Goal: Task Accomplishment & Management: Manage account settings

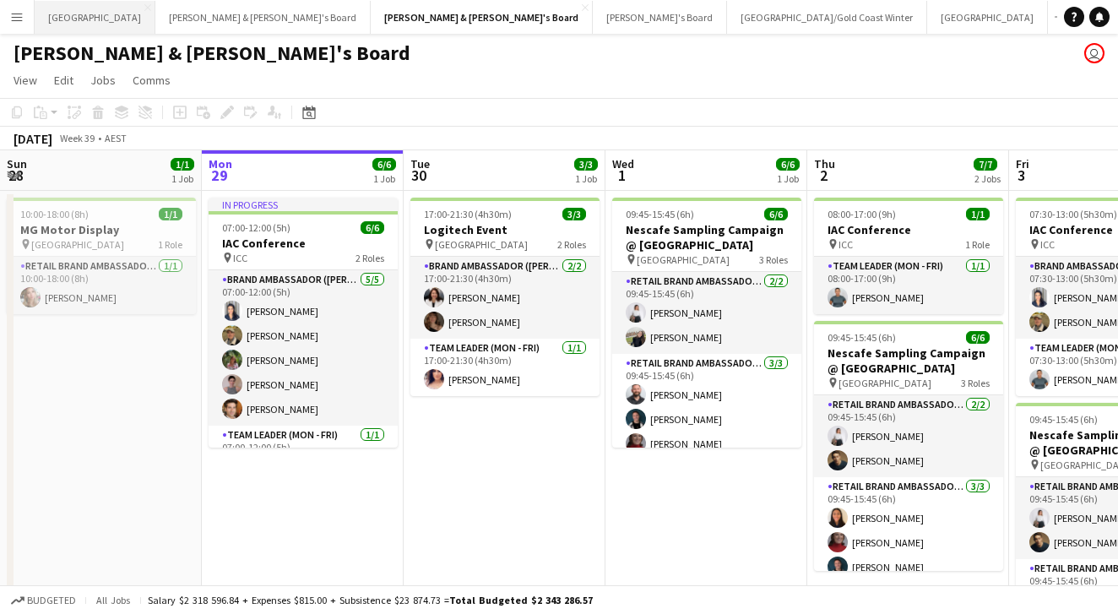
click at [65, 24] on button "Sydney Close" at bounding box center [95, 17] width 121 height 33
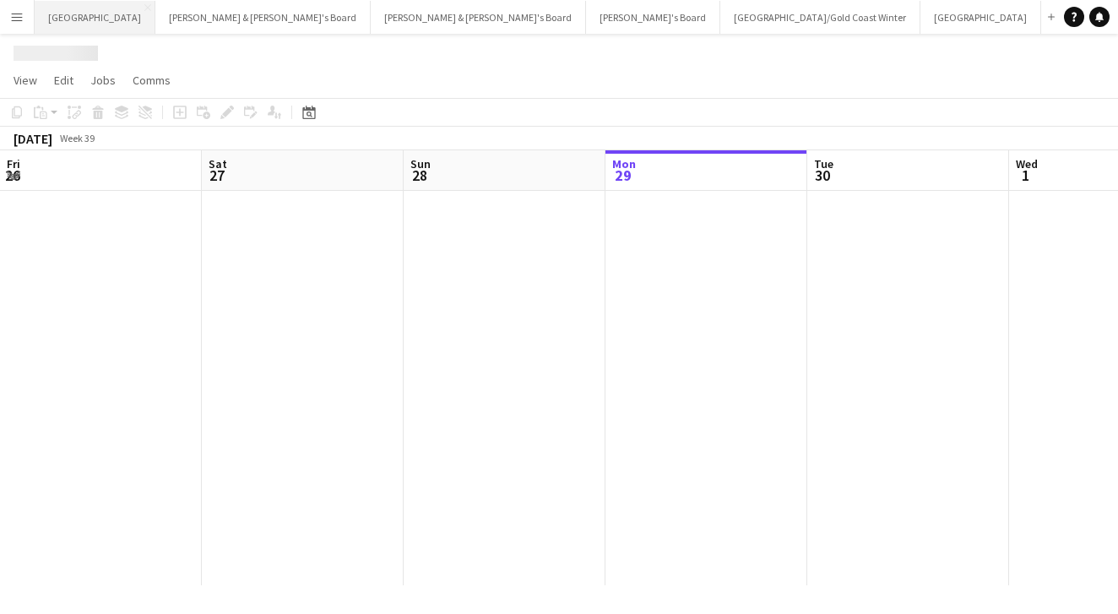
scroll to position [0, 404]
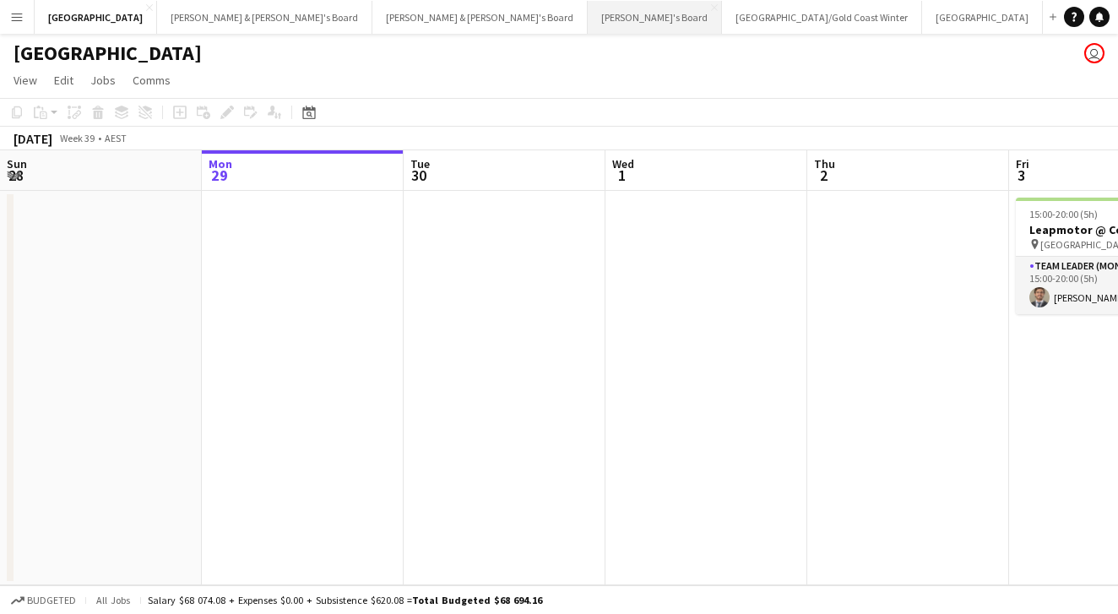
click at [588, 14] on button "Tennille's Board Close" at bounding box center [655, 17] width 134 height 33
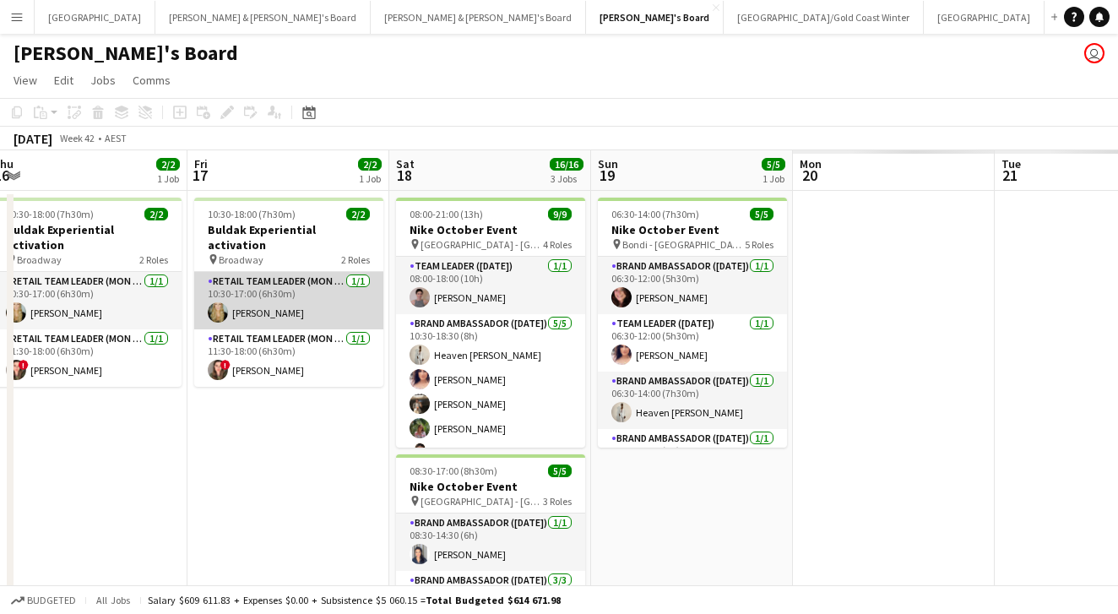
scroll to position [0, 420]
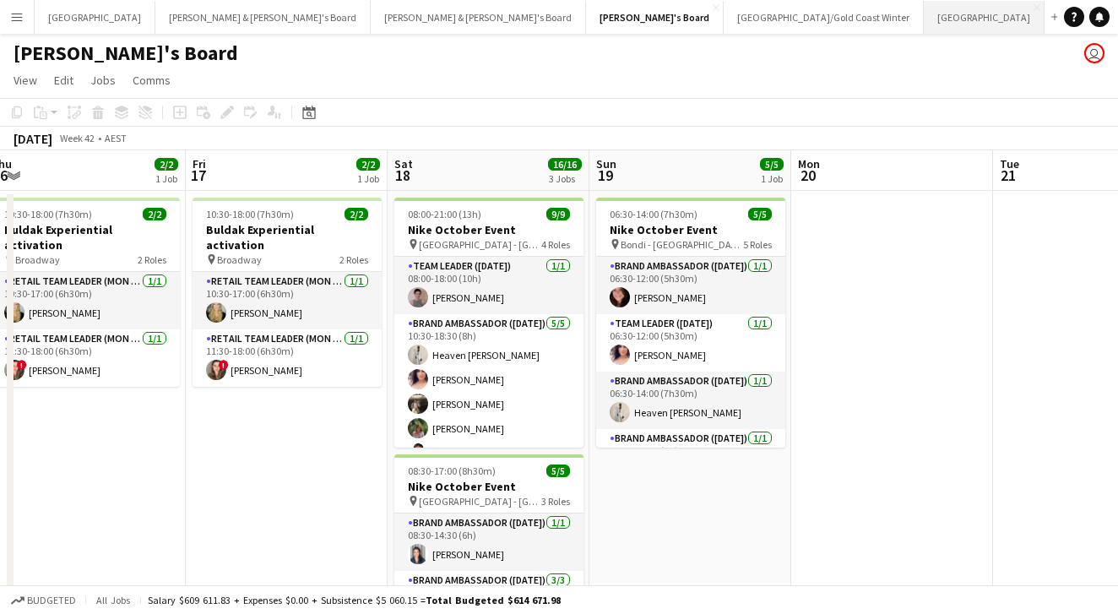
click at [924, 26] on button "Melbourne Close" at bounding box center [984, 17] width 121 height 33
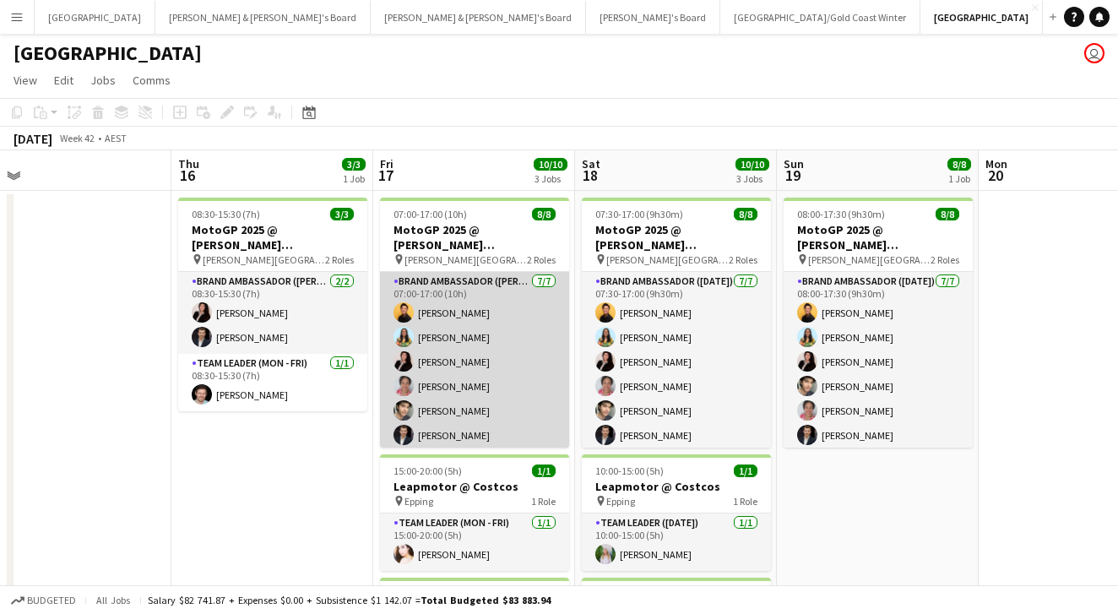
scroll to position [0, 427]
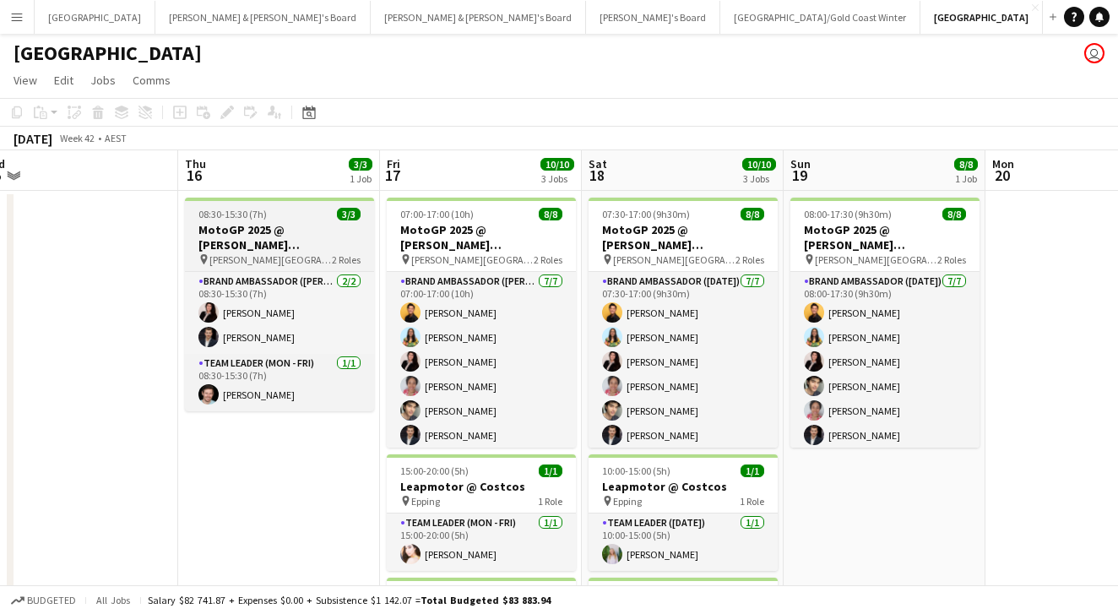
click at [296, 253] on div "pin Phillip Island 2 Roles" at bounding box center [279, 260] width 189 height 14
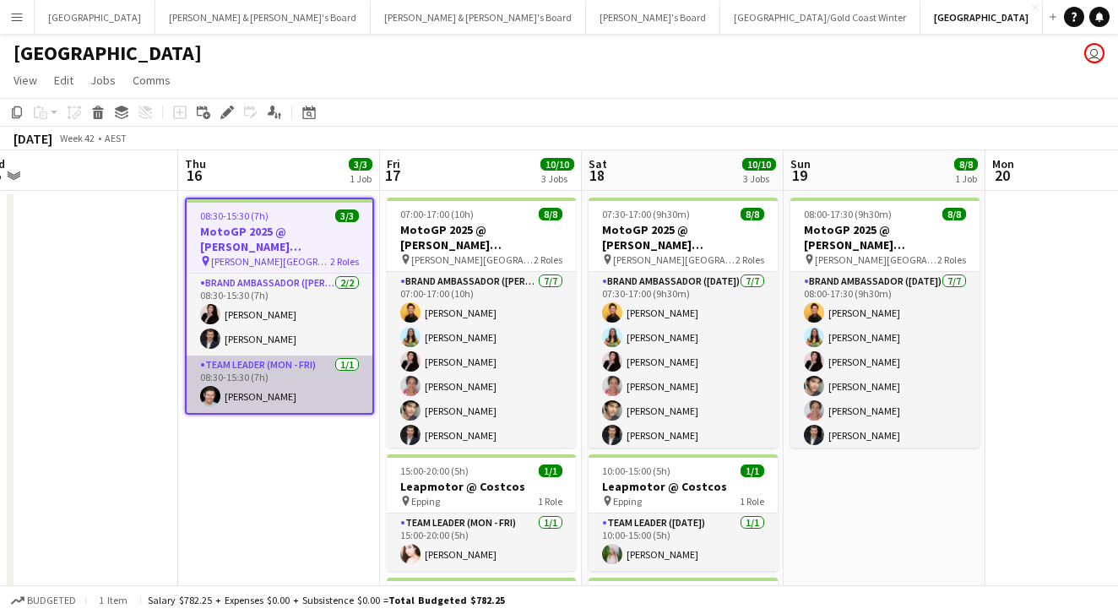
click at [266, 385] on app-card-role "Team Leader (Mon - Fri) 1/1 08:30-15:30 (7h) Jack Van Staveren" at bounding box center [280, 384] width 186 height 57
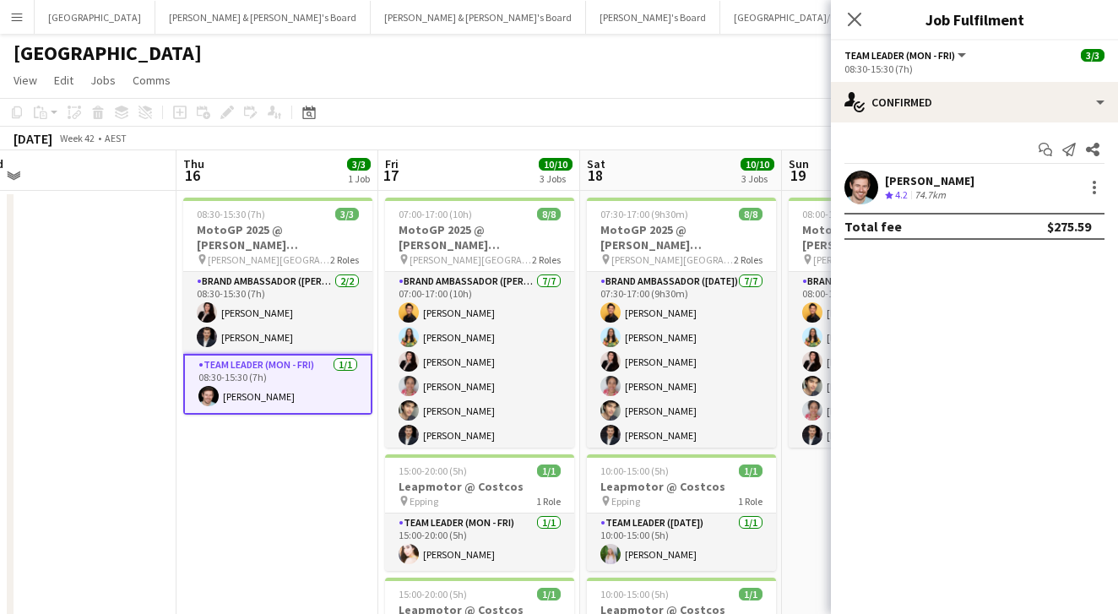
click at [930, 183] on div "Jack Van Staveren" at bounding box center [930, 180] width 90 height 15
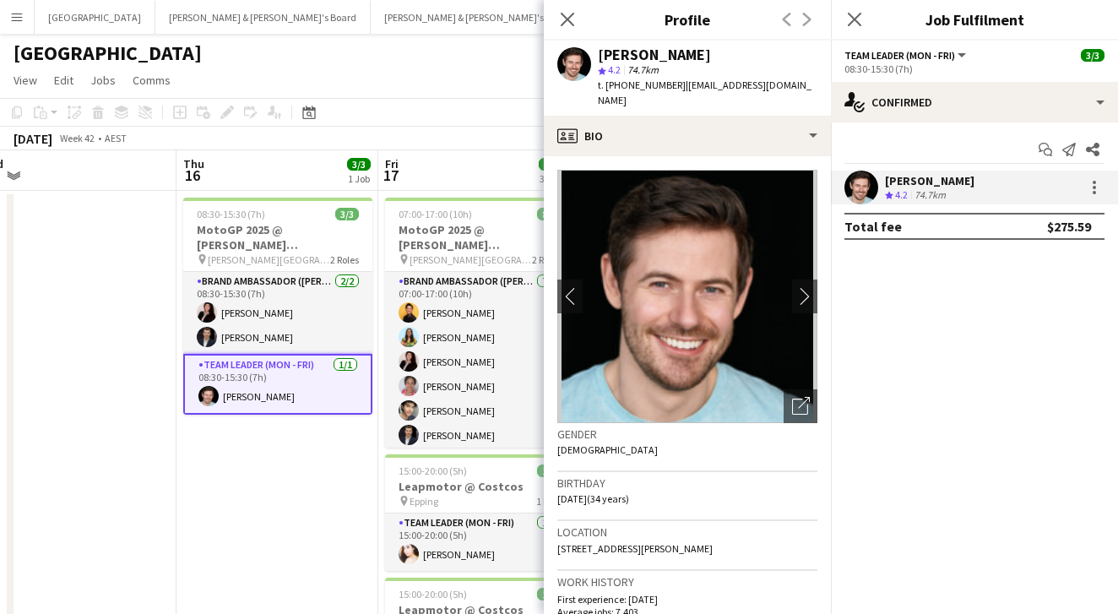
click at [621, 63] on span "4.2" at bounding box center [614, 69] width 13 height 13
click at [622, 54] on div "Jack Van Staveren" at bounding box center [654, 54] width 113 height 15
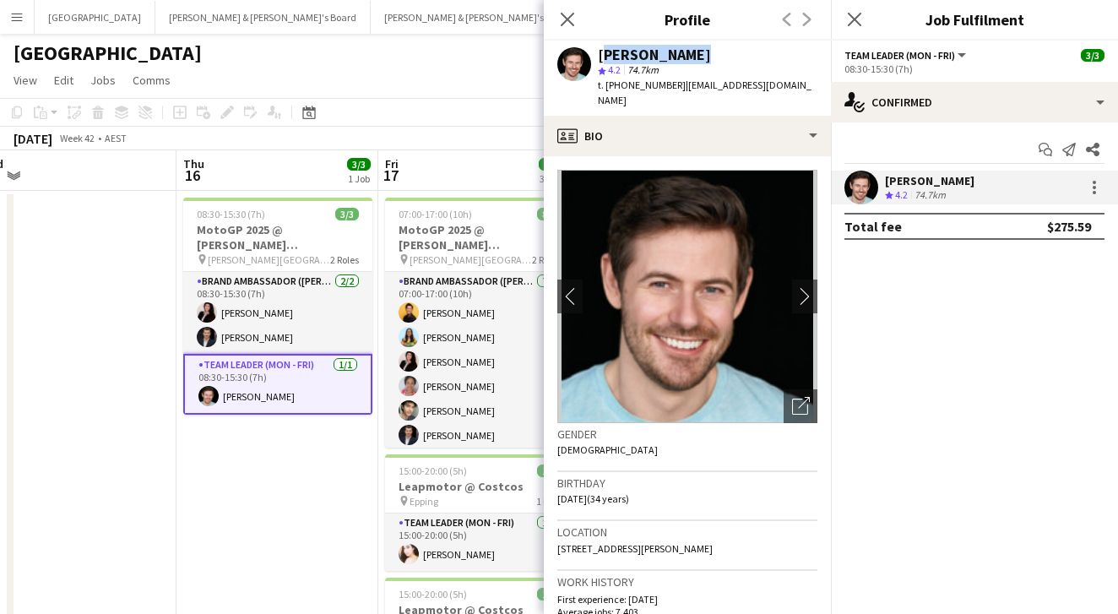
click at [622, 54] on div "Jack Van Staveren" at bounding box center [654, 54] width 113 height 15
copy div "Jack Van Staveren"
click at [632, 83] on span "t. +610400756300" at bounding box center [642, 85] width 88 height 13
copy span "610400756300"
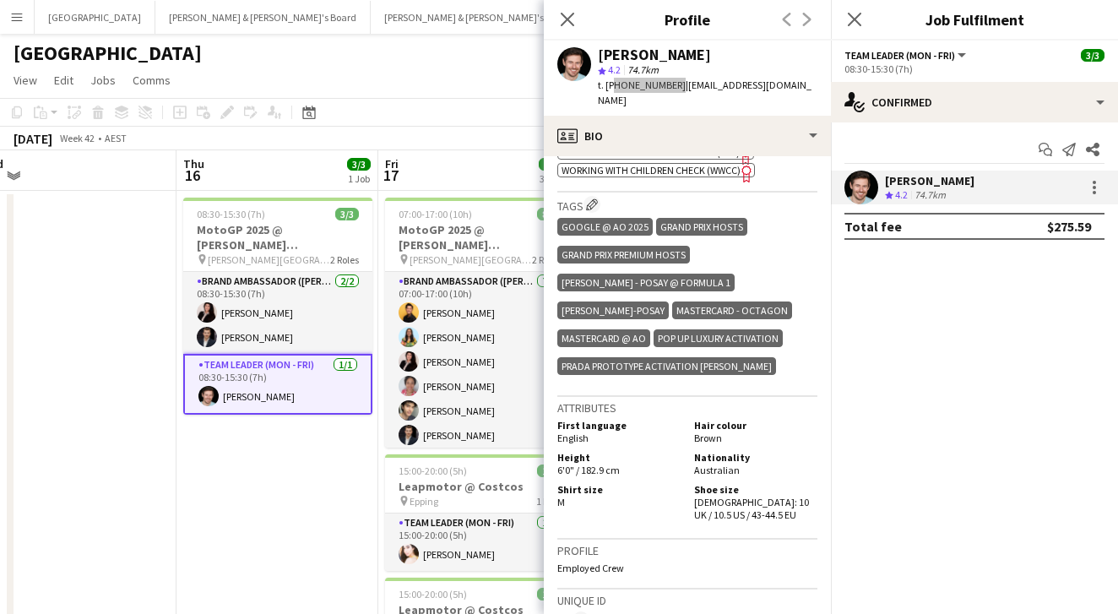
scroll to position [729, 0]
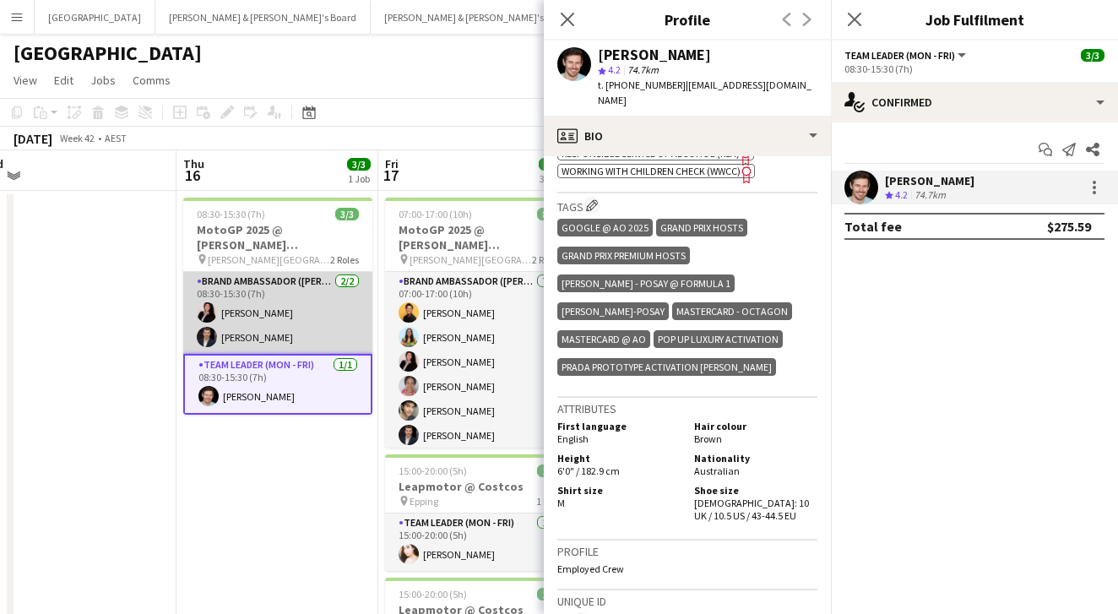
click at [248, 279] on app-card-role "Brand Ambassador (Mon - Fri) 2/2 08:30-15:30 (7h) Angie Osorio Loris Prina" at bounding box center [277, 313] width 189 height 82
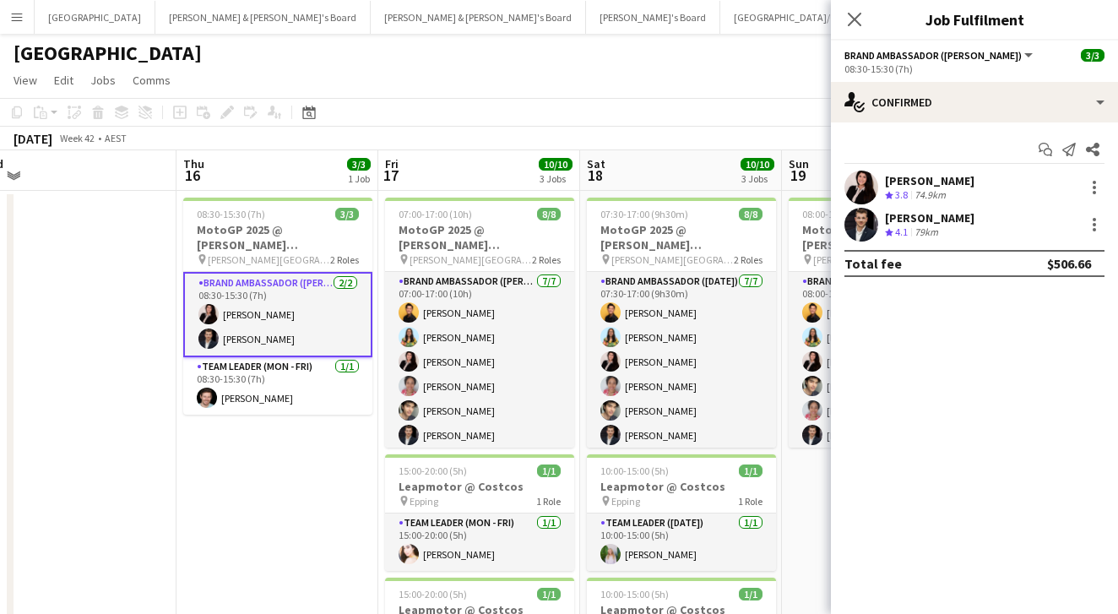
click at [905, 231] on span "4.1" at bounding box center [901, 231] width 13 height 13
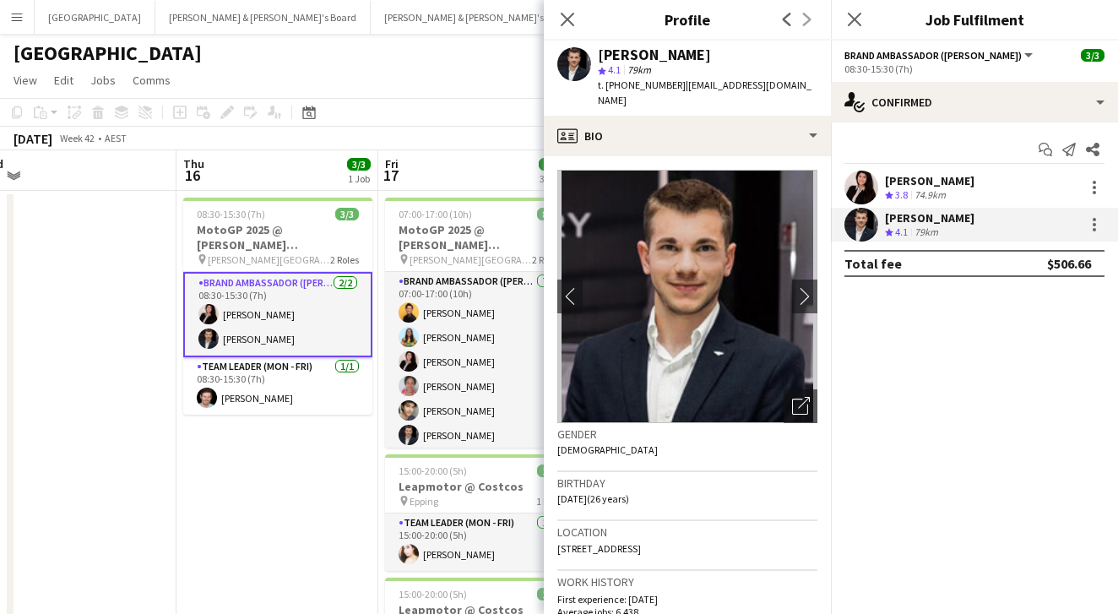
click at [627, 93] on div "Loris Prina star 4.1 79km t. +61494132996 | loris.prina1@gmail.com" at bounding box center [687, 78] width 287 height 75
click at [627, 86] on span "t. +61494132996" at bounding box center [642, 85] width 88 height 13
copy span "61494132996"
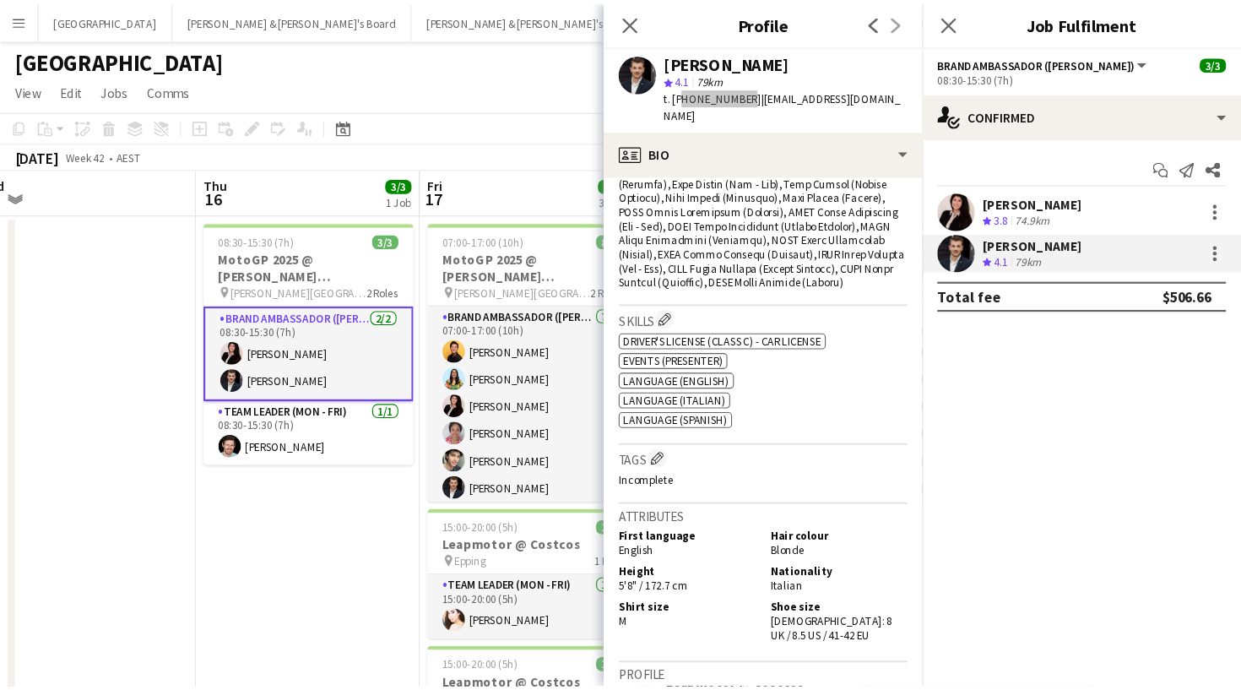
scroll to position [817, 0]
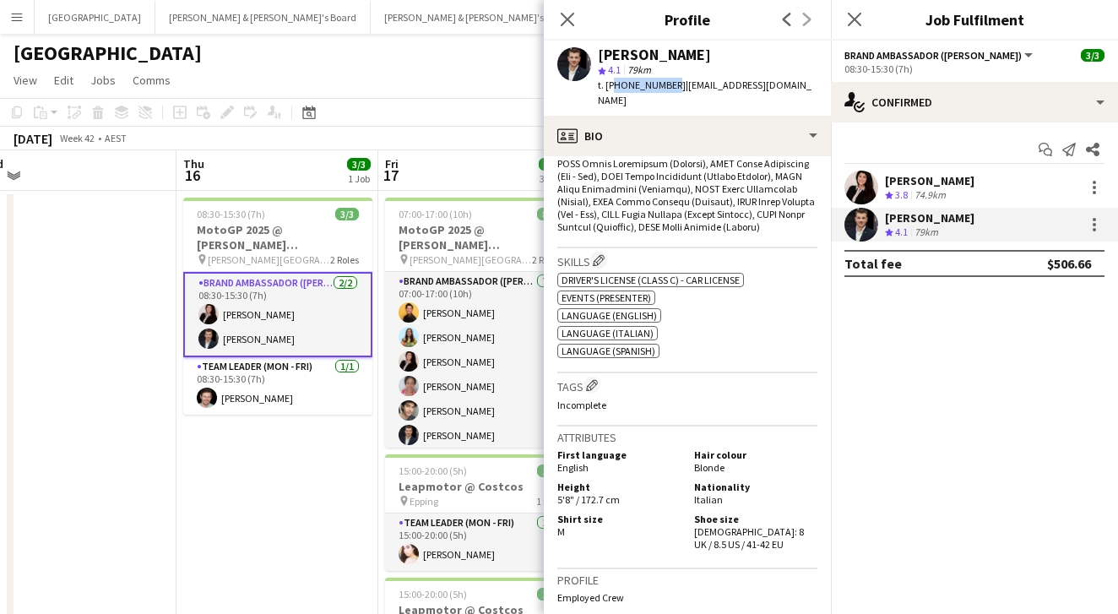
click at [926, 188] on div "74.9km" at bounding box center [930, 195] width 38 height 14
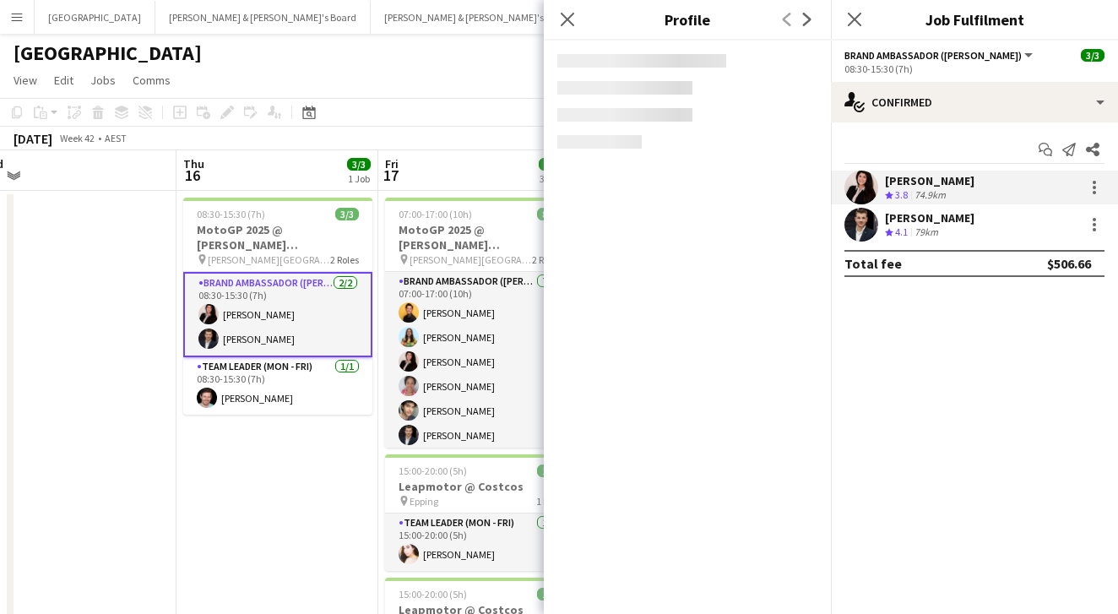
click at [926, 188] on div "74.9km" at bounding box center [930, 195] width 38 height 14
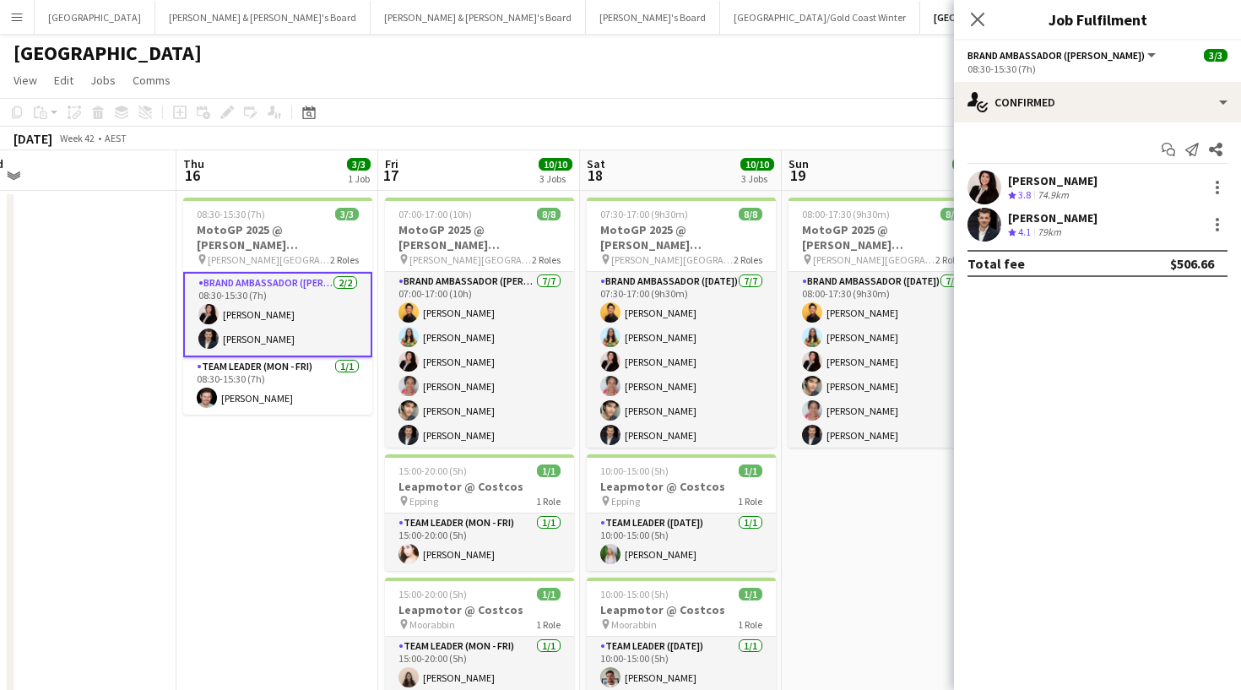
click at [974, 191] on app-user-avatar at bounding box center [985, 188] width 34 height 34
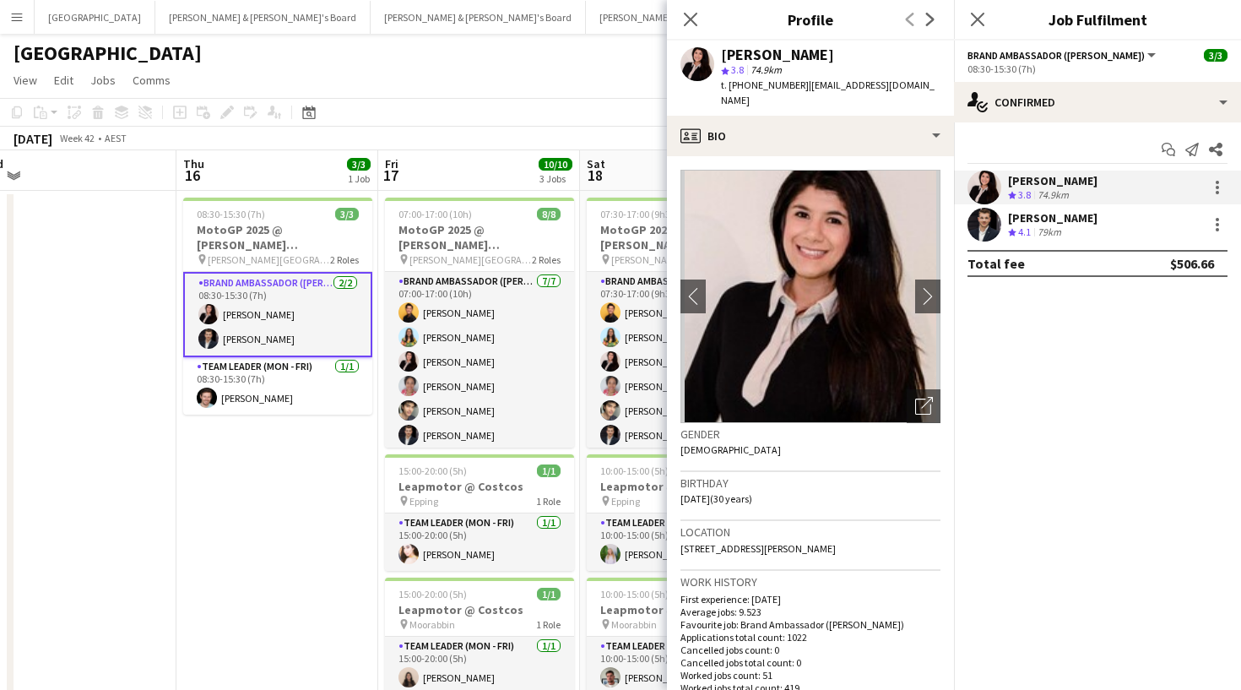
click at [769, 89] on span "t. +610415707156" at bounding box center [765, 85] width 88 height 13
copy span "610415707156"
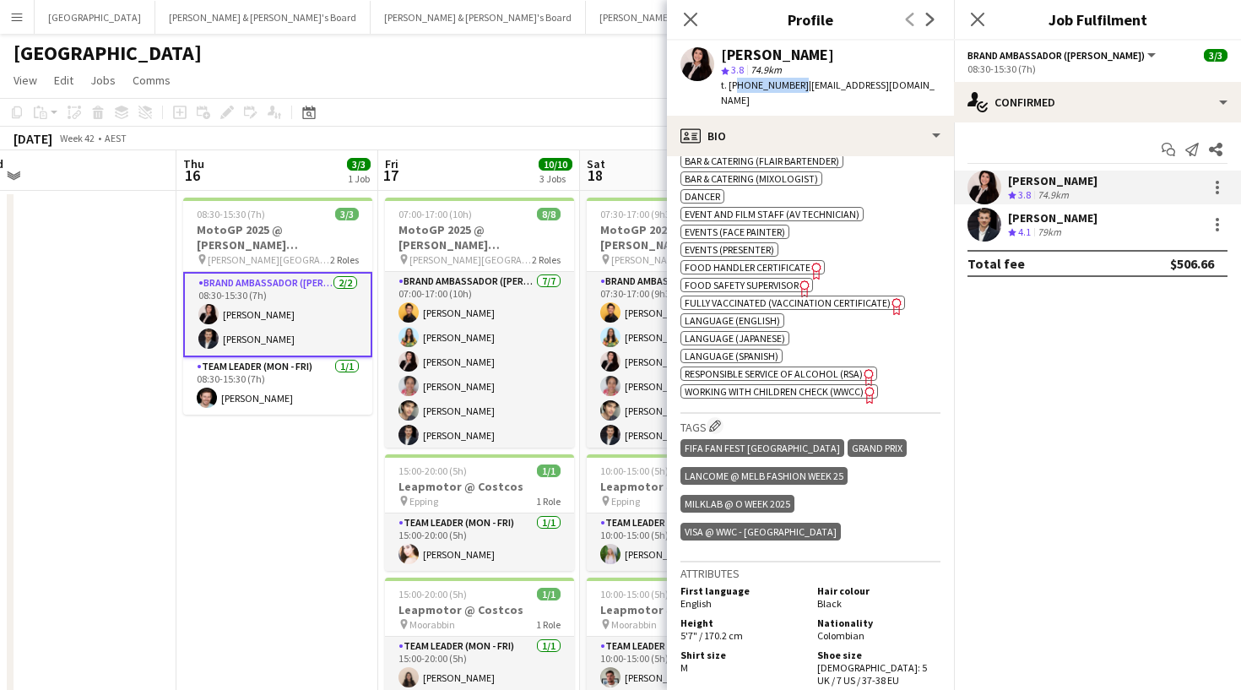
scroll to position [718, 0]
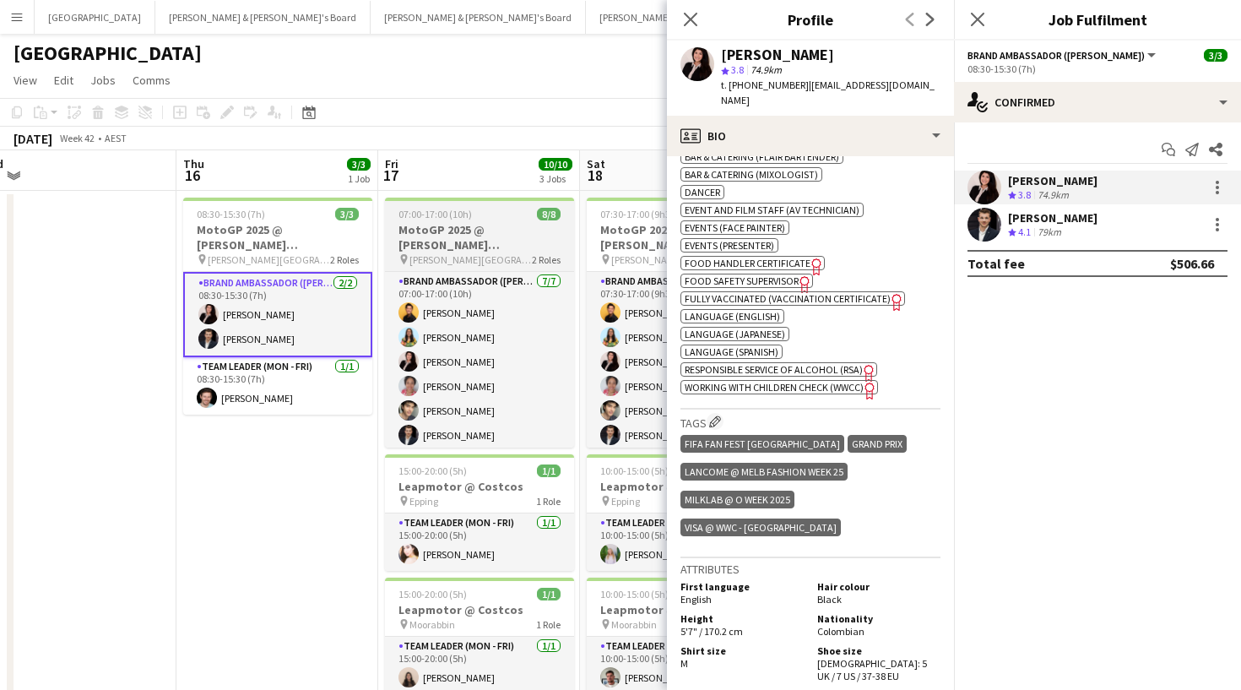
click at [488, 231] on h3 "MotoGP 2025 @ Phillip Island" at bounding box center [479, 237] width 189 height 30
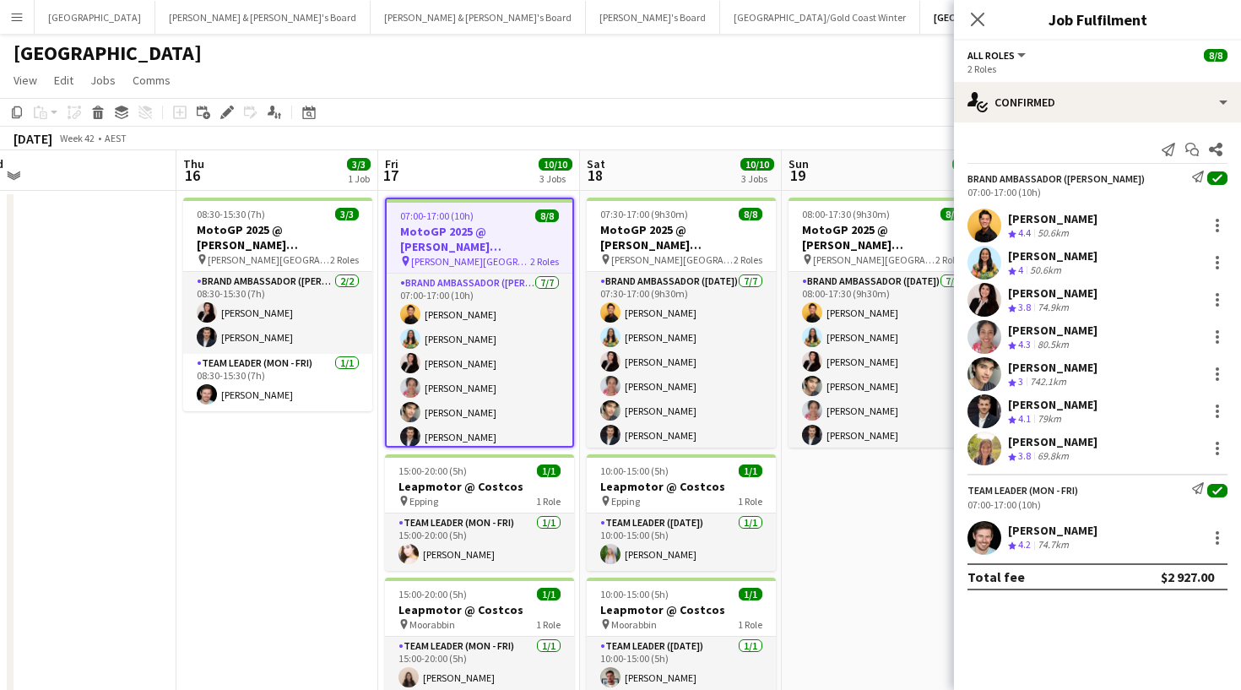
click at [1029, 231] on span "4.4" at bounding box center [1024, 232] width 13 height 13
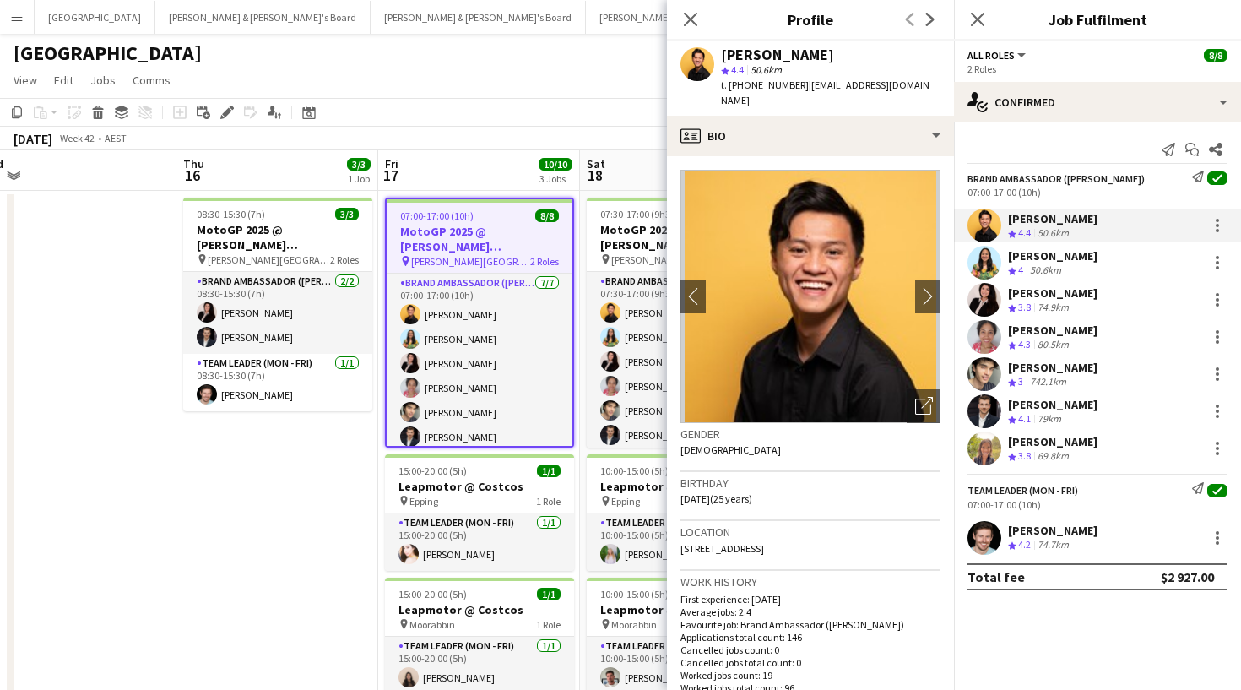
click at [788, 59] on div "Joseph Obsioma" at bounding box center [777, 54] width 113 height 15
copy div "Joseph Obsioma"
click at [734, 89] on span "t. +61420408449" at bounding box center [765, 85] width 88 height 13
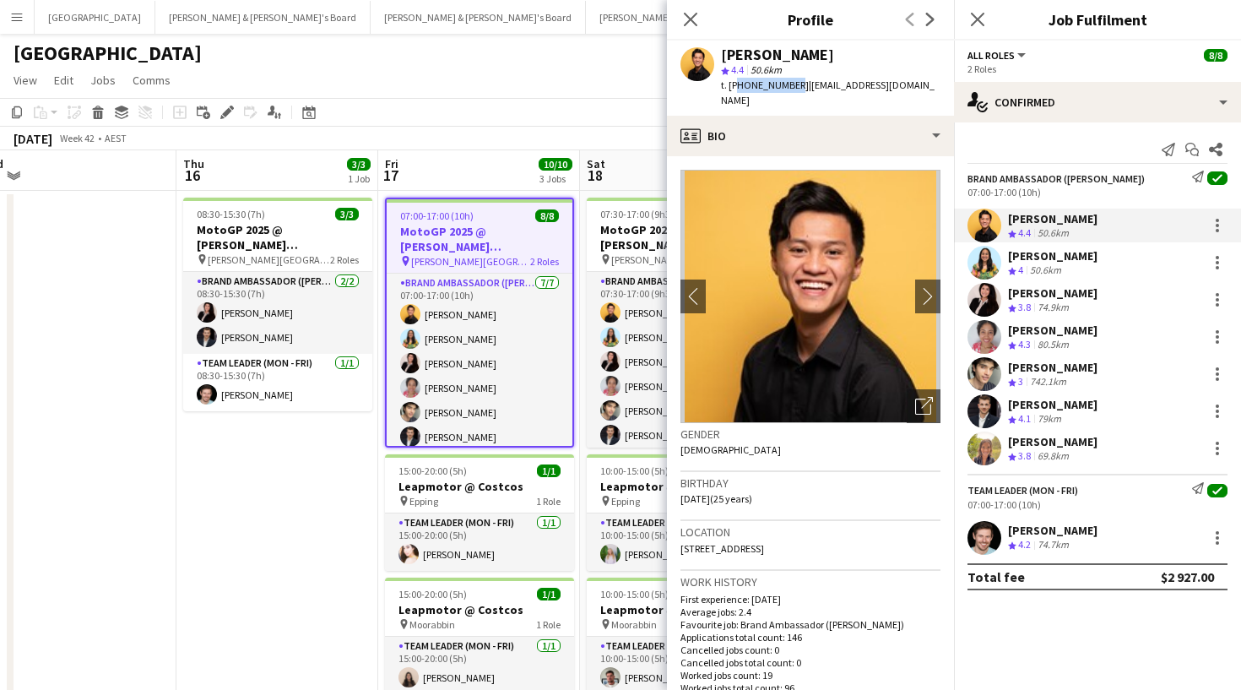
click at [734, 89] on span "t. +61420408449" at bounding box center [765, 85] width 88 height 13
copy span "61420408449"
click at [1036, 271] on div "50.6km" at bounding box center [1046, 270] width 38 height 14
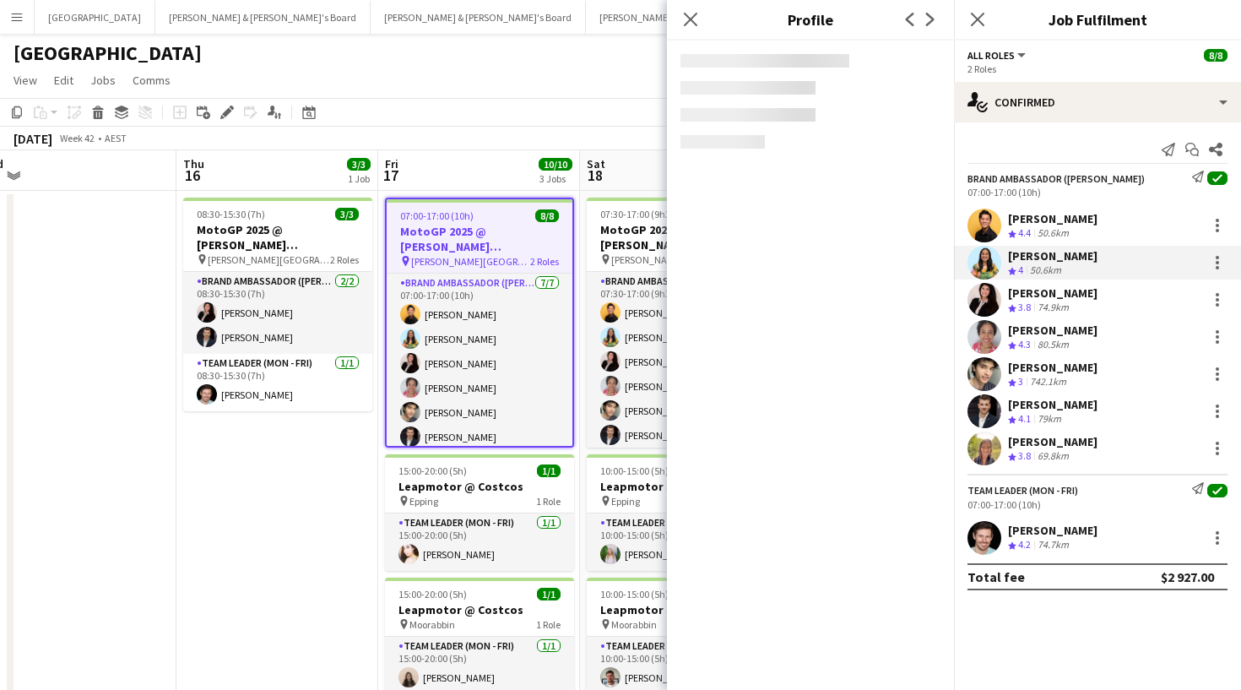
click at [1036, 271] on div "50.6km" at bounding box center [1046, 270] width 38 height 14
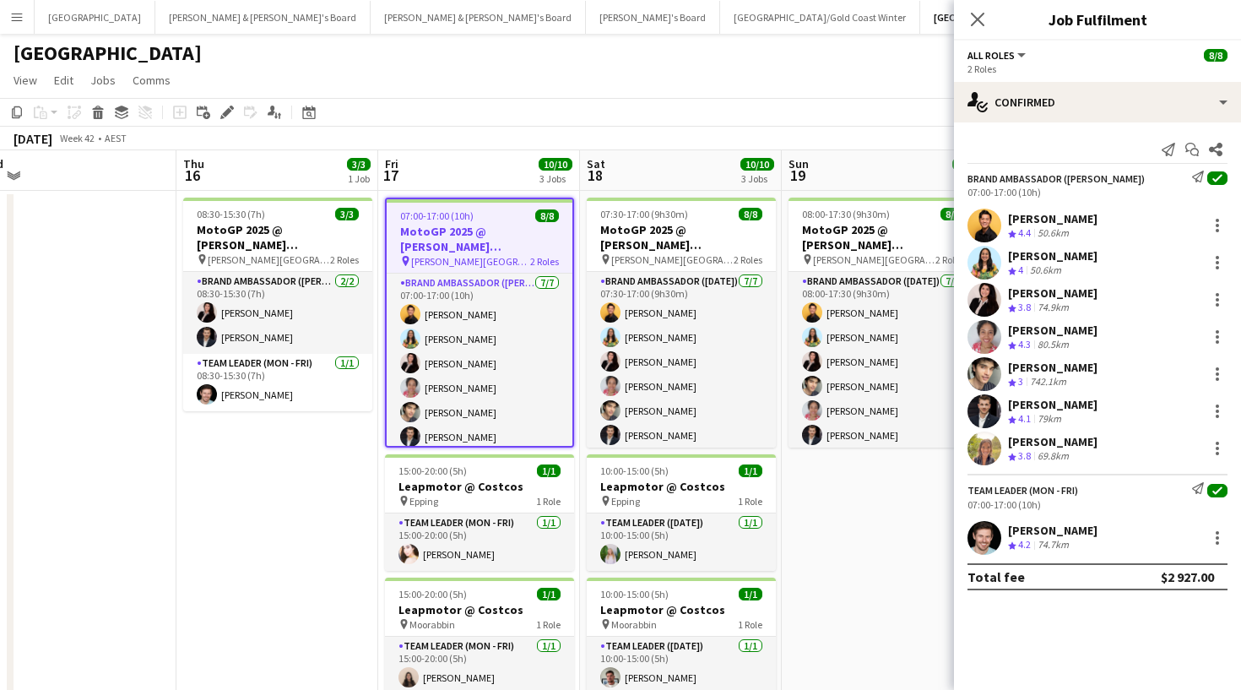
click at [1033, 216] on div "Joseph Obsioma" at bounding box center [1053, 218] width 90 height 15
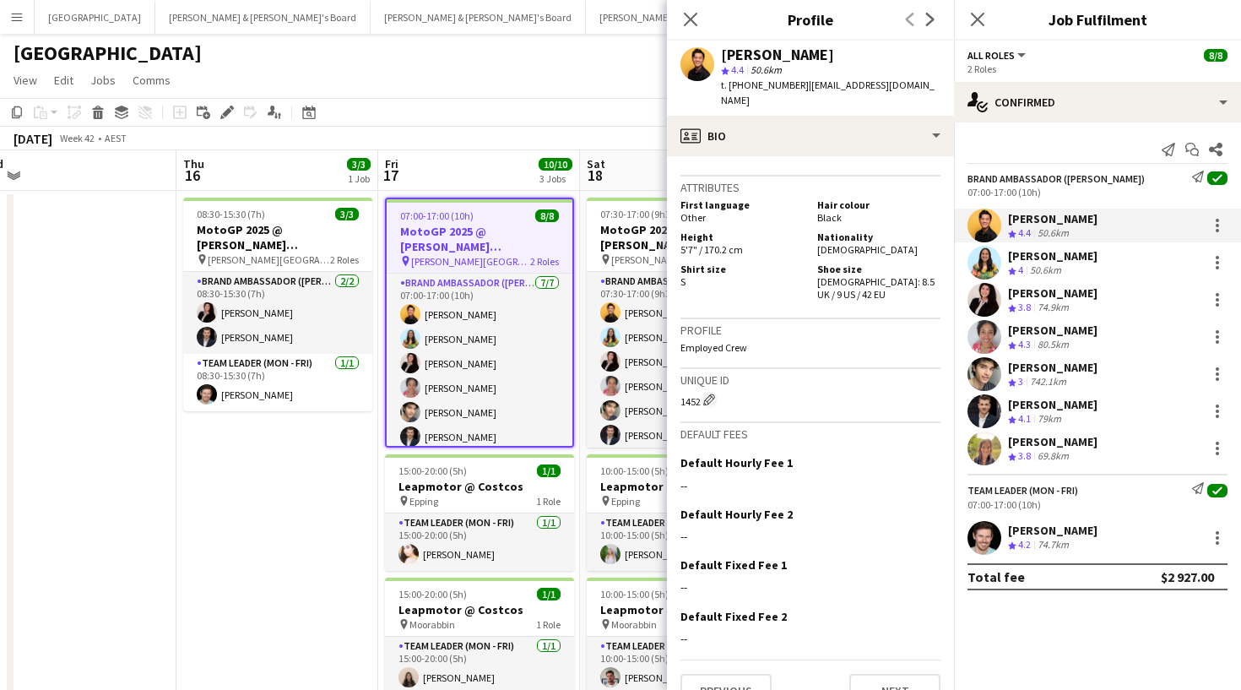
scroll to position [1051, 0]
click at [1049, 278] on div "Alyanna Trajano Crew rating 4 50.6km" at bounding box center [1097, 263] width 287 height 34
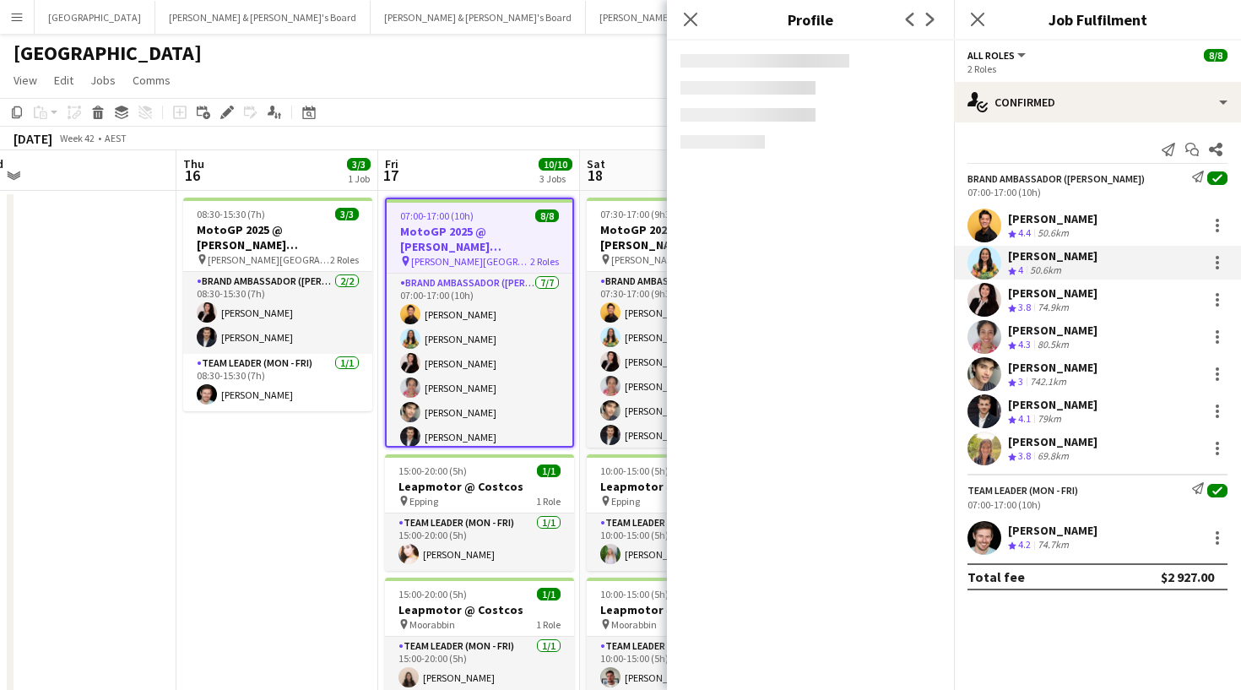
click at [1049, 278] on div "Alyanna Trajano Crew rating 4 50.6km" at bounding box center [1097, 263] width 287 height 34
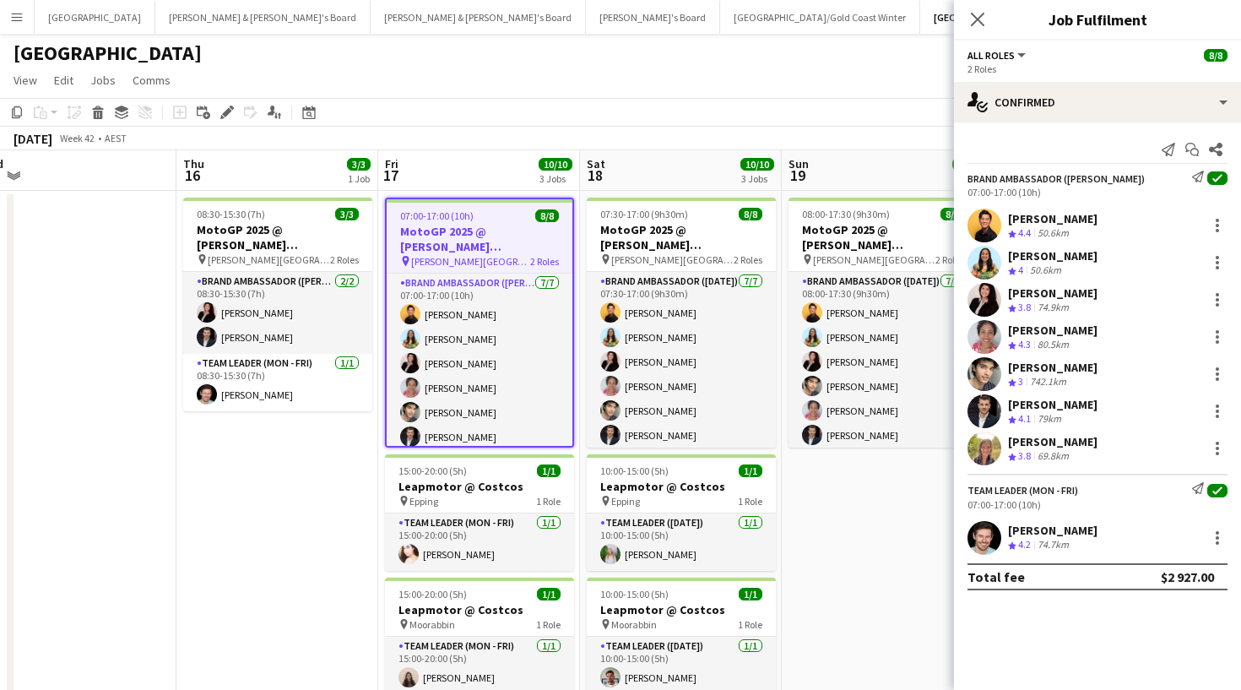
click at [1049, 266] on div "50.6km" at bounding box center [1046, 270] width 38 height 14
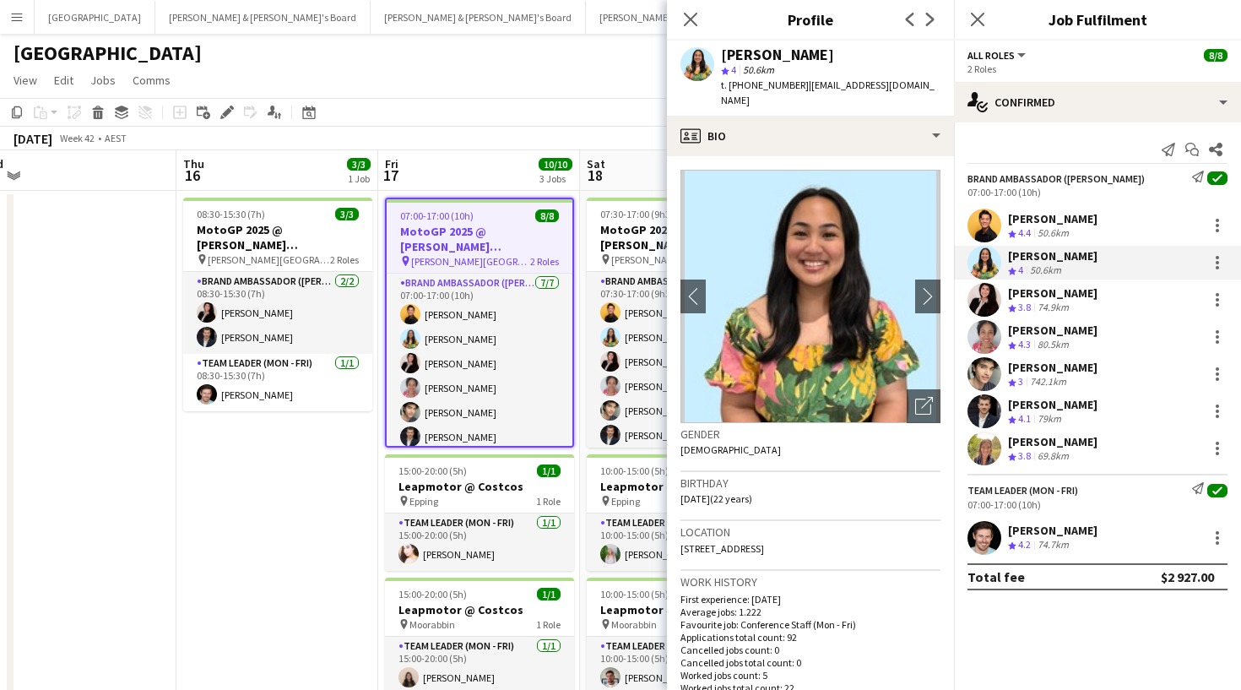
click at [785, 58] on div "Alyanna Trajano" at bounding box center [777, 54] width 113 height 15
copy div "Alyanna Trajano"
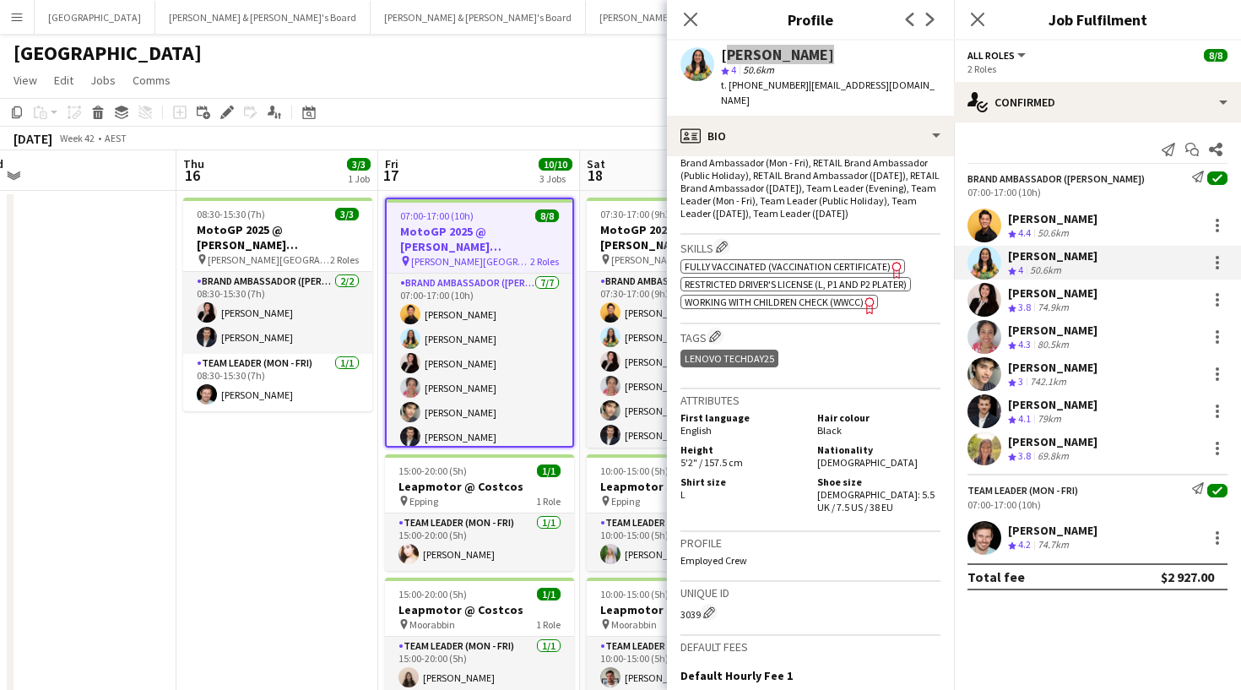
scroll to position [655, 0]
click at [1049, 338] on div "80.5km" at bounding box center [1054, 345] width 38 height 14
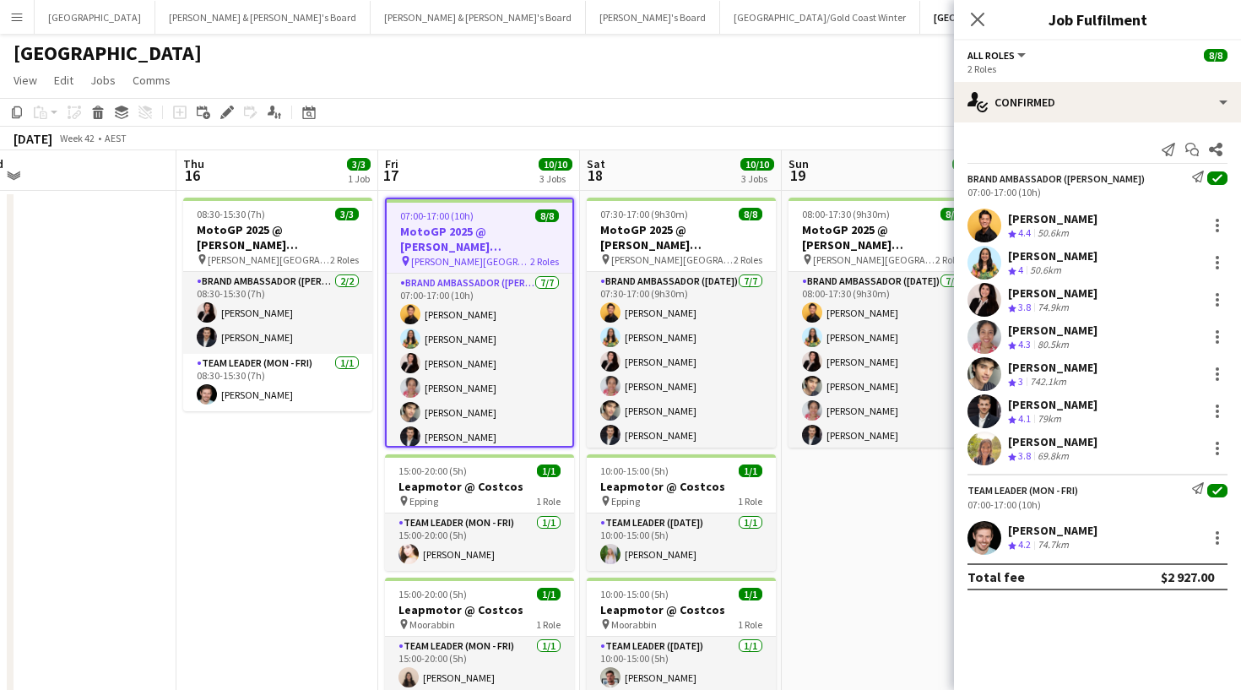
click at [1031, 319] on div "Brand Ambassador (Mon - Fri) Send notification check 07:00-17:00 (10h) Joseph O…" at bounding box center [1097, 318] width 287 height 295
click at [1029, 329] on div "[PERSON_NAME]" at bounding box center [1053, 330] width 90 height 15
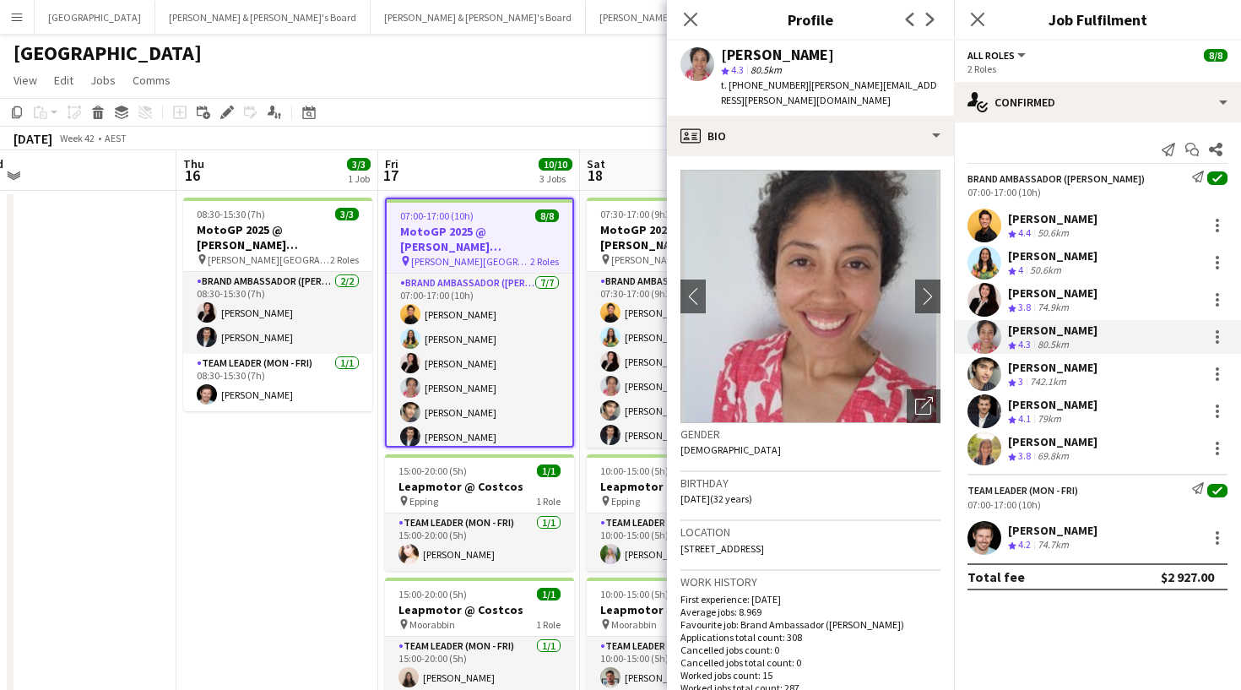
click at [776, 57] on div "[PERSON_NAME]" at bounding box center [777, 54] width 113 height 15
drag, startPoint x: 1162, startPoint y: 26, endPoint x: 806, endPoint y: 55, distance: 357.5
click at [806, 55] on div "[PERSON_NAME]" at bounding box center [777, 54] width 113 height 15
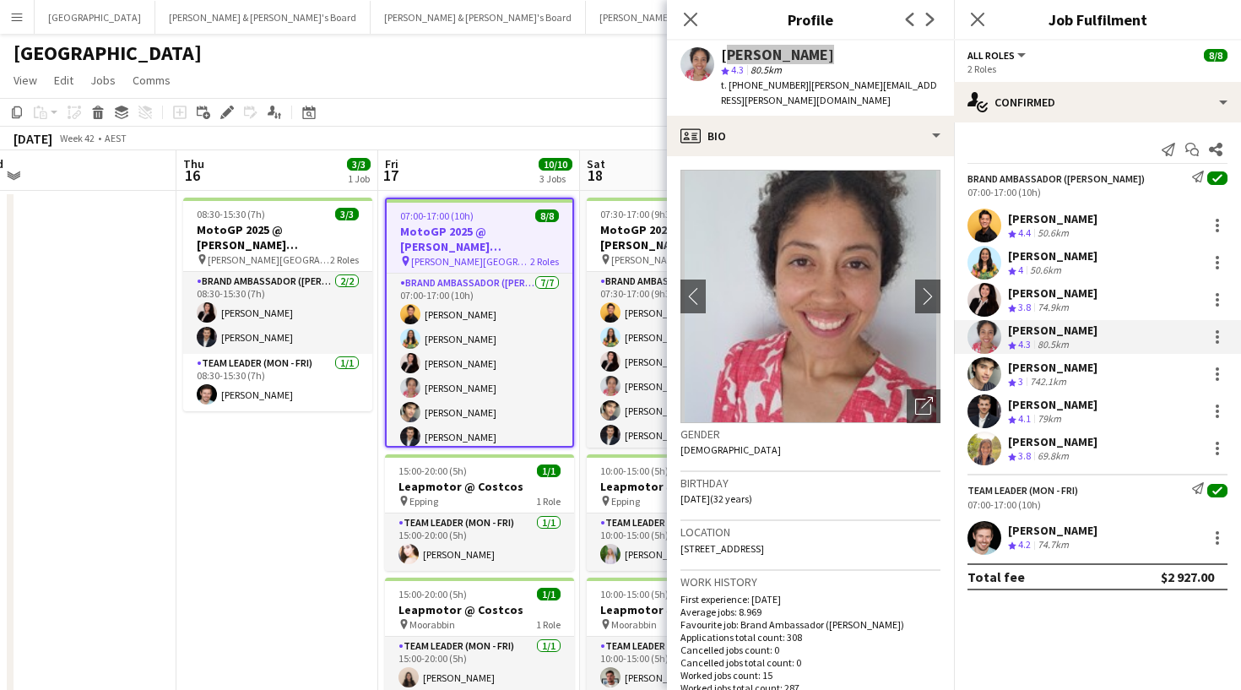
click at [798, 47] on div "[PERSON_NAME]" at bounding box center [777, 54] width 113 height 15
click at [798, 48] on div "[PERSON_NAME]" at bounding box center [777, 54] width 113 height 15
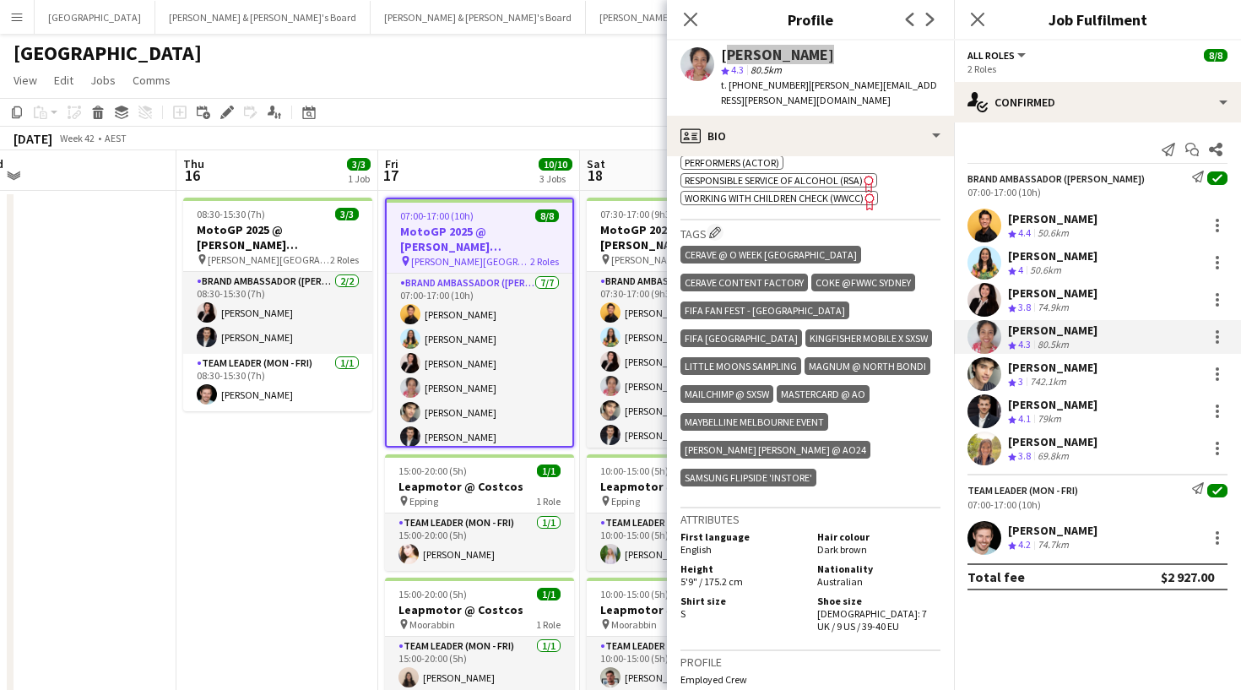
scroll to position [762, 0]
click at [764, 82] on span "t. +61426953696" at bounding box center [765, 85] width 88 height 13
click at [777, 90] on span "t. +61426953696" at bounding box center [765, 85] width 88 height 13
click at [1085, 268] on div "Crew rating 4 50.6km" at bounding box center [1053, 270] width 90 height 14
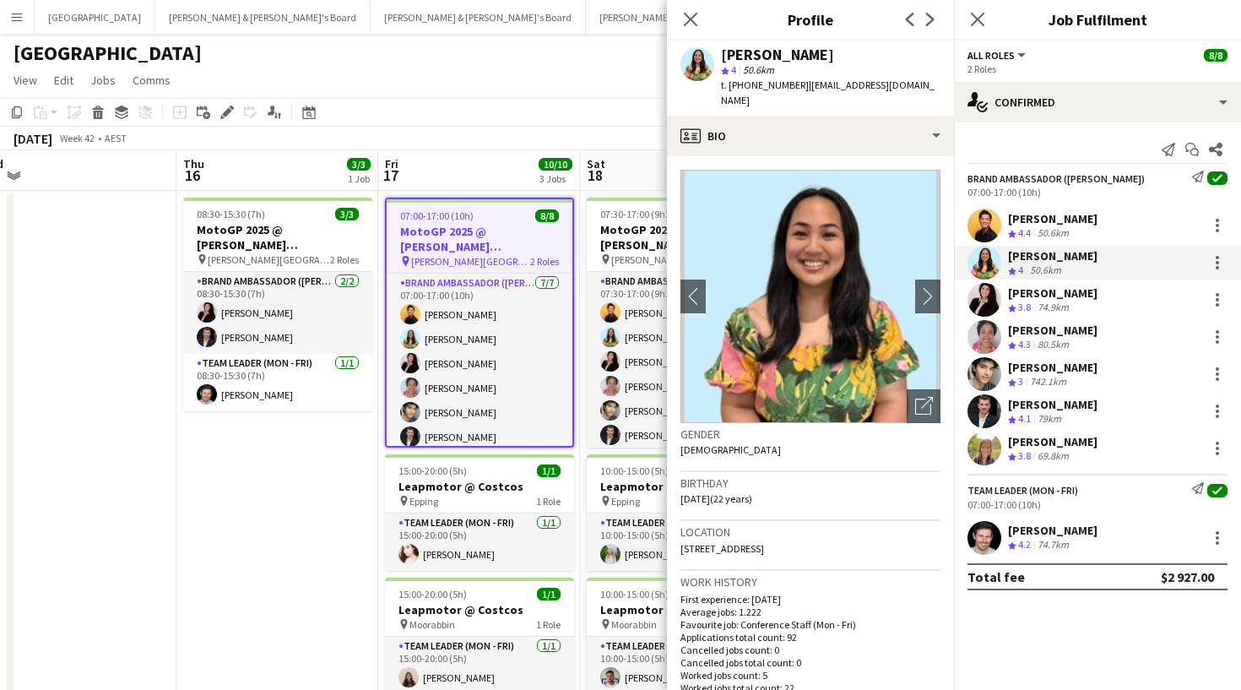
click at [764, 88] on span "t. +61426744327" at bounding box center [765, 85] width 88 height 13
copy span "61426744327"
click at [1067, 372] on div "Nicholas Sampson" at bounding box center [1053, 367] width 90 height 15
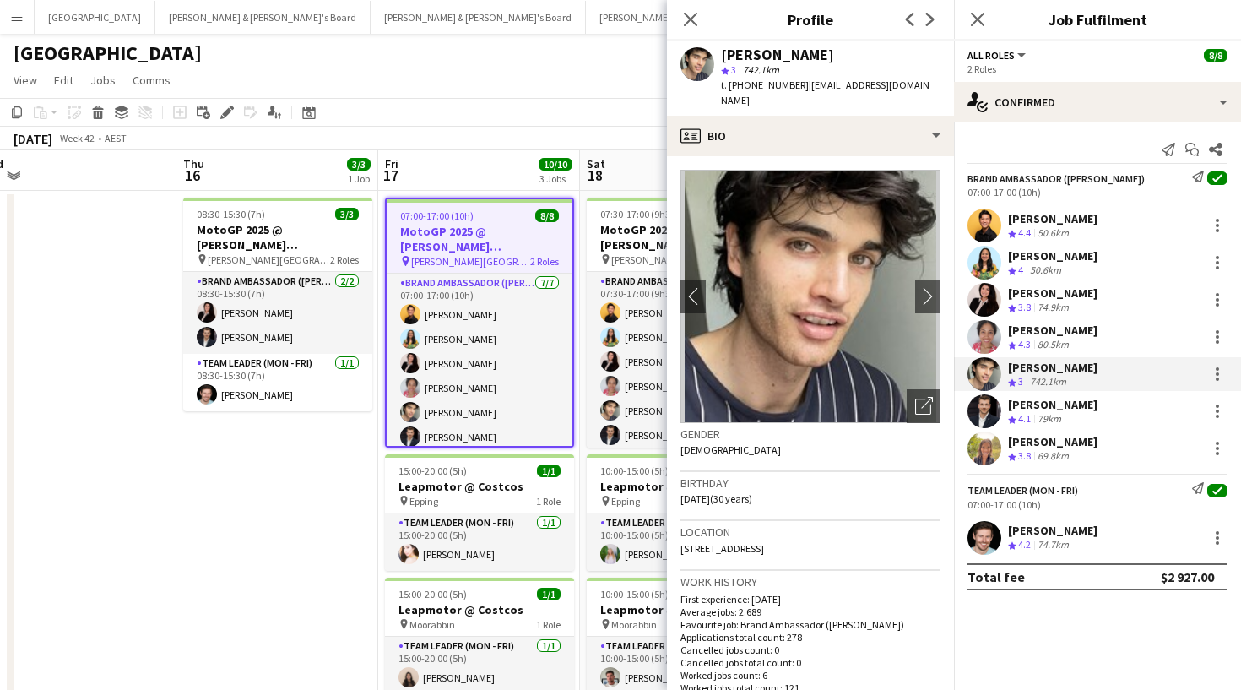
click at [765, 84] on span "t. +61422092344" at bounding box center [765, 85] width 88 height 13
copy span "61422092344"
click at [1016, 445] on div "Samantha Bourjau" at bounding box center [1053, 441] width 90 height 15
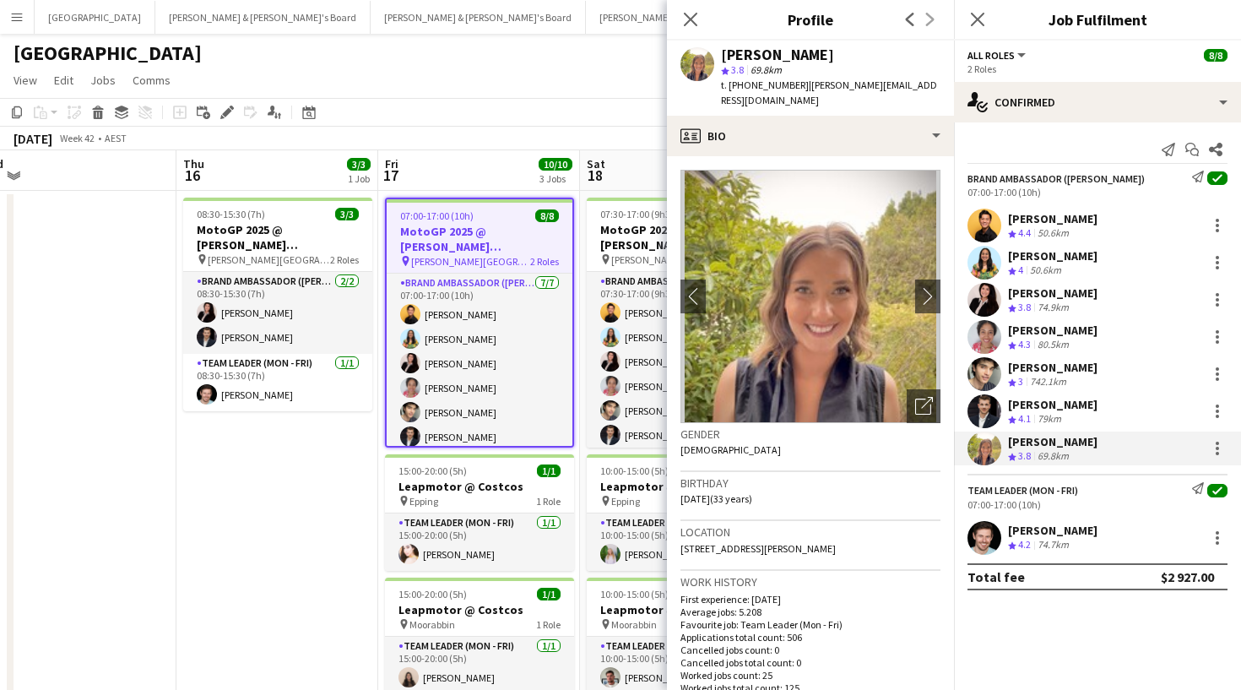
click at [752, 84] on span "t. +61404111726" at bounding box center [765, 85] width 88 height 13
copy span "61404111726"
click at [794, 51] on div "Samantha Bourjau" at bounding box center [777, 54] width 113 height 15
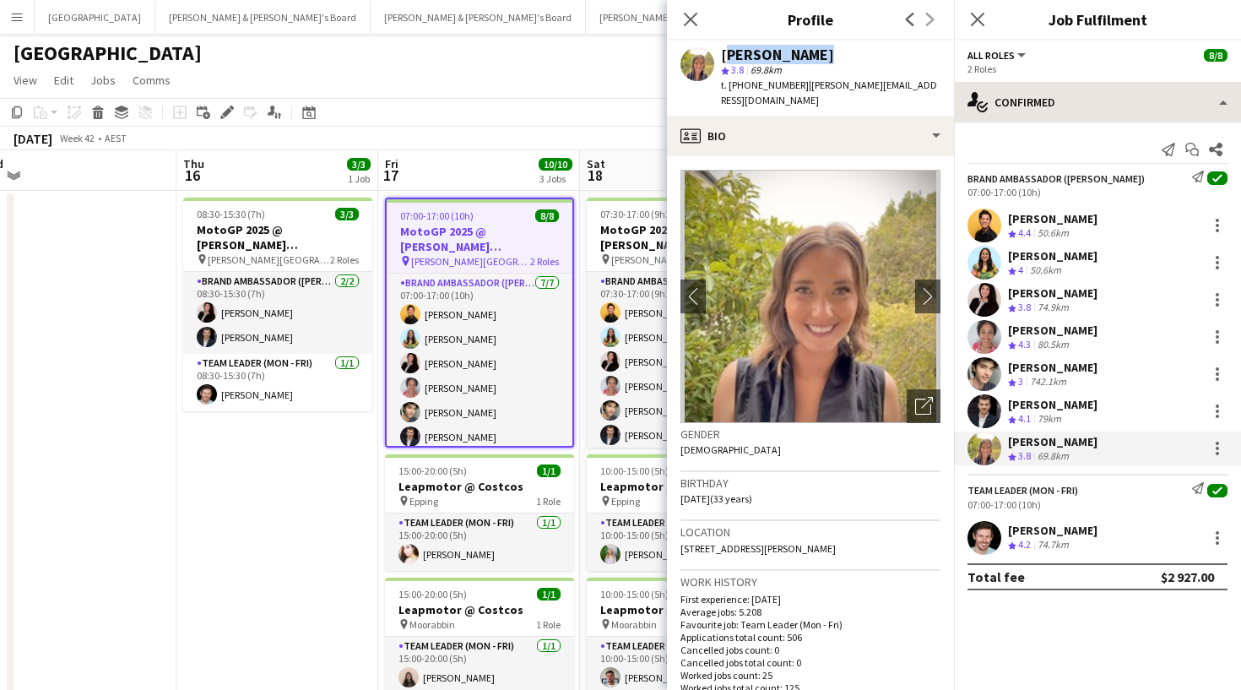
click at [794, 51] on div "Samantha Bourjau" at bounding box center [777, 54] width 113 height 15
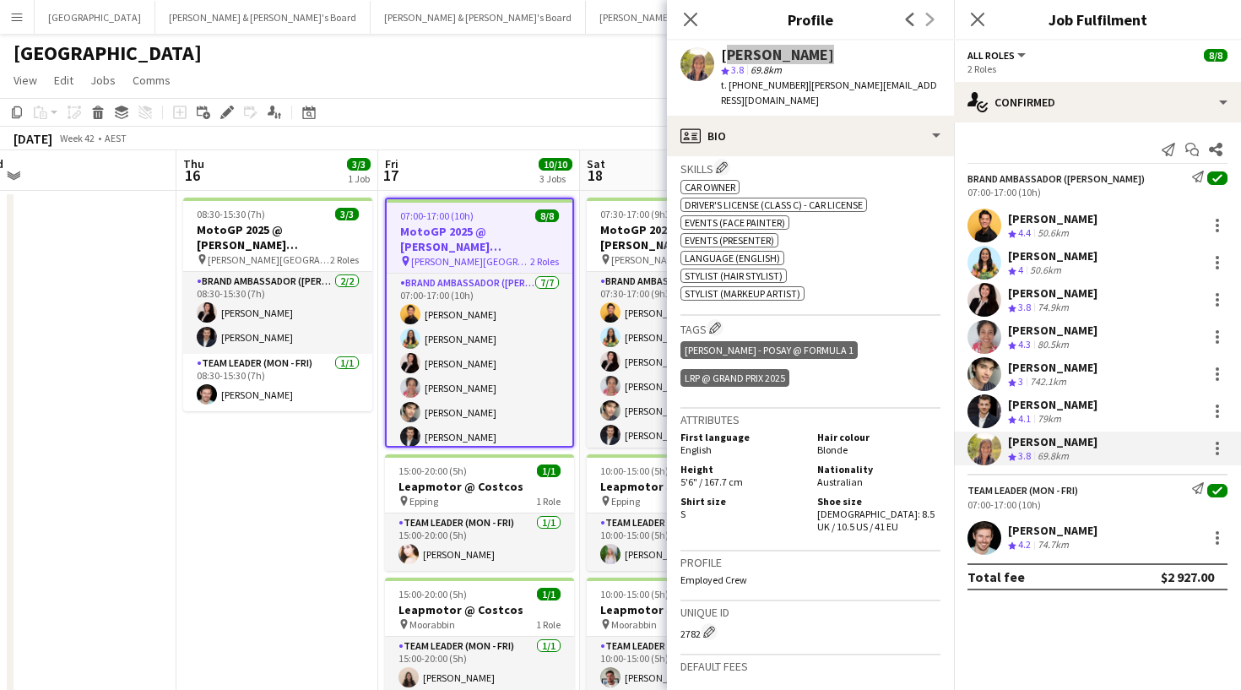
scroll to position [873, 0]
click at [1063, 372] on div "Nicholas Sampson" at bounding box center [1053, 367] width 90 height 15
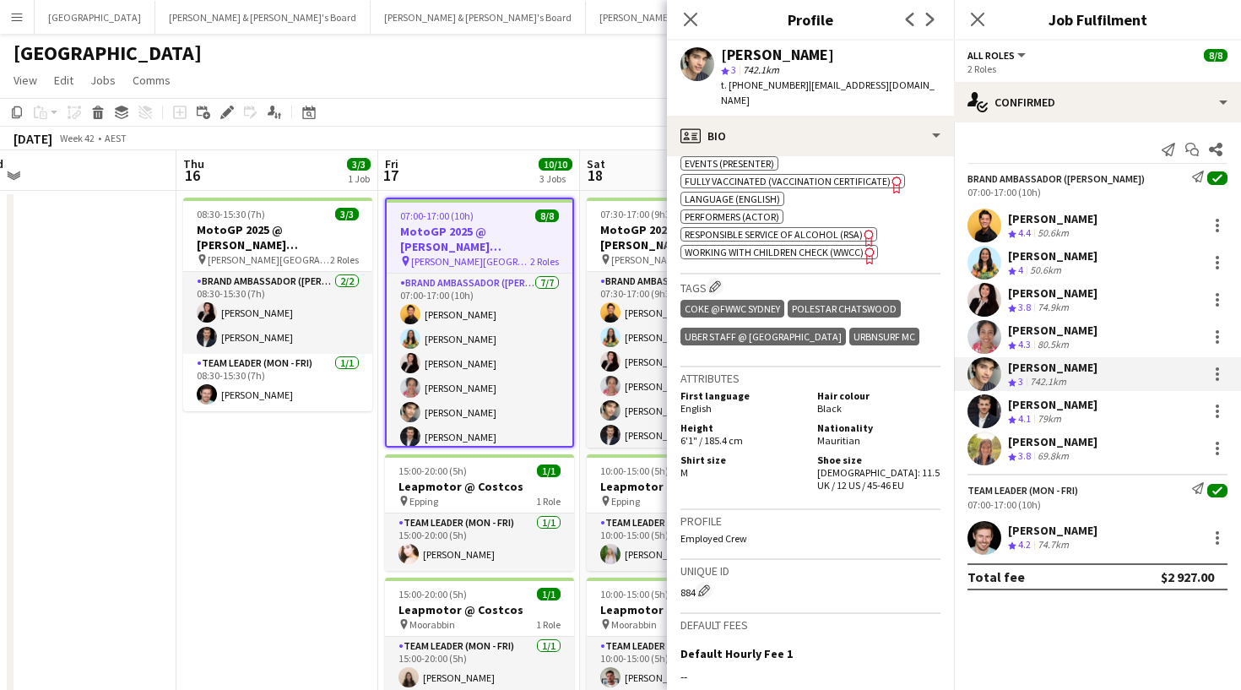
scroll to position [665, 0]
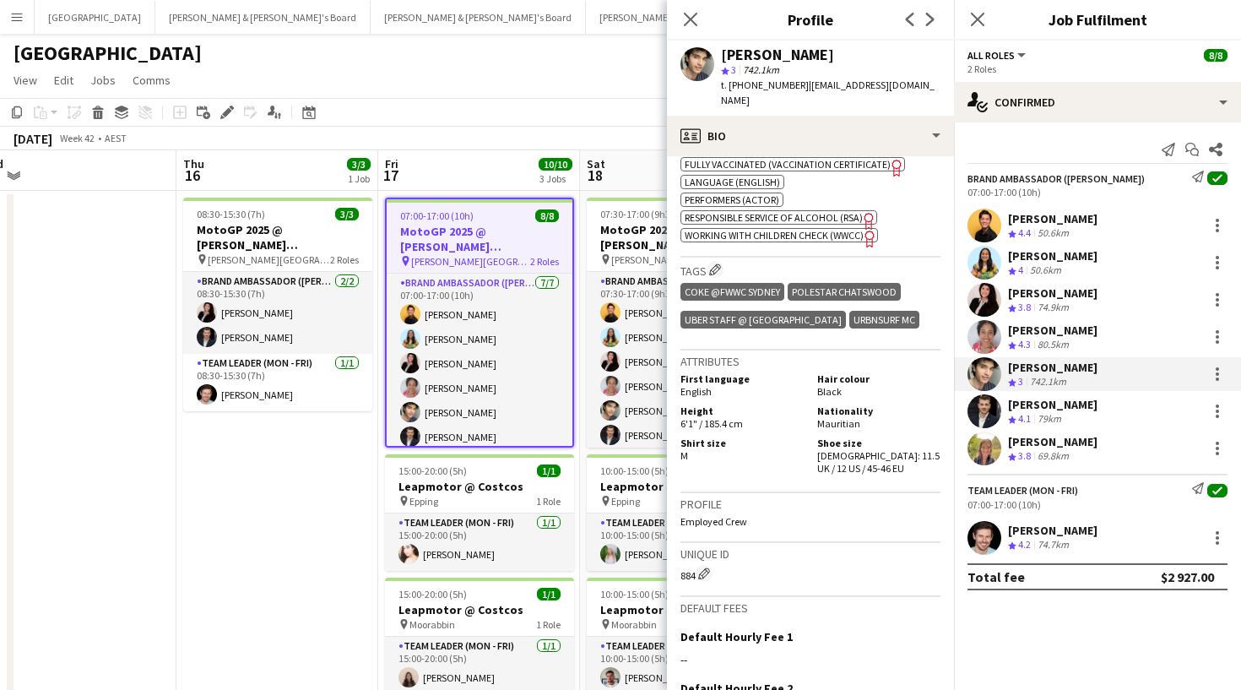
click at [687, 14] on icon "Close pop-in" at bounding box center [691, 20] width 14 height 14
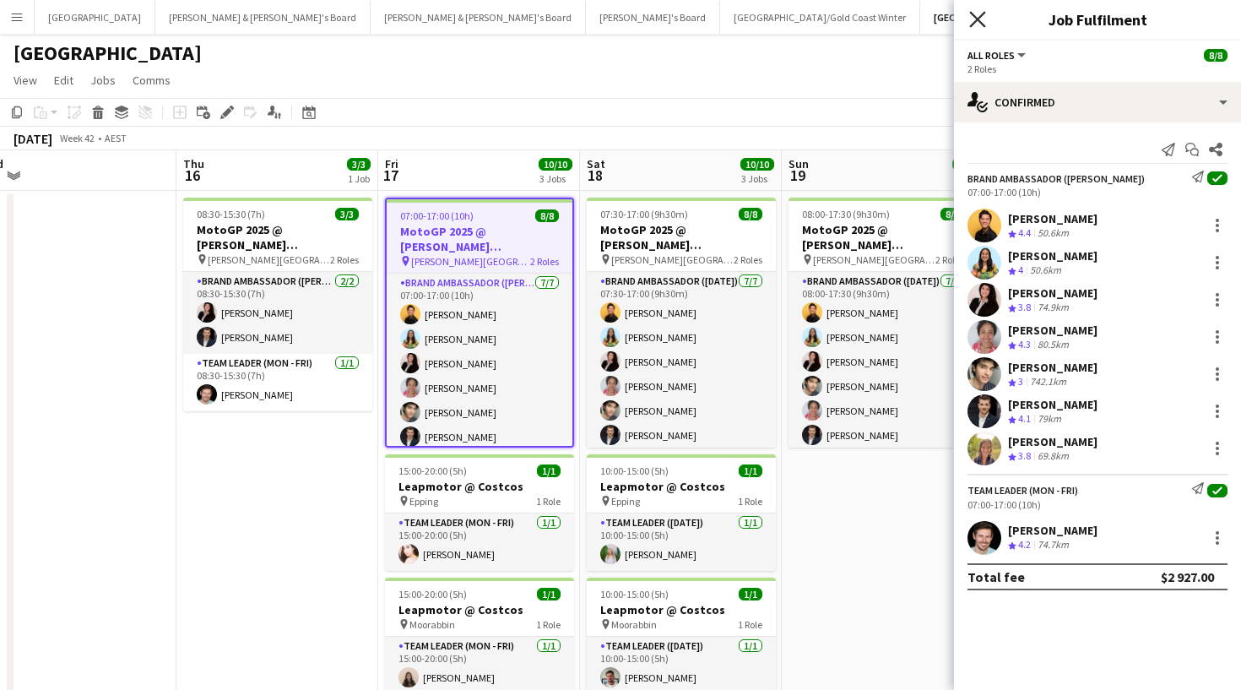
click at [975, 23] on icon "Close pop-in" at bounding box center [978, 19] width 16 height 16
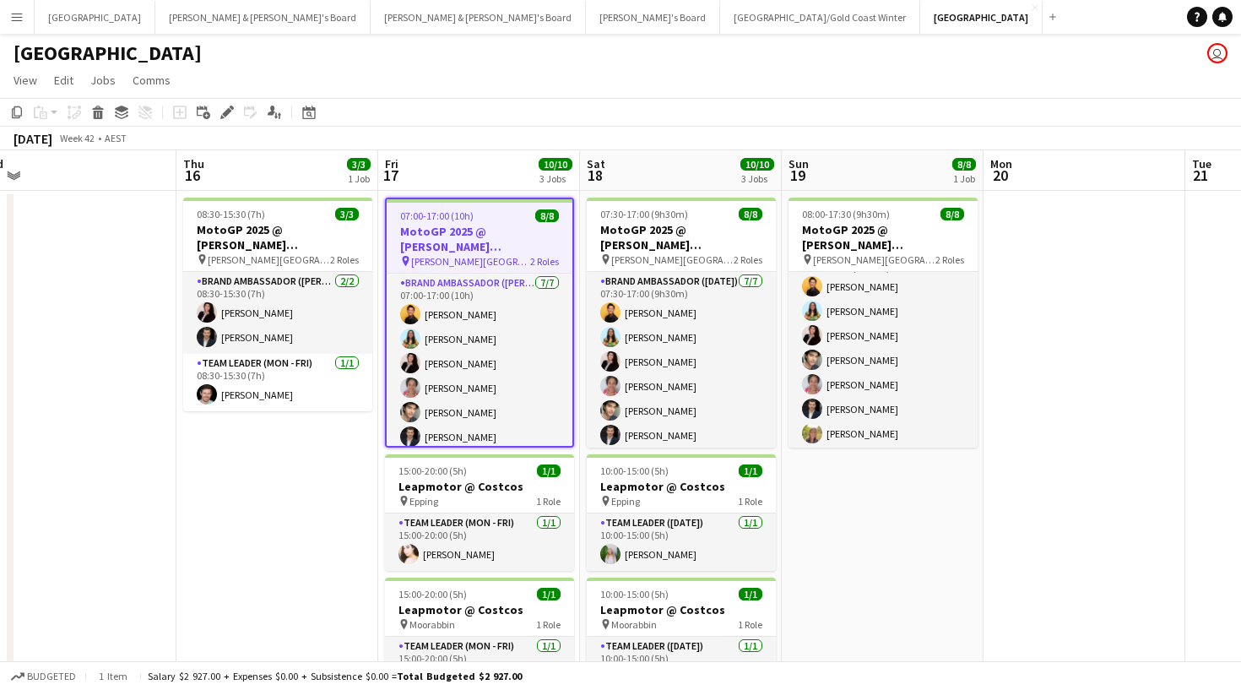
scroll to position [-6, 0]
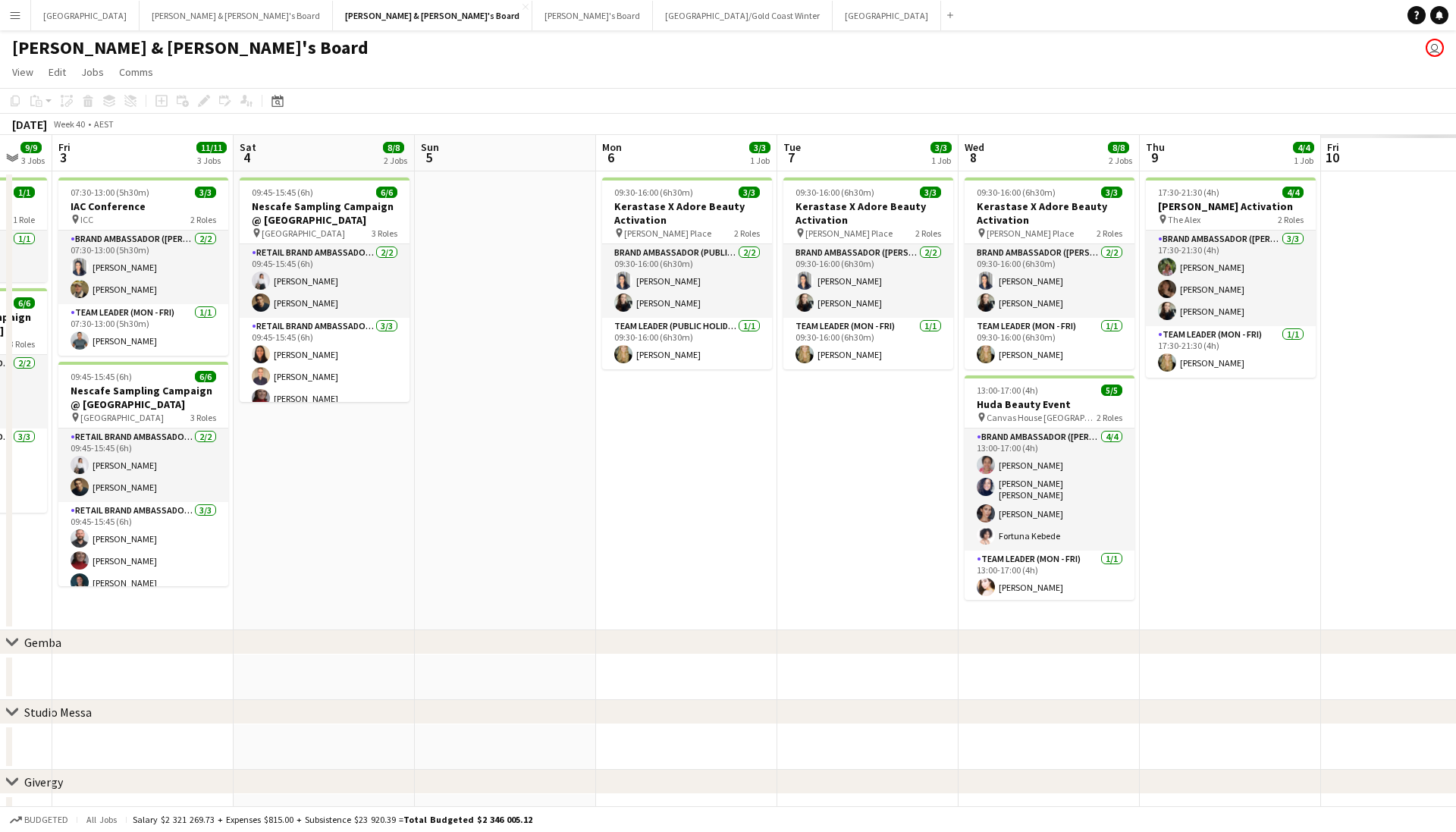
scroll to position [0, 565]
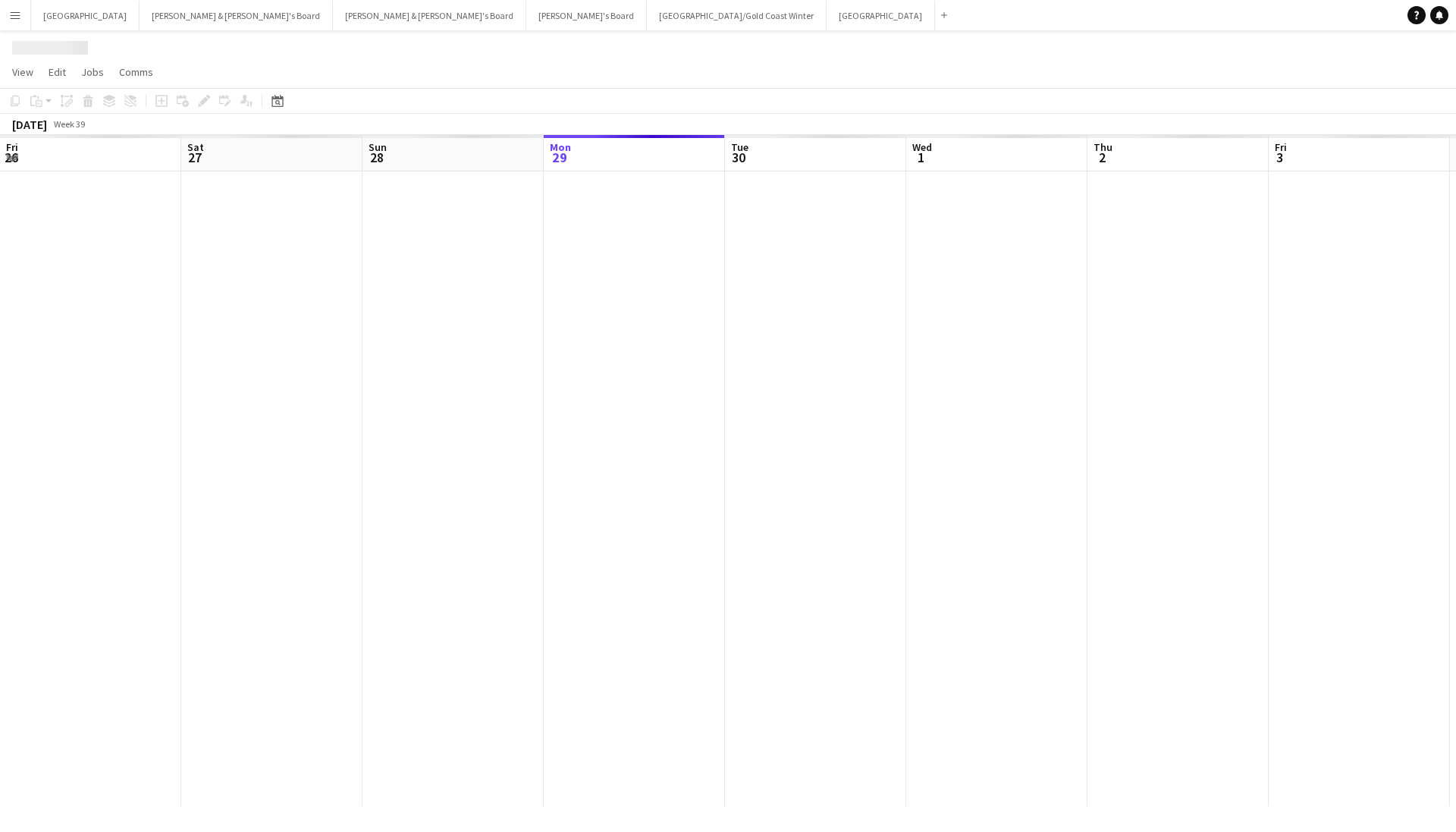
scroll to position [0, 363]
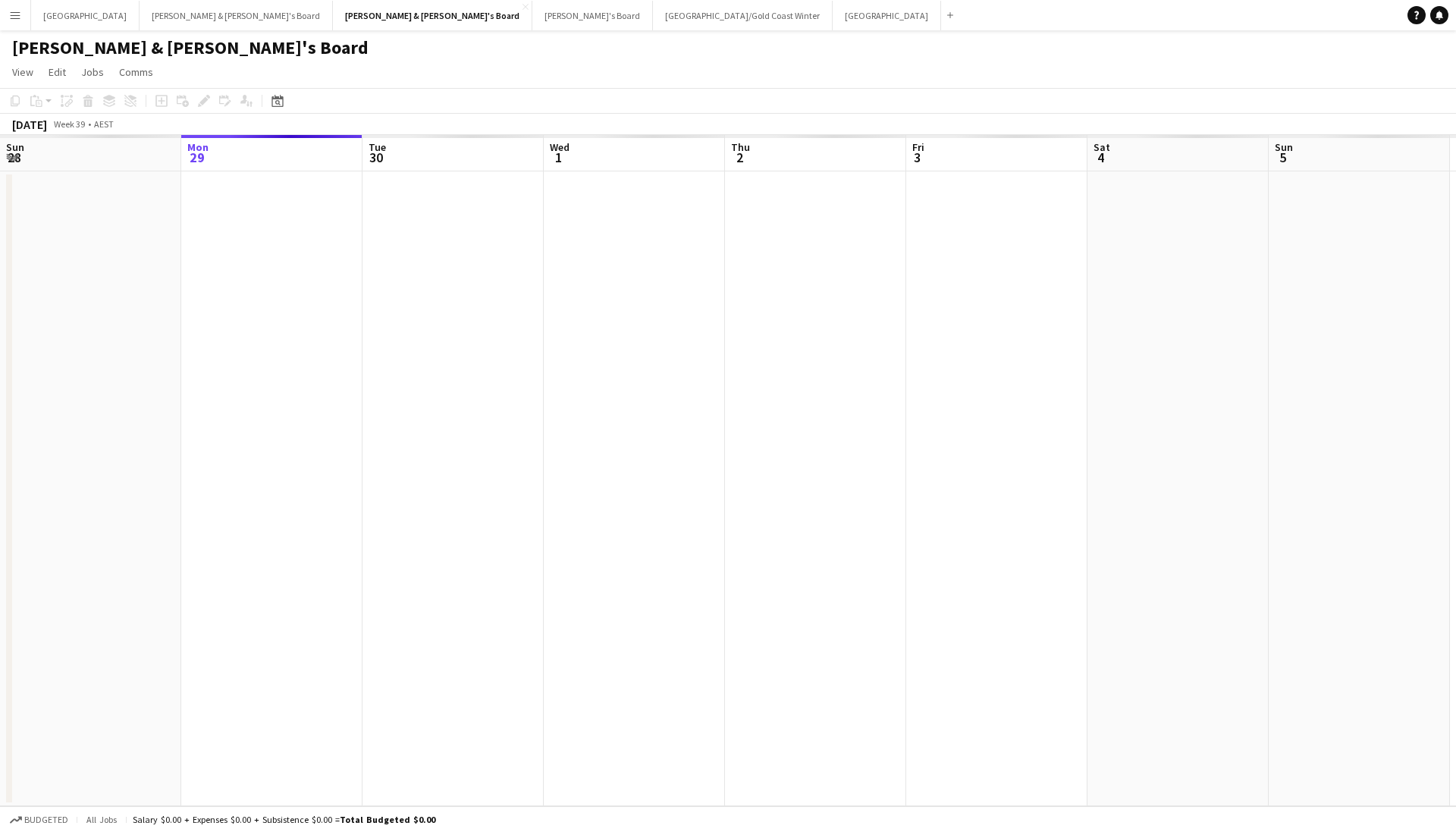
click at [13, 22] on button "Menu" at bounding box center [15, 15] width 31 height 31
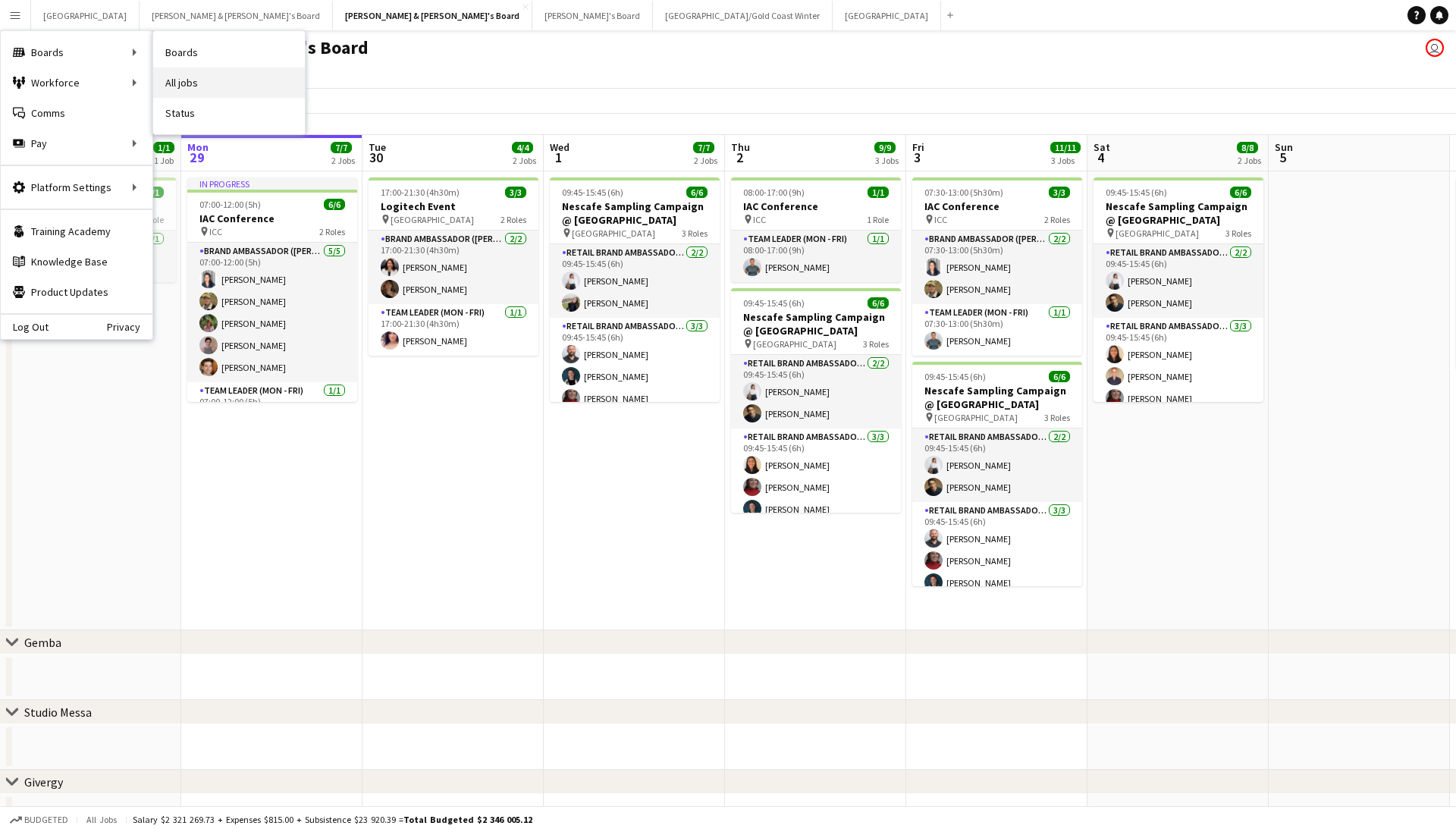
click at [221, 71] on link "All jobs" at bounding box center [229, 83] width 152 height 31
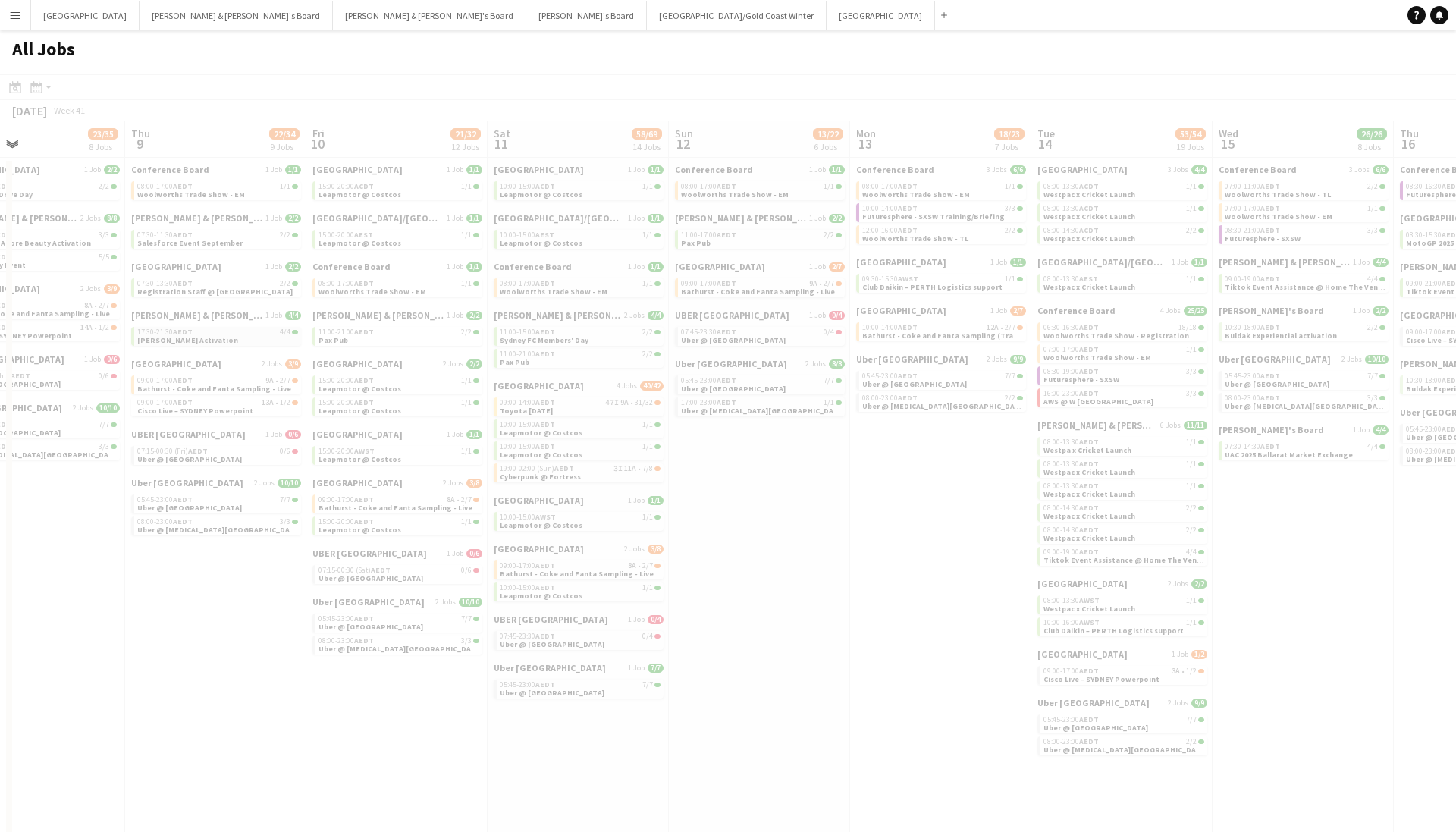
scroll to position [0, 433]
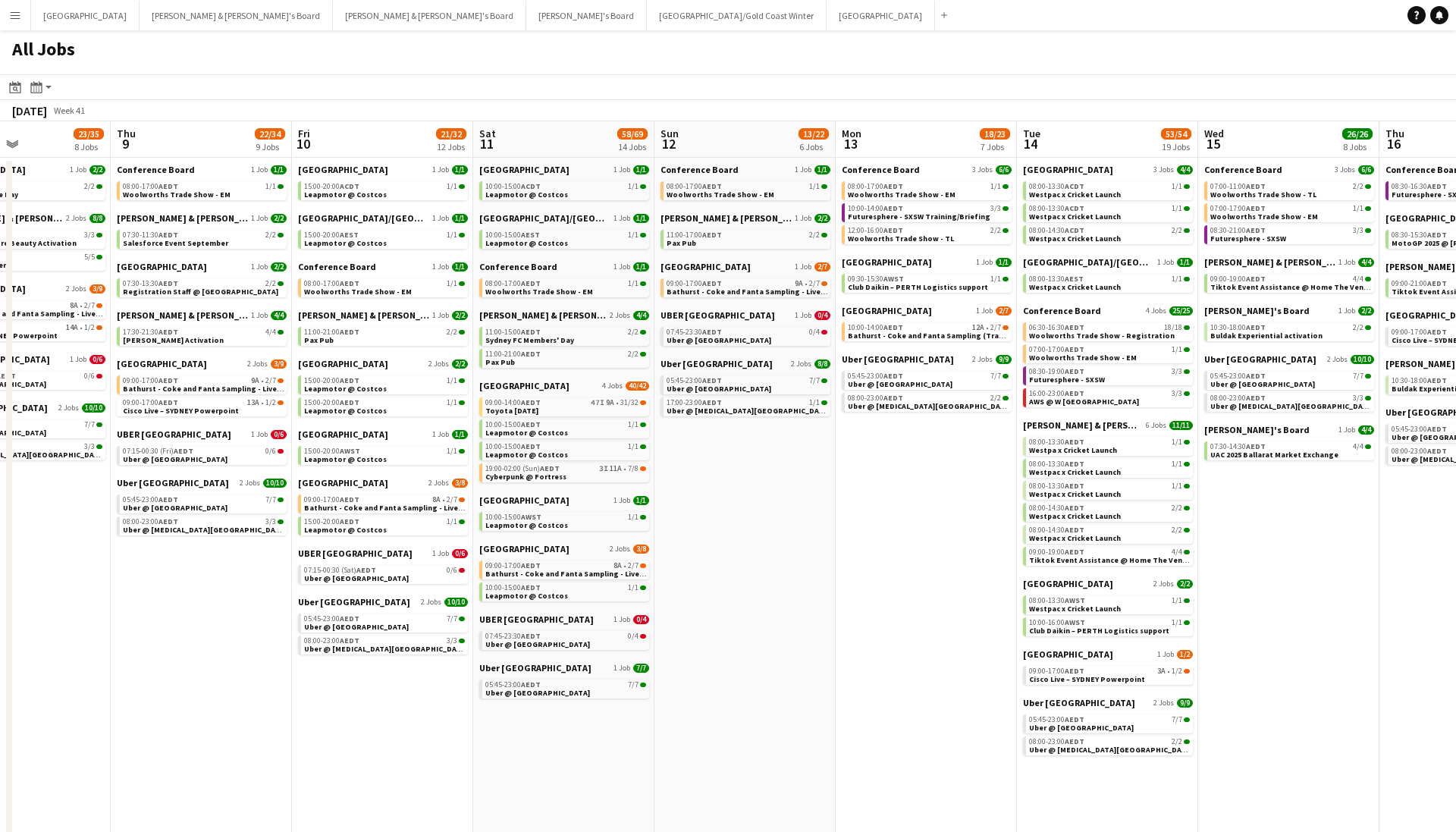
click at [518, 135] on app-all-jobs-date-header "Sat 11 58/69 14 Jobs" at bounding box center [564, 139] width 181 height 37
click at [531, 332] on span "AEDT" at bounding box center [531, 332] width 20 height 10
click at [527, 578] on span "Bathurst - Coke and Fanta Sampling - Live Days" at bounding box center [571, 573] width 173 height 10
click at [14, 21] on app-icon "Menu" at bounding box center [15, 15] width 13 height 13
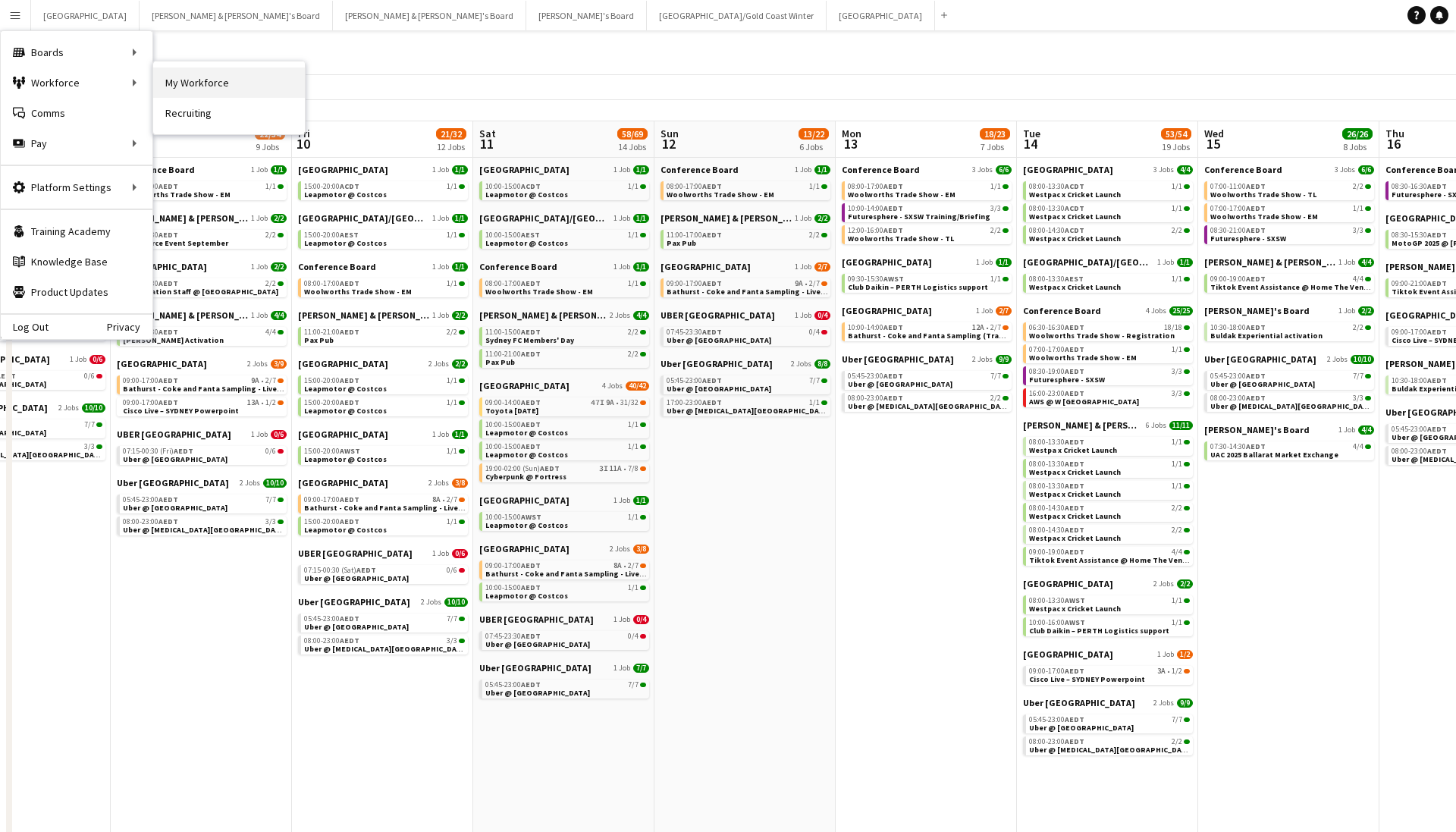
click at [184, 84] on link "My Workforce" at bounding box center [229, 83] width 152 height 31
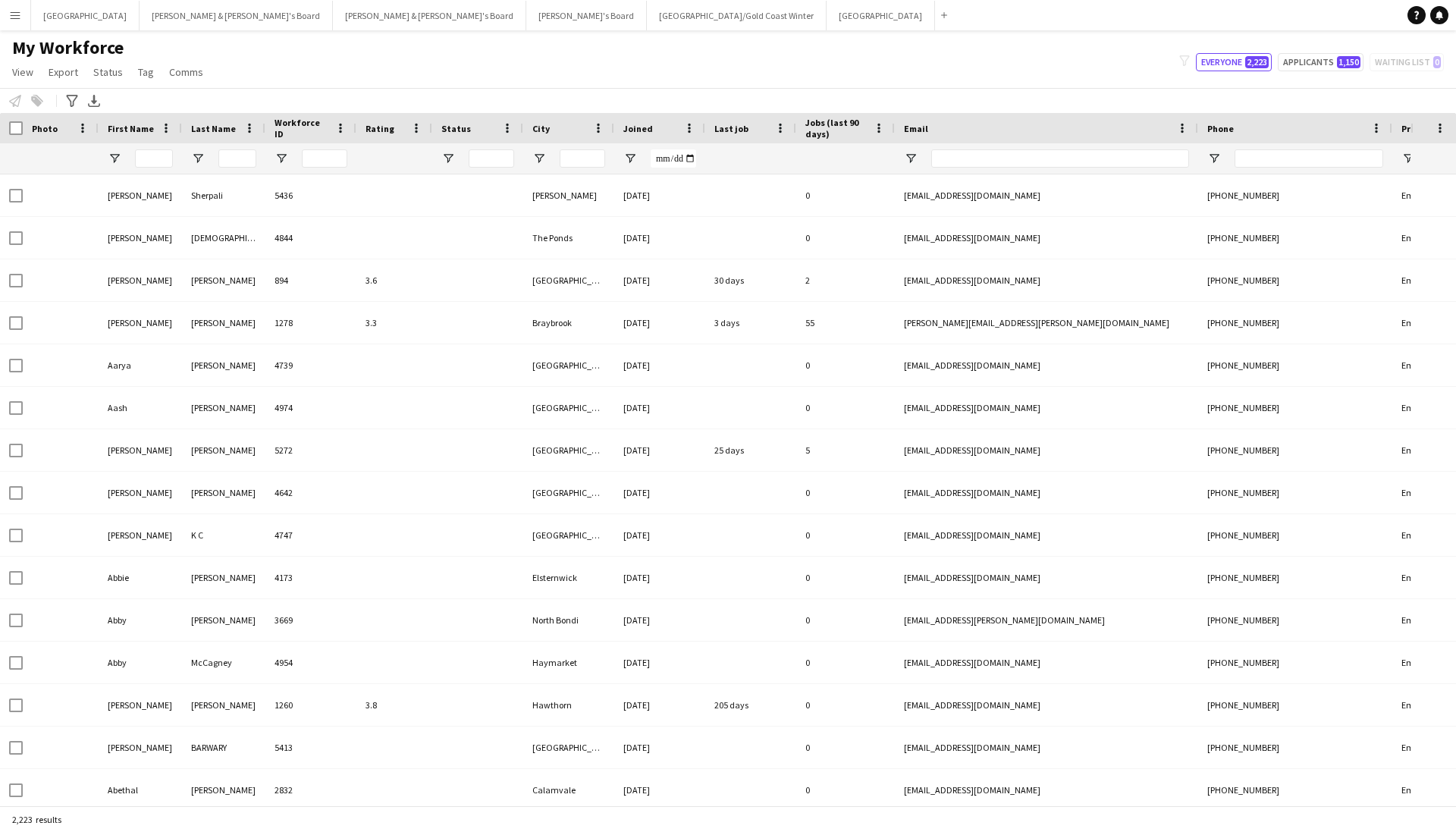
type input "***"
type input "**********"
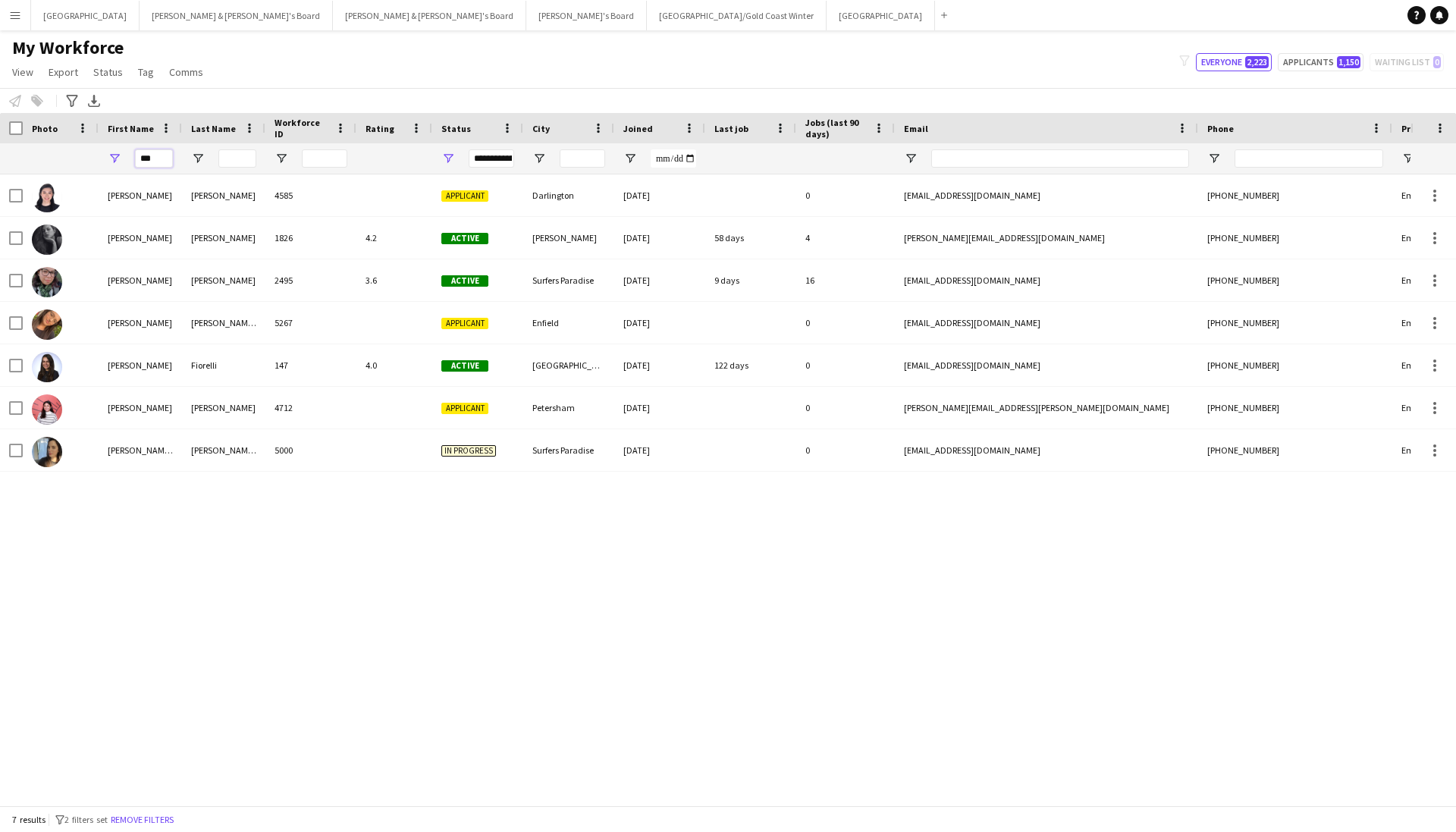
click at [154, 155] on input "***" at bounding box center [154, 158] width 38 height 18
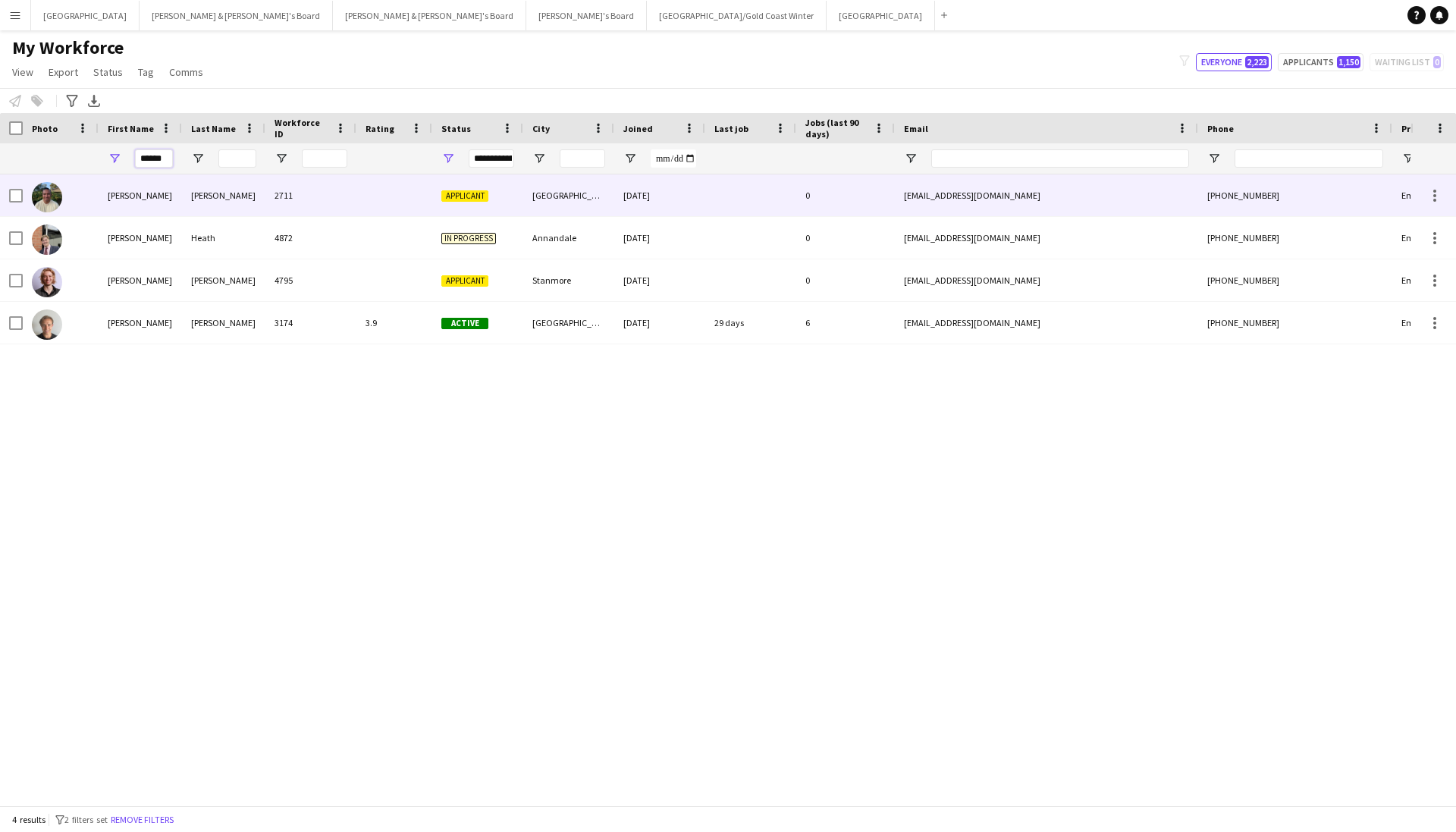
type input "******"
drag, startPoint x: 176, startPoint y: 195, endPoint x: 163, endPoint y: 320, distance: 125.7
click at [163, 320] on div "Thomas" at bounding box center [140, 323] width 84 height 41
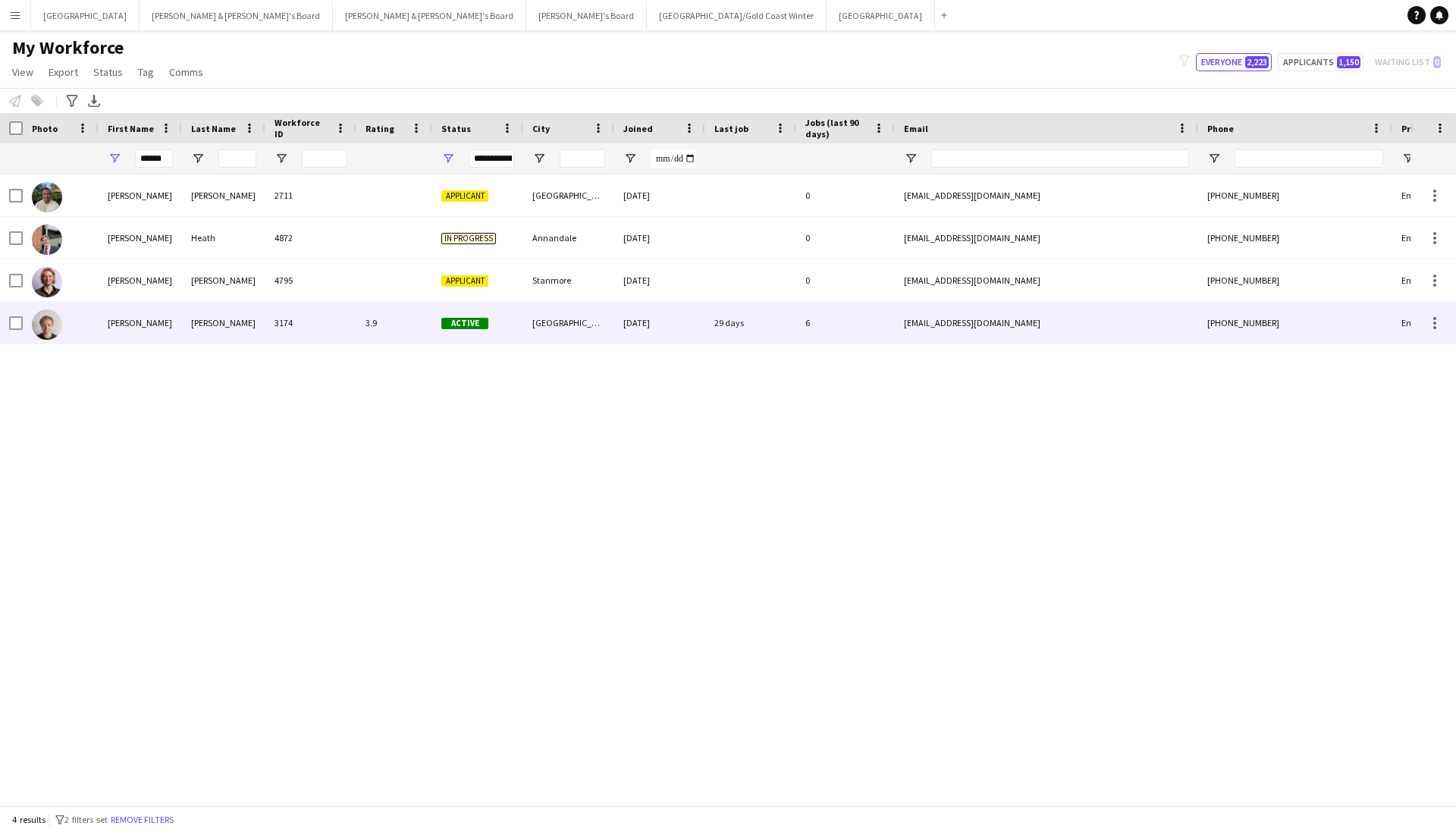
click at [825, 313] on div "6" at bounding box center [846, 323] width 99 height 41
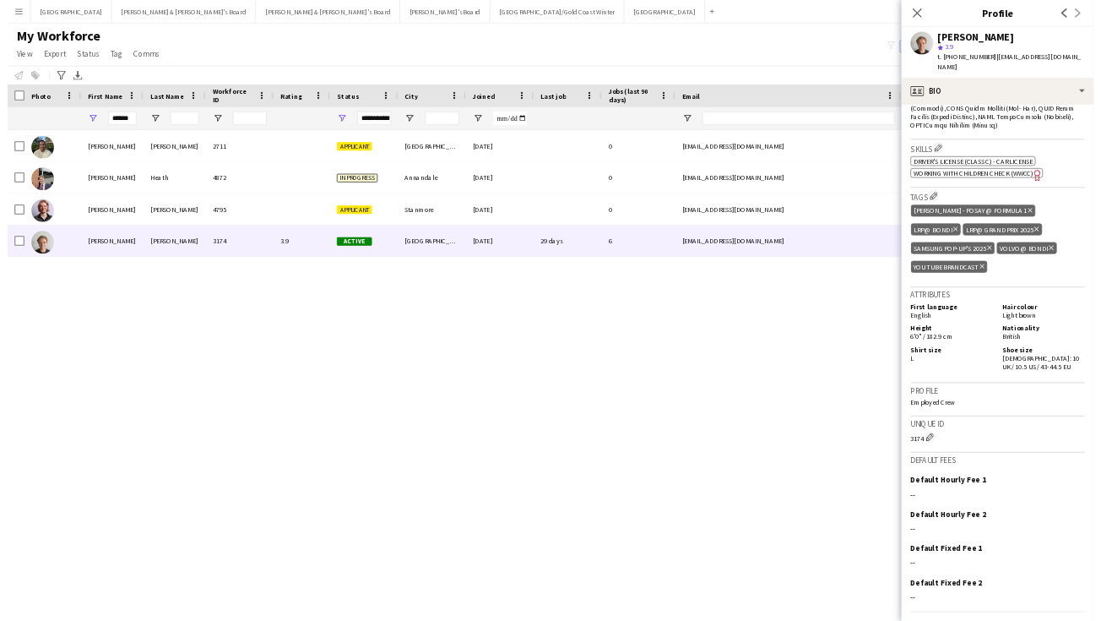
scroll to position [783, 0]
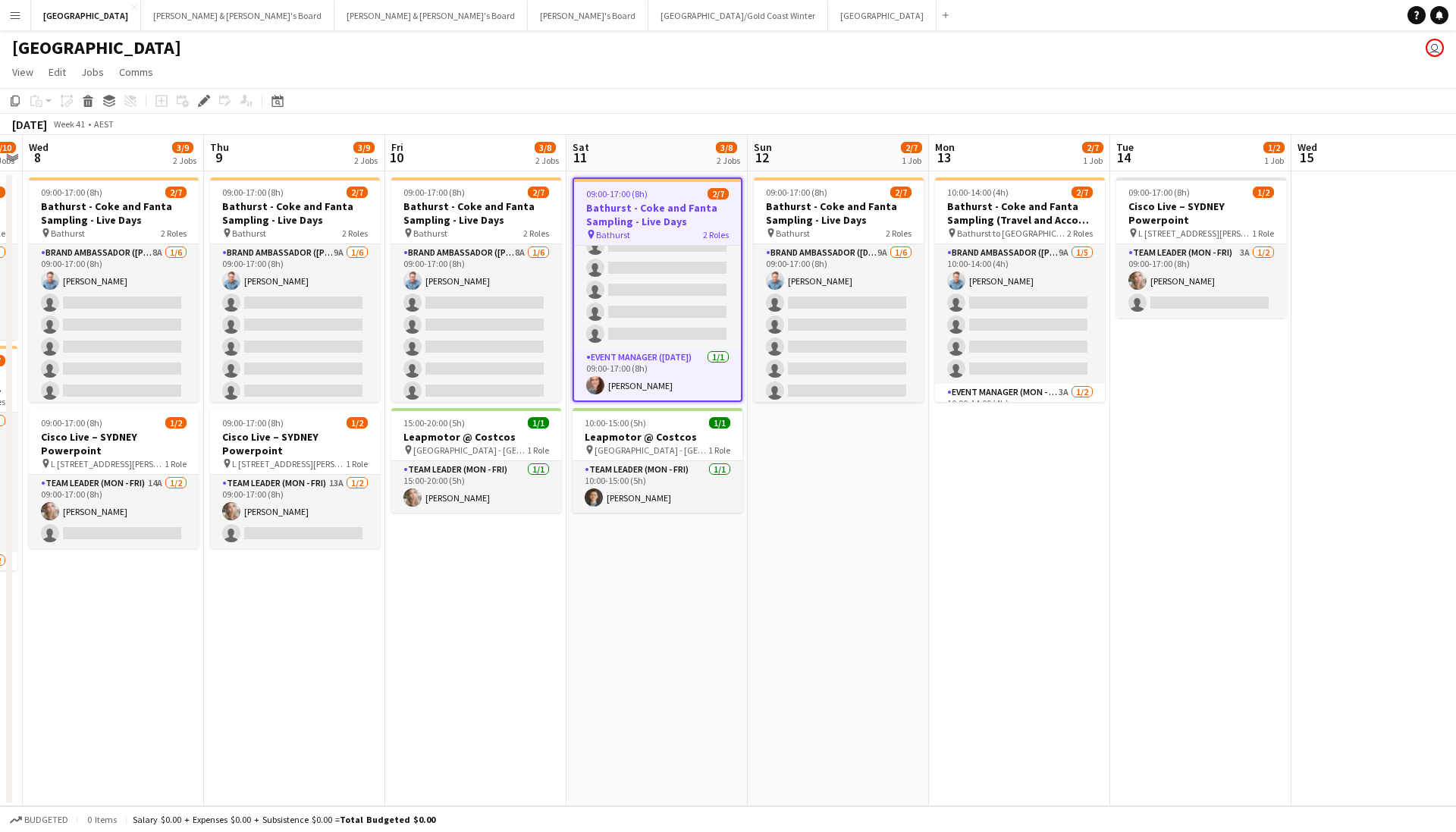
scroll to position [58, 0]
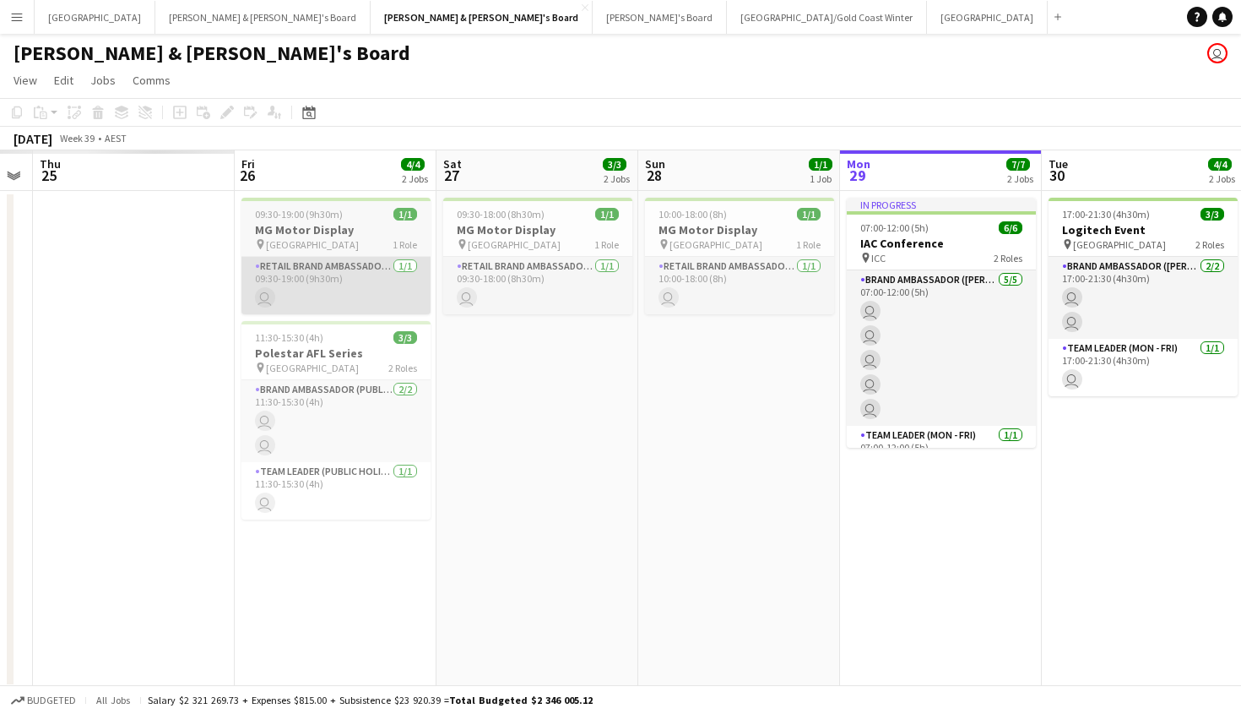
scroll to position [0, 588]
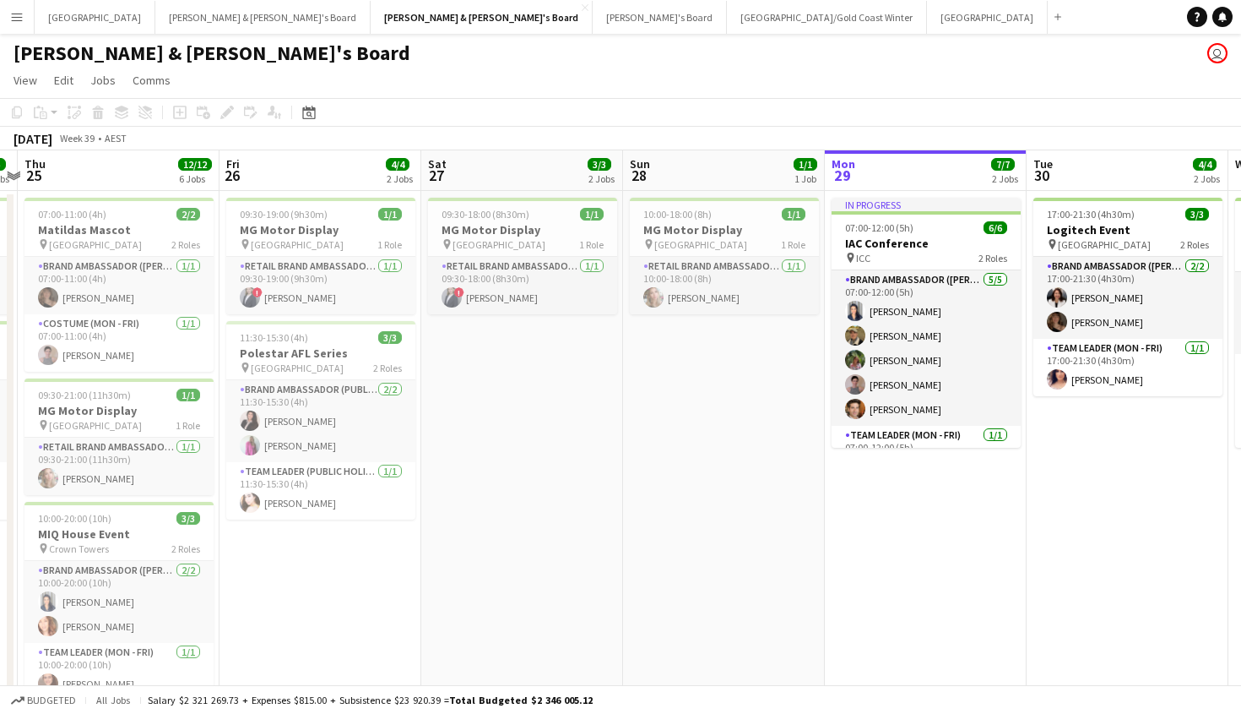
click at [28, 23] on button "Menu" at bounding box center [17, 17] width 34 height 34
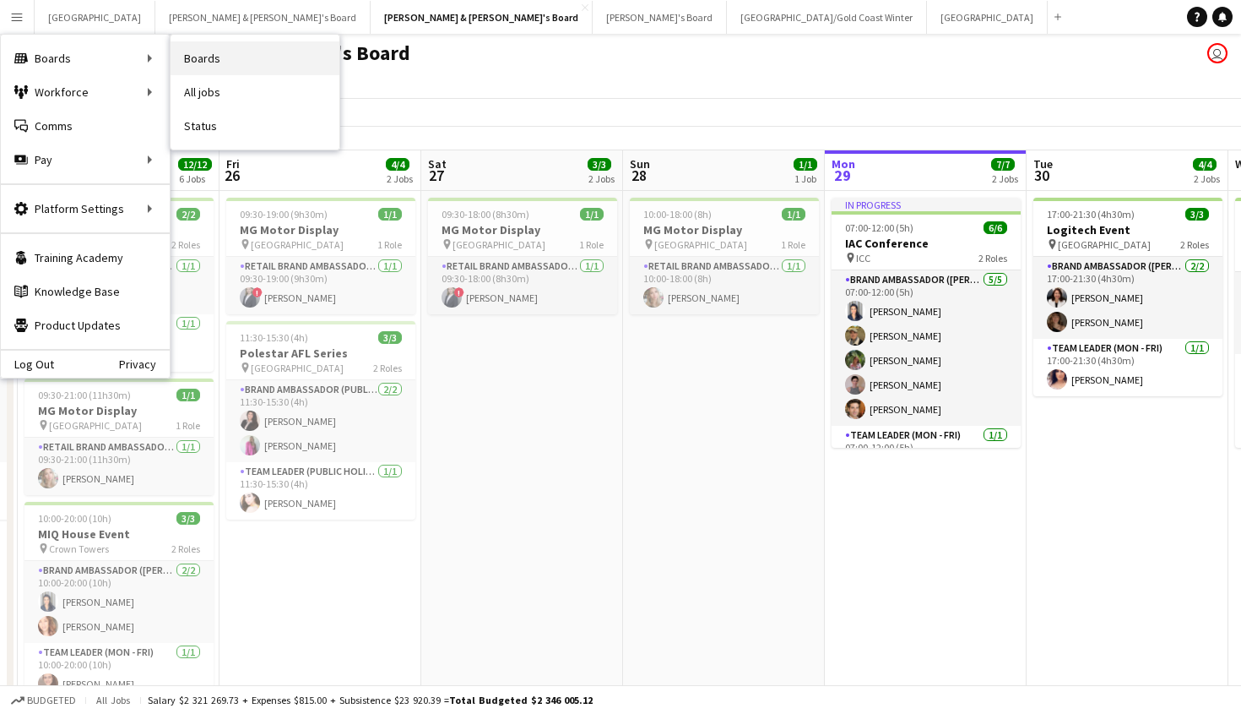
click at [256, 67] on link "Boards" at bounding box center [255, 58] width 169 height 34
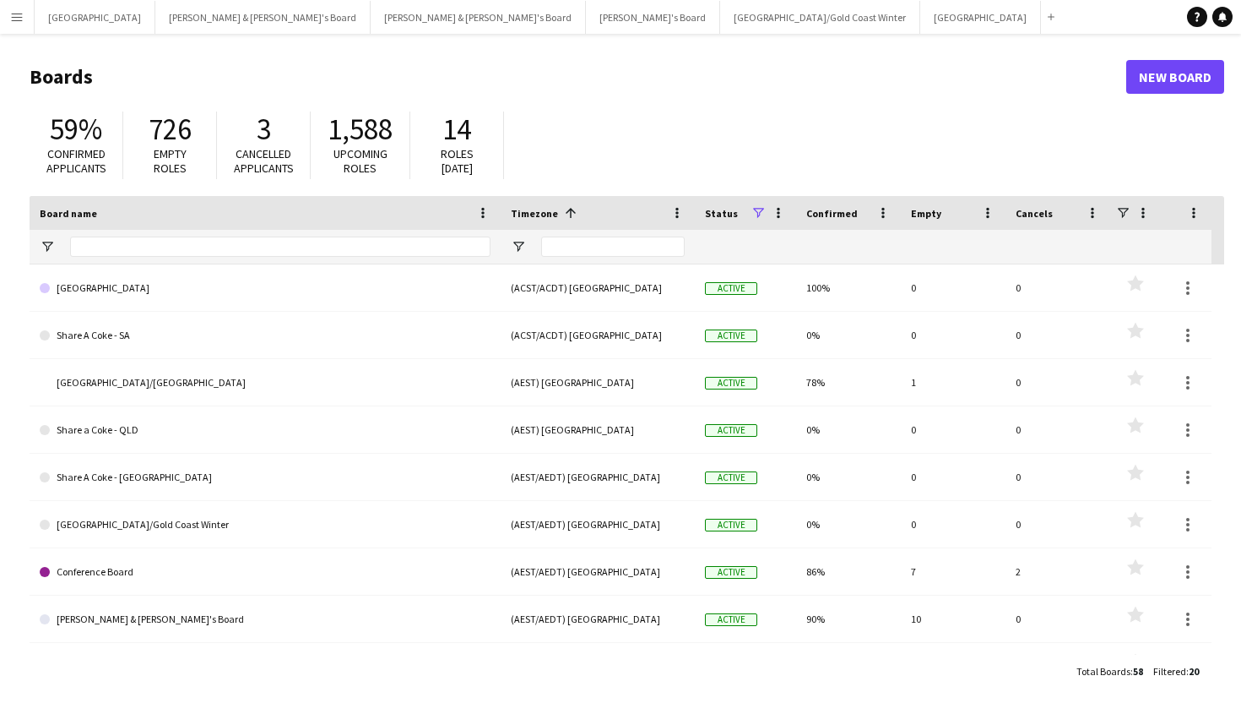
click at [18, 20] on app-icon "Menu" at bounding box center [17, 17] width 14 height 14
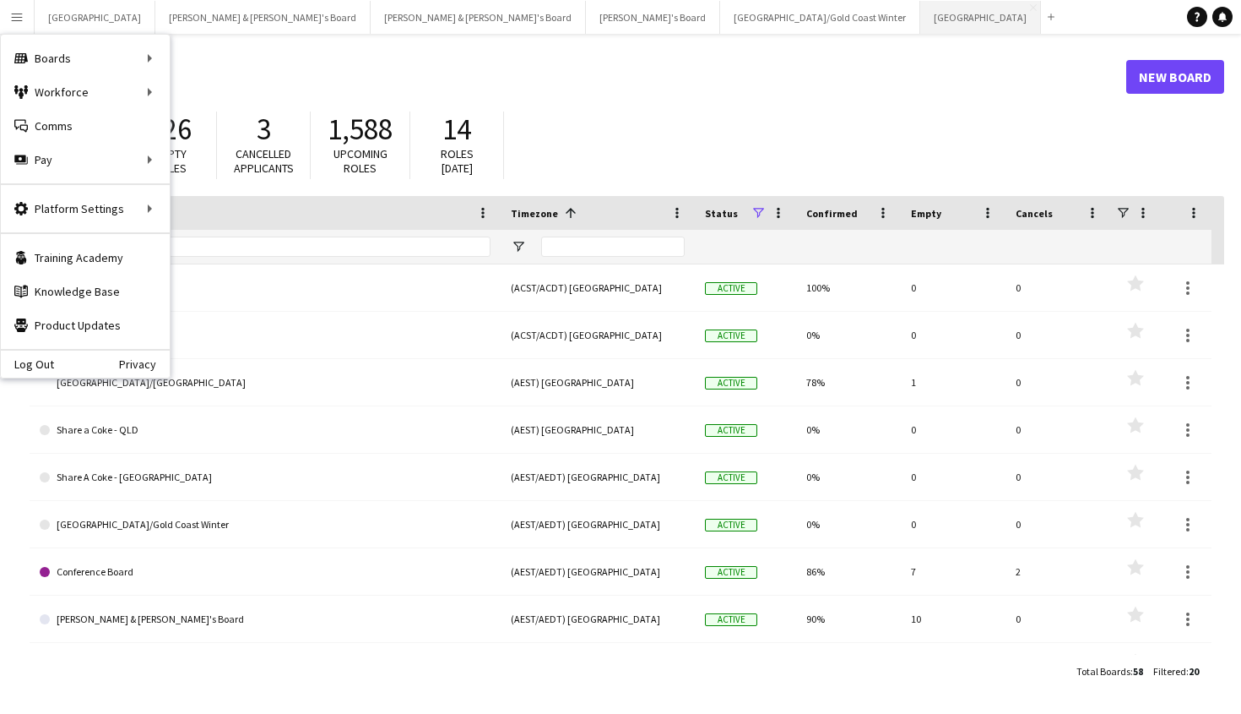
click at [921, 24] on button "Melbourne Close" at bounding box center [981, 17] width 121 height 33
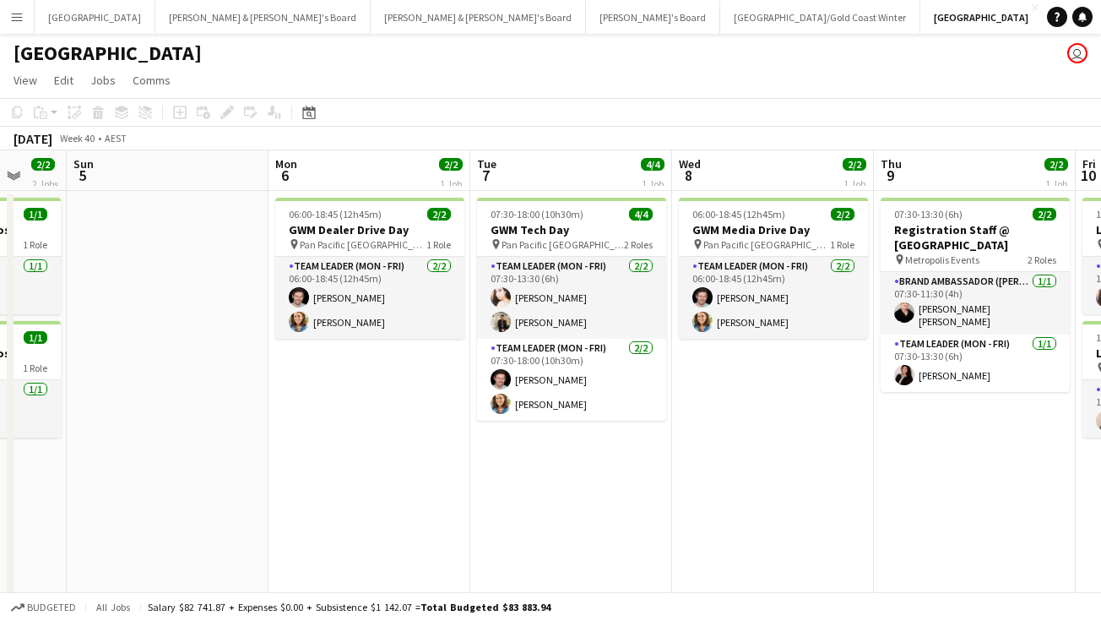
click at [378, 475] on app-date-cell "06:00-18:45 (12h45m) 2/2 GWM Dealer Drive Day pin Pan Pacific Melbourne 1 Role …" at bounding box center [370, 589] width 202 height 796
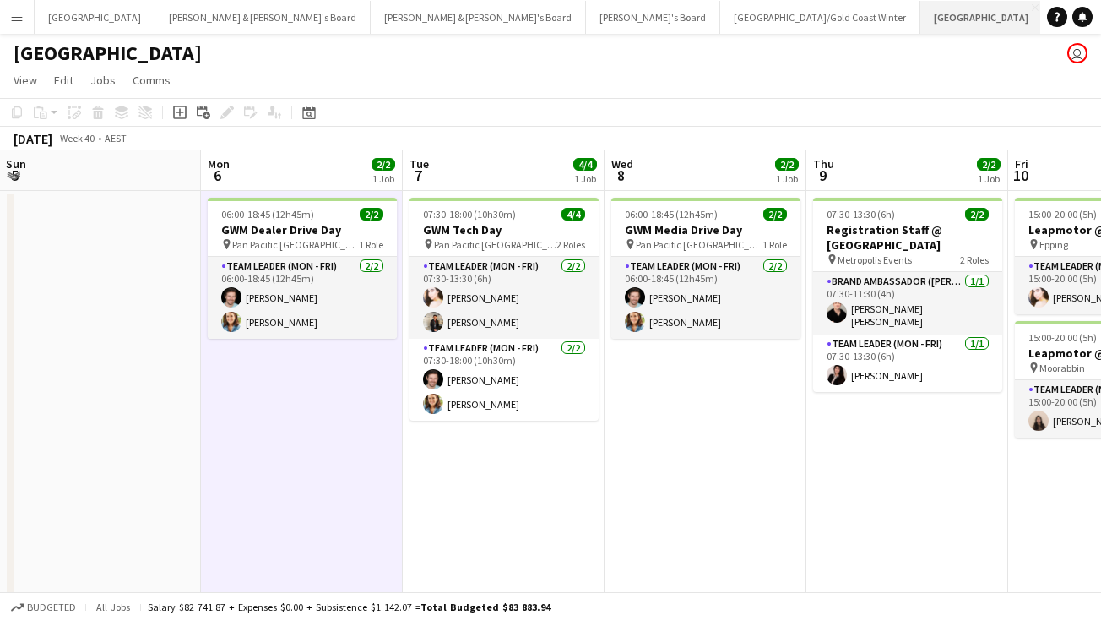
scroll to position [0, 395]
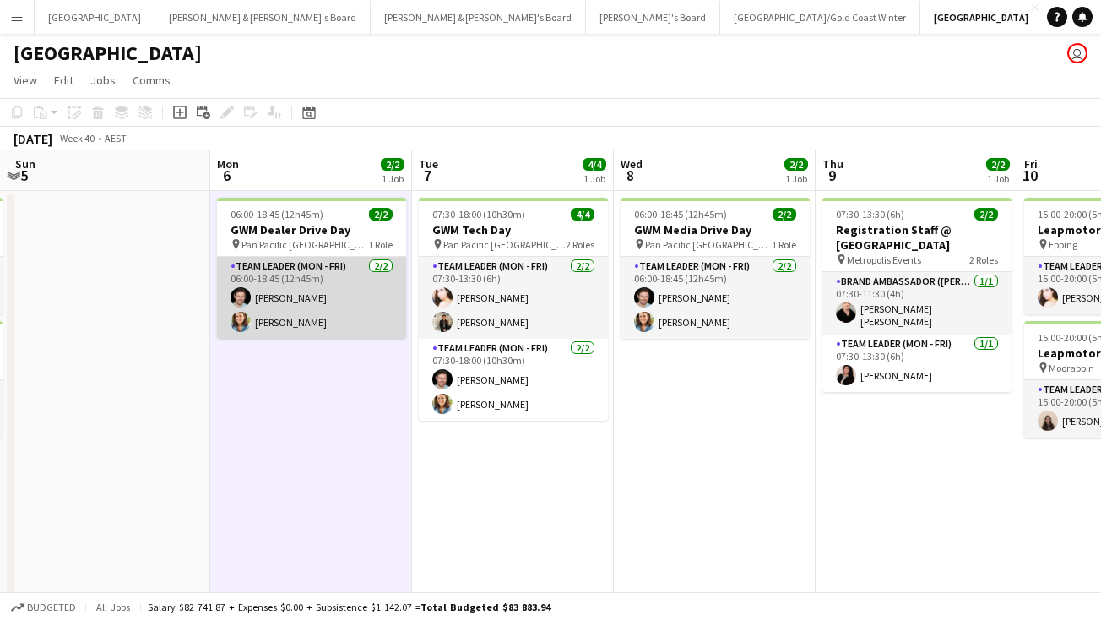
click at [272, 283] on app-card-role "Team Leader (Mon - Fri) 2/2 06:00-18:45 (12h45m) Jack Van Staveren Chloe Gavin" at bounding box center [311, 298] width 189 height 82
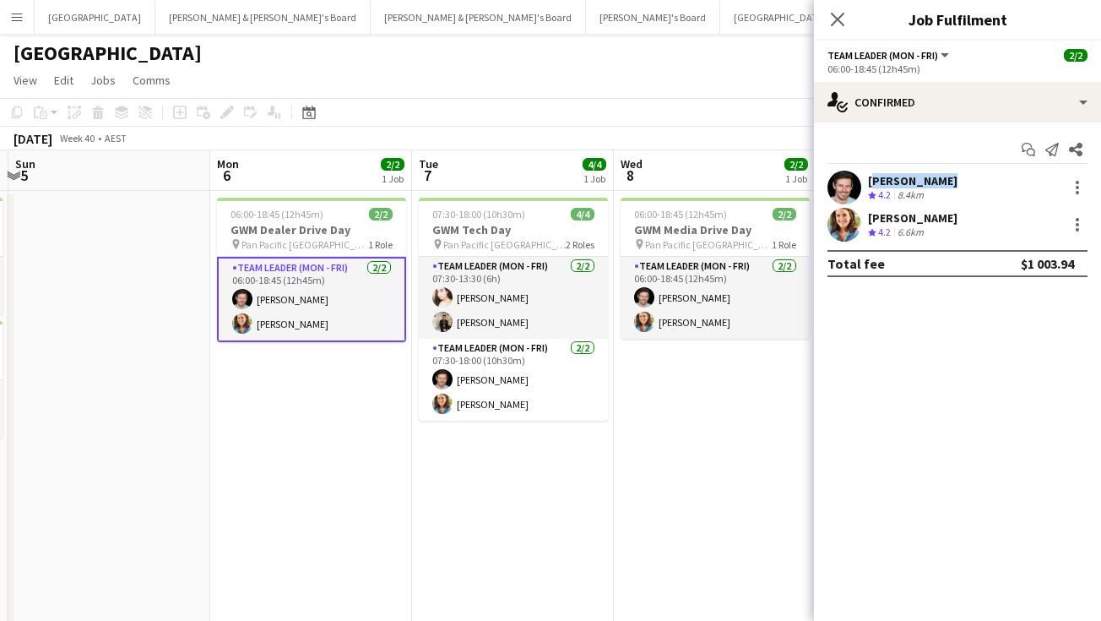
click at [928, 172] on div "Jack Van Staveren Crew rating 4.2 8.4km" at bounding box center [957, 188] width 287 height 34
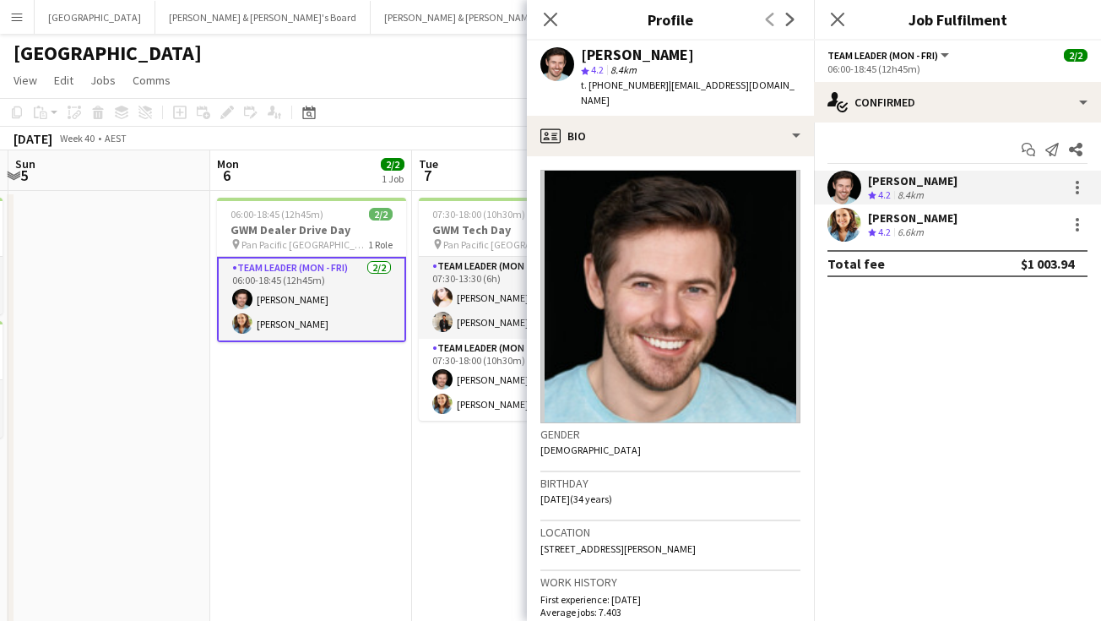
click at [625, 62] on div "[PERSON_NAME]" at bounding box center [637, 54] width 113 height 15
click at [625, 62] on div "Jack Van Staveren" at bounding box center [637, 54] width 113 height 15
copy div "Jack Van Staveren"
click at [638, 87] on span "t. +610400756300" at bounding box center [625, 85] width 88 height 13
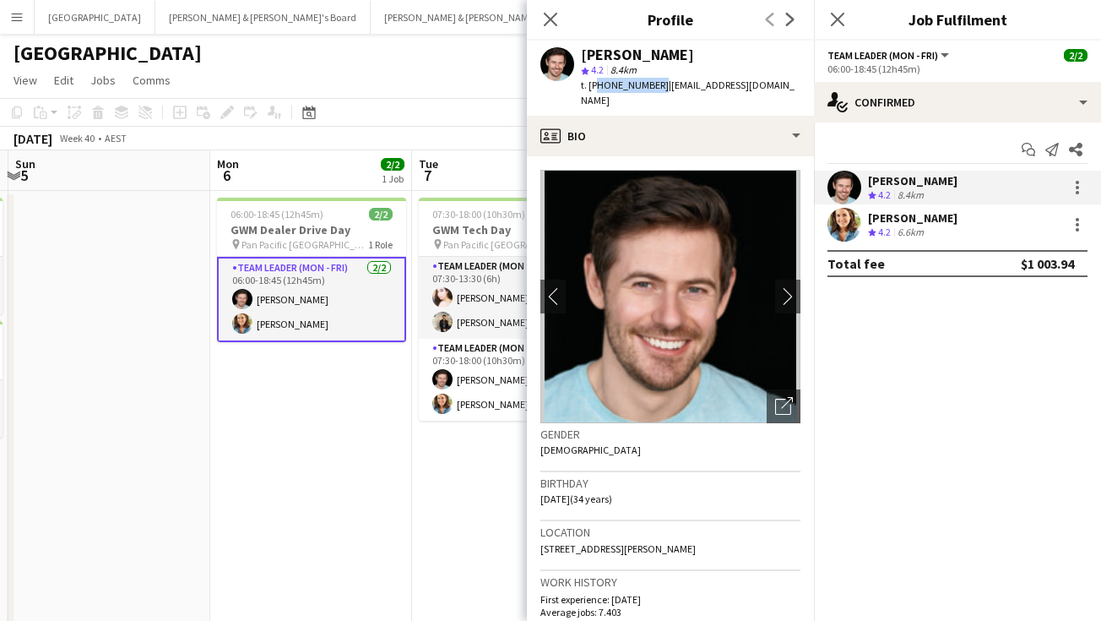
click at [638, 87] on span "t. +610400756300" at bounding box center [625, 85] width 88 height 13
copy span "610400756300"
click at [902, 219] on div "[PERSON_NAME]" at bounding box center [913, 217] width 90 height 15
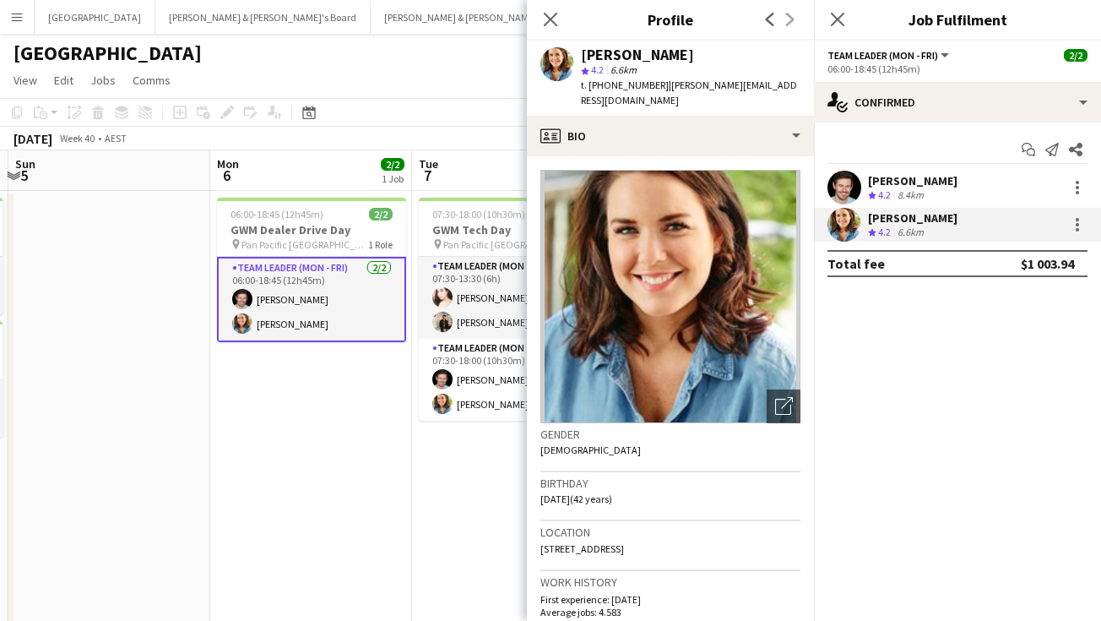
click at [621, 80] on span "t. +61411735563" at bounding box center [625, 85] width 88 height 13
copy span "61411735563"
click at [551, 19] on icon at bounding box center [550, 19] width 16 height 16
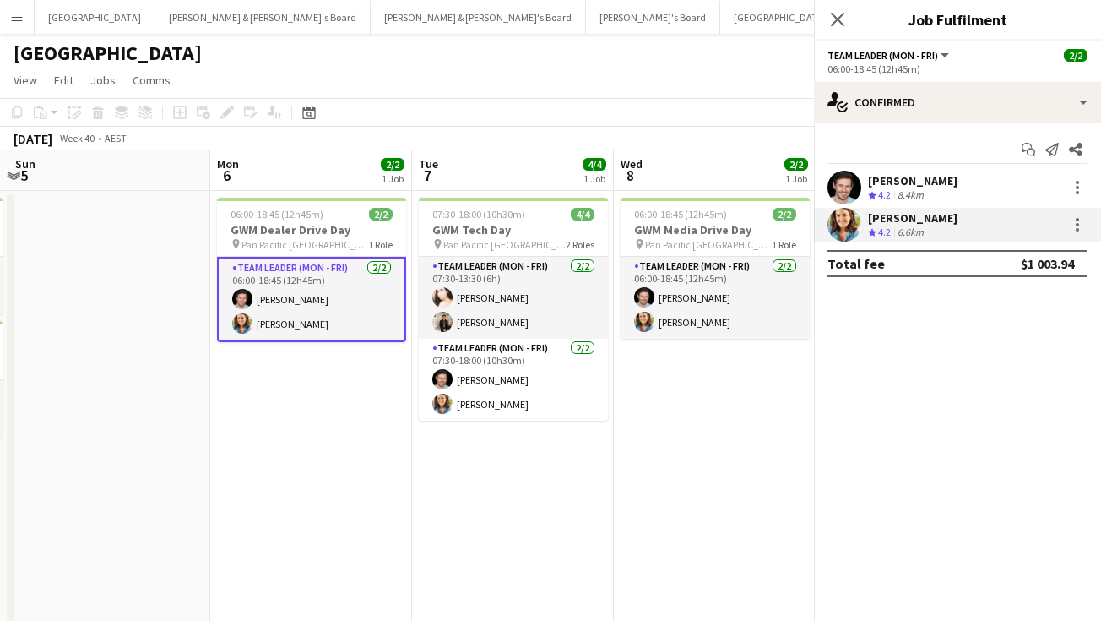
click at [551, 19] on body "Menu Boards Boards Boards All jobs Status Workforce Workforce My Workforce Recr…" at bounding box center [550, 508] width 1101 height 1016
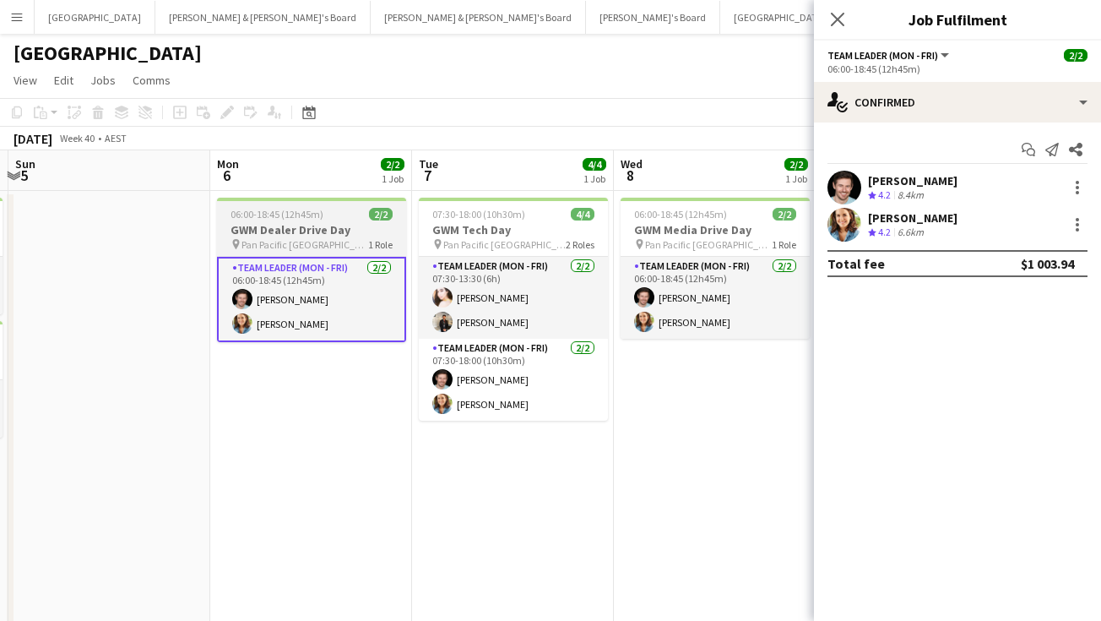
click at [339, 219] on div "06:00-18:45 (12h45m) 2/2" at bounding box center [311, 214] width 189 height 13
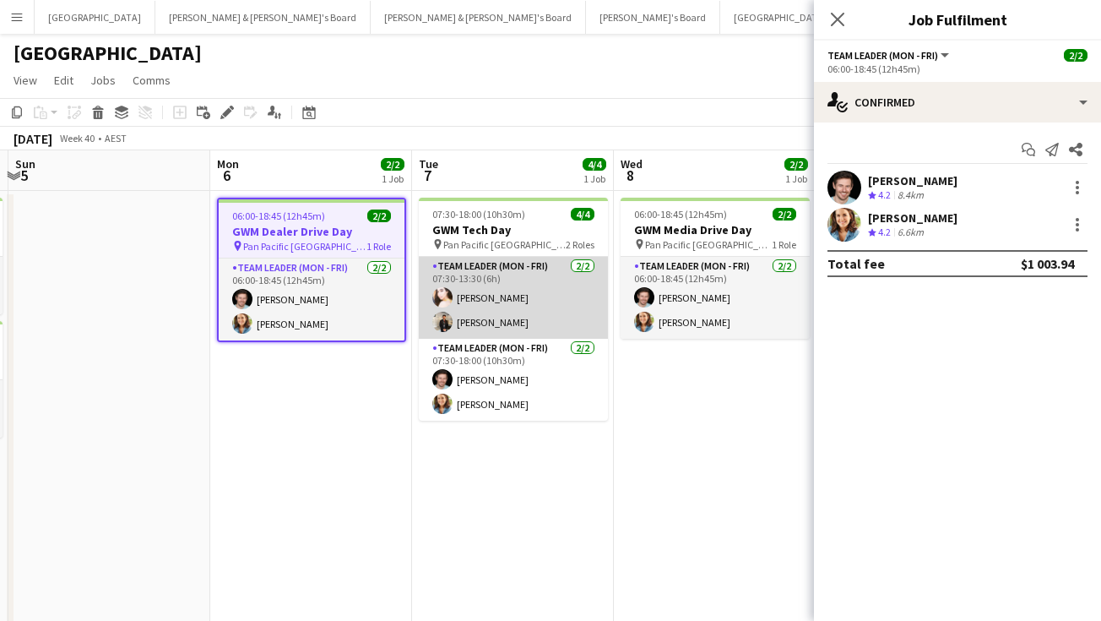
click at [544, 288] on app-card-role "Team Leader (Mon - Fri) 2/2 07:30-13:30 (6h) Bianca Baykara Tom Wayman" at bounding box center [513, 298] width 189 height 82
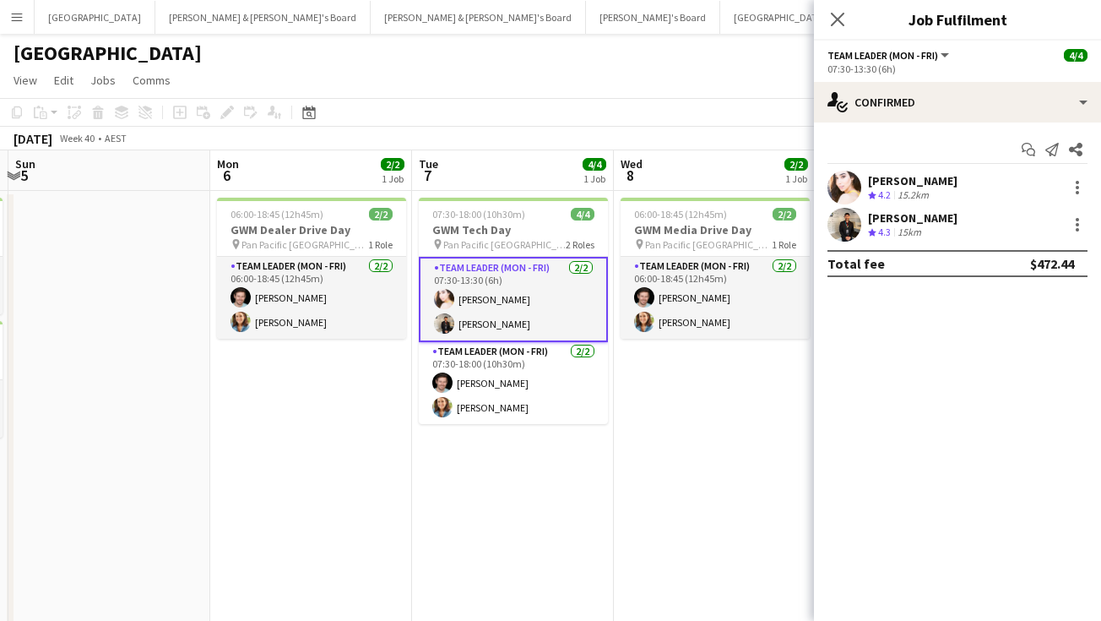
click at [889, 225] on span "4.3" at bounding box center [884, 231] width 13 height 13
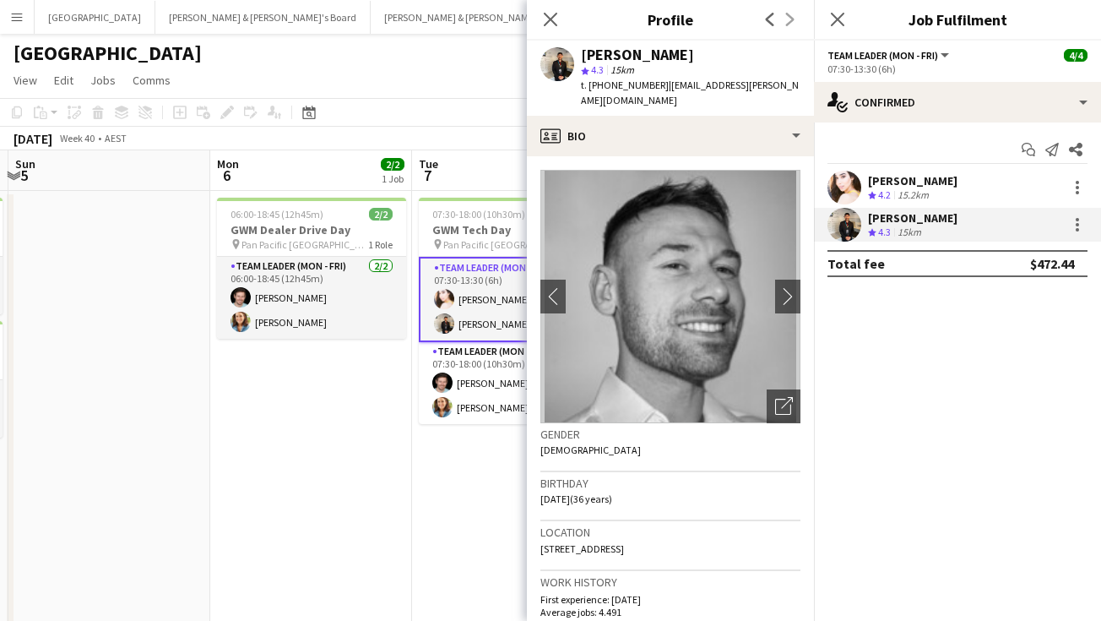
click at [601, 93] on div "Tom Wayman star 4.3 15km t. +61423395020 | derby.wayman@gmail.com" at bounding box center [670, 78] width 287 height 75
click at [605, 89] on span "t. +61423395020" at bounding box center [625, 85] width 88 height 13
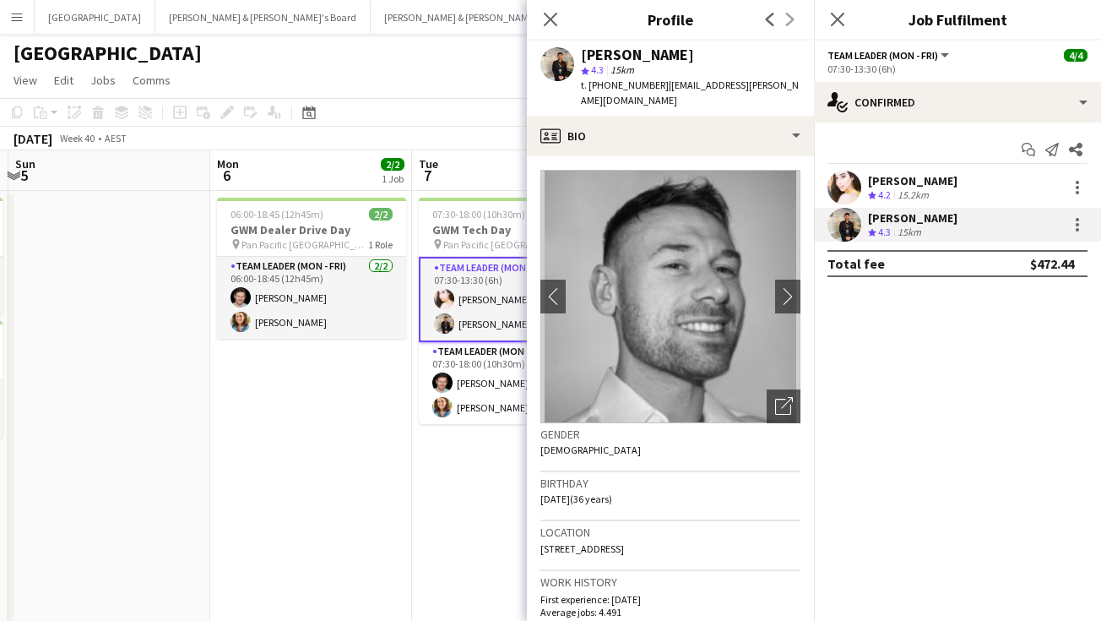
click at [939, 177] on div "[PERSON_NAME]" at bounding box center [913, 180] width 90 height 15
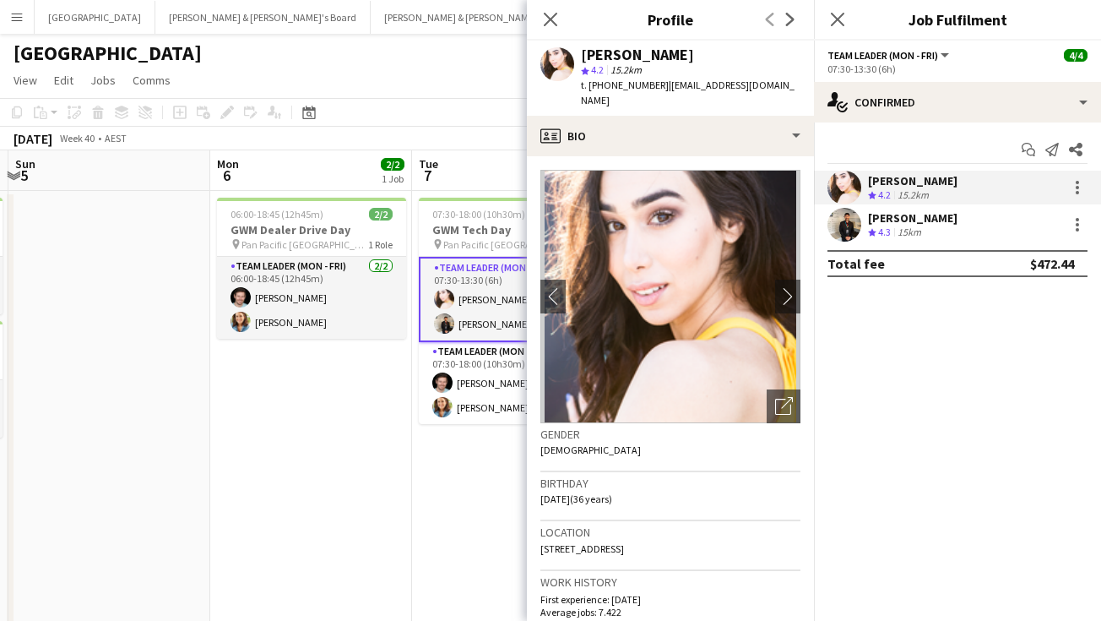
click at [613, 86] on span "t. +61433836686" at bounding box center [625, 85] width 88 height 13
copy span "61433836686"
click at [551, 14] on icon "Close pop-in" at bounding box center [550, 19] width 16 height 16
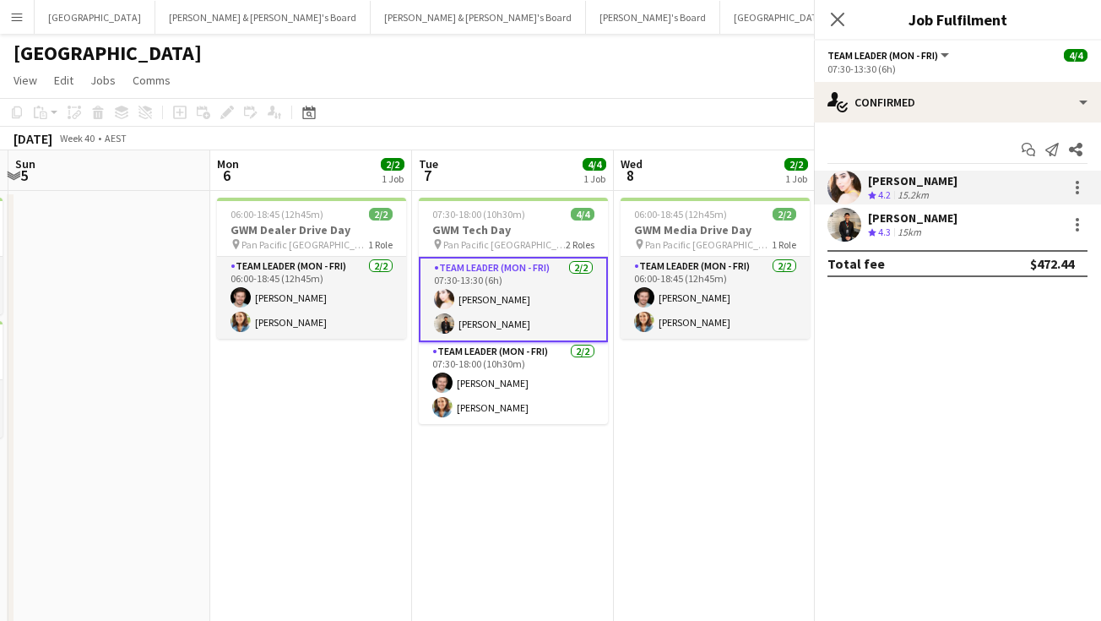
click at [551, 14] on body "Menu Boards Boards Boards All jobs Status Workforce Workforce My Workforce Recr…" at bounding box center [550, 508] width 1101 height 1016
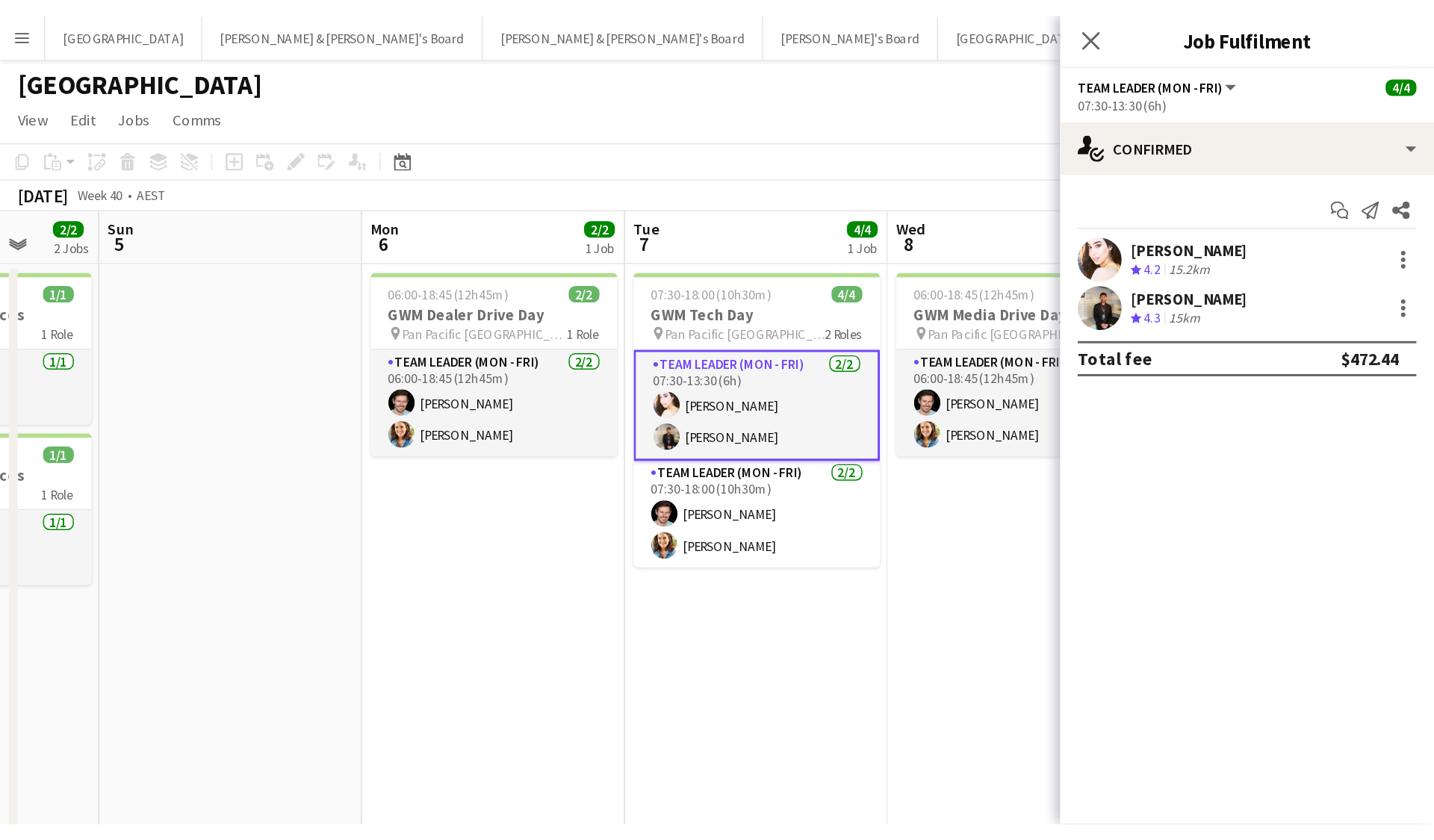
scroll to position [0, 0]
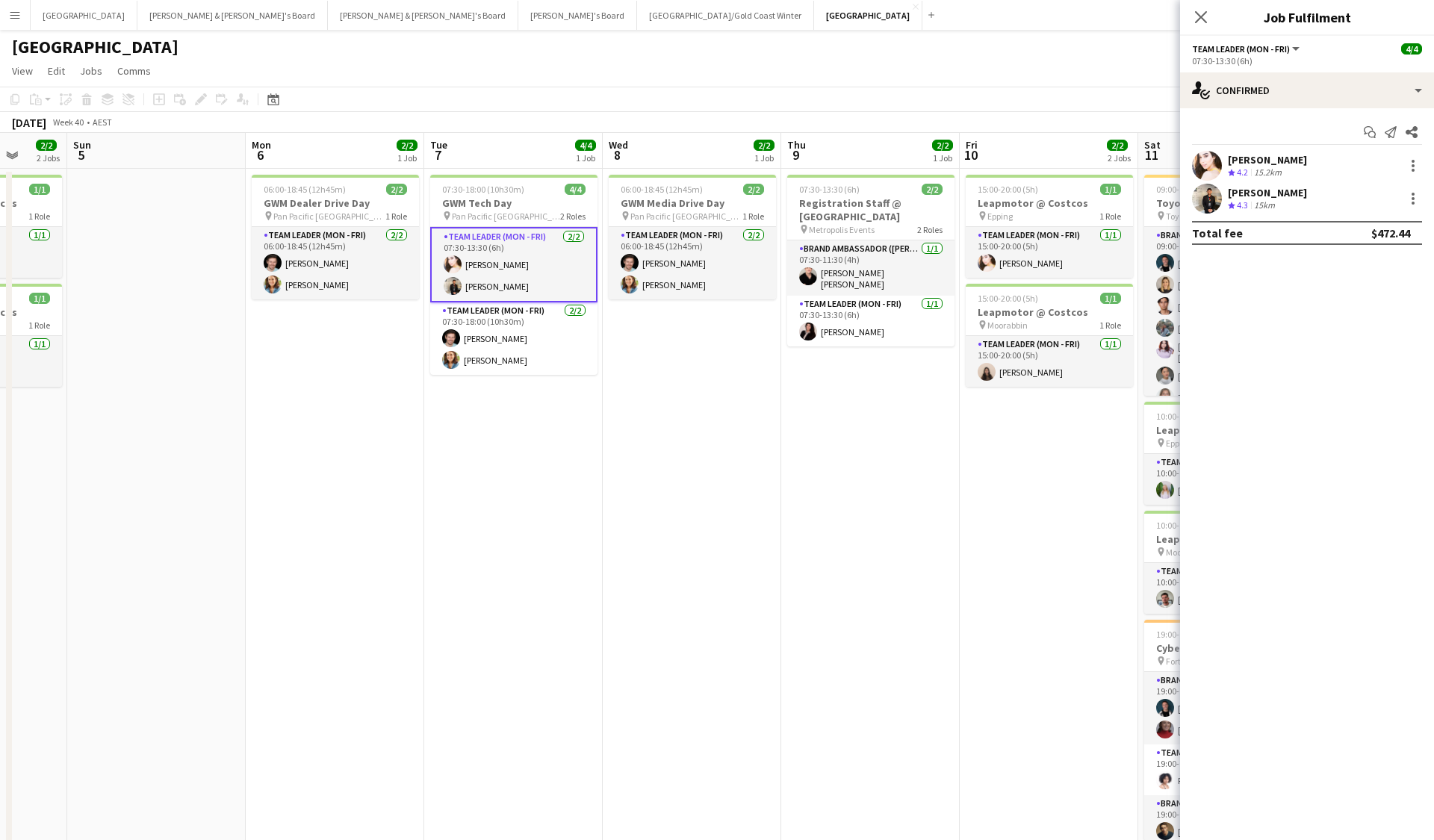
click at [21, 14] on button "Menu" at bounding box center [15, 15] width 30 height 30
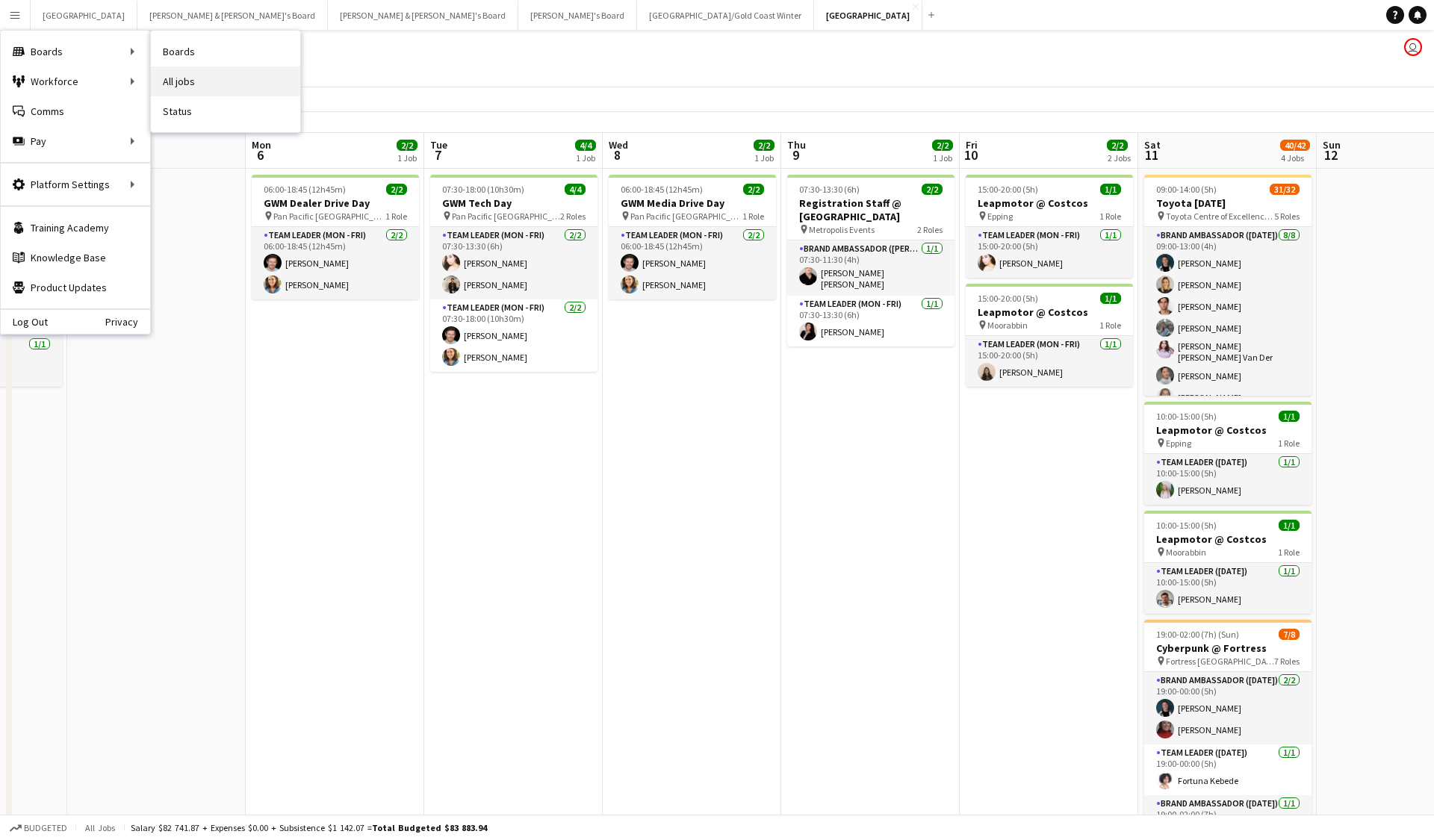
click at [209, 80] on link "All jobs" at bounding box center [226, 81] width 150 height 30
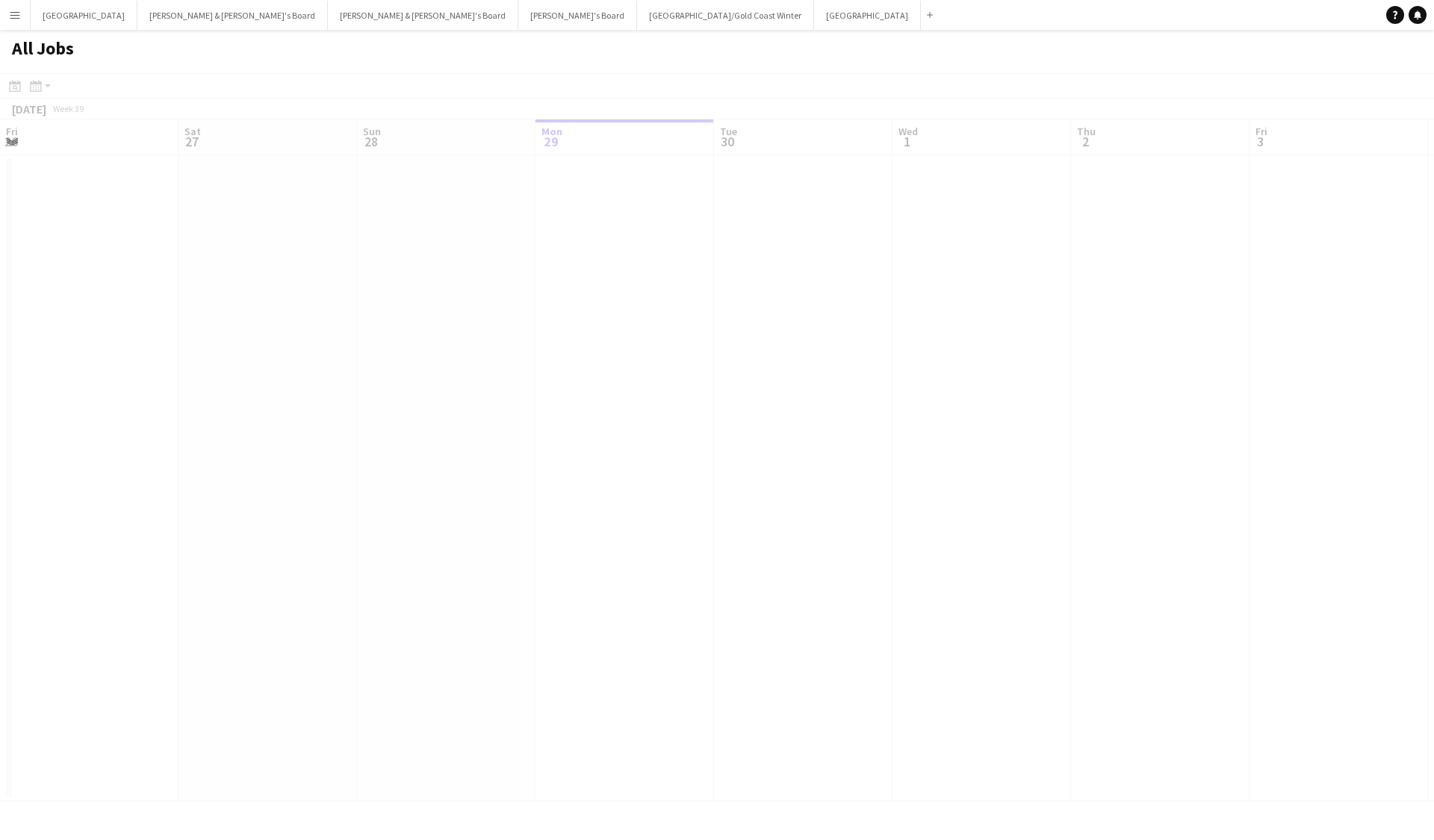
scroll to position [0, 357]
click at [42, 93] on div at bounding box center [717, 459] width 1434 height 771
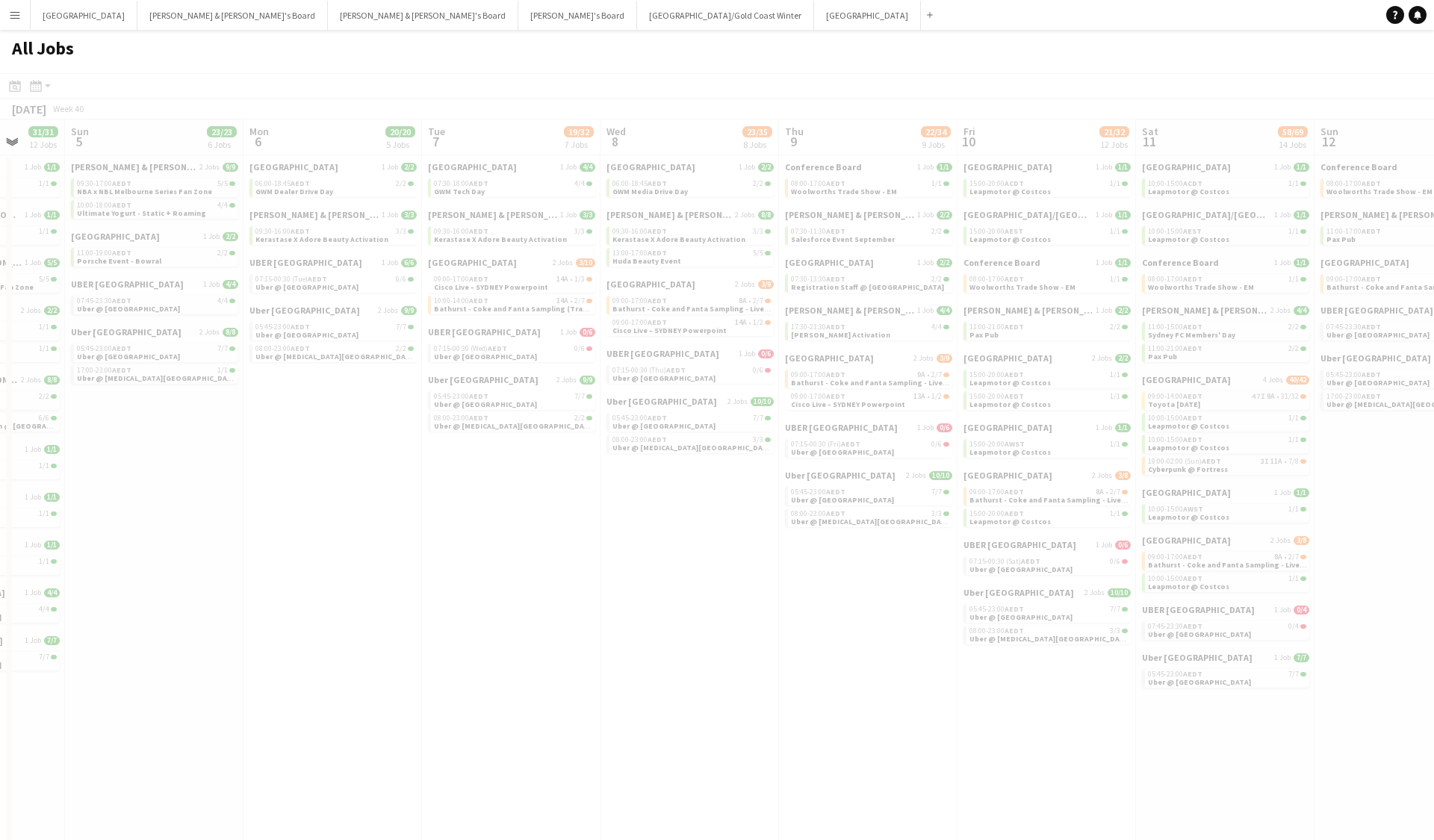
scroll to position [0, 466]
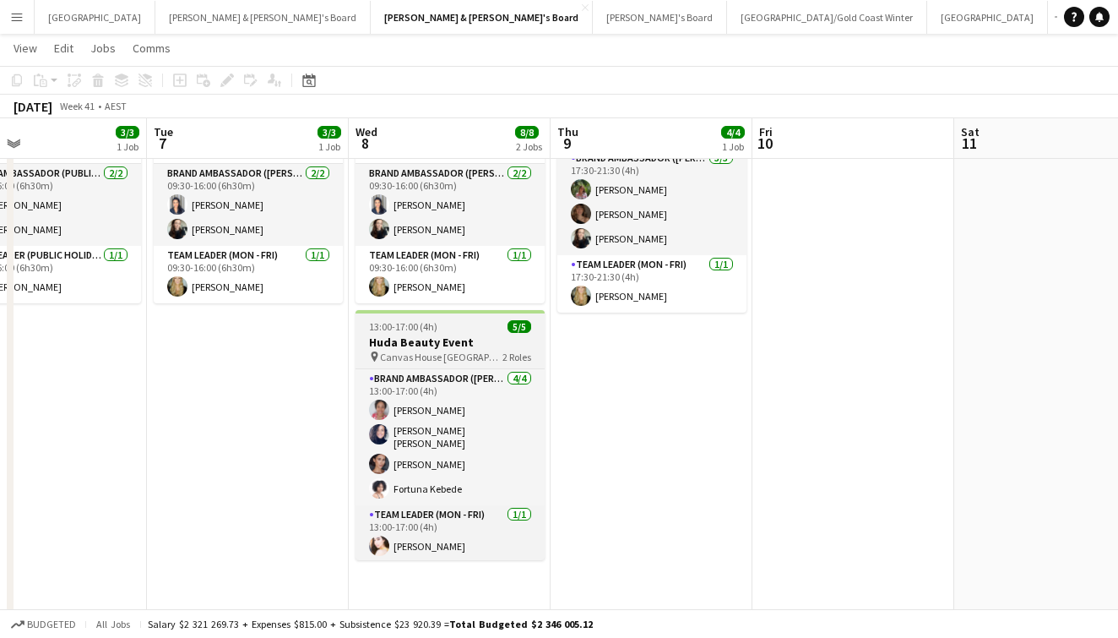
scroll to position [166, 0]
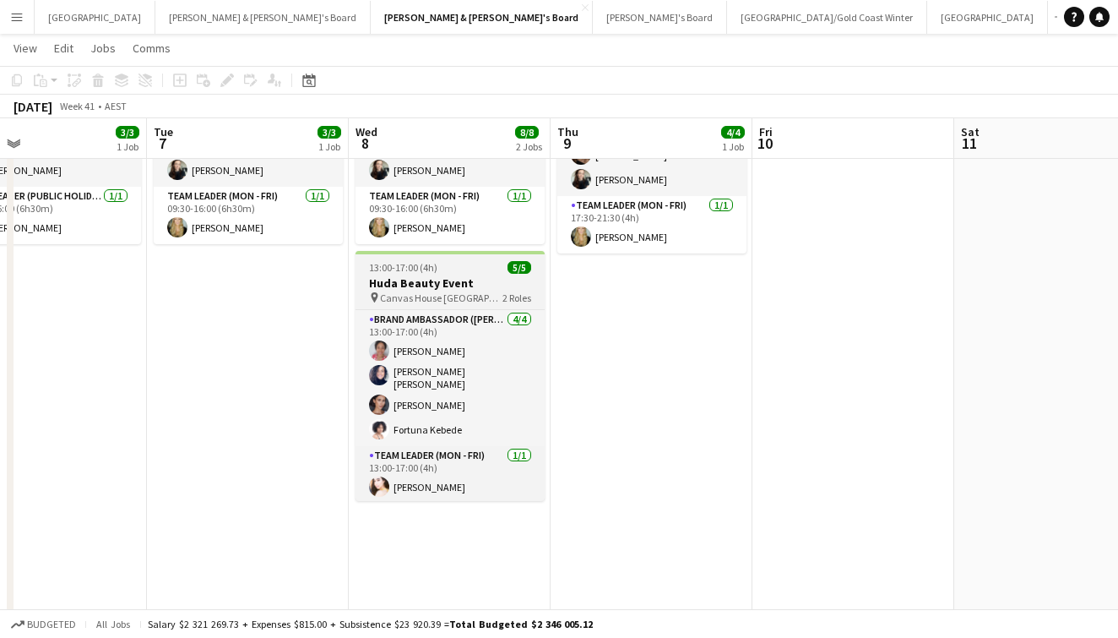
click at [424, 278] on h3 "Huda Beauty Event" at bounding box center [450, 282] width 189 height 15
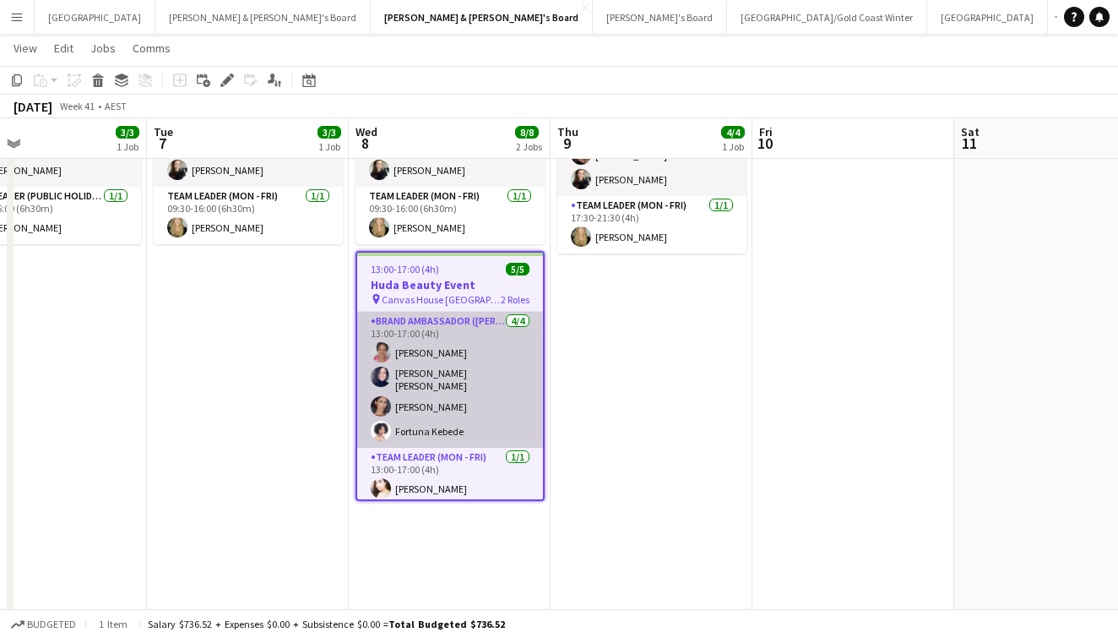
click at [477, 349] on app-card-role "Brand Ambassador (Mon - Fri) 4/4 13:00-17:00 (4h) Shana Robinson Natalia Ramire…" at bounding box center [450, 380] width 186 height 136
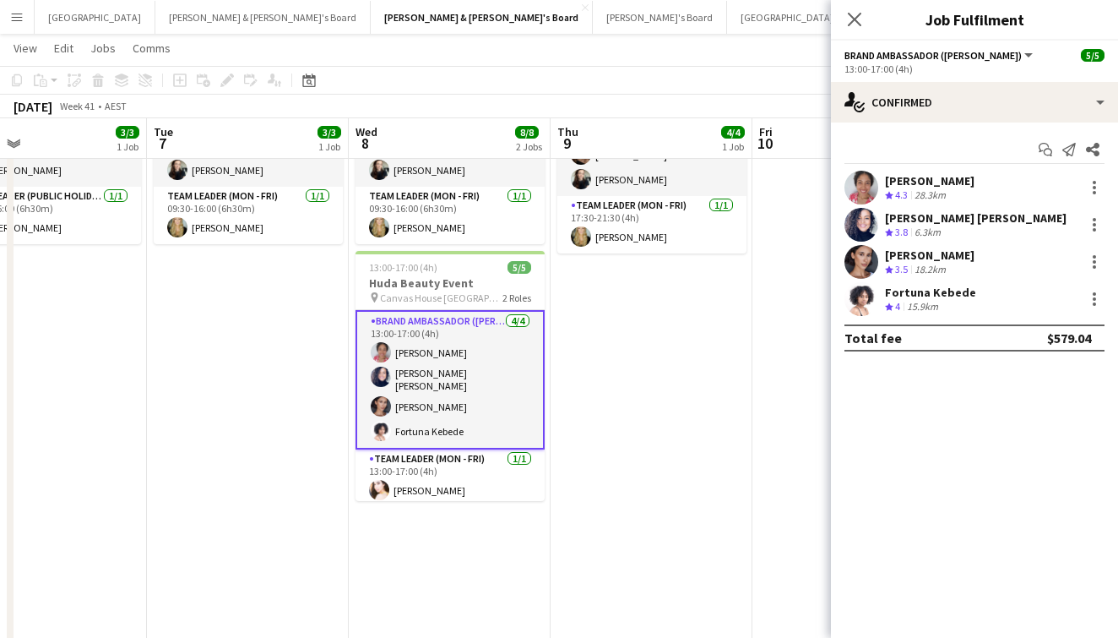
click at [926, 177] on div "Shana Robinson" at bounding box center [930, 180] width 90 height 15
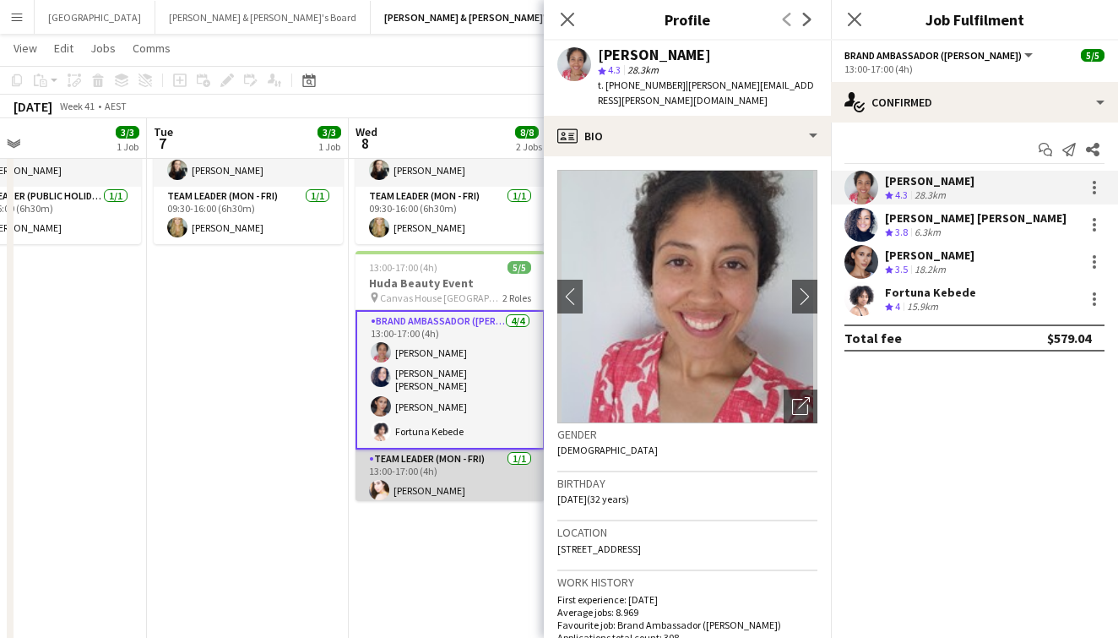
click at [441, 476] on app-card-role "Team Leader (Mon - Fri) 1/1 13:00-17:00 (4h) Bianca Baykara" at bounding box center [450, 477] width 189 height 57
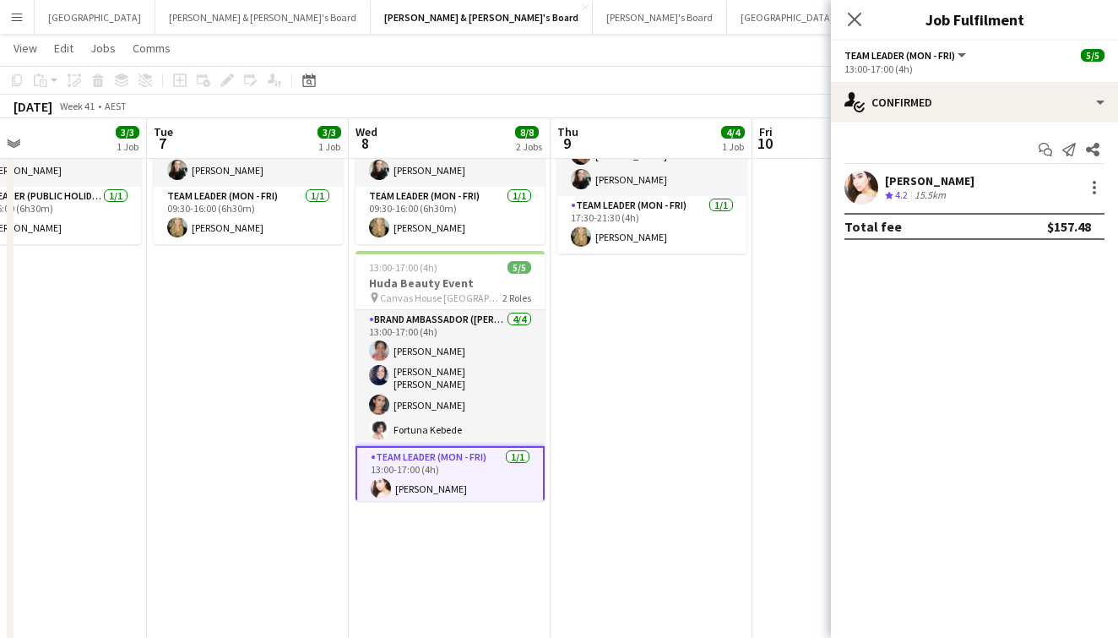
click at [910, 185] on div "Bianca Baykara Crew rating 4.2 15.5km" at bounding box center [930, 188] width 90 height 30
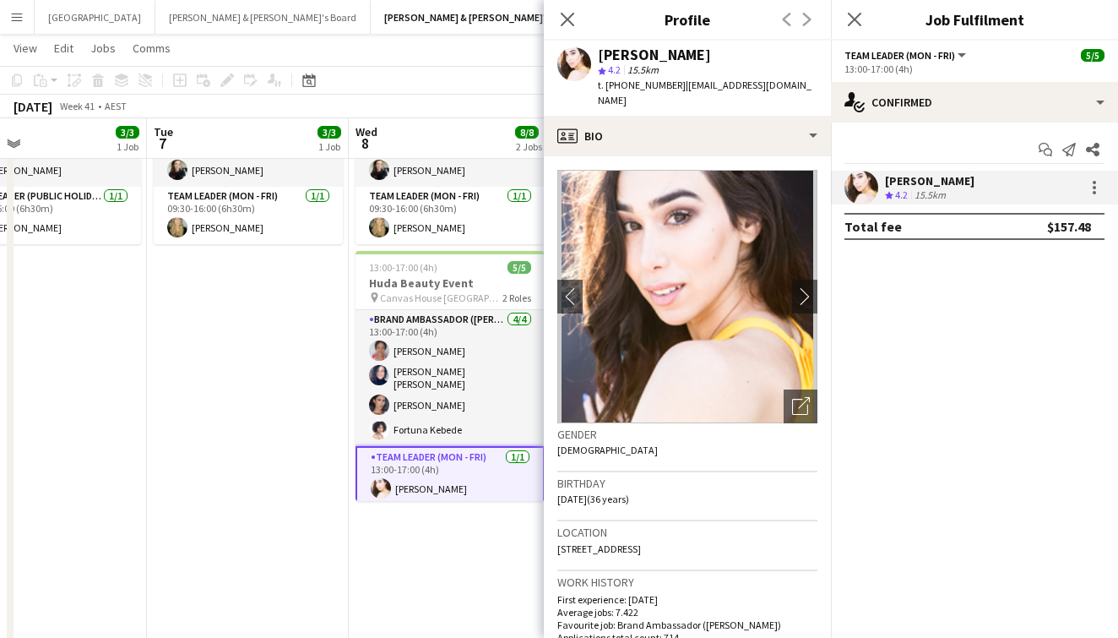
click at [624, 79] on span "t. +61433836686" at bounding box center [642, 85] width 88 height 13
copy span "61433836686"
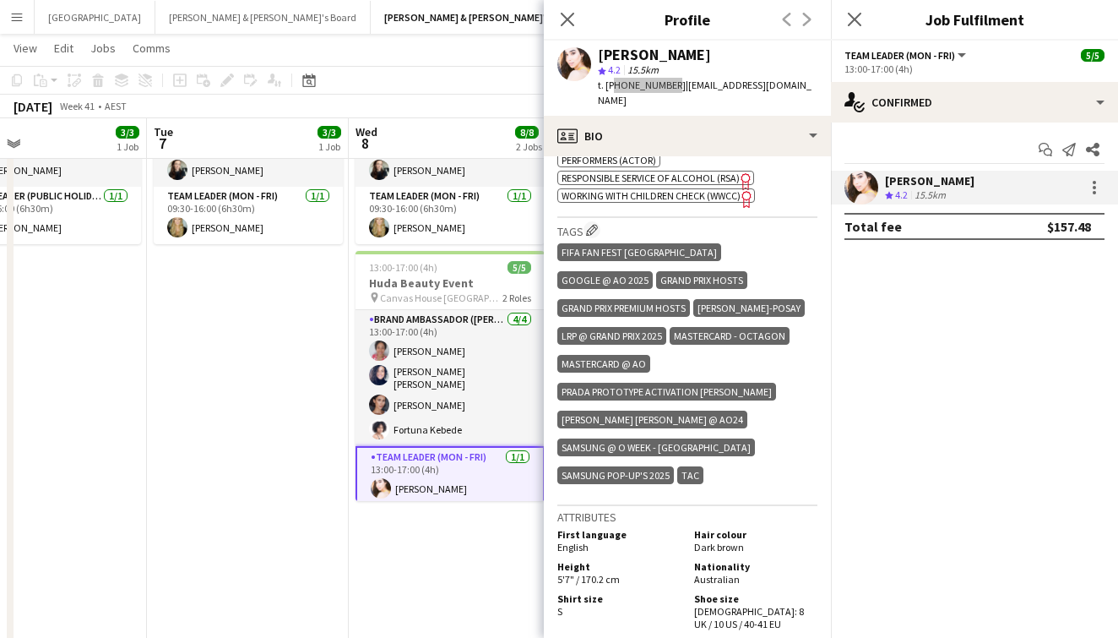
scroll to position [774, 0]
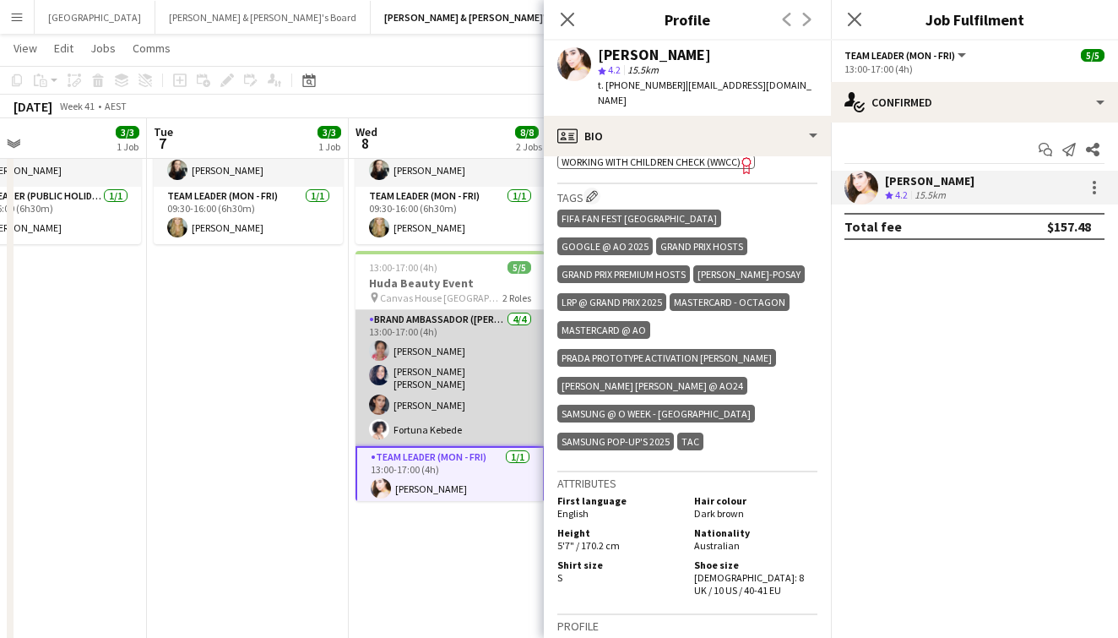
click at [422, 372] on app-card-role "Brand Ambassador (Mon - Fri) 4/4 13:00-17:00 (4h) Shana Robinson Natalia Ramire…" at bounding box center [450, 378] width 189 height 136
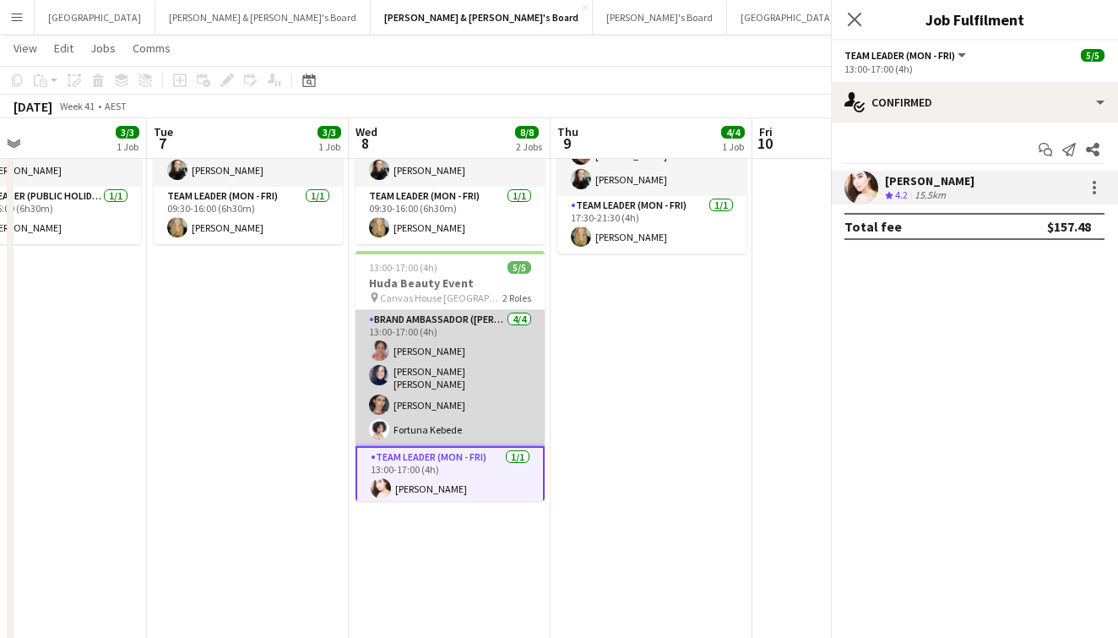
scroll to position [0, 458]
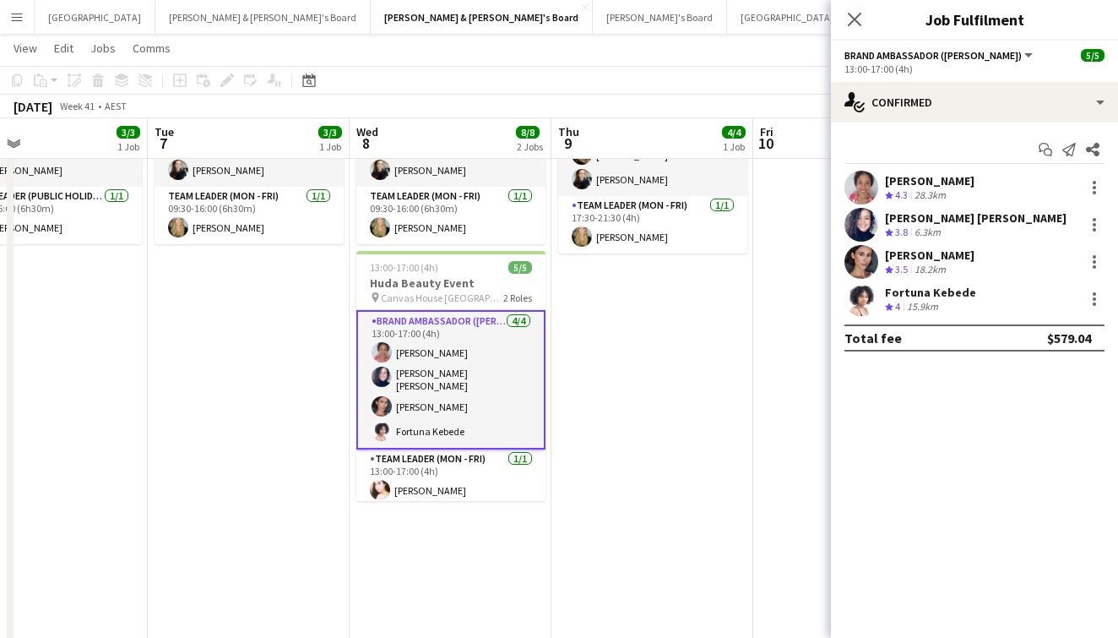
click at [875, 183] on app-user-avatar at bounding box center [862, 188] width 34 height 34
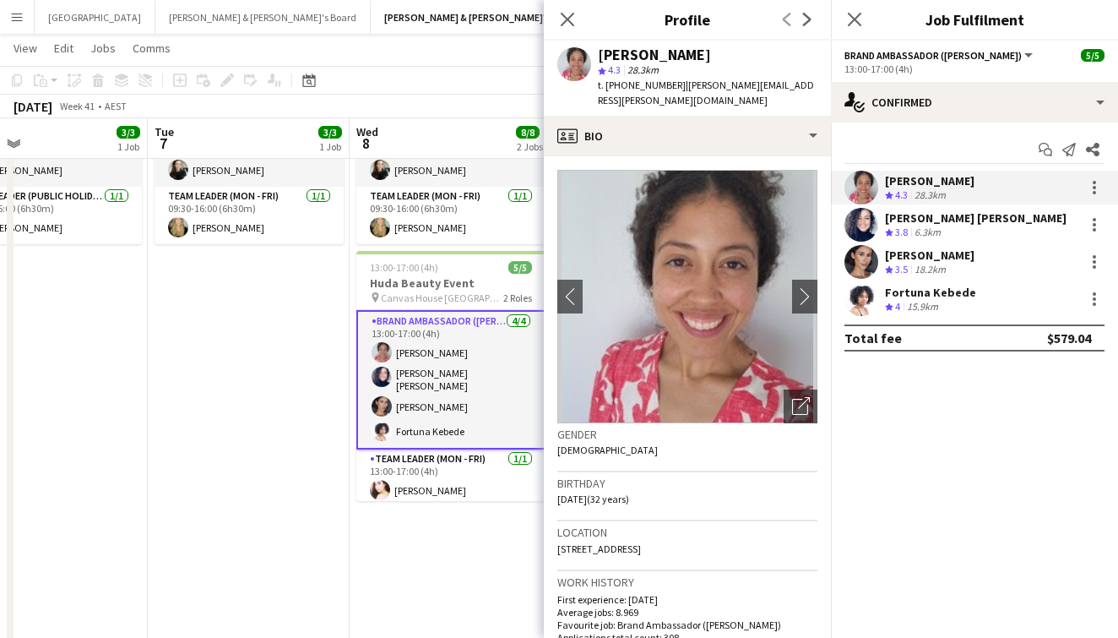
click at [649, 56] on div "[PERSON_NAME]" at bounding box center [654, 54] width 113 height 15
copy div "[PERSON_NAME]"
click at [636, 90] on span "t. +61426953696" at bounding box center [642, 85] width 88 height 13
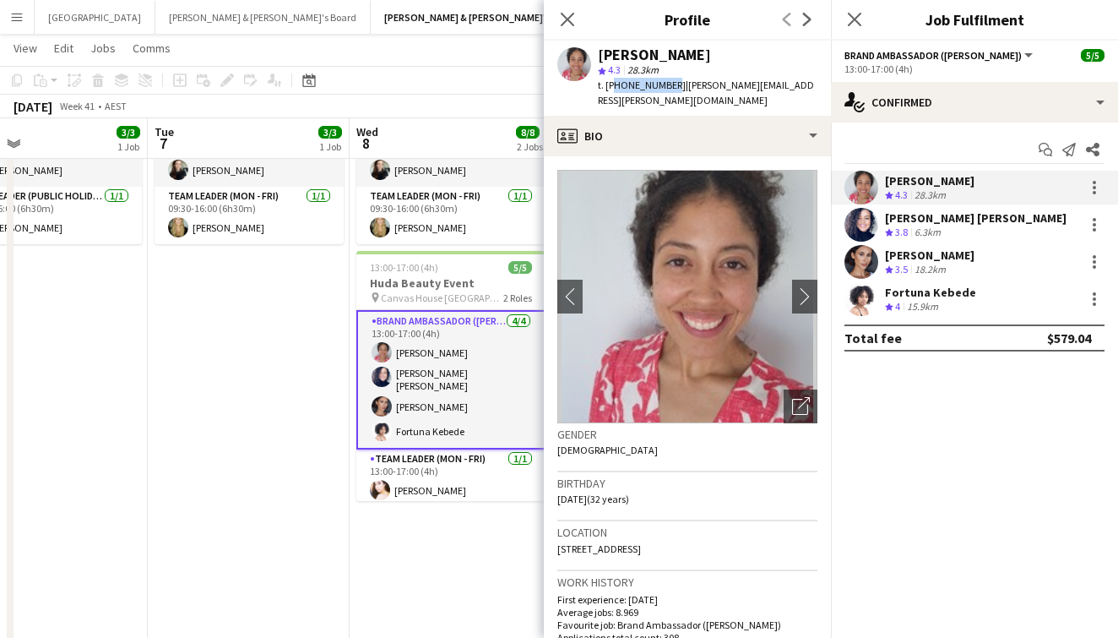
click at [636, 90] on span "t. +61426953696" at bounding box center [642, 85] width 88 height 13
copy span "61426953696"
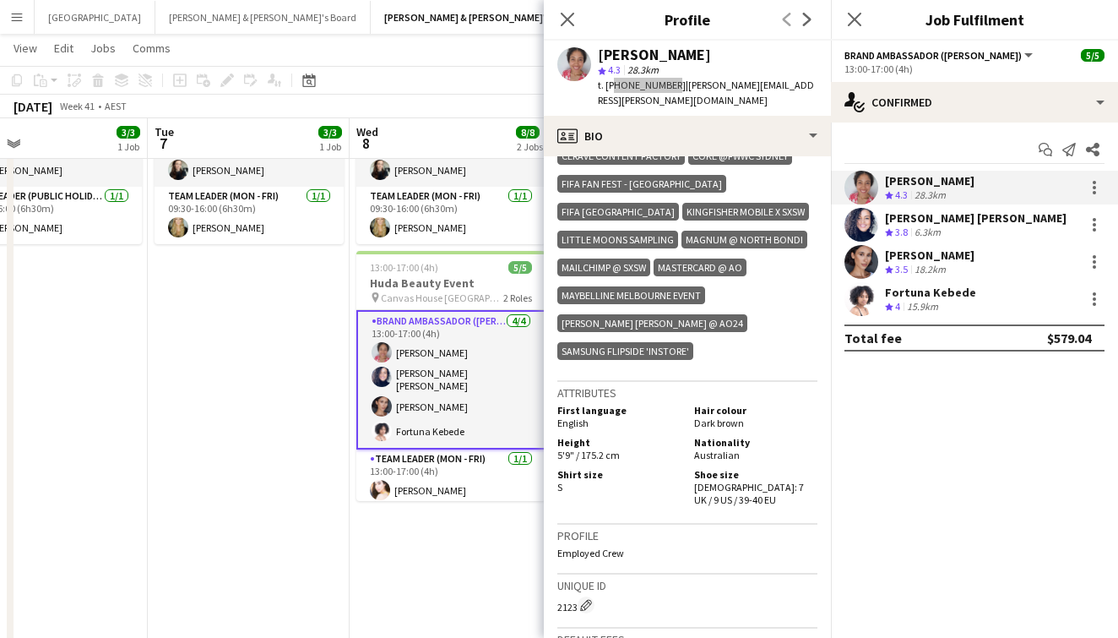
scroll to position [892, 0]
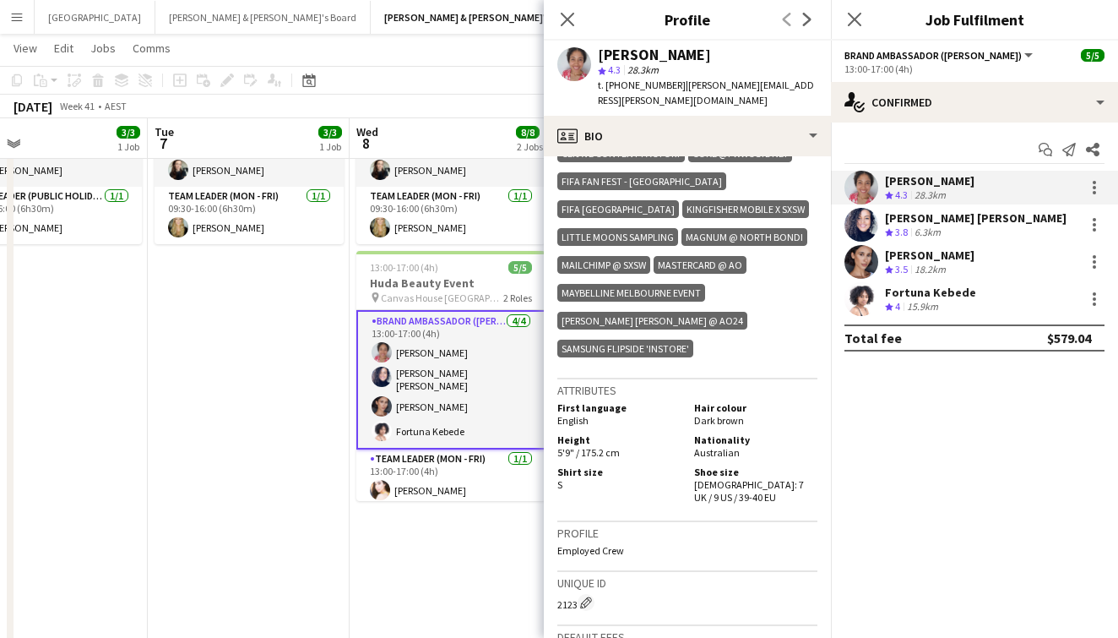
click at [1008, 220] on div "[PERSON_NAME] [PERSON_NAME]" at bounding box center [976, 217] width 182 height 15
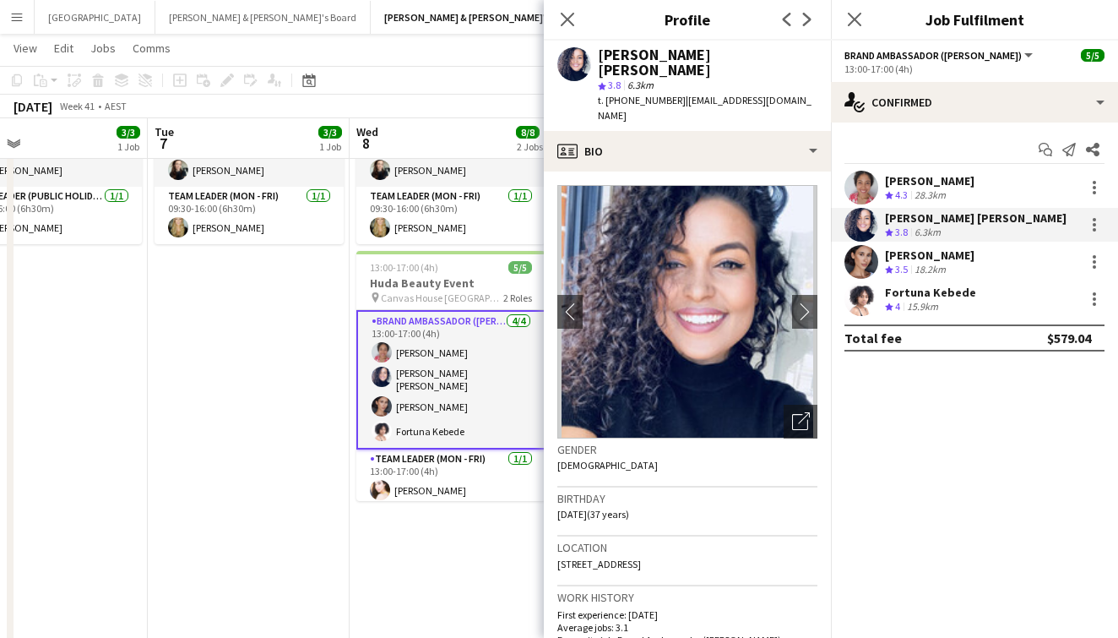
click at [658, 58] on div "[PERSON_NAME] [PERSON_NAME]" at bounding box center [708, 62] width 220 height 30
click at [658, 58] on div "Natalia Ramires Almeida Rosa" at bounding box center [708, 62] width 220 height 30
copy div "Natalia Ramires Almeida Rosa"
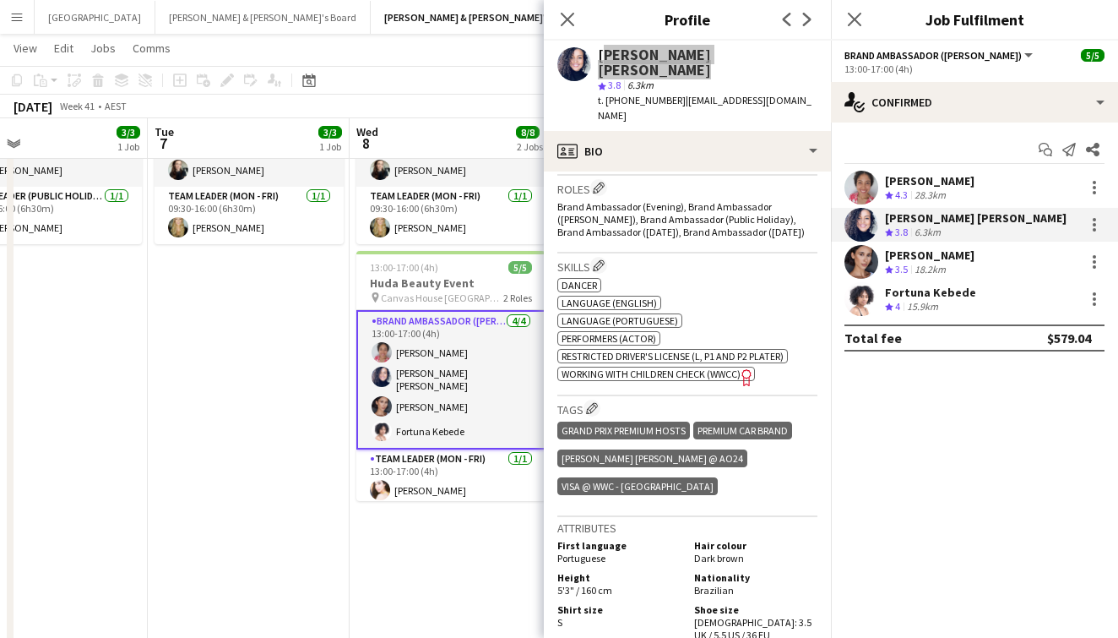
scroll to position [551, 0]
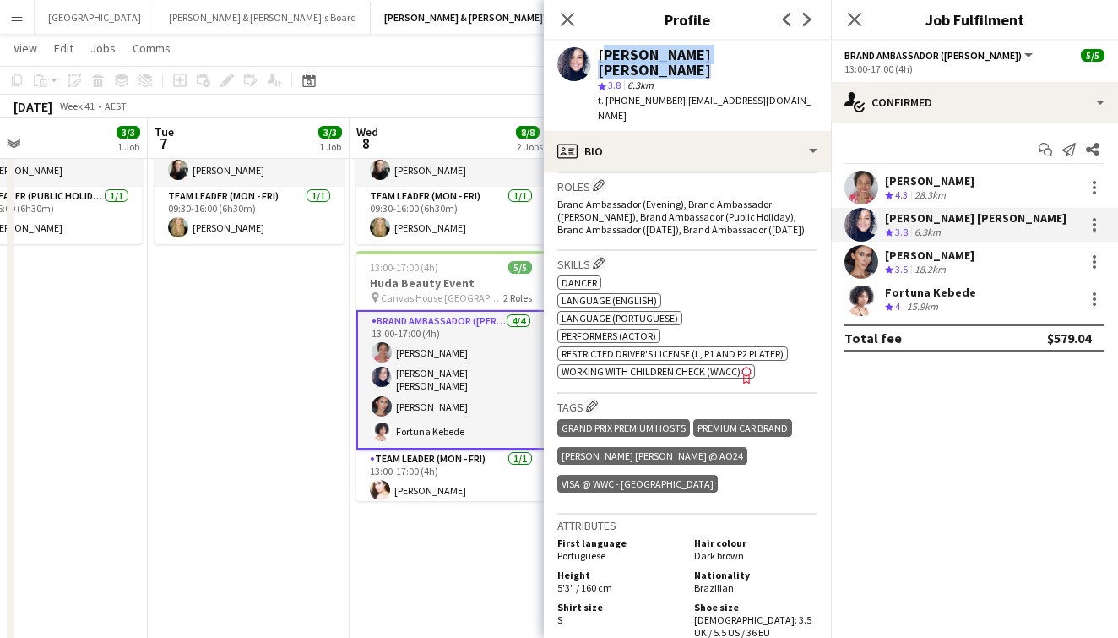
click at [628, 94] on span "t. +61452299935" at bounding box center [642, 100] width 88 height 13
copy span "61452299935"
click at [915, 259] on div "Alessandra Merlo" at bounding box center [930, 254] width 90 height 15
click at [915, 259] on div "[PERSON_NAME]" at bounding box center [930, 254] width 90 height 15
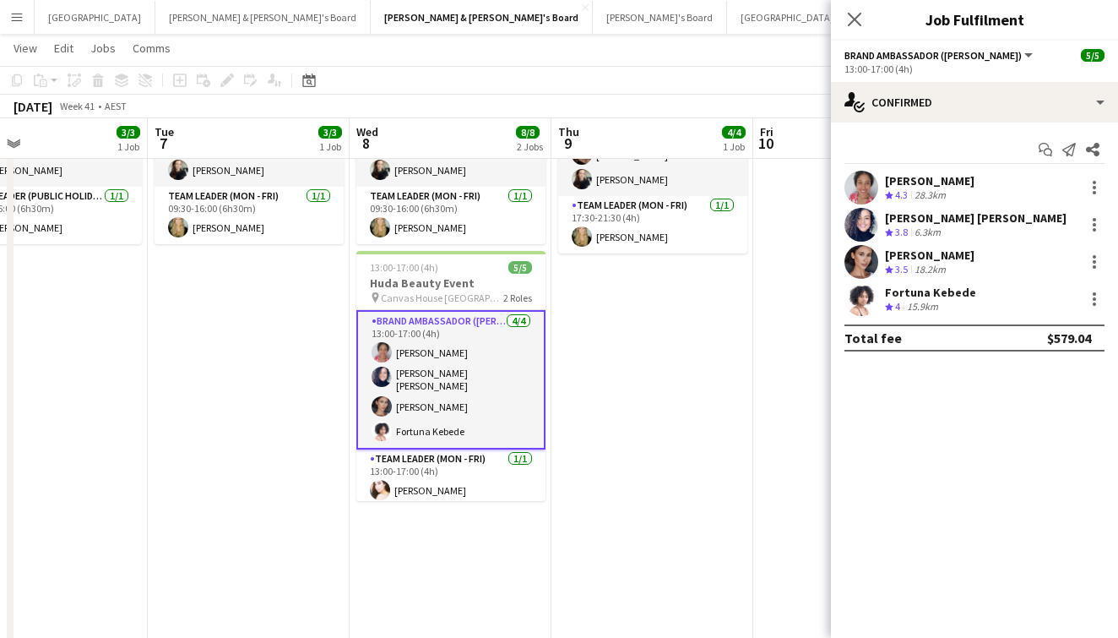
click at [884, 263] on div "Alessandra Merlo Crew rating 3.5 18.2km" at bounding box center [974, 262] width 287 height 34
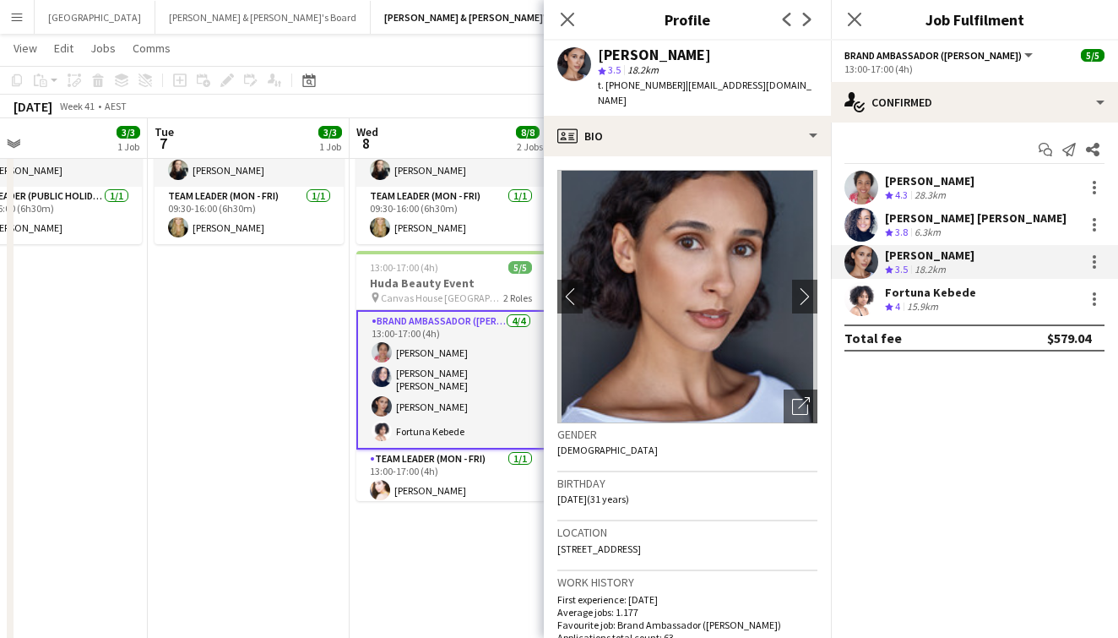
click at [627, 58] on div "[PERSON_NAME]" at bounding box center [654, 54] width 113 height 15
copy div "[PERSON_NAME]"
click at [651, 83] on span "t. +61400135658" at bounding box center [642, 85] width 88 height 13
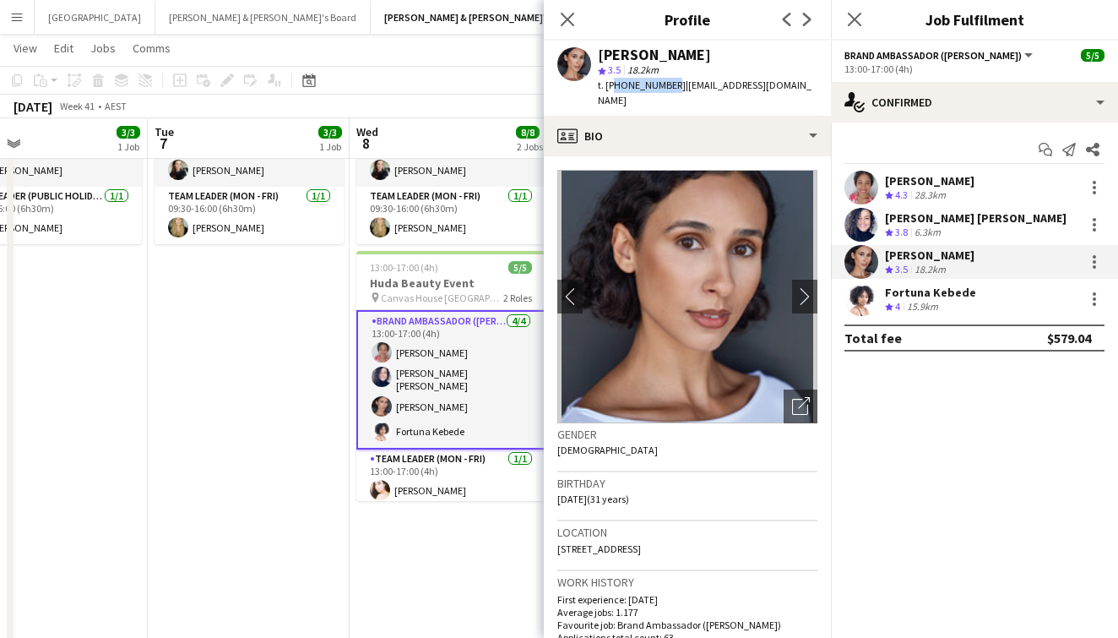
click at [651, 83] on span "t. +61400135658" at bounding box center [642, 85] width 88 height 13
copy span "61400135658"
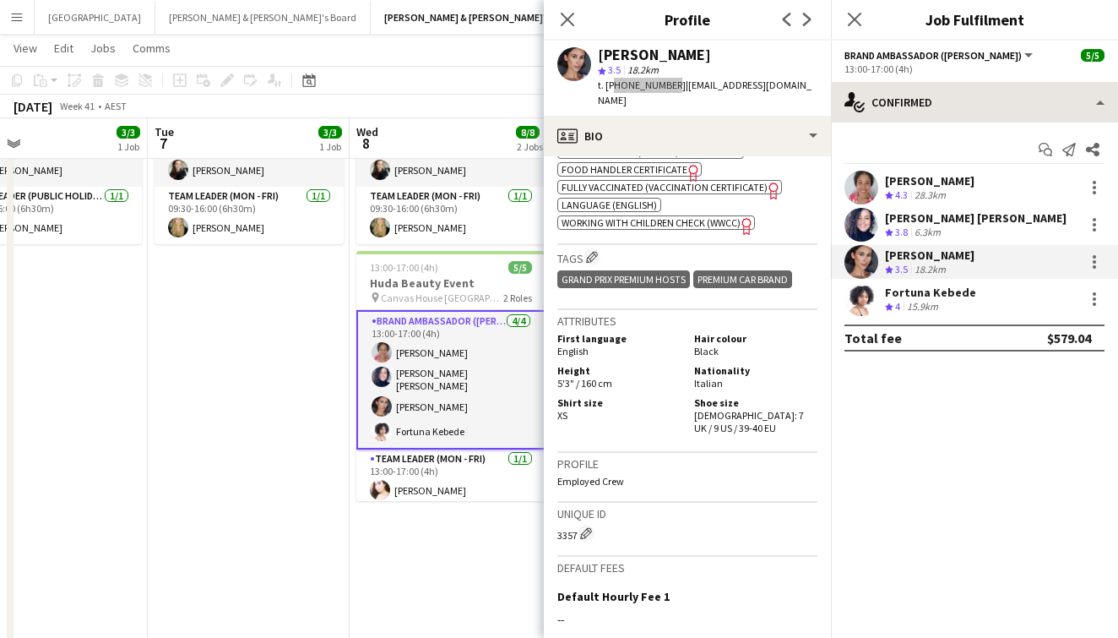
scroll to position [764, 0]
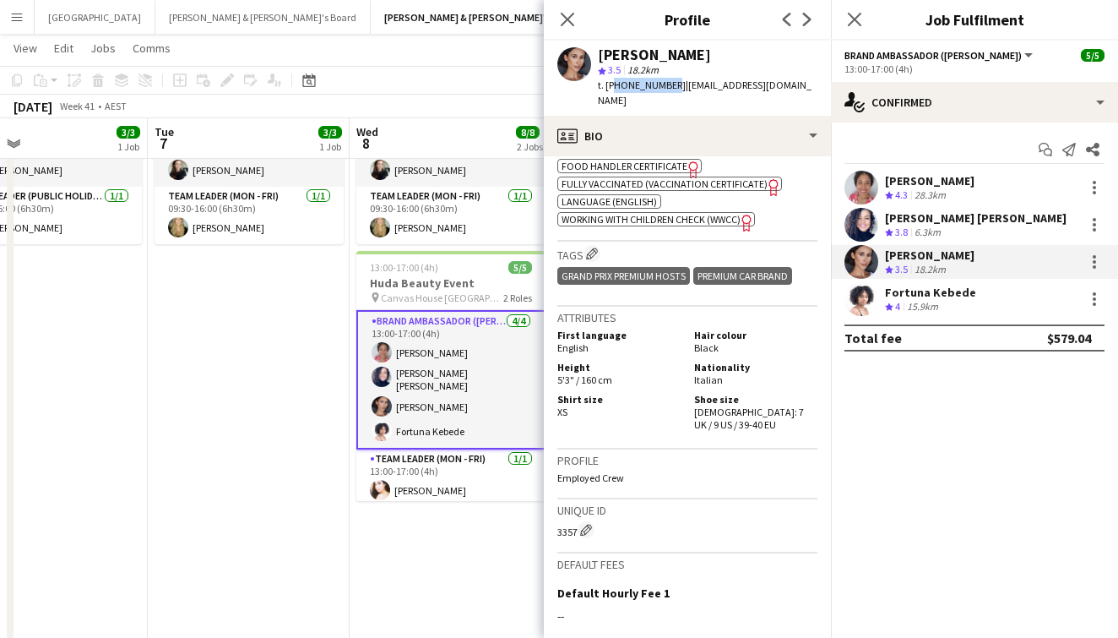
click at [954, 307] on div "Crew rating 4 15.9km" at bounding box center [930, 307] width 91 height 14
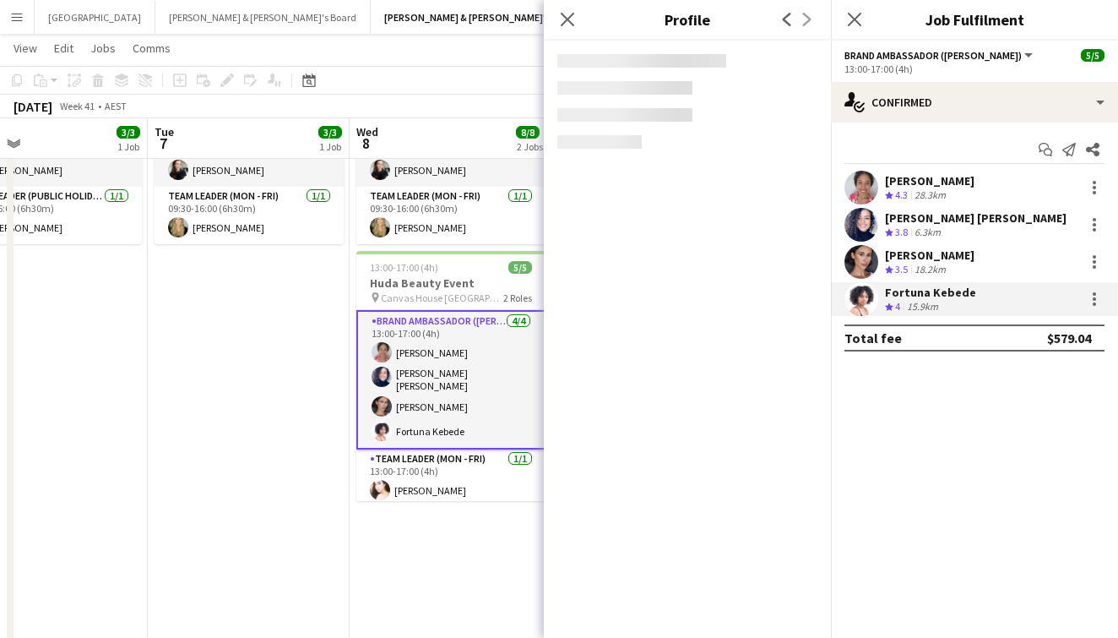
click at [954, 307] on div "Crew rating 4 15.9km" at bounding box center [930, 307] width 91 height 14
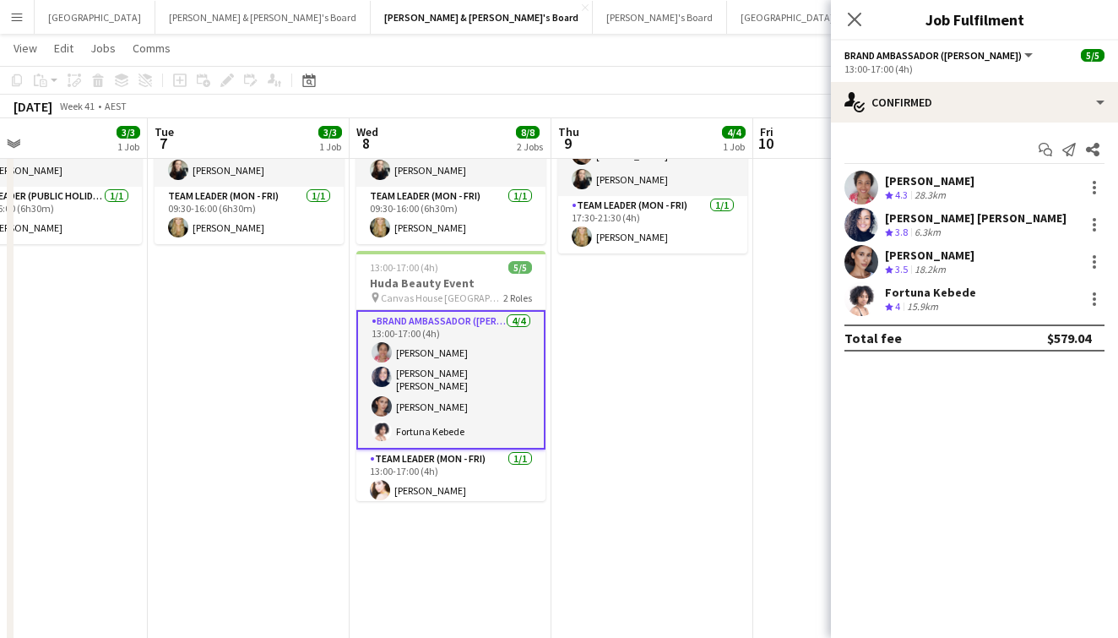
click at [903, 309] on div "Crew rating 4" at bounding box center [894, 307] width 19 height 14
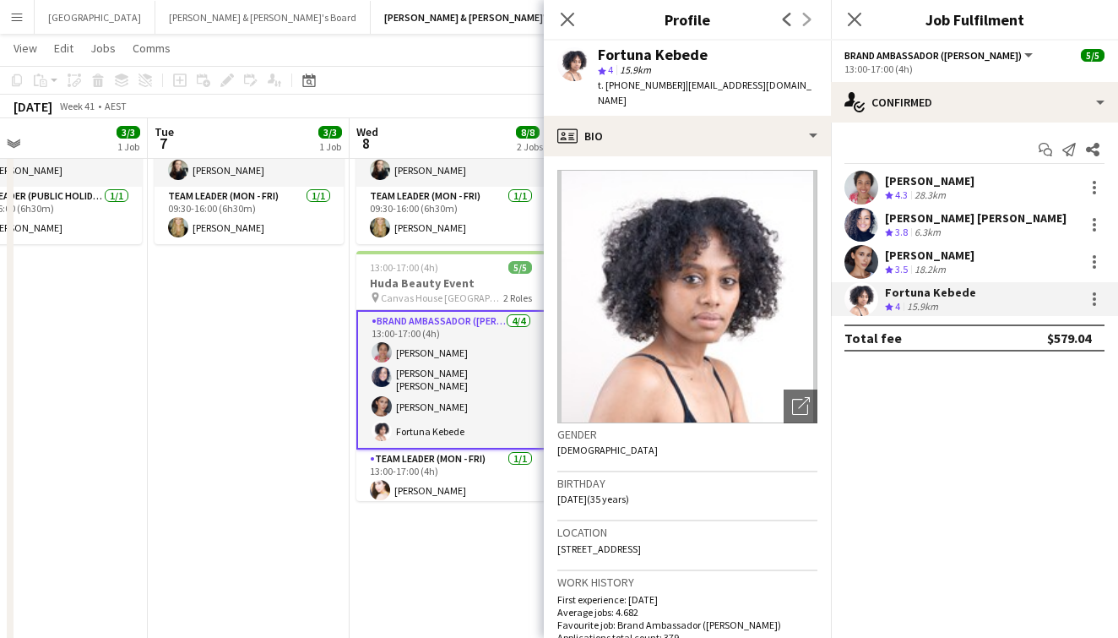
click at [622, 57] on div "Fortuna Kebede" at bounding box center [653, 54] width 110 height 15
copy div "Fortuna Kebede"
click at [655, 84] on span "t. +61452141030" at bounding box center [642, 85] width 88 height 13
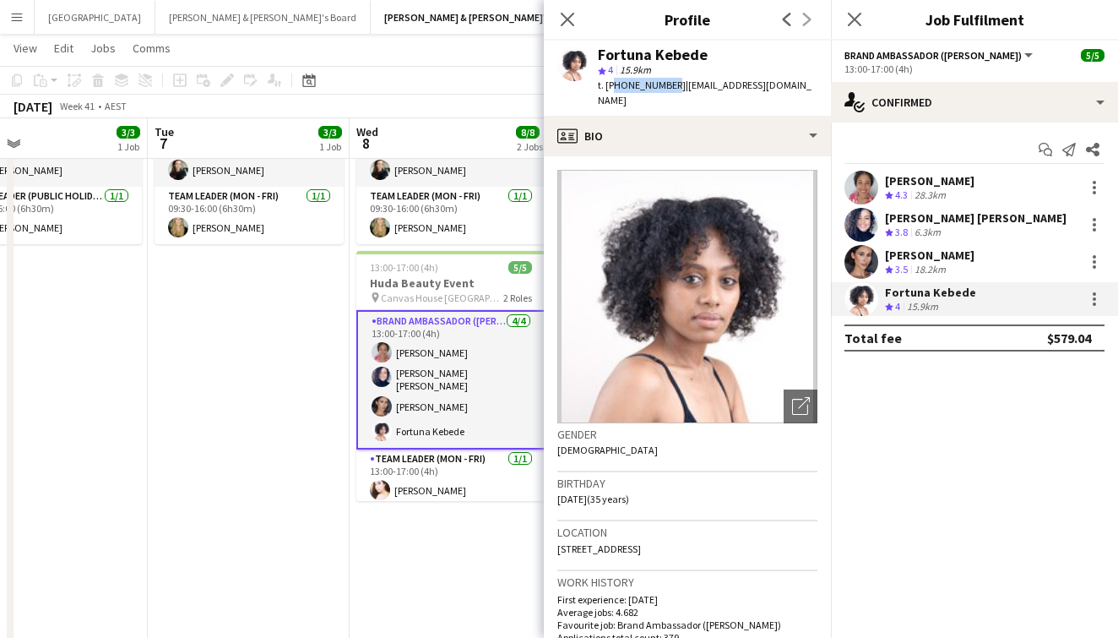
click at [655, 84] on span "t. +61452141030" at bounding box center [642, 85] width 88 height 13
copy span "61452141030"
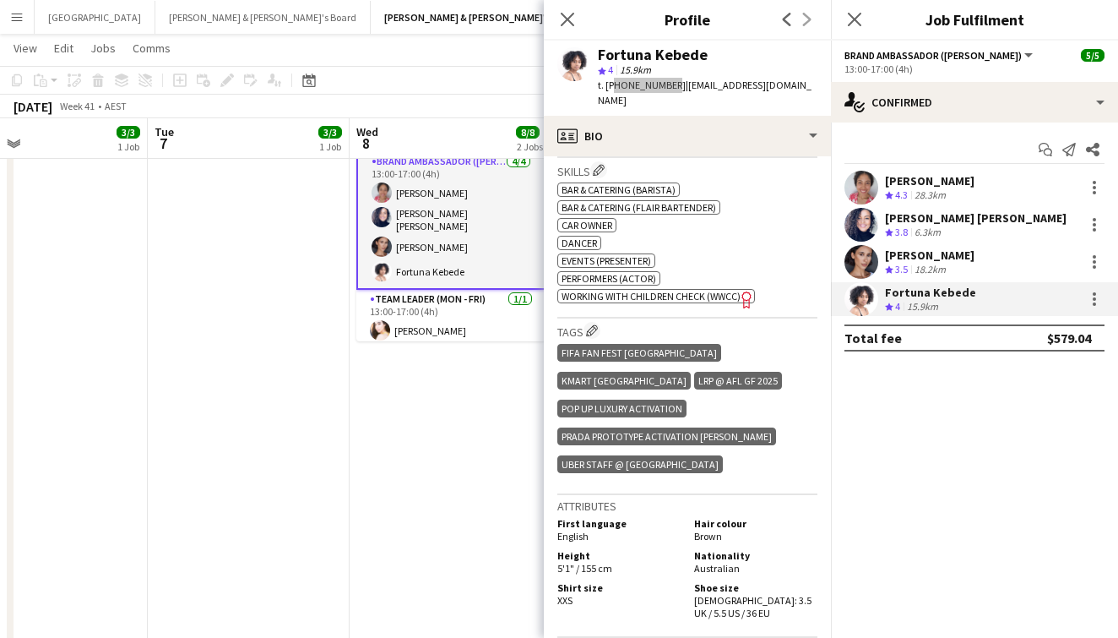
scroll to position [687, 0]
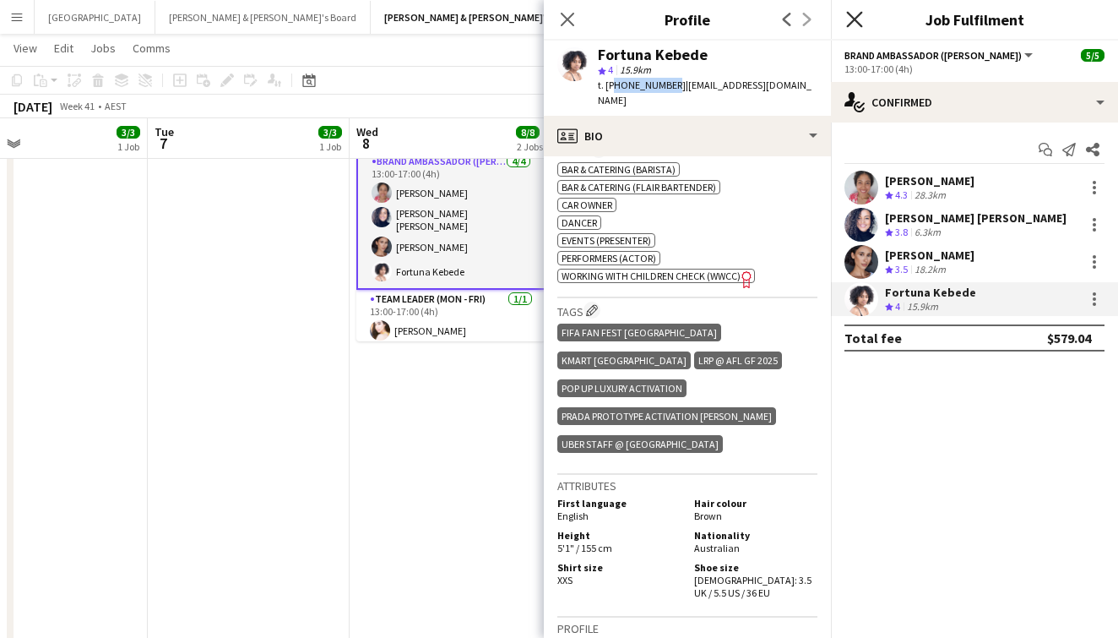
click at [856, 16] on icon "Close pop-in" at bounding box center [854, 19] width 16 height 16
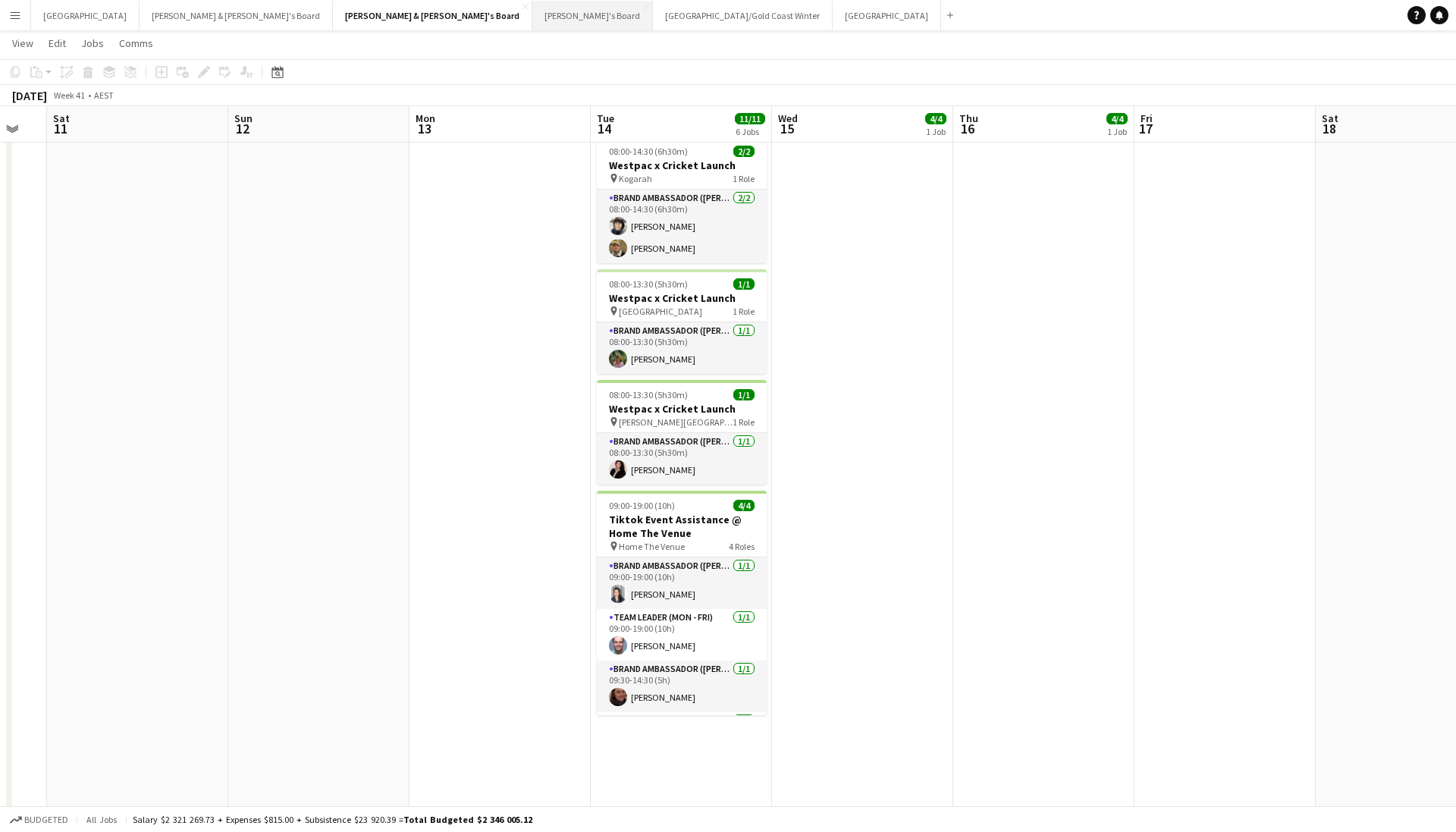
click at [533, 25] on button "Tennille's Board Close" at bounding box center [593, 15] width 120 height 30
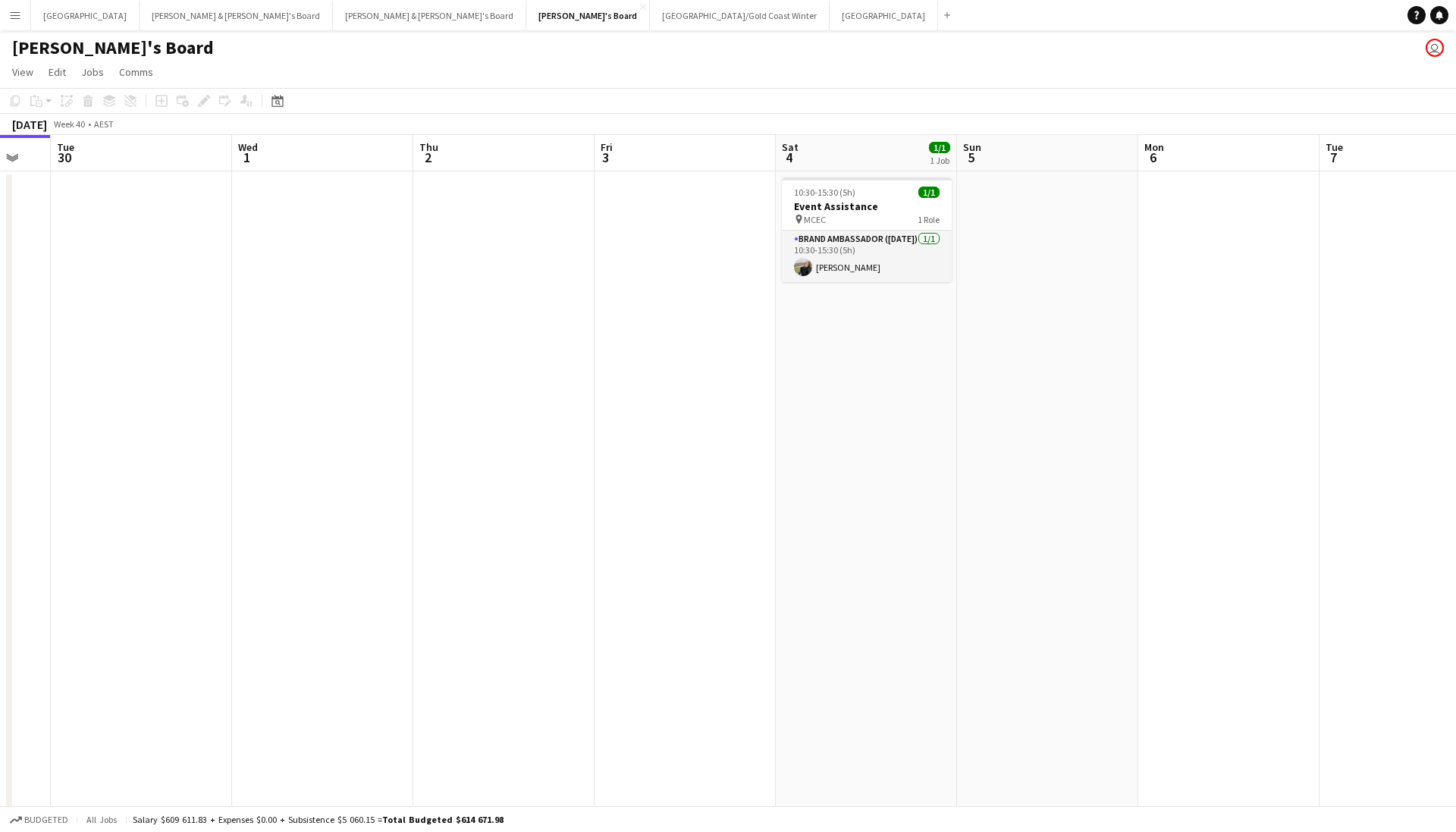
scroll to position [0, 702]
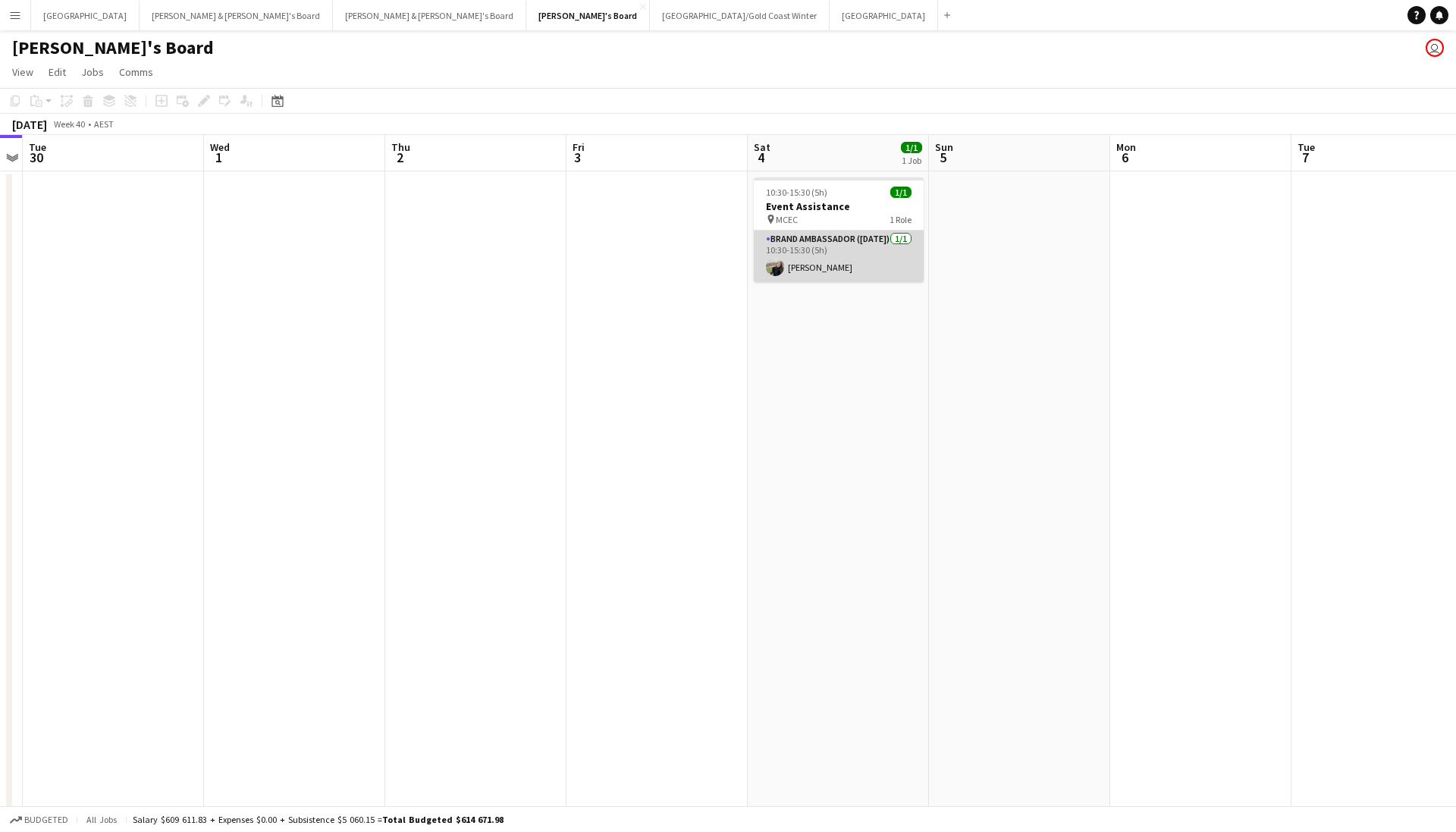
click at [844, 264] on app-card-role "Brand Ambassador ([DATE]) [DATE] 10:30-15:30 (5h) [PERSON_NAME]" at bounding box center [838, 256] width 170 height 51
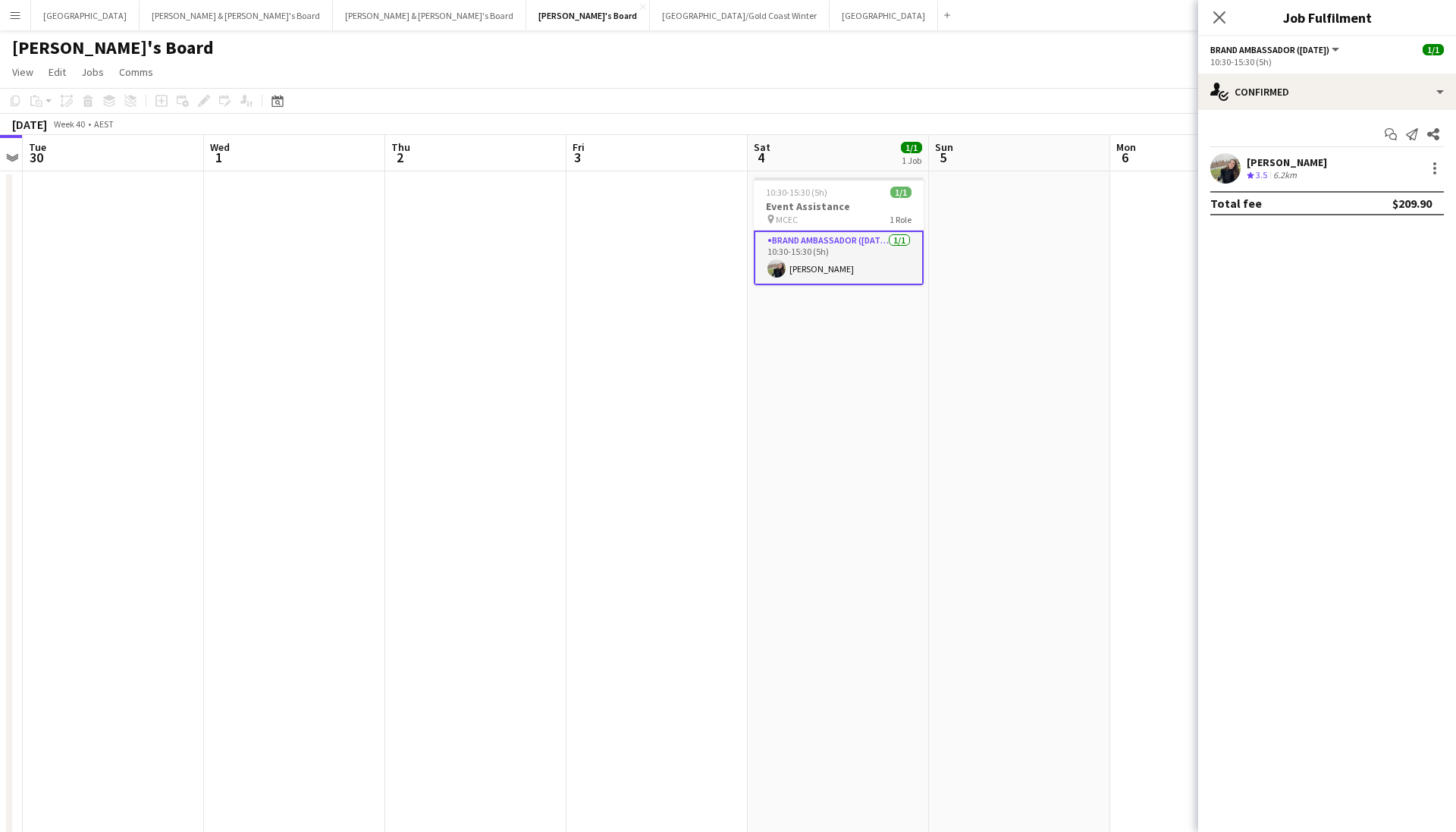
click at [1227, 170] on app-user-avatar at bounding box center [1226, 169] width 31 height 31
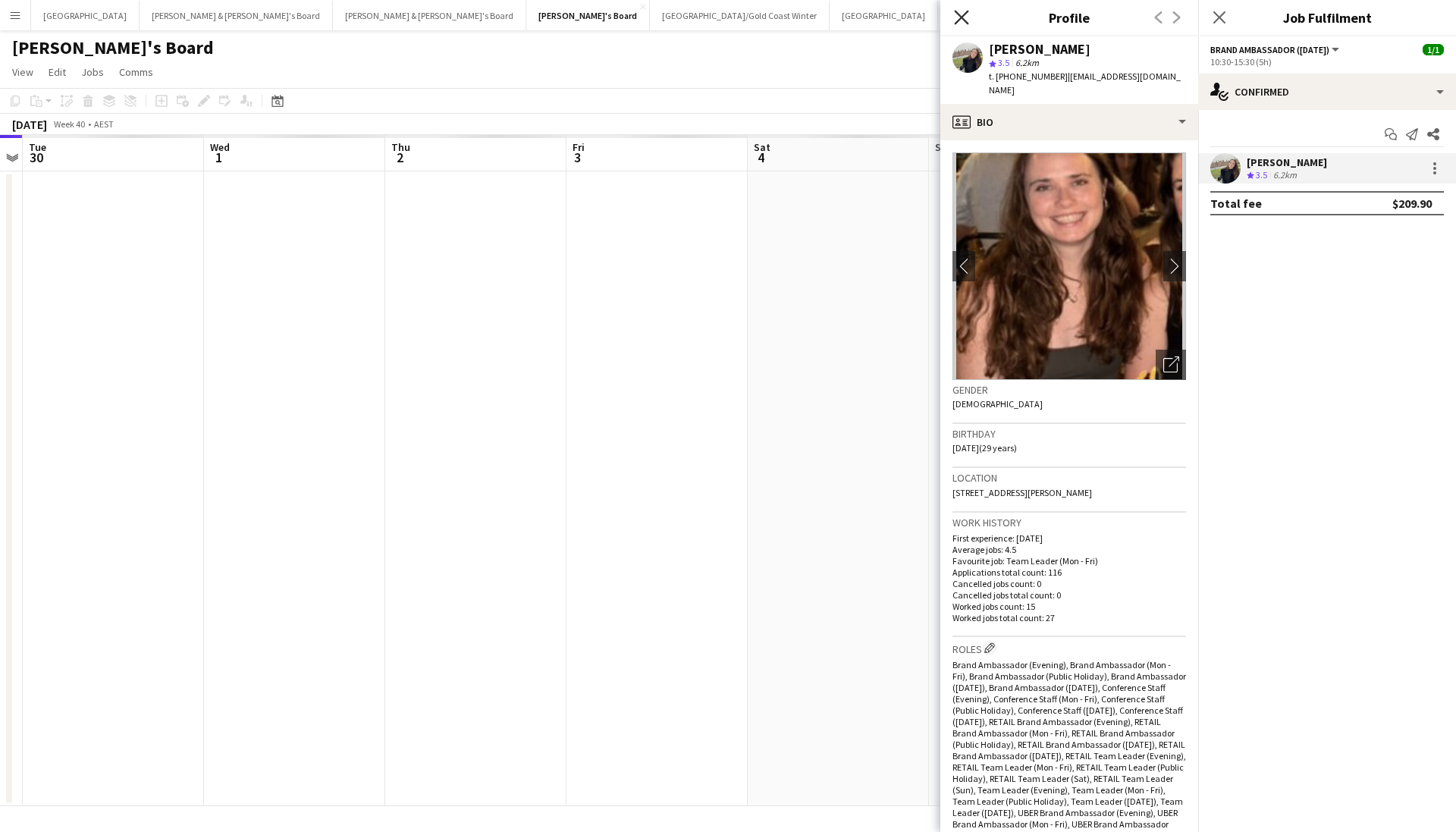
click at [962, 19] on icon "Close pop-in" at bounding box center [961, 17] width 14 height 14
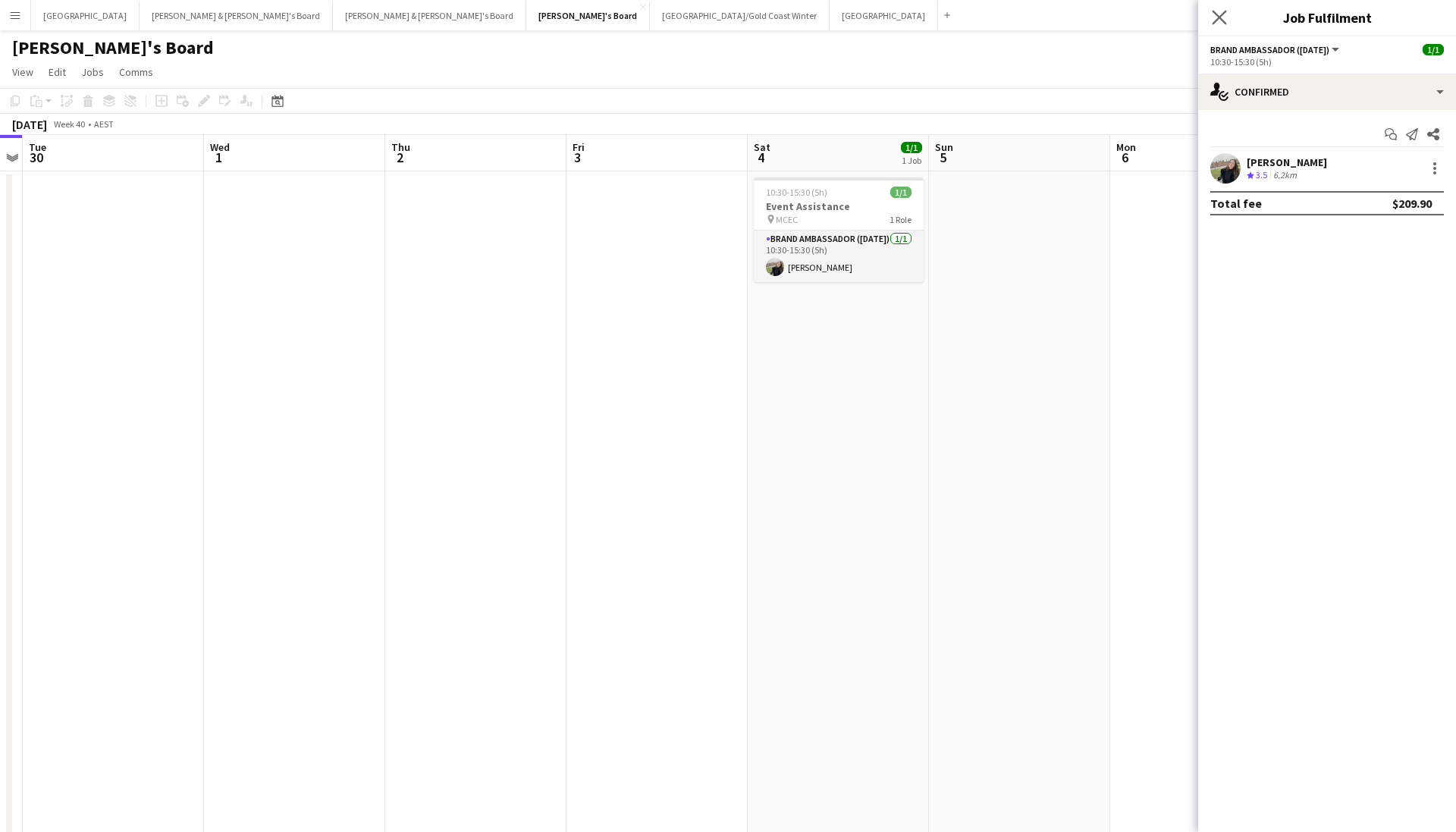
click at [1219, 10] on app-icon "Close pop-in" at bounding box center [1220, 18] width 22 height 22
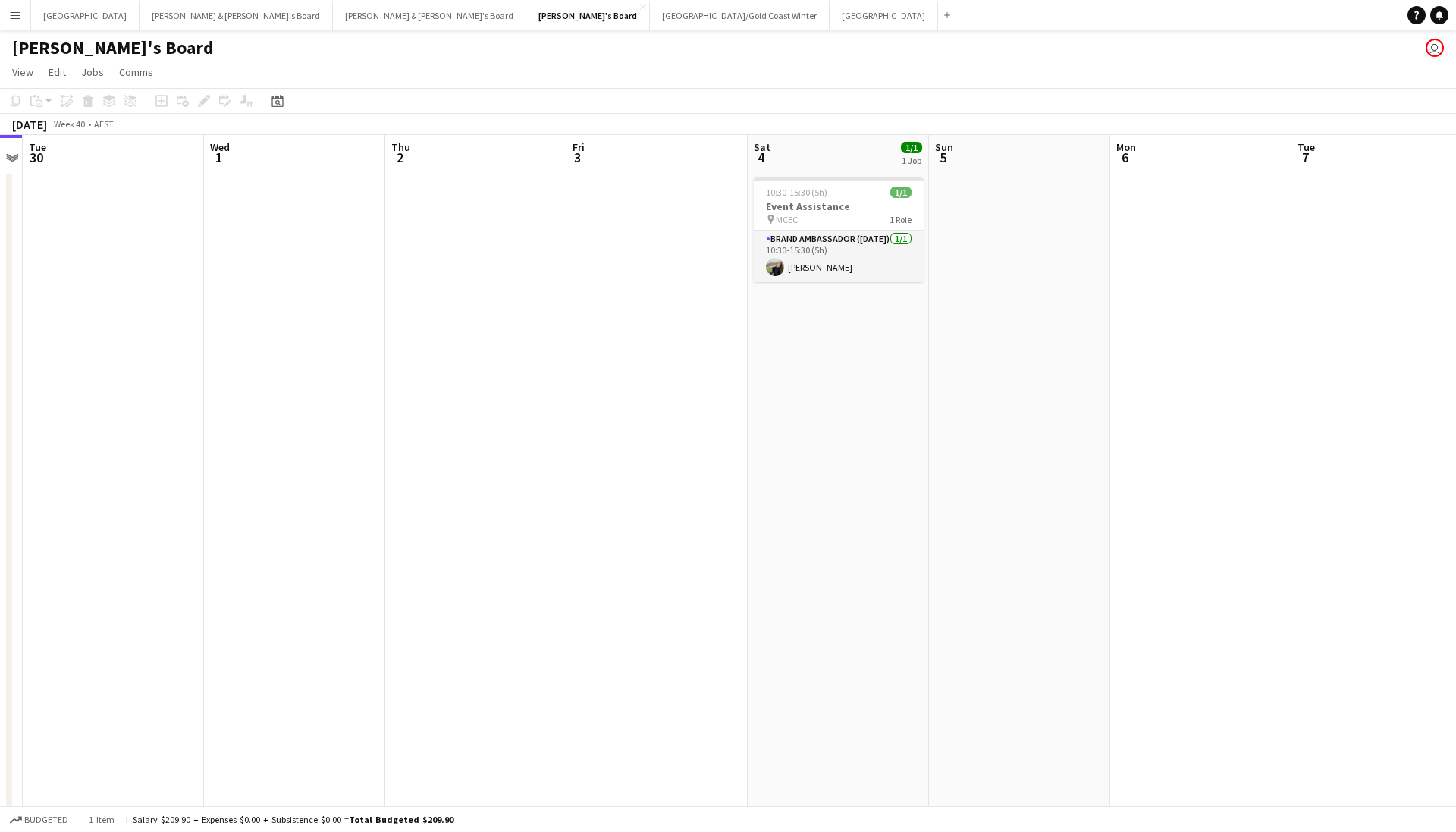
click at [618, 88] on app-toolbar "Copy Paste Paste Command V Paste with crew Command Shift V Paste linked Job [GE…" at bounding box center [728, 101] width 1456 height 26
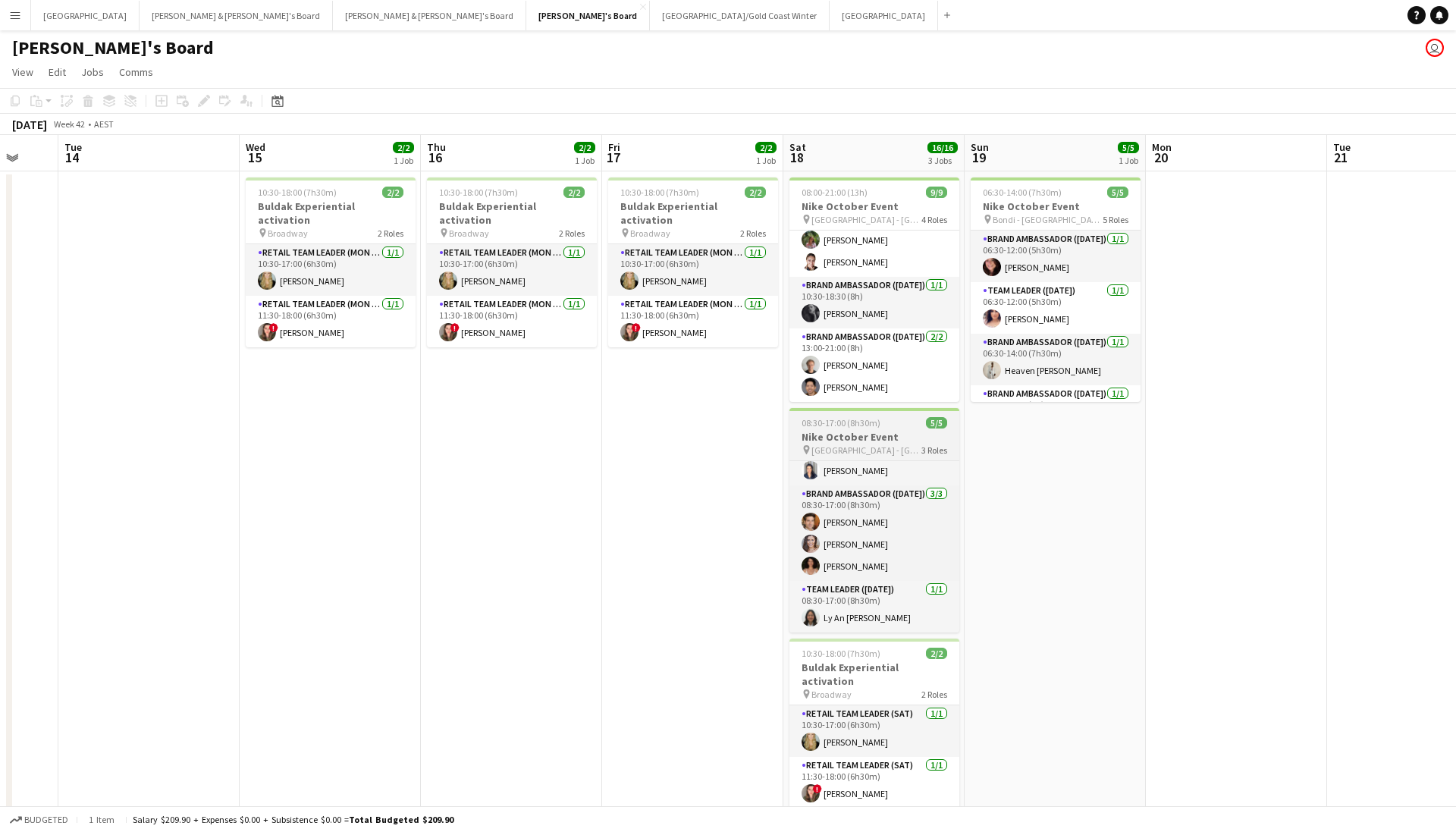
scroll to position [0, 0]
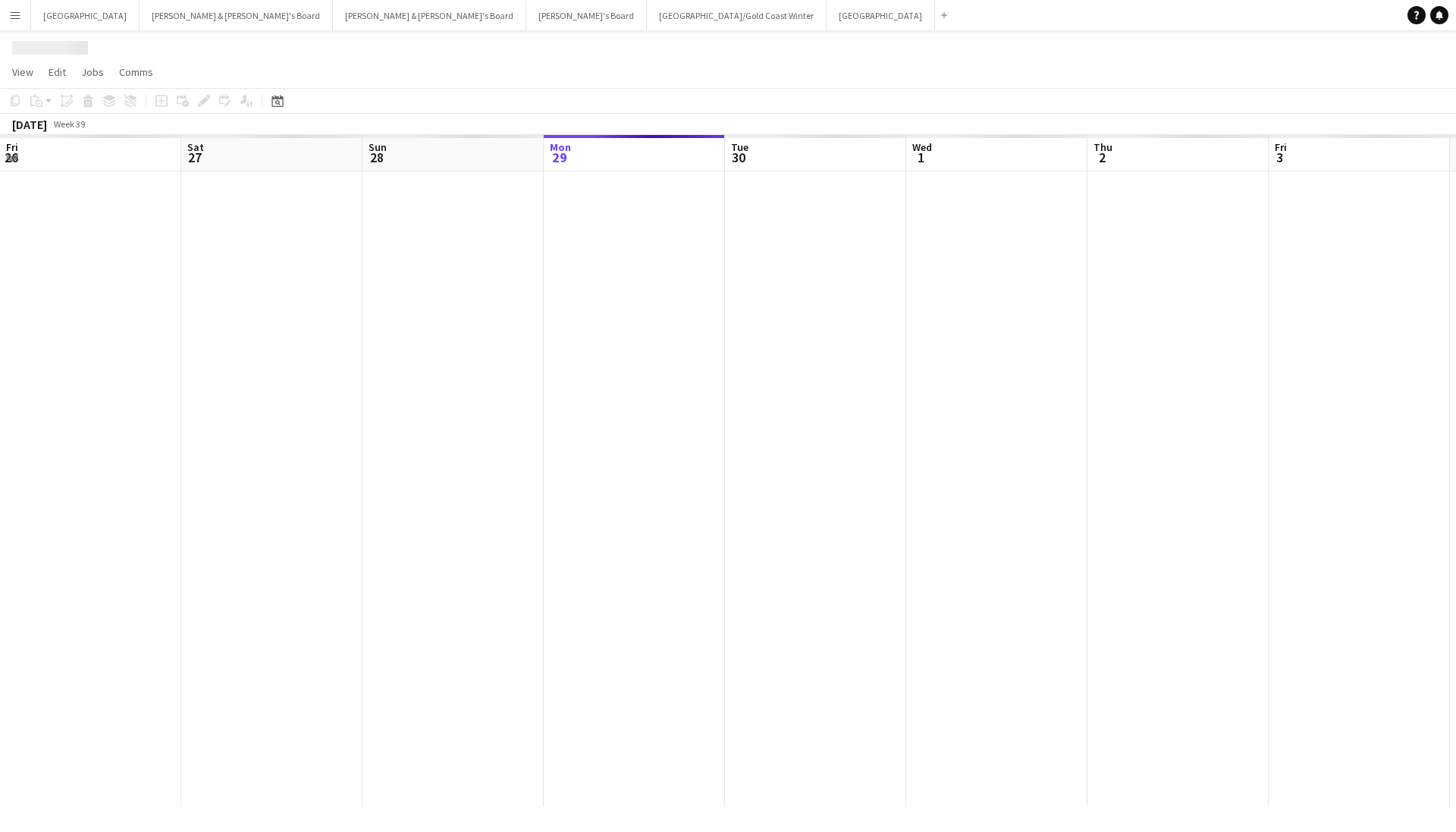
scroll to position [0, 363]
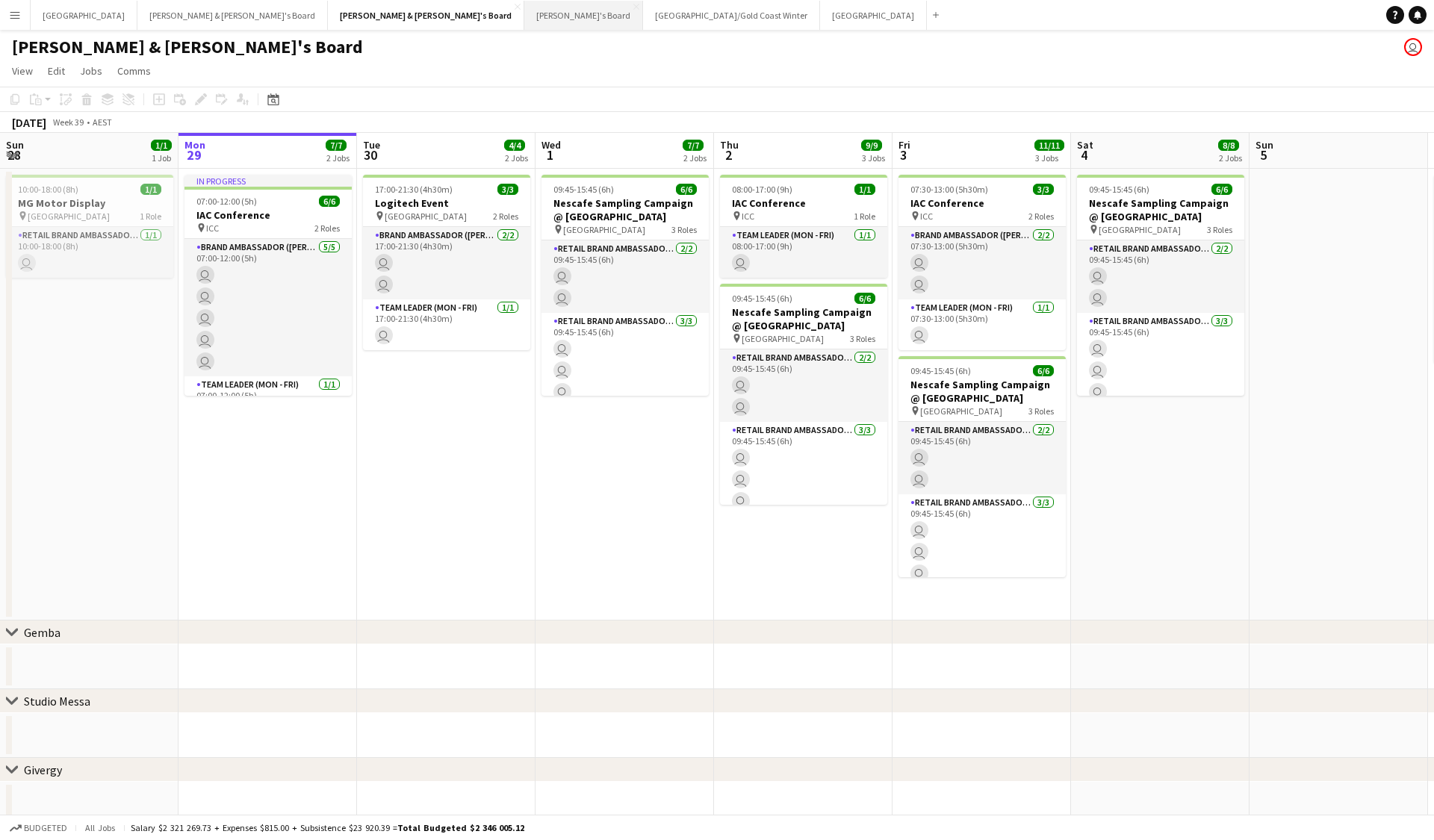
click at [525, 23] on button "Tennille's Board Close" at bounding box center [584, 15] width 119 height 29
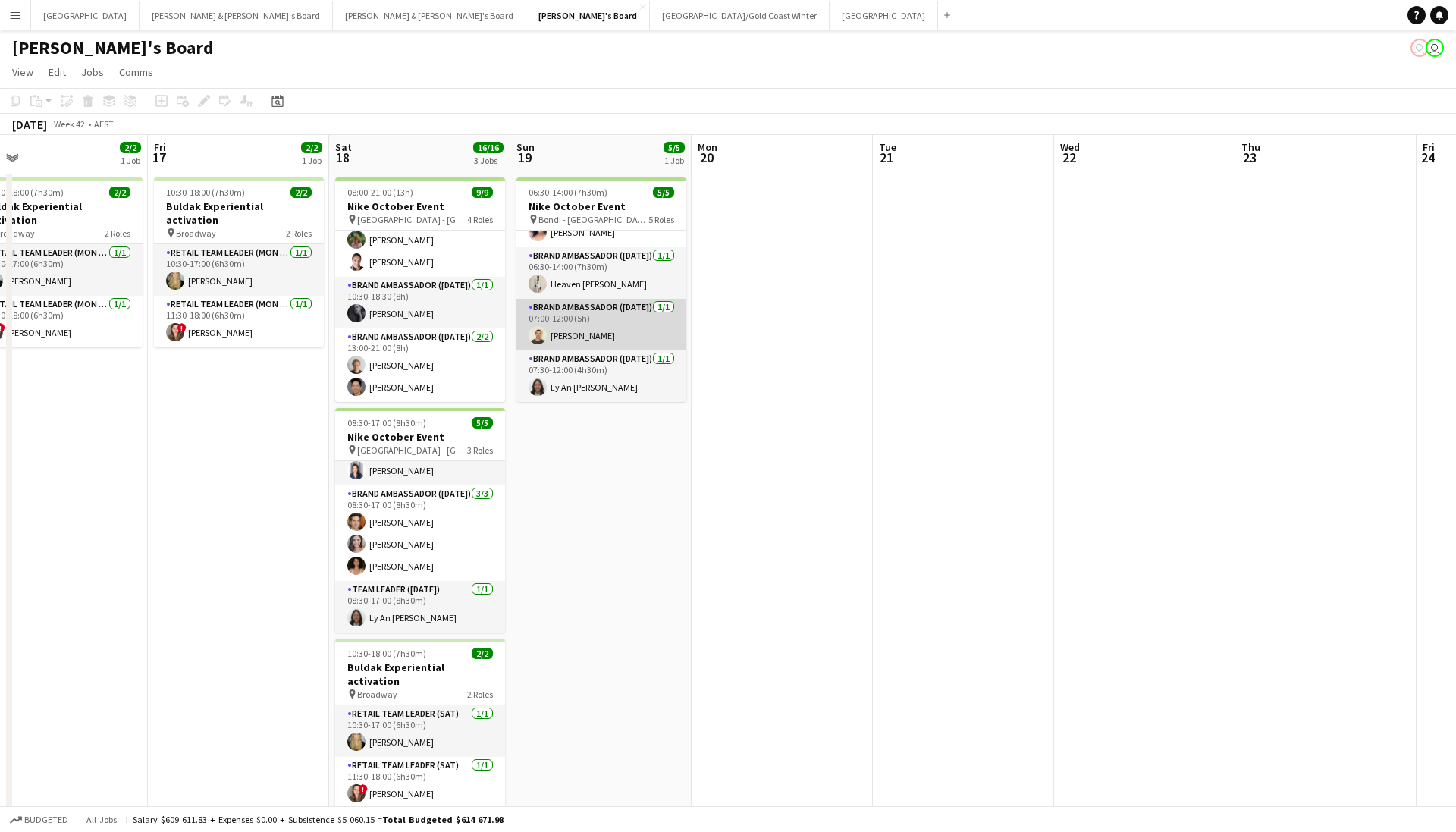
scroll to position [0, 578]
click at [572, 339] on app-card-role "Brand Ambassador ([DATE]) [DATE] 07:00-12:00 (5h) [PERSON_NAME]" at bounding box center [600, 324] width 170 height 51
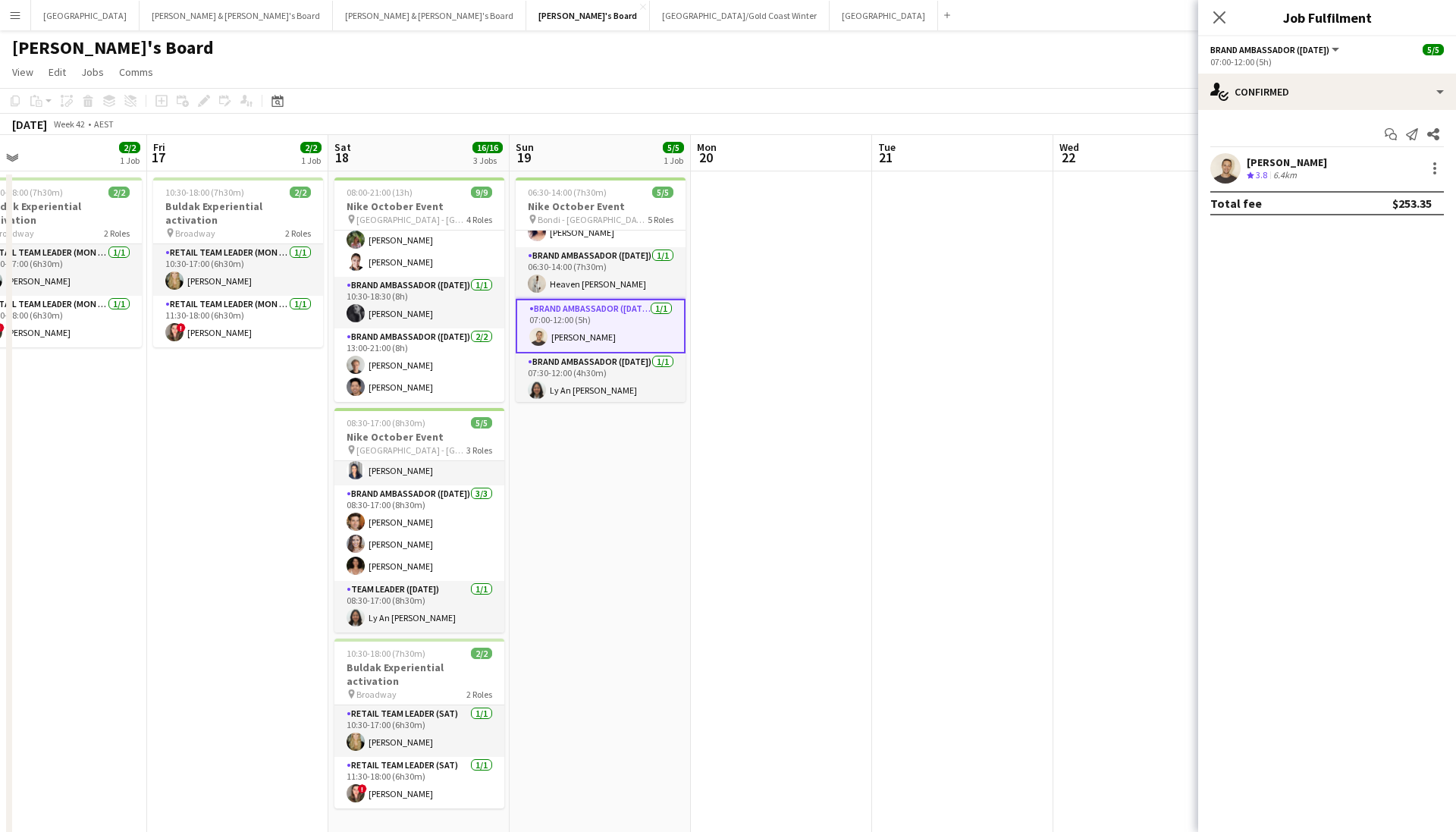
click at [1003, 159] on app-user-avatar at bounding box center [1226, 169] width 31 height 31
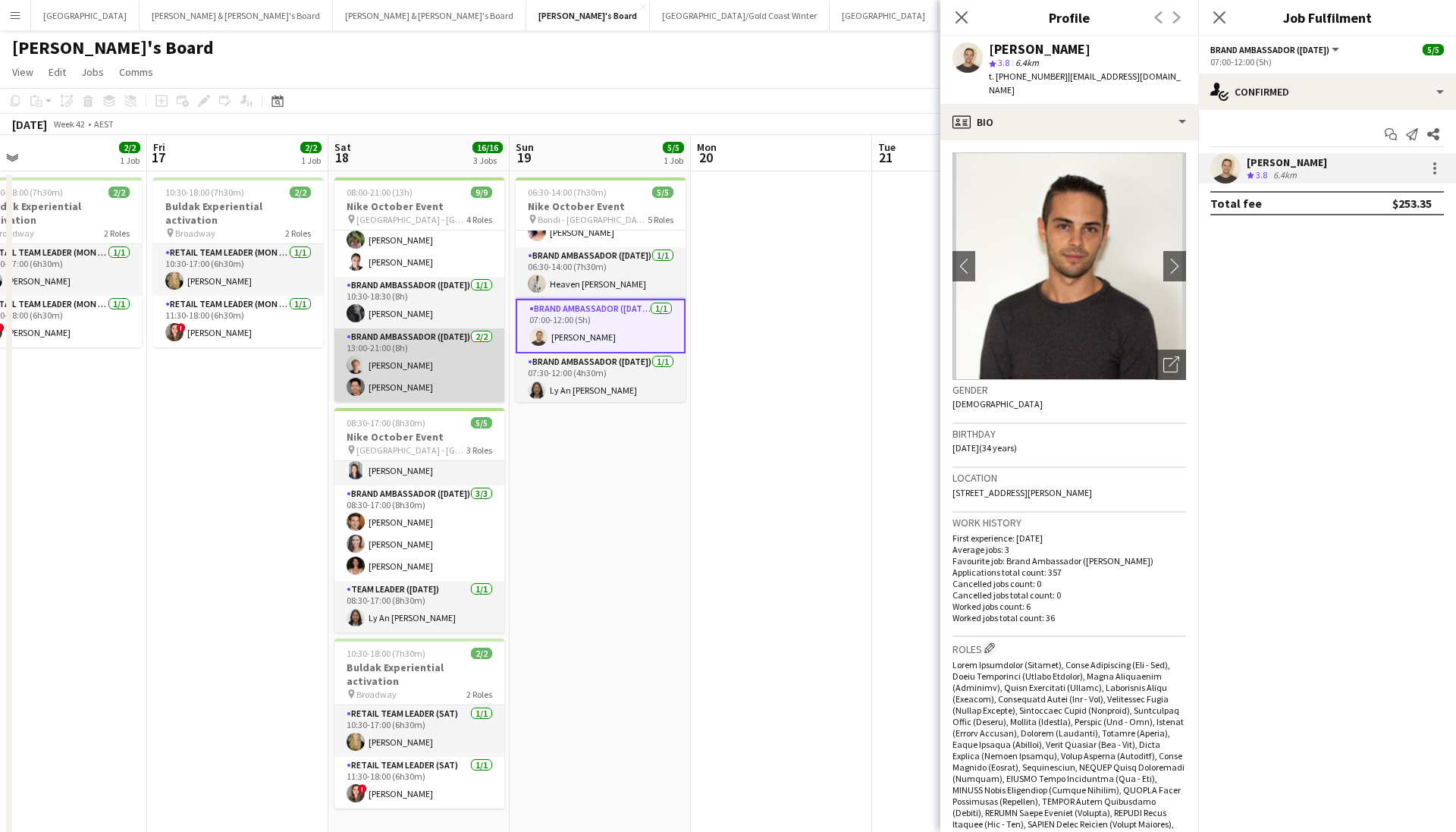
scroll to position [145, 0]
click at [406, 359] on app-card-role "Brand Ambassador ([DATE]) [DATE] 13:00-21:00 (8h) [PERSON_NAME] [PERSON_NAME]" at bounding box center [419, 366] width 170 height 74
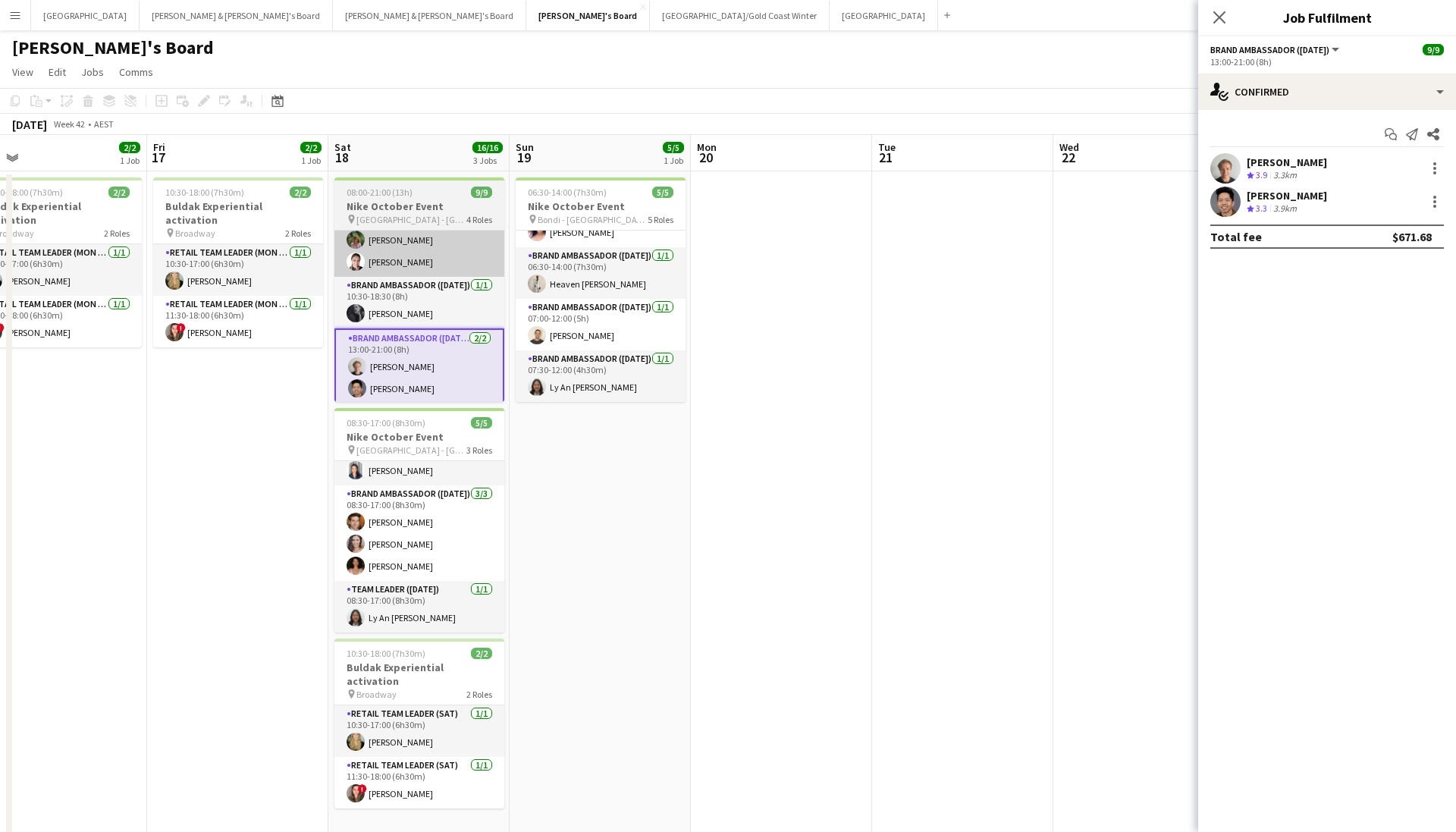
click at [449, 232] on app-card-role "Brand Ambassador ([DATE]) [DATE] 10:30-18:30 (8h) Heaven [PERSON_NAME] [PERSON_…" at bounding box center [419, 207] width 170 height 139
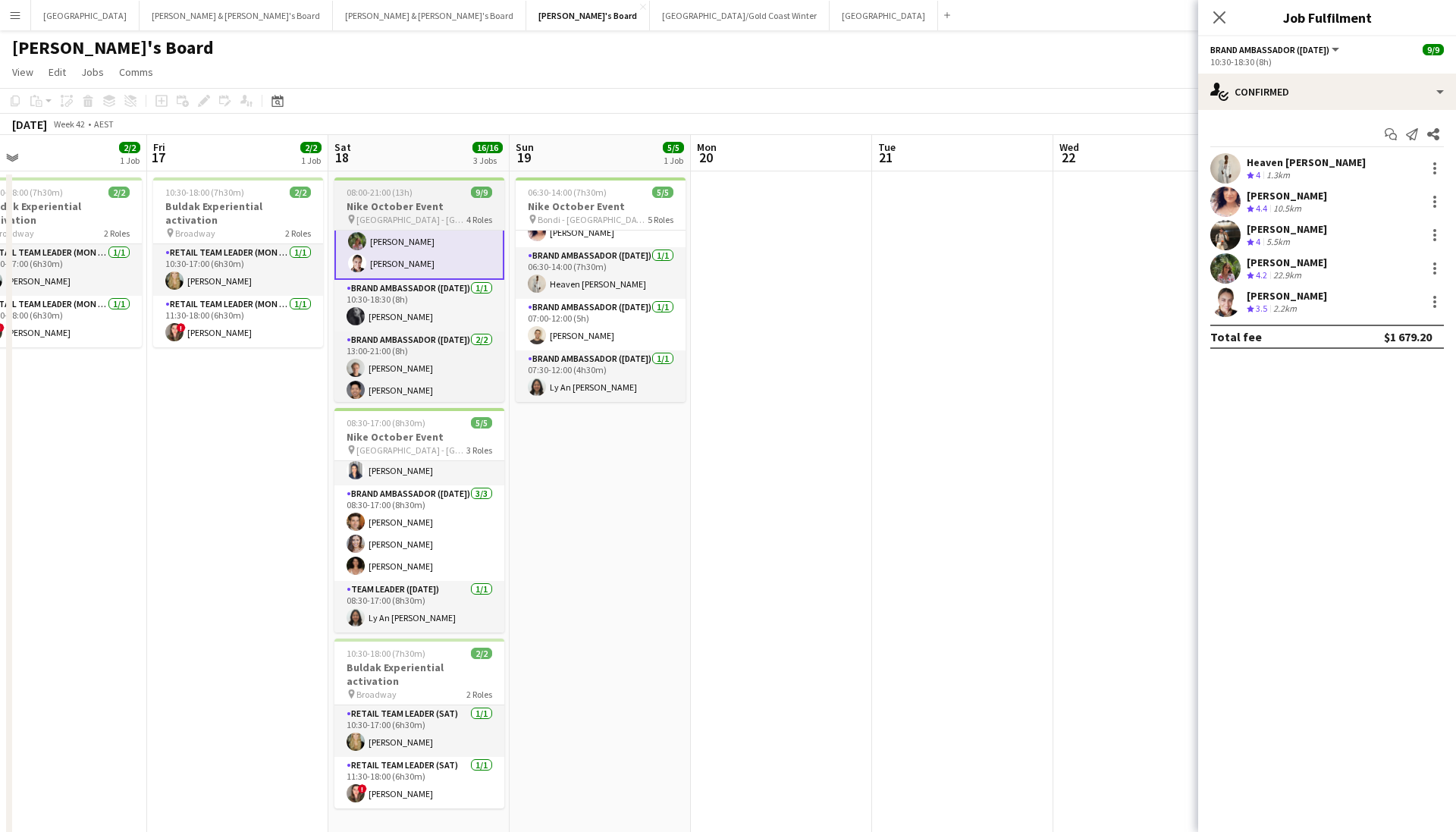
click at [420, 199] on app-job-card "08:00-21:00 (13h) 9/9 Nike October Event pin Darlinghurst - Sydney 4 Roles Team…" at bounding box center [419, 290] width 170 height 225
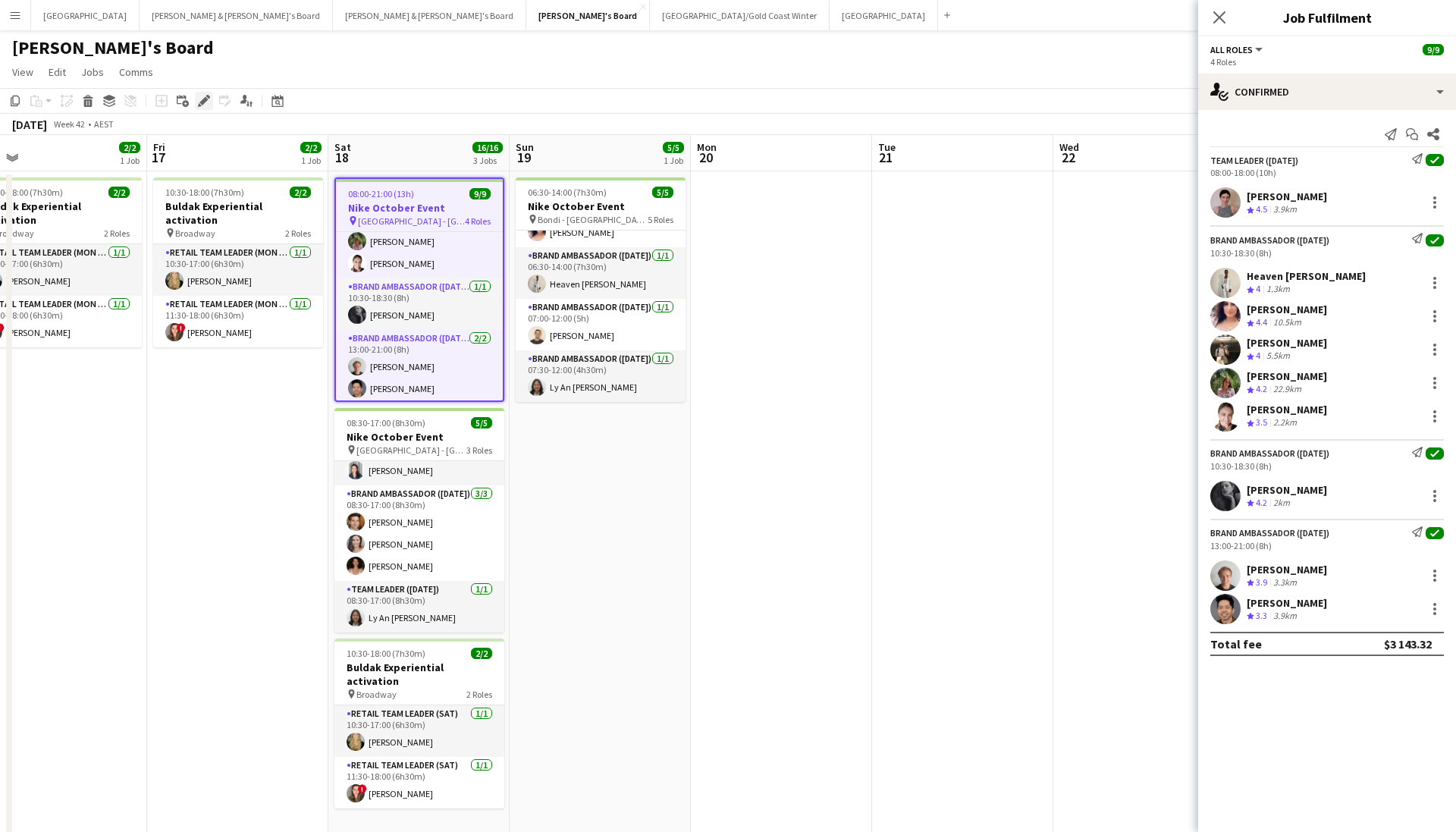
click at [212, 101] on div "Edit" at bounding box center [204, 101] width 18 height 18
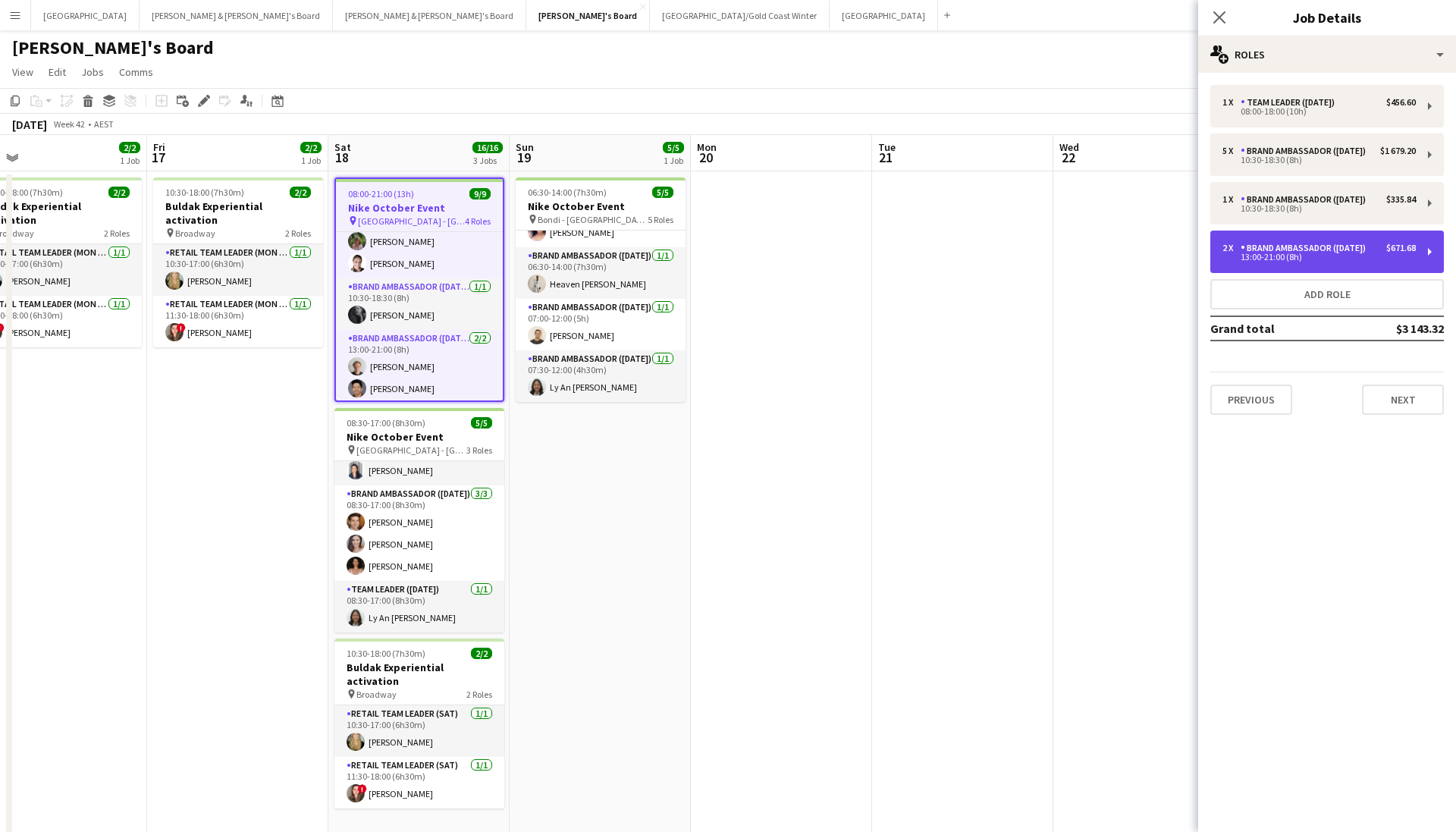
click at [1003, 261] on div "13:00-21:00 (8h)" at bounding box center [1319, 257] width 193 height 7
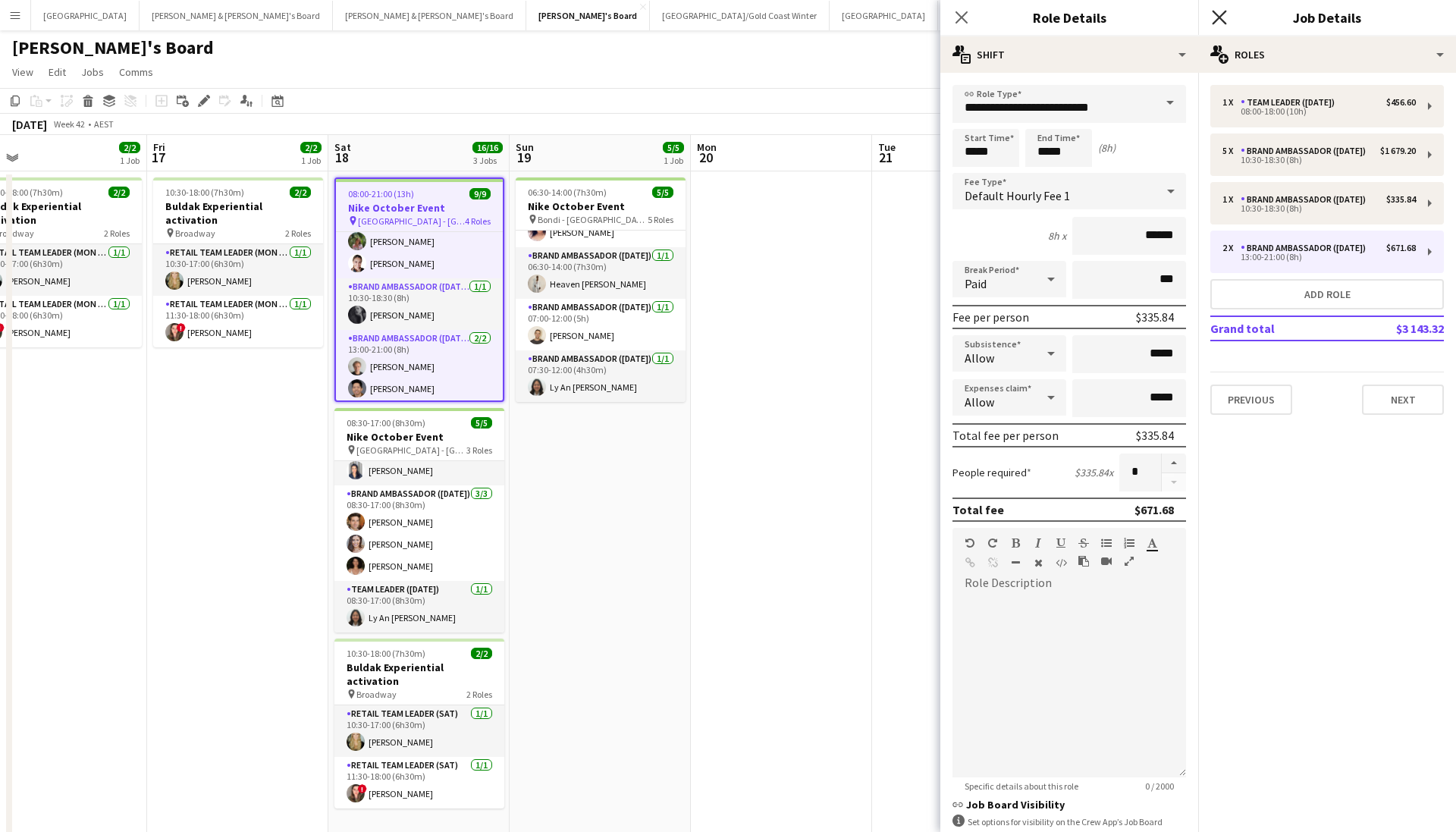
click at [1003, 17] on icon "Close pop-in" at bounding box center [1220, 17] width 14 height 14
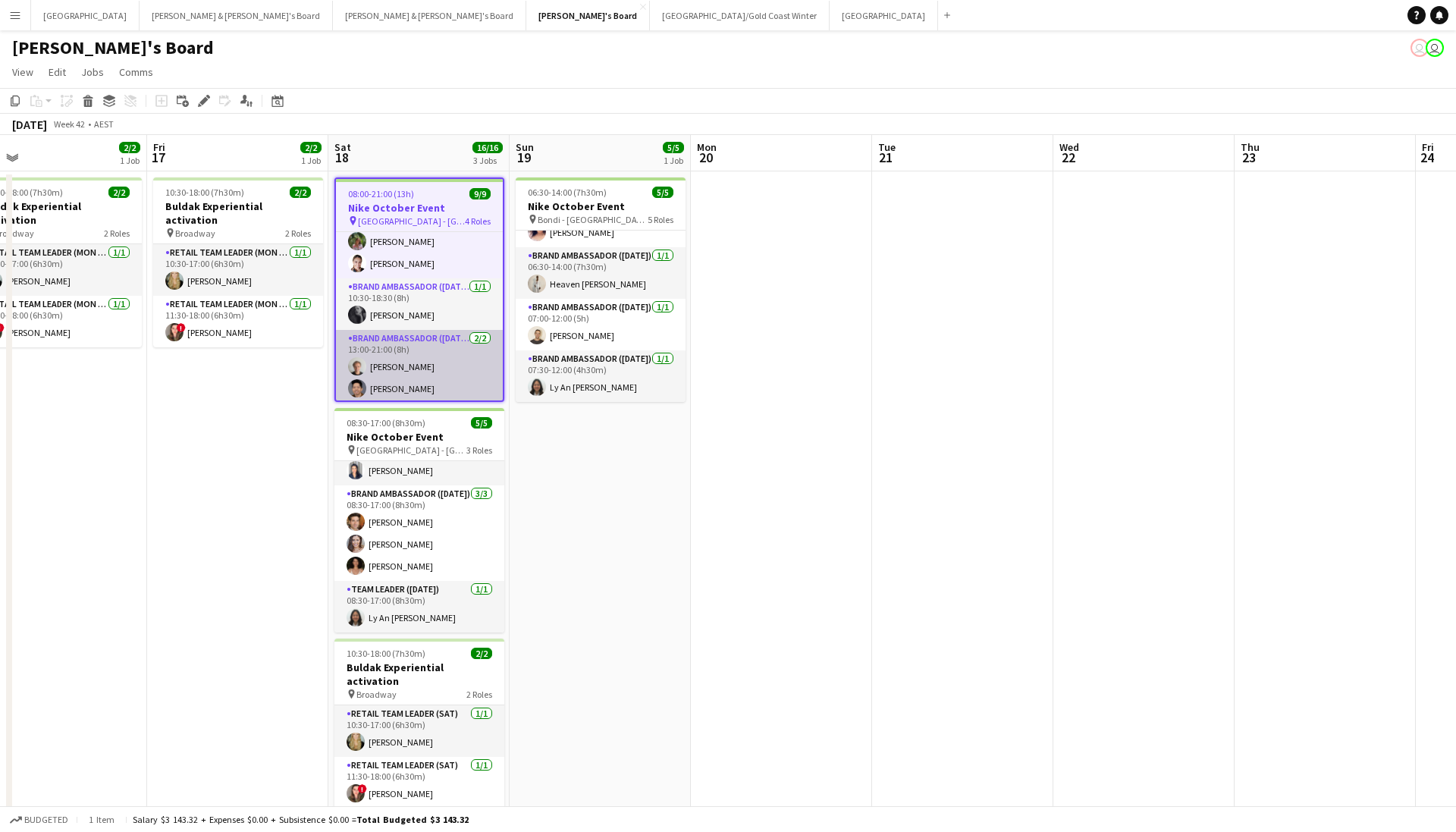
click at [409, 362] on app-card-role "Brand Ambassador (Saturday) 2/2 13:00-21:00 (8h) Thomas Wheeler Raymond Padora" at bounding box center [419, 367] width 167 height 74
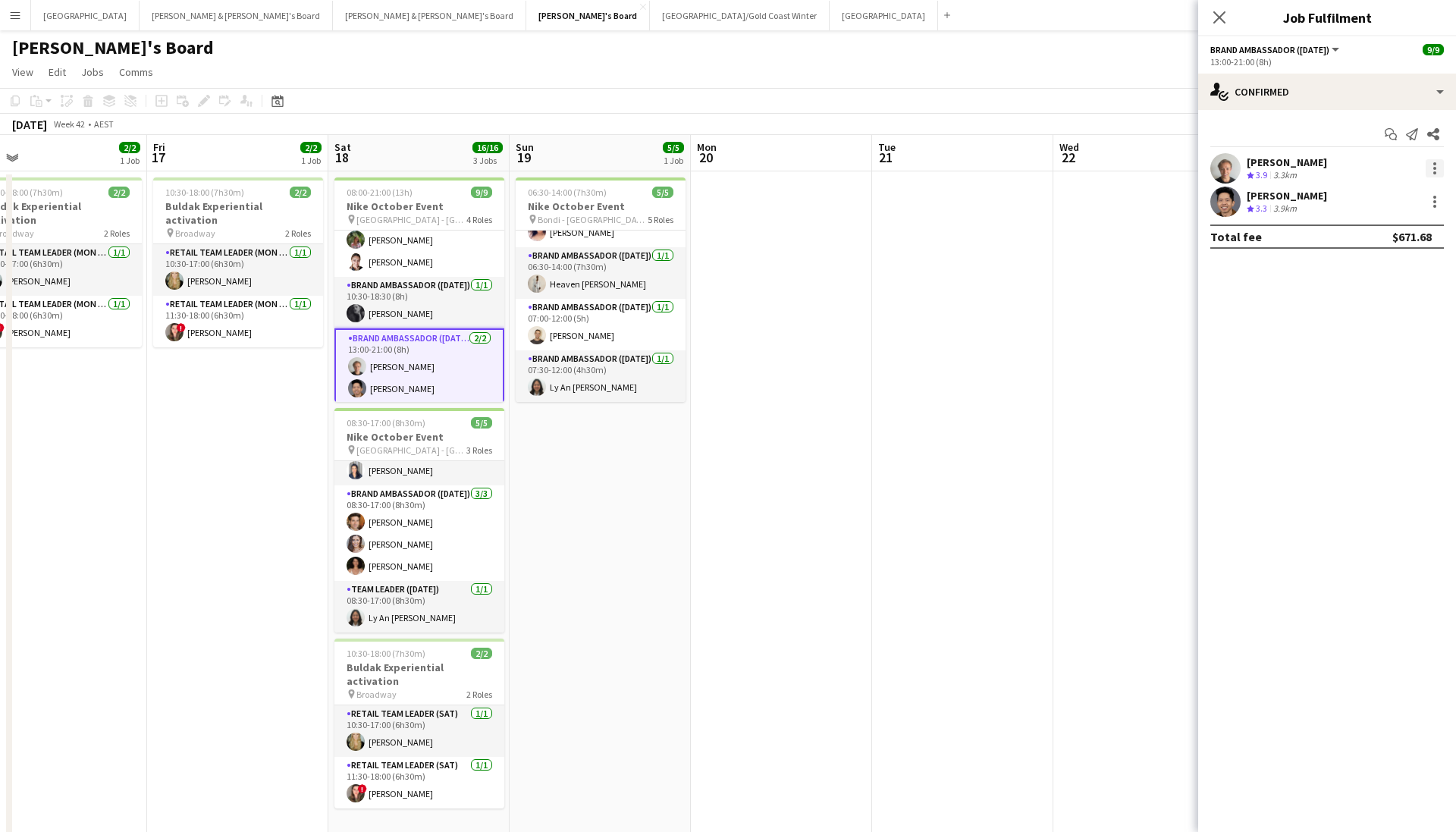
click at [1003, 177] on div at bounding box center [1435, 168] width 18 height 18
click at [1003, 341] on span "Remove" at bounding box center [1385, 341] width 94 height 13
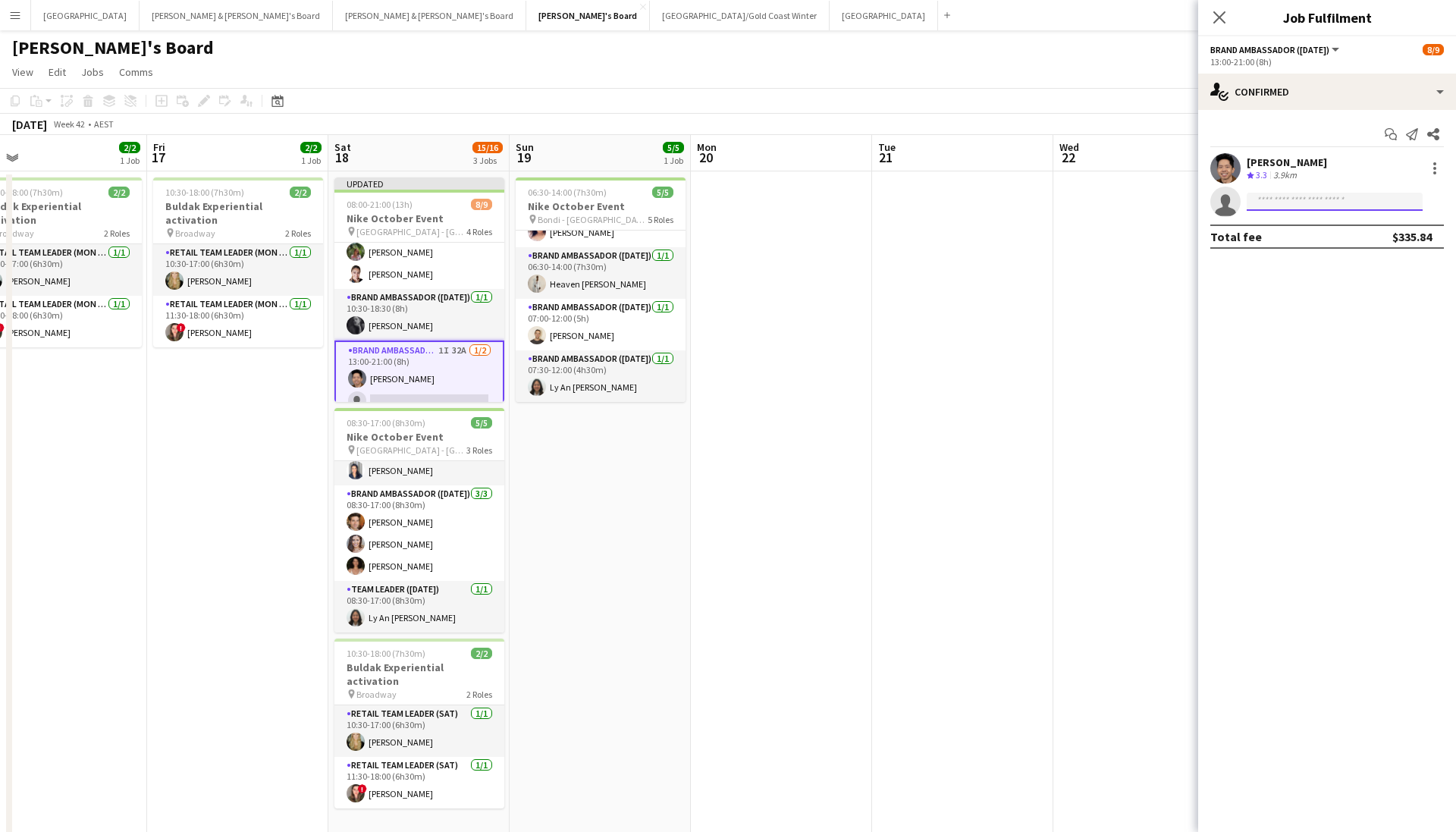
click at [1003, 204] on input at bounding box center [1335, 202] width 176 height 18
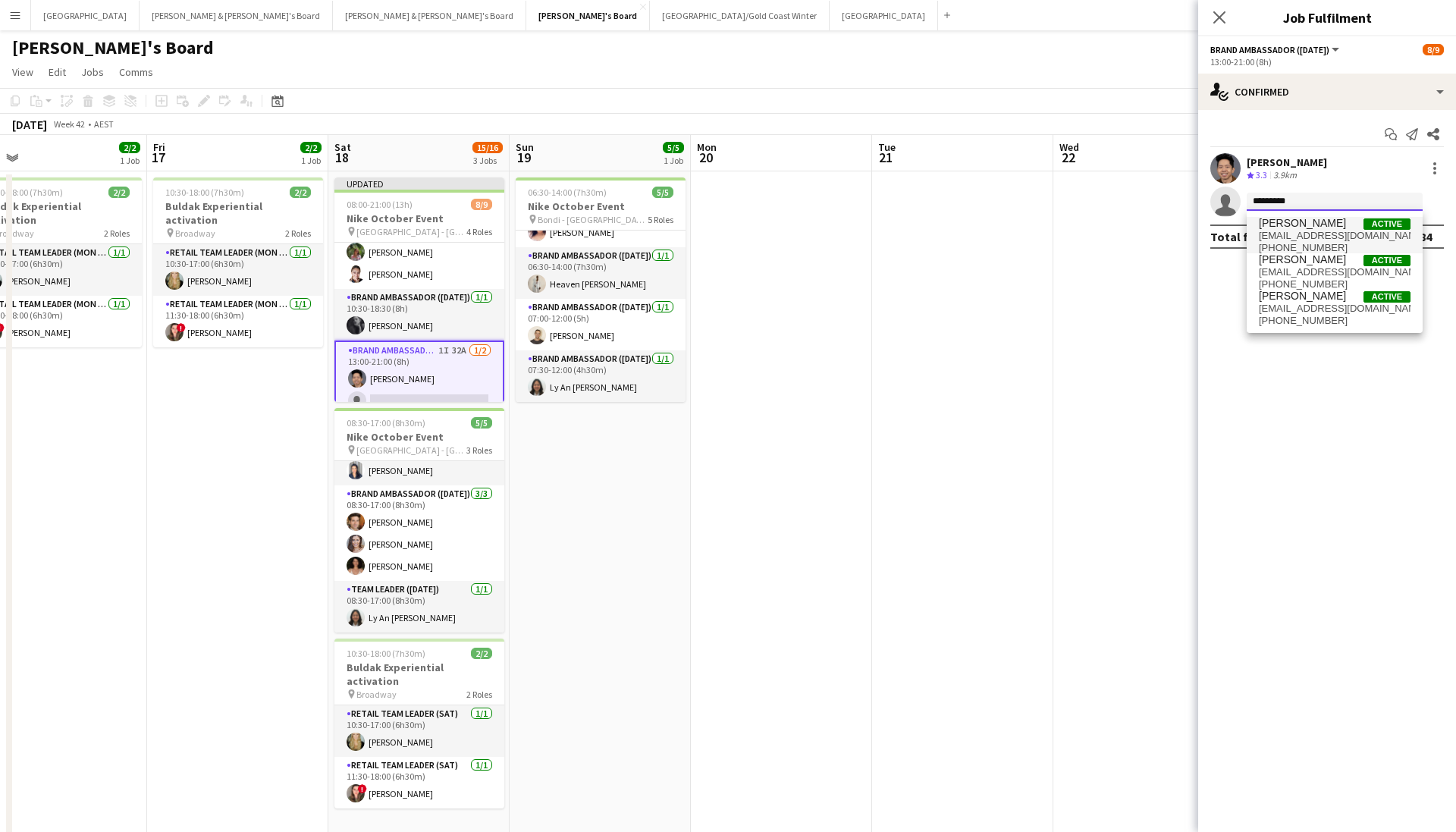
type input "*********"
drag, startPoint x: 1305, startPoint y: 226, endPoint x: 1317, endPoint y: 312, distance: 86.8
click at [1003, 312] on span "a_tehrani@live.com" at bounding box center [1335, 309] width 152 height 13
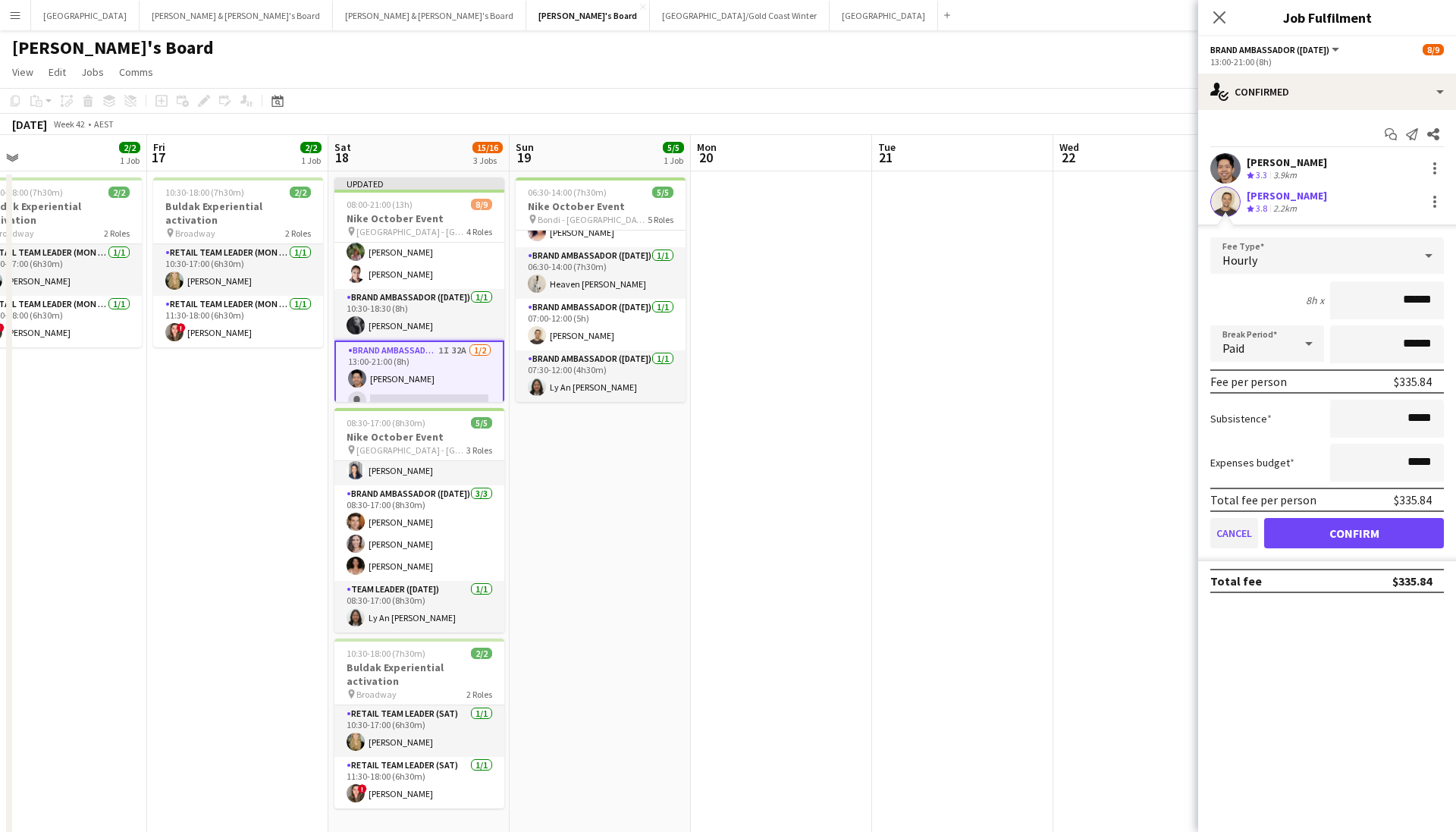
click at [1003, 535] on button "Cancel" at bounding box center [1234, 534] width 48 height 31
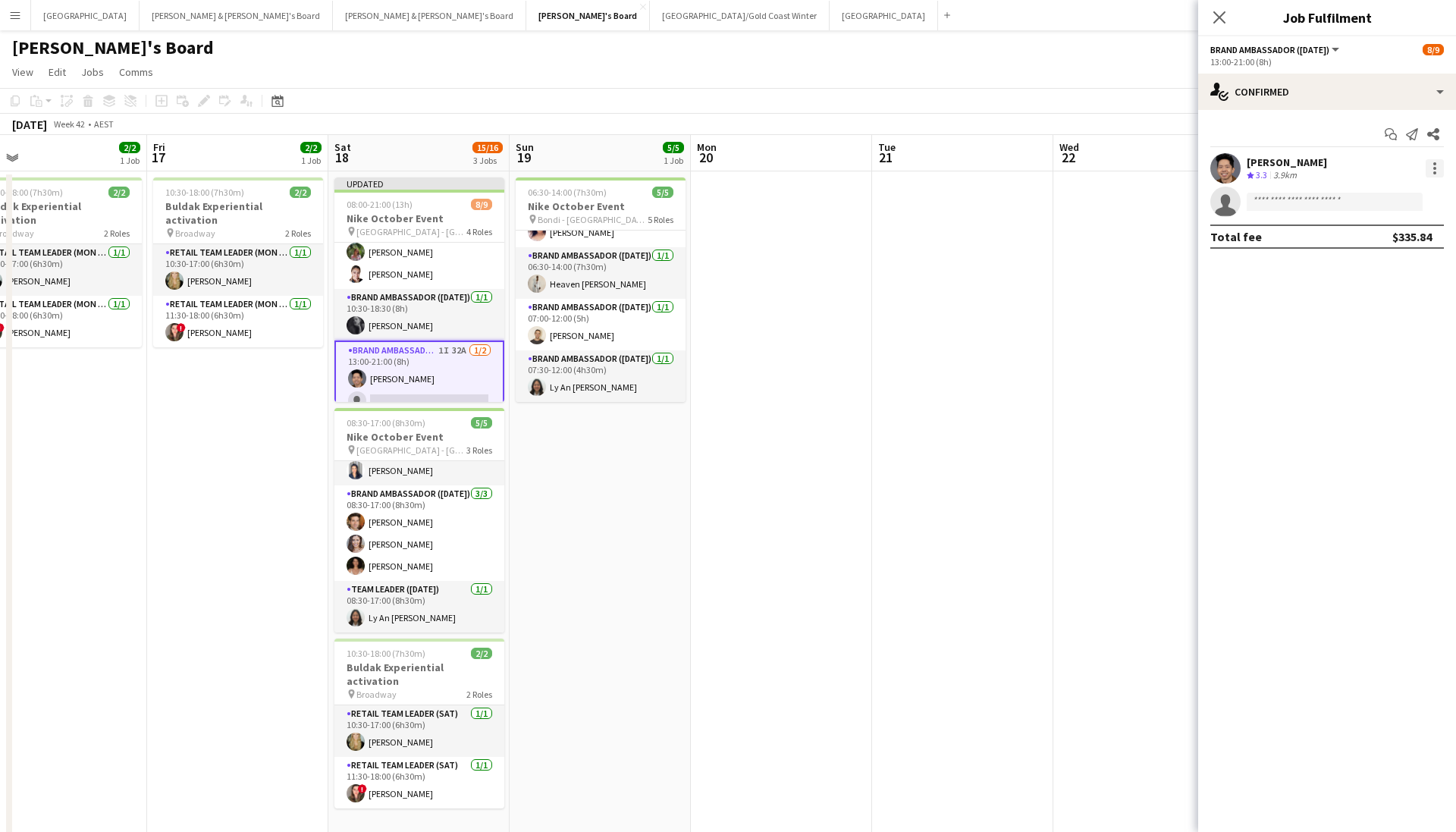
click at [1003, 161] on div at bounding box center [1435, 168] width 18 height 18
click at [1003, 208] on div at bounding box center [728, 416] width 1456 height 832
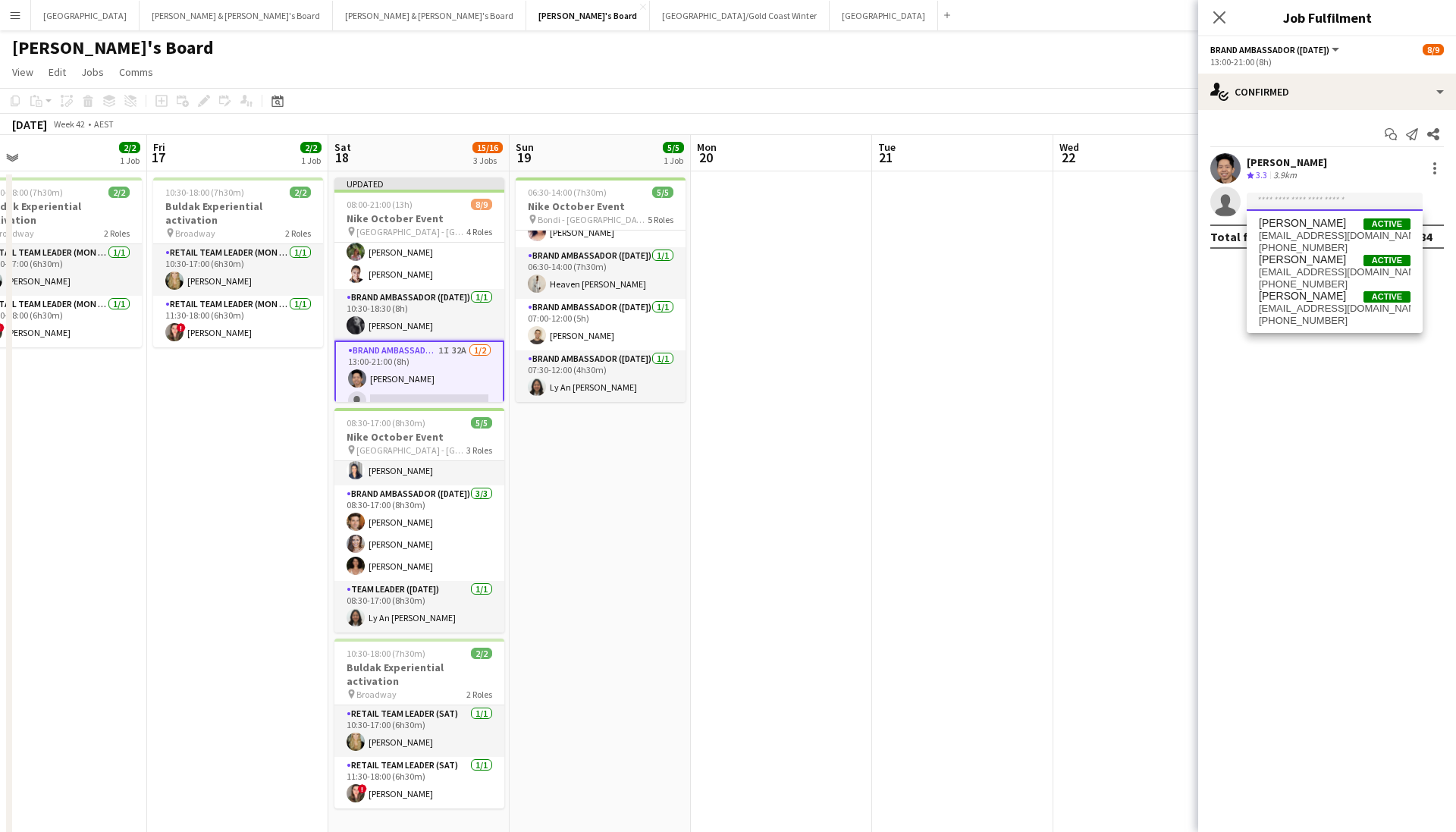
click at [1003, 202] on input at bounding box center [1335, 202] width 176 height 18
click at [1003, 285] on mat-expansion-panel "check Confirmed Start chat Send notification Share Raymond Padora Crew rating 3…" at bounding box center [1327, 471] width 258 height 722
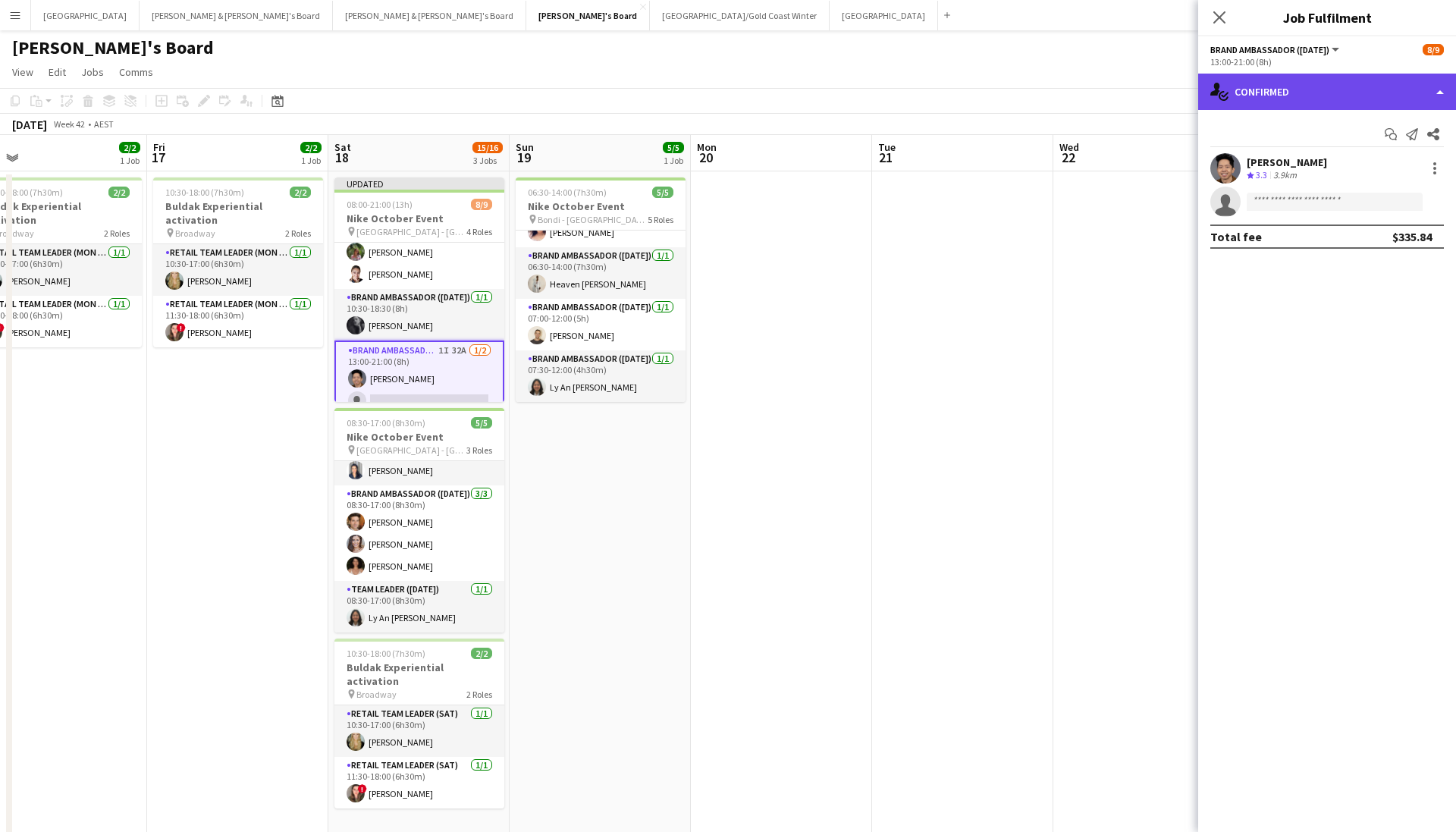
click at [1003, 95] on div "single-neutral-actions-check-2 Confirmed" at bounding box center [1327, 92] width 258 height 37
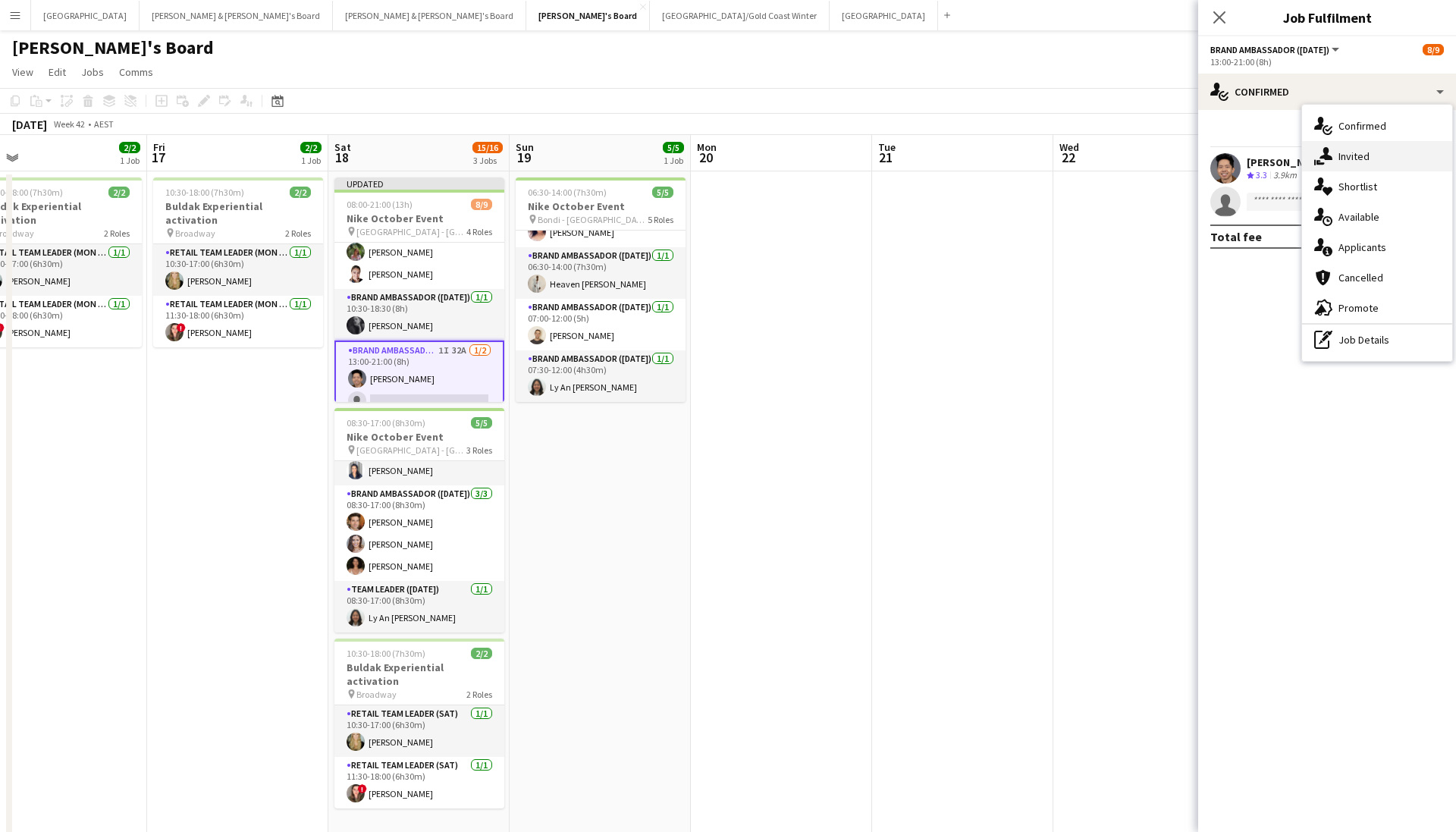
click at [1003, 154] on icon at bounding box center [1326, 154] width 13 height 13
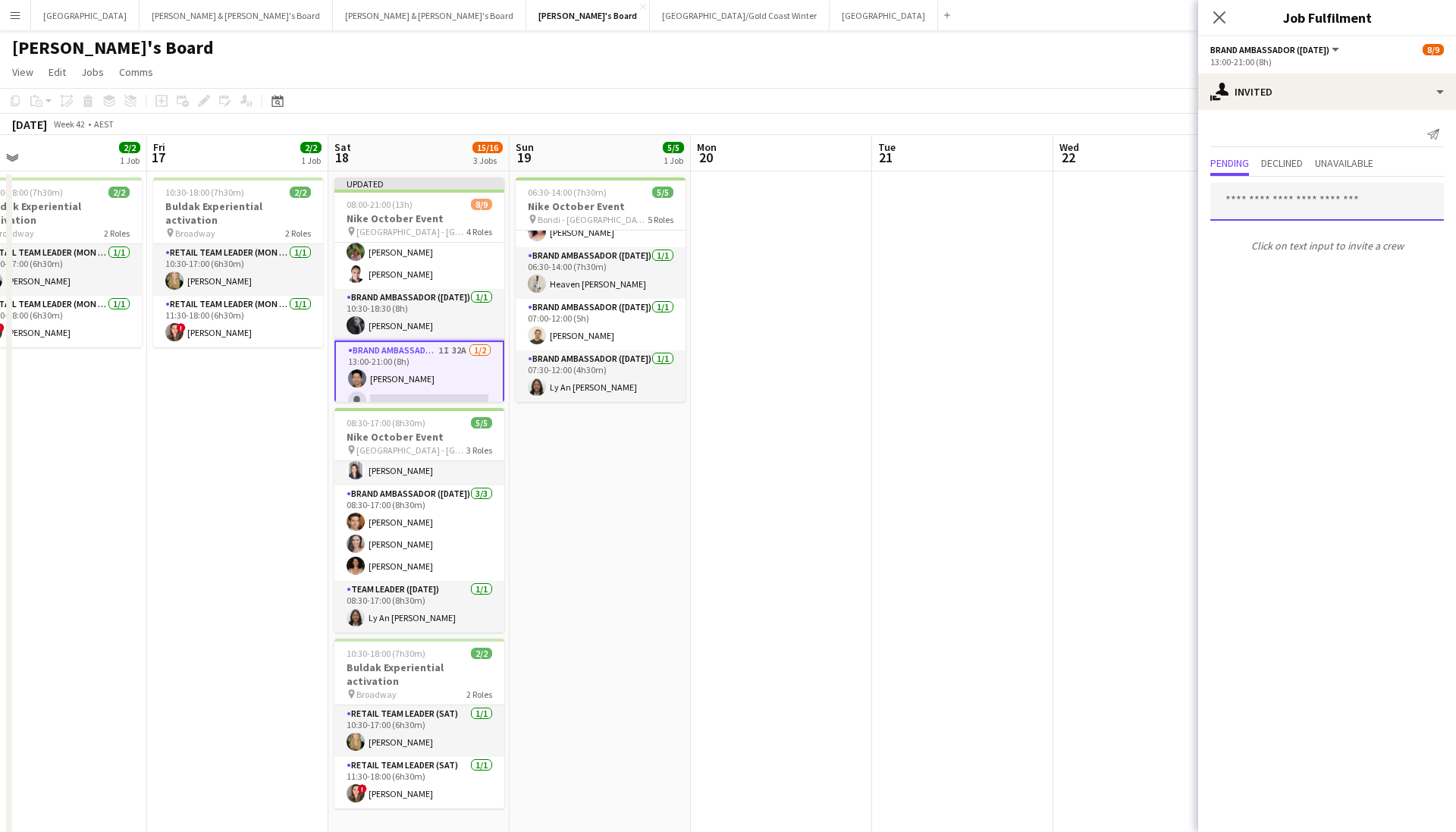
click at [1003, 198] on input "text" at bounding box center [1328, 202] width 234 height 38
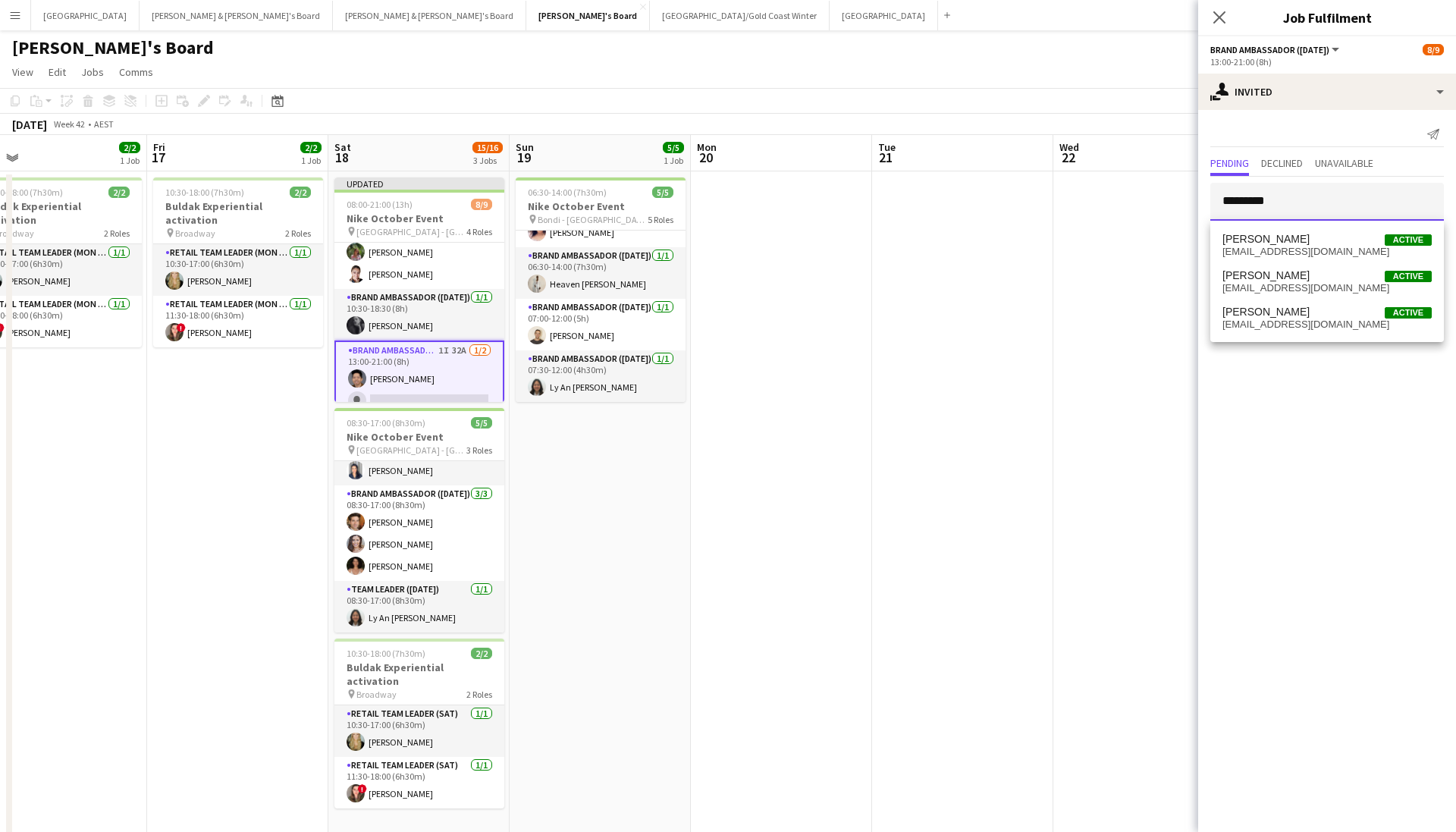
type input "*********"
drag, startPoint x: 1289, startPoint y: 232, endPoint x: 1291, endPoint y: 313, distance: 81.0
click at [1003, 313] on span "[PERSON_NAME]" at bounding box center [1266, 312] width 87 height 13
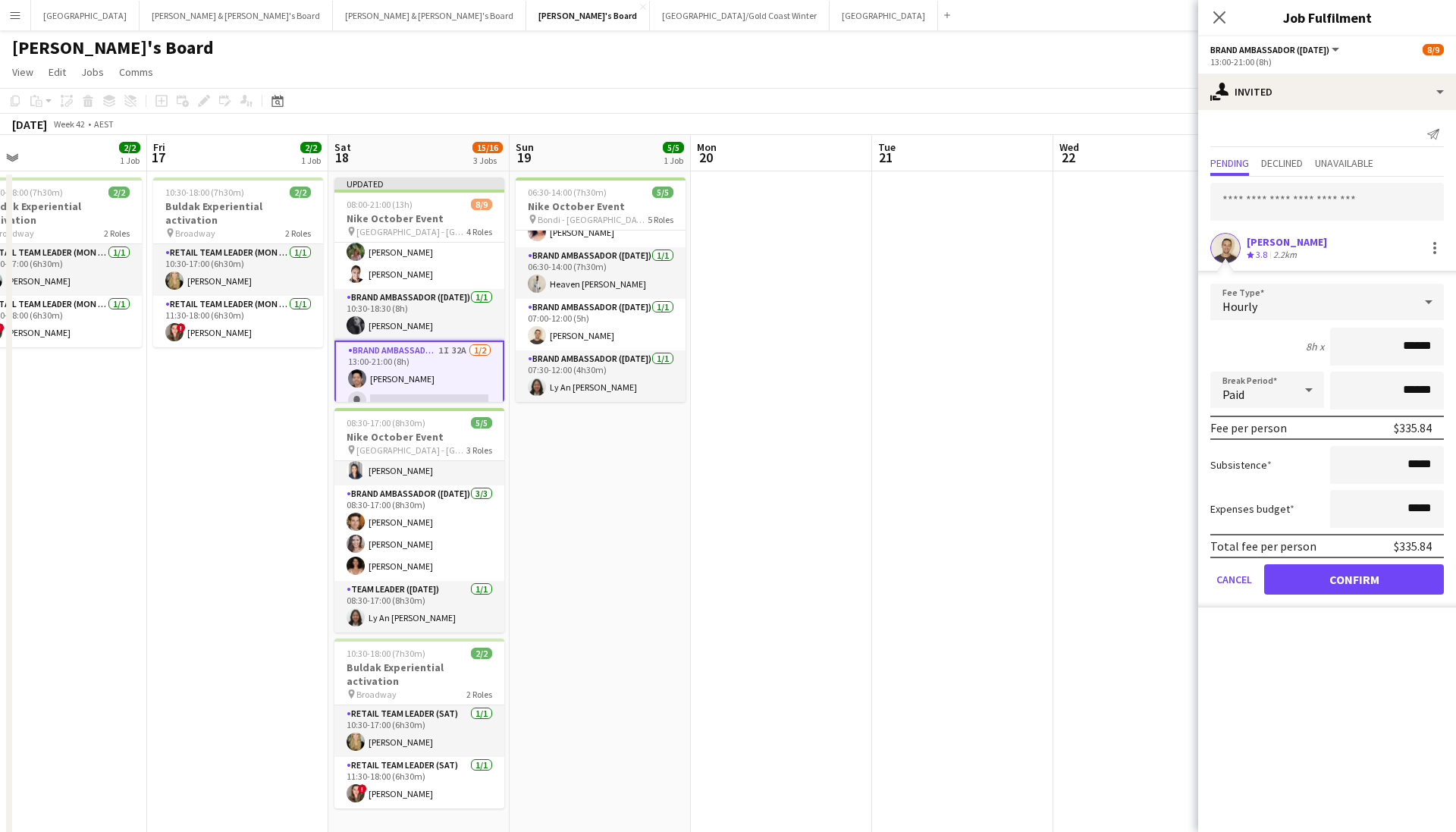
click at [1003, 572] on button "Confirm" at bounding box center [1355, 580] width 180 height 31
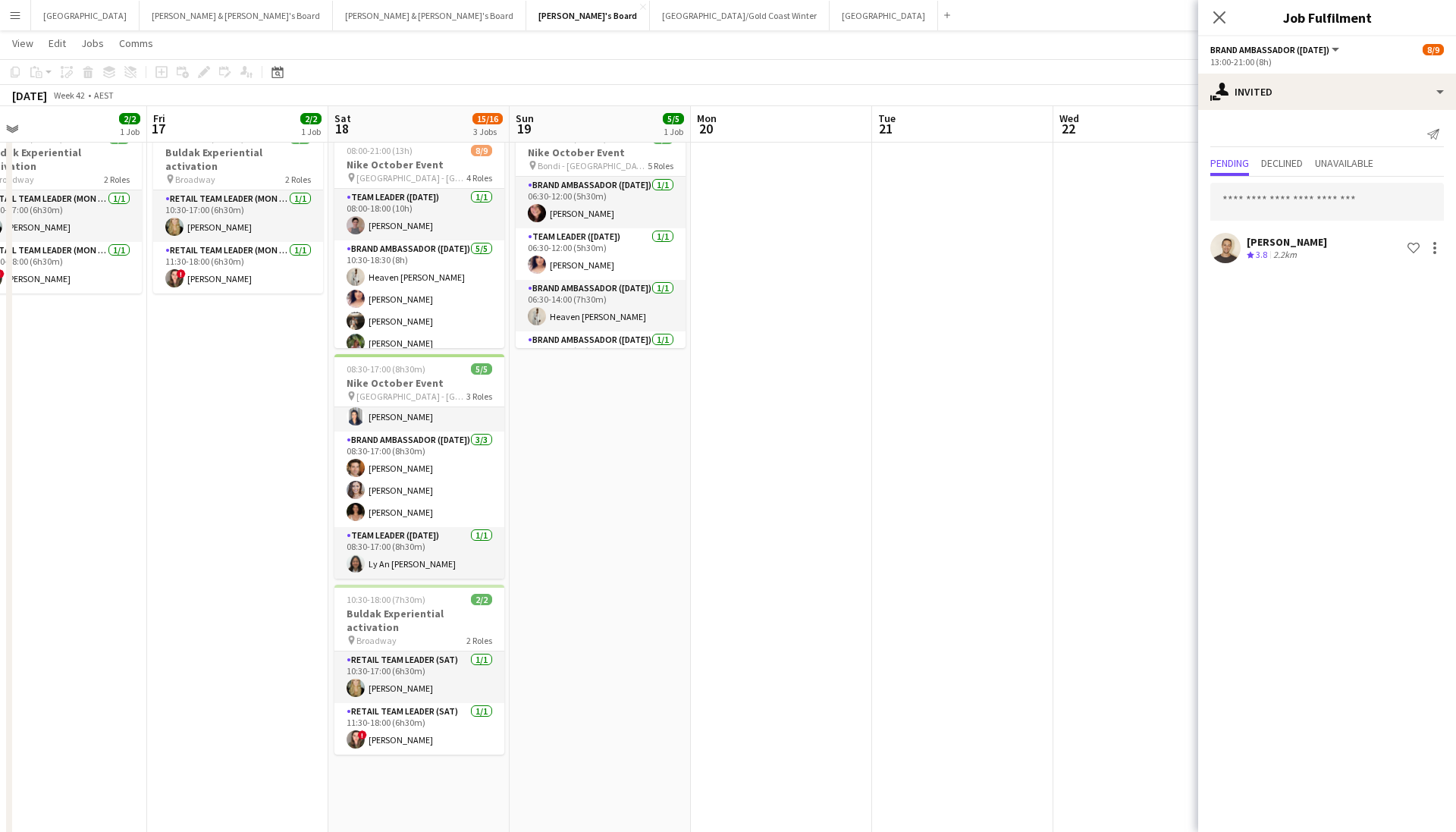
scroll to position [27, 0]
click at [1003, 207] on input "text" at bounding box center [1328, 202] width 234 height 38
type input "*****"
click at [1003, 246] on span "adele-young@hotmail.co.uk" at bounding box center [1327, 252] width 209 height 13
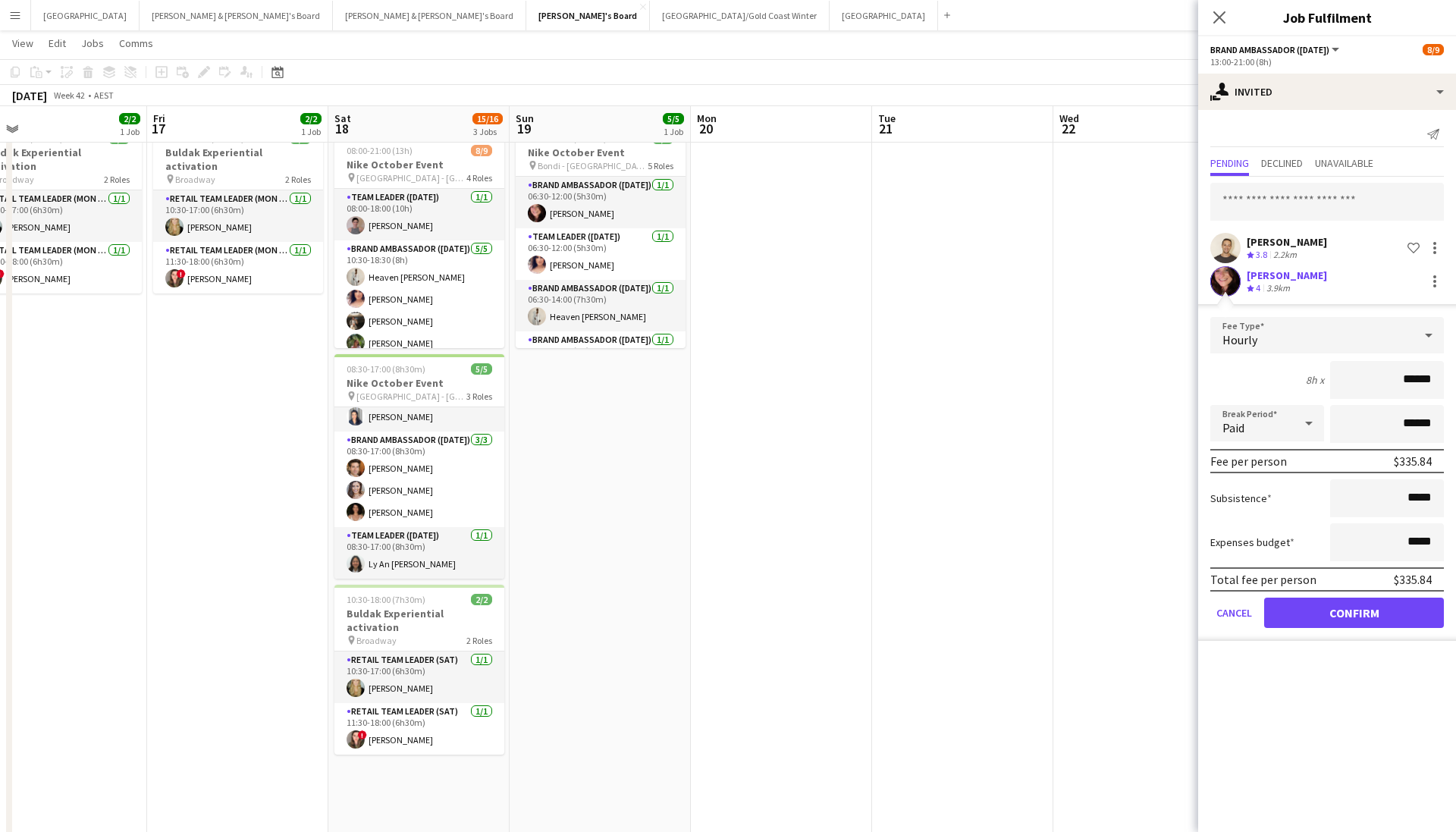
click at [1003, 572] on button "Confirm" at bounding box center [1355, 613] width 180 height 31
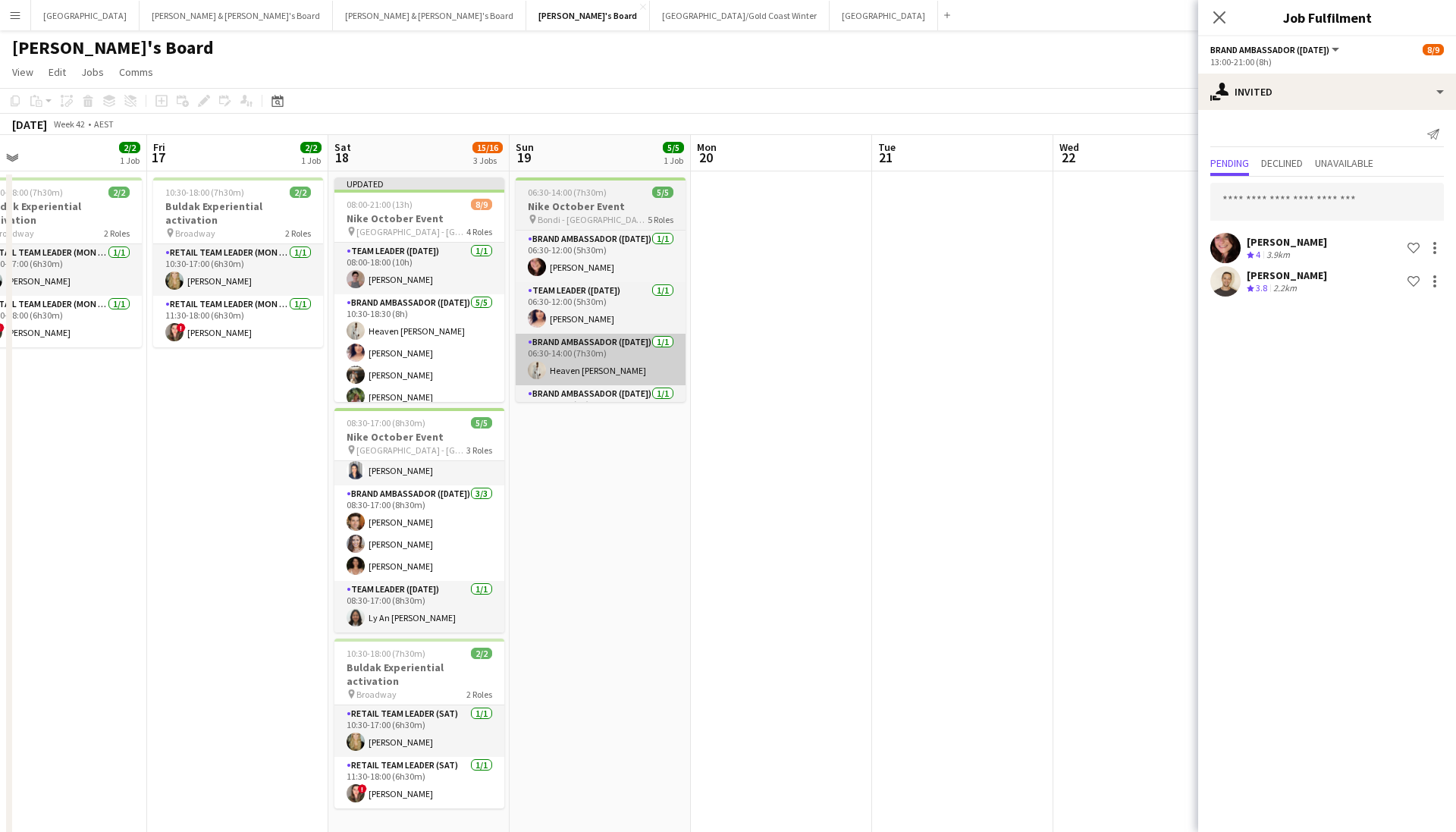
scroll to position [0, 0]
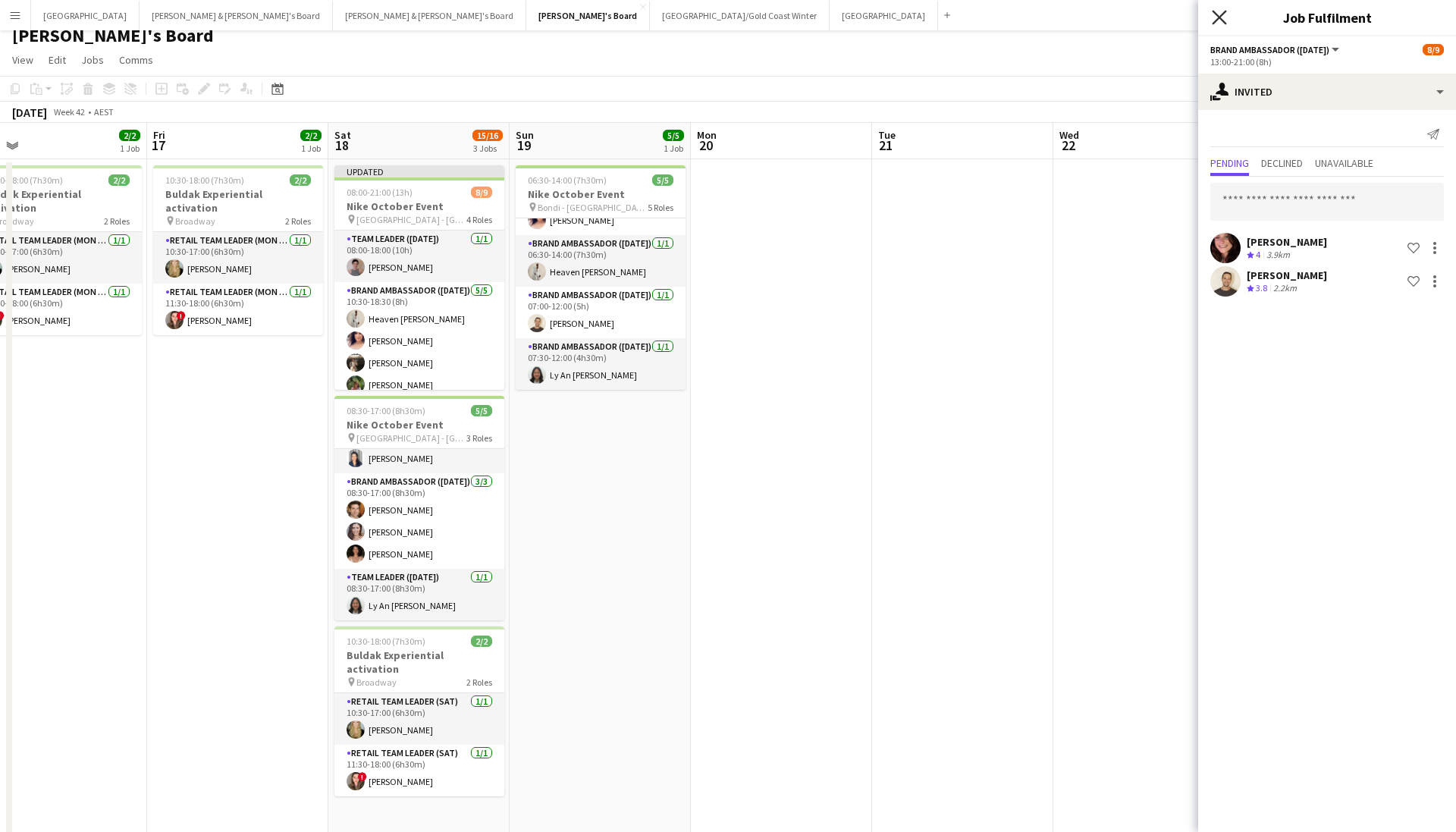
click at [1003, 11] on icon "Close pop-in" at bounding box center [1220, 17] width 14 height 14
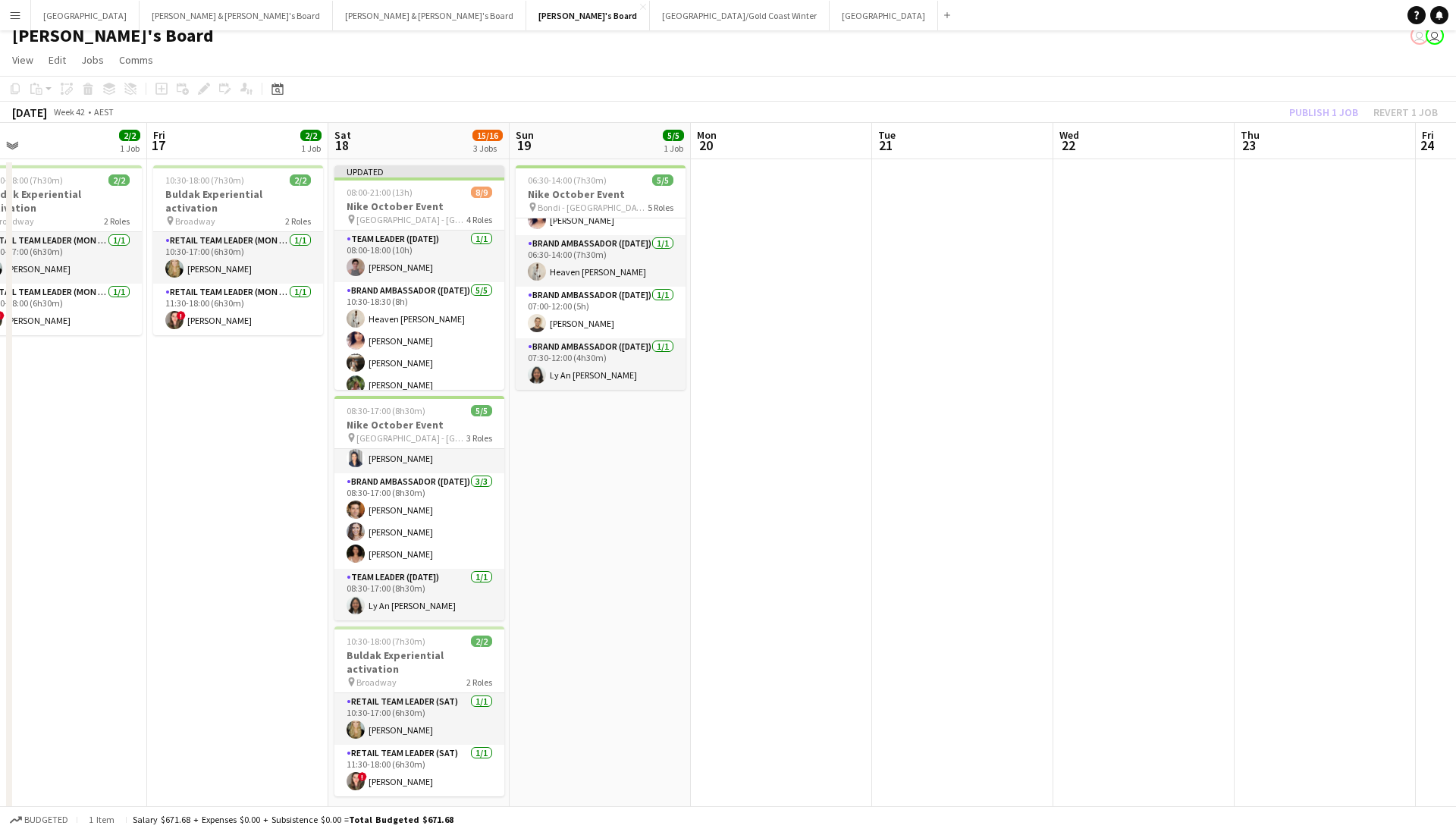
click at [1003, 83] on app-toolbar "Copy Paste Paste Command V Paste with crew Command Shift V Paste linked Job [GE…" at bounding box center [728, 88] width 1456 height 26
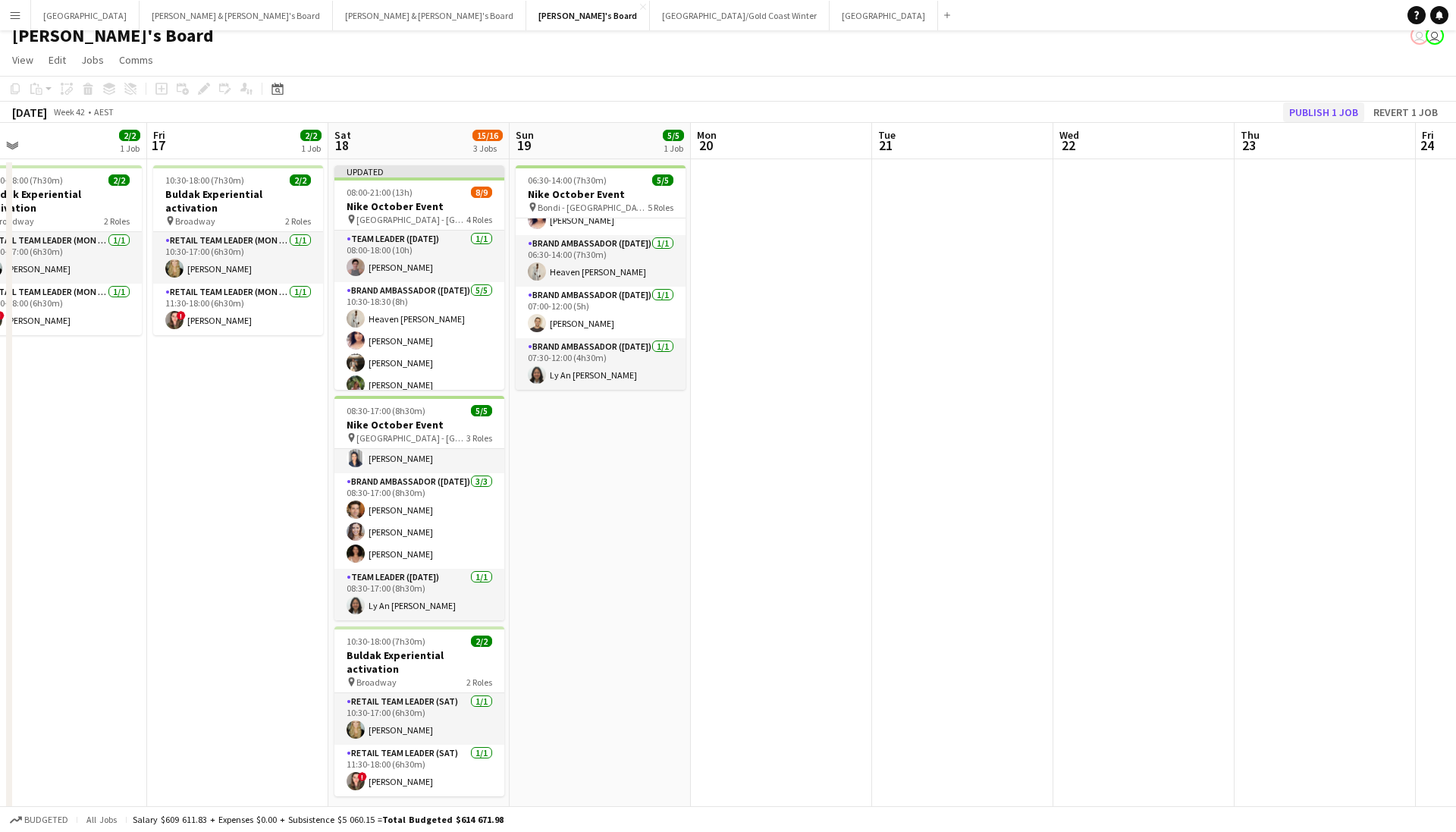
click at [1003, 110] on button "Publish 1 job" at bounding box center [1324, 112] width 81 height 20
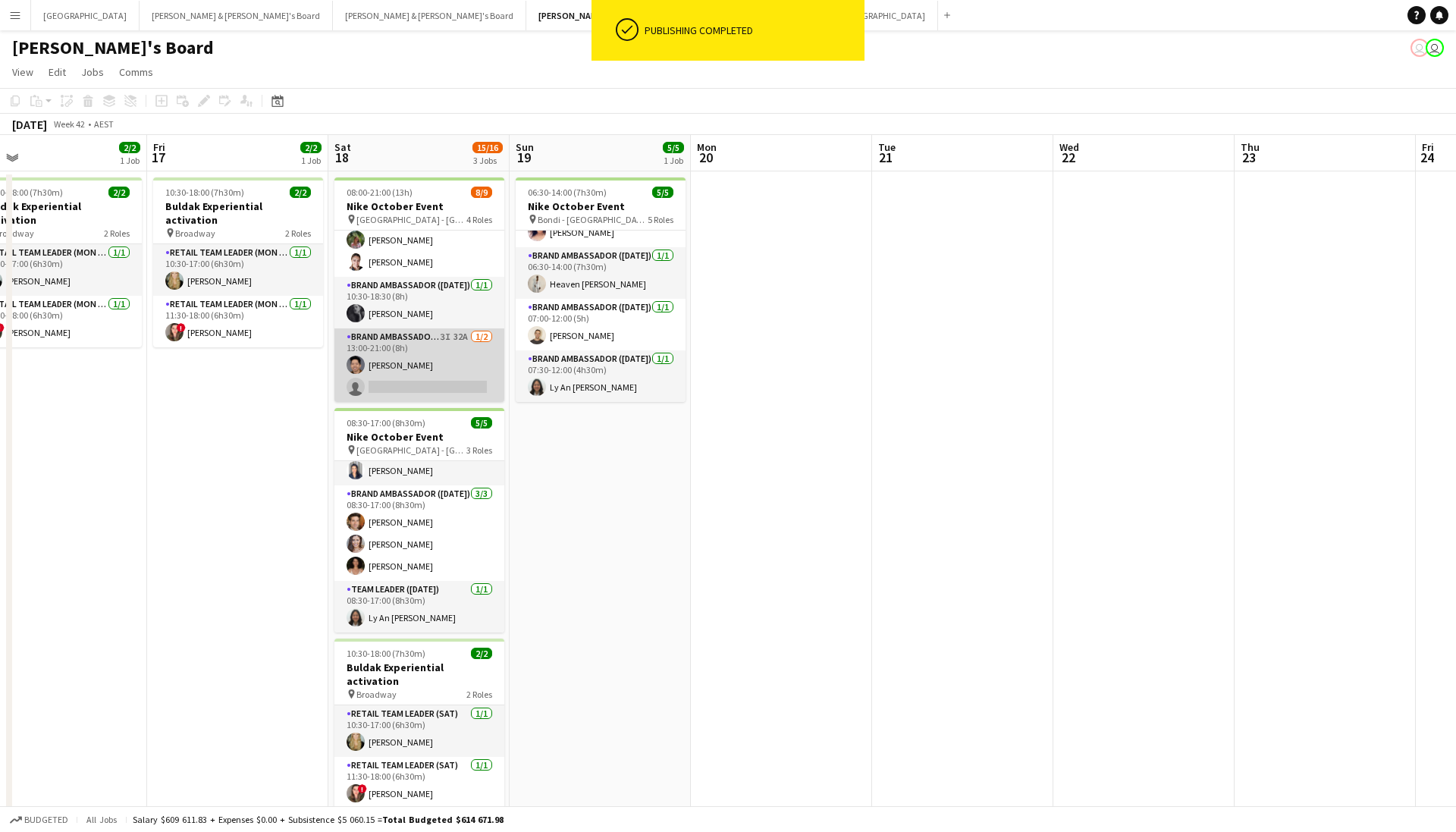
click at [411, 376] on app-card-role "Brand Ambassador (Saturday) 3I 32A 1/2 13:00-21:00 (8h) Raymond Padora single-n…" at bounding box center [419, 366] width 170 height 74
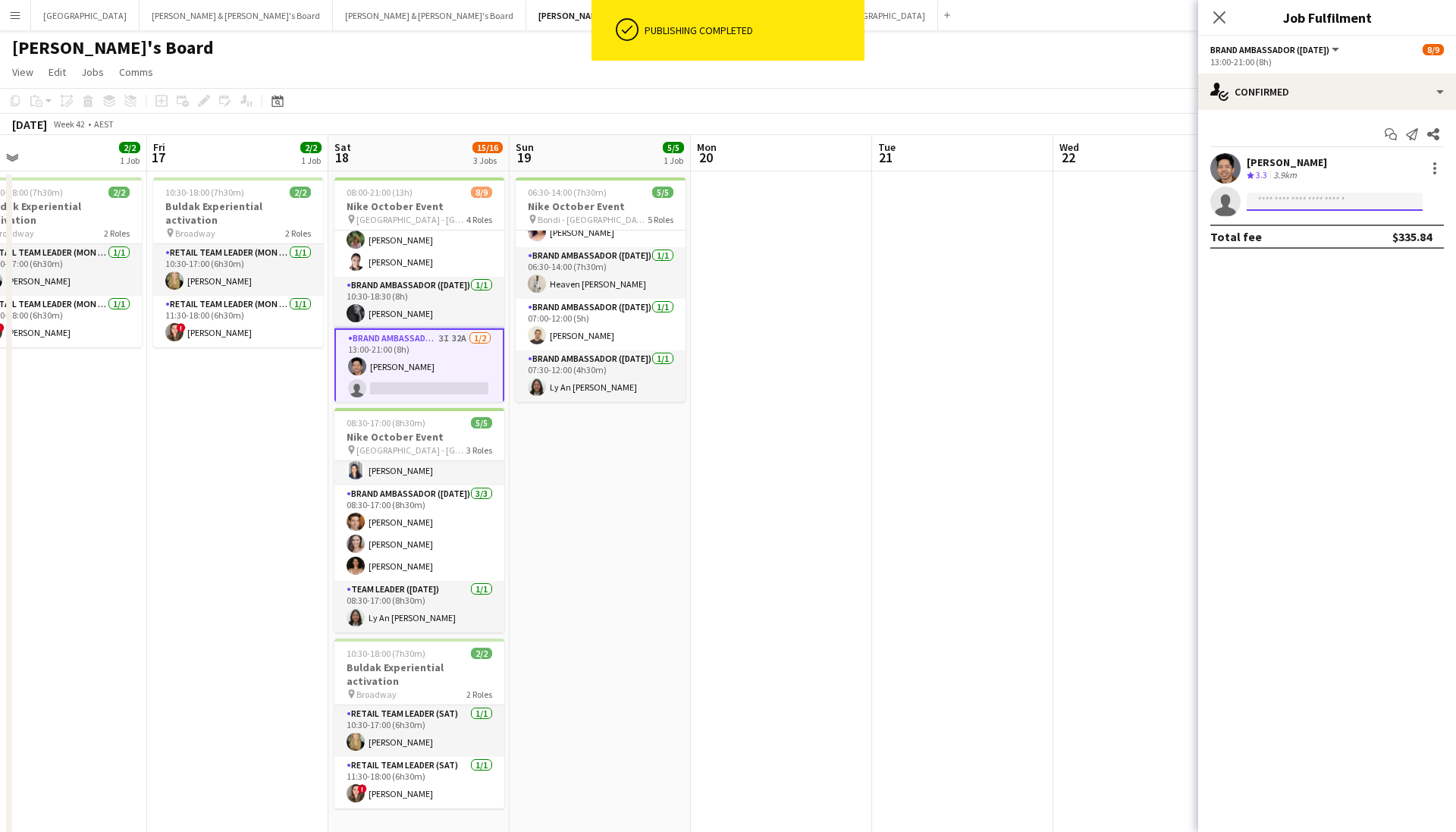
click at [1003, 200] on input at bounding box center [1335, 202] width 176 height 18
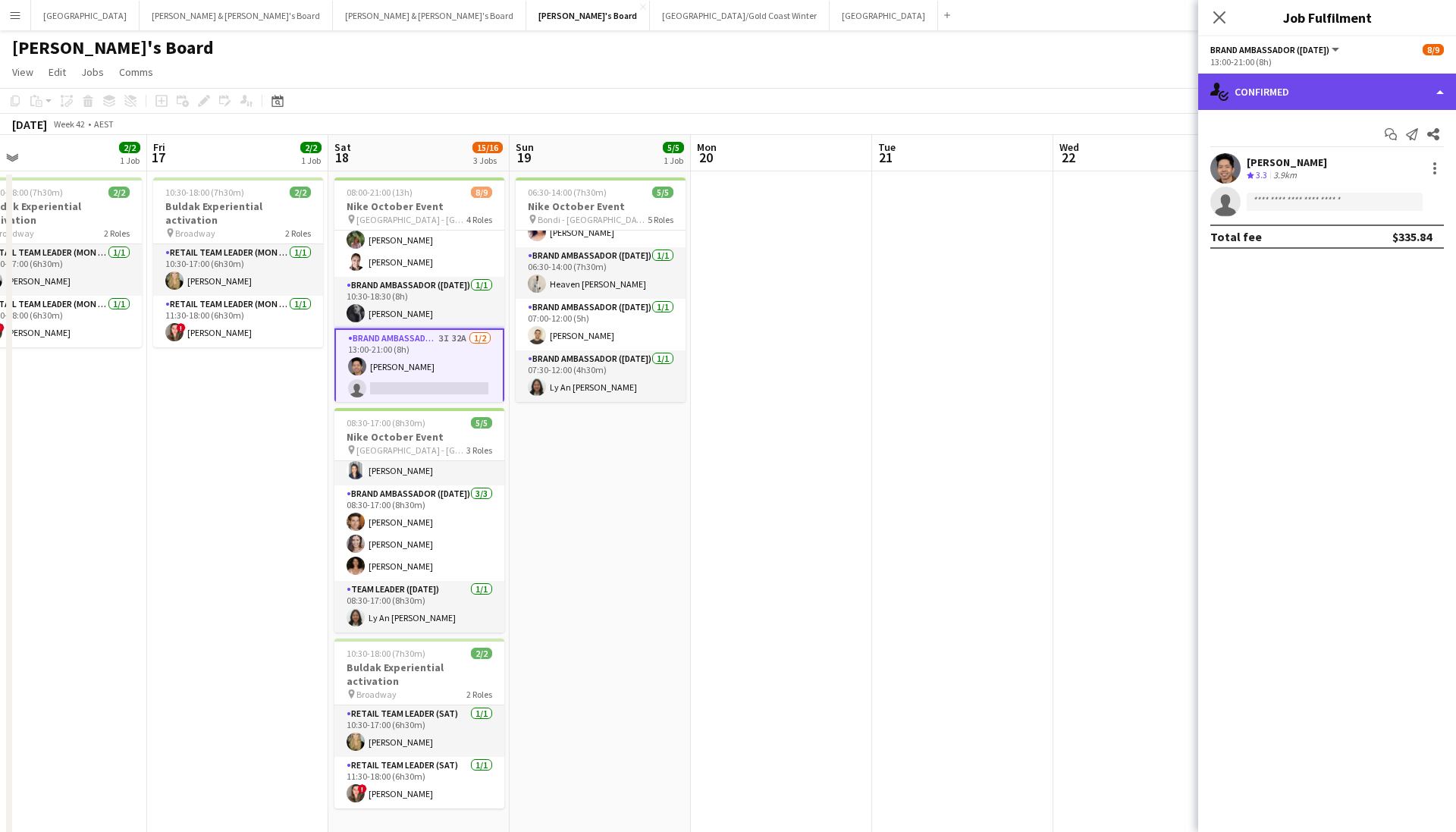
click at [1003, 102] on div "single-neutral-actions-check-2 Confirmed" at bounding box center [1327, 92] width 258 height 37
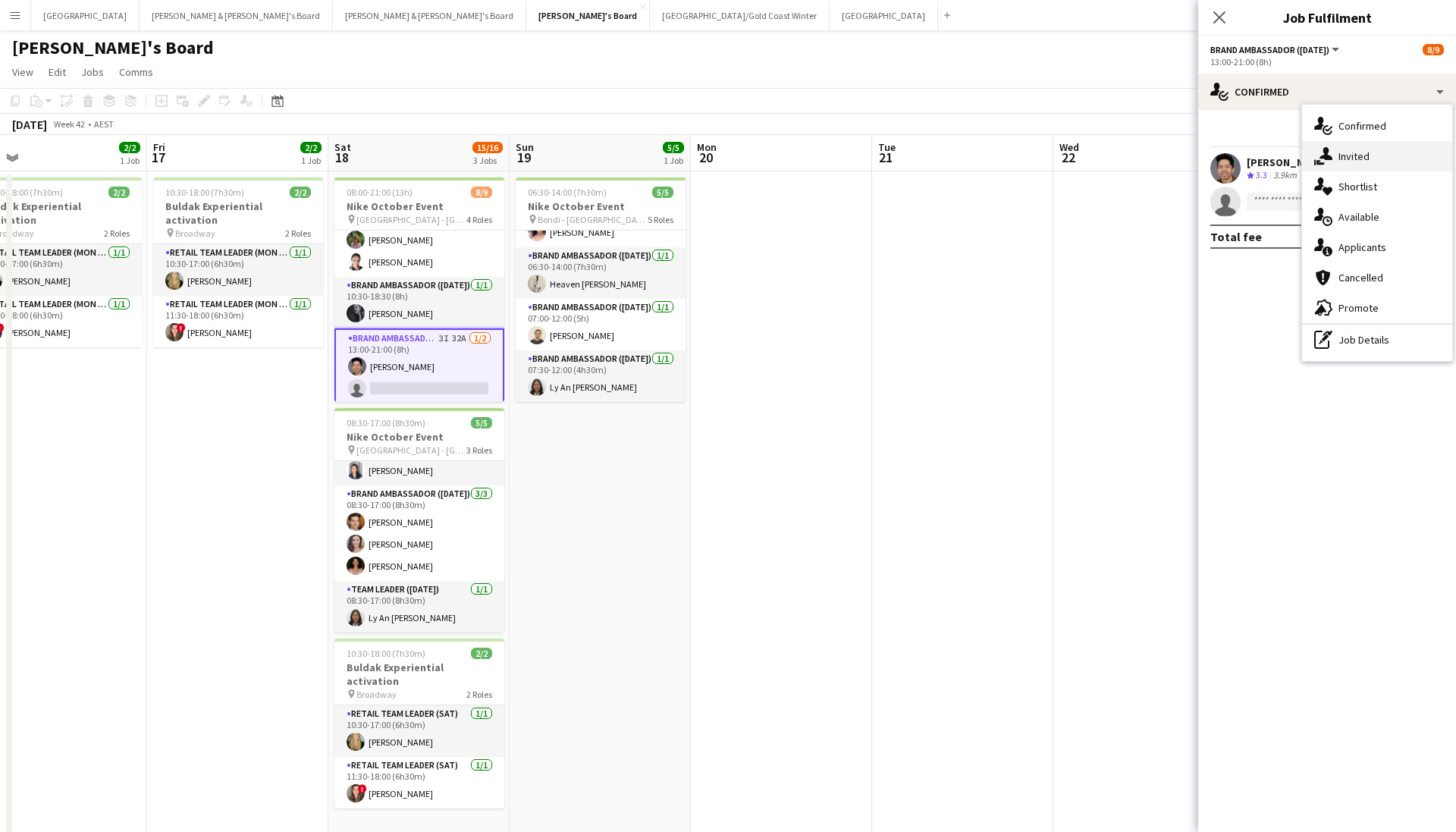
click at [1003, 152] on span "Invited" at bounding box center [1355, 155] width 31 height 13
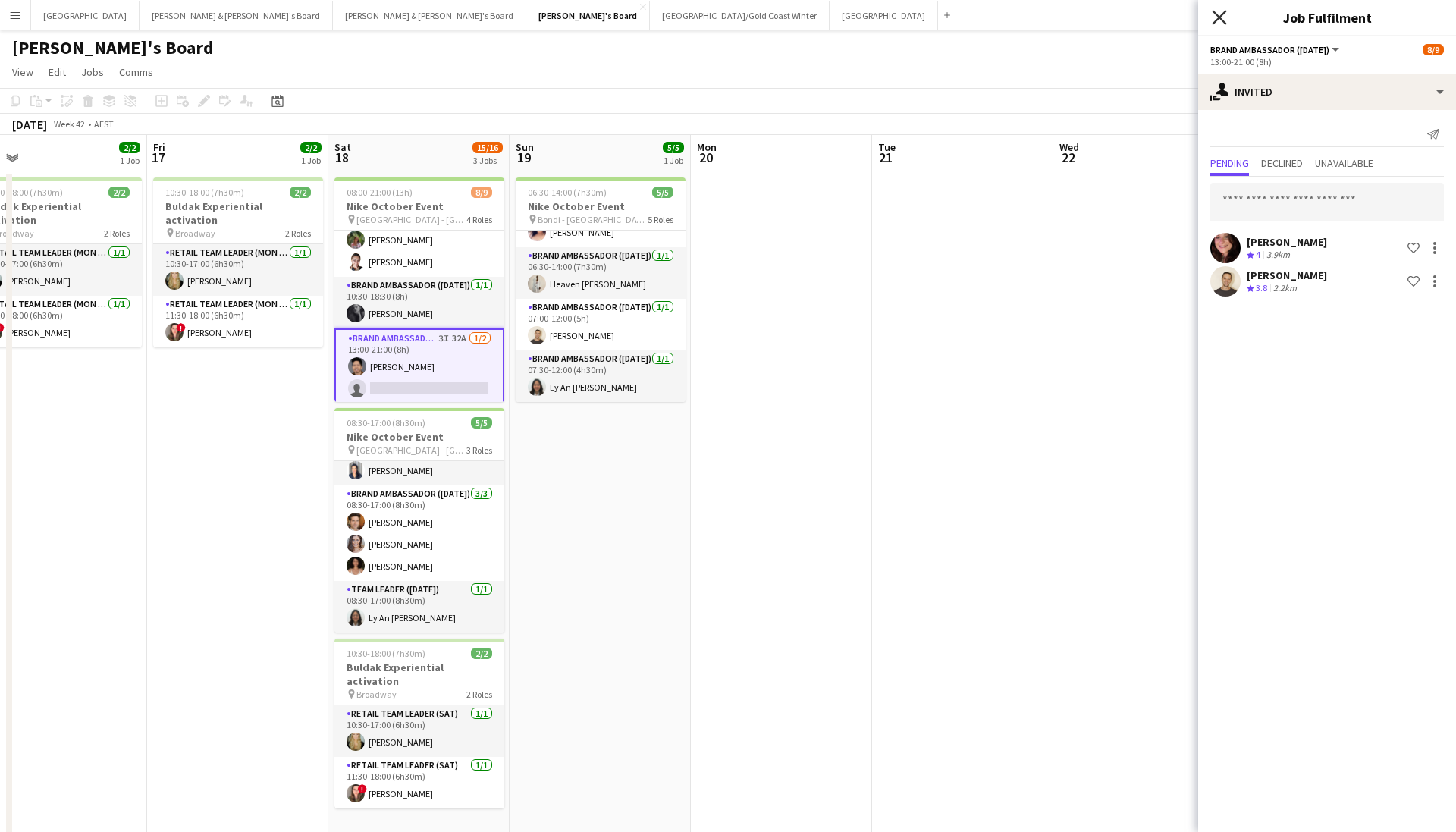
click at [1003, 13] on icon "Close pop-in" at bounding box center [1220, 17] width 14 height 14
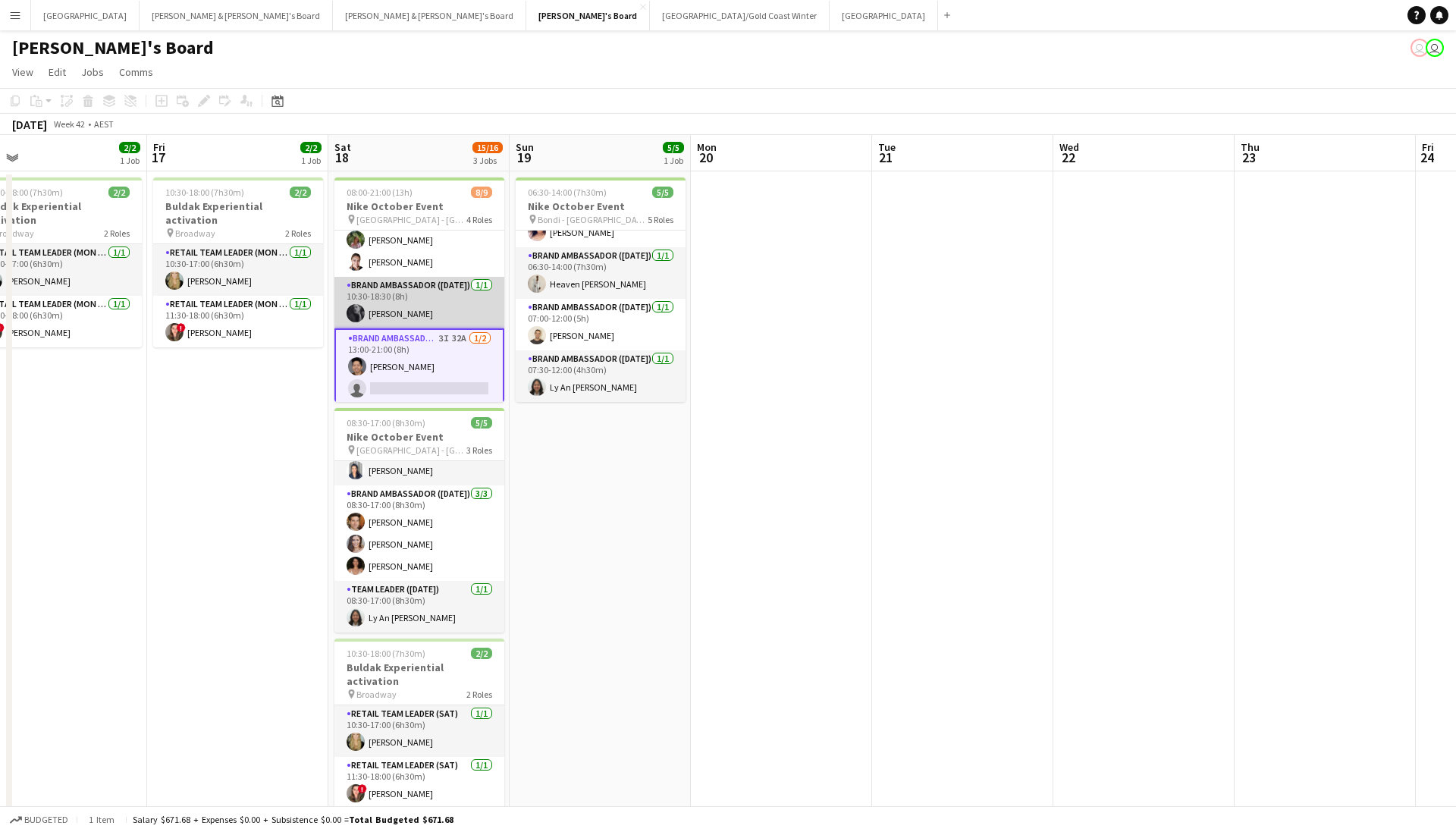
click at [432, 290] on app-card-role "Brand Ambassador (Saturday) 1/1 10:30-18:30 (8h) Beatrice McBride" at bounding box center [419, 302] width 170 height 51
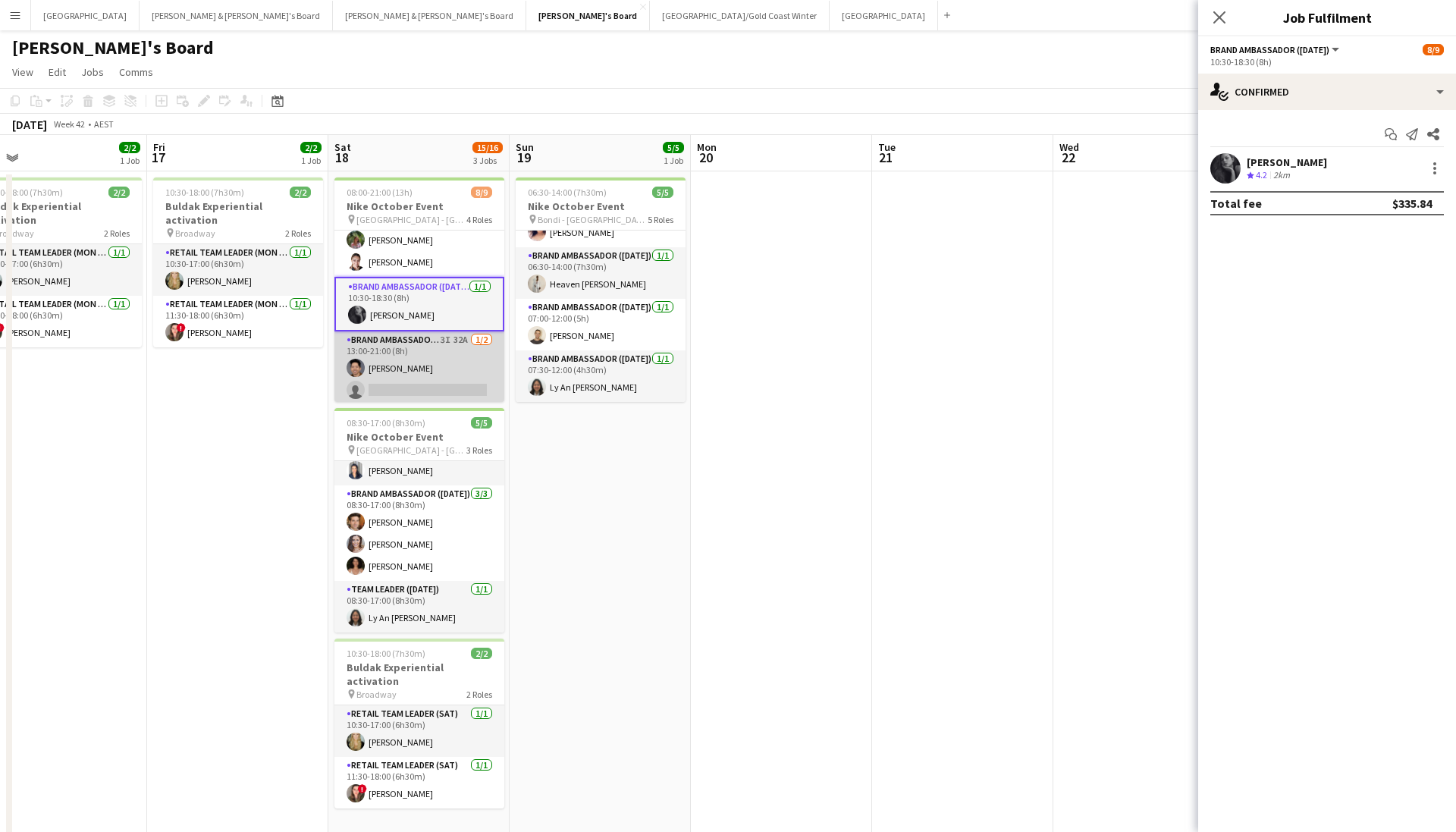
click at [419, 354] on app-card-role "Brand Ambassador (Saturday) 3I 32A 1/2 13:00-21:00 (8h) Raymond Padora single-n…" at bounding box center [419, 368] width 170 height 74
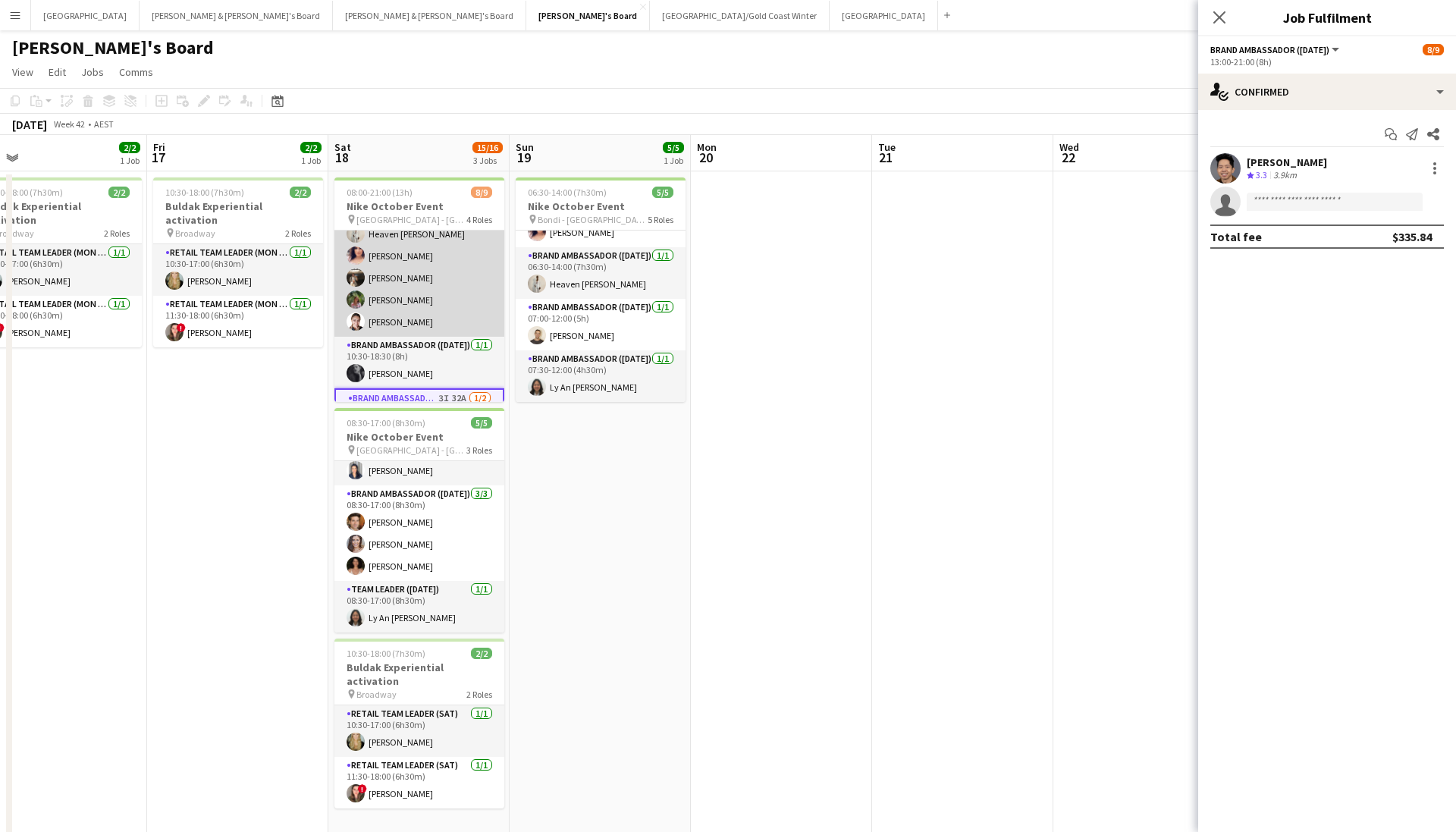
click at [442, 320] on app-card-role "Brand Ambassador (Saturday) 5/5 10:30-18:30 (8h) Heaven Johnson Amanda van Eldi…" at bounding box center [419, 267] width 170 height 139
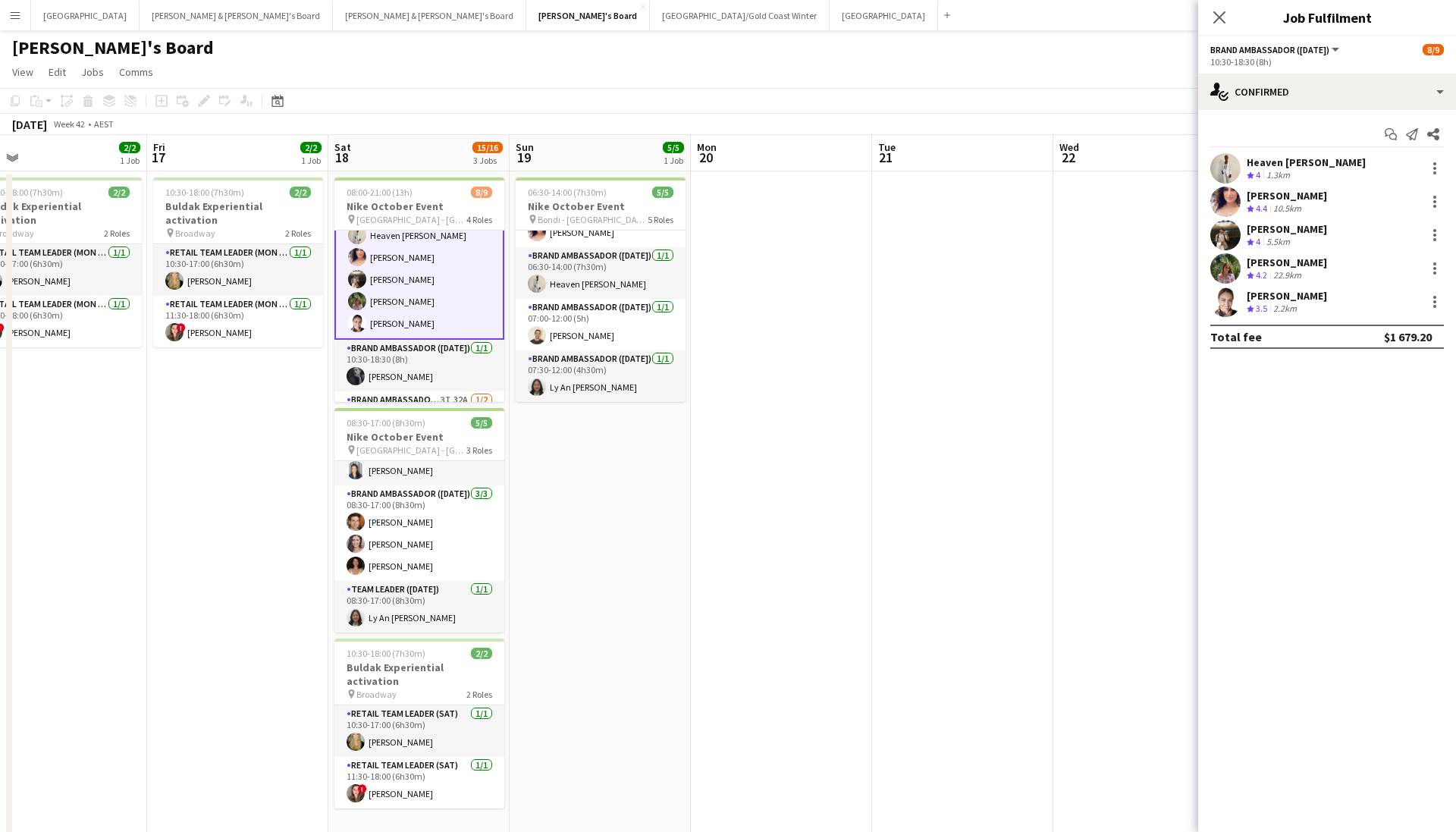
click at [1003, 299] on app-user-avatar at bounding box center [1226, 302] width 31 height 31
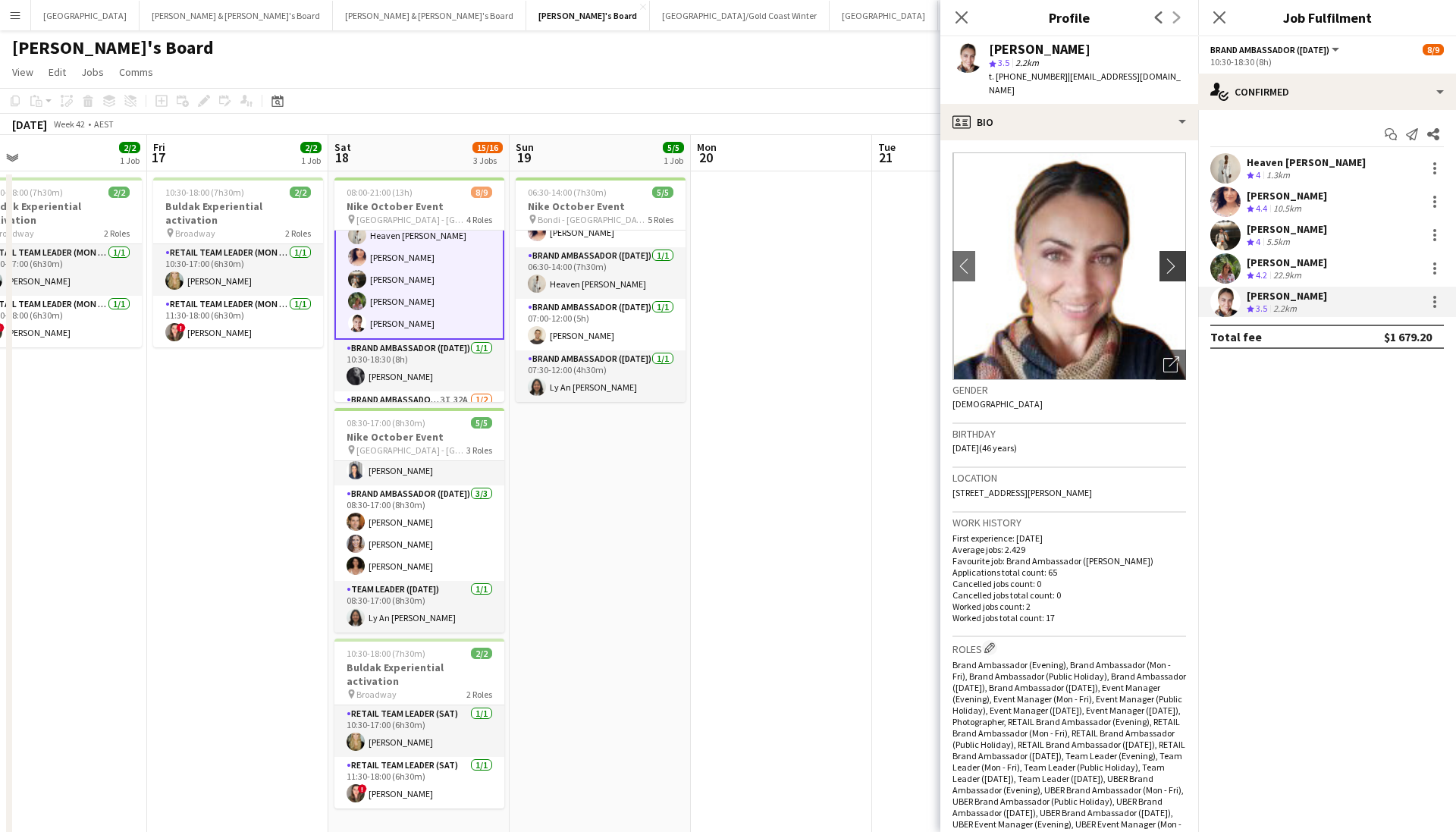
click at [1003, 258] on app-icon "chevron-right" at bounding box center [1175, 266] width 23 height 16
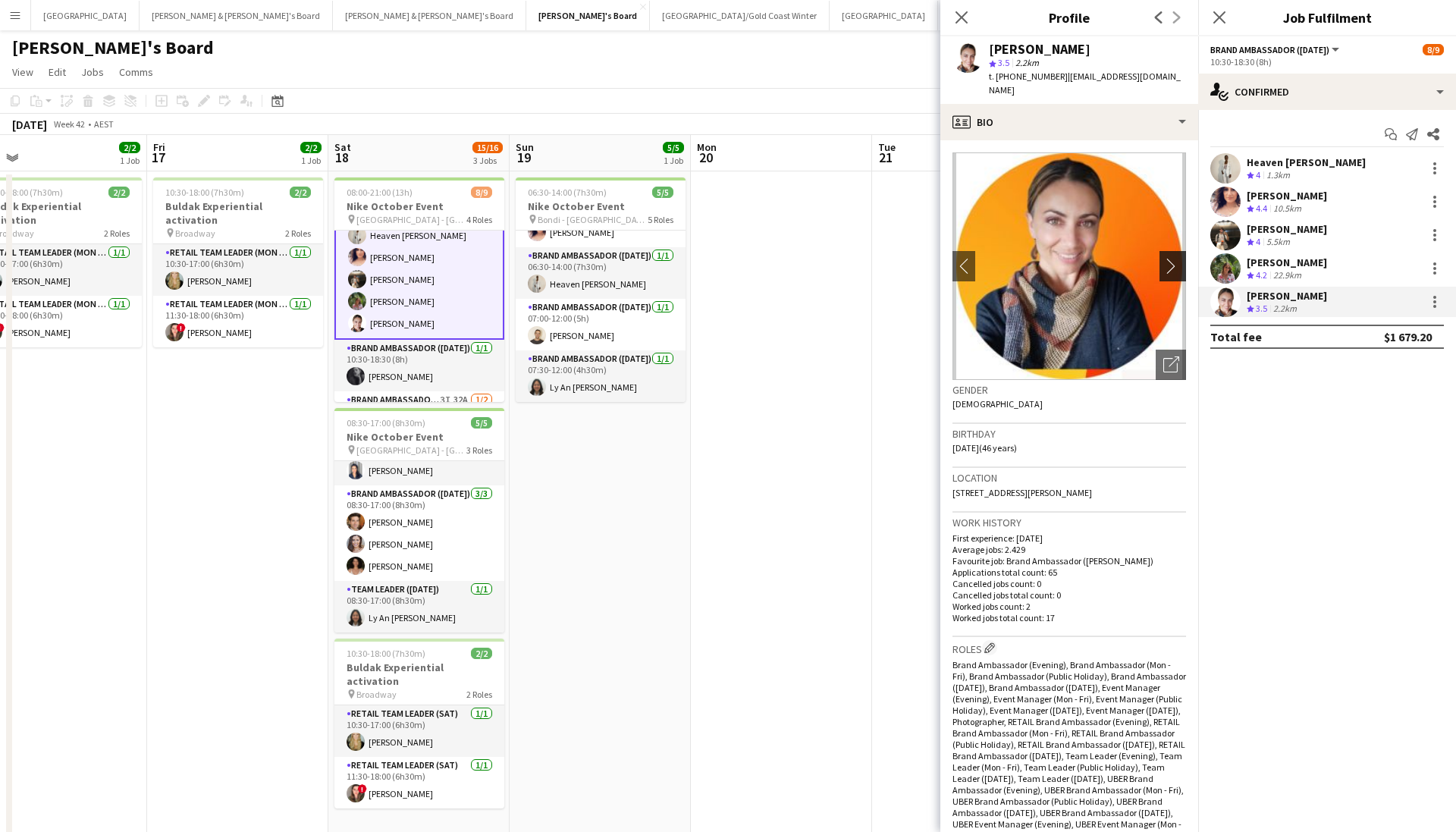
click at [1003, 258] on app-icon "chevron-right" at bounding box center [1175, 266] width 23 height 16
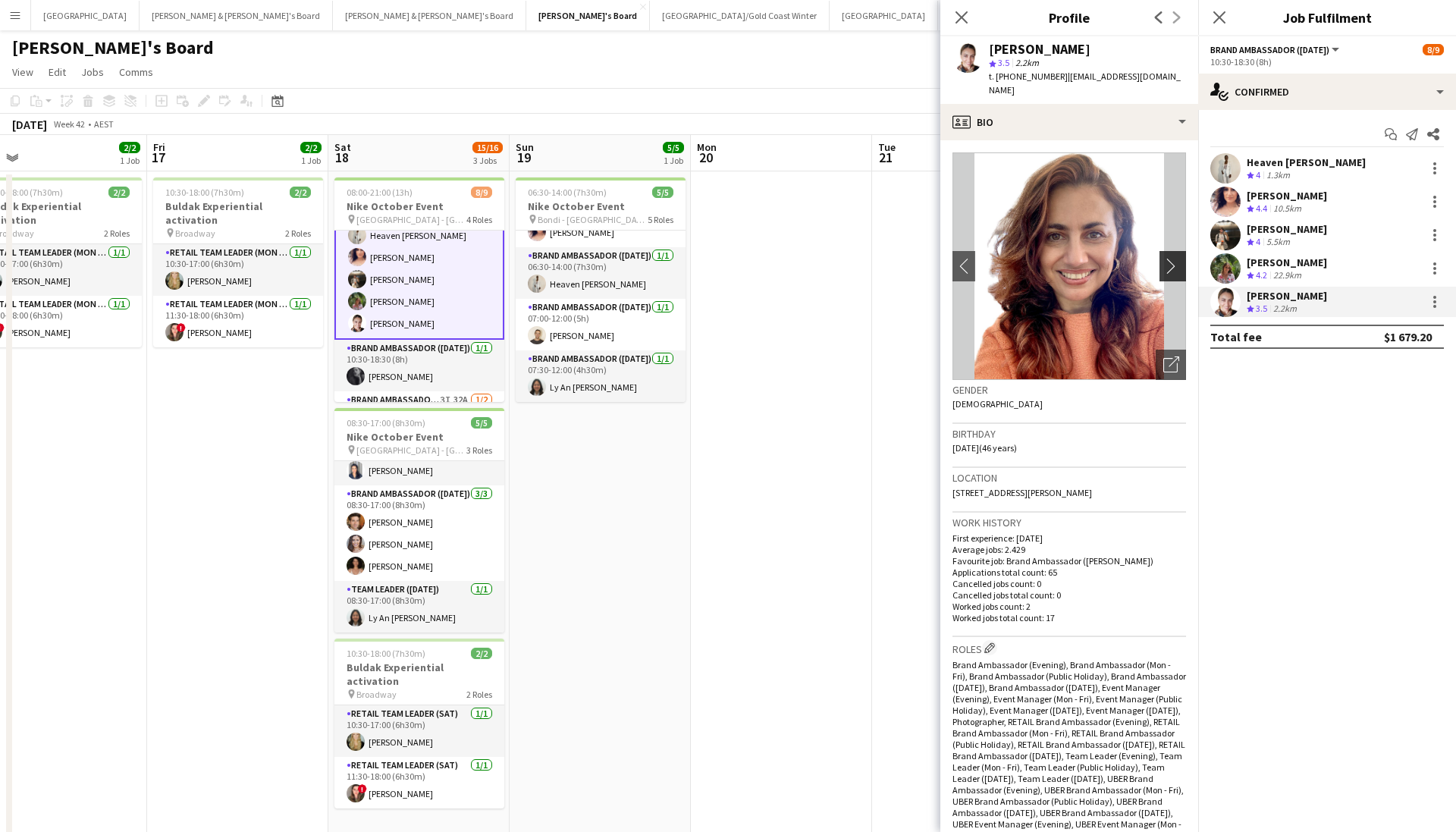
click at [1003, 258] on app-icon "chevron-right" at bounding box center [1175, 266] width 23 height 16
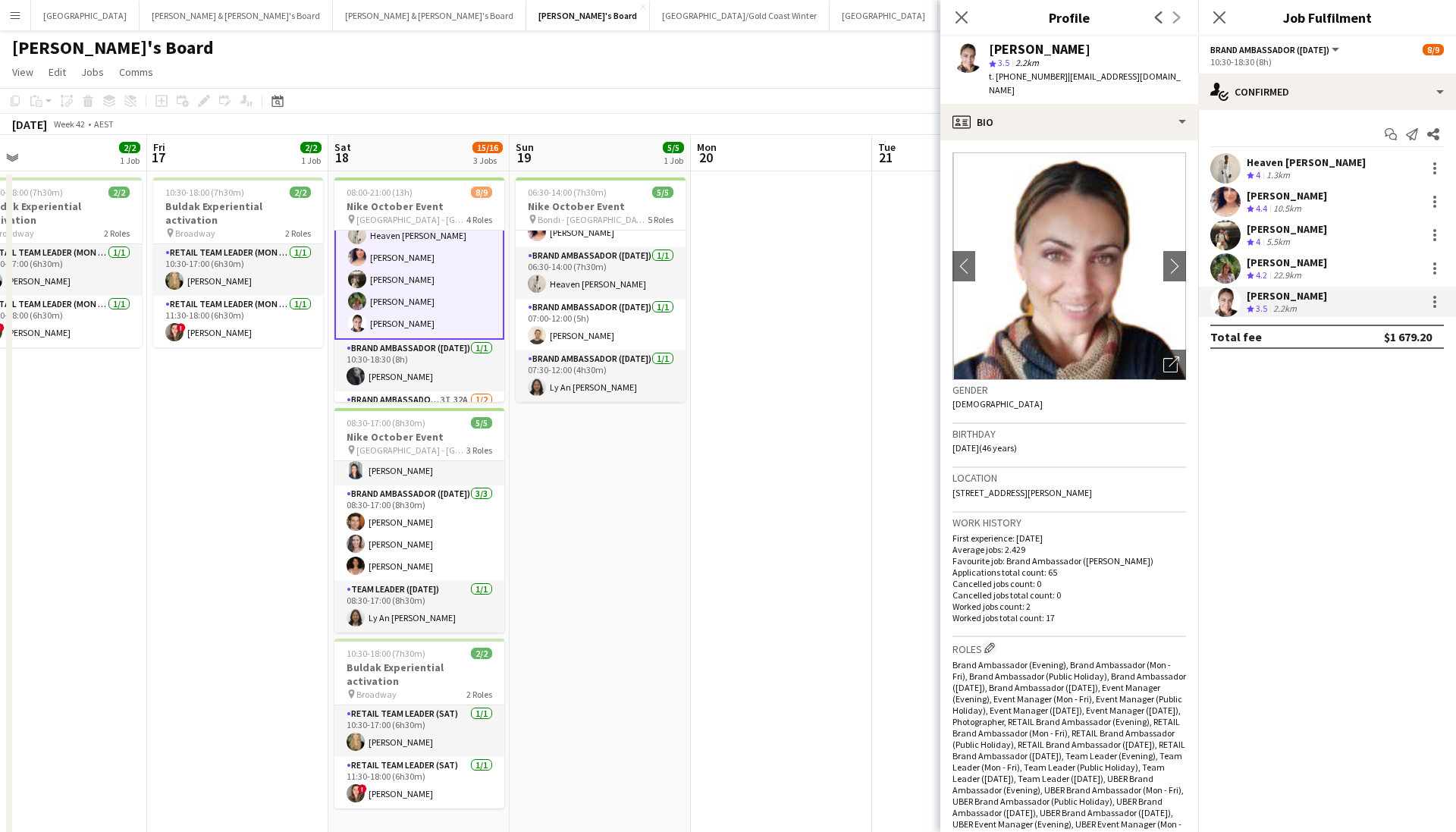
click at [1003, 275] on span "4.2" at bounding box center [1262, 275] width 12 height 12
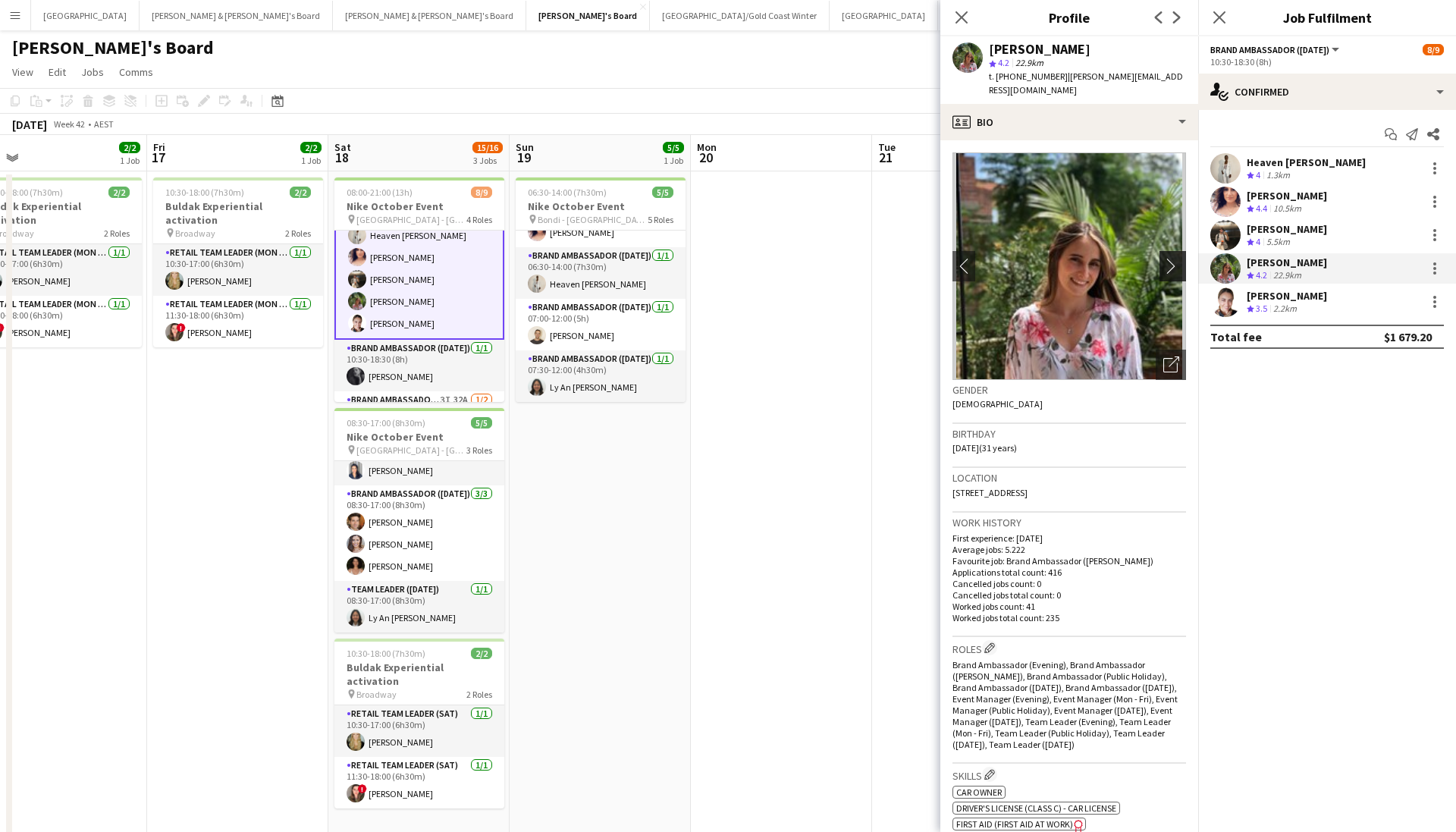
click at [1003, 258] on app-icon "chevron-right" at bounding box center [1175, 266] width 23 height 16
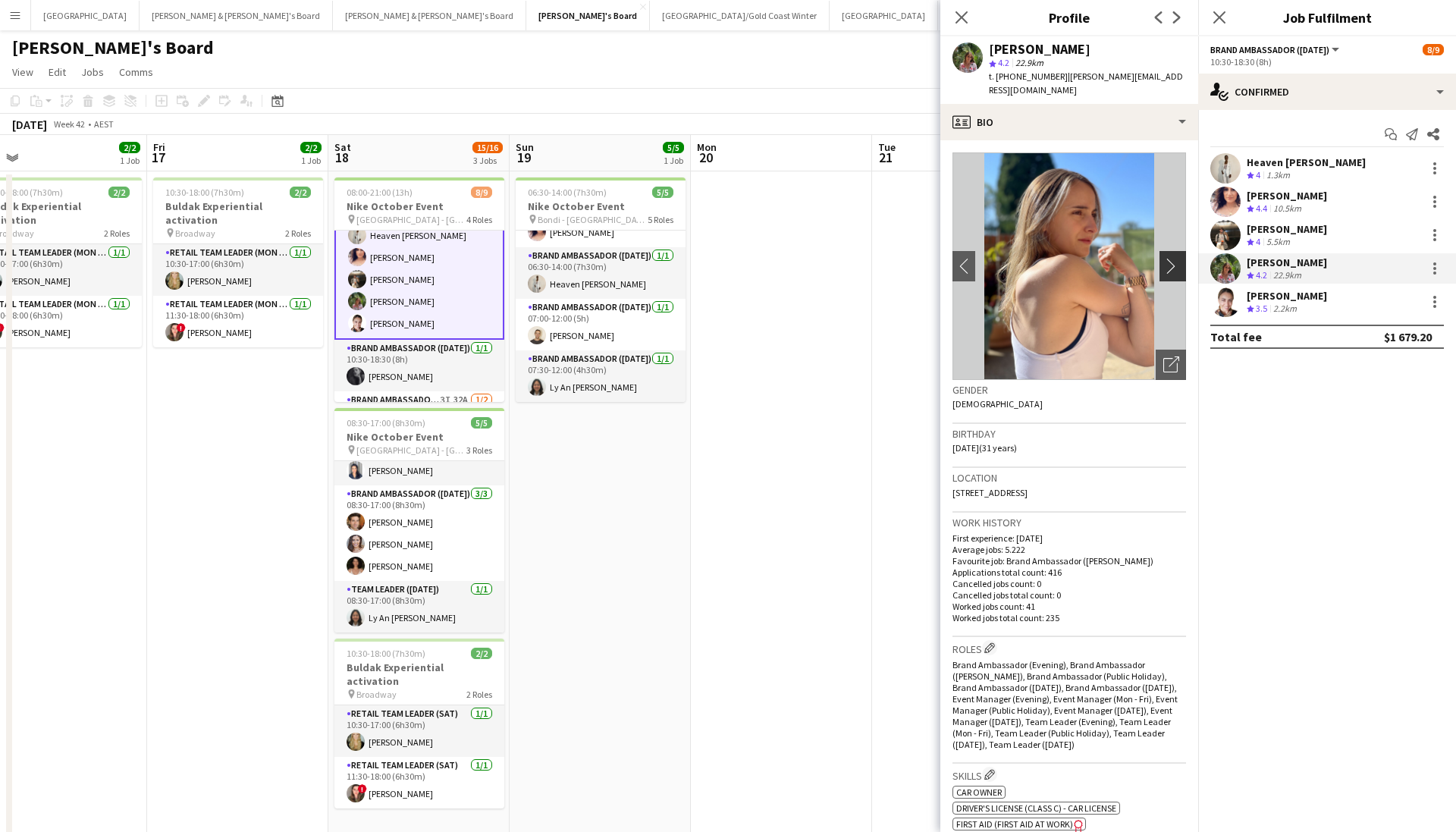
click at [1003, 258] on app-icon "chevron-right" at bounding box center [1175, 266] width 23 height 16
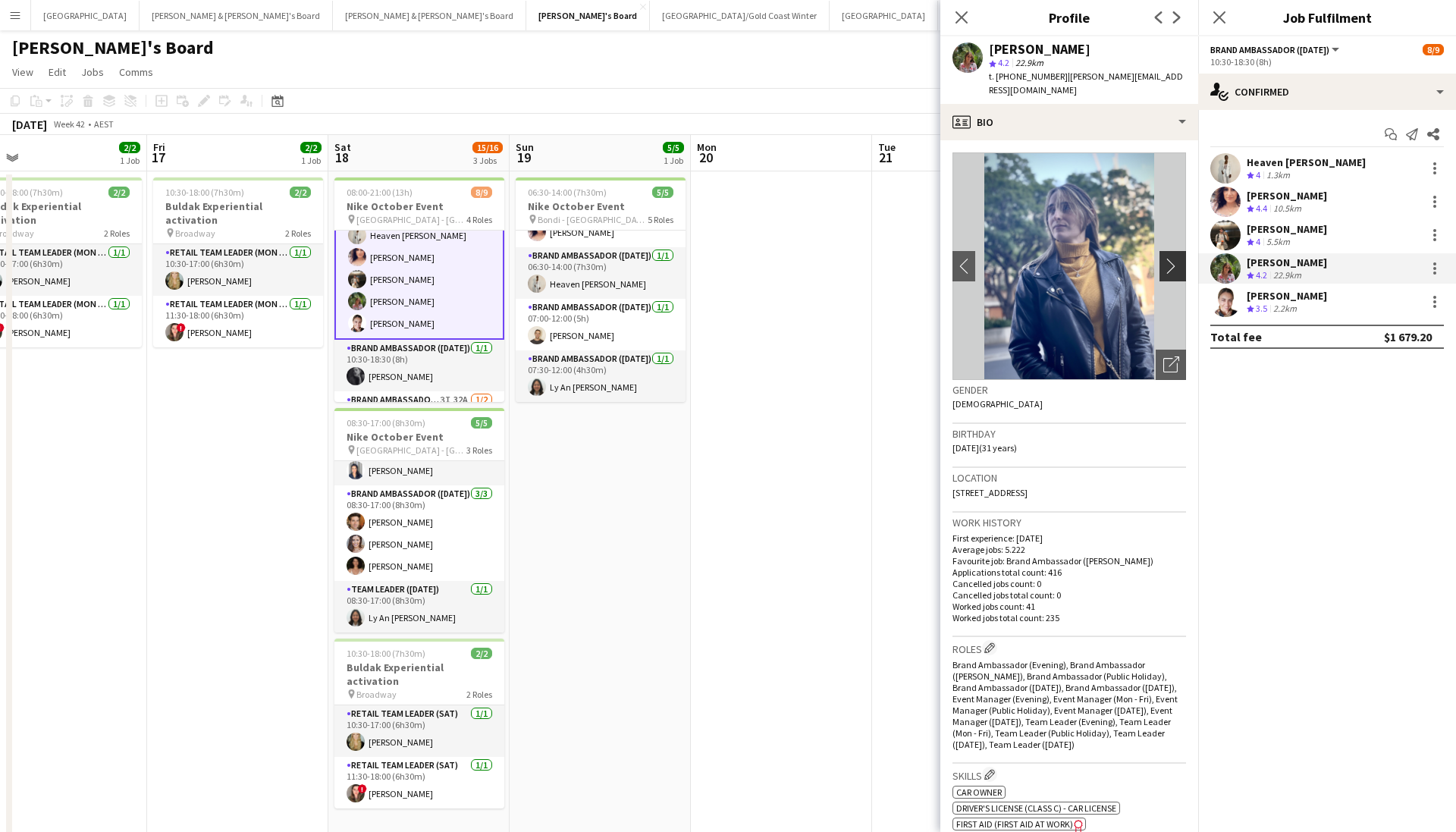
click at [1003, 258] on app-icon "chevron-right" at bounding box center [1175, 266] width 23 height 16
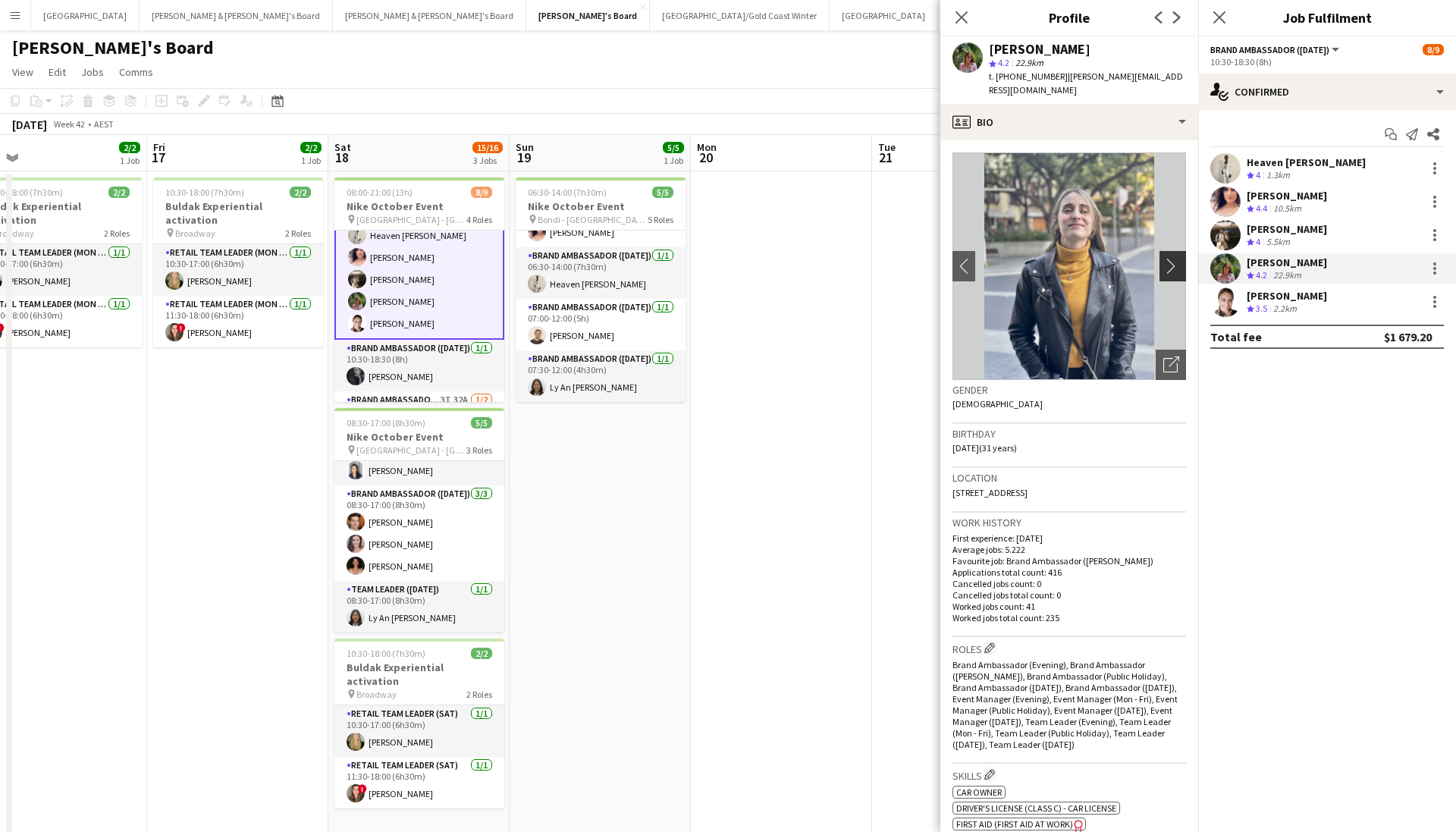
click at [1003, 258] on app-icon "chevron-right" at bounding box center [1175, 266] width 23 height 16
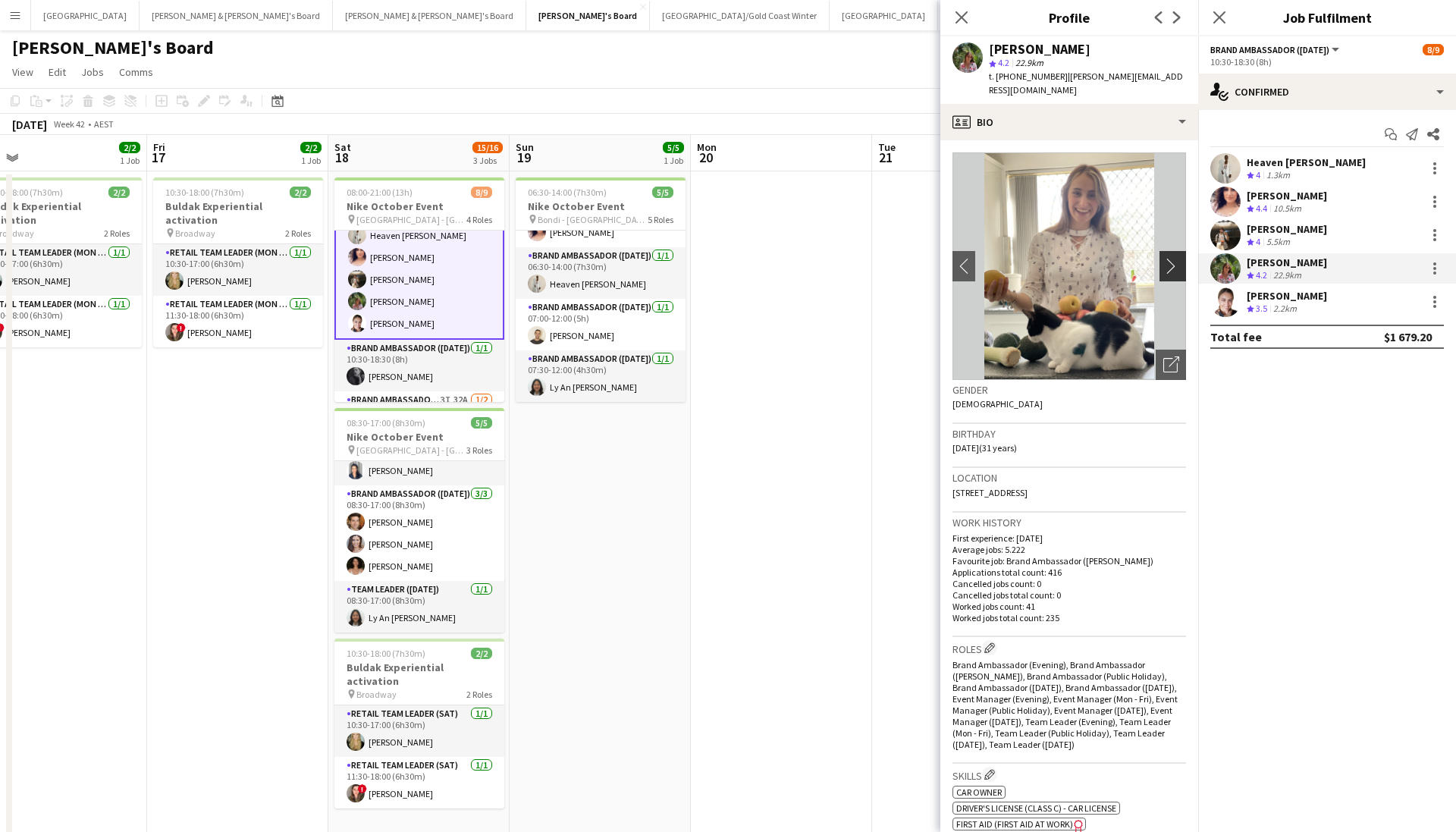
click at [1003, 258] on app-icon "chevron-right" at bounding box center [1175, 266] width 23 height 16
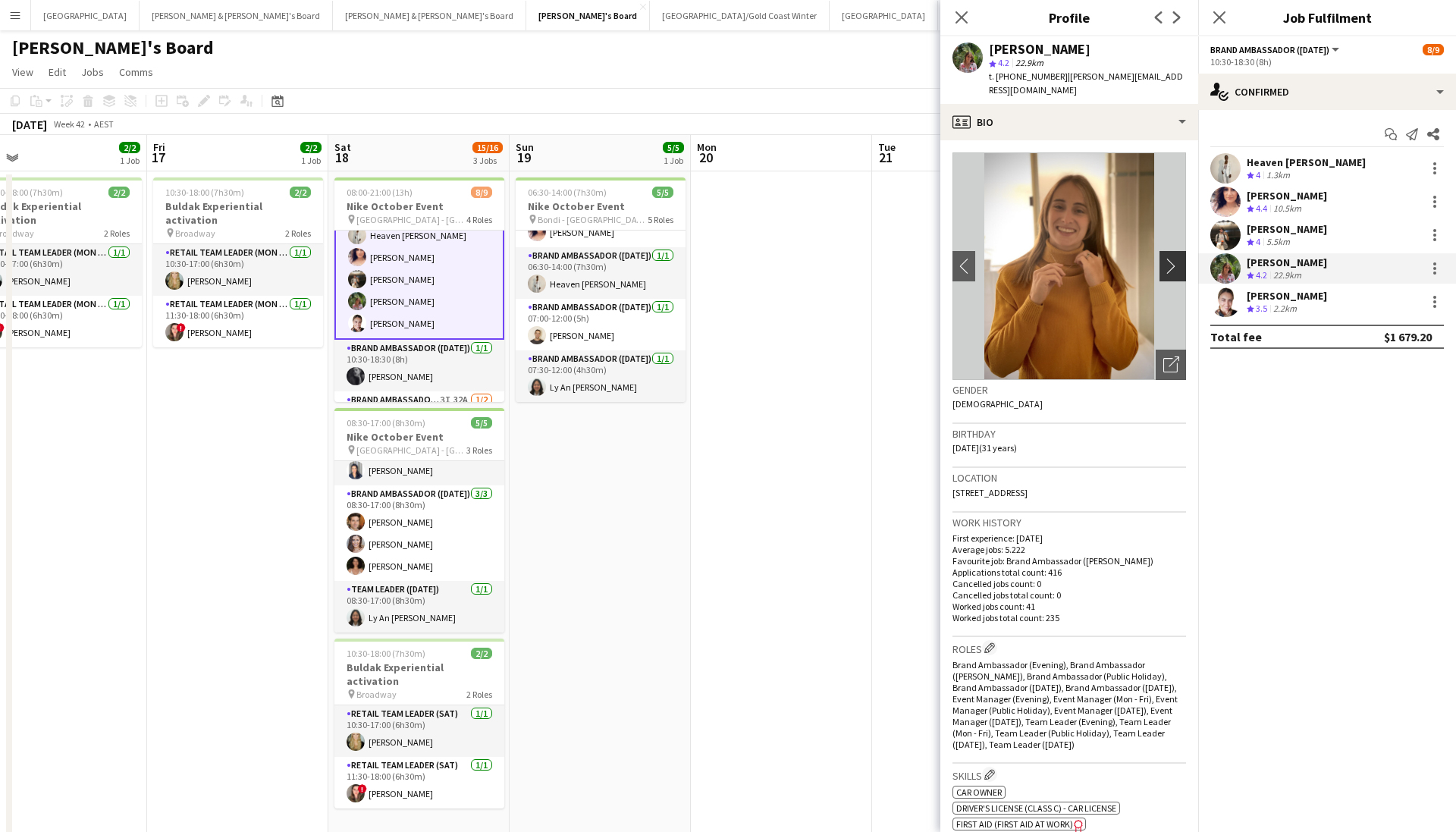
click at [1003, 258] on app-icon "chevron-right" at bounding box center [1175, 266] width 23 height 16
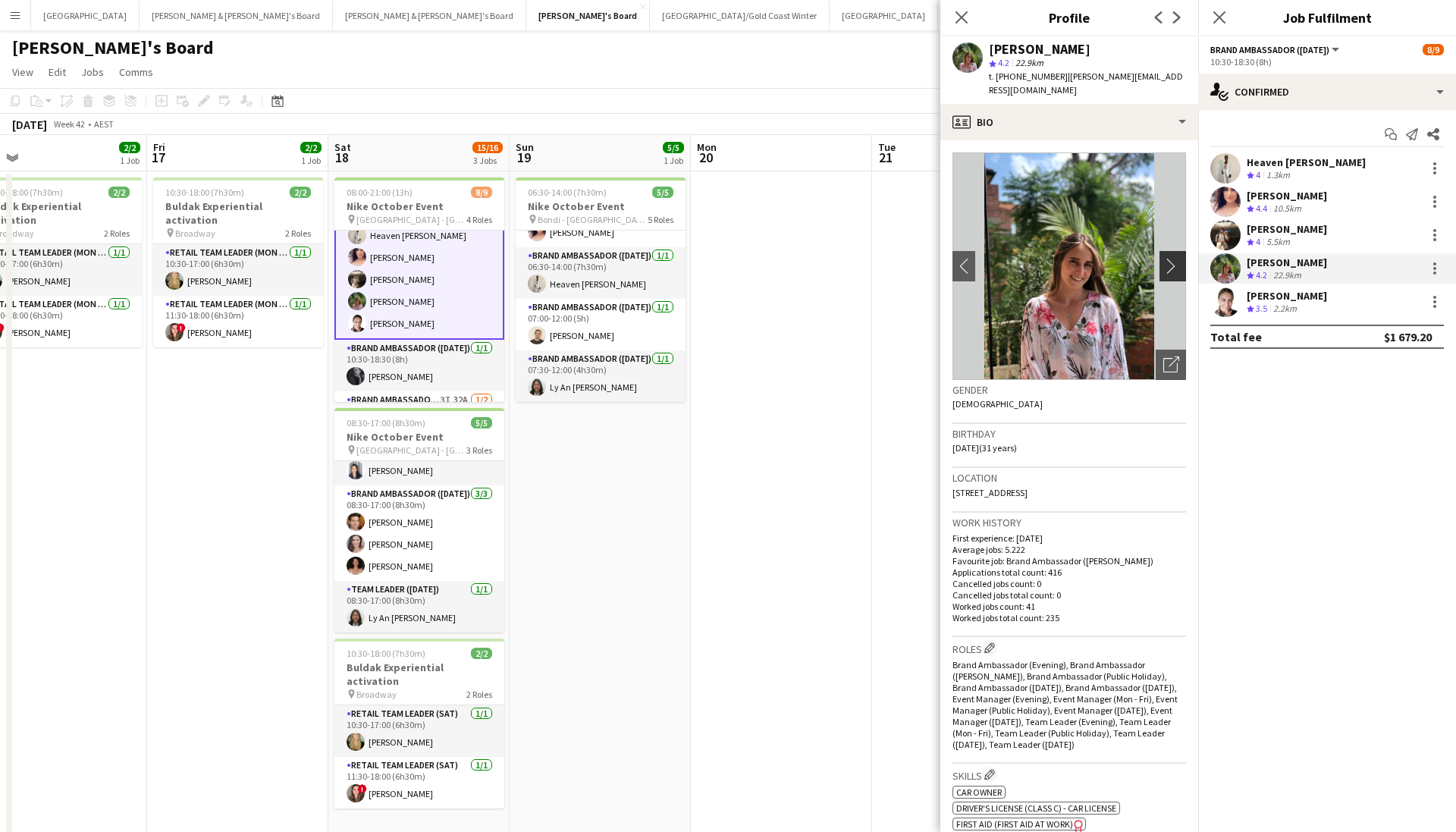
click at [1003, 258] on app-icon "chevron-right" at bounding box center [1175, 266] width 23 height 16
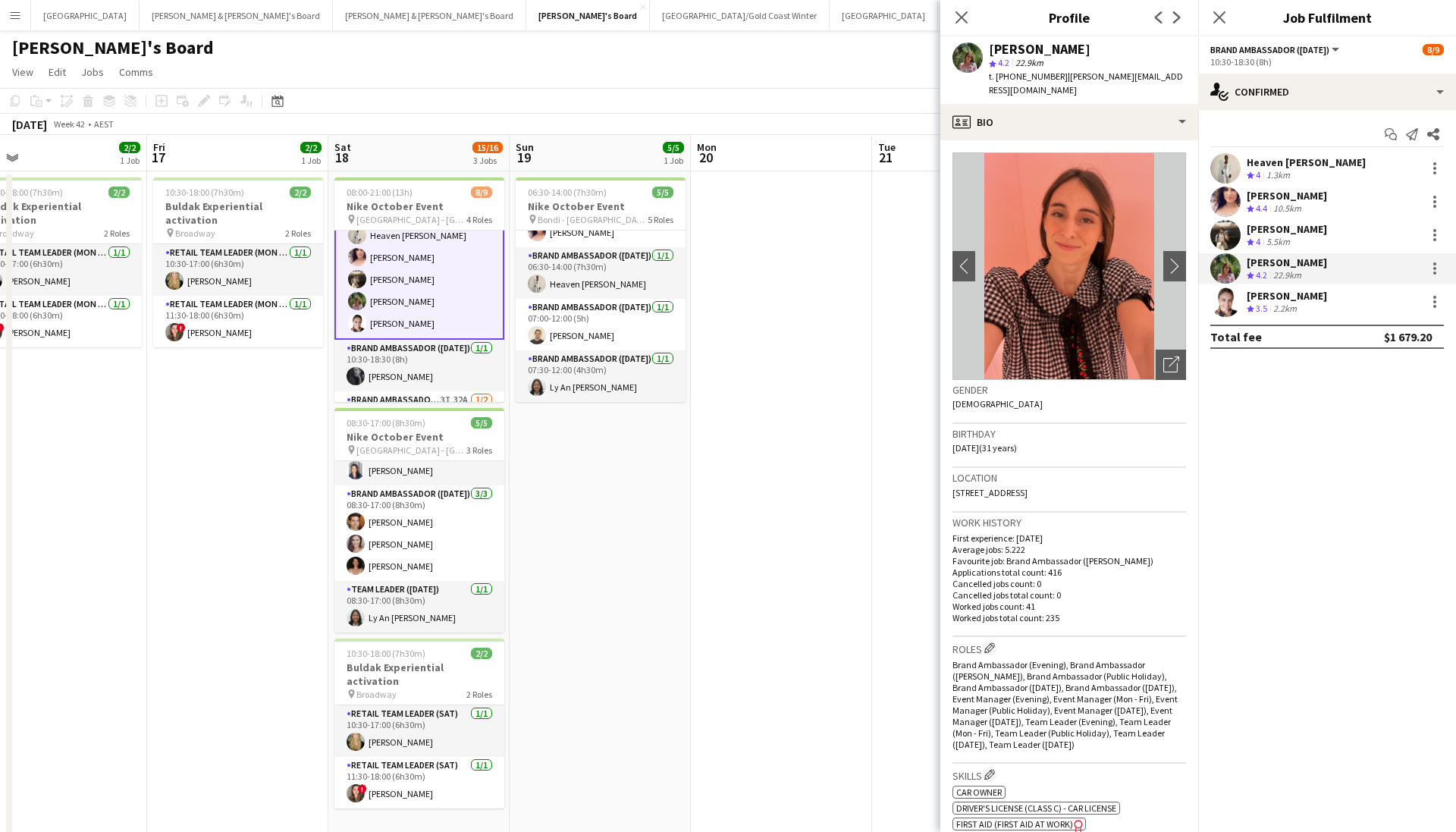
click at [1003, 241] on app-user-avatar at bounding box center [1226, 235] width 31 height 31
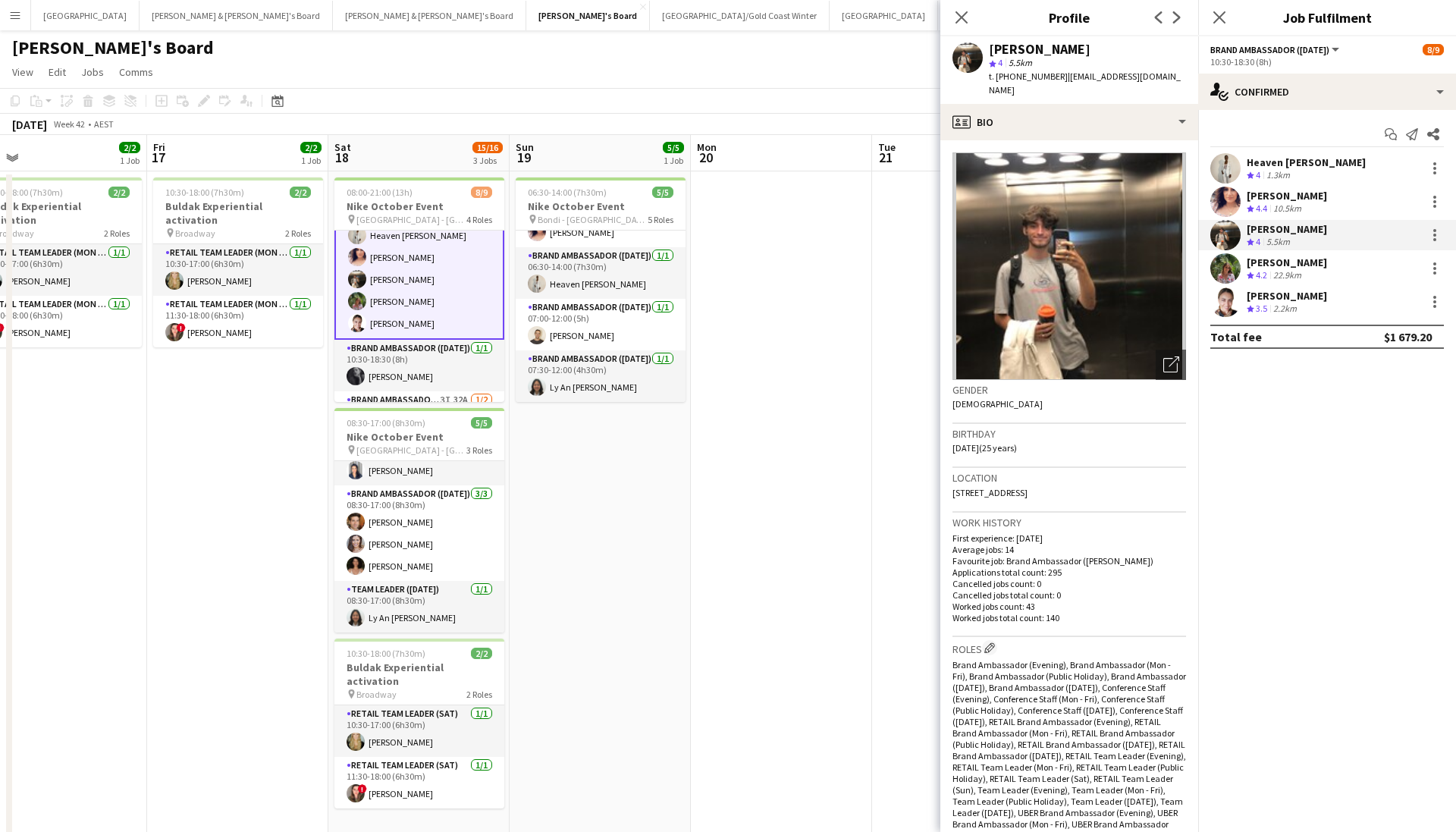
click at [1003, 207] on app-user-avatar at bounding box center [1226, 202] width 31 height 31
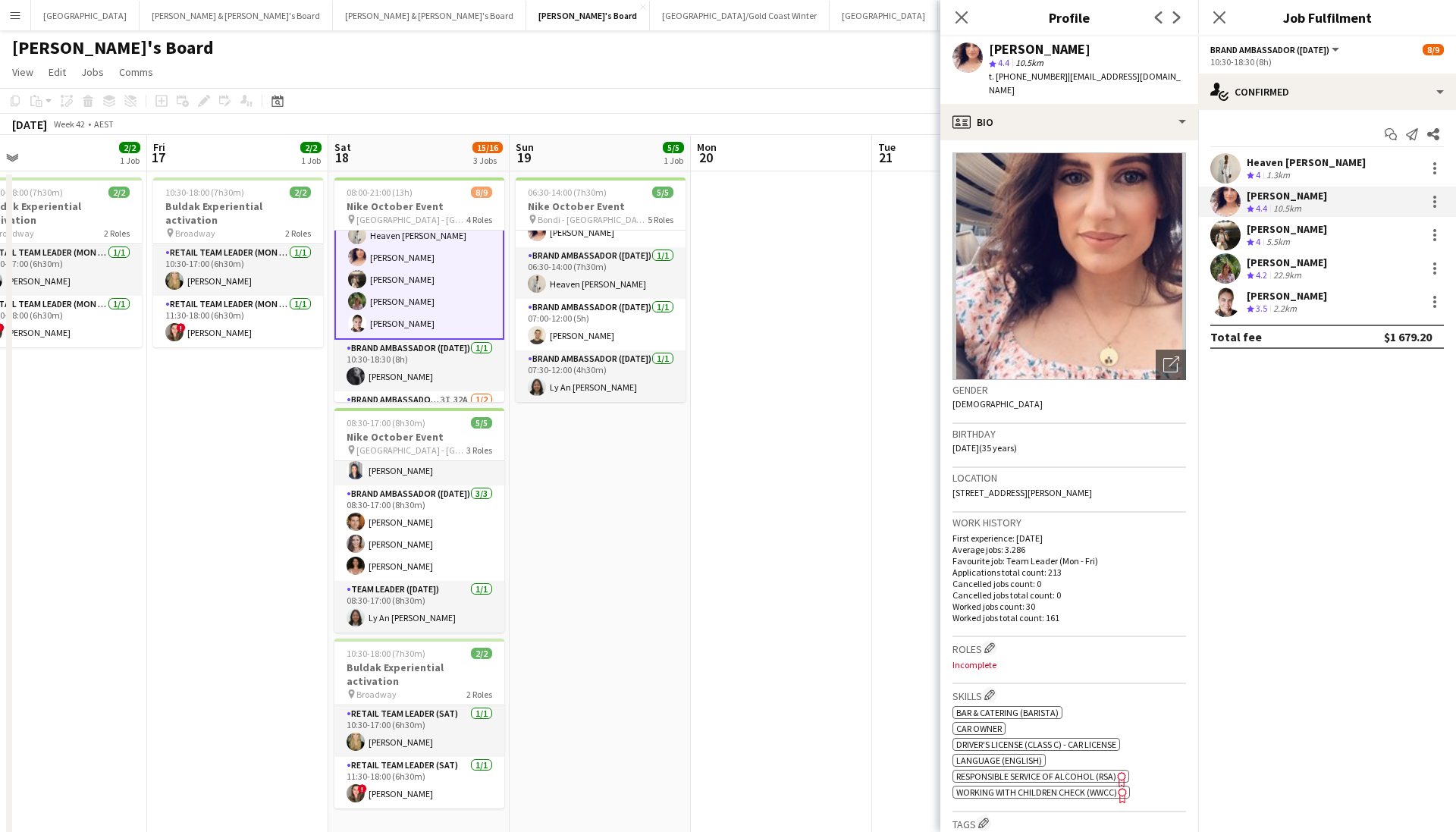
click at [1003, 176] on app-user-avatar at bounding box center [1226, 169] width 31 height 31
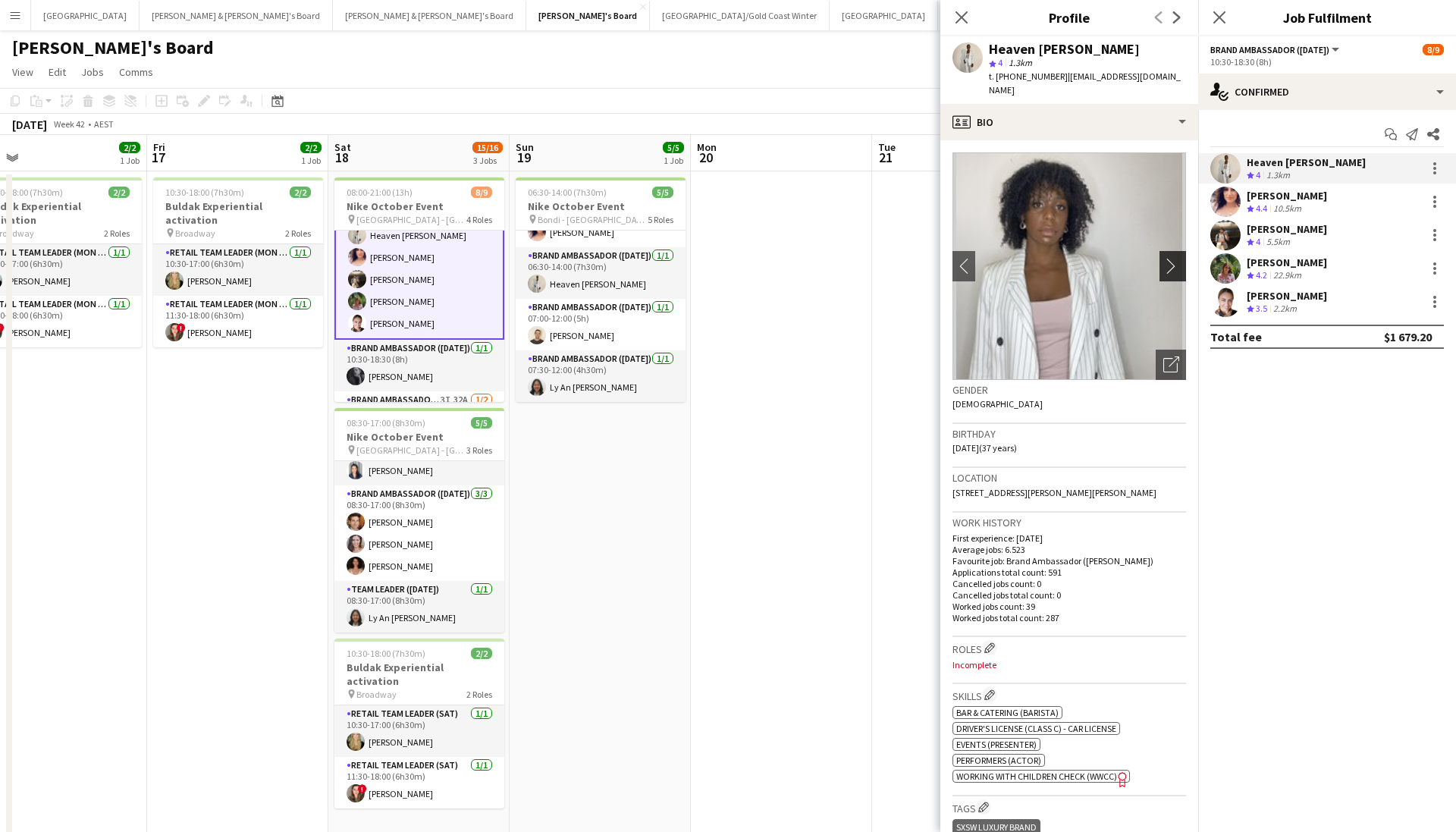
click at [1003, 258] on app-icon "chevron-right" at bounding box center [1175, 266] width 23 height 16
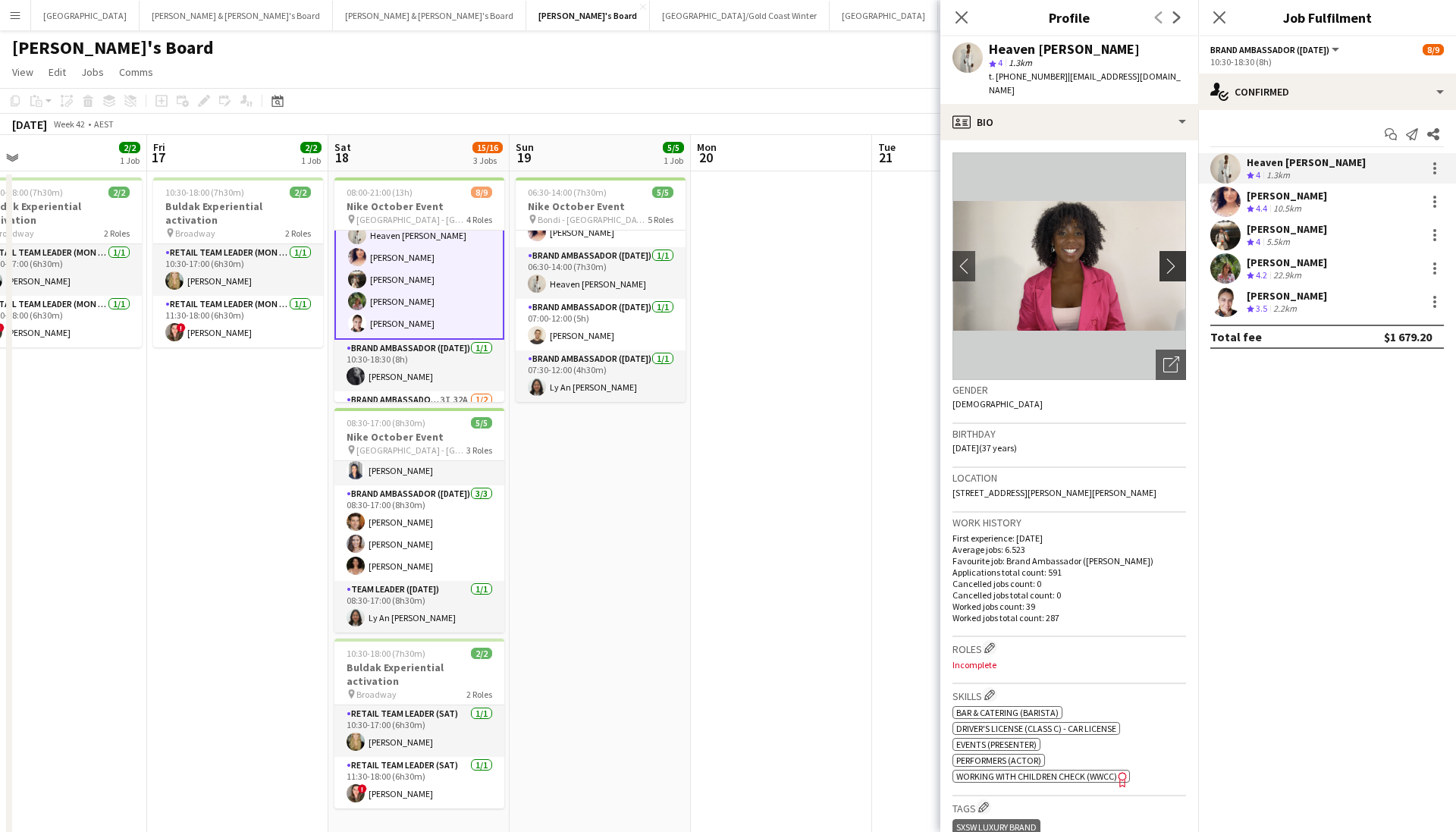
click at [1003, 258] on app-icon "chevron-right" at bounding box center [1175, 266] width 23 height 16
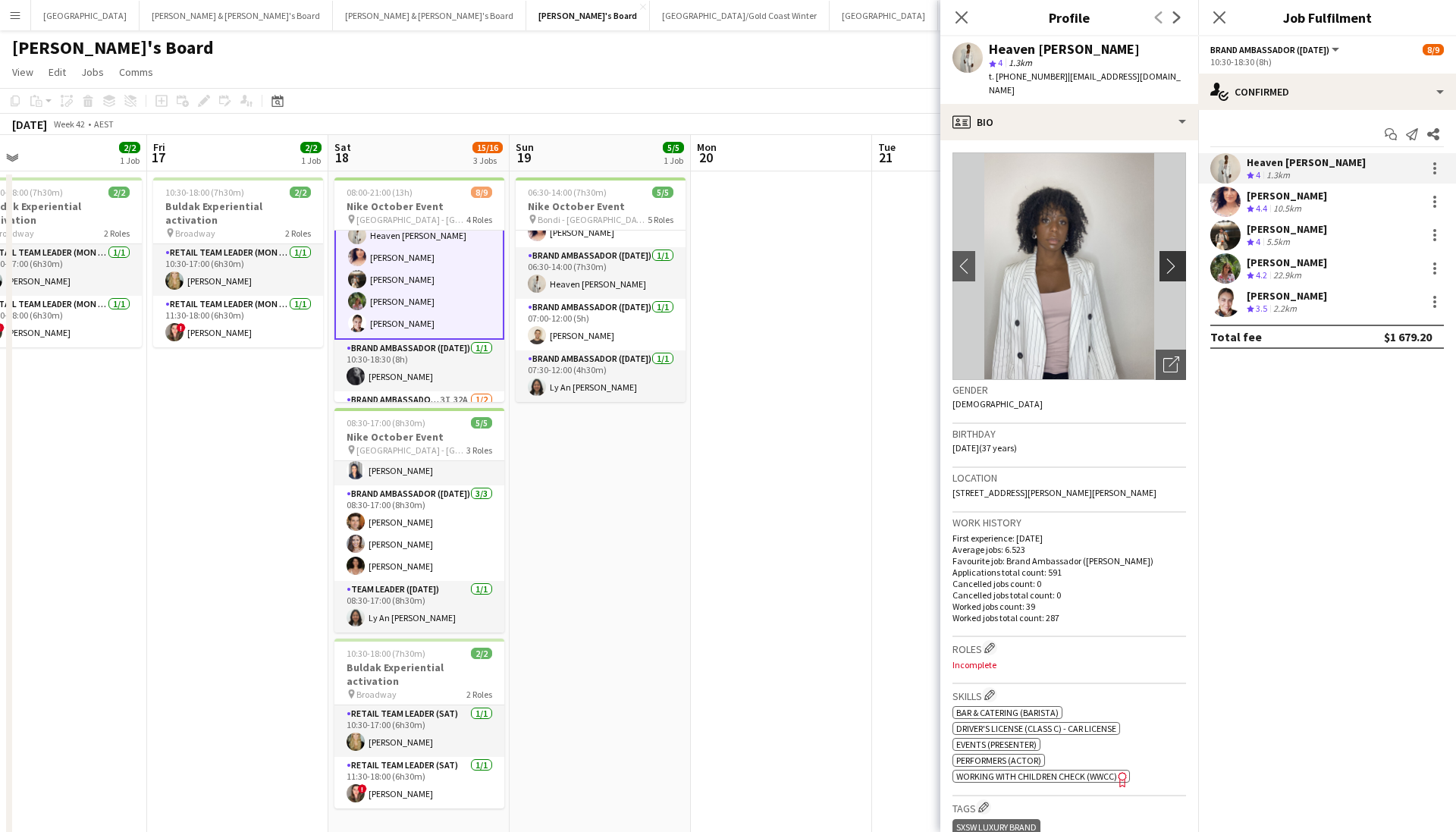
click at [1003, 258] on app-icon "chevron-right" at bounding box center [1175, 266] width 23 height 16
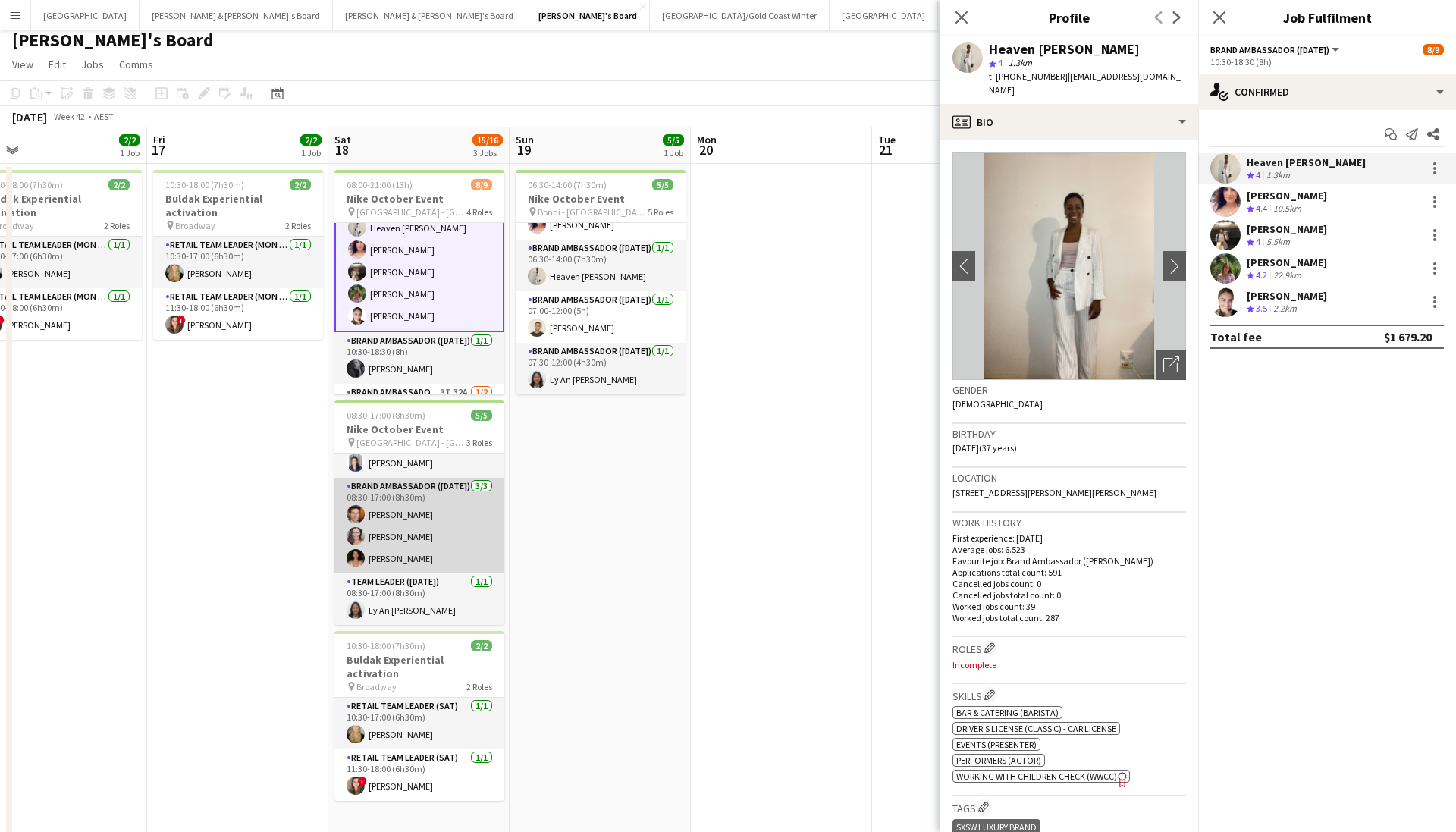
scroll to position [0, 579]
click at [458, 547] on app-card-role "Brand Ambassador (Saturday) 3/3 08:30-17:00 (8h30m) Juan Montes Claire Stephens…" at bounding box center [418, 526] width 170 height 95
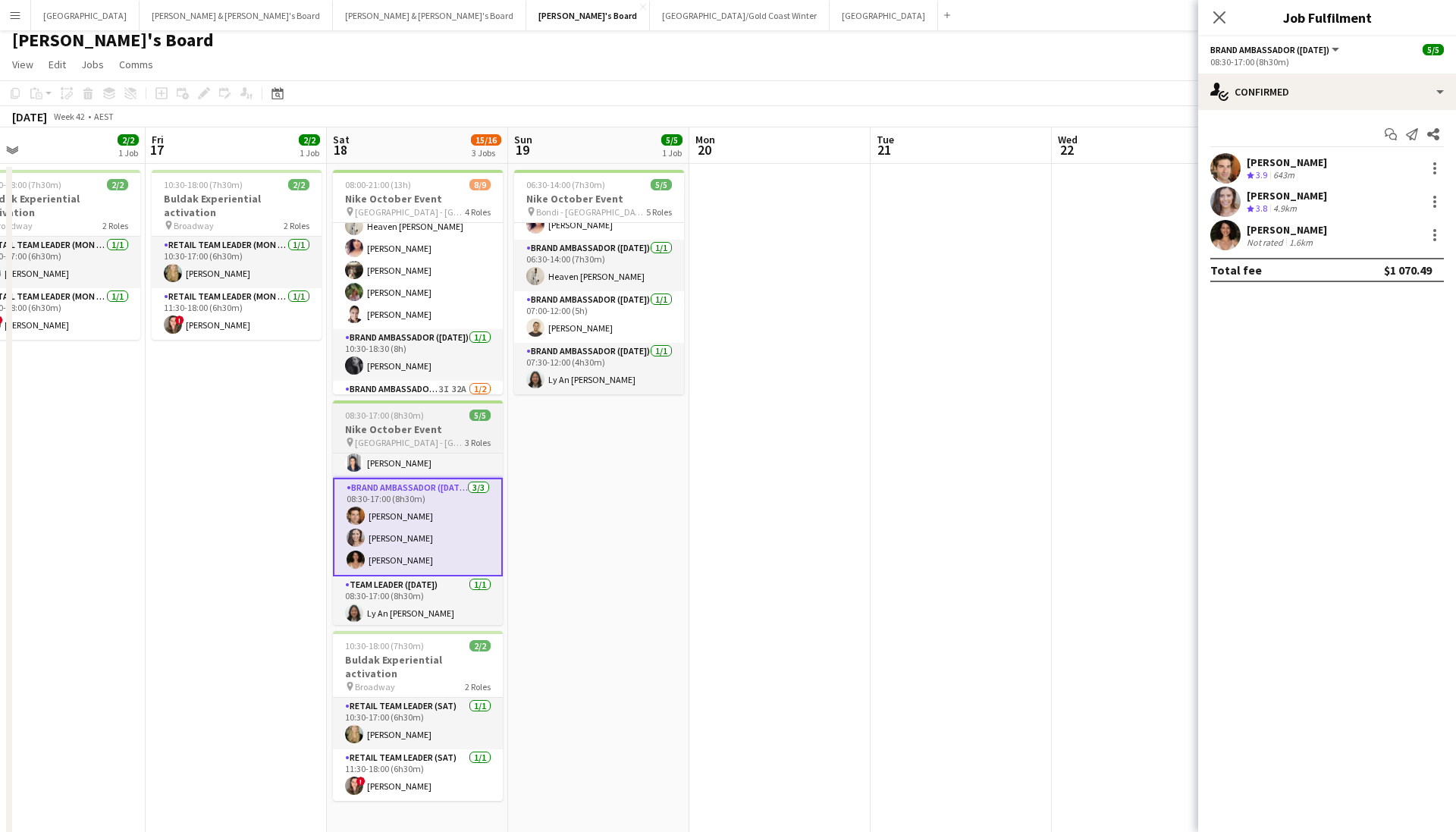
click at [467, 443] on span "3 Roles" at bounding box center [478, 442] width 26 height 12
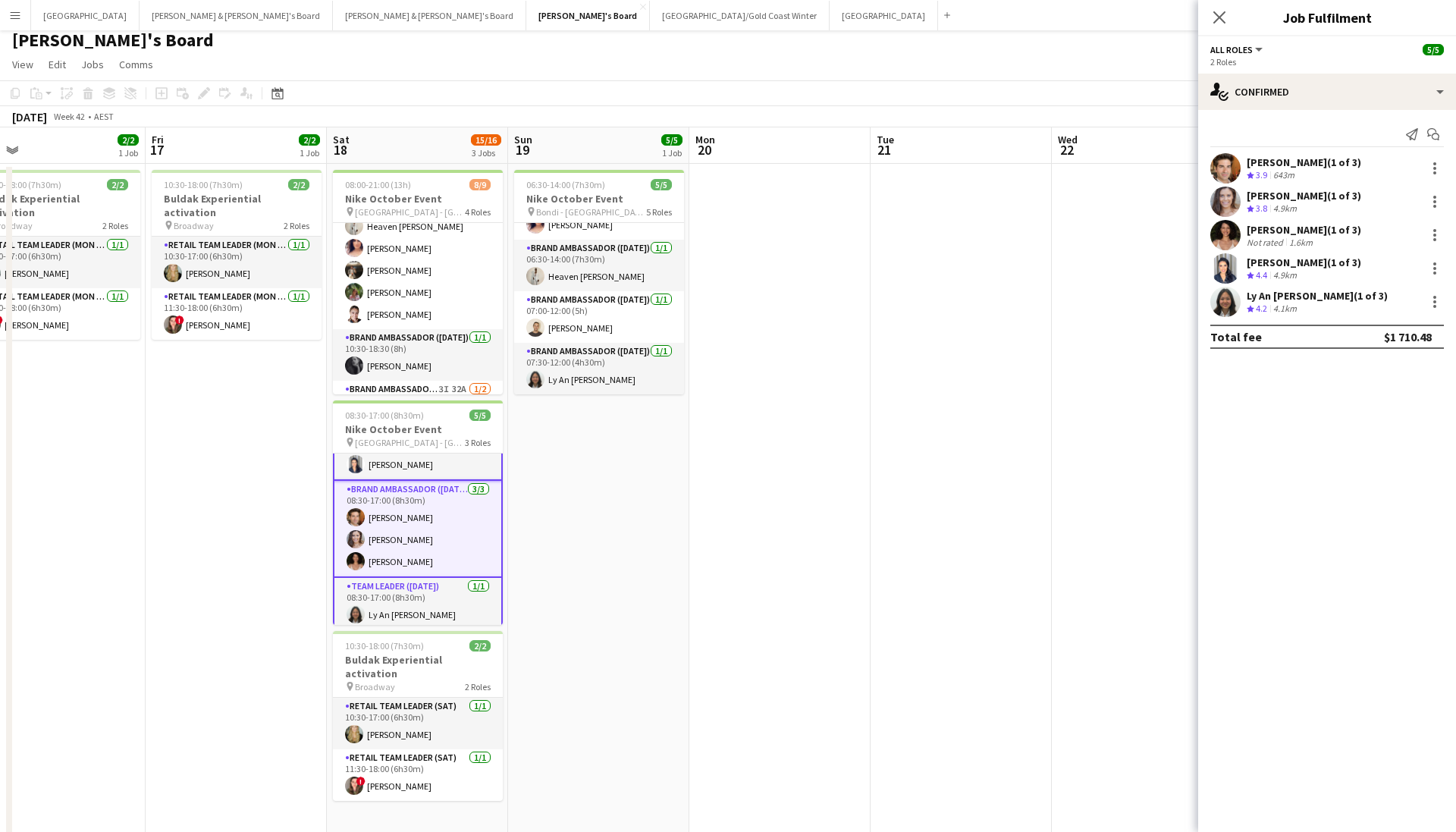
click at [1003, 172] on app-user-avatar at bounding box center [1226, 169] width 31 height 31
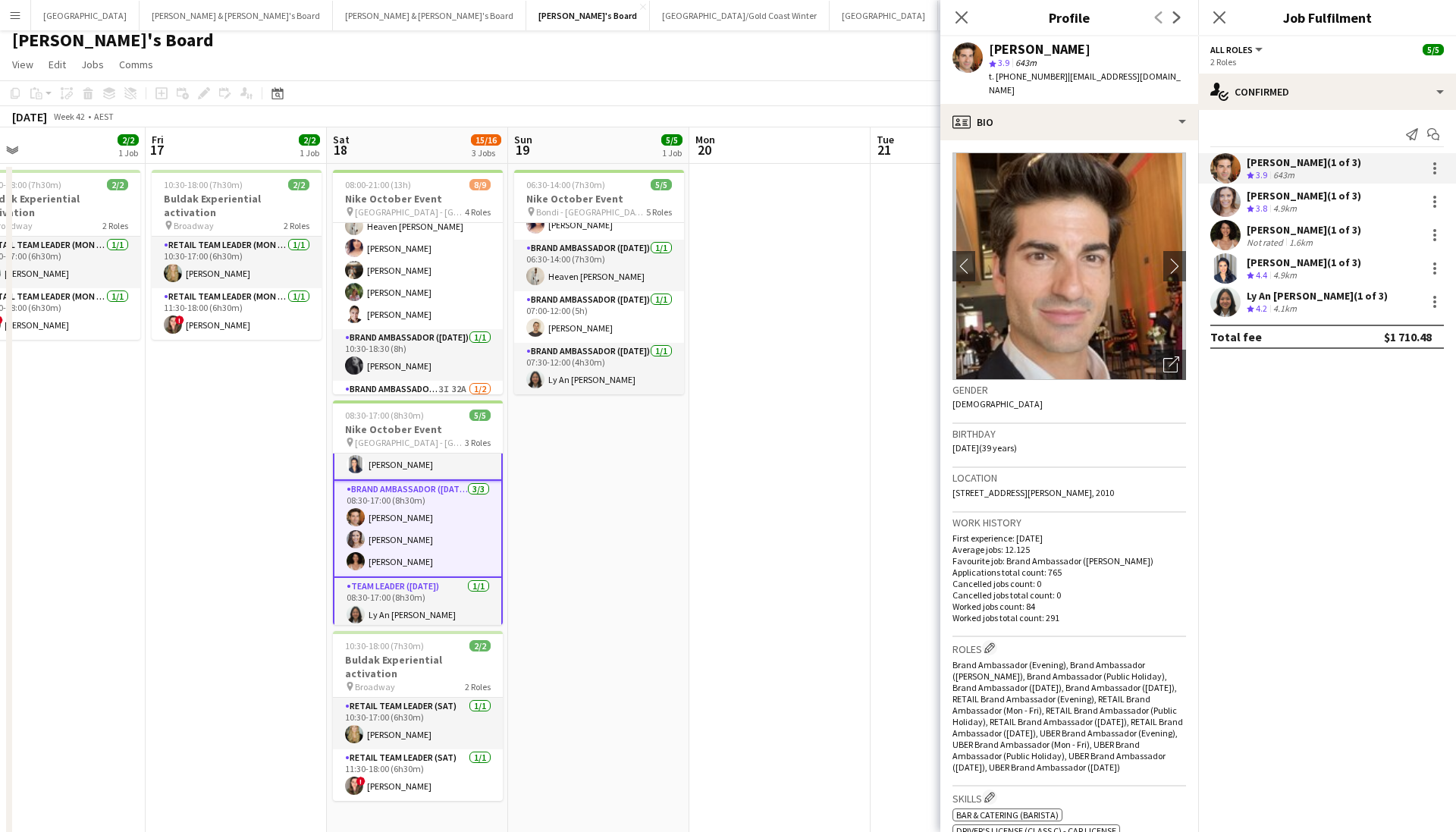
click at [1003, 252] on app-crew-profile-bio "chevron-left chevron-right Open photos pop-in Gender Male Birthday 07-06-1986 (…" at bounding box center [1069, 486] width 258 height 692
click at [1003, 258] on app-icon "chevron-right" at bounding box center [1175, 266] width 23 height 16
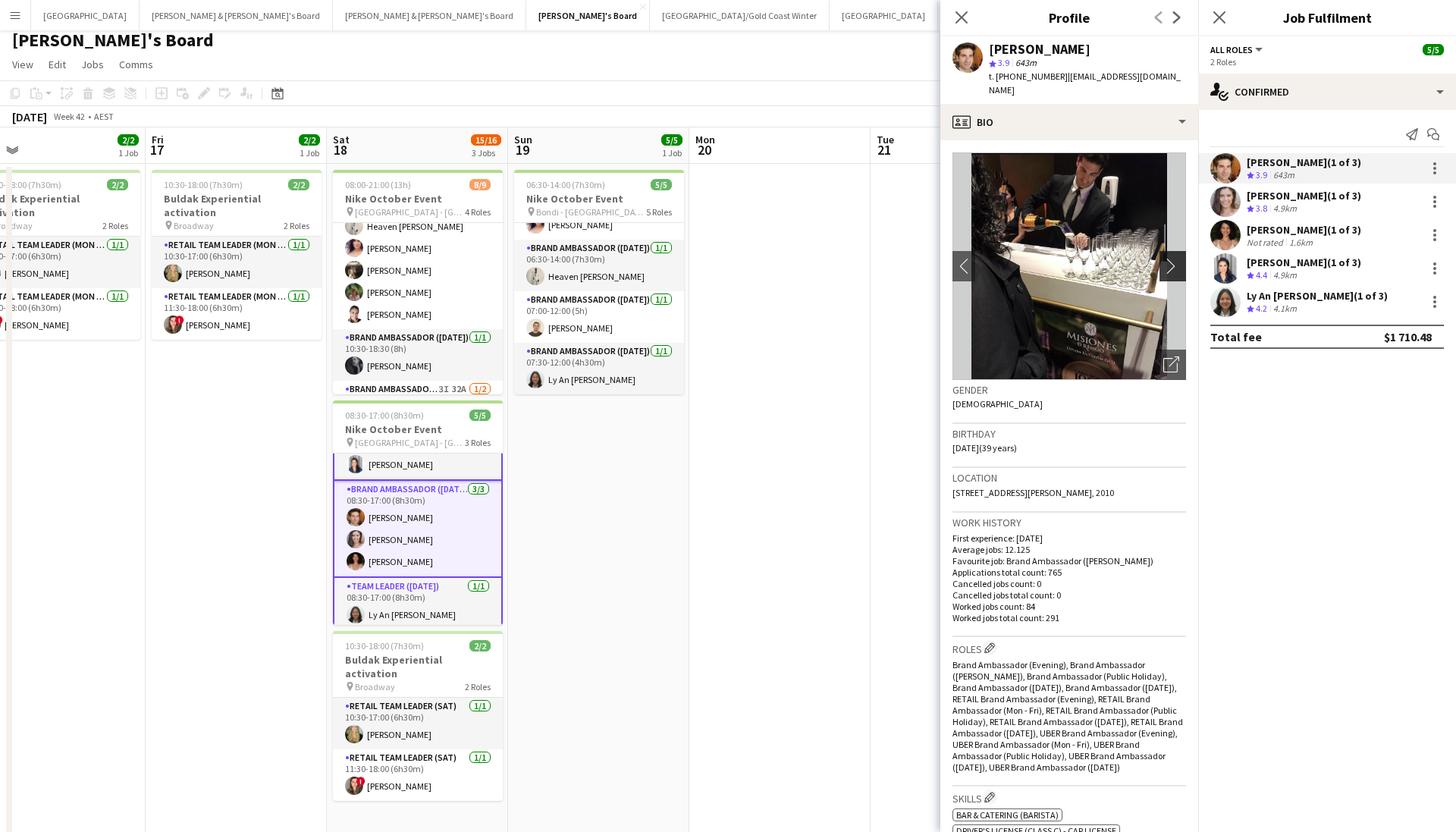
click at [1003, 258] on app-icon "chevron-right" at bounding box center [1175, 266] width 23 height 16
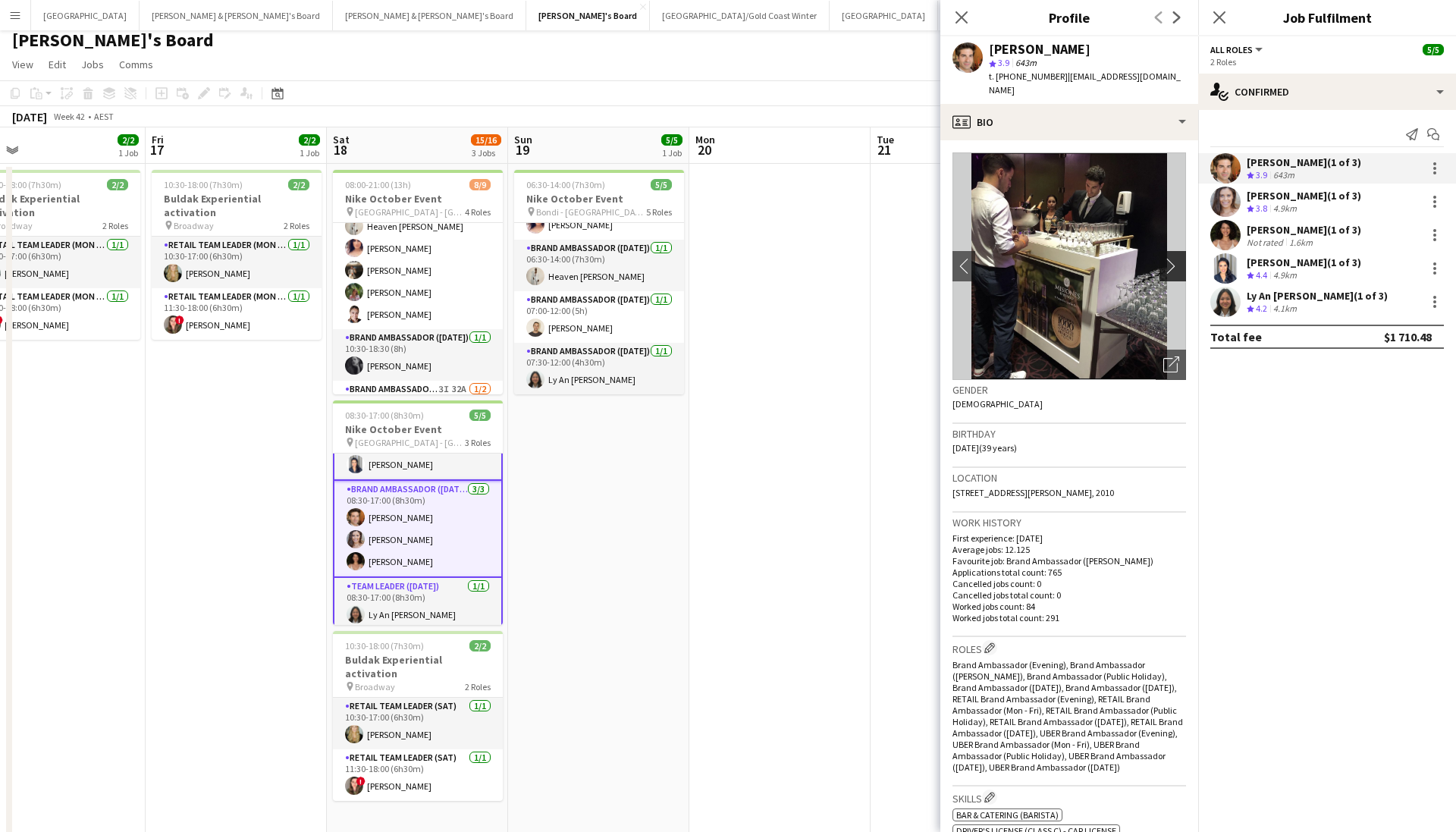
click at [1003, 258] on app-icon "chevron-right" at bounding box center [1175, 266] width 23 height 16
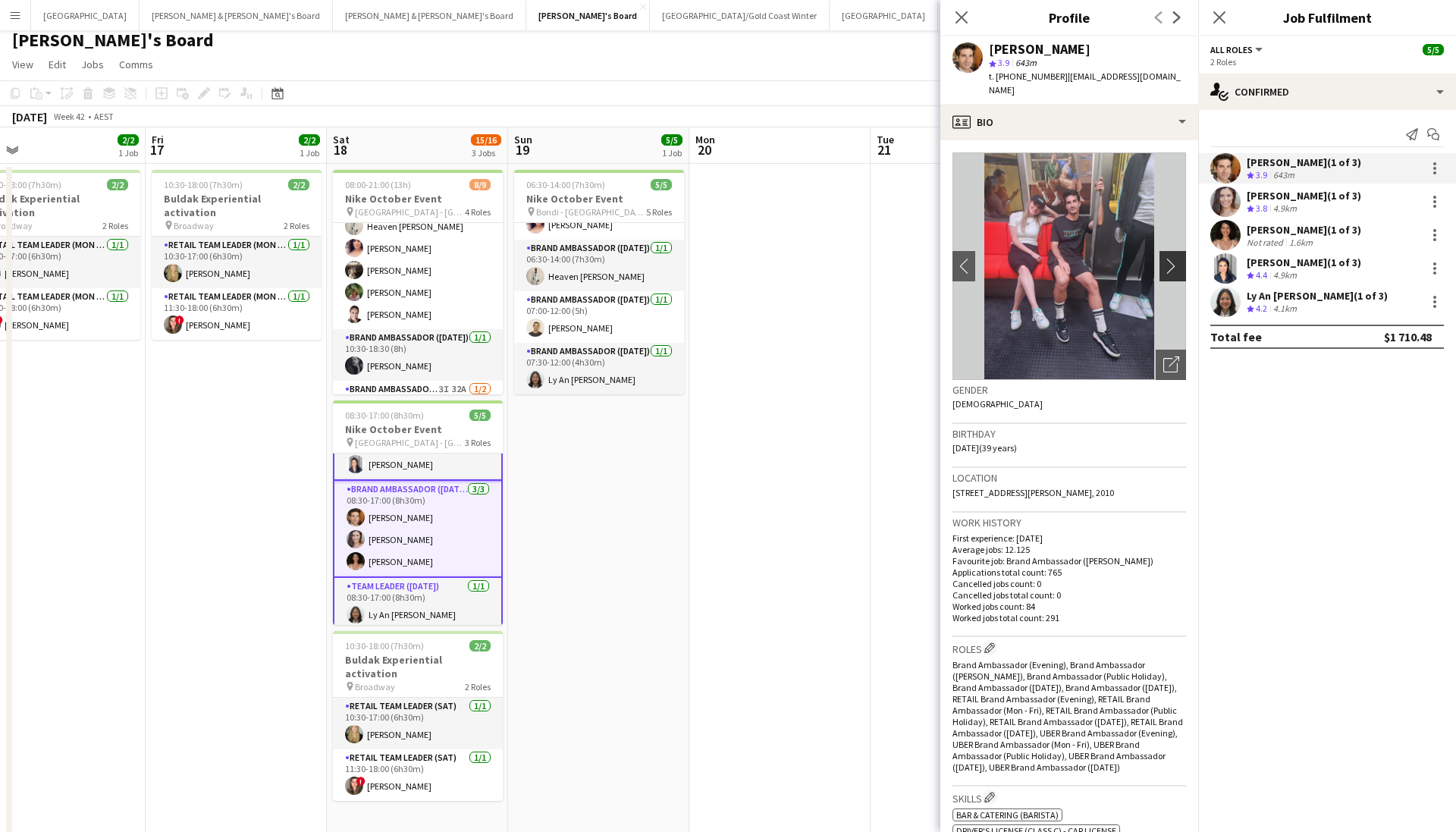
click at [1003, 258] on app-icon "chevron-right" at bounding box center [1175, 266] width 23 height 16
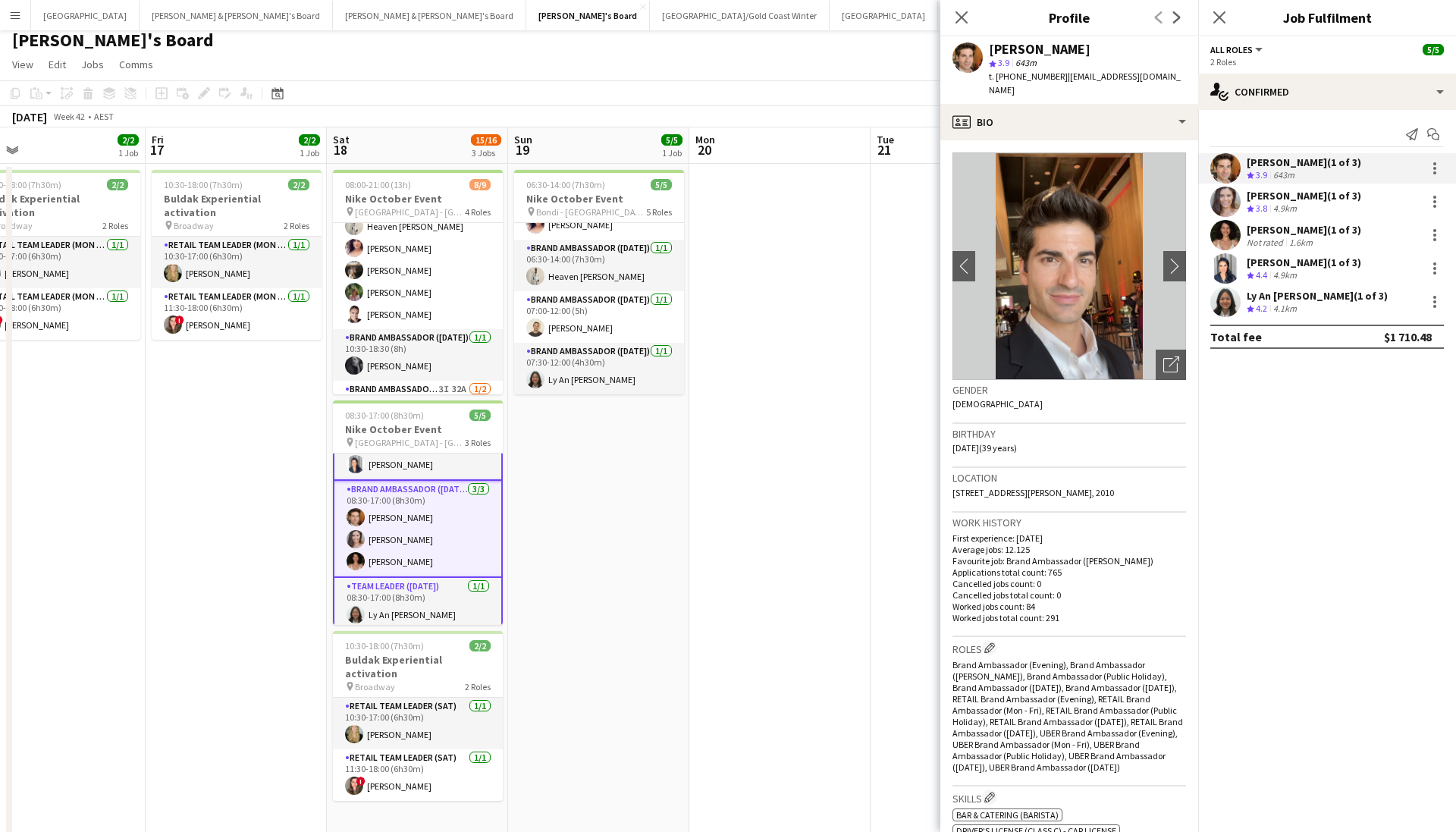
click at [1003, 206] on app-user-avatar at bounding box center [1226, 202] width 31 height 31
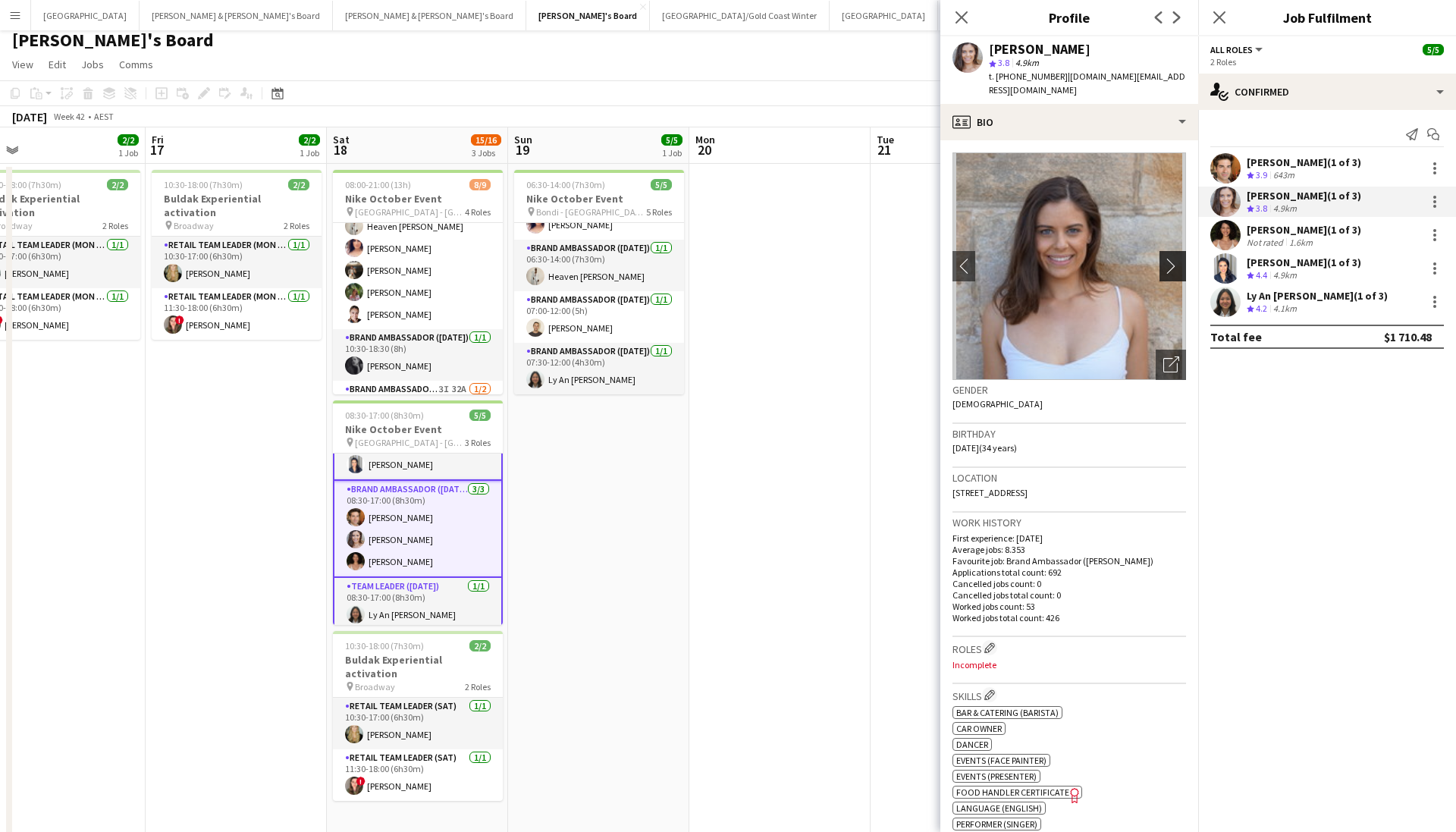
click at [1003, 261] on button "chevron-right" at bounding box center [1175, 267] width 31 height 31
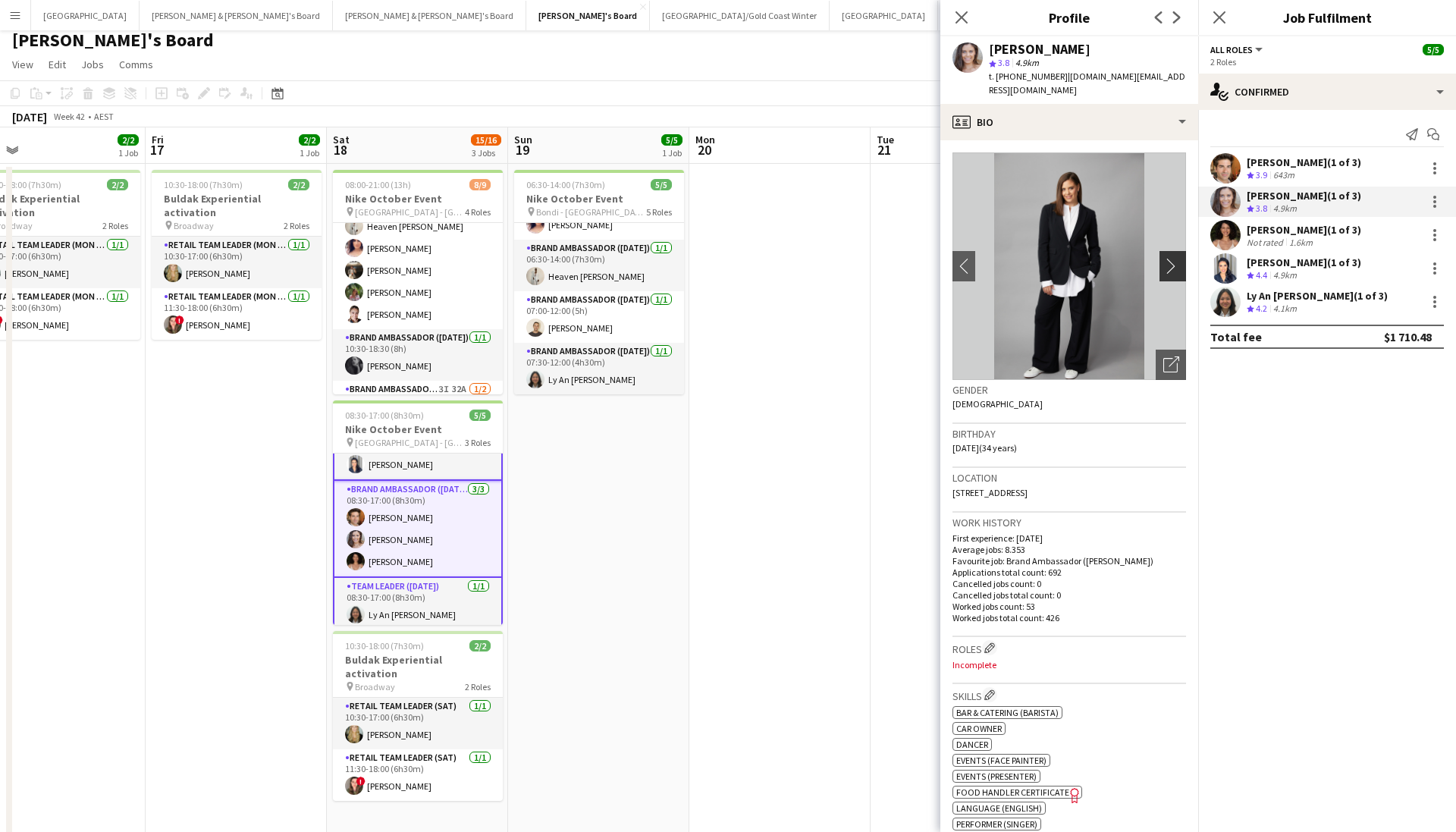
click at [1003, 261] on button "chevron-right" at bounding box center [1175, 267] width 31 height 31
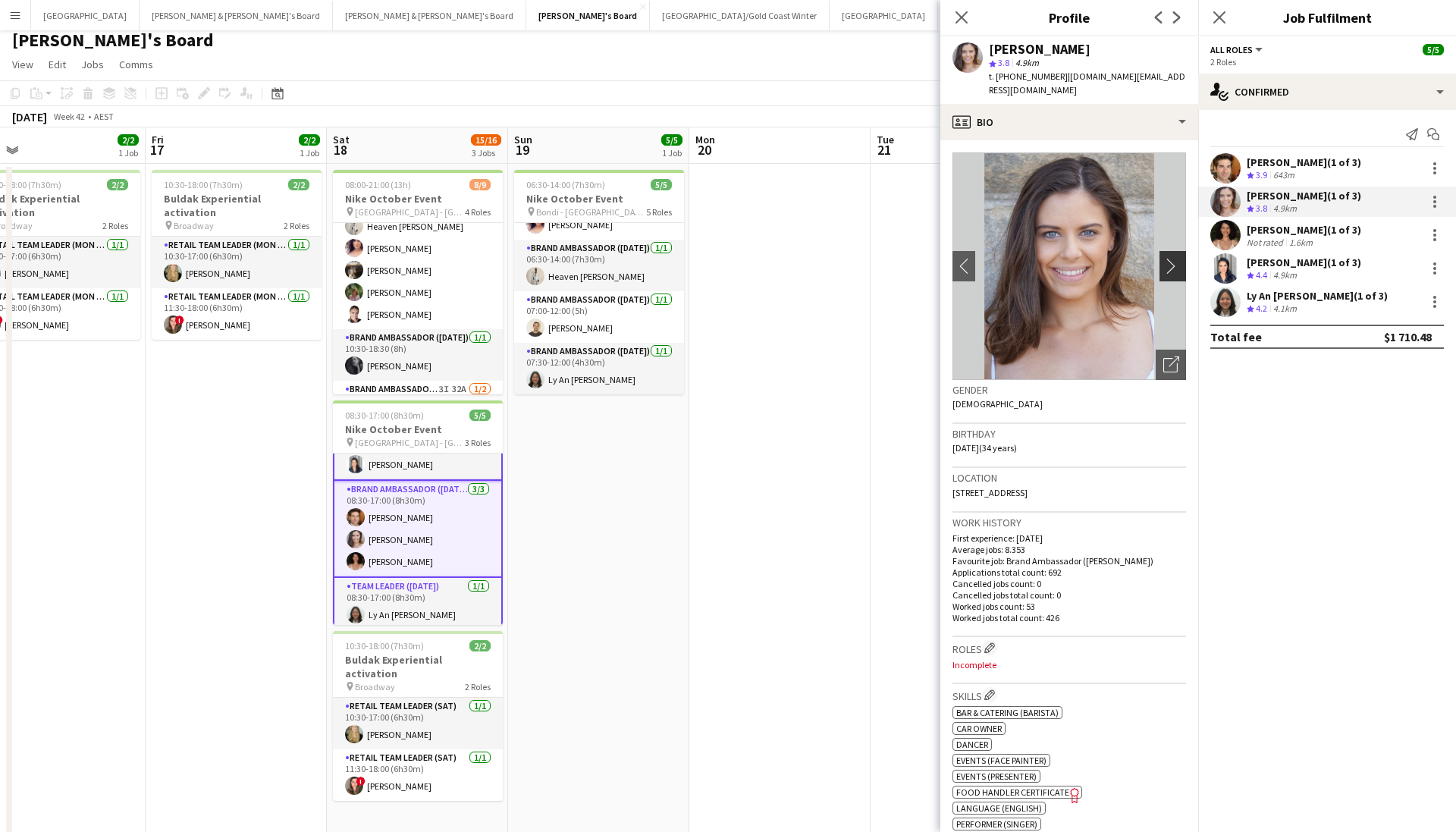
click at [1003, 261] on button "chevron-right" at bounding box center [1175, 267] width 31 height 31
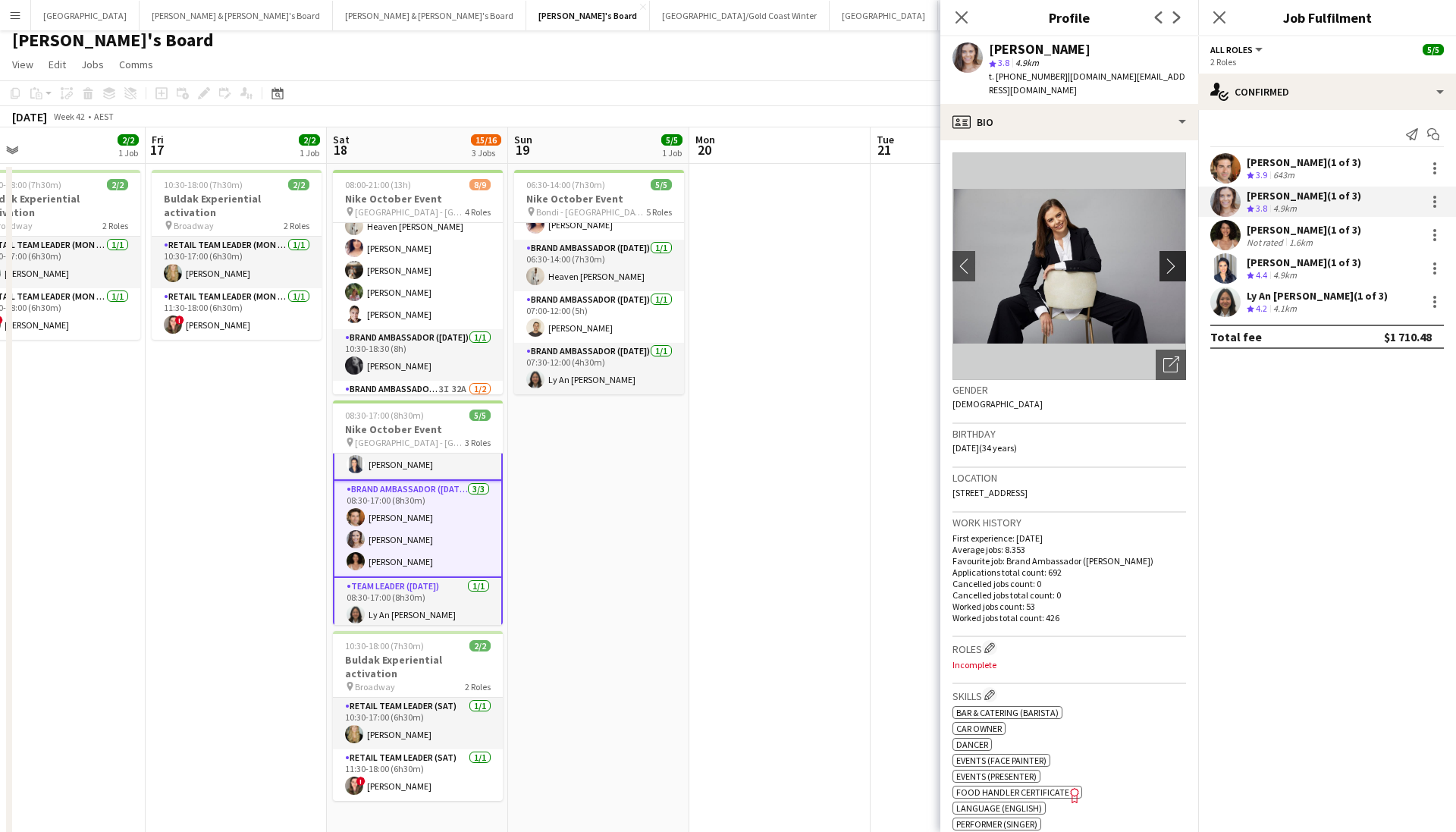
click at [1003, 258] on app-icon "chevron-right" at bounding box center [1175, 266] width 23 height 16
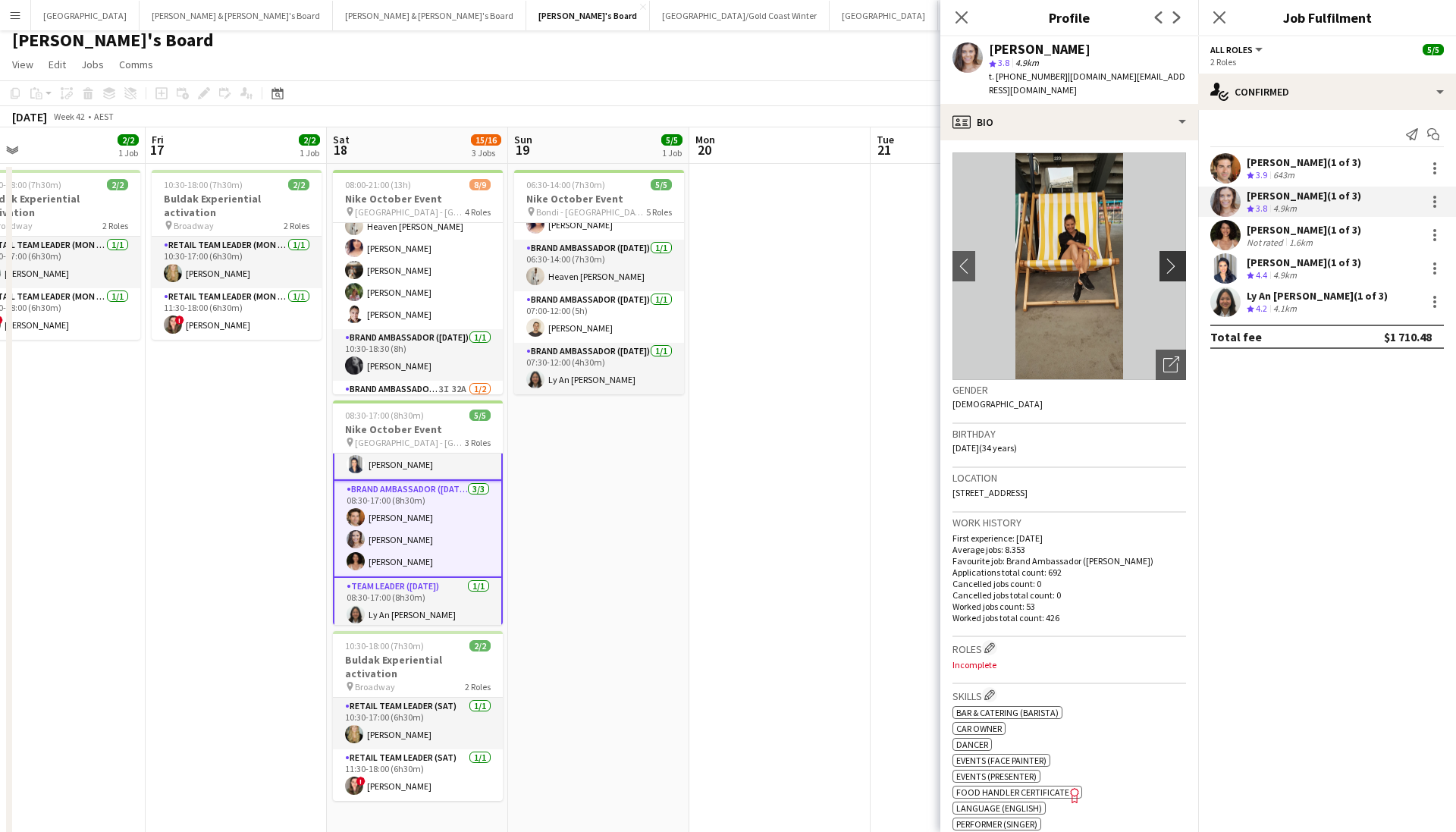
click at [1003, 258] on app-icon "chevron-right" at bounding box center [1175, 266] width 23 height 16
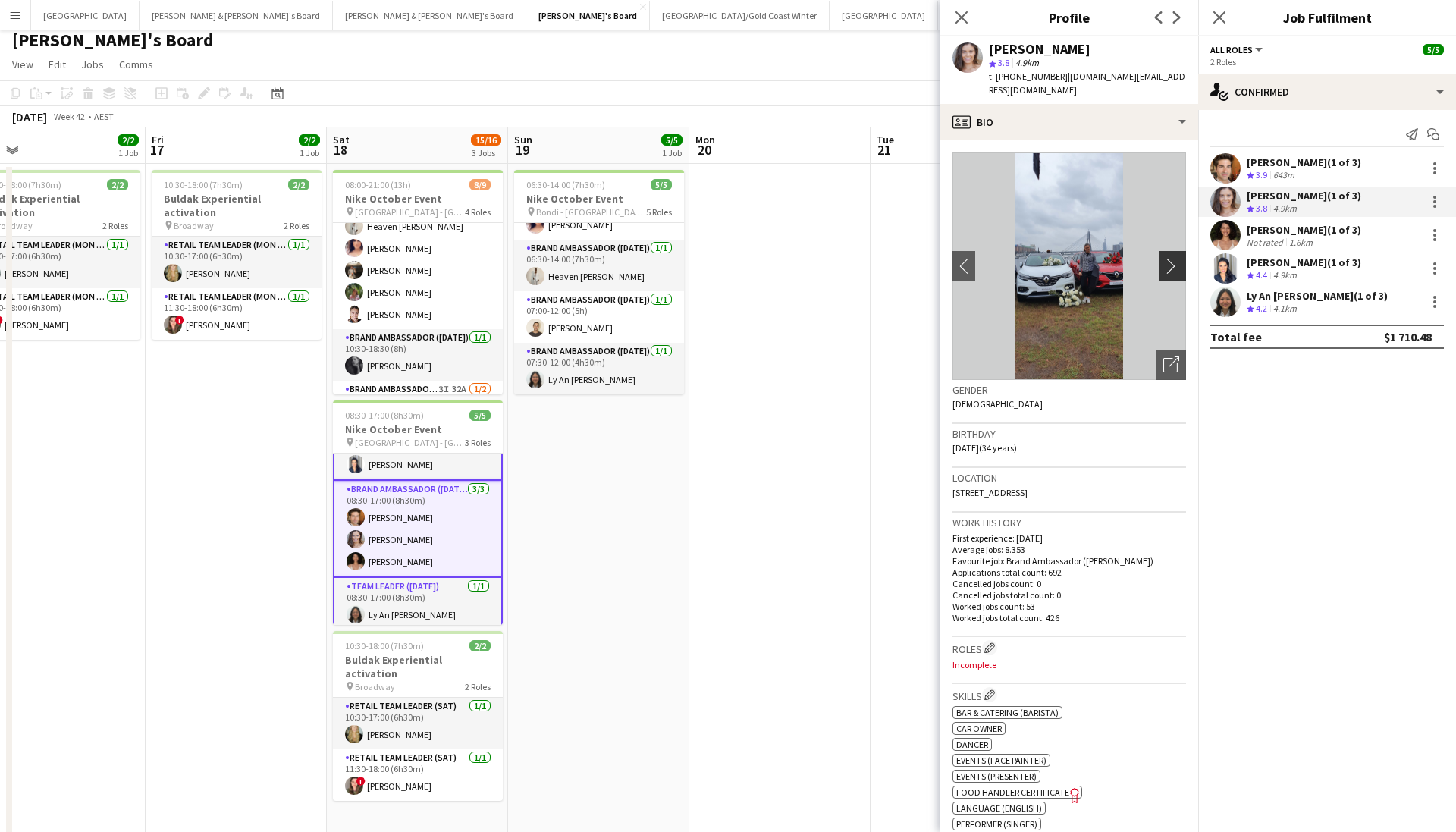
click at [1003, 258] on app-icon "chevron-right" at bounding box center [1175, 266] width 23 height 16
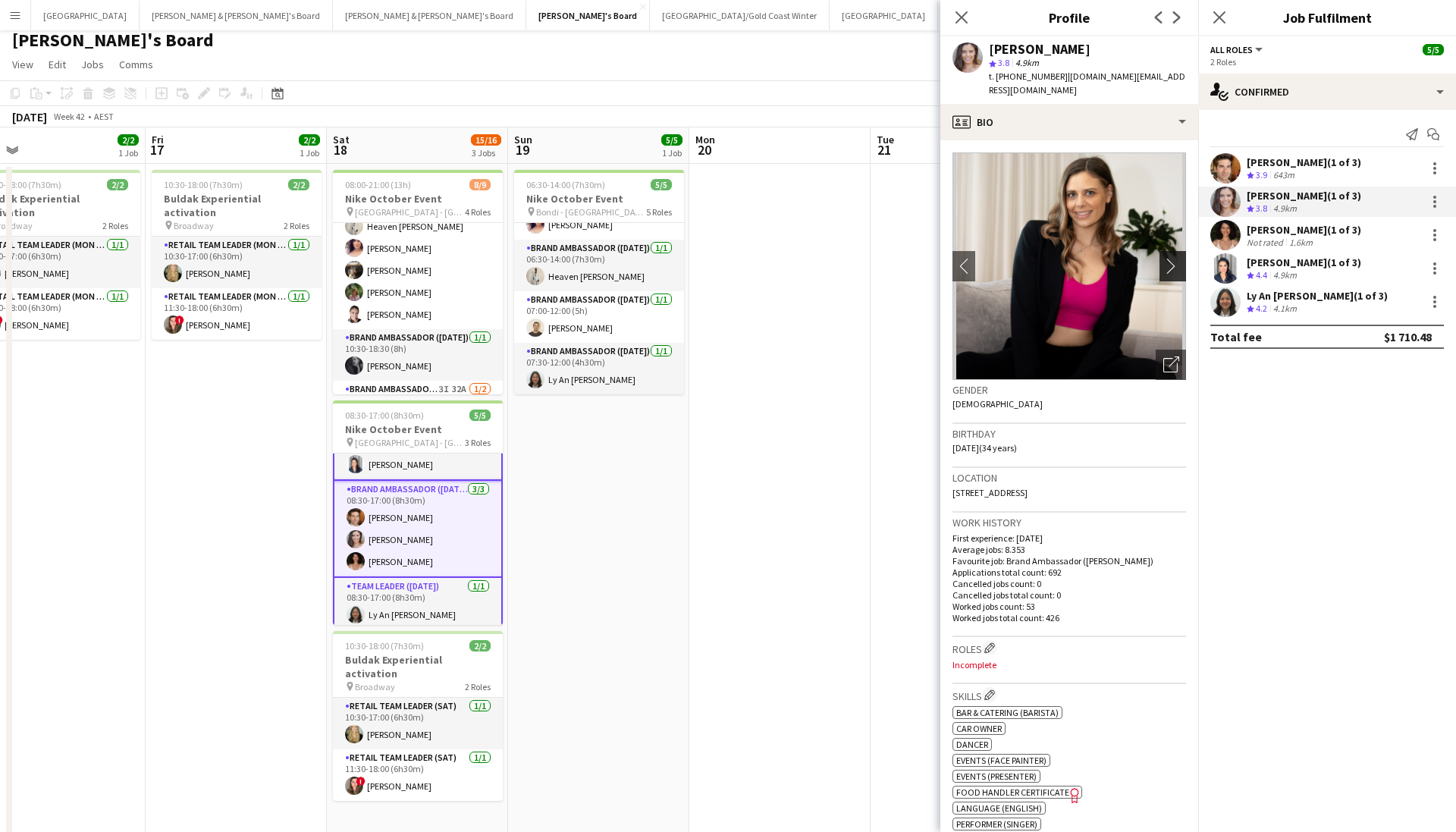
click at [1003, 258] on app-icon "chevron-right" at bounding box center [1175, 266] width 23 height 16
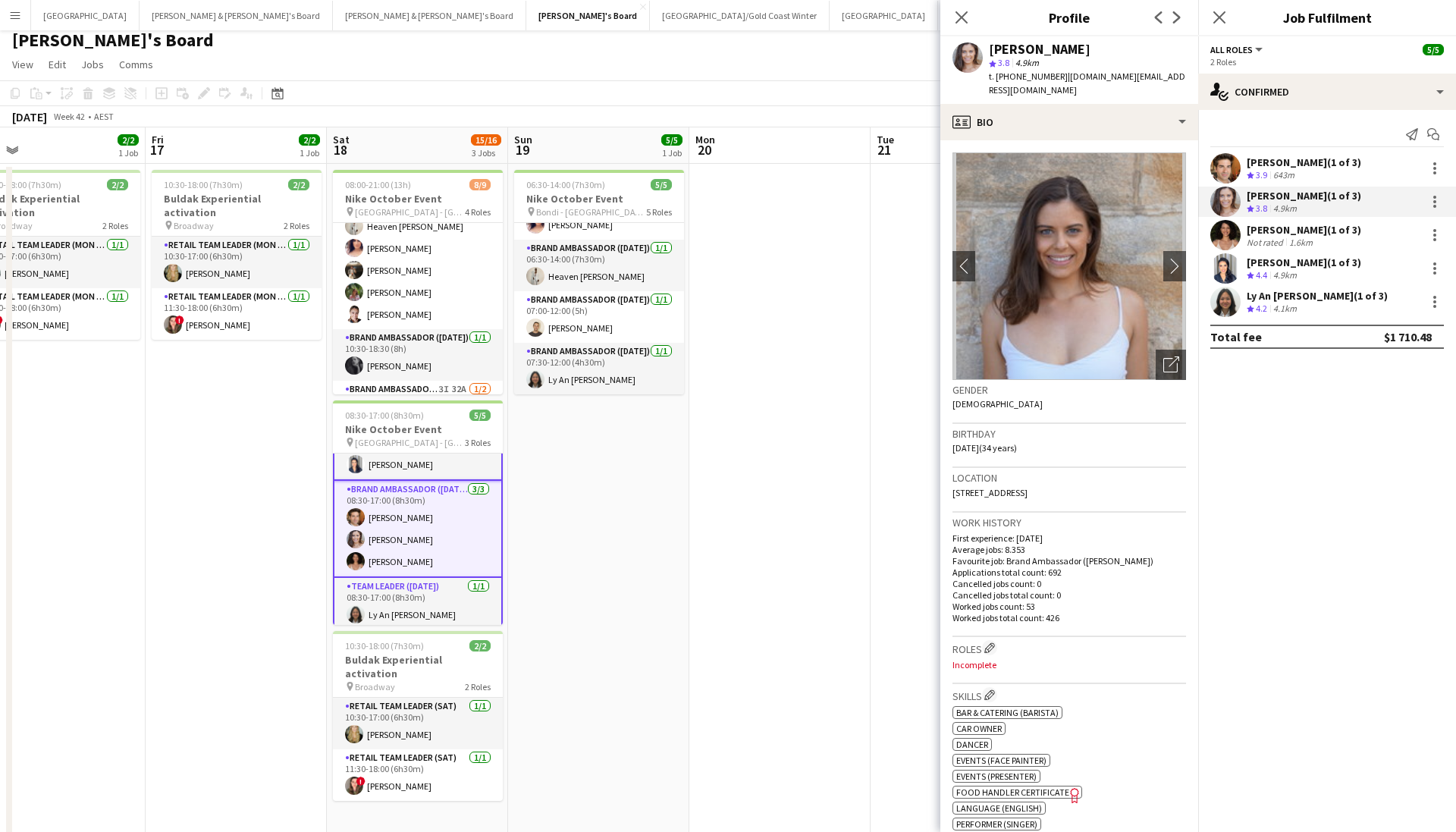
click at [1003, 236] on app-user-avatar at bounding box center [1226, 235] width 31 height 31
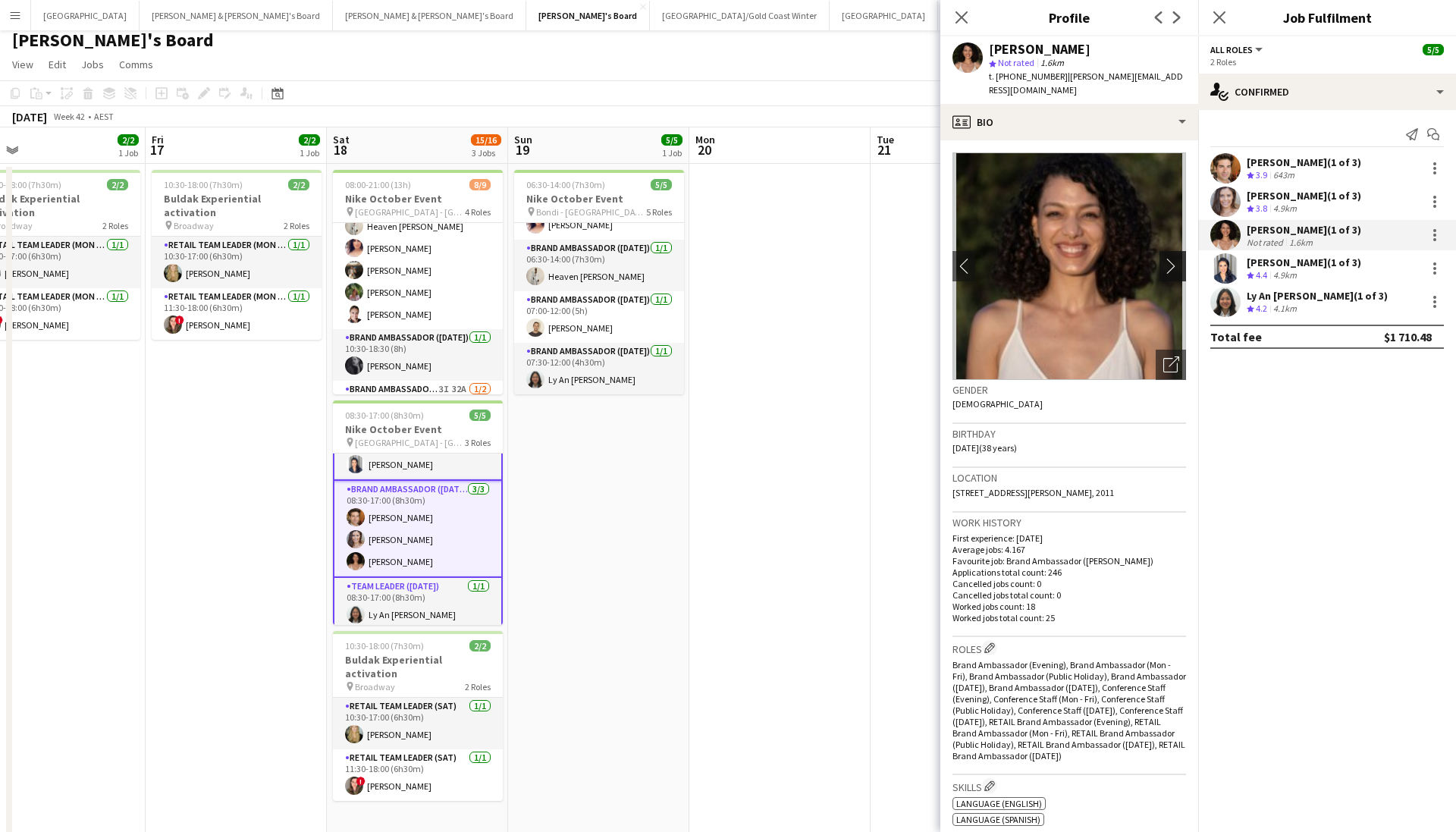
click at [1003, 258] on app-icon "chevron-right" at bounding box center [1175, 266] width 23 height 16
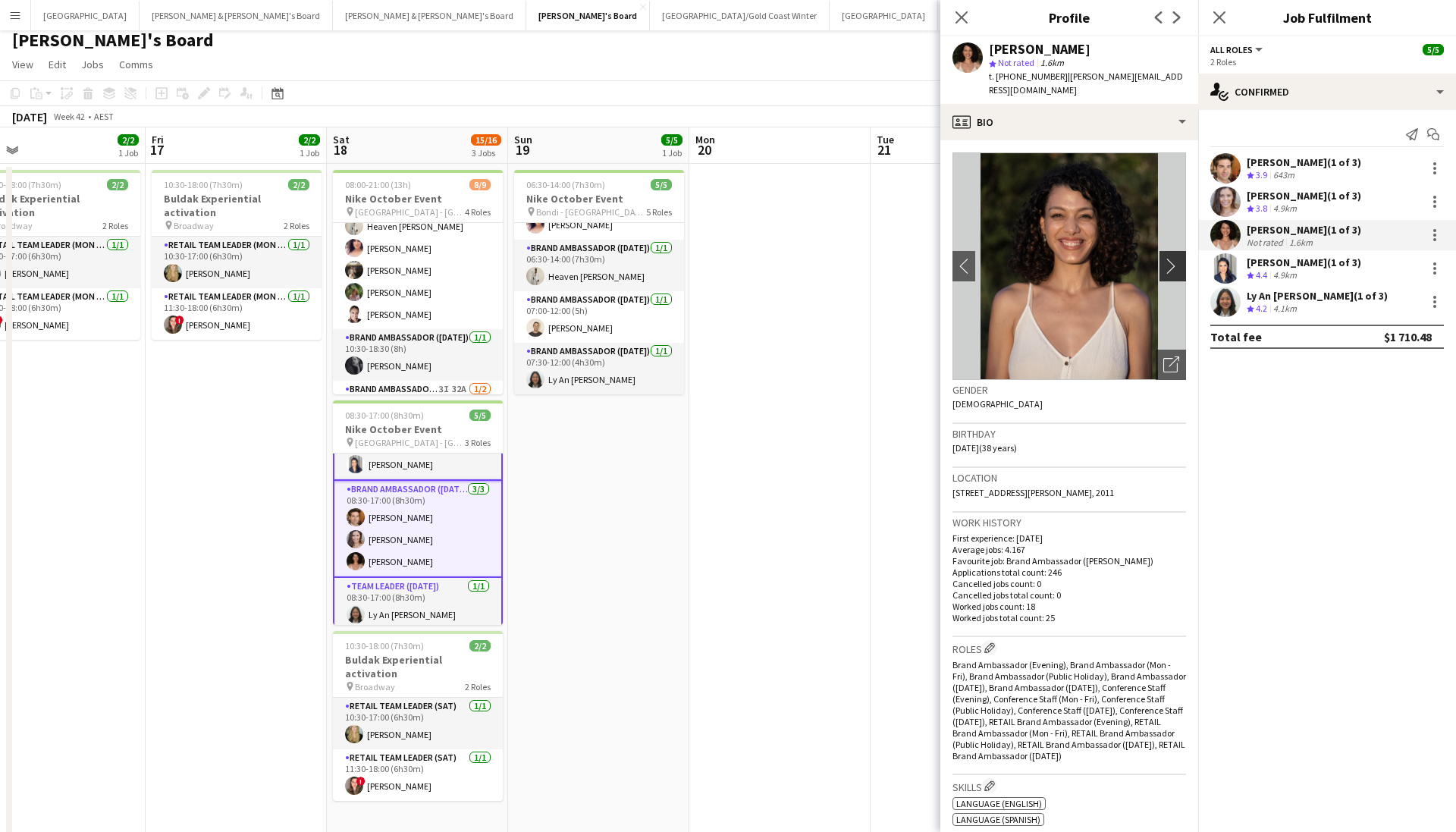
click at [1003, 258] on app-icon "chevron-right" at bounding box center [1175, 266] width 23 height 16
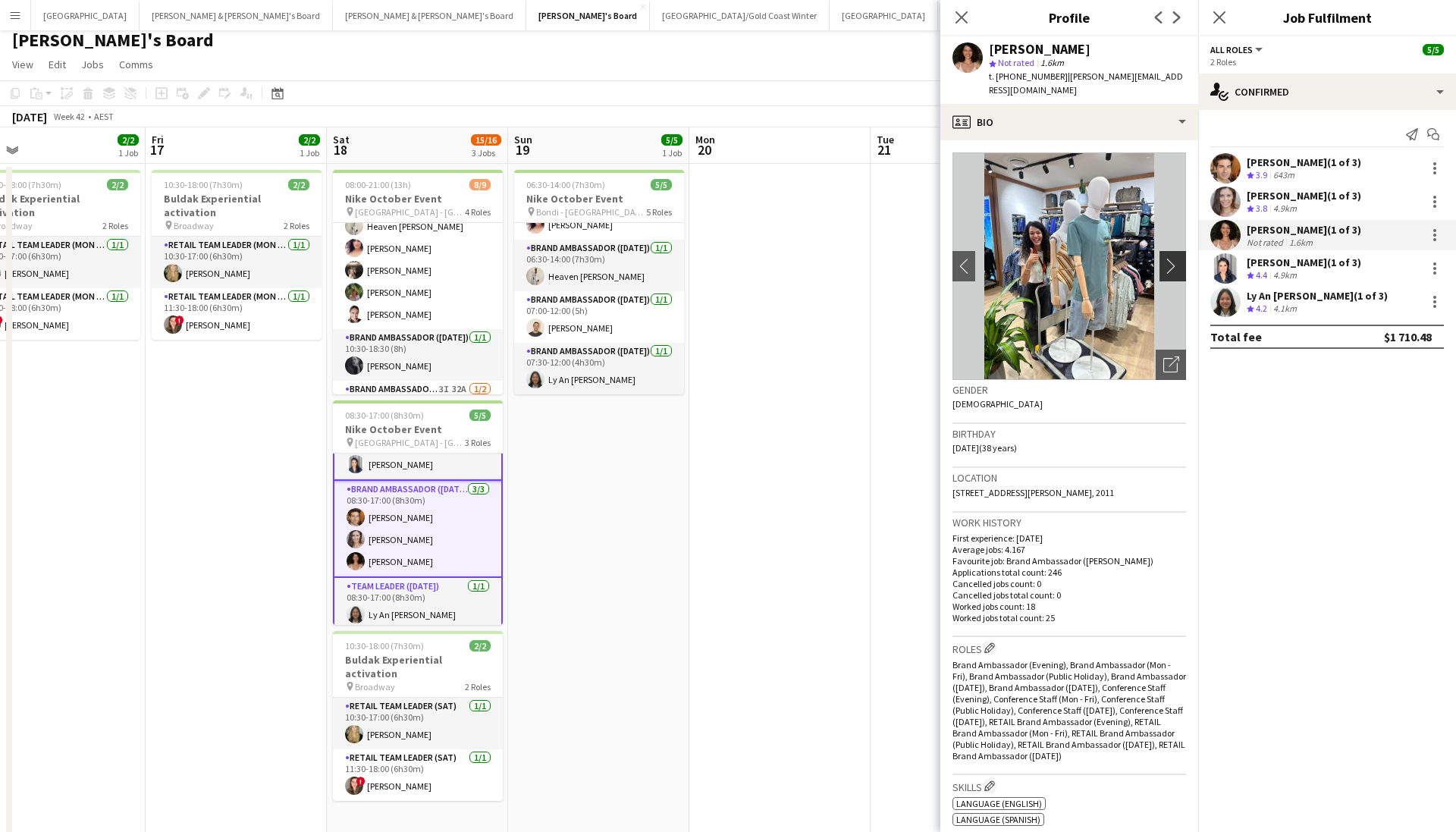
click at [1003, 258] on app-icon "chevron-right" at bounding box center [1175, 266] width 23 height 16
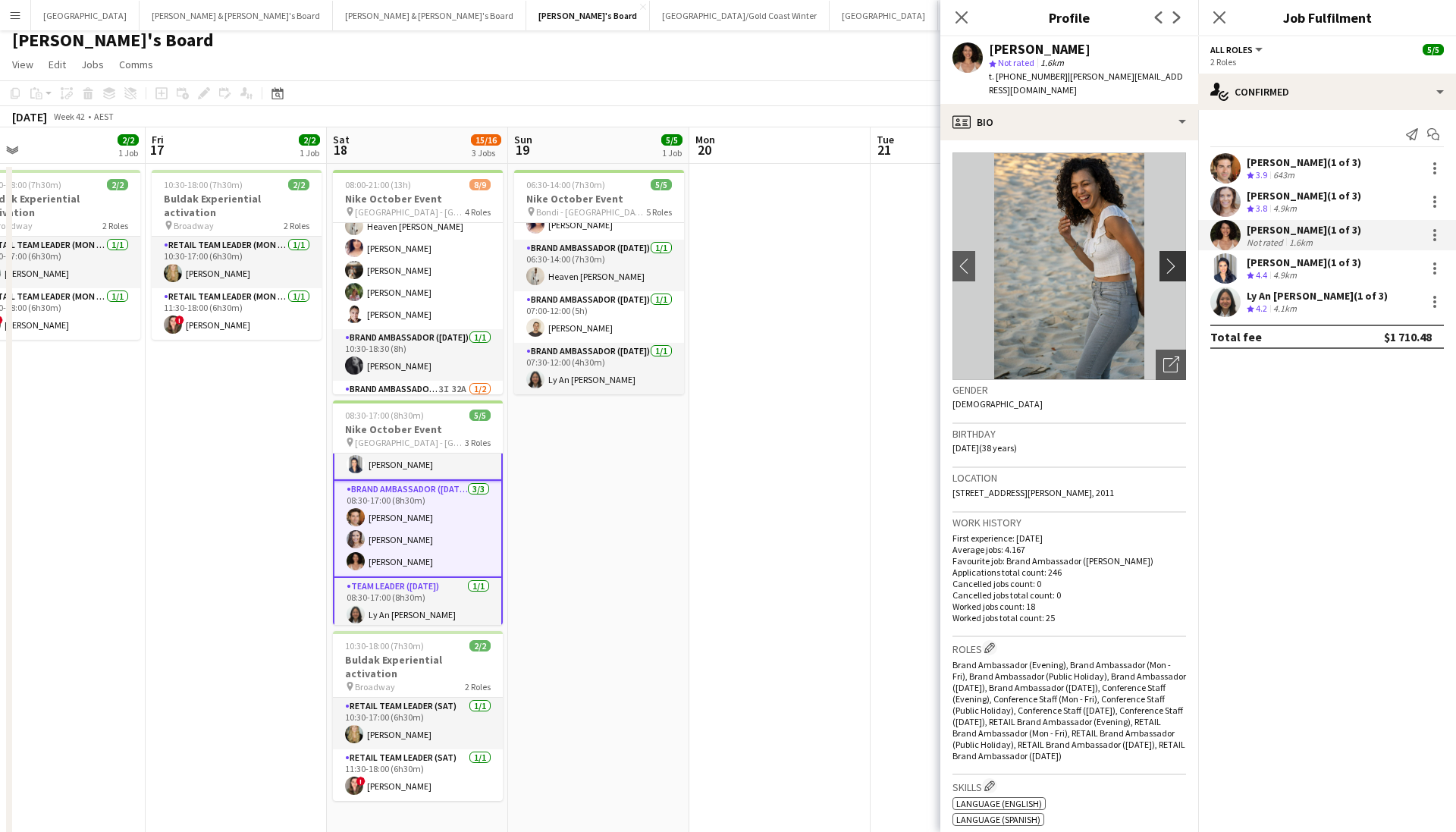
click at [1003, 258] on app-icon "chevron-right" at bounding box center [1175, 266] width 23 height 16
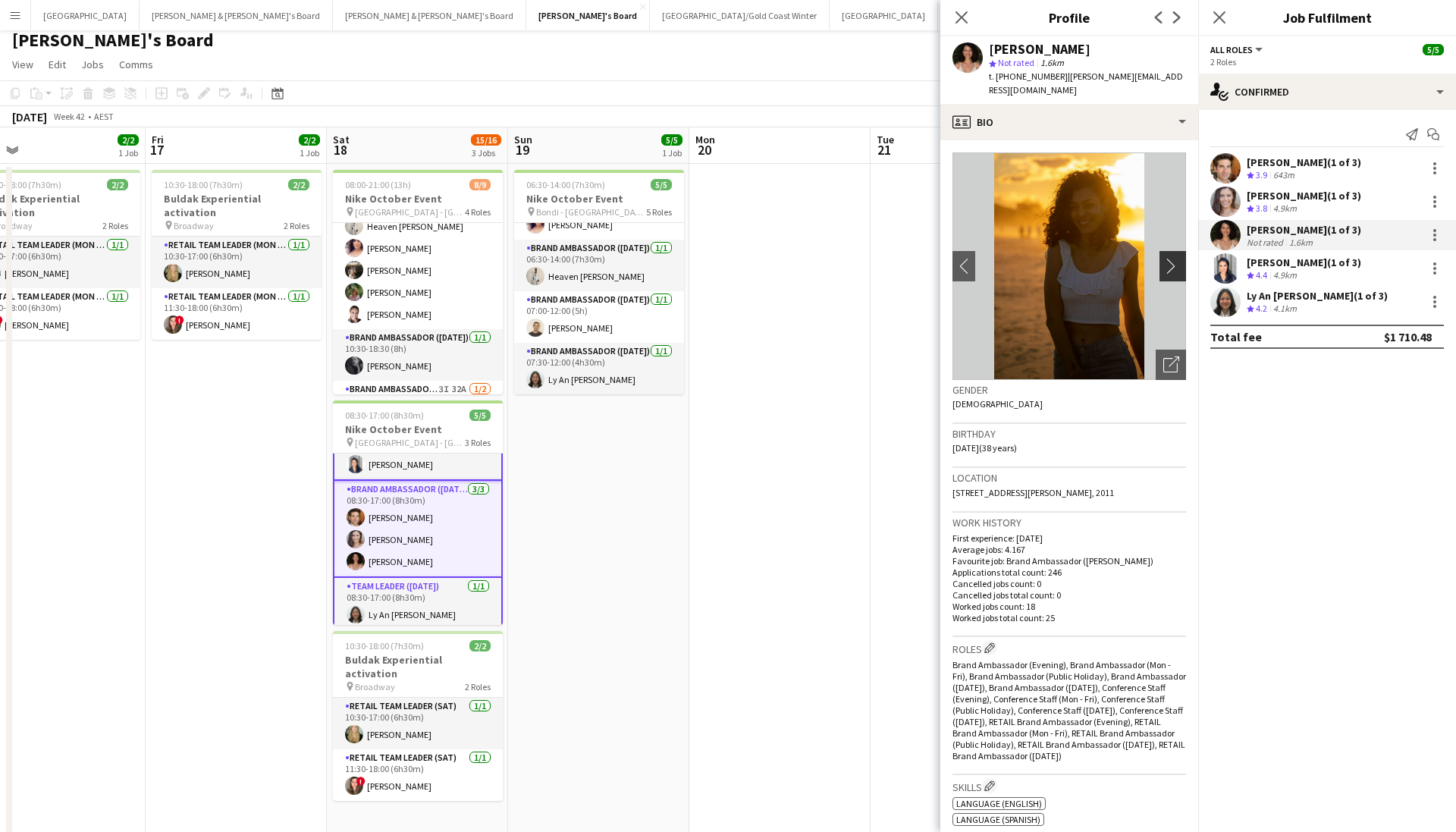
click at [1003, 258] on app-icon "chevron-right" at bounding box center [1175, 266] width 23 height 16
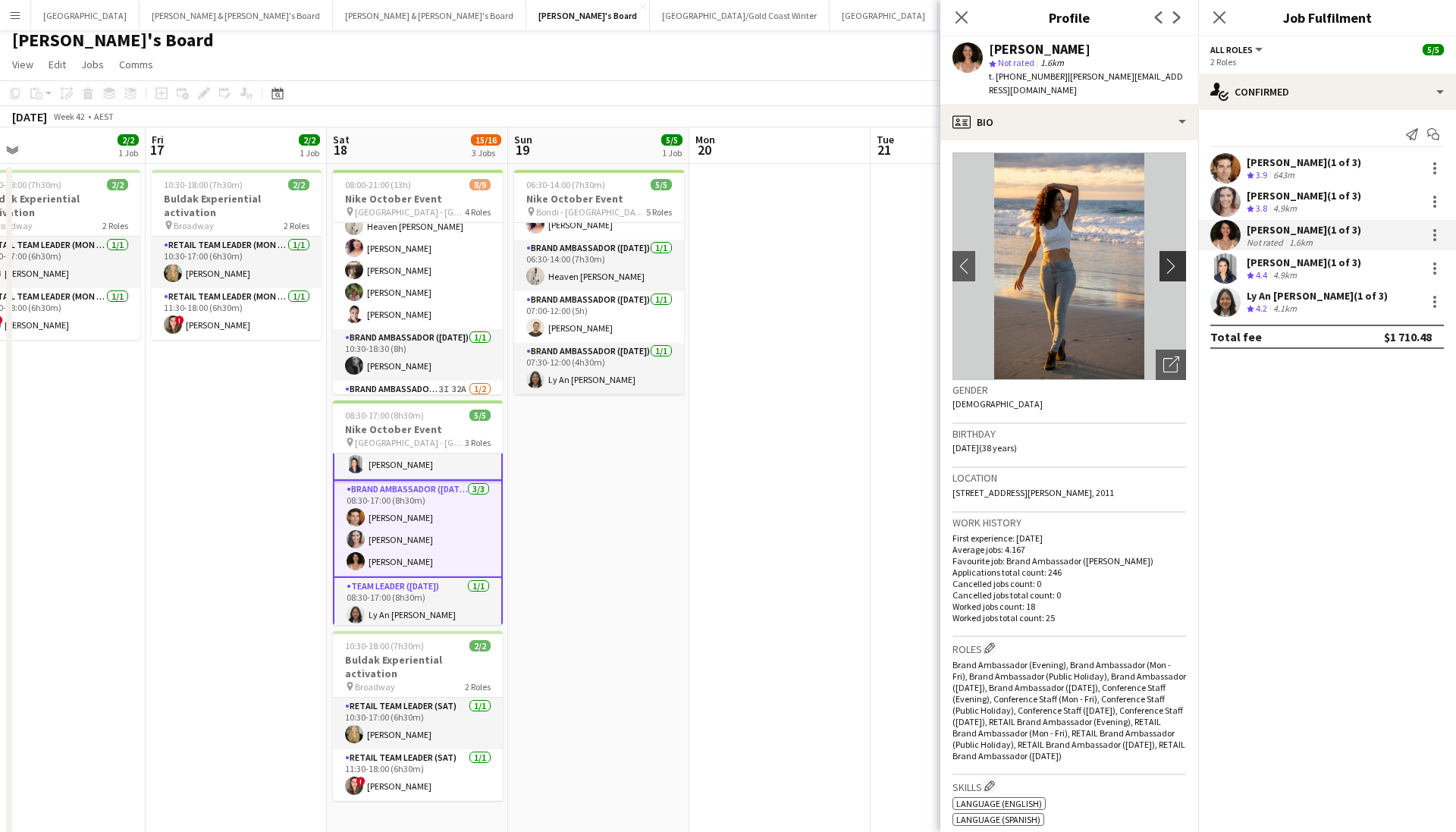
click at [1003, 258] on app-icon "chevron-right" at bounding box center [1175, 266] width 23 height 16
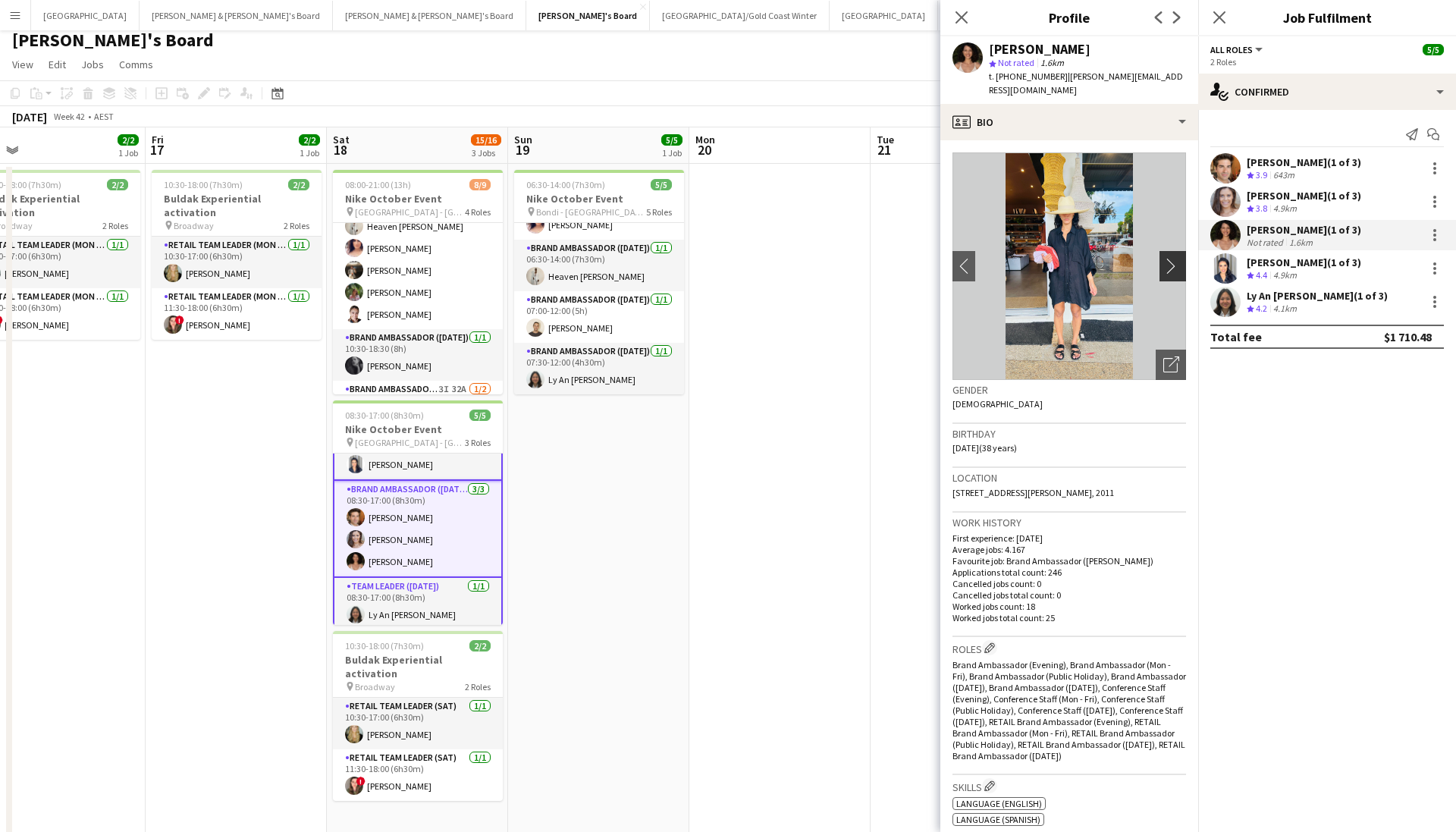
click at [1003, 258] on app-icon "chevron-right" at bounding box center [1175, 266] width 23 height 16
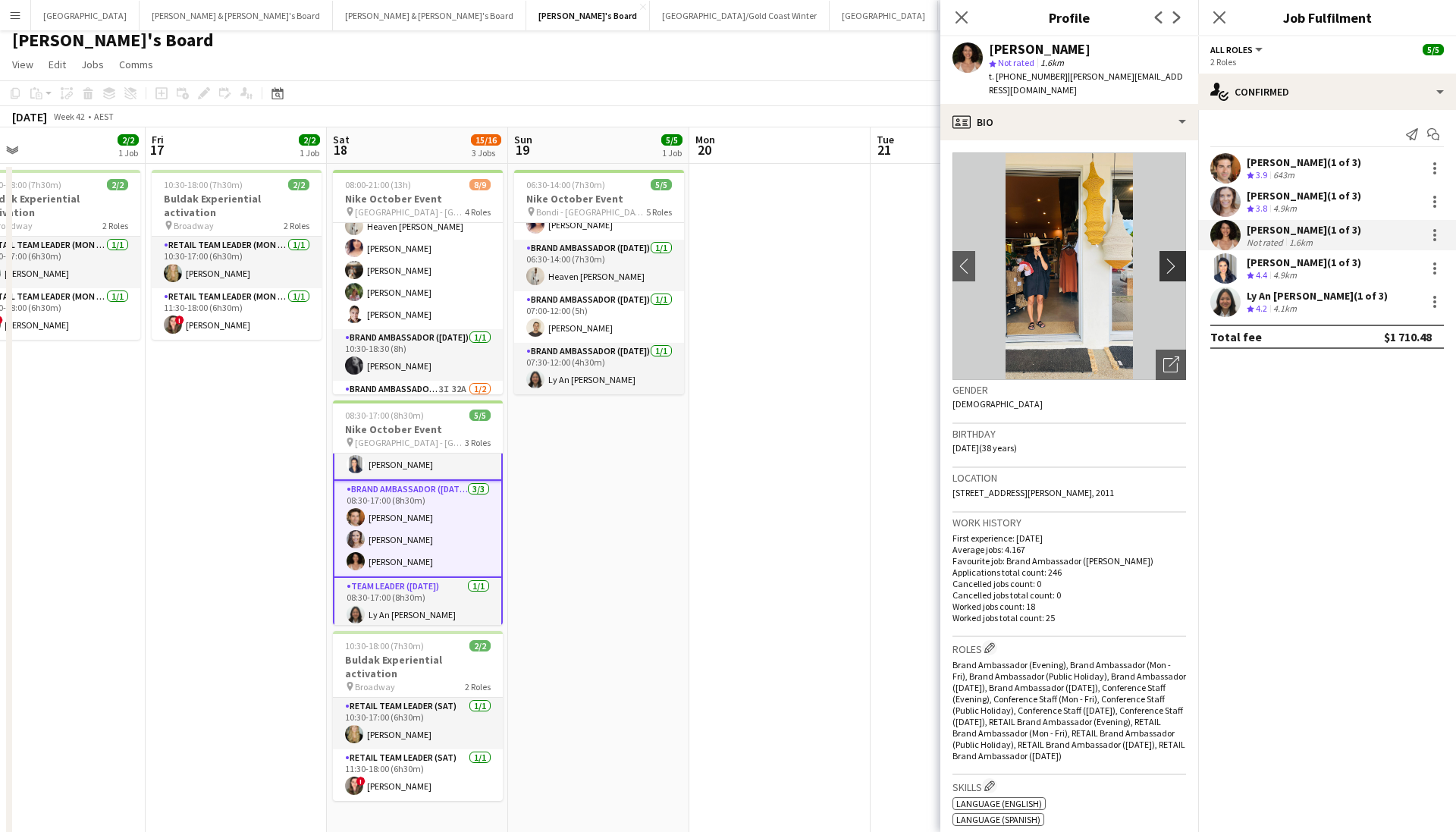
click at [1003, 258] on app-icon "chevron-right" at bounding box center [1175, 266] width 23 height 16
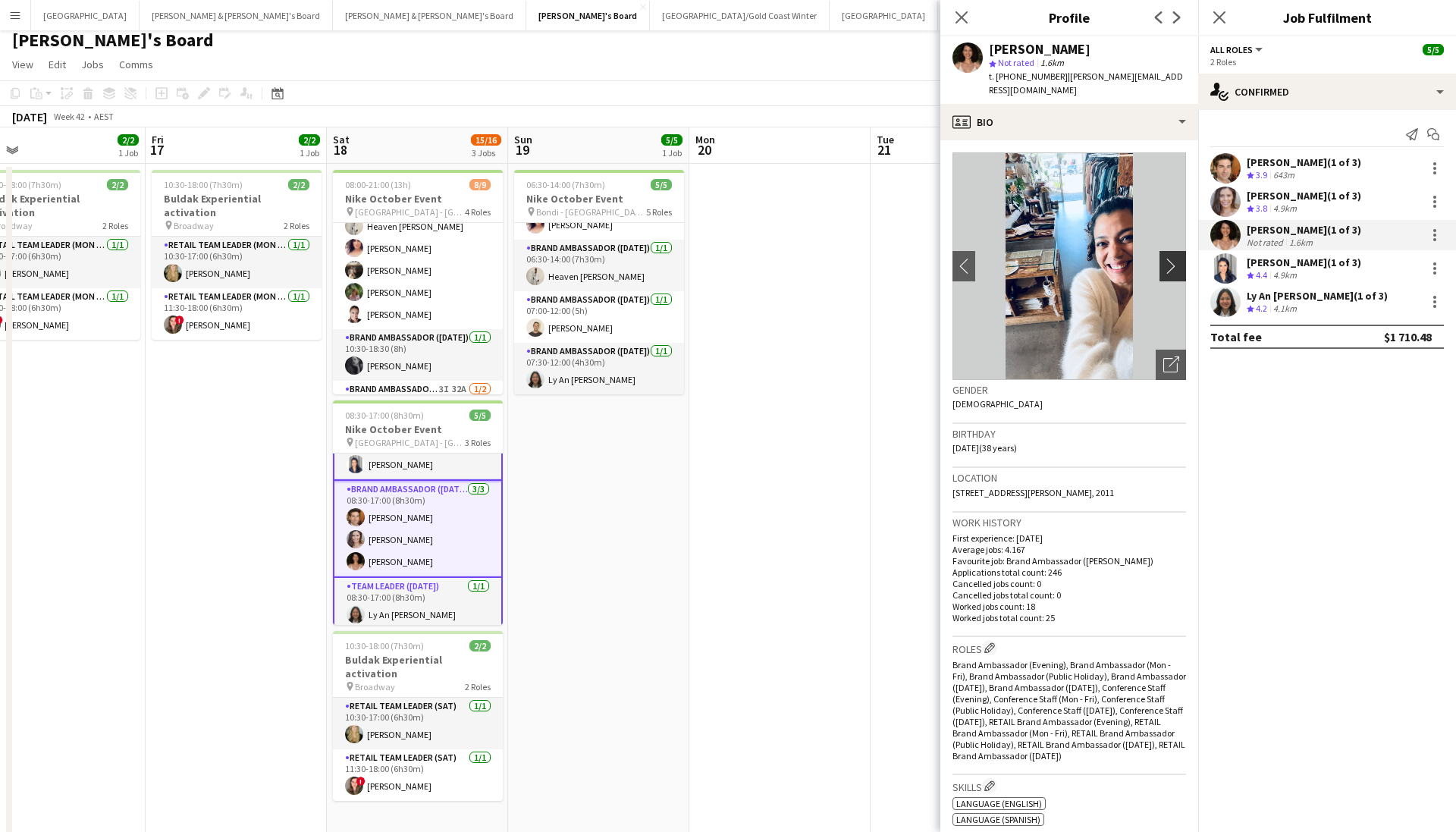
click at [1003, 258] on app-icon "chevron-right" at bounding box center [1175, 266] width 23 height 16
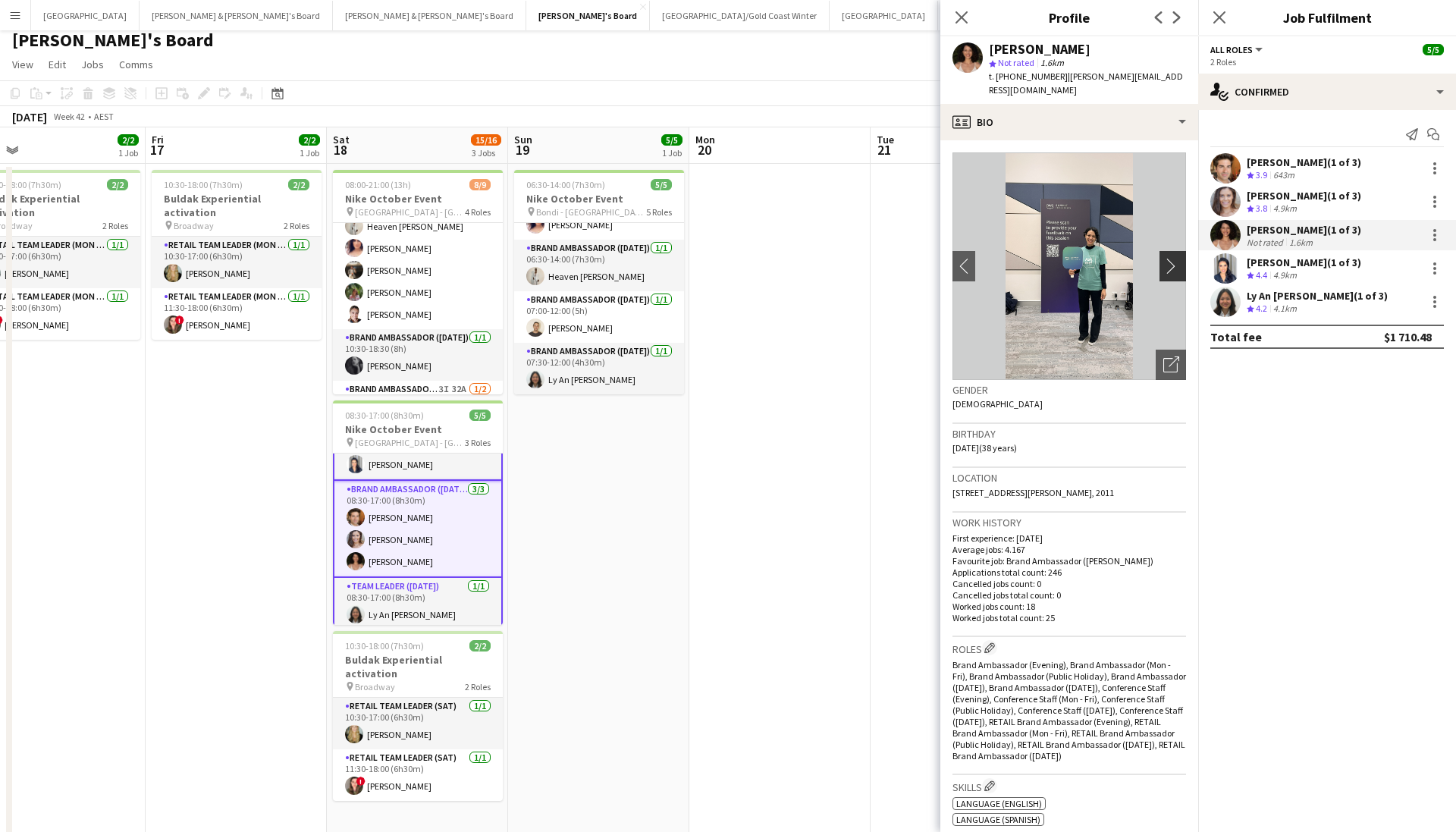
click at [1003, 258] on app-icon "chevron-right" at bounding box center [1175, 266] width 23 height 16
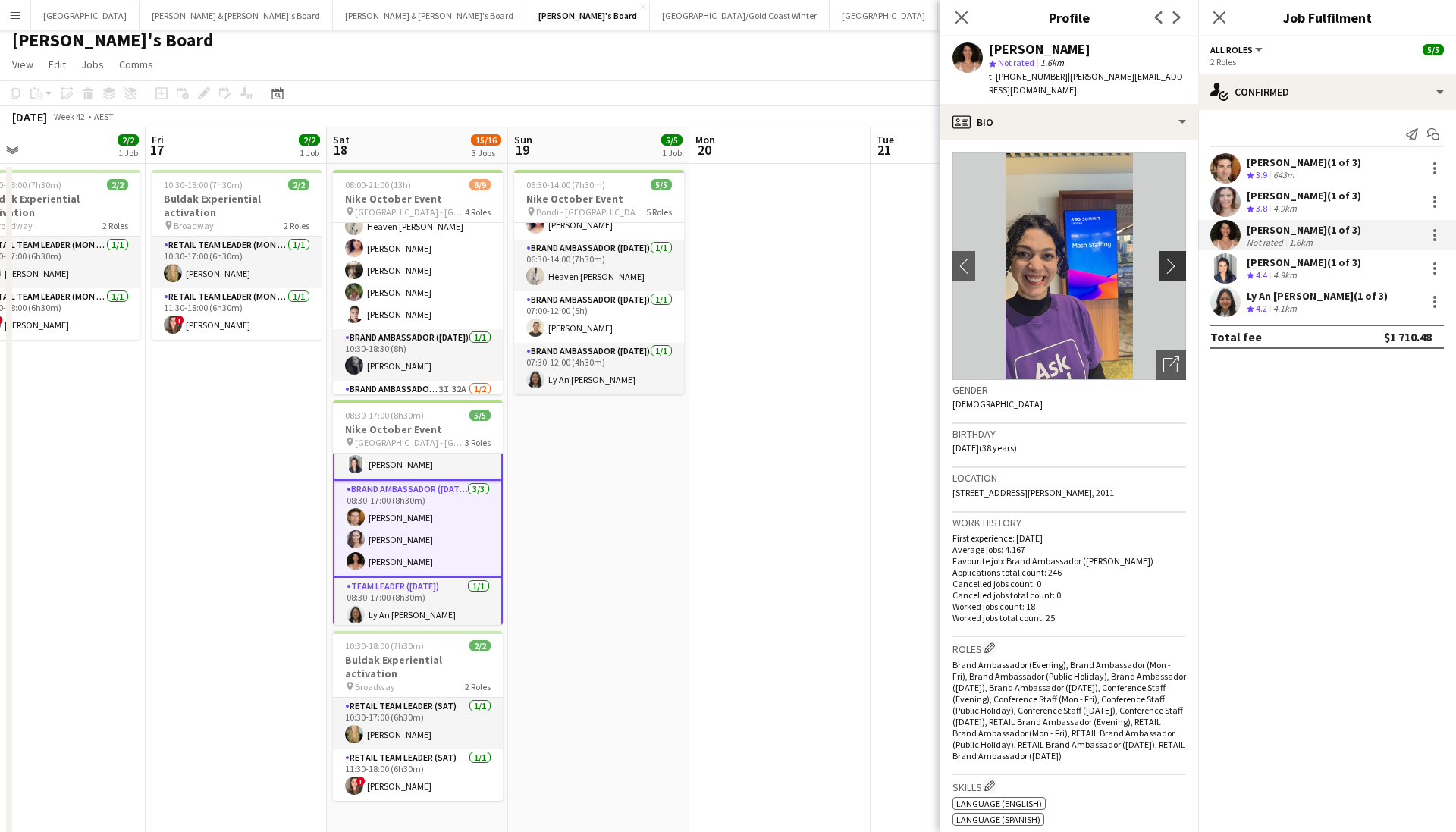
click at [1003, 258] on app-icon "chevron-right" at bounding box center [1175, 266] width 23 height 16
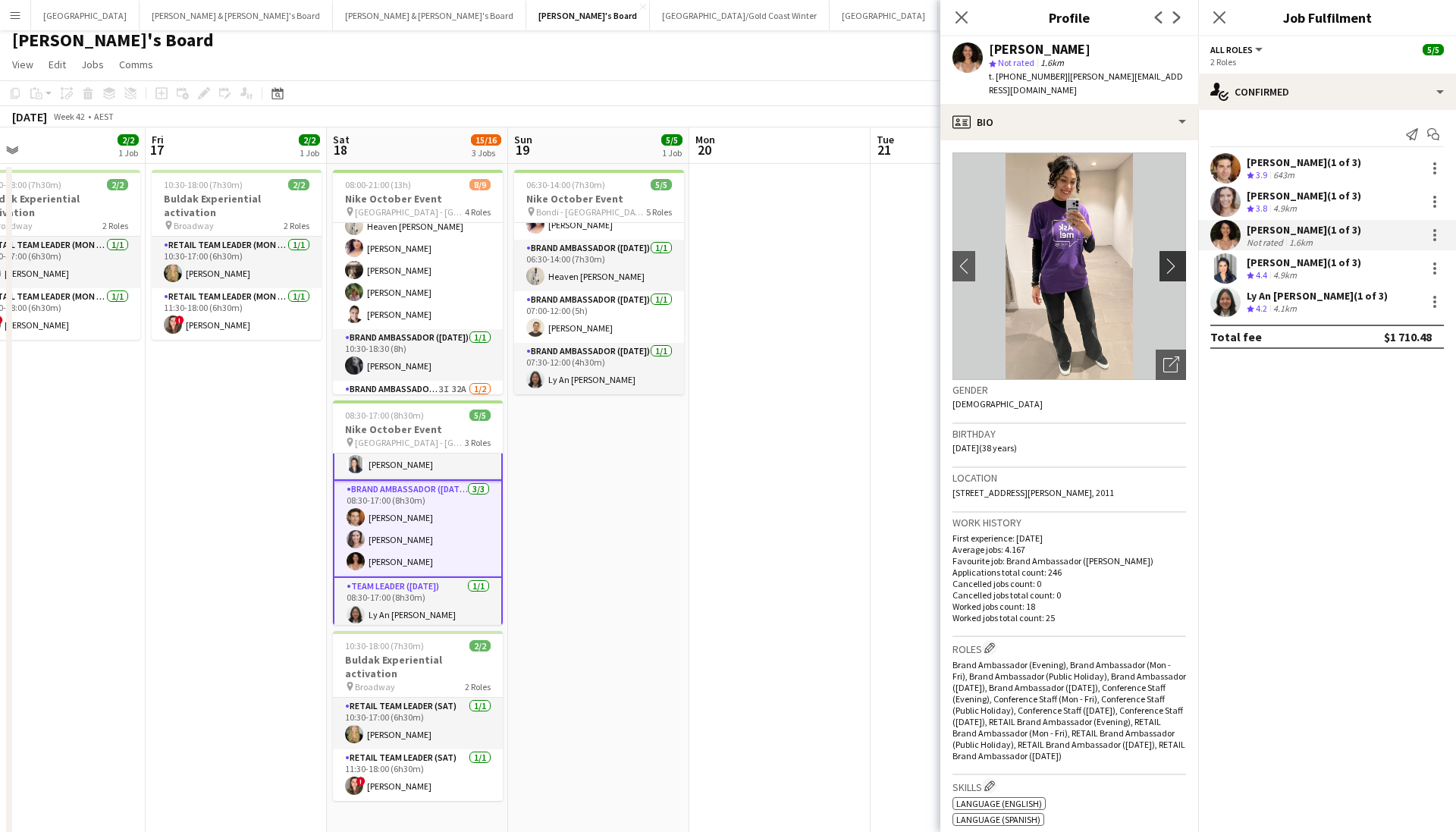
click at [1003, 258] on app-icon "chevron-right" at bounding box center [1175, 266] width 23 height 16
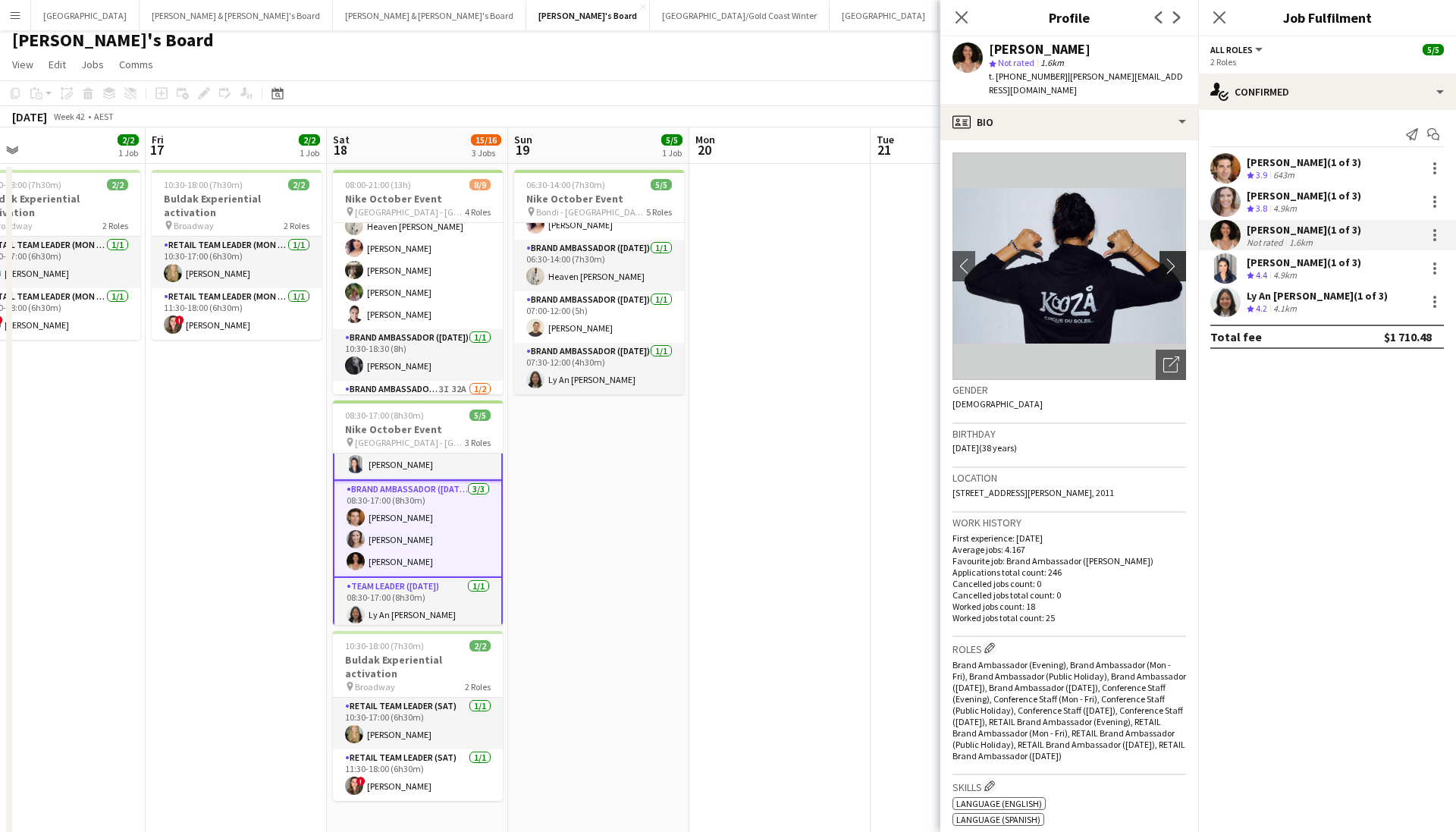
click at [1003, 258] on app-icon "chevron-right" at bounding box center [1175, 266] width 23 height 16
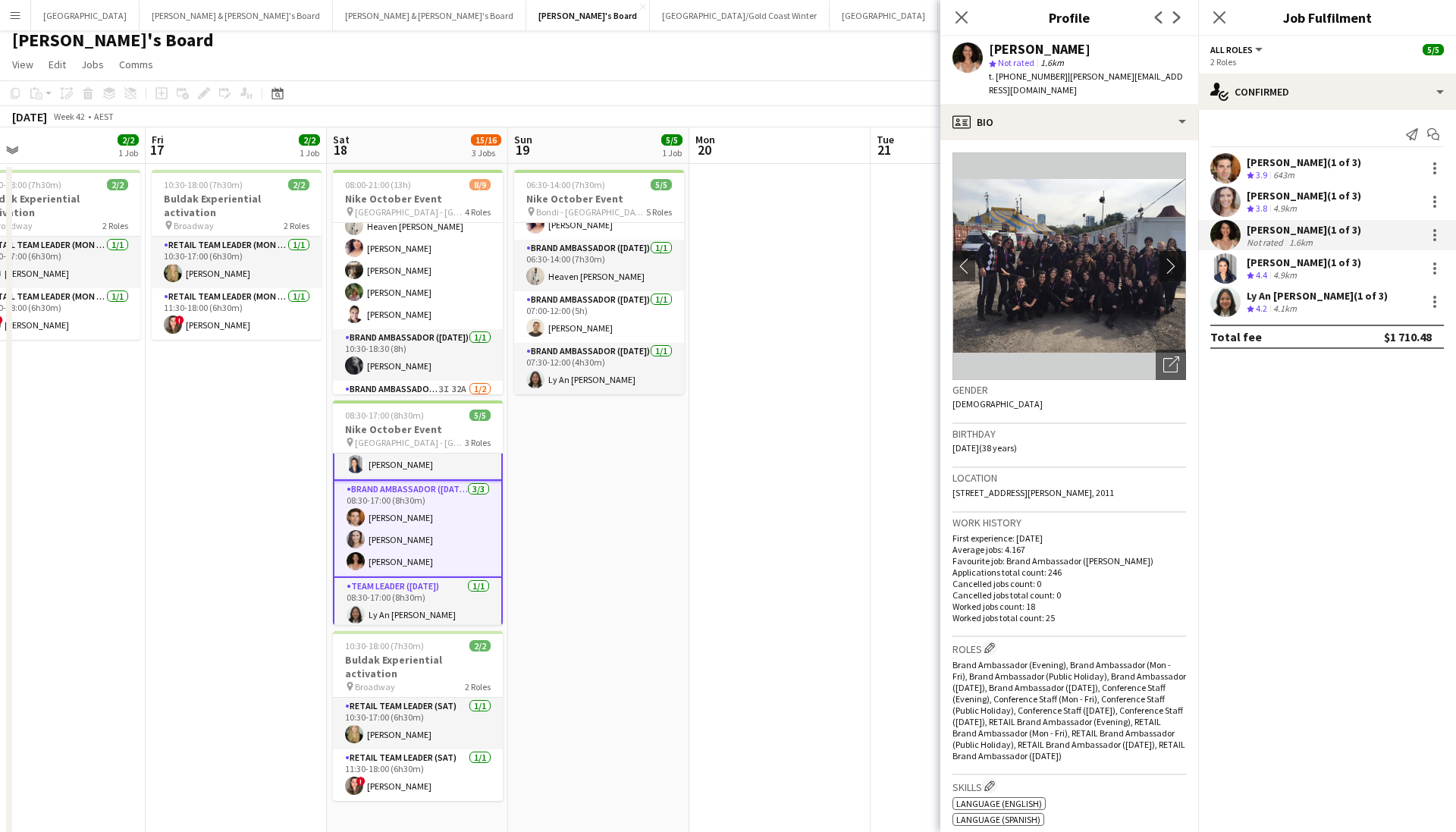
click at [1003, 258] on app-icon "chevron-right" at bounding box center [1175, 266] width 23 height 16
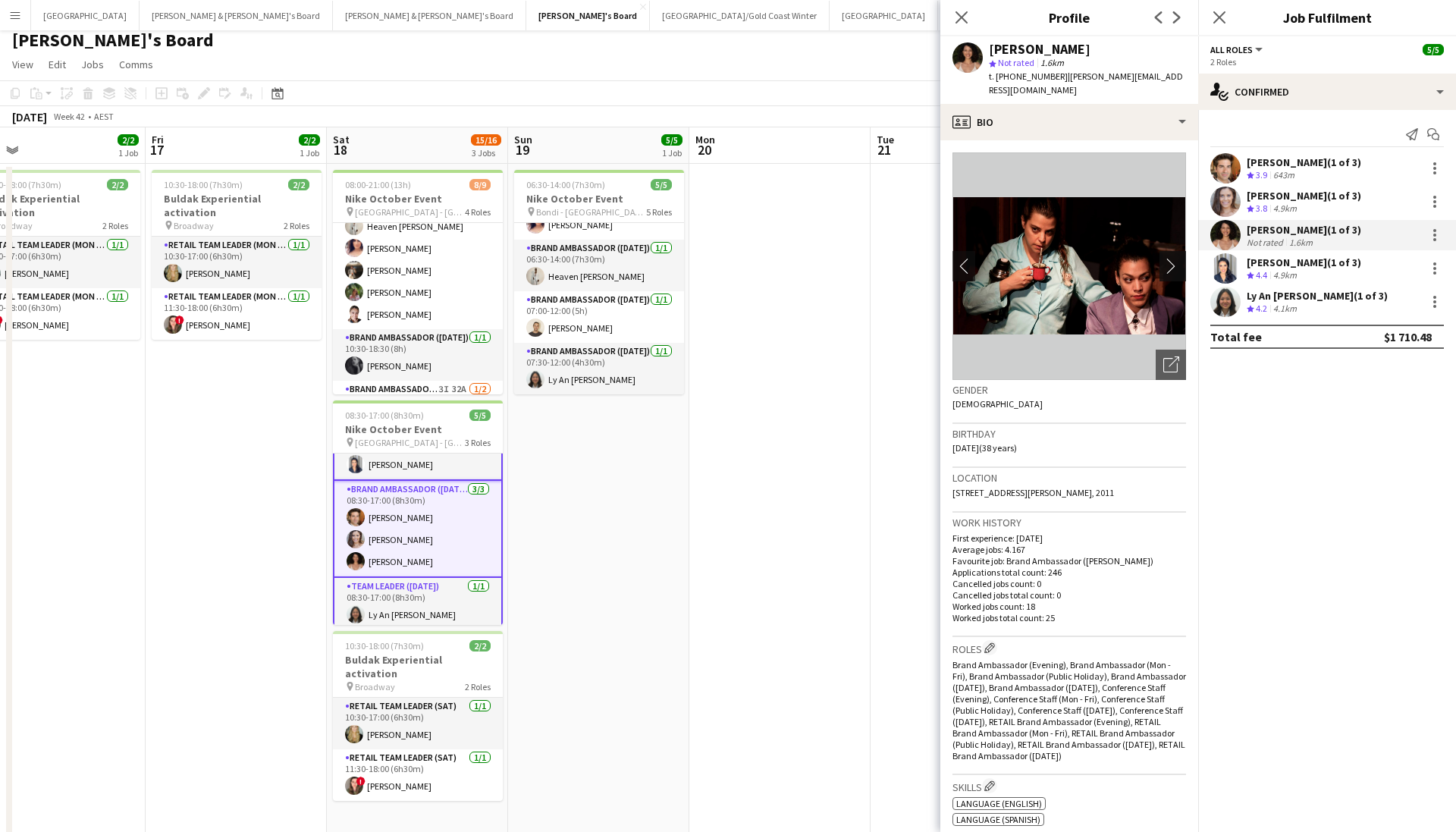
click at [1003, 258] on app-icon "chevron-right" at bounding box center [1175, 266] width 23 height 16
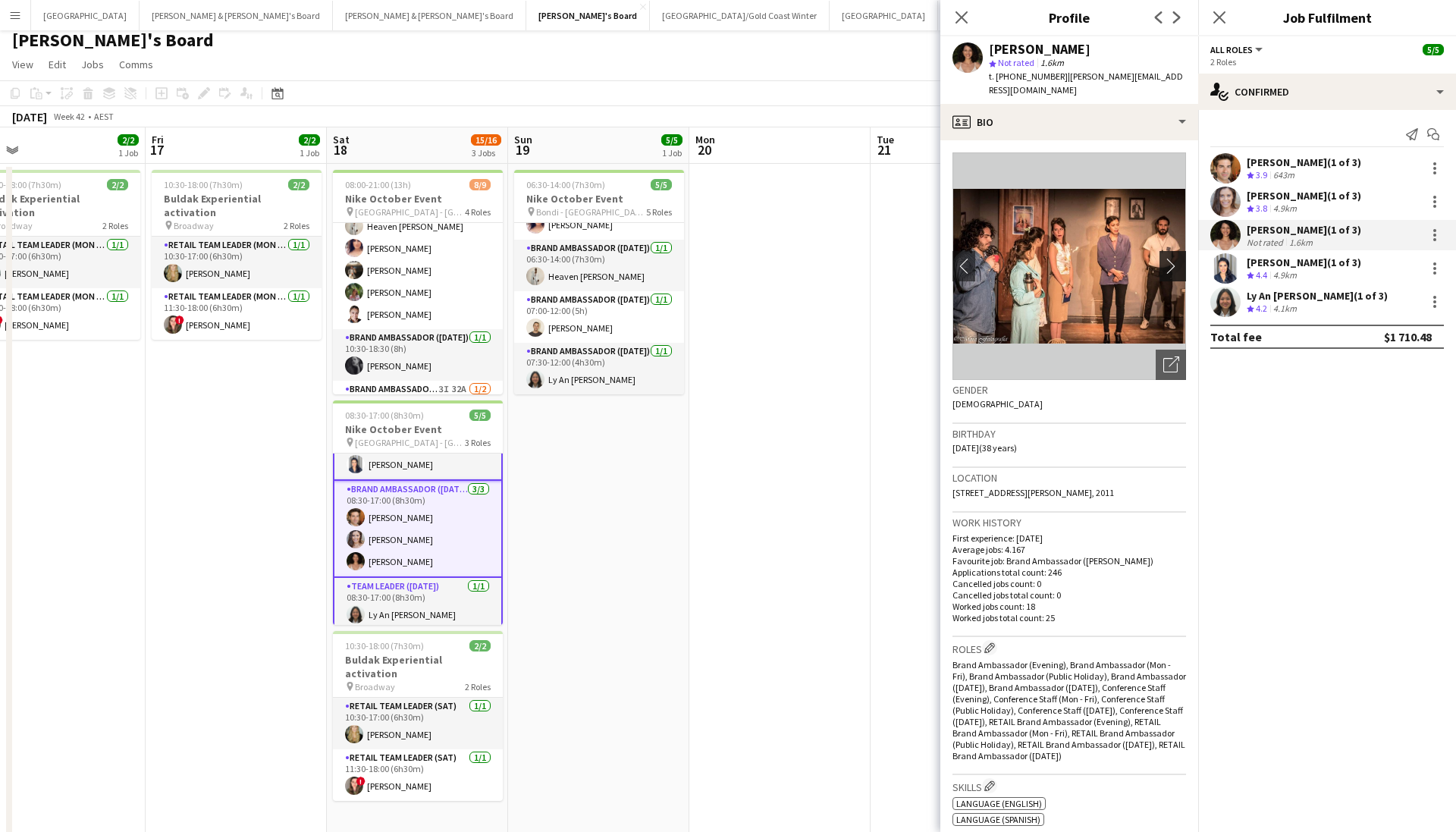
click at [1003, 258] on app-icon "chevron-right" at bounding box center [1175, 266] width 23 height 16
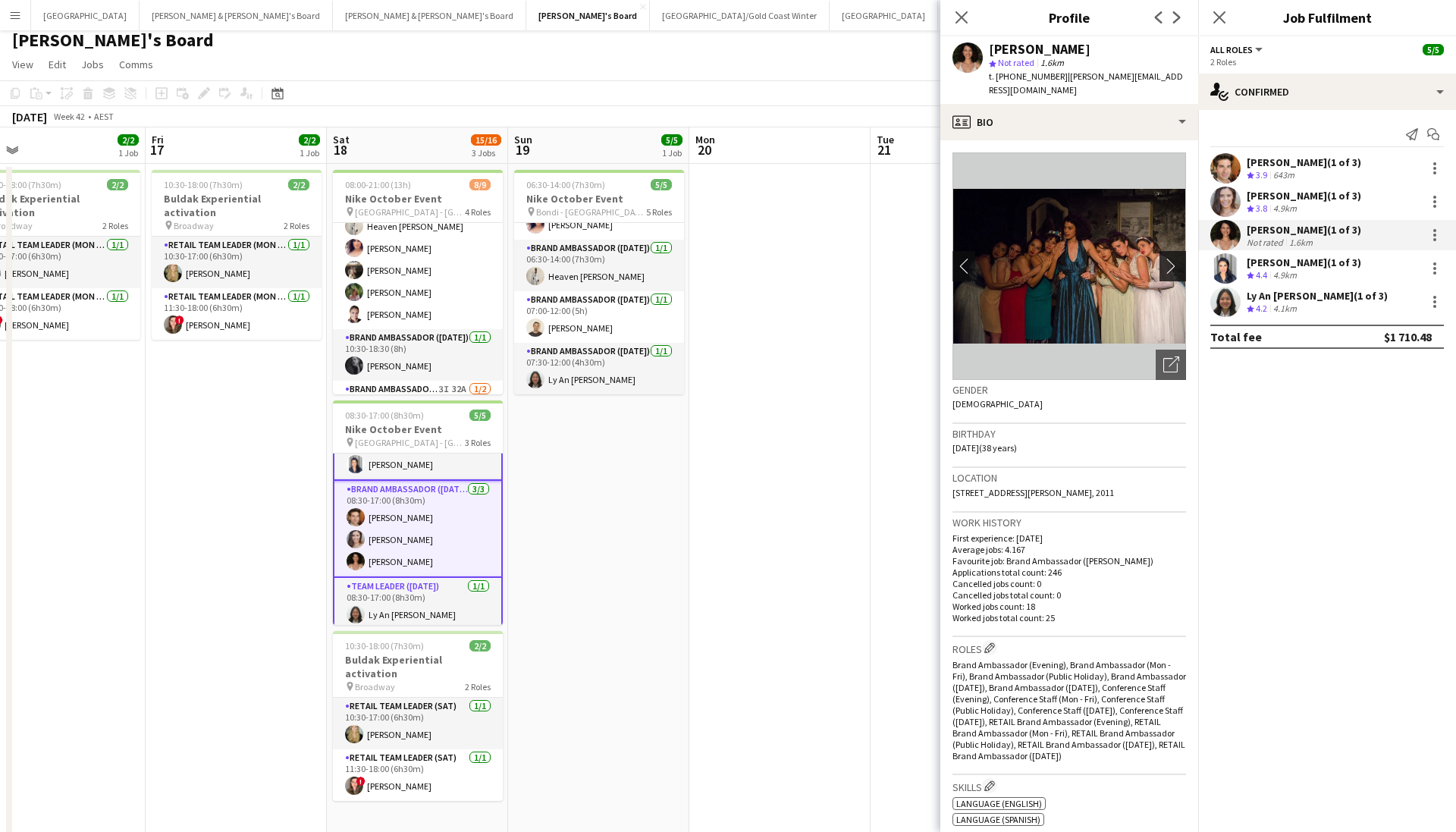
click at [1003, 258] on app-icon "chevron-right" at bounding box center [1175, 266] width 23 height 16
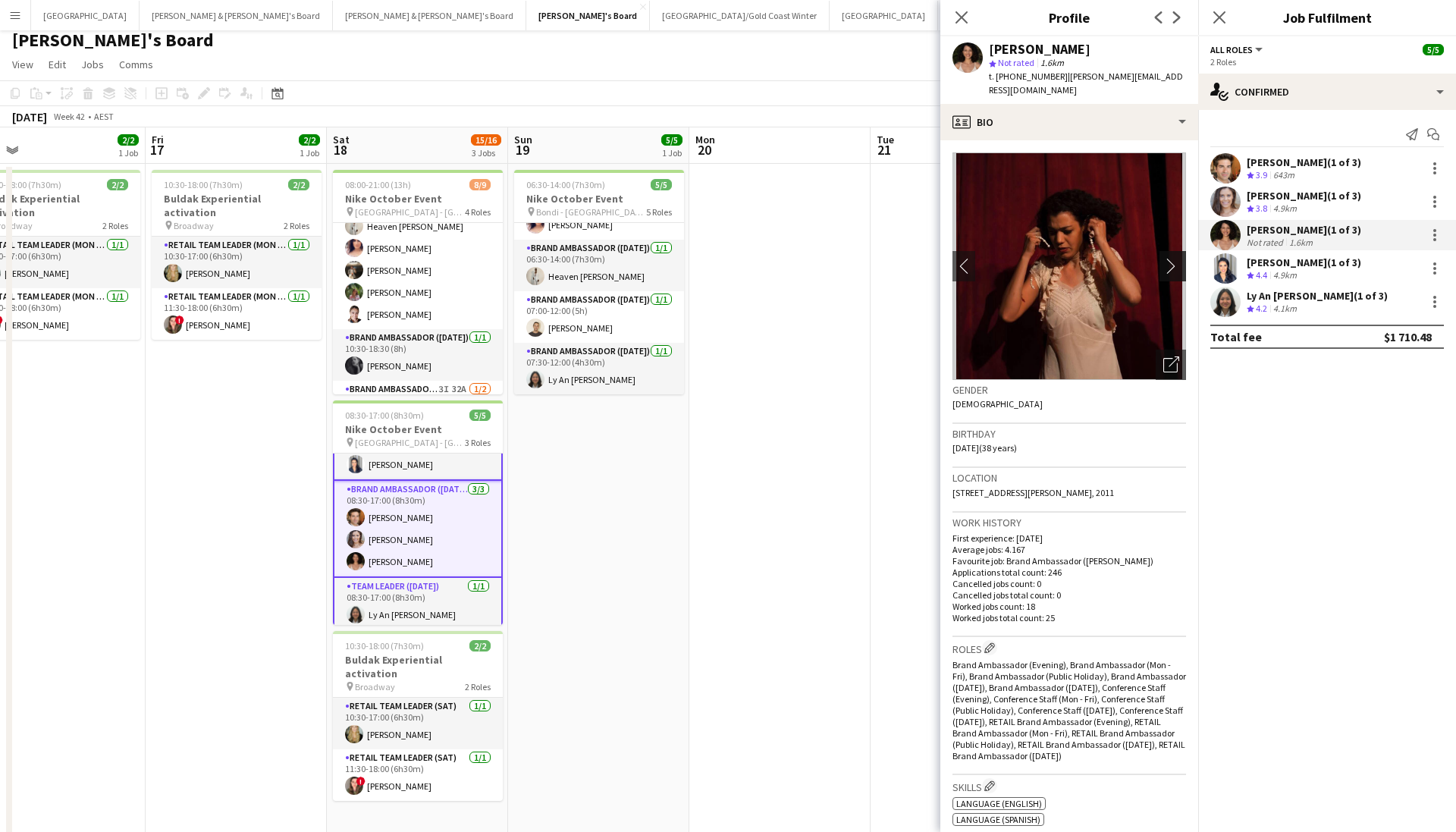
click at [1003, 258] on app-icon "chevron-right" at bounding box center [1175, 266] width 23 height 16
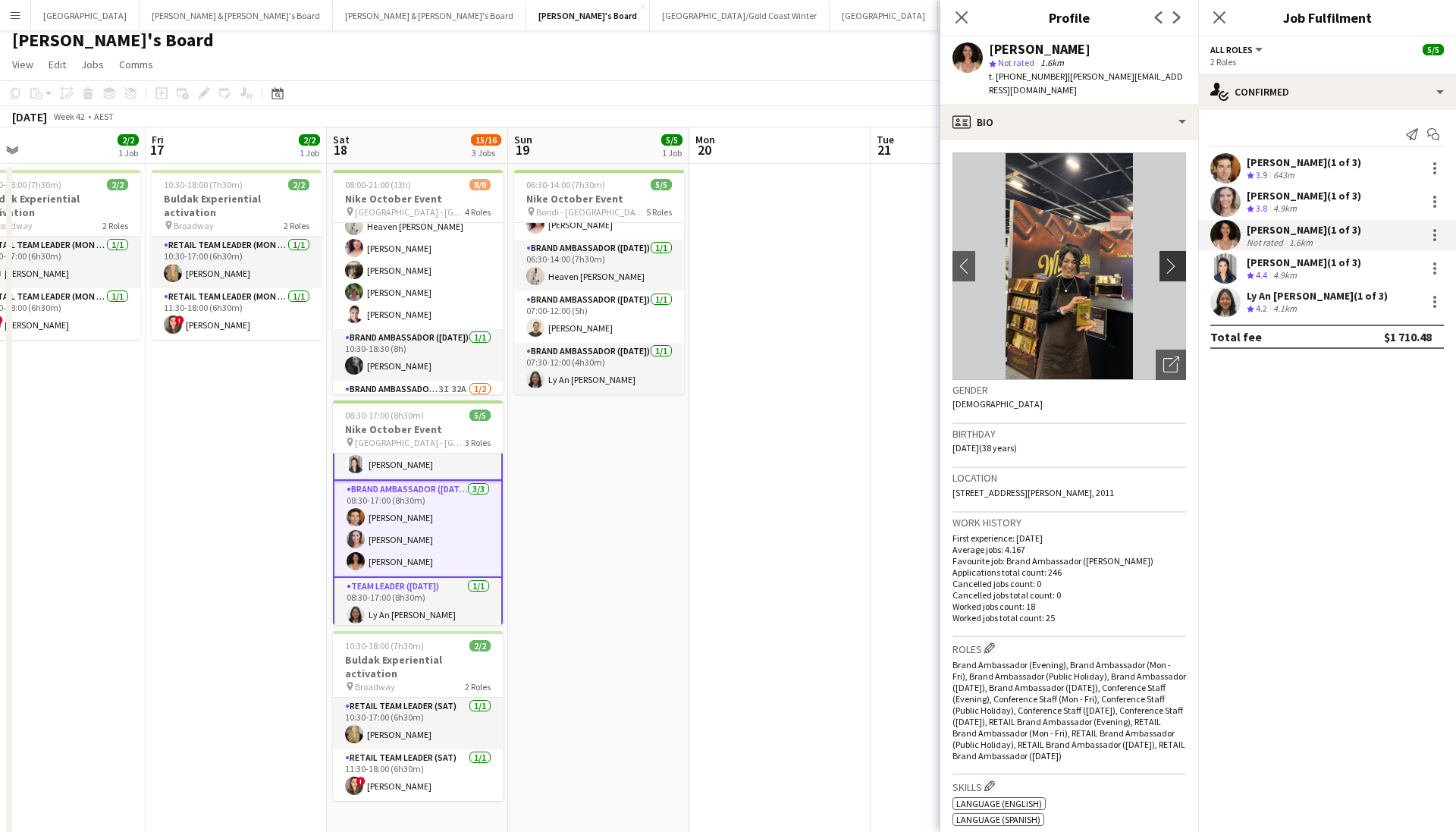
click at [1003, 258] on app-icon "chevron-right" at bounding box center [1175, 266] width 23 height 16
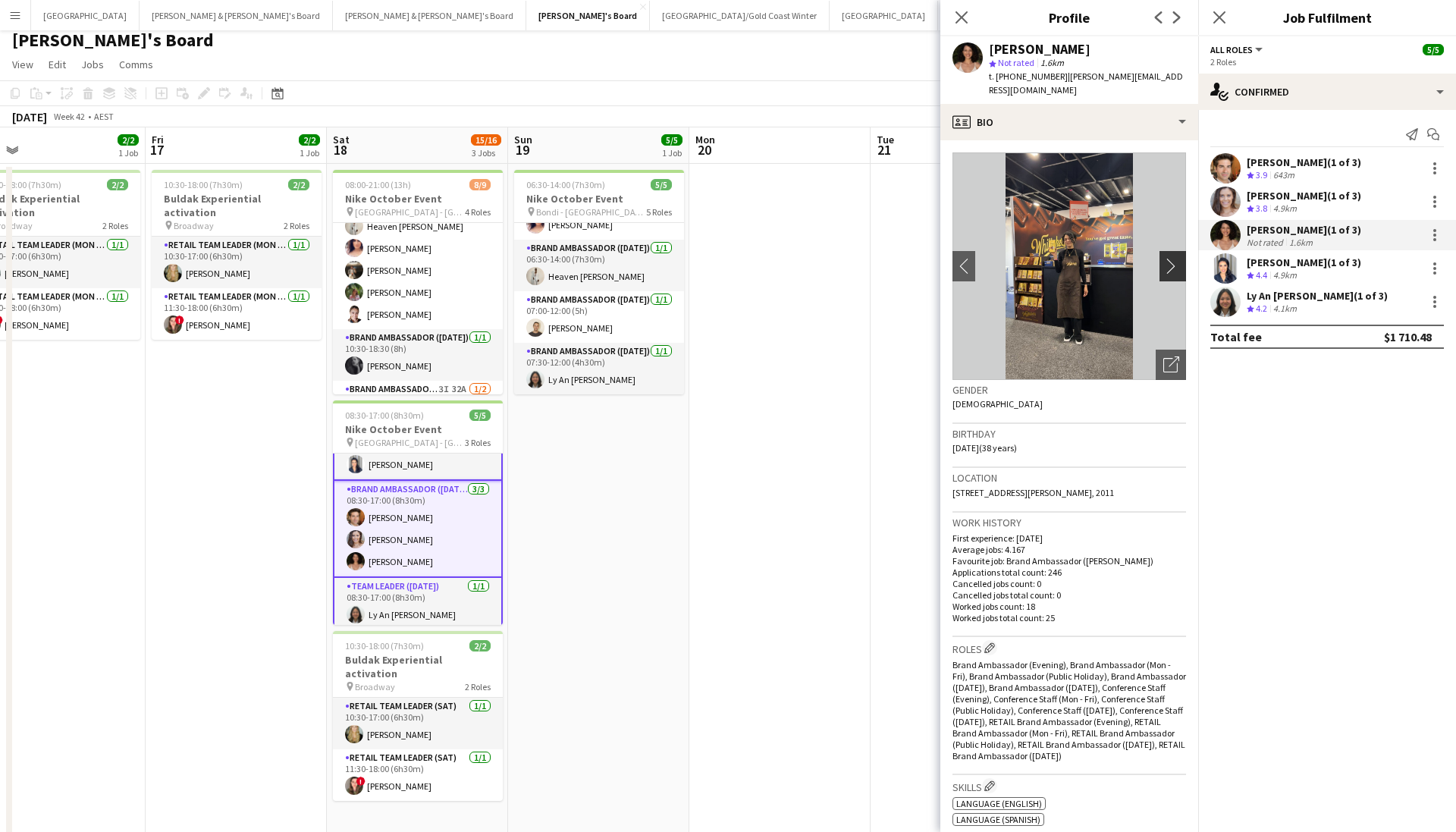
click at [1003, 258] on app-icon "chevron-right" at bounding box center [1175, 266] width 23 height 16
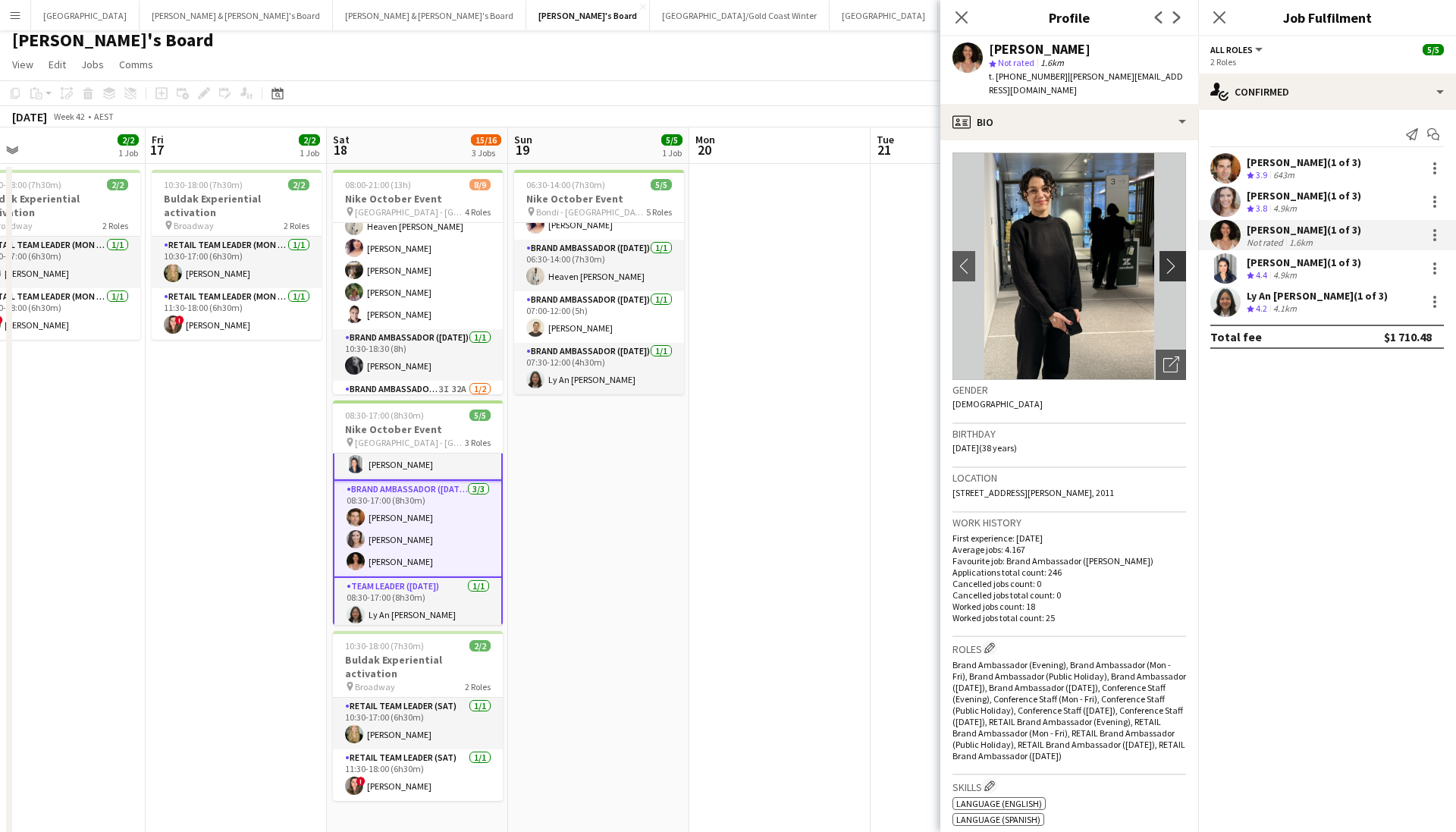
click at [1003, 258] on app-icon "chevron-right" at bounding box center [1175, 266] width 23 height 16
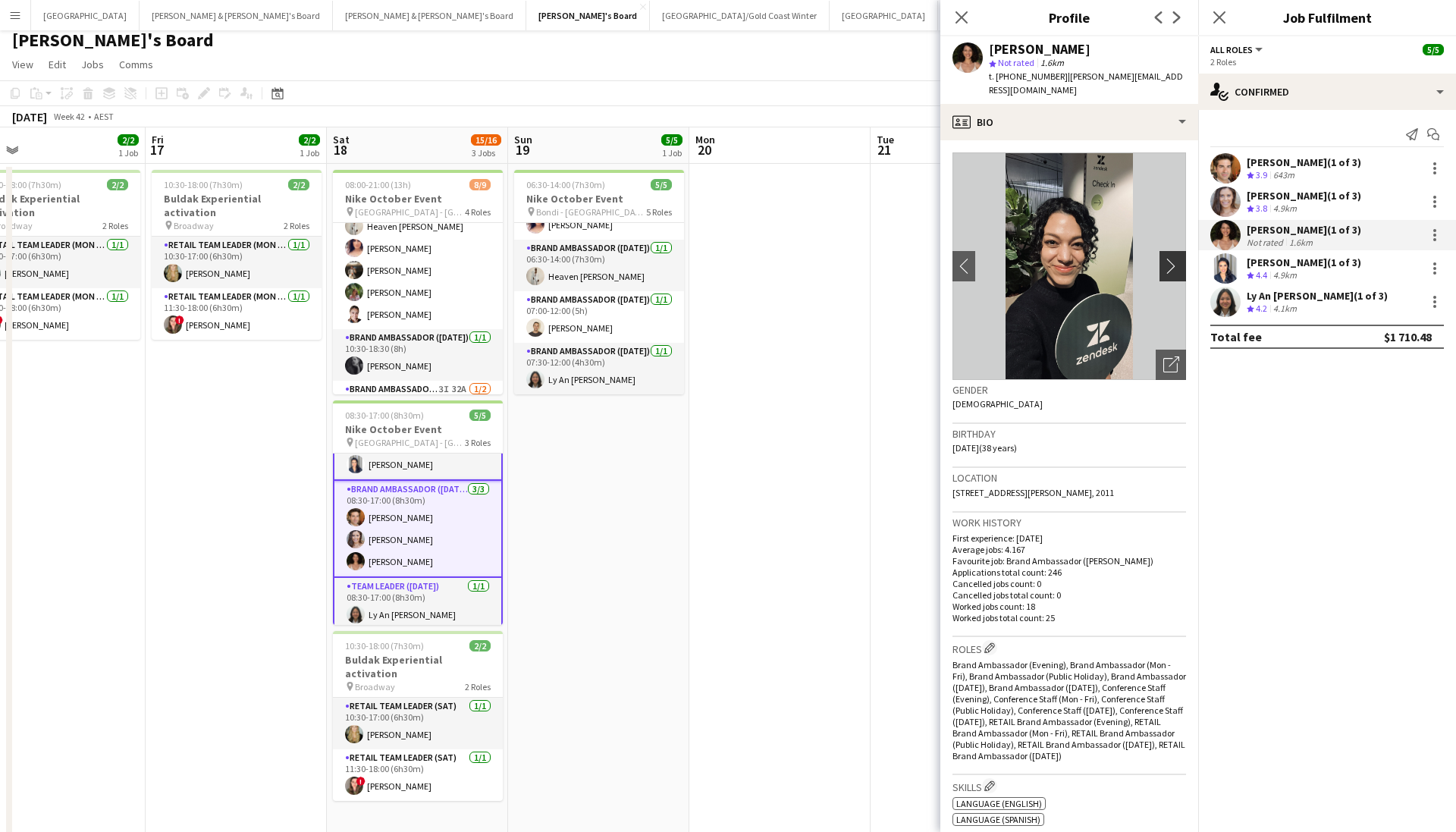
click at [1003, 258] on app-icon "chevron-right" at bounding box center [1175, 266] width 23 height 16
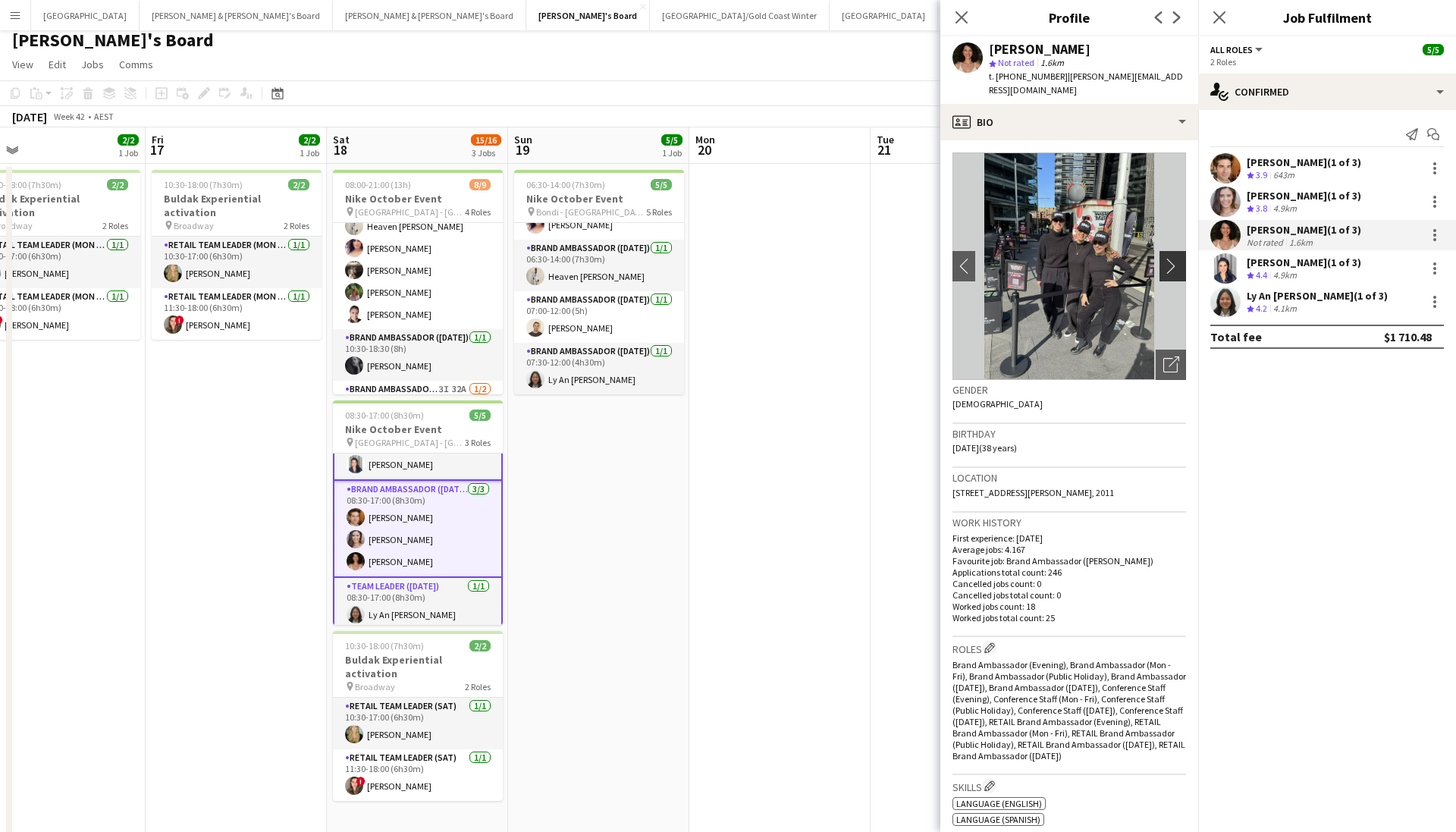
click at [1003, 258] on app-icon "chevron-right" at bounding box center [1175, 266] width 23 height 16
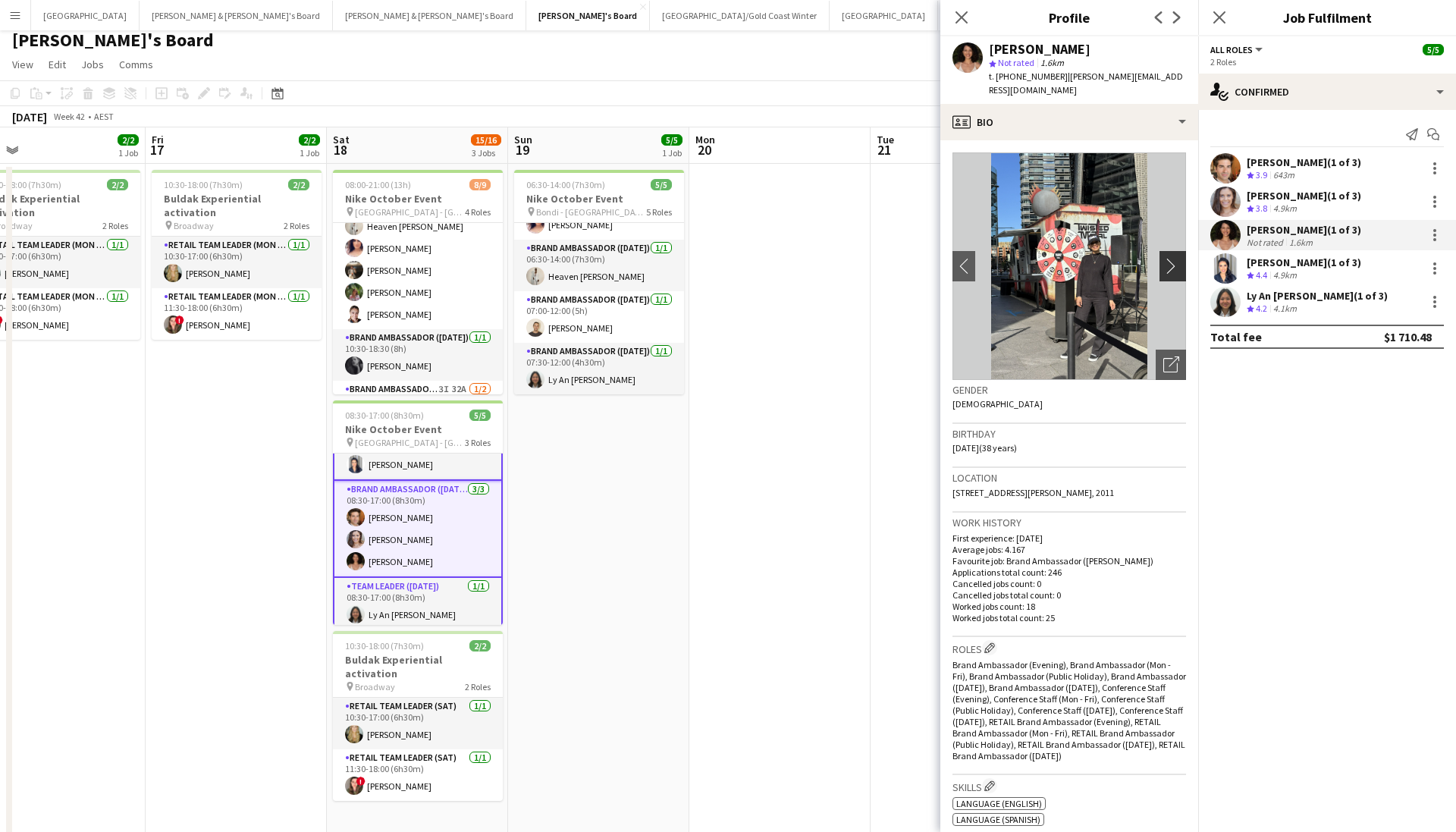
click at [1003, 258] on app-icon "chevron-right" at bounding box center [1175, 266] width 23 height 16
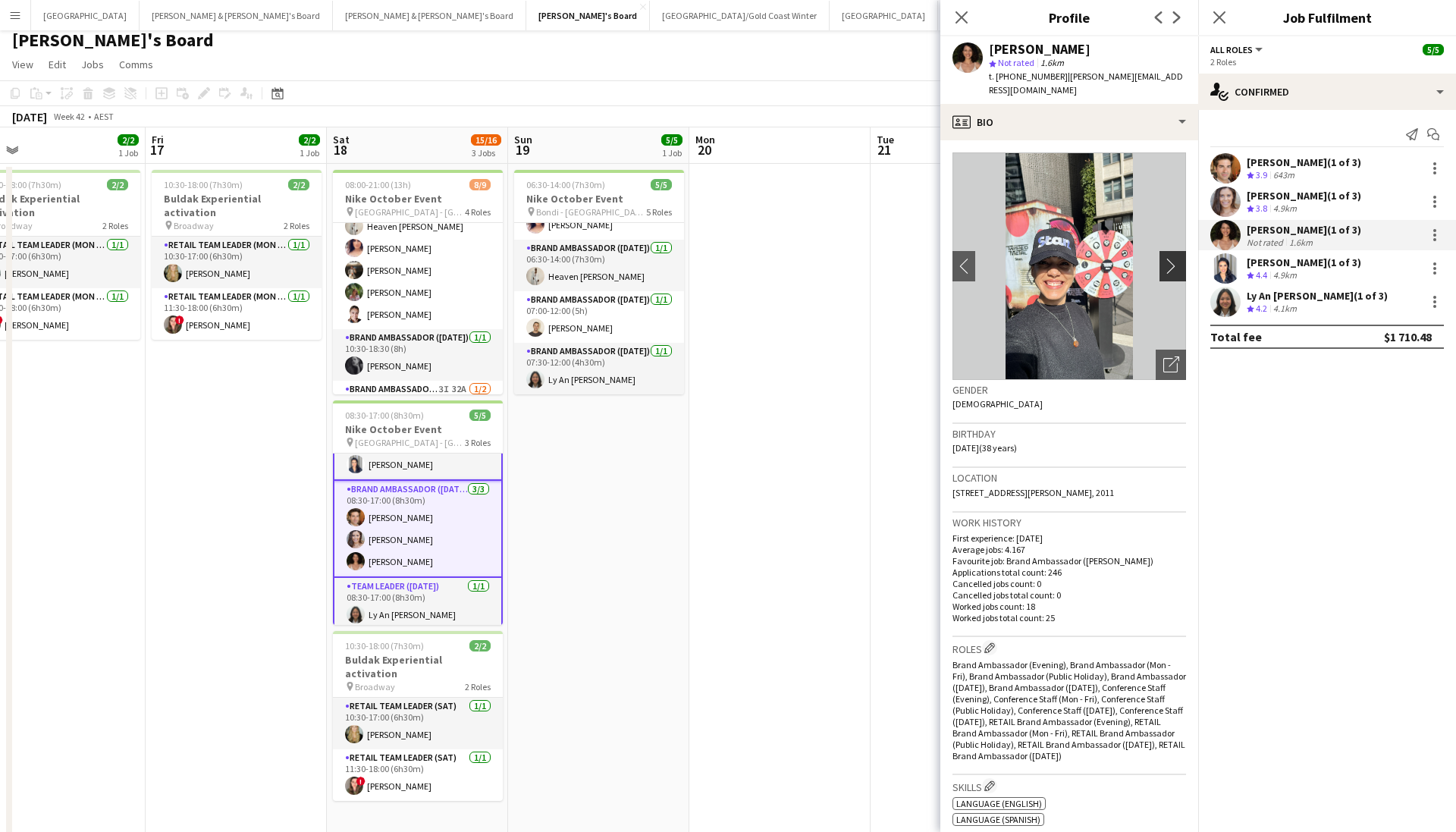
click at [1003, 258] on app-icon "chevron-right" at bounding box center [1175, 266] width 23 height 16
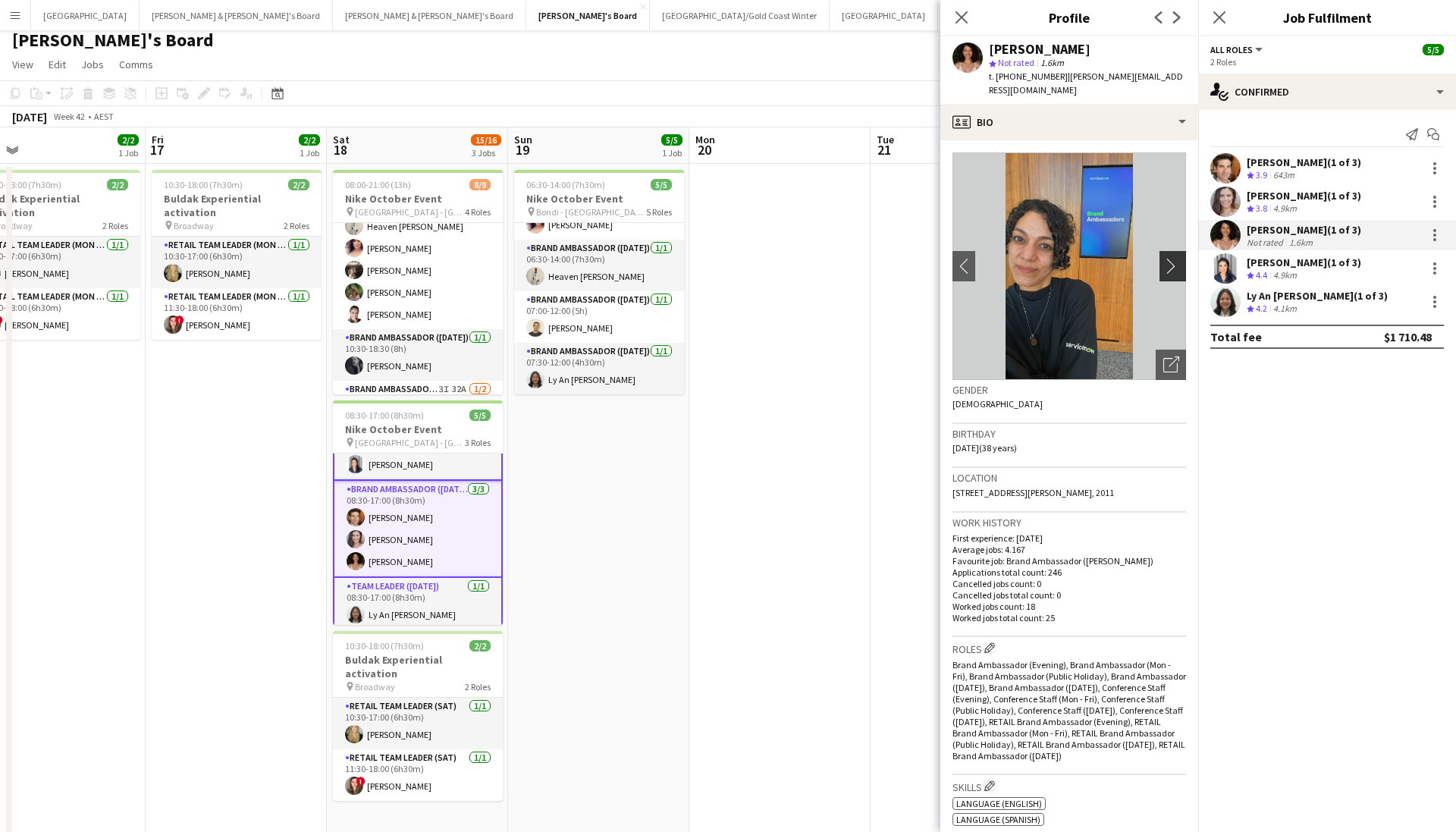
click at [1003, 258] on app-icon "chevron-right" at bounding box center [1175, 266] width 23 height 16
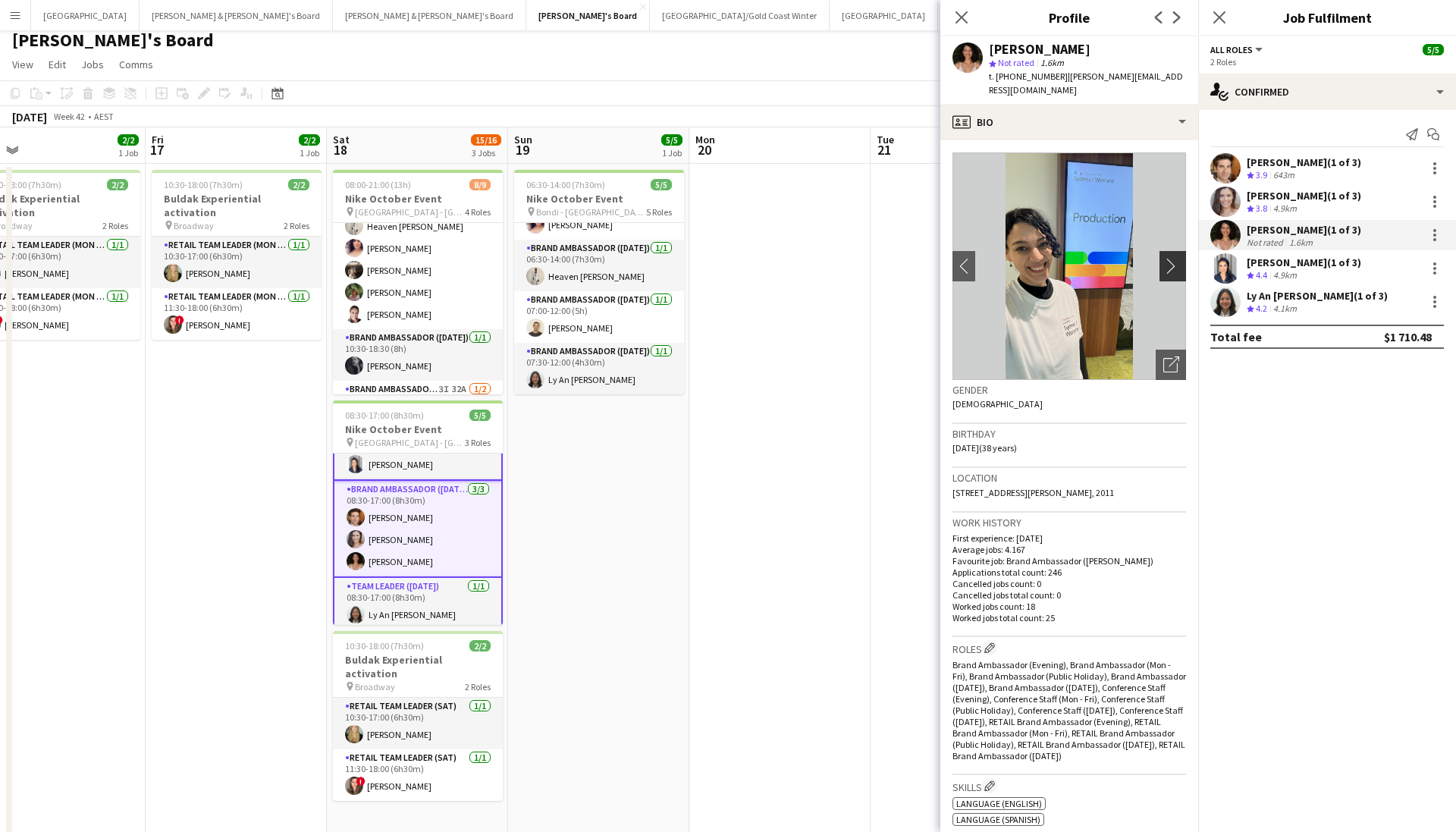
click at [1003, 258] on app-icon "chevron-right" at bounding box center [1175, 266] width 23 height 16
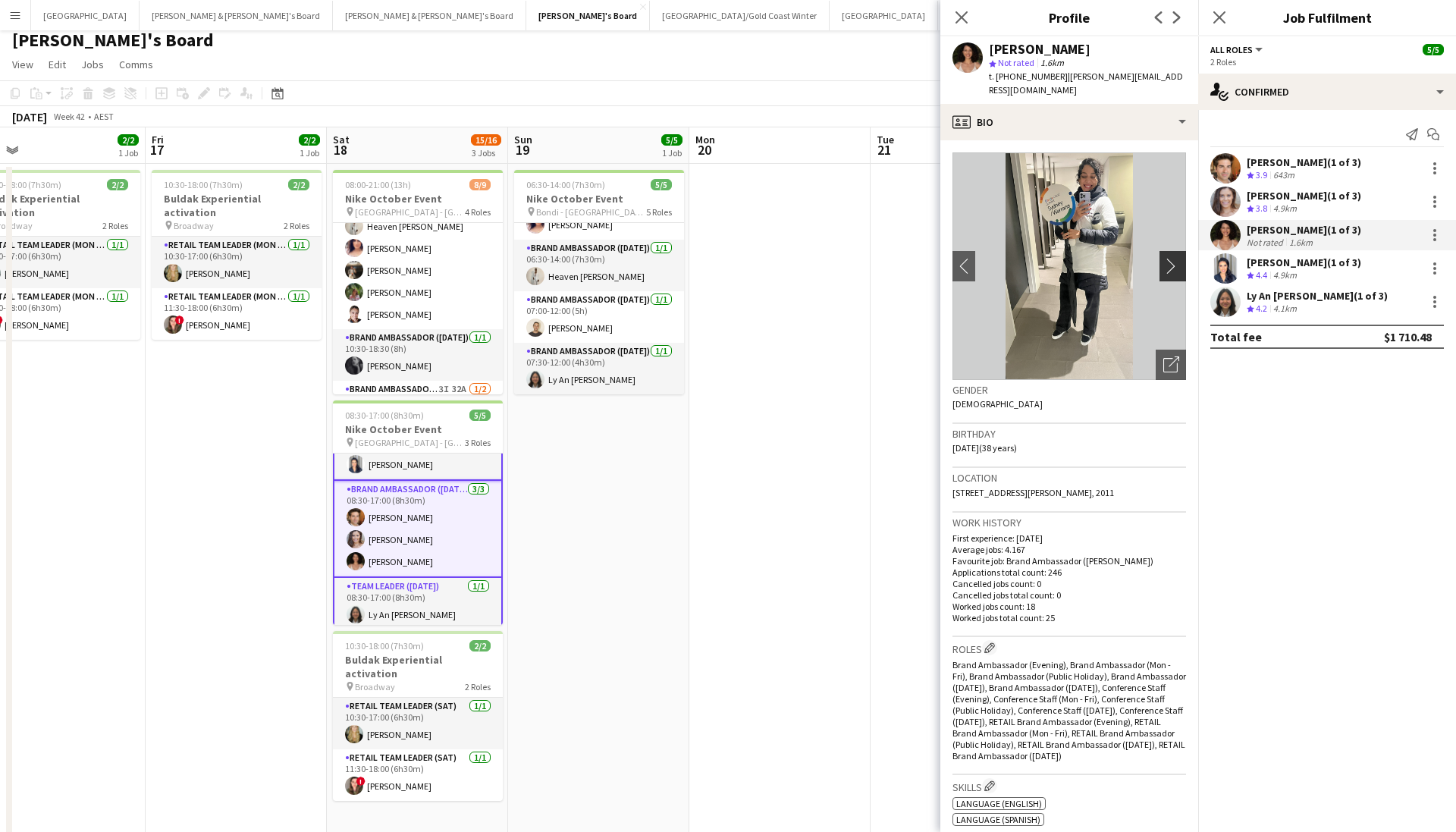
click at [1003, 258] on app-icon "chevron-right" at bounding box center [1175, 266] width 23 height 16
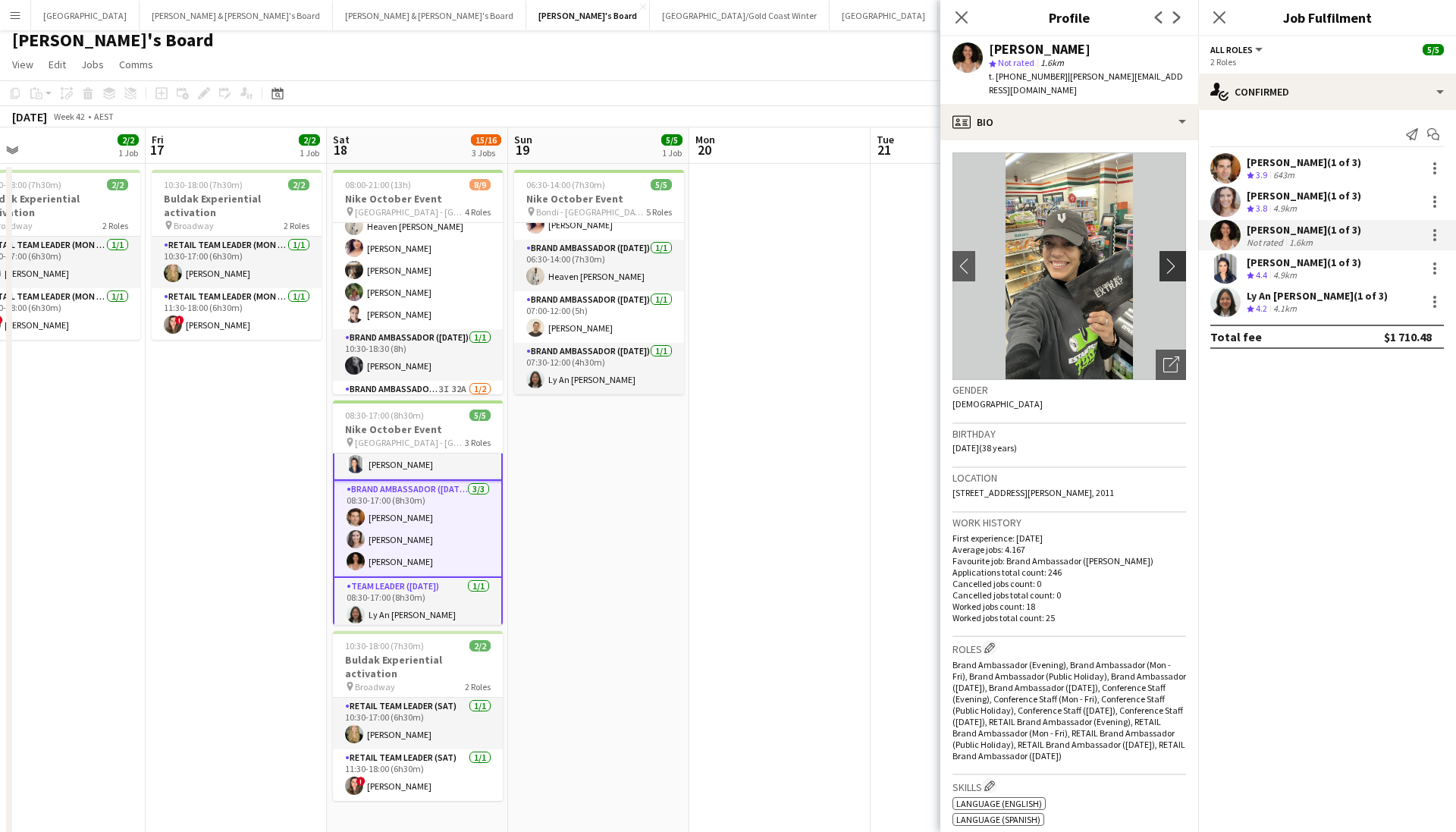
click at [1003, 258] on app-icon "chevron-right" at bounding box center [1175, 266] width 23 height 16
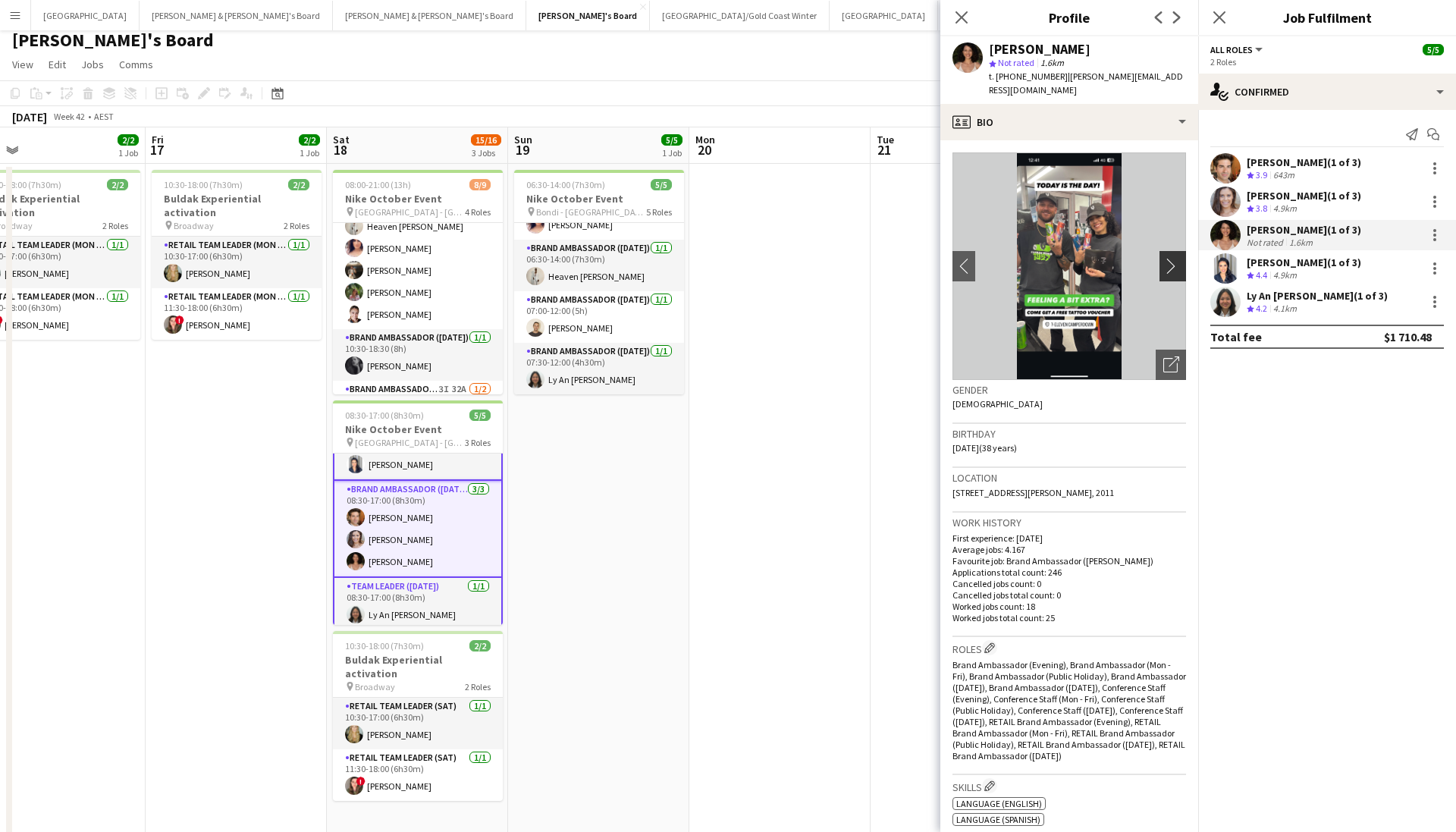
click at [1003, 258] on app-icon "chevron-right" at bounding box center [1175, 266] width 23 height 16
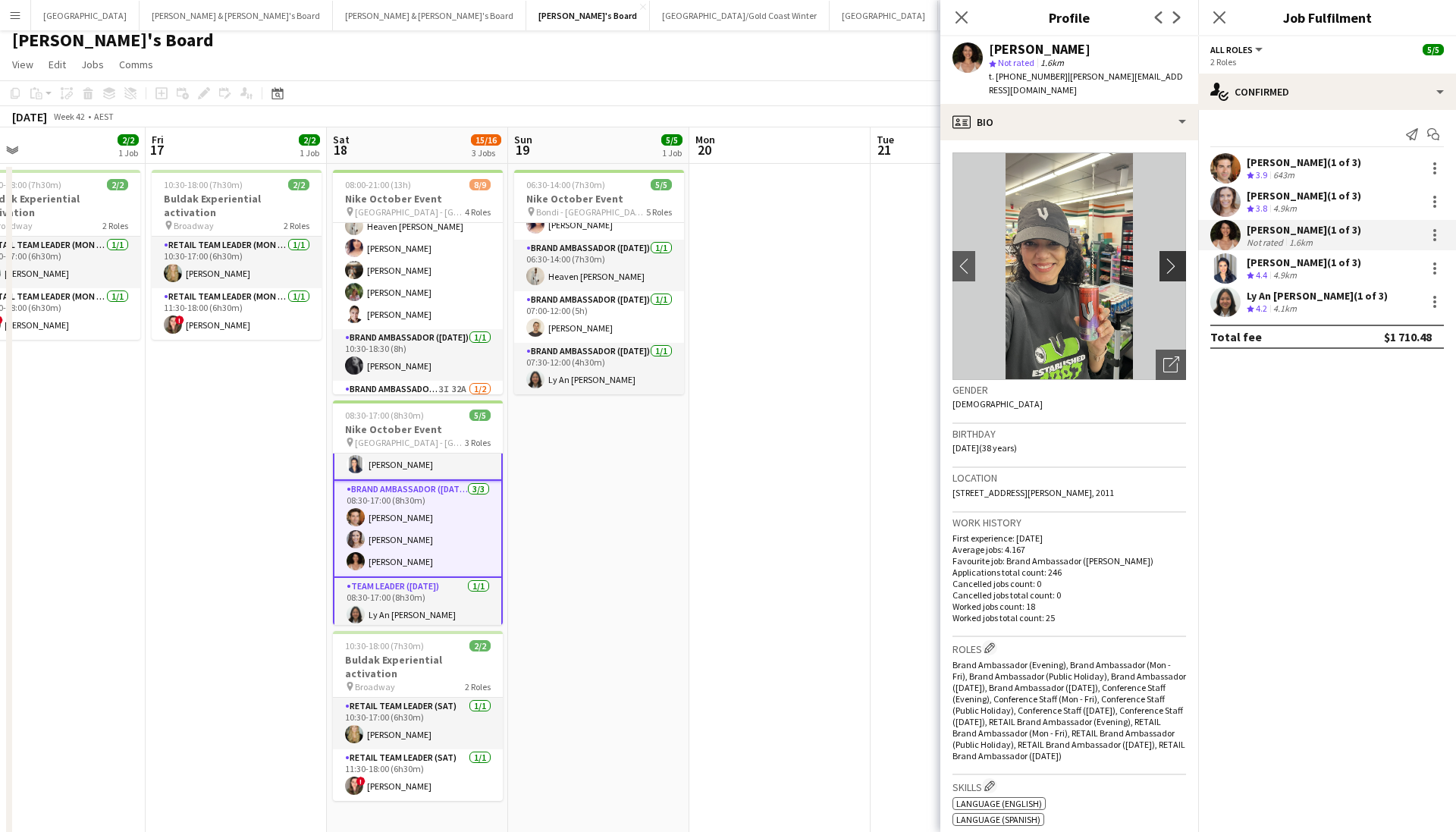
click at [1003, 258] on app-icon "chevron-right" at bounding box center [1175, 266] width 23 height 16
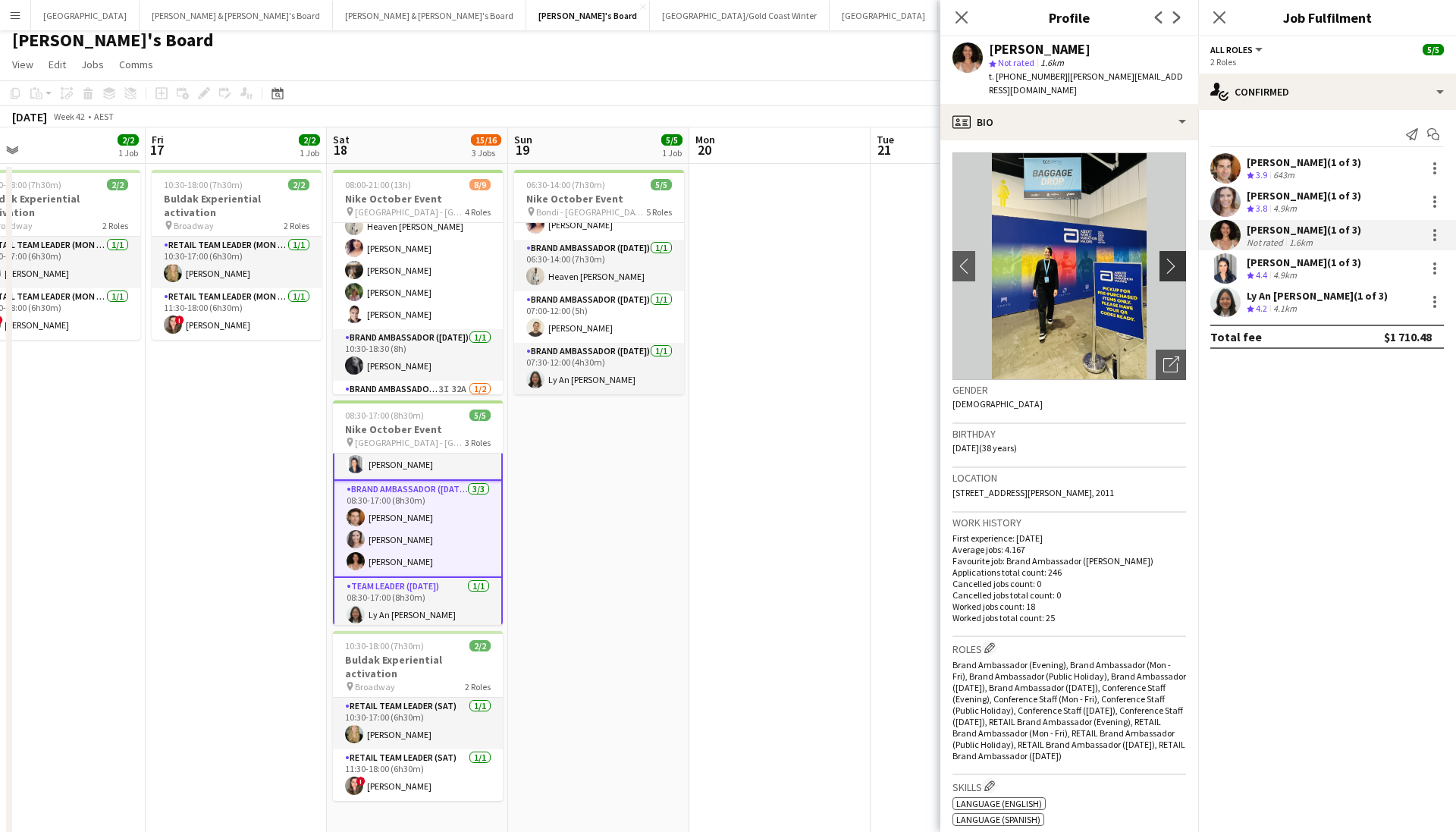
click at [1003, 258] on app-icon "chevron-right" at bounding box center [1175, 266] width 23 height 16
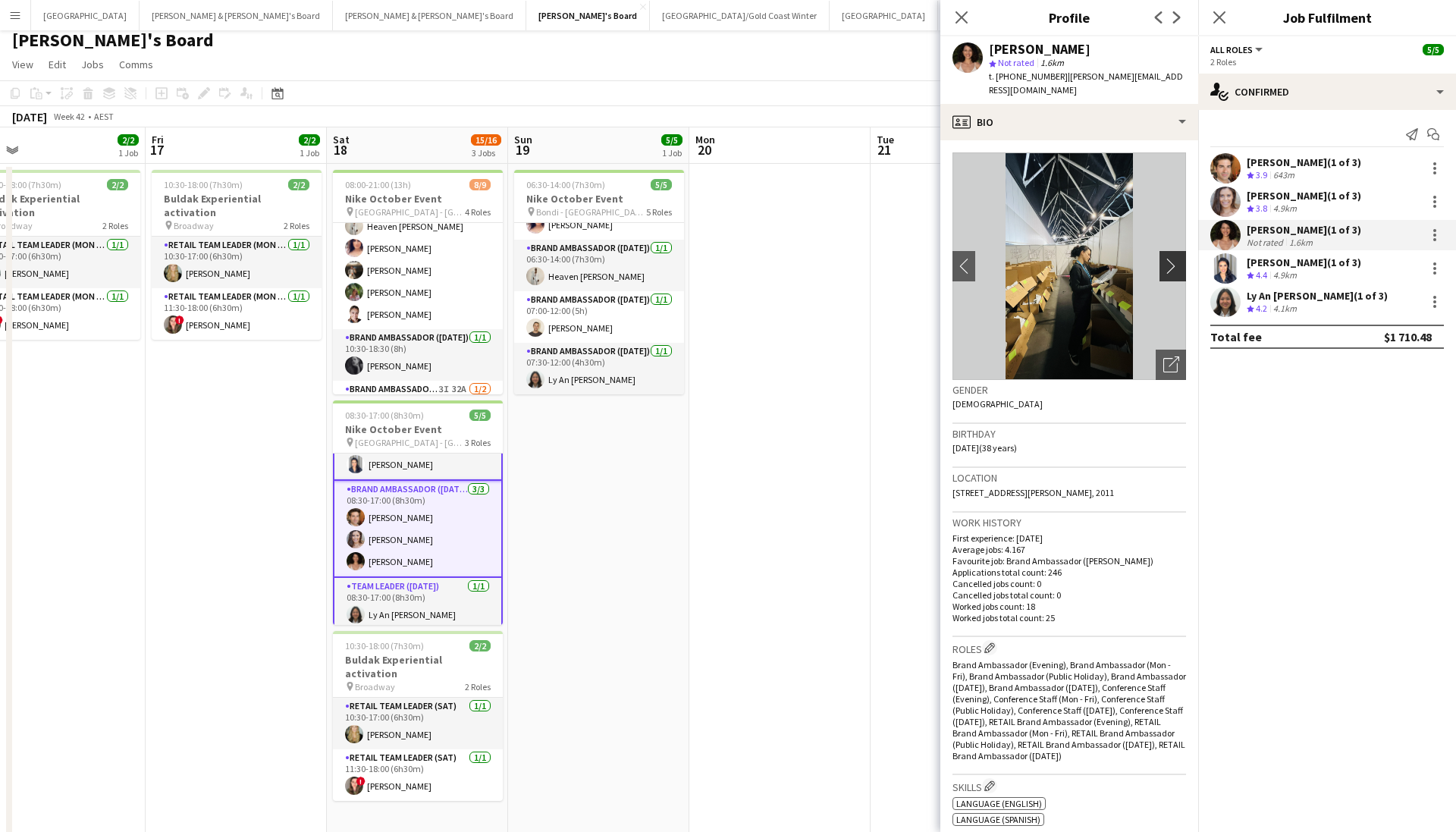
click at [1003, 258] on app-icon "chevron-right" at bounding box center [1175, 266] width 23 height 16
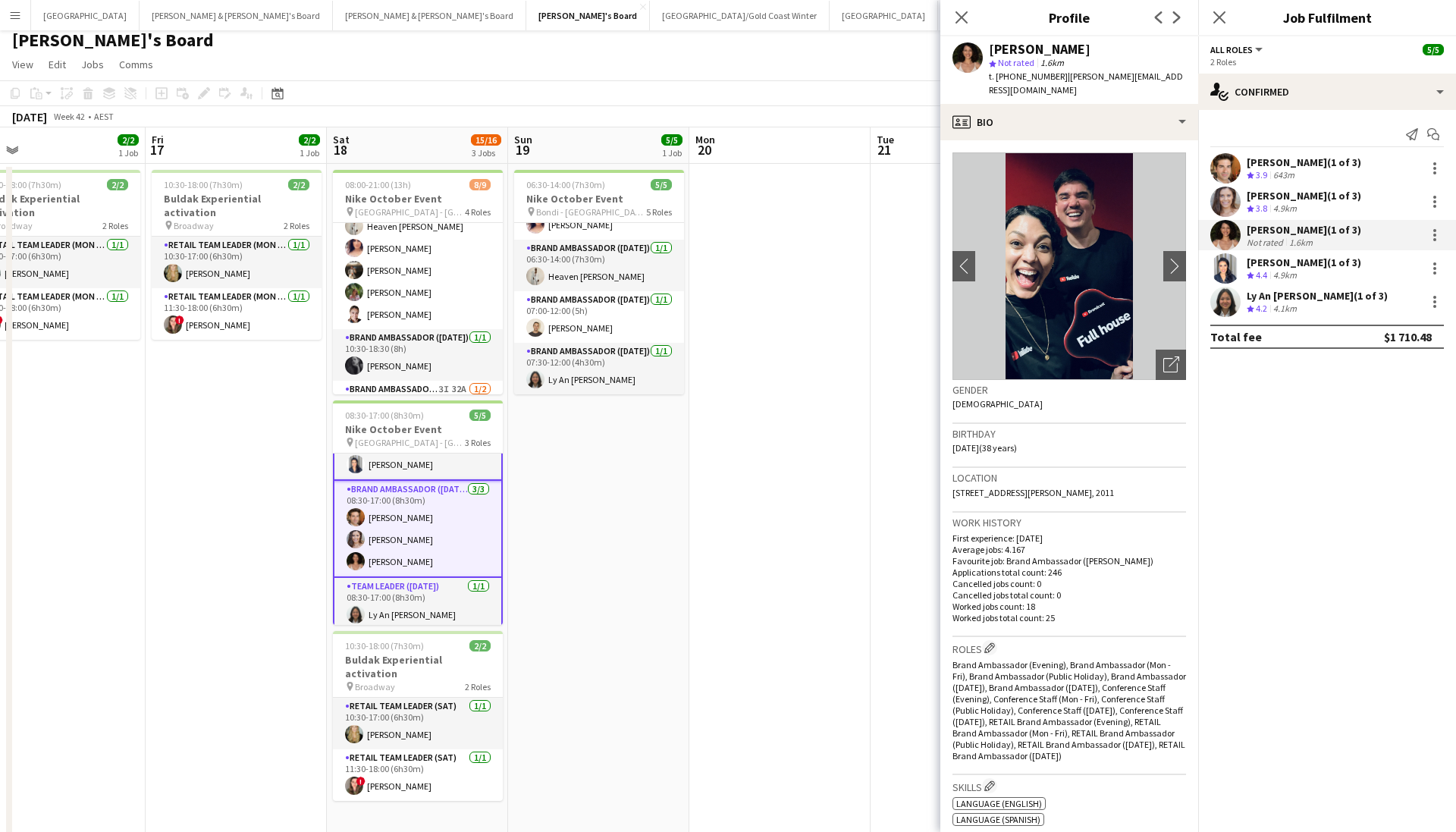
click at [1003, 276] on app-user-avatar at bounding box center [1226, 269] width 31 height 31
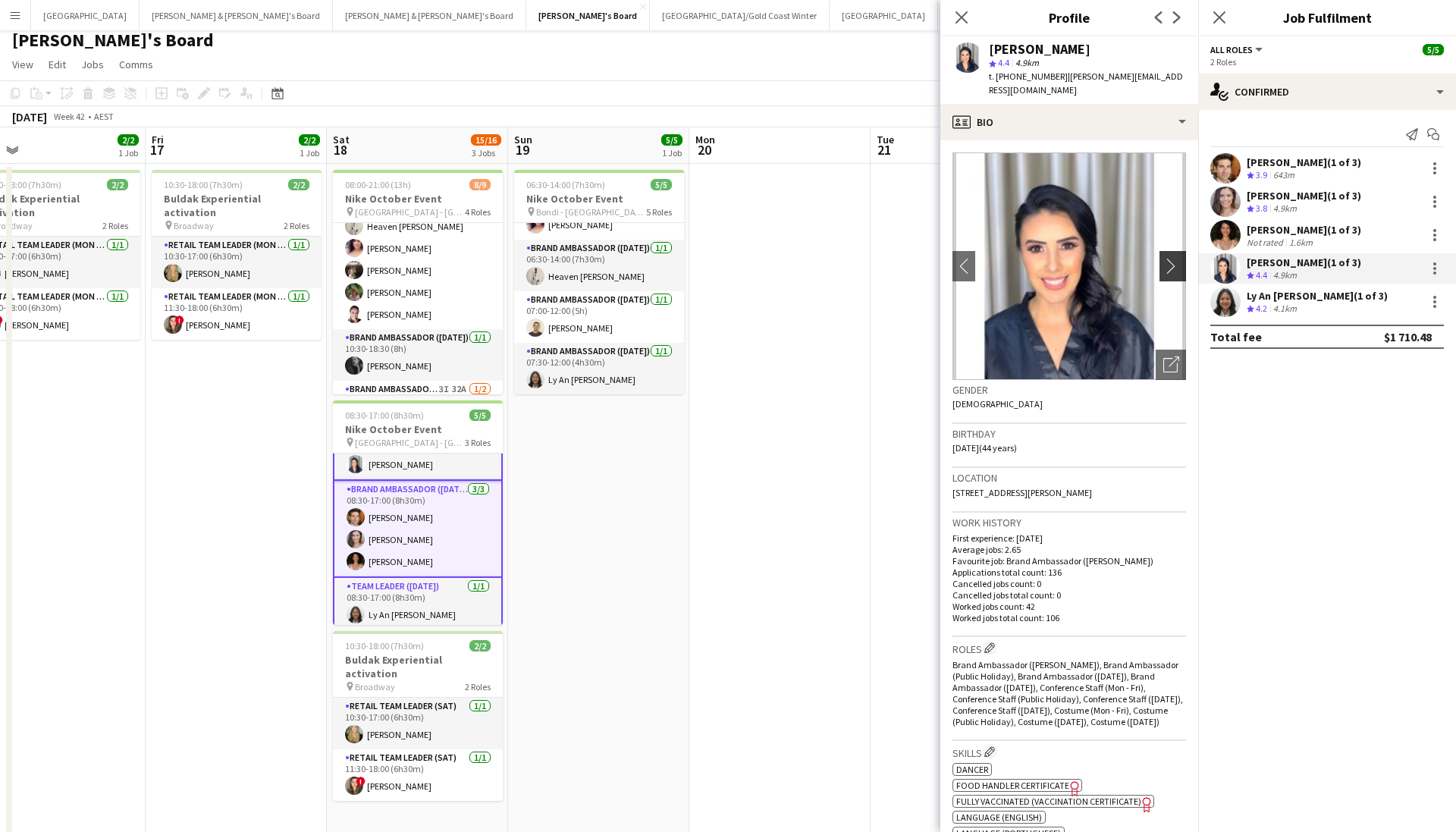
click at [1003, 258] on app-icon "chevron-right" at bounding box center [1175, 266] width 23 height 16
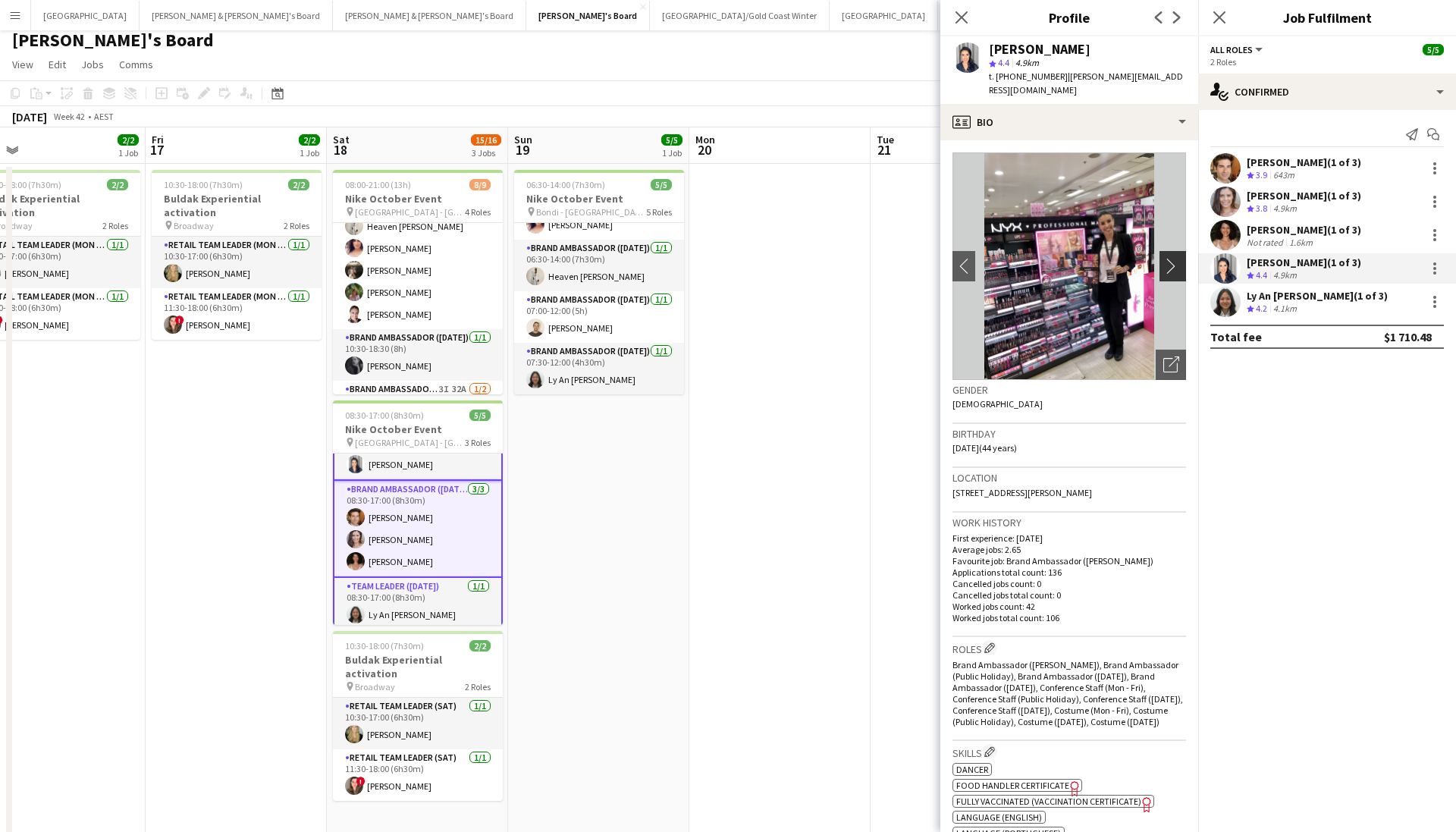
click at [1003, 258] on app-icon "chevron-right" at bounding box center [1175, 266] width 23 height 16
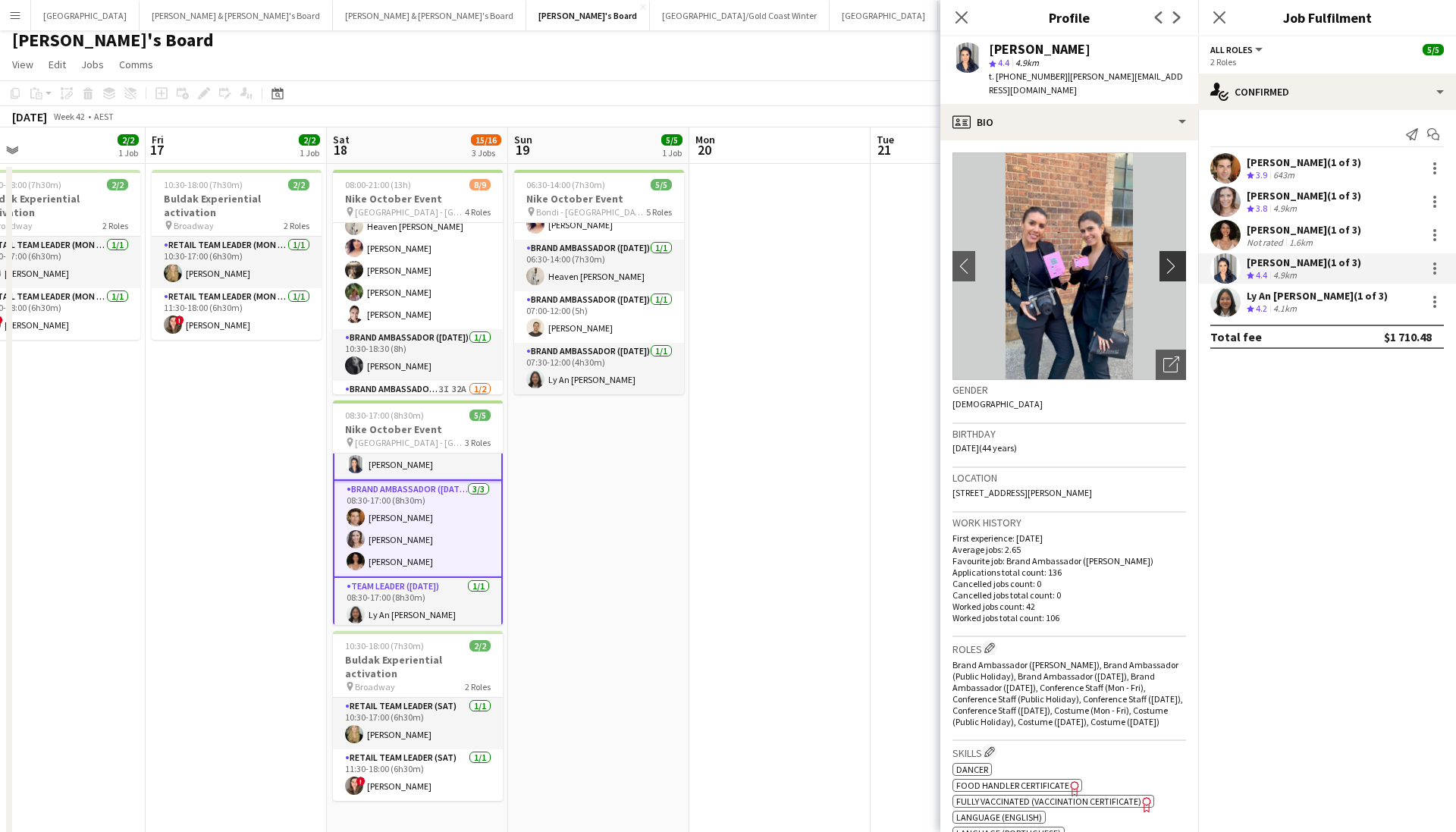
click at [1003, 258] on app-icon "chevron-right" at bounding box center [1175, 266] width 23 height 16
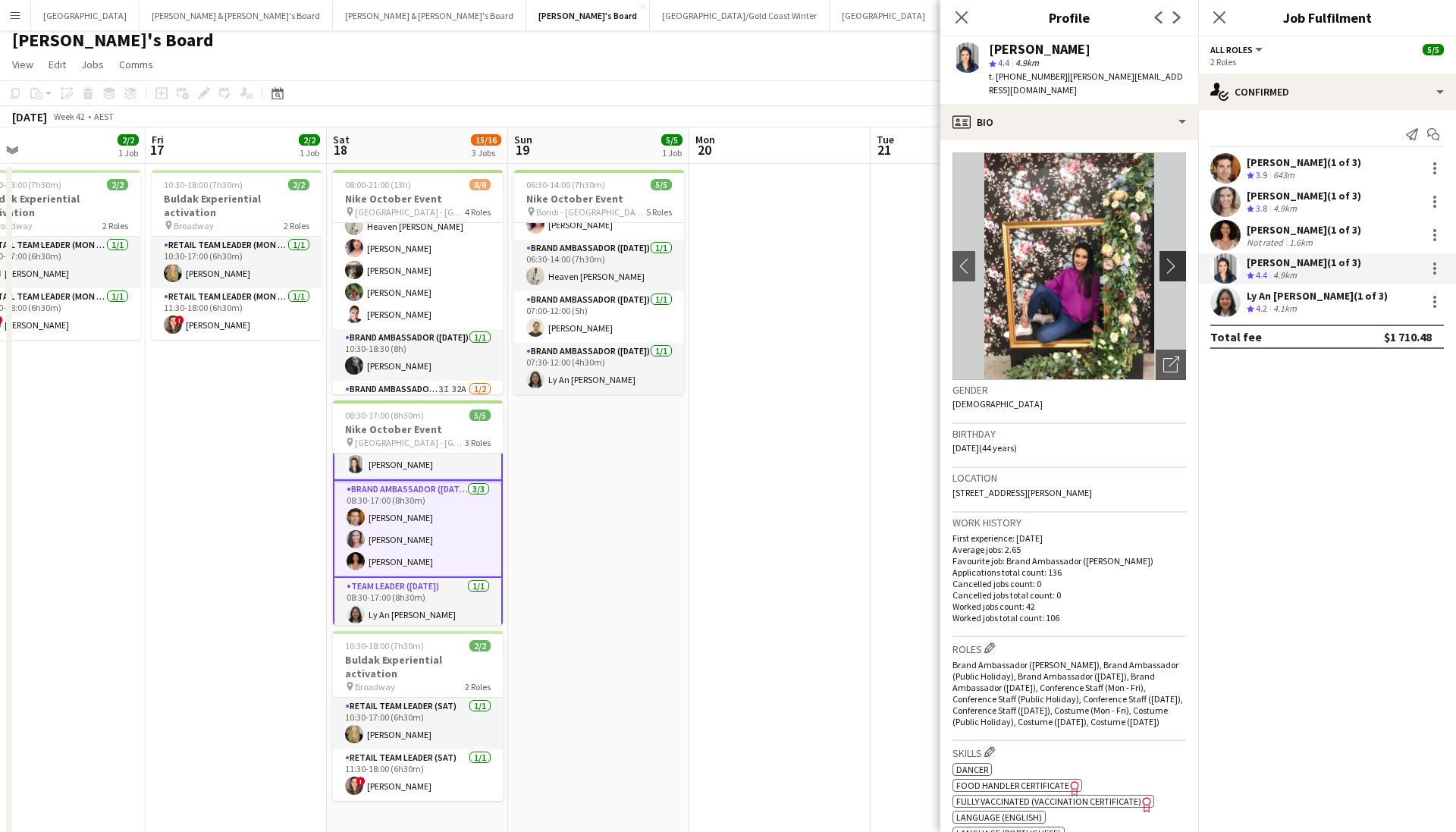
click at [1003, 258] on app-icon "chevron-right" at bounding box center [1175, 266] width 23 height 16
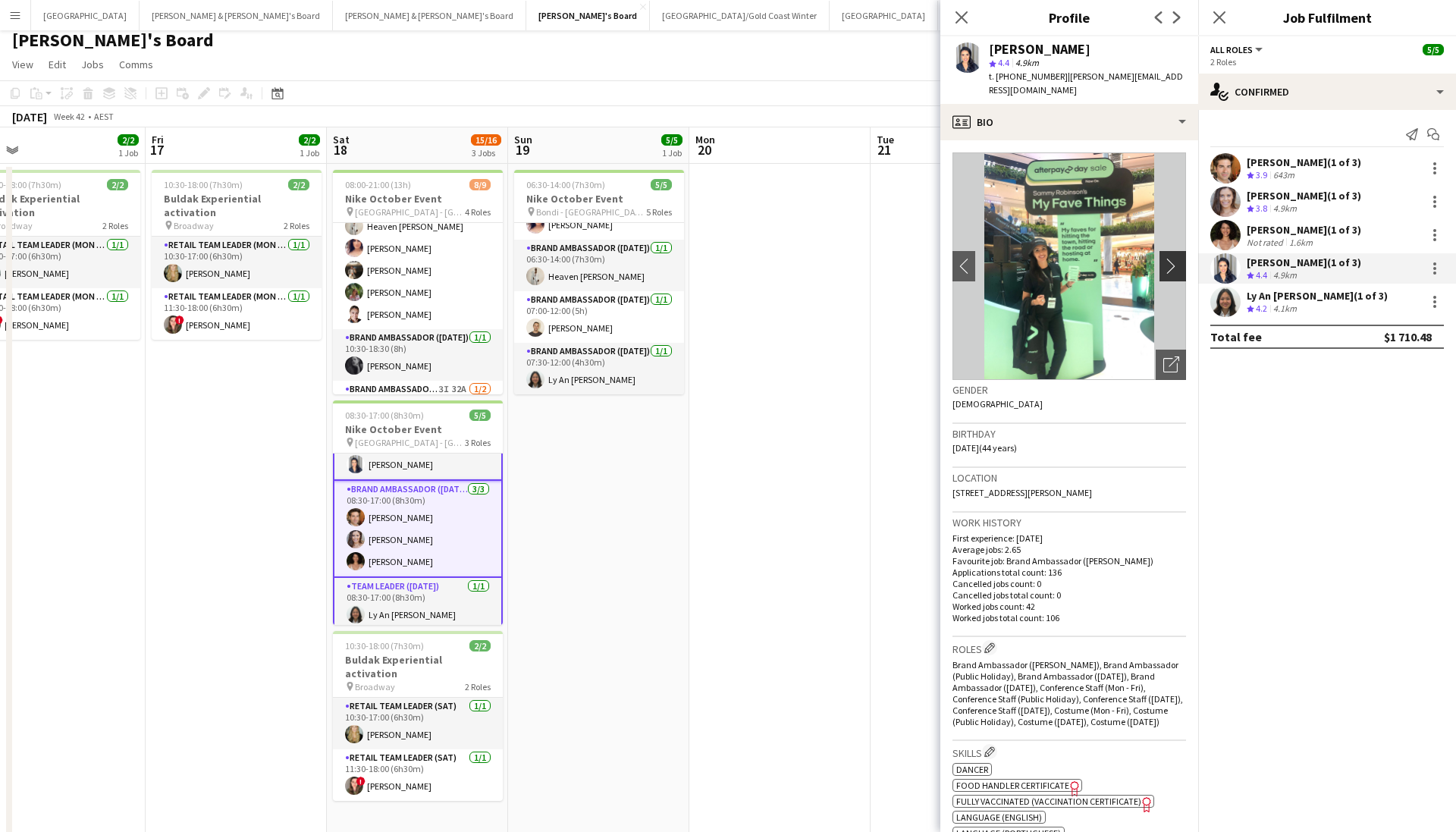
click at [1003, 258] on app-icon "chevron-right" at bounding box center [1175, 266] width 23 height 16
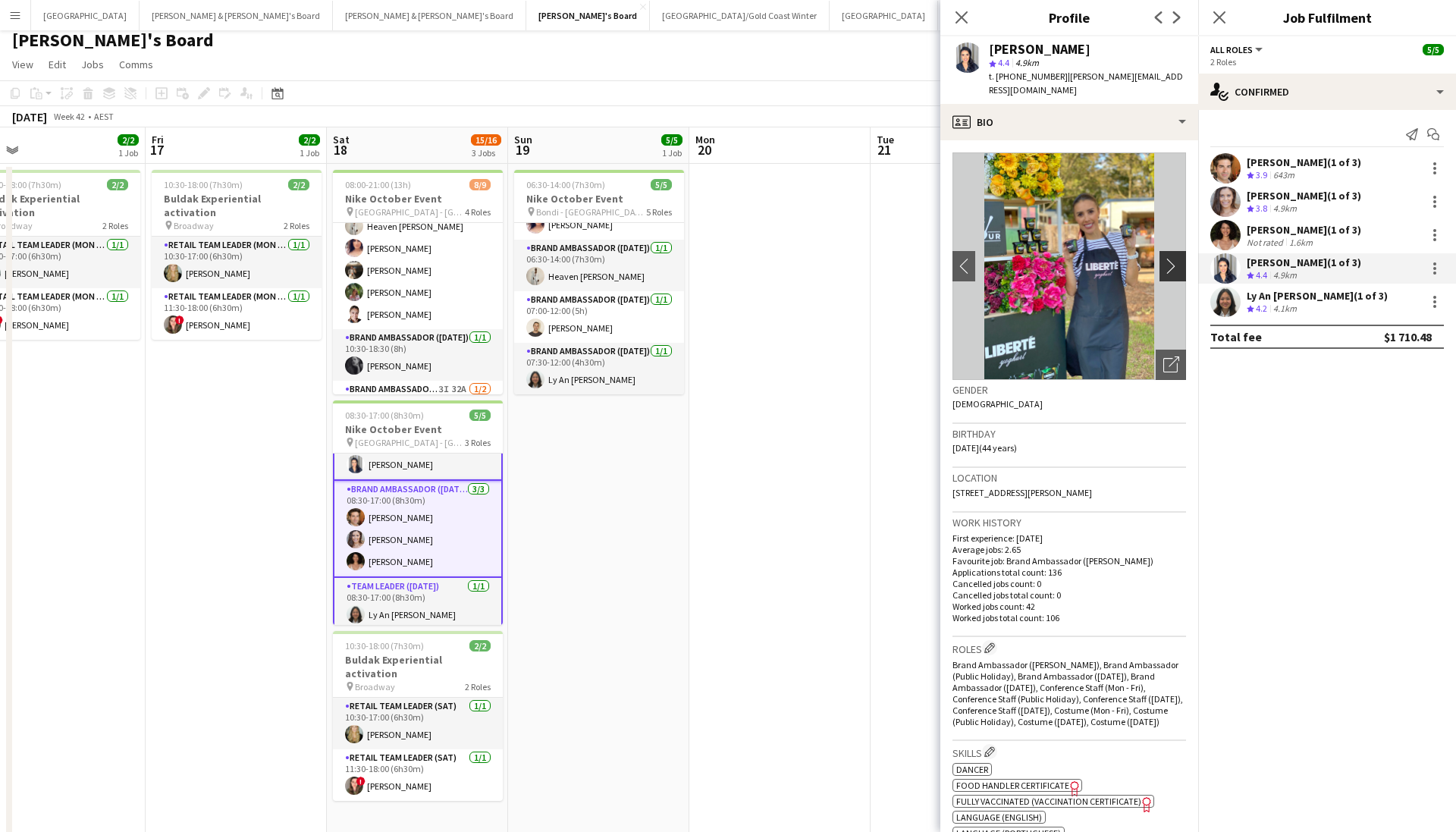
click at [1003, 258] on app-icon "chevron-right" at bounding box center [1175, 266] width 23 height 16
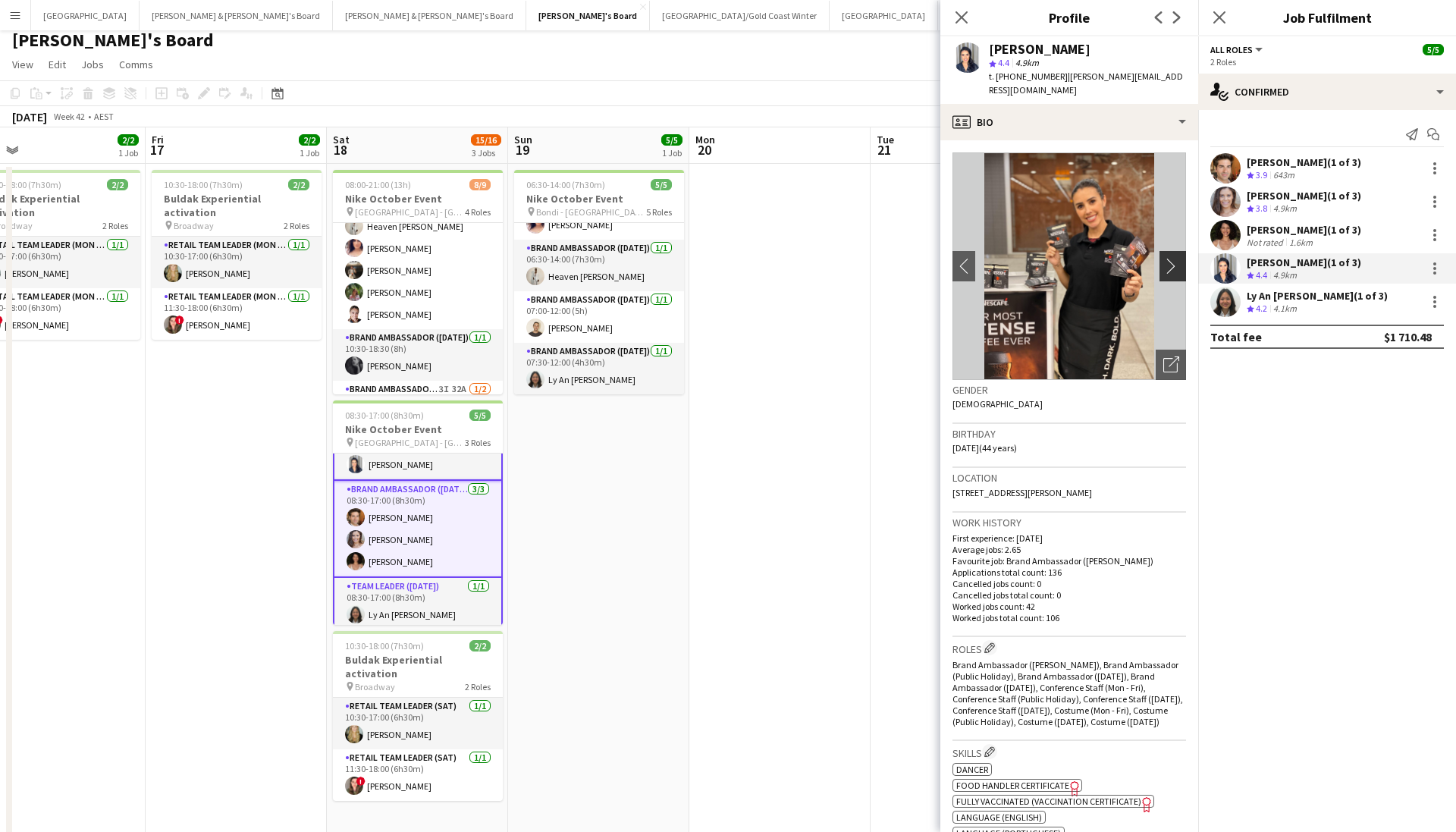
click at [1003, 258] on app-icon "chevron-right" at bounding box center [1175, 266] width 23 height 16
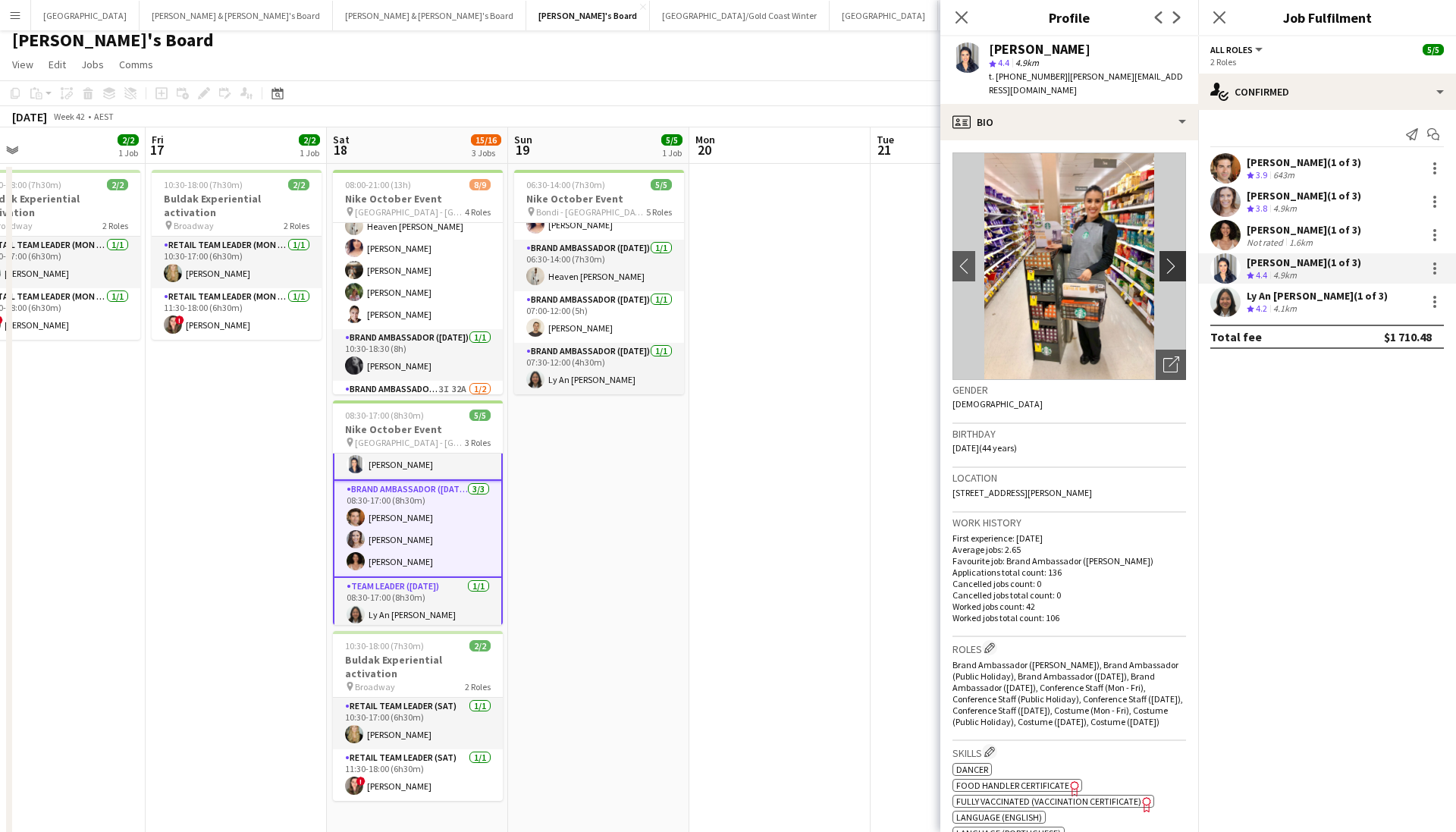
click at [1003, 258] on app-icon "chevron-right" at bounding box center [1175, 266] width 23 height 16
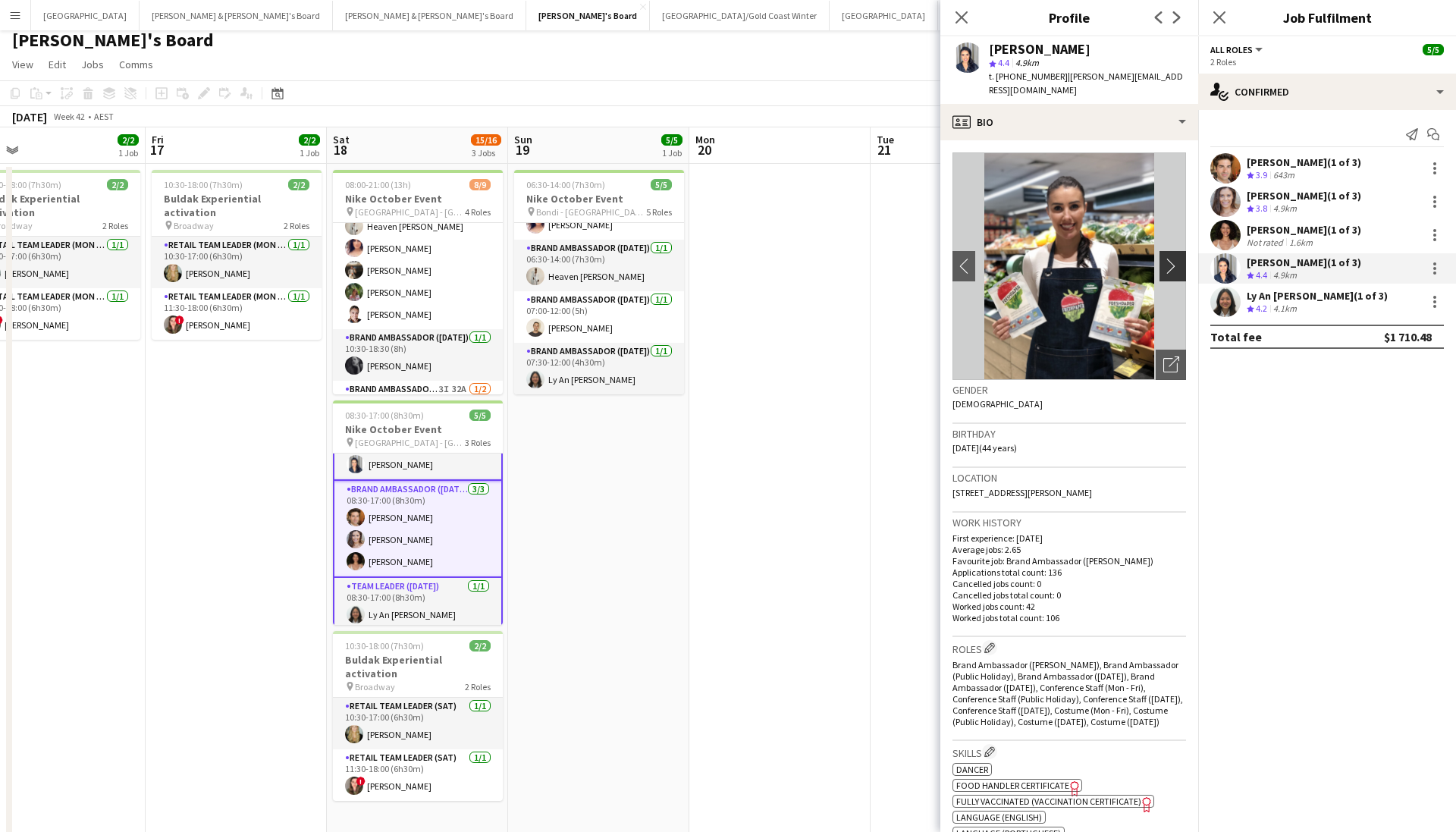
click at [1003, 258] on app-icon "chevron-right" at bounding box center [1175, 266] width 23 height 16
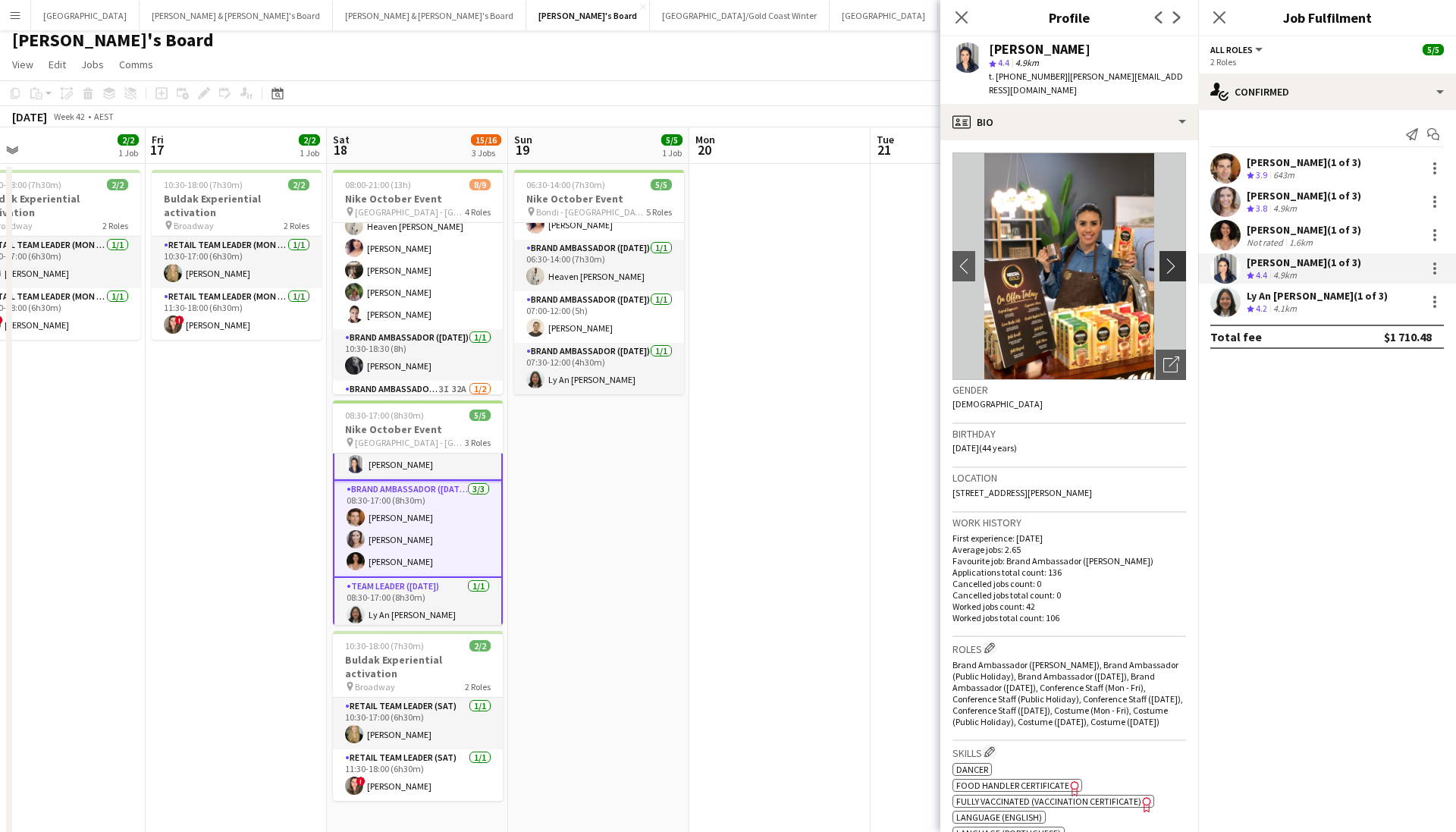
click at [1003, 258] on app-icon "chevron-right" at bounding box center [1175, 266] width 23 height 16
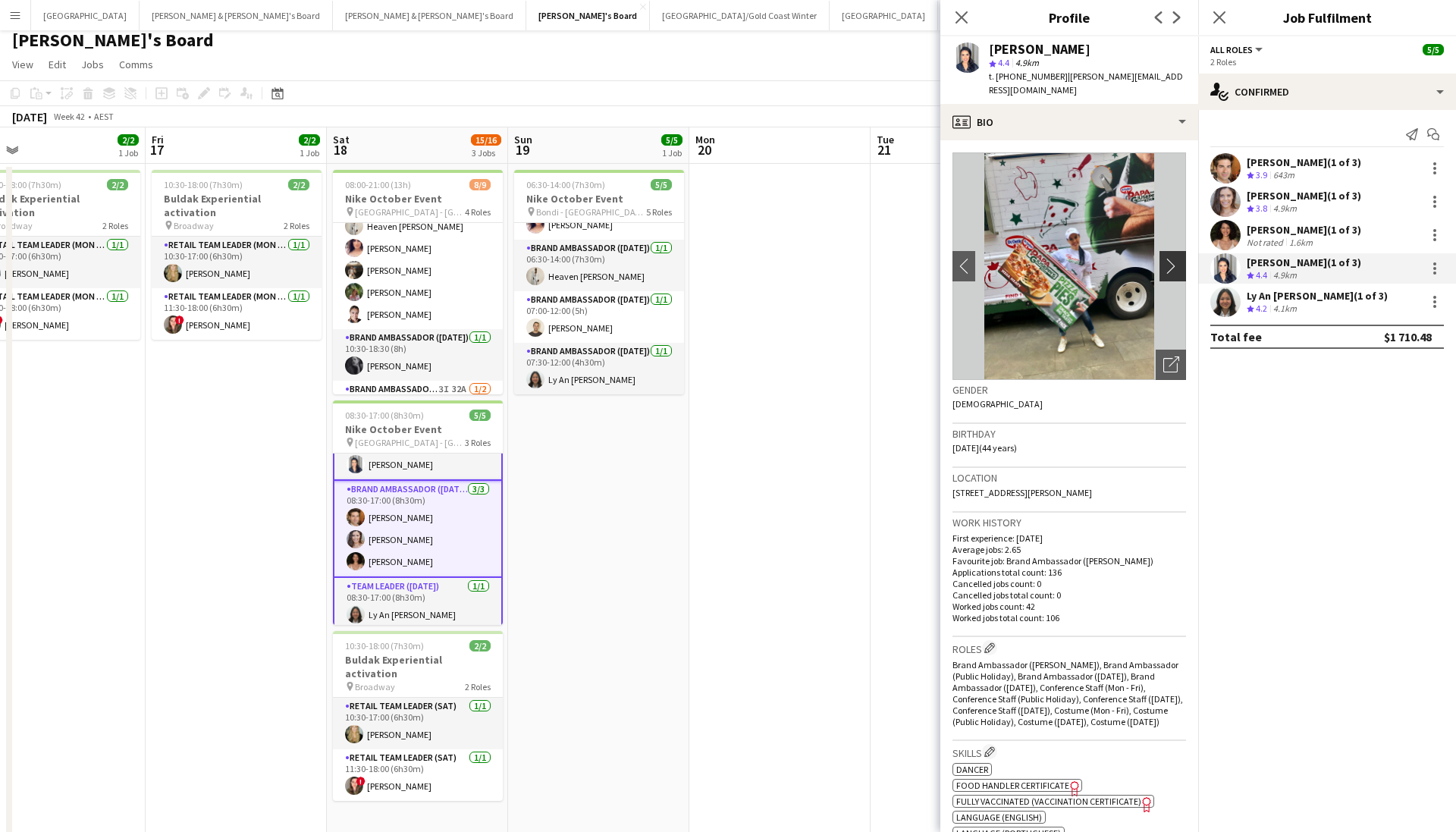
click at [1003, 258] on app-icon "chevron-right" at bounding box center [1175, 266] width 23 height 16
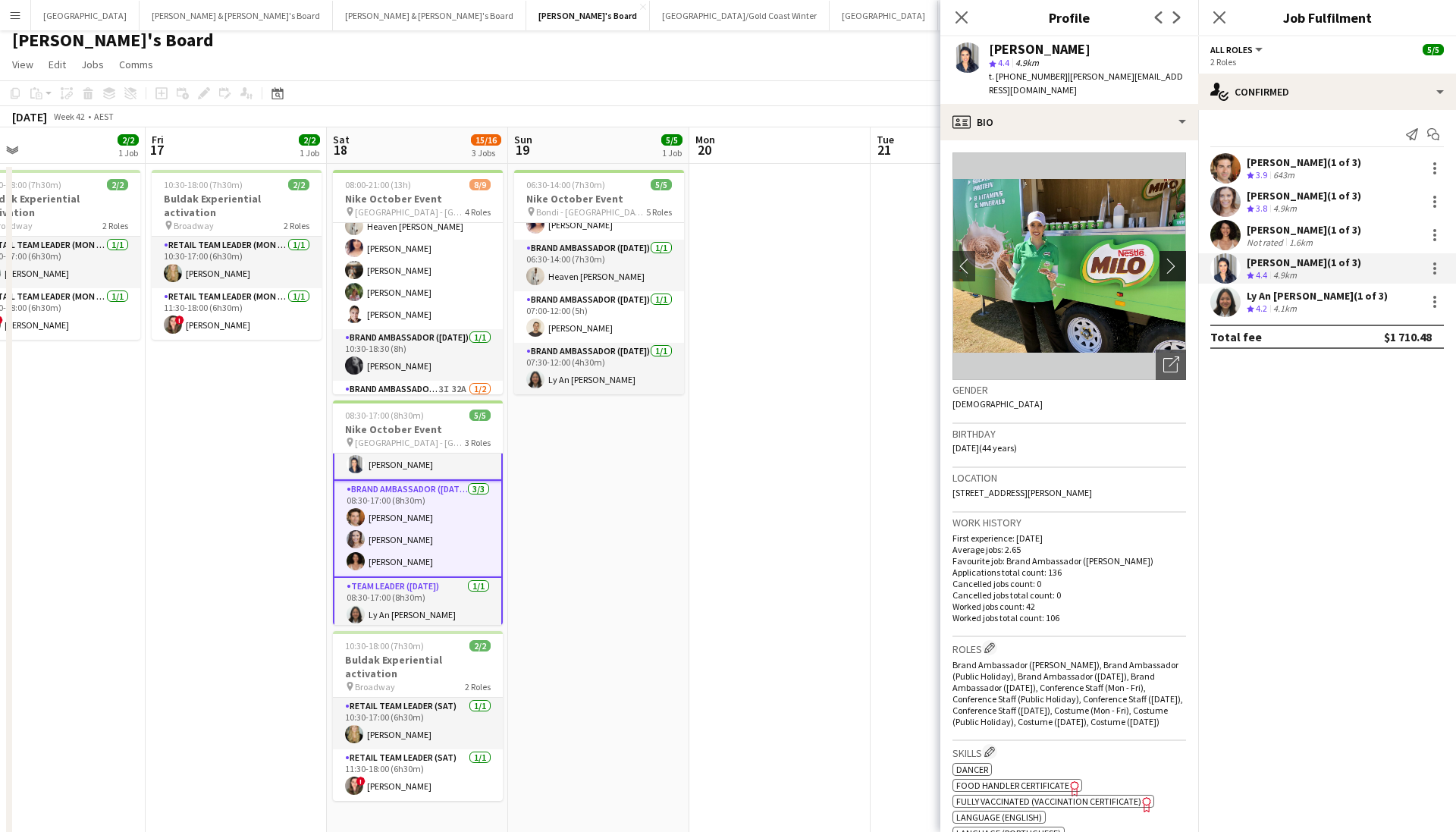
click at [1003, 258] on app-icon "chevron-right" at bounding box center [1175, 266] width 23 height 16
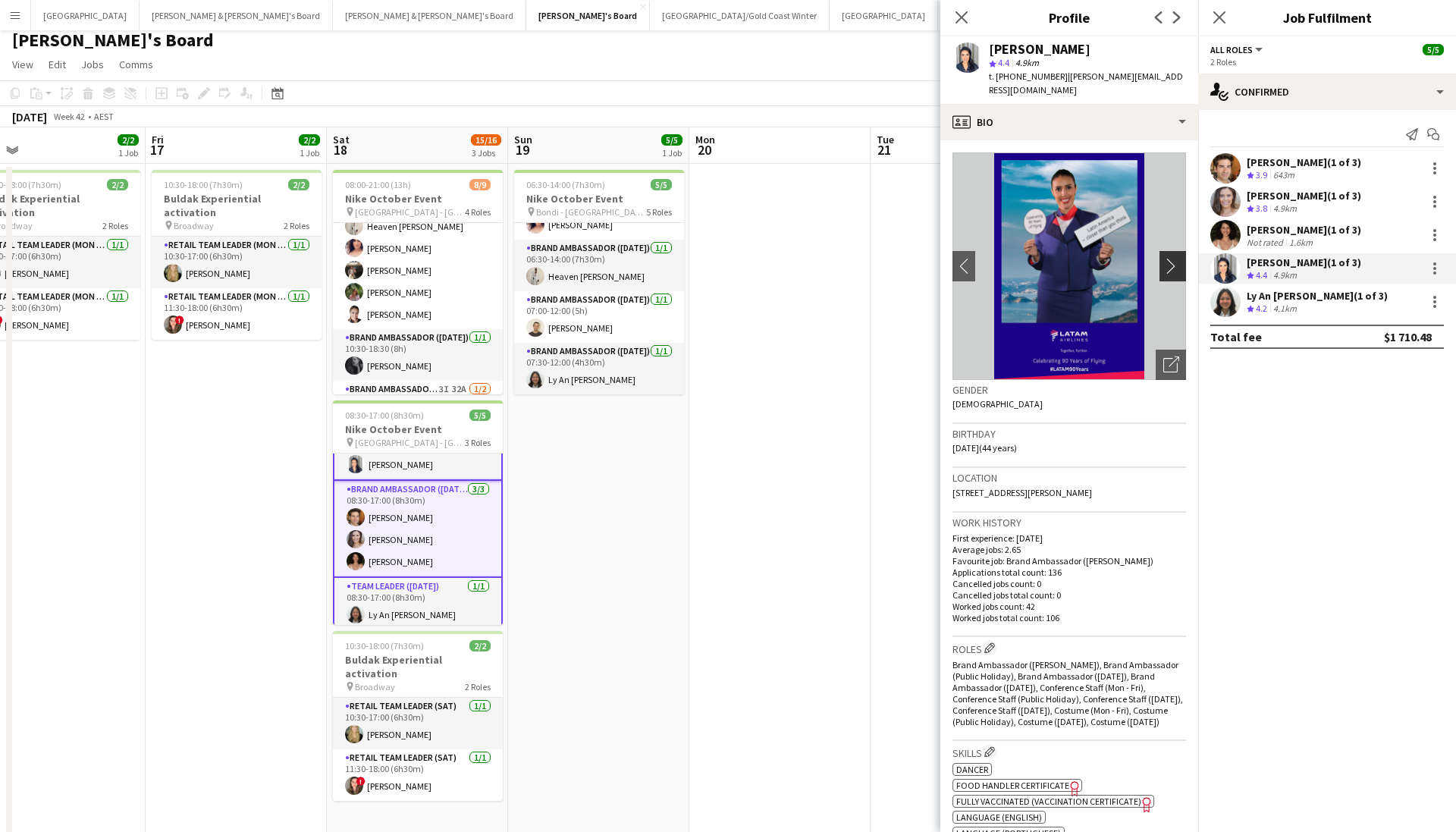
click at [1003, 258] on app-icon "chevron-right" at bounding box center [1175, 266] width 23 height 16
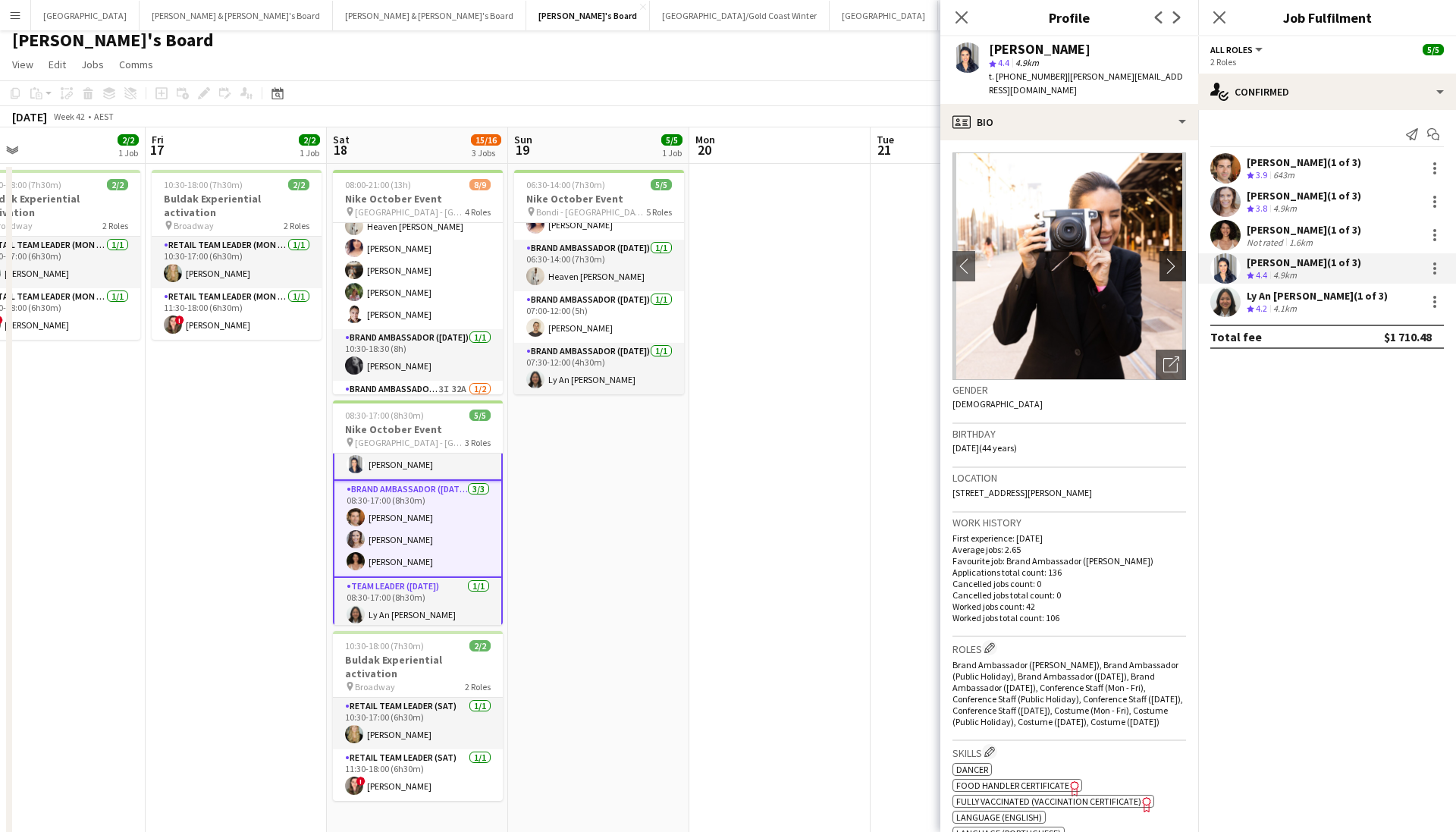
click at [1003, 258] on app-icon "chevron-right" at bounding box center [1175, 266] width 23 height 16
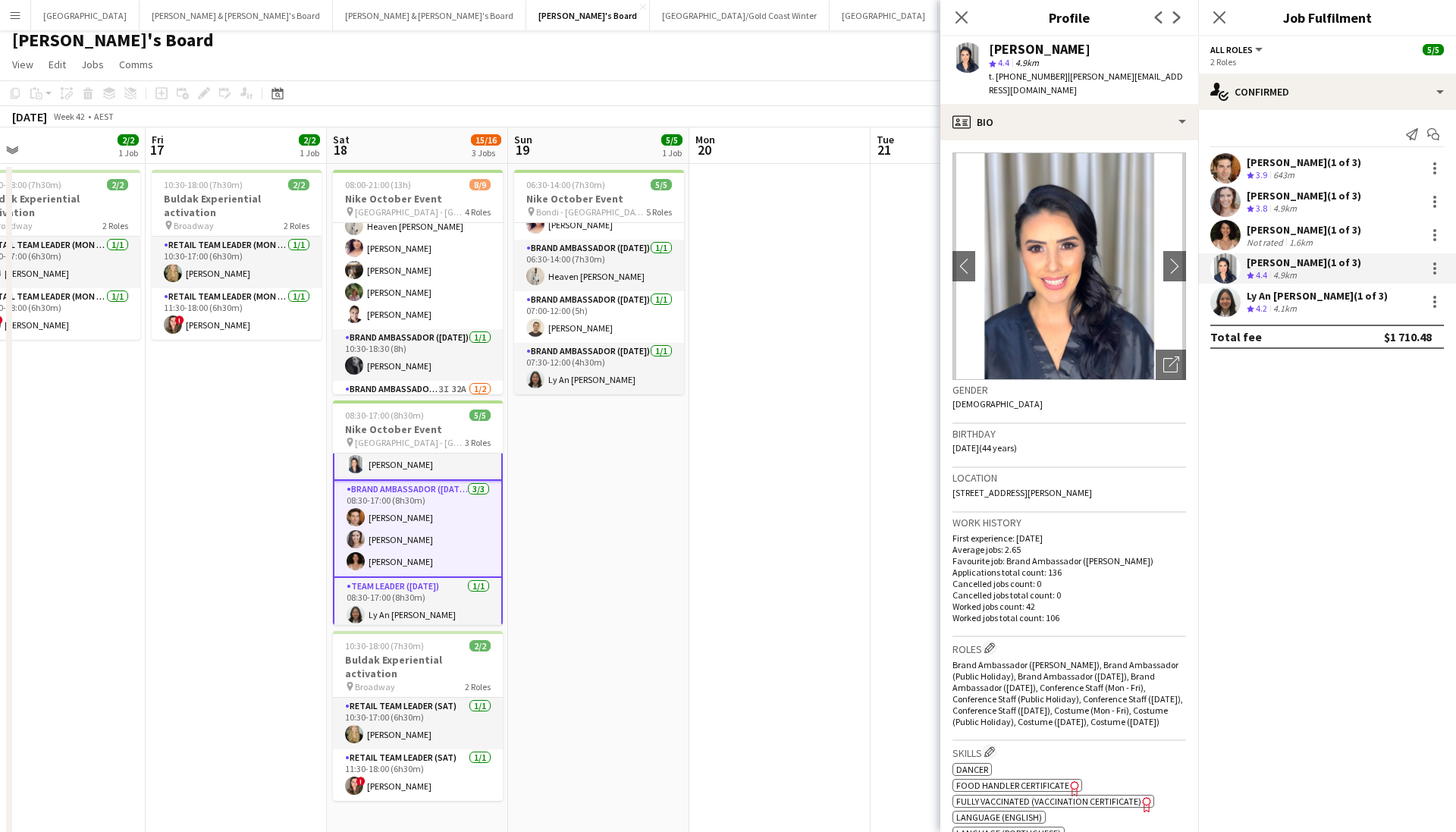
click at [1003, 304] on app-user-avatar at bounding box center [1226, 302] width 31 height 31
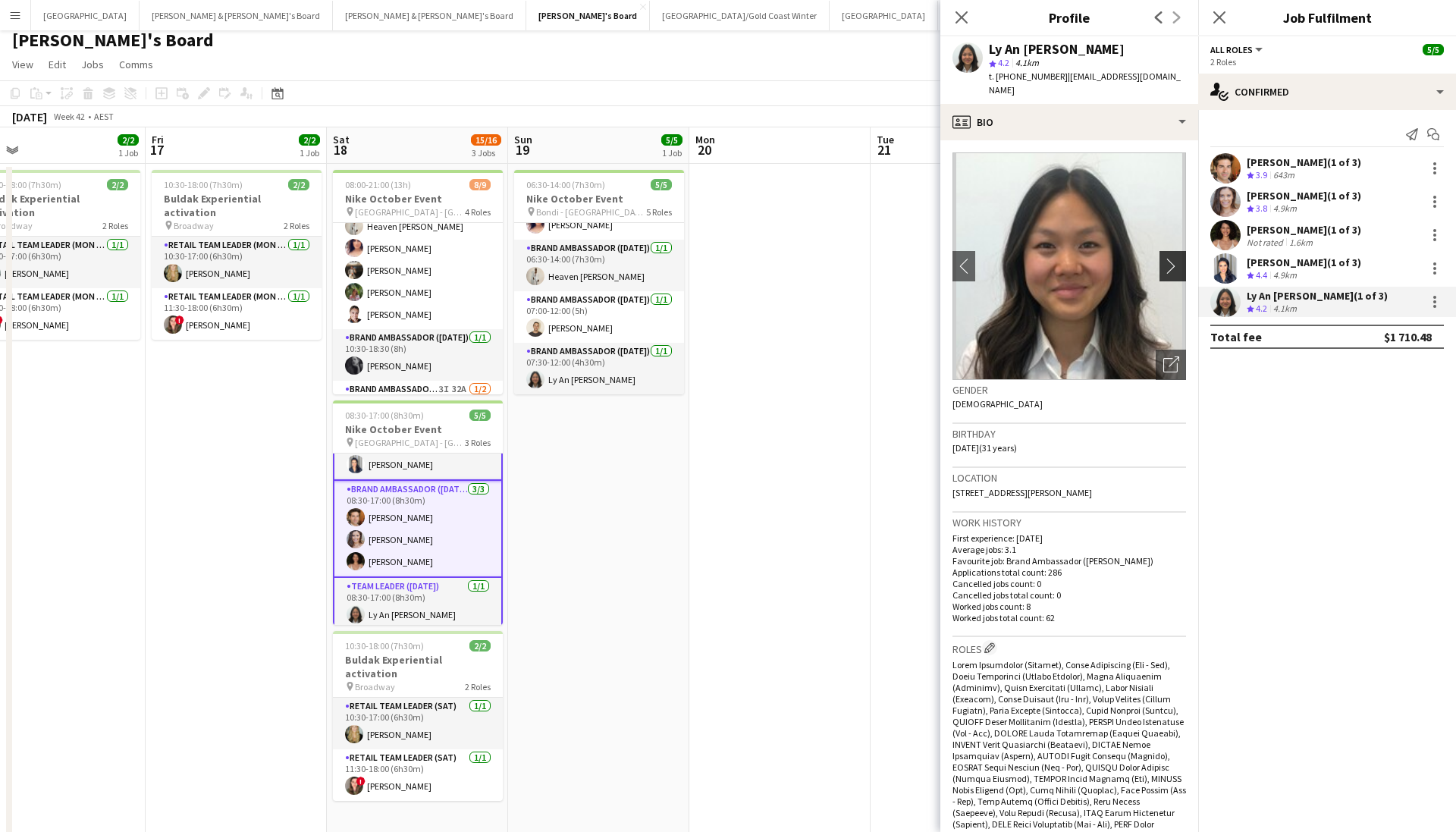
click at [1003, 258] on app-icon "chevron-right" at bounding box center [1175, 266] width 23 height 16
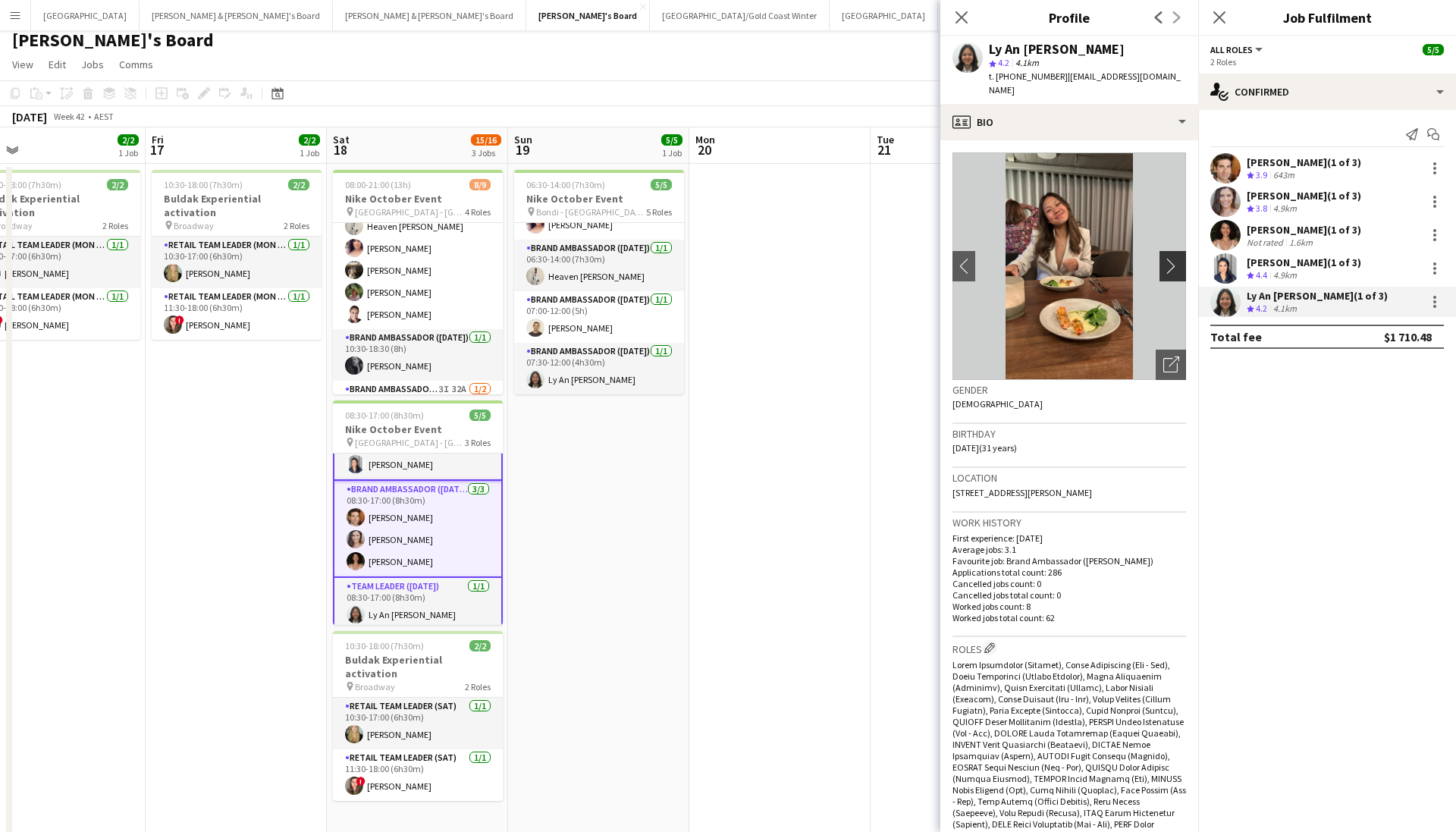
click at [1003, 258] on app-icon "chevron-right" at bounding box center [1175, 266] width 23 height 16
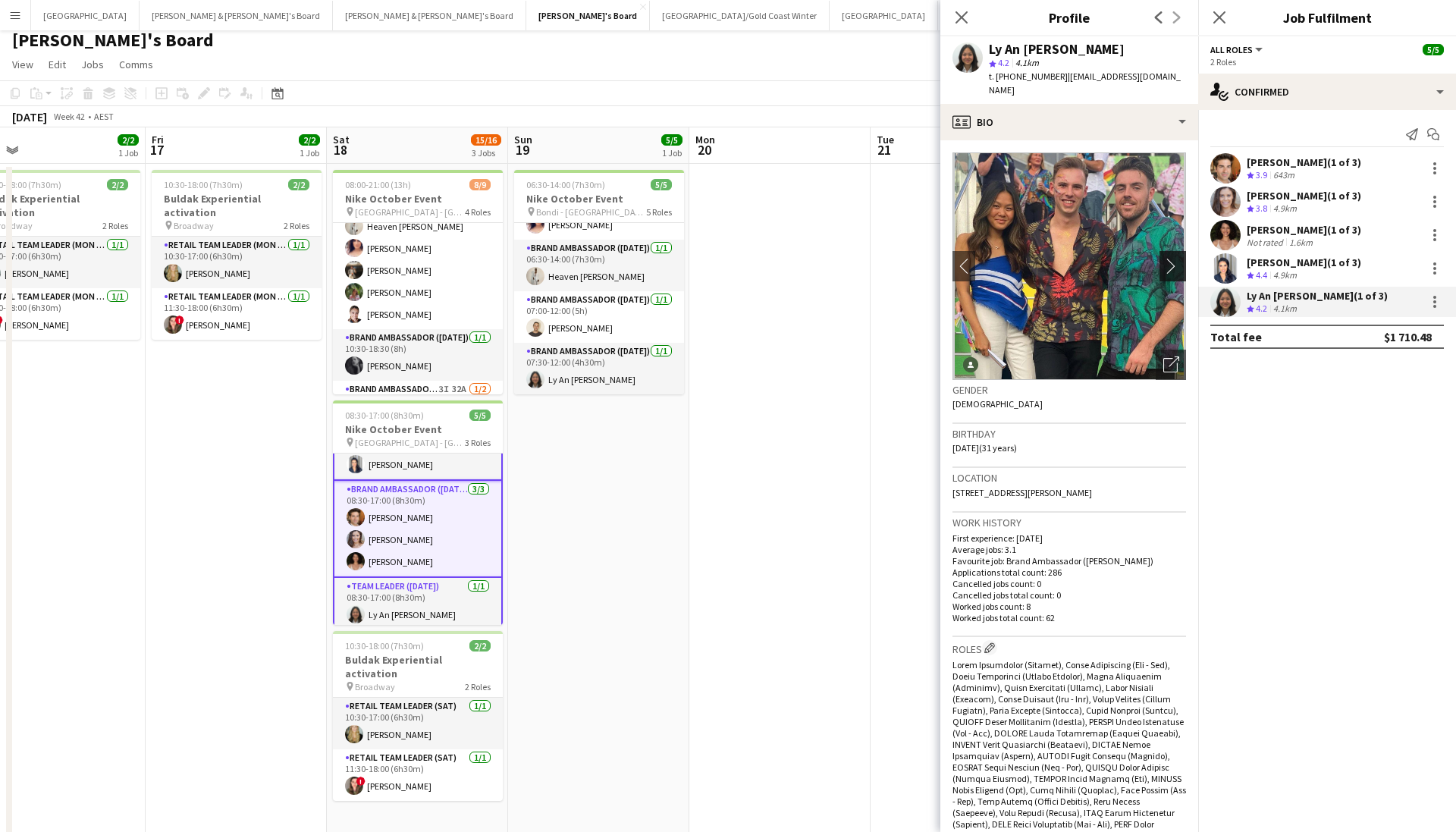
click at [1003, 258] on app-icon "chevron-right" at bounding box center [1175, 266] width 23 height 16
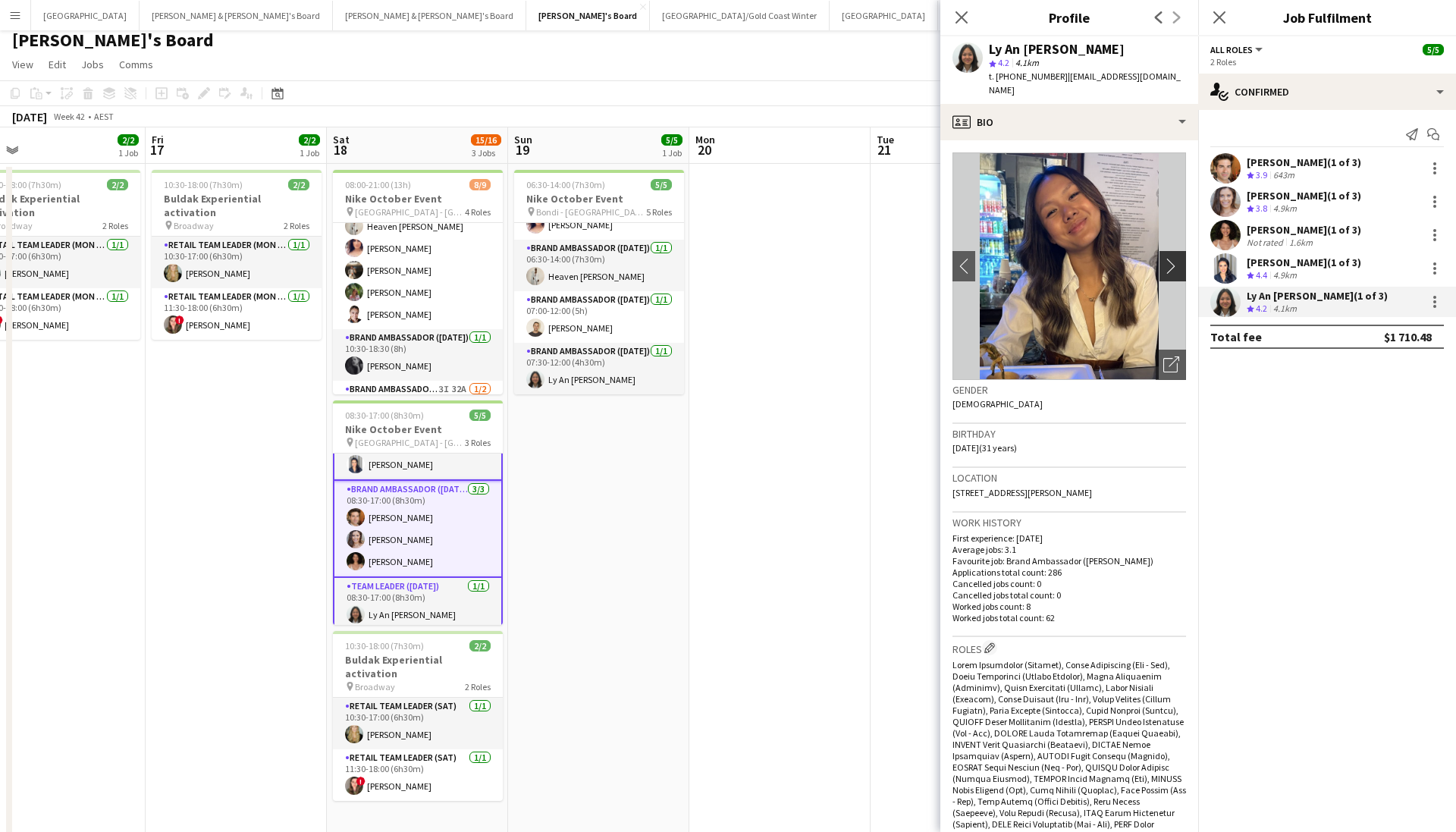
click at [1003, 258] on app-icon "chevron-right" at bounding box center [1175, 266] width 23 height 16
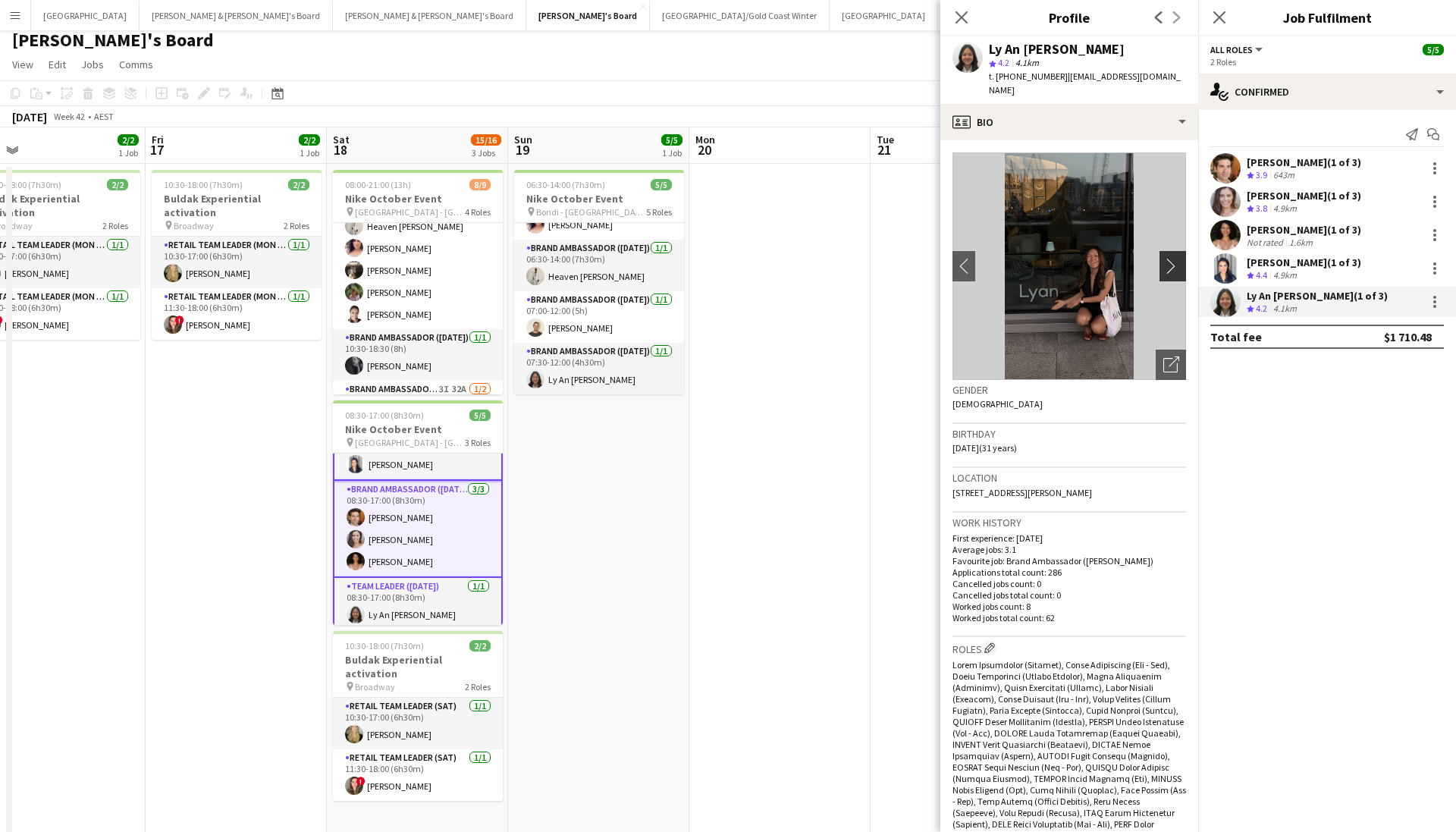
click at [1003, 258] on app-icon "chevron-right" at bounding box center [1175, 266] width 23 height 16
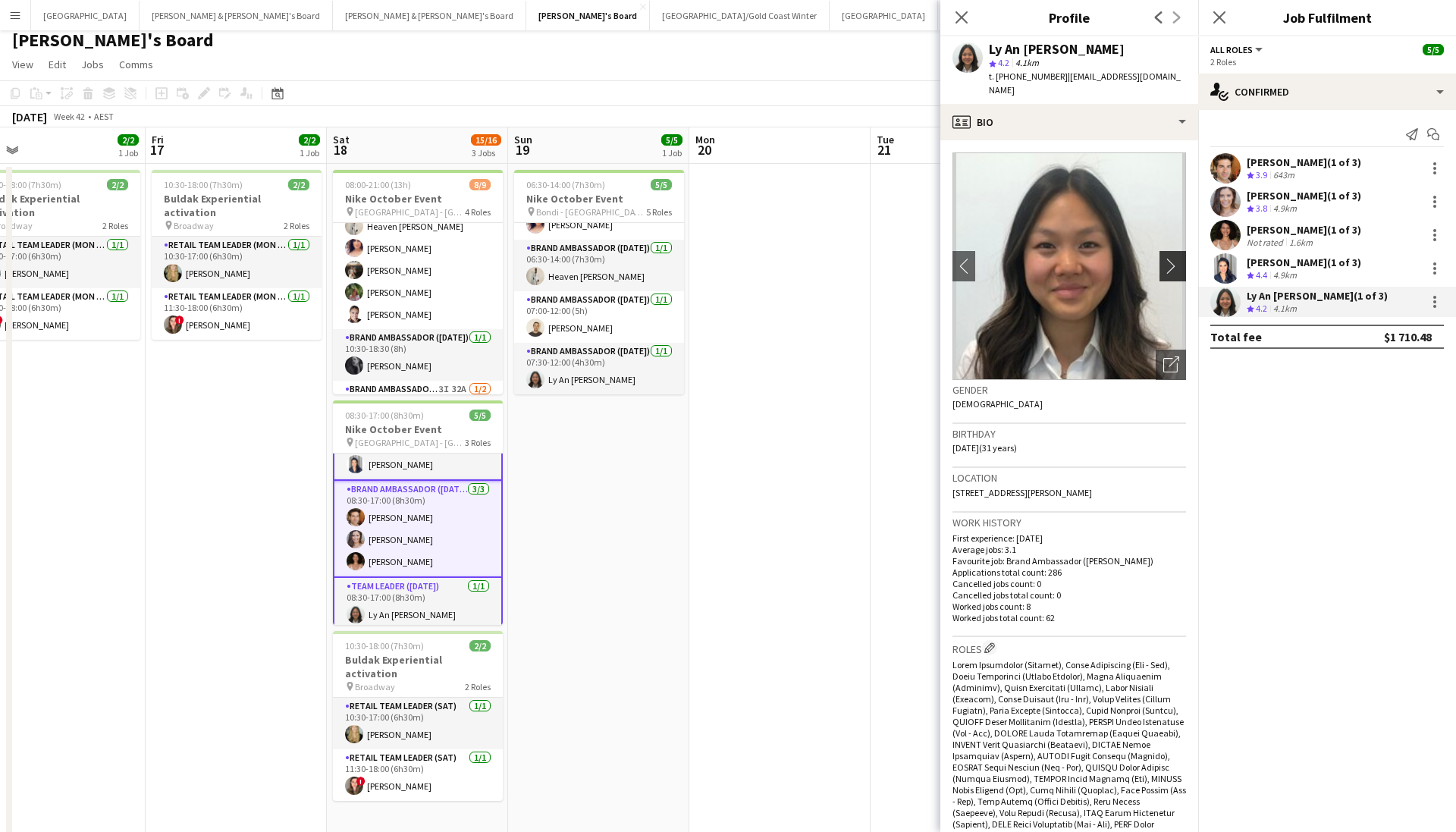
click at [1003, 258] on app-icon "chevron-right" at bounding box center [1175, 266] width 23 height 16
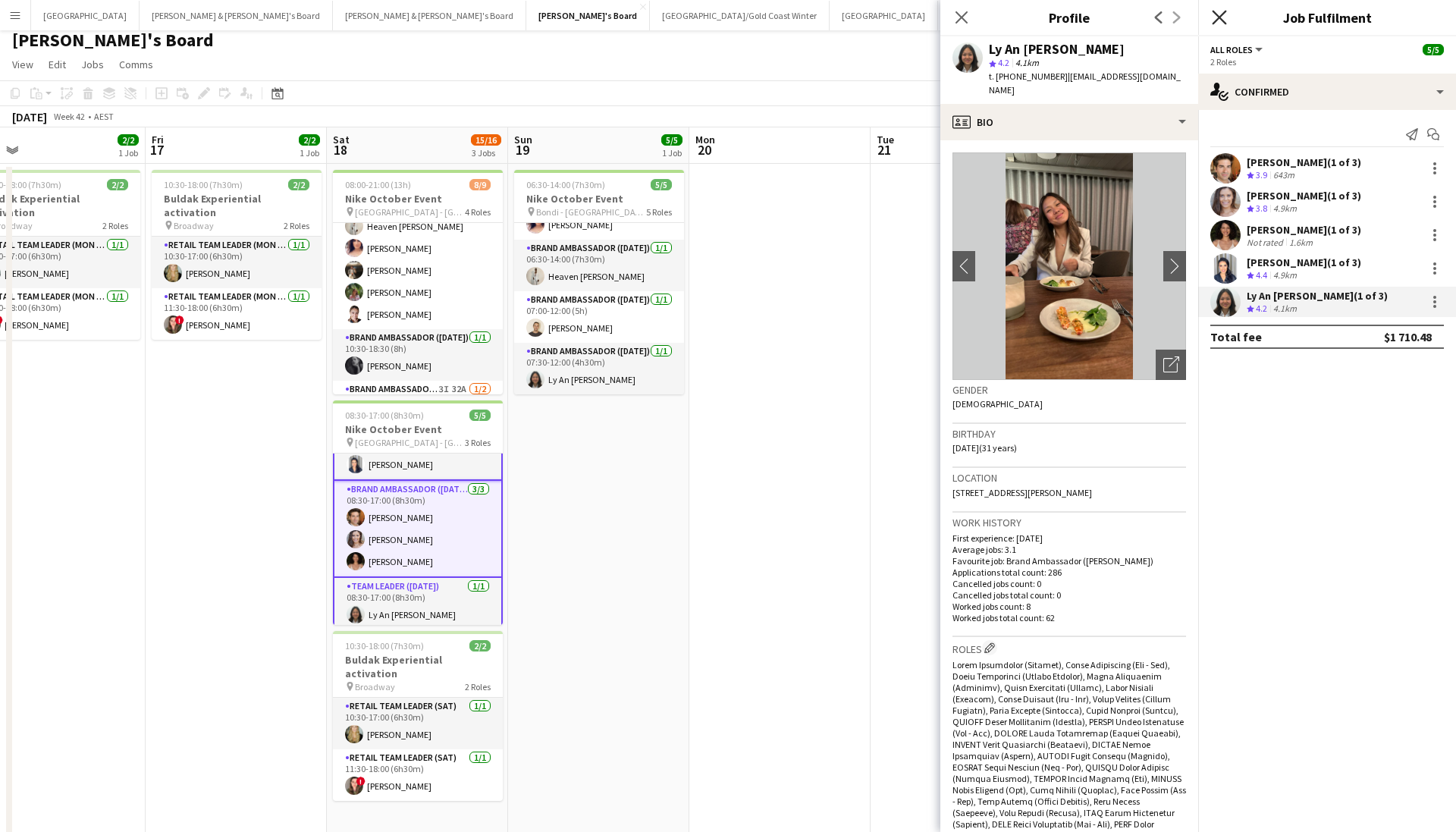
click at [1003, 15] on icon "Close pop-in" at bounding box center [1220, 17] width 14 height 14
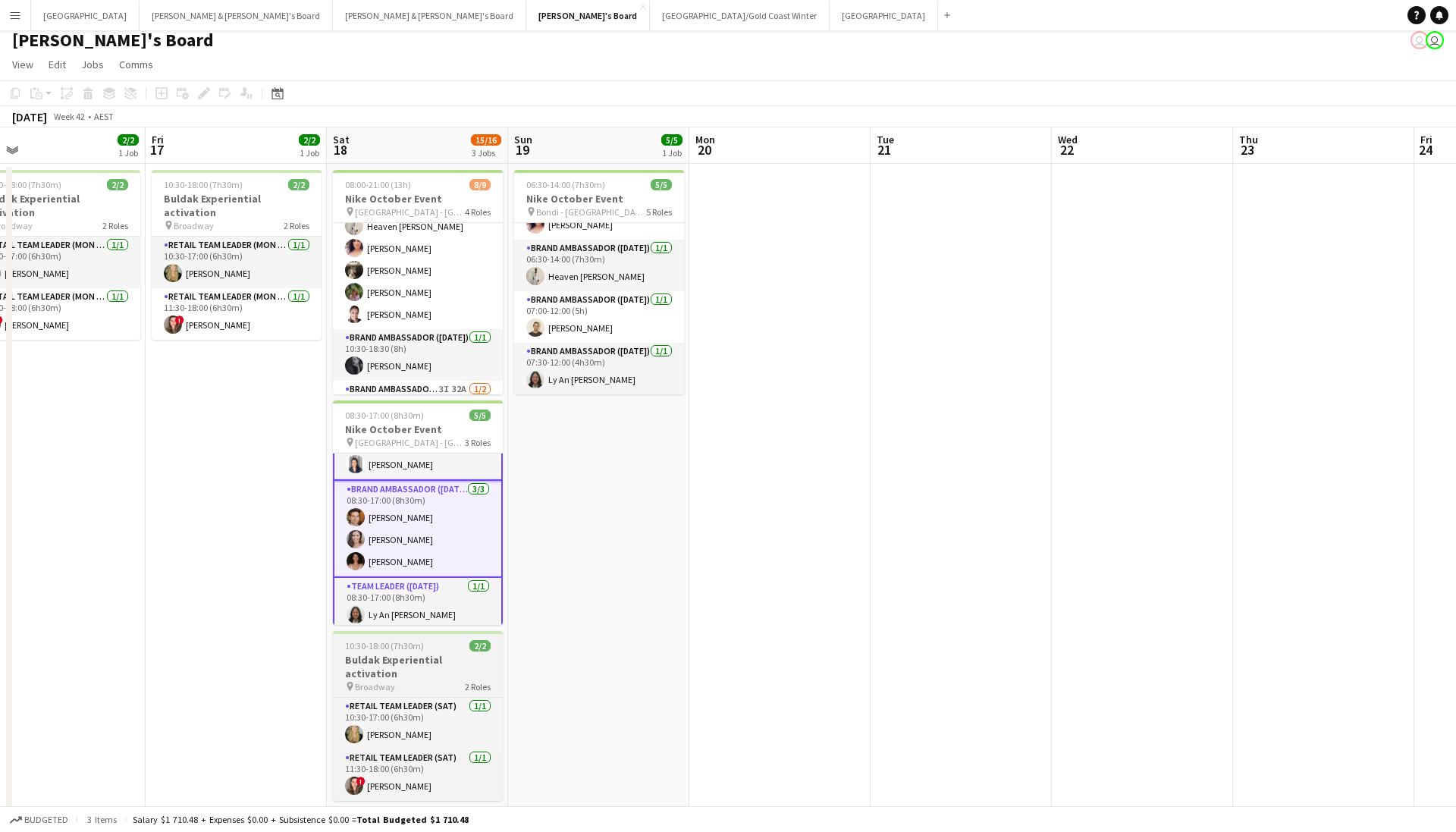
click at [384, 572] on app-job-card "10:30-18:00 (7h30m) 2/2 Buldak Experiential activation pin Broadway 2 Roles RET…" at bounding box center [418, 716] width 170 height 170
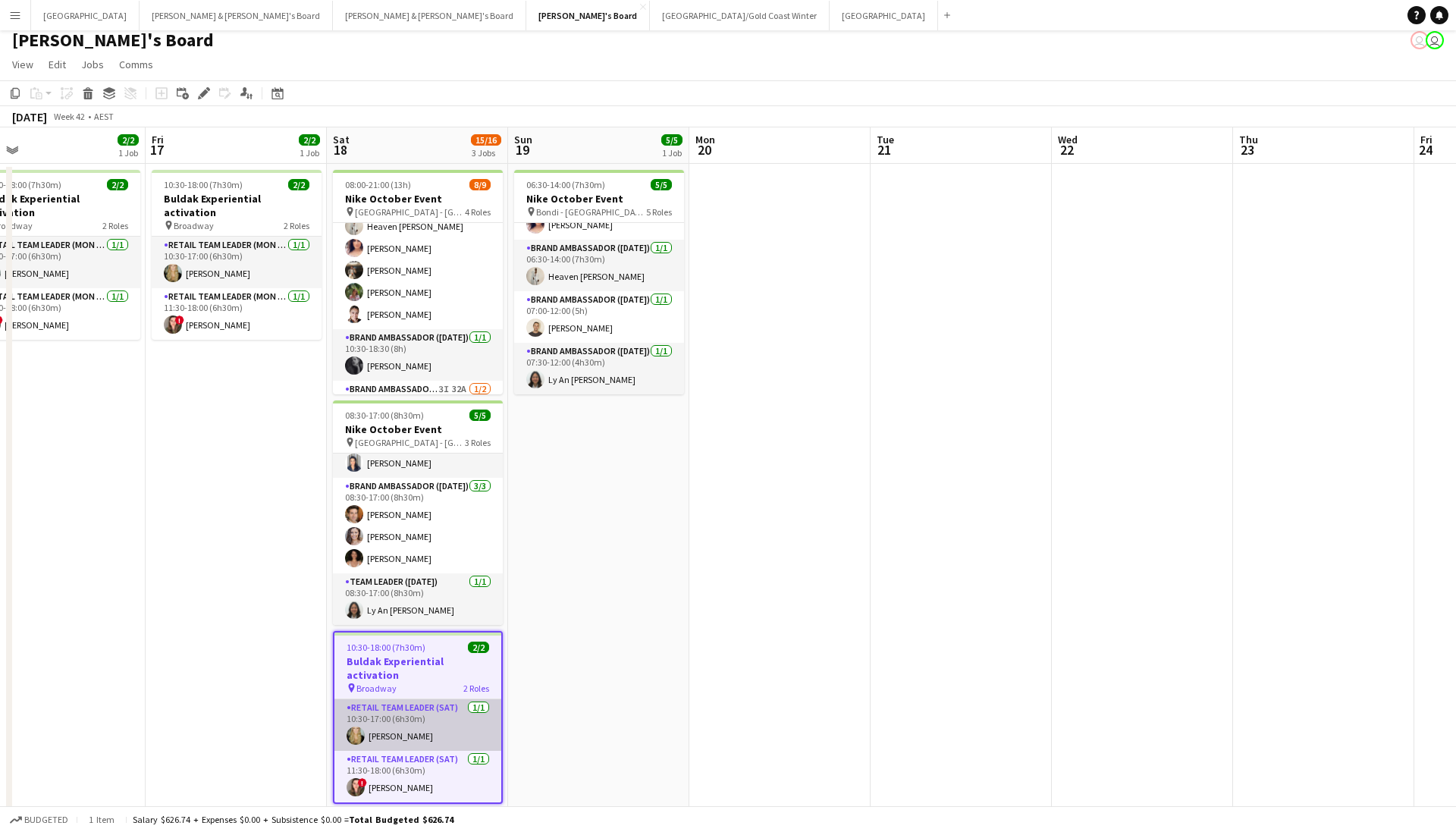
click at [383, 572] on app-card-role "RETAIL Team Leader (Sat) 1/1 10:30-17:00 (6h30m) Amber Davis" at bounding box center [418, 725] width 167 height 51
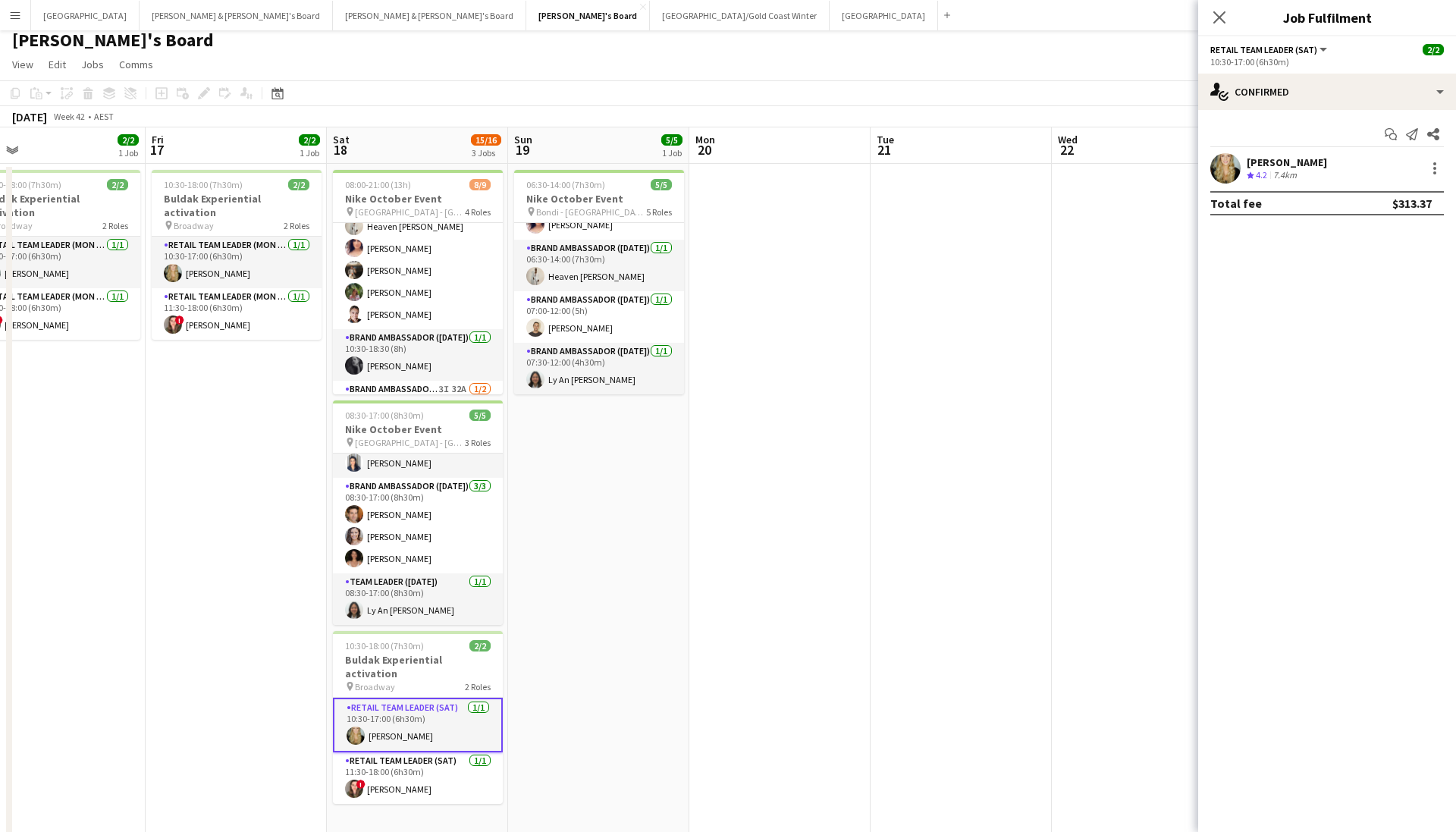
click at [1003, 165] on app-user-avatar at bounding box center [1226, 169] width 31 height 31
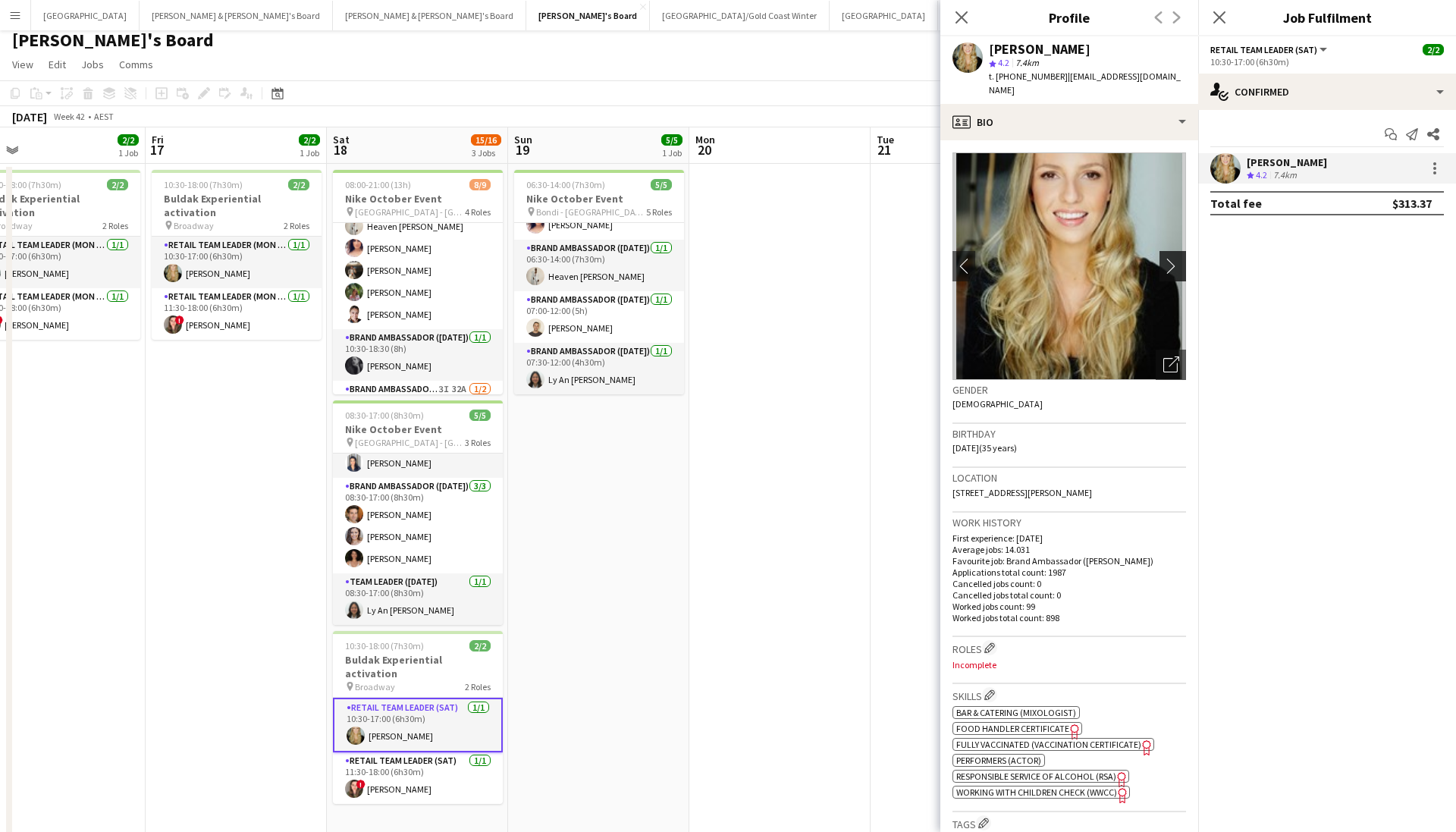
click at [1003, 258] on app-icon "chevron-right" at bounding box center [1175, 266] width 23 height 16
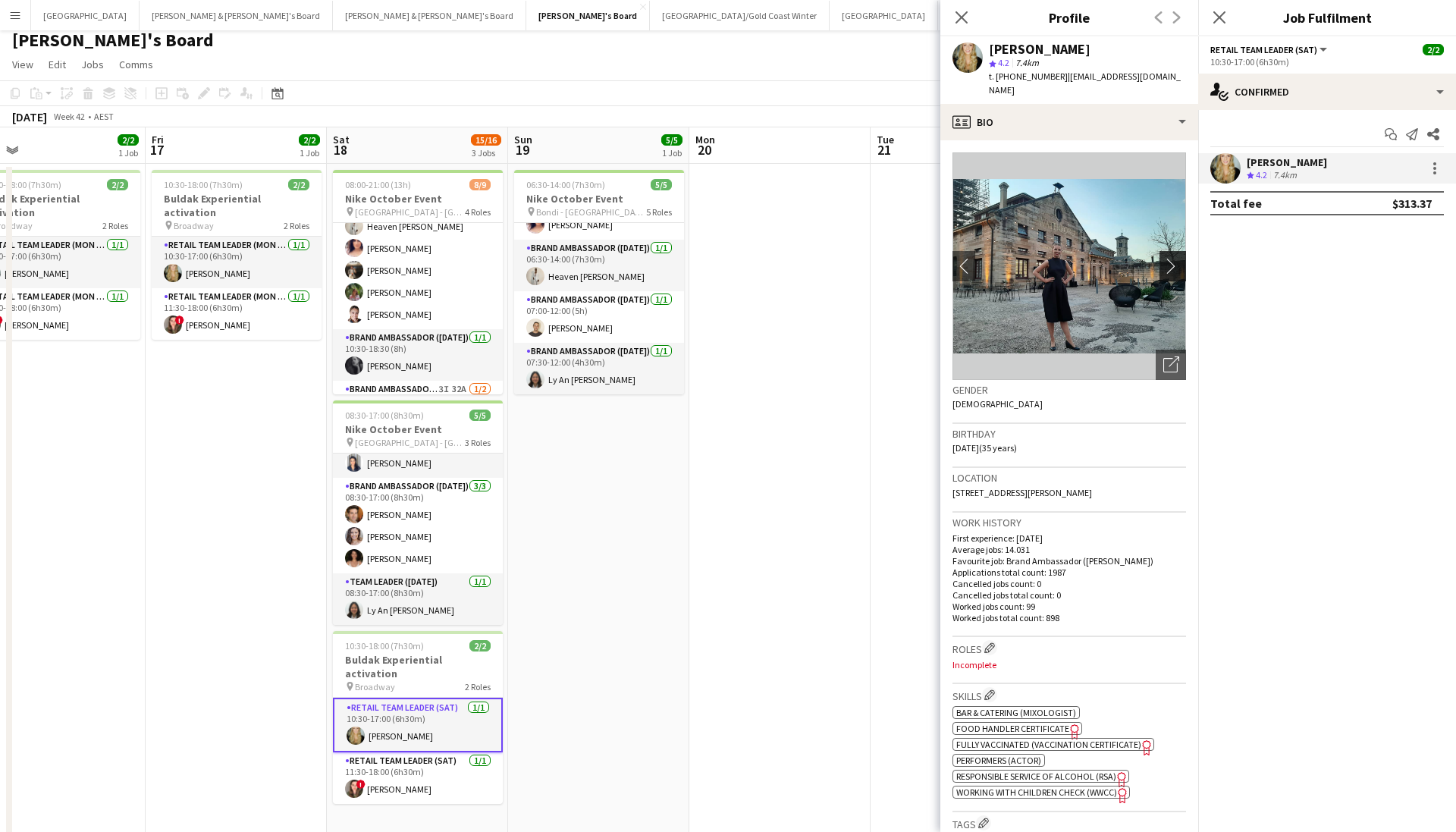
click at [1003, 260] on button "chevron-right" at bounding box center [1175, 267] width 31 height 31
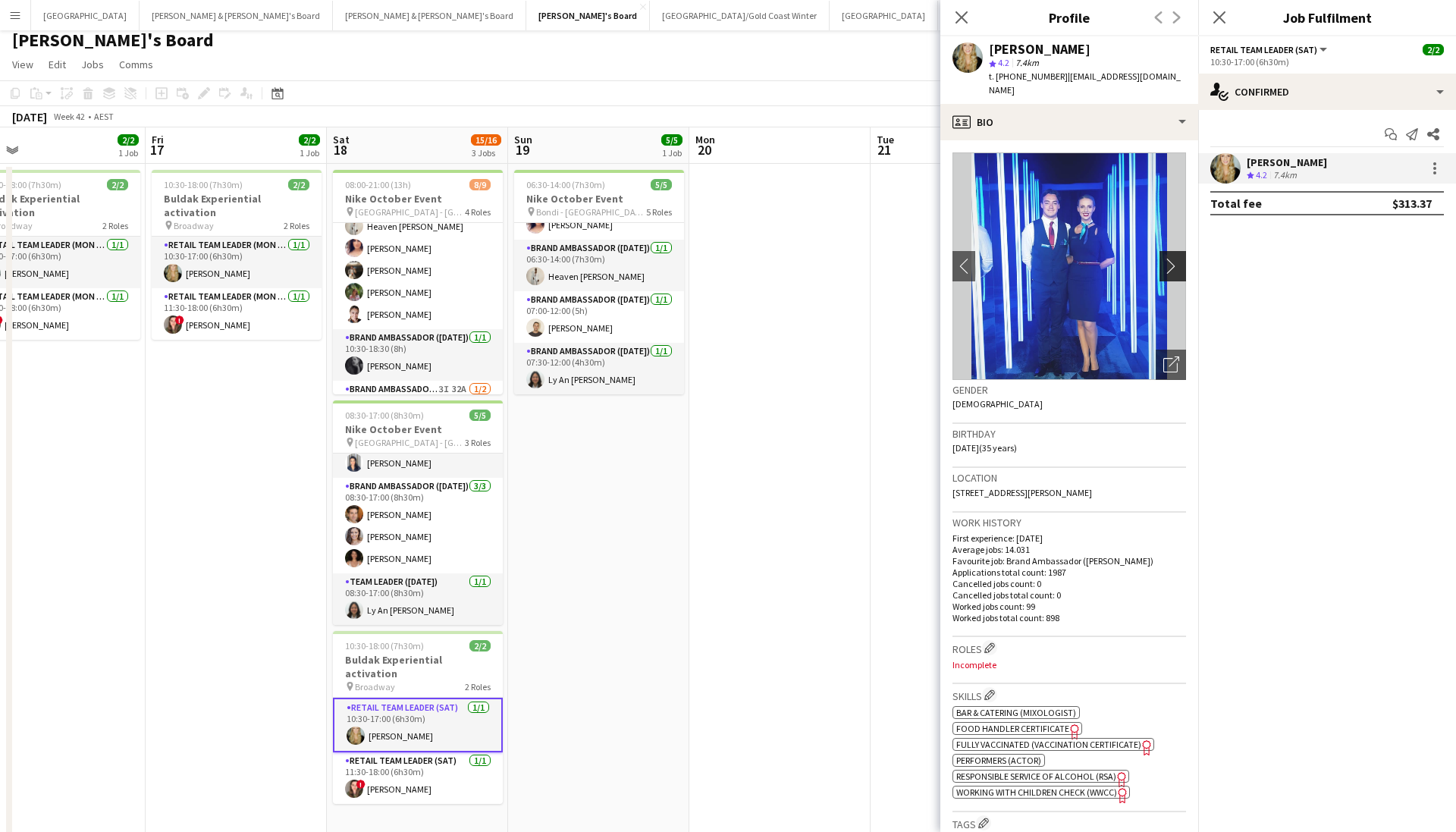
click at [1003, 258] on app-icon "chevron-right" at bounding box center [1175, 266] width 23 height 16
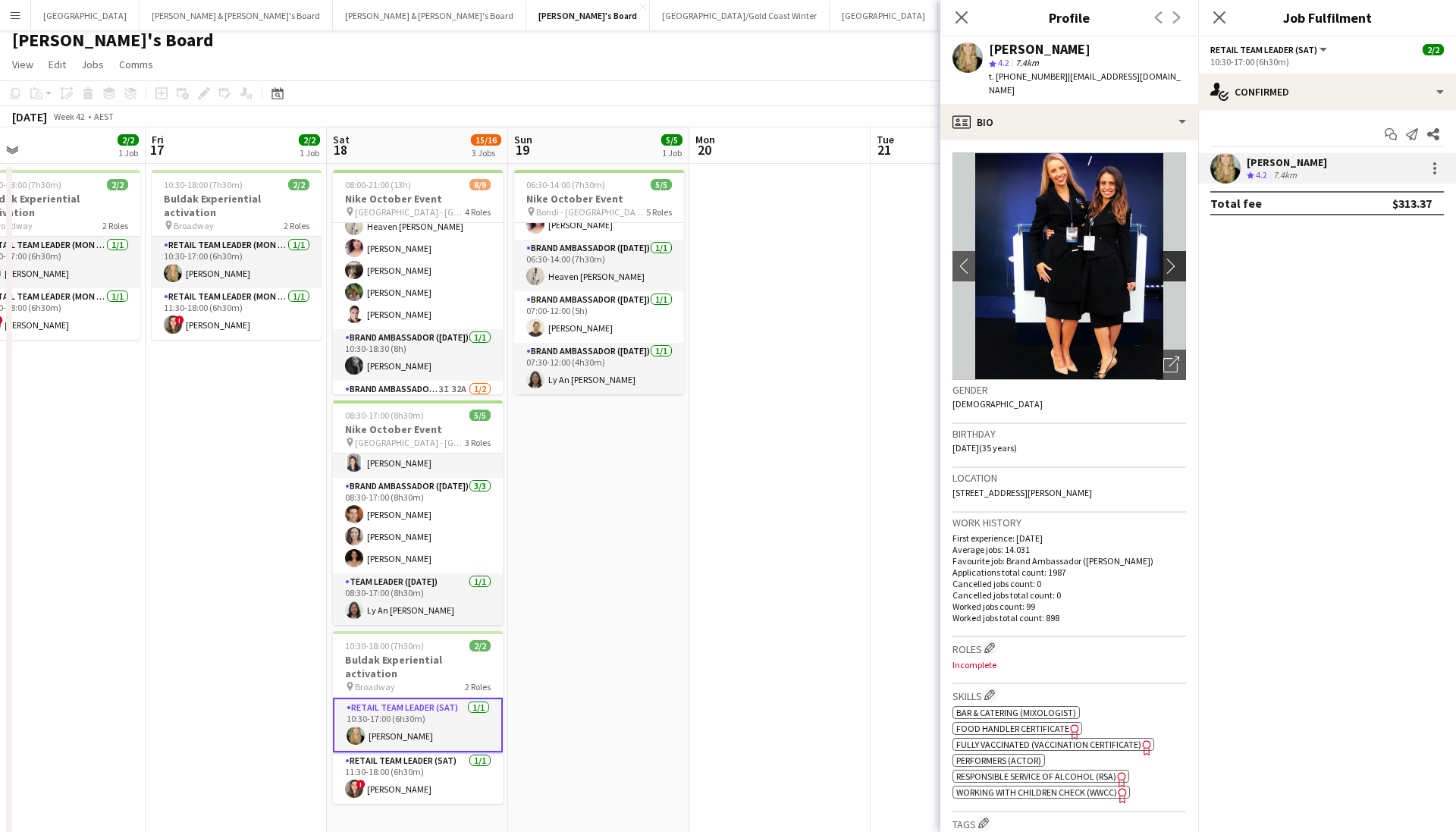
click at [1003, 258] on app-icon "chevron-right" at bounding box center [1175, 266] width 23 height 16
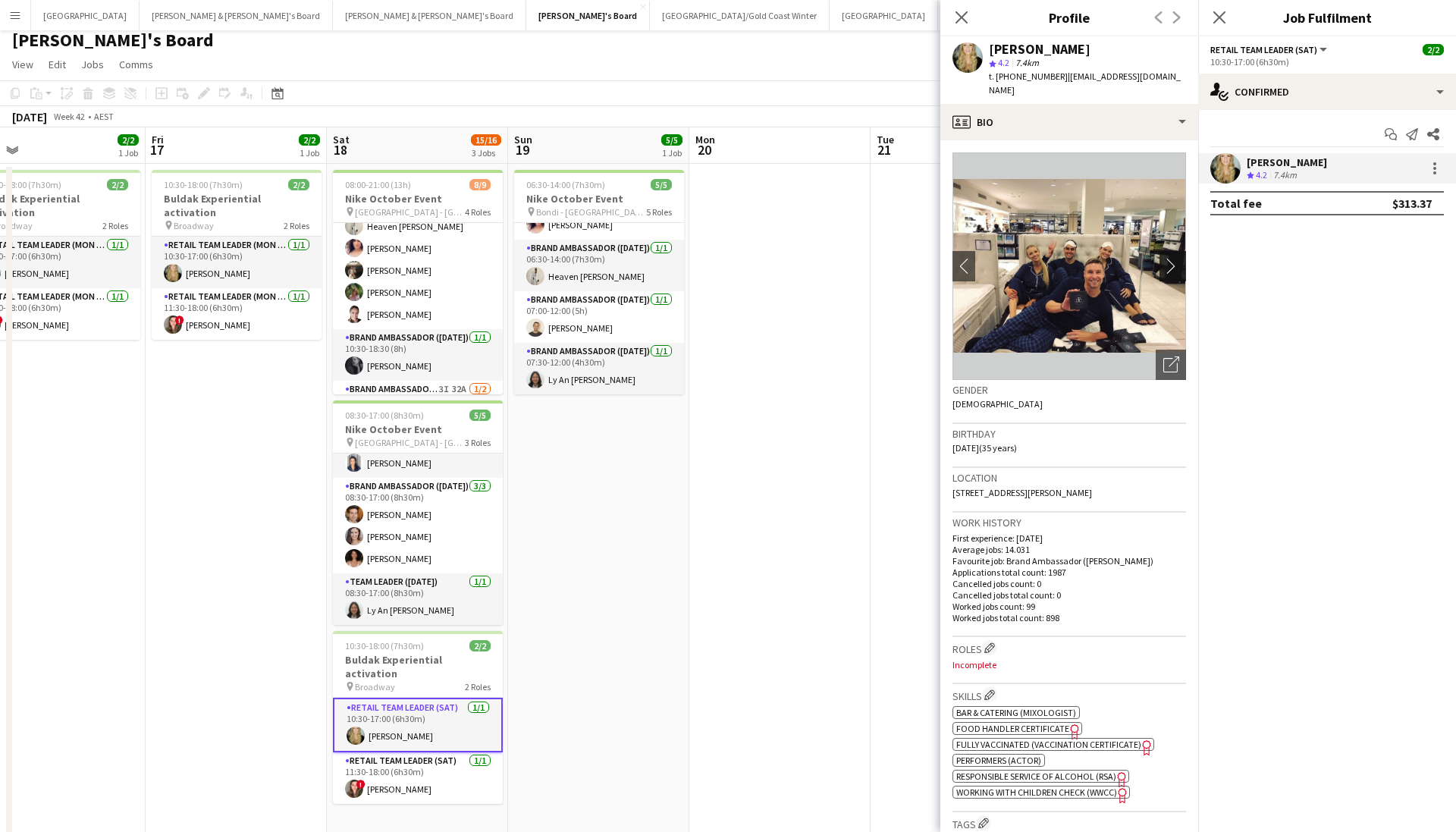
click at [1003, 258] on app-icon "chevron-right" at bounding box center [1175, 266] width 23 height 16
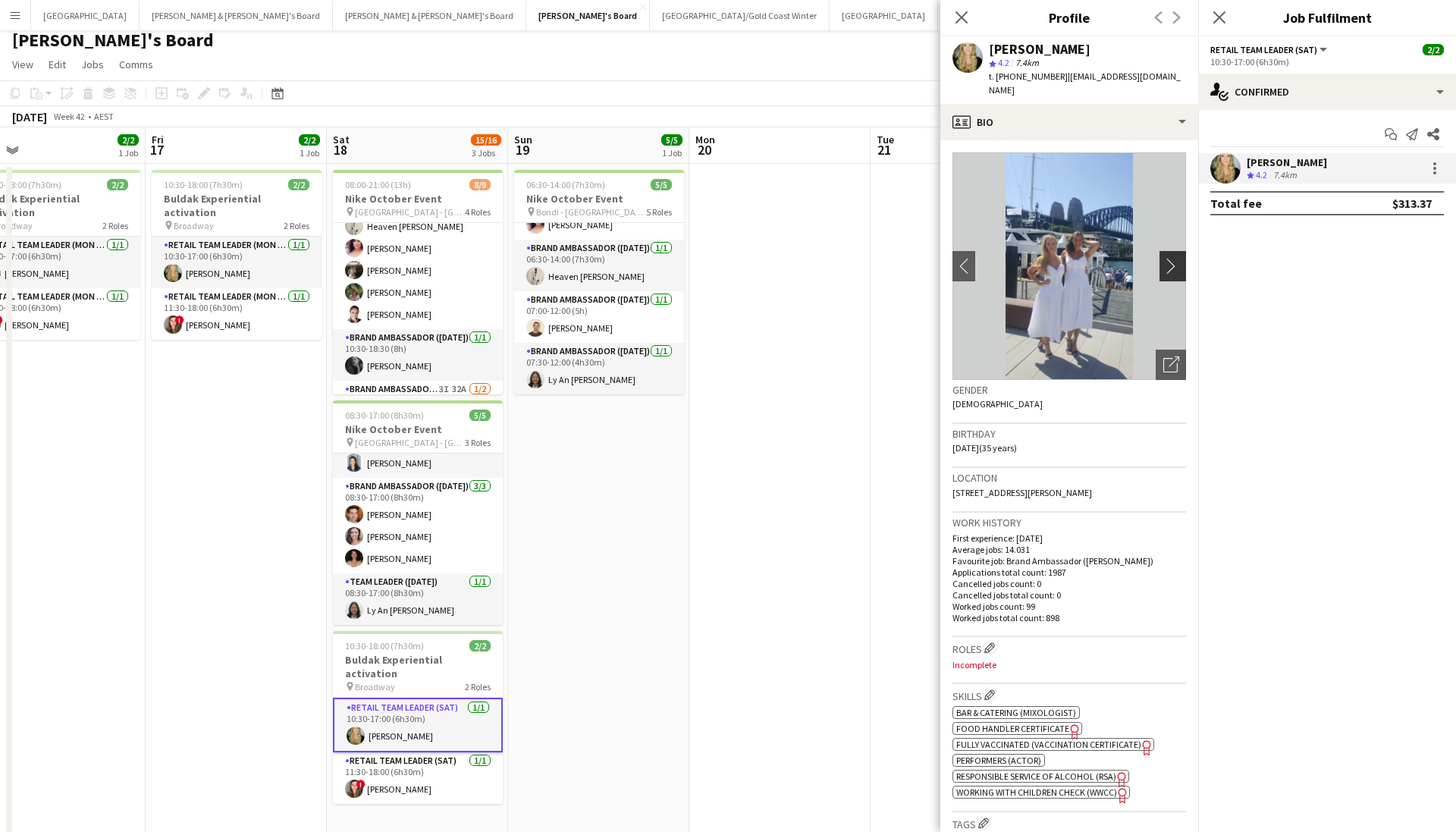
click at [1003, 258] on app-icon "chevron-right" at bounding box center [1175, 266] width 23 height 16
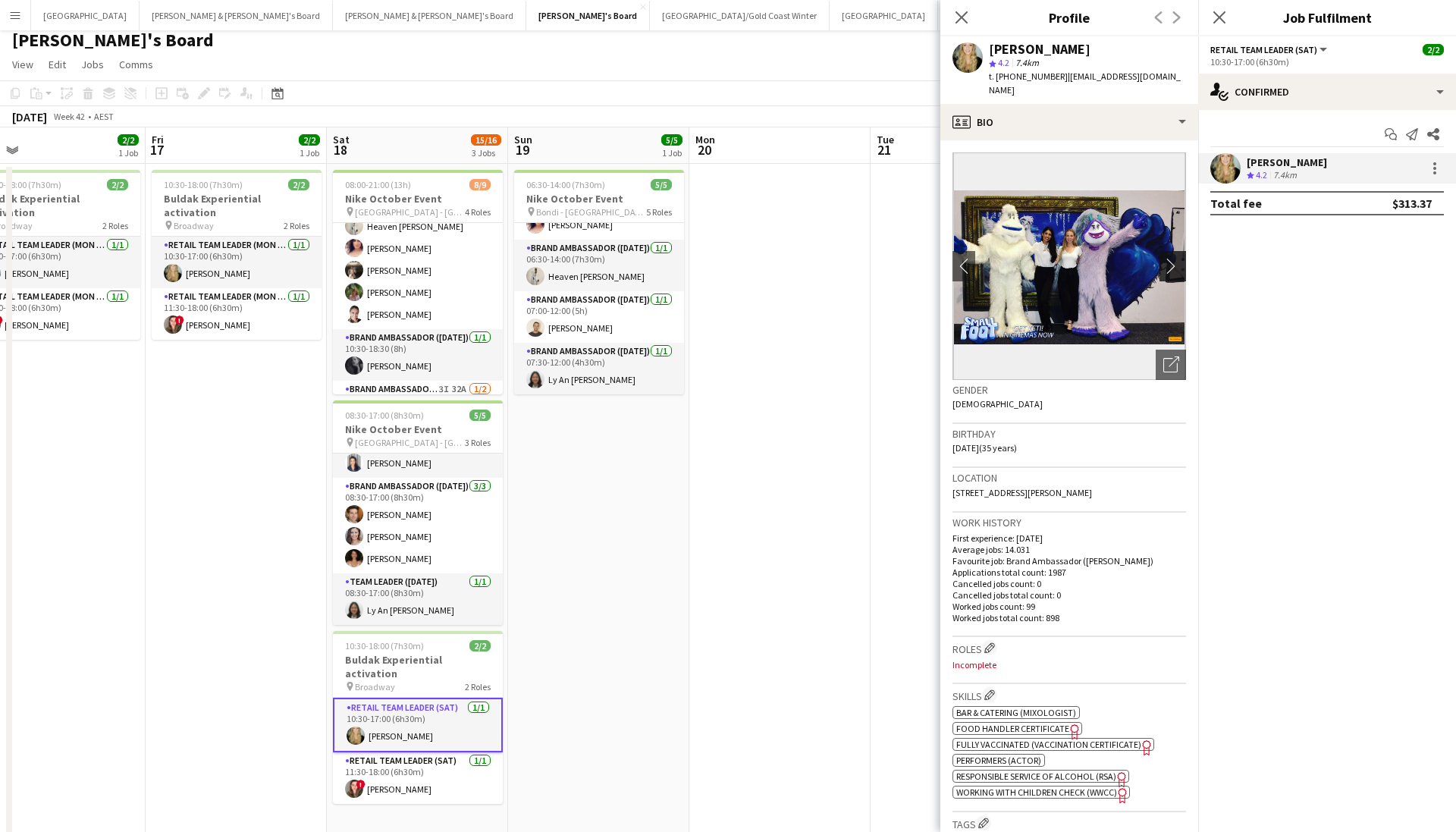
click at [1003, 258] on app-icon "chevron-right" at bounding box center [1175, 266] width 23 height 16
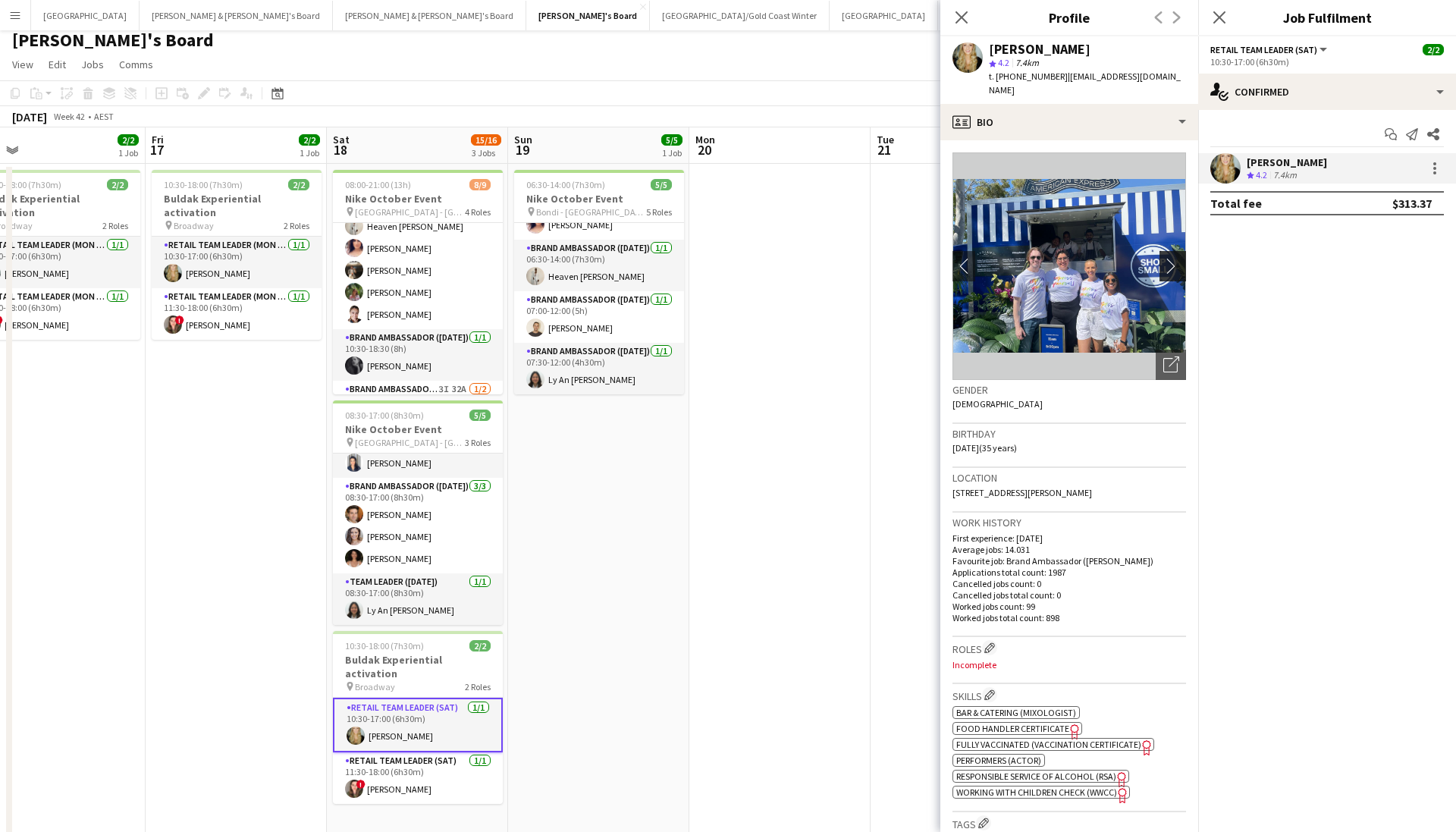
click at [1003, 258] on app-icon "chevron-right" at bounding box center [1175, 266] width 23 height 16
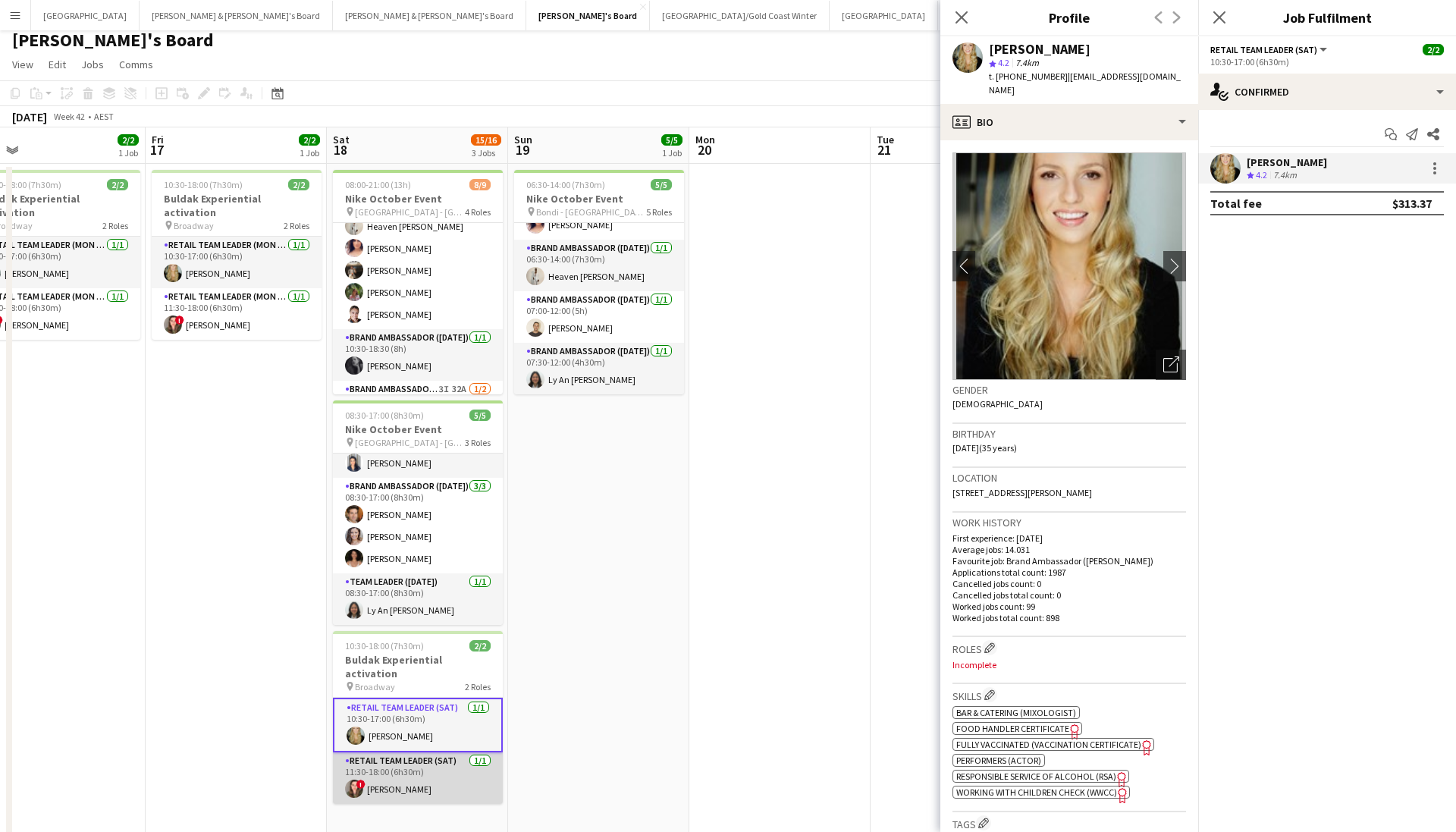
click at [438, 572] on app-card-role "RETAIL Team Leader (Sat) 1/1 11:30-18:00 (6h30m) ! Bonnie Renwick" at bounding box center [418, 778] width 170 height 51
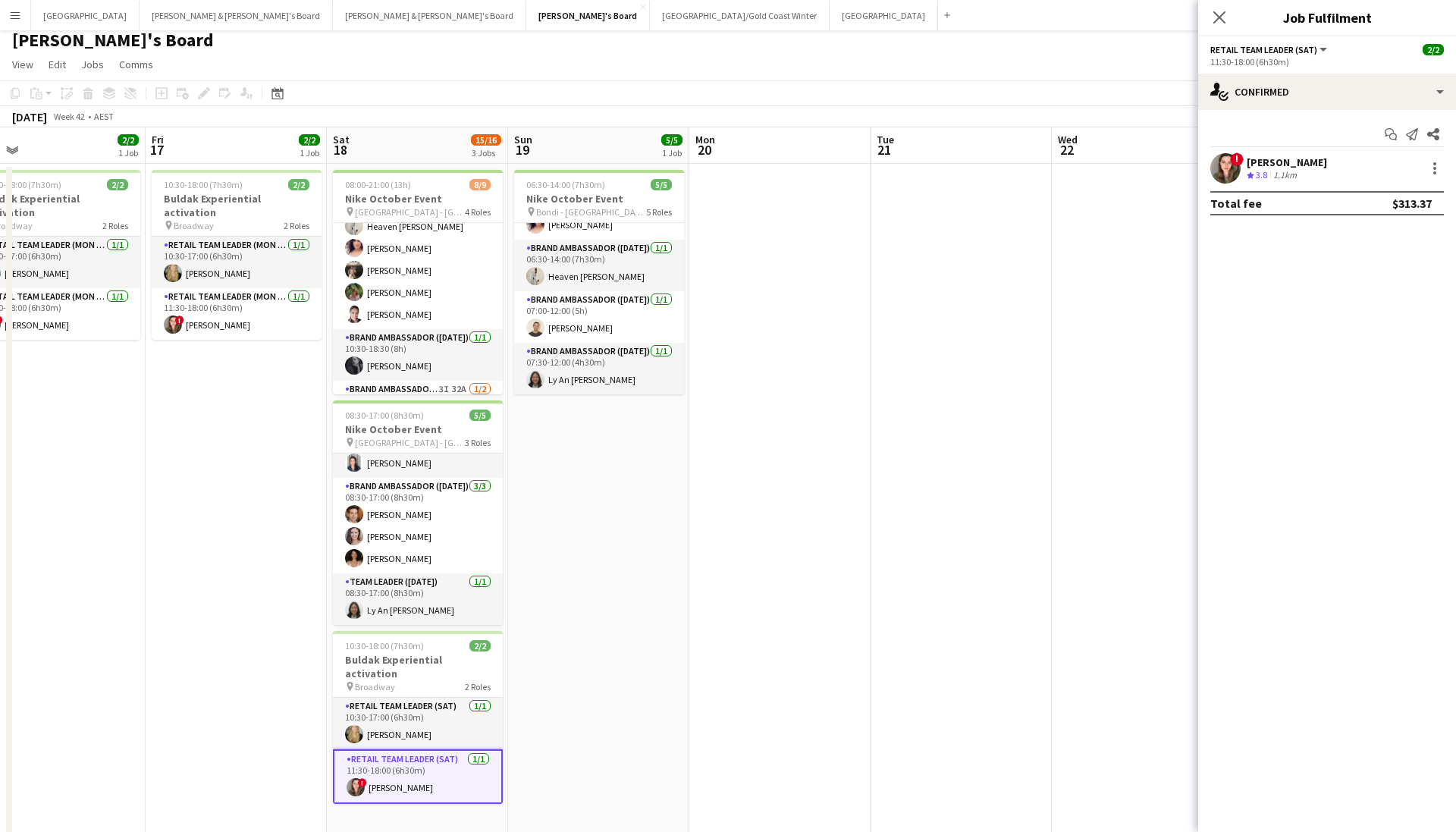
click at [1003, 158] on span "!" at bounding box center [1237, 159] width 13 height 13
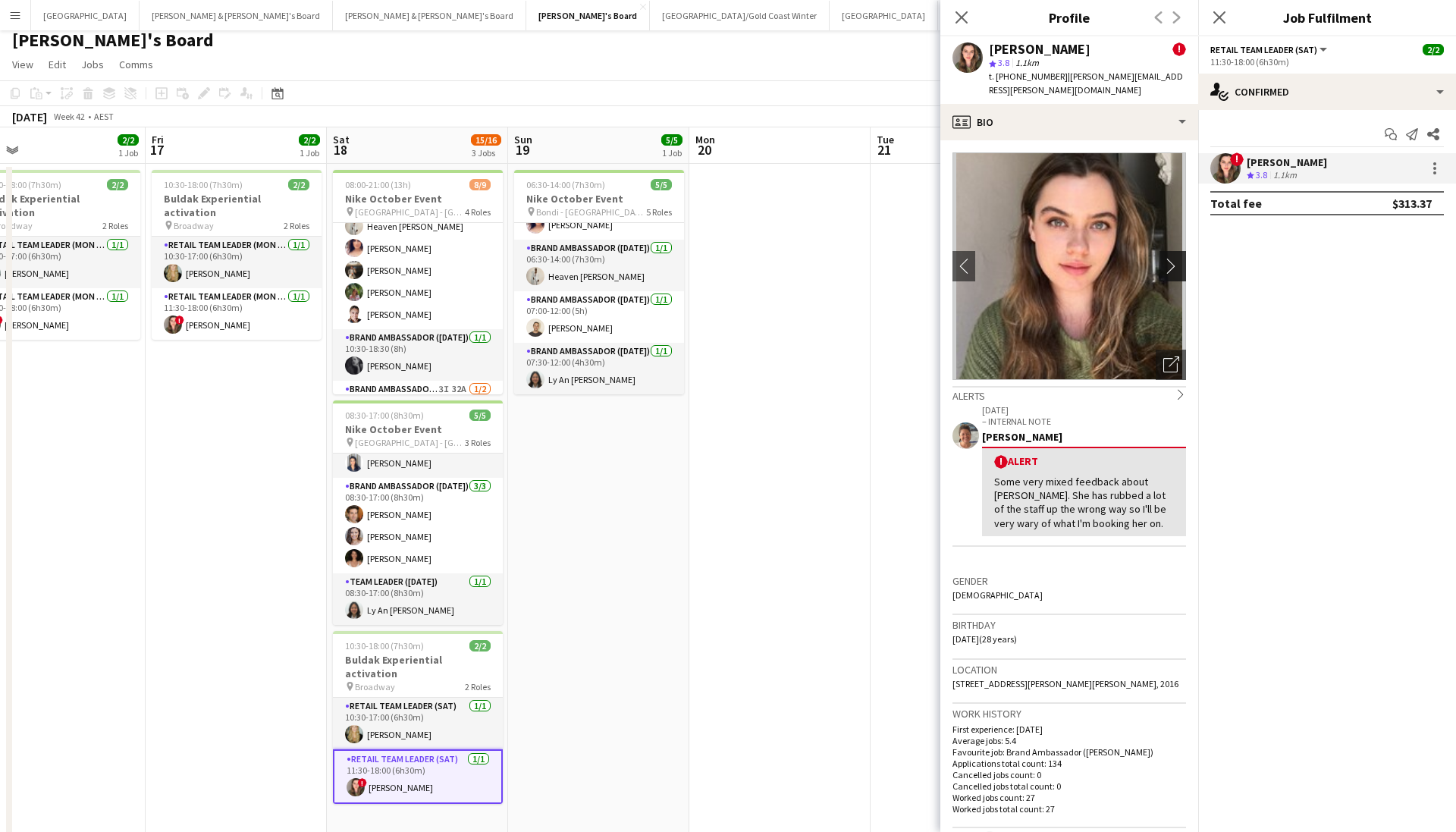
click at [1003, 258] on app-icon "chevron-right" at bounding box center [1175, 266] width 23 height 16
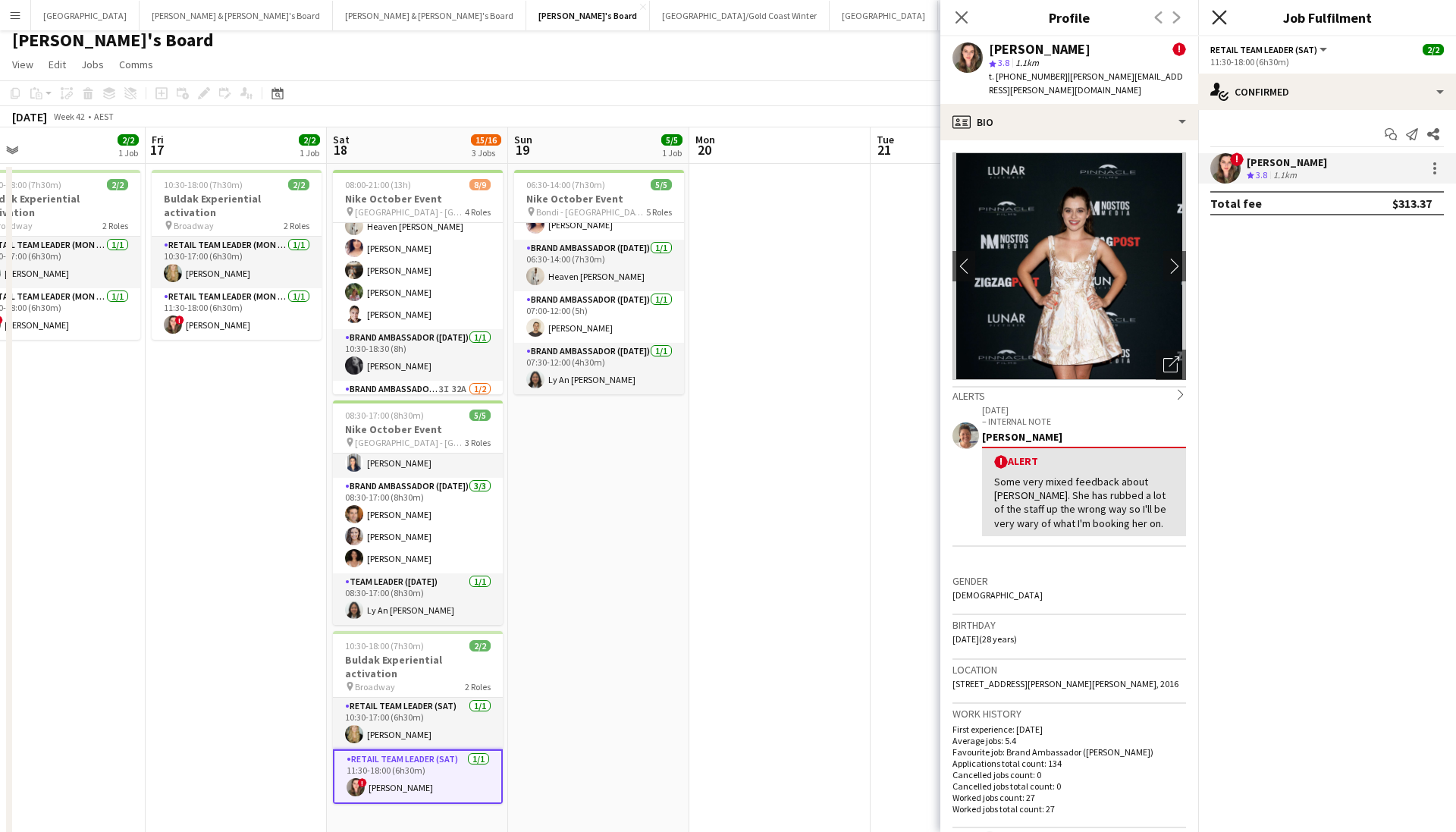
click at [1003, 22] on icon at bounding box center [1220, 17] width 14 height 14
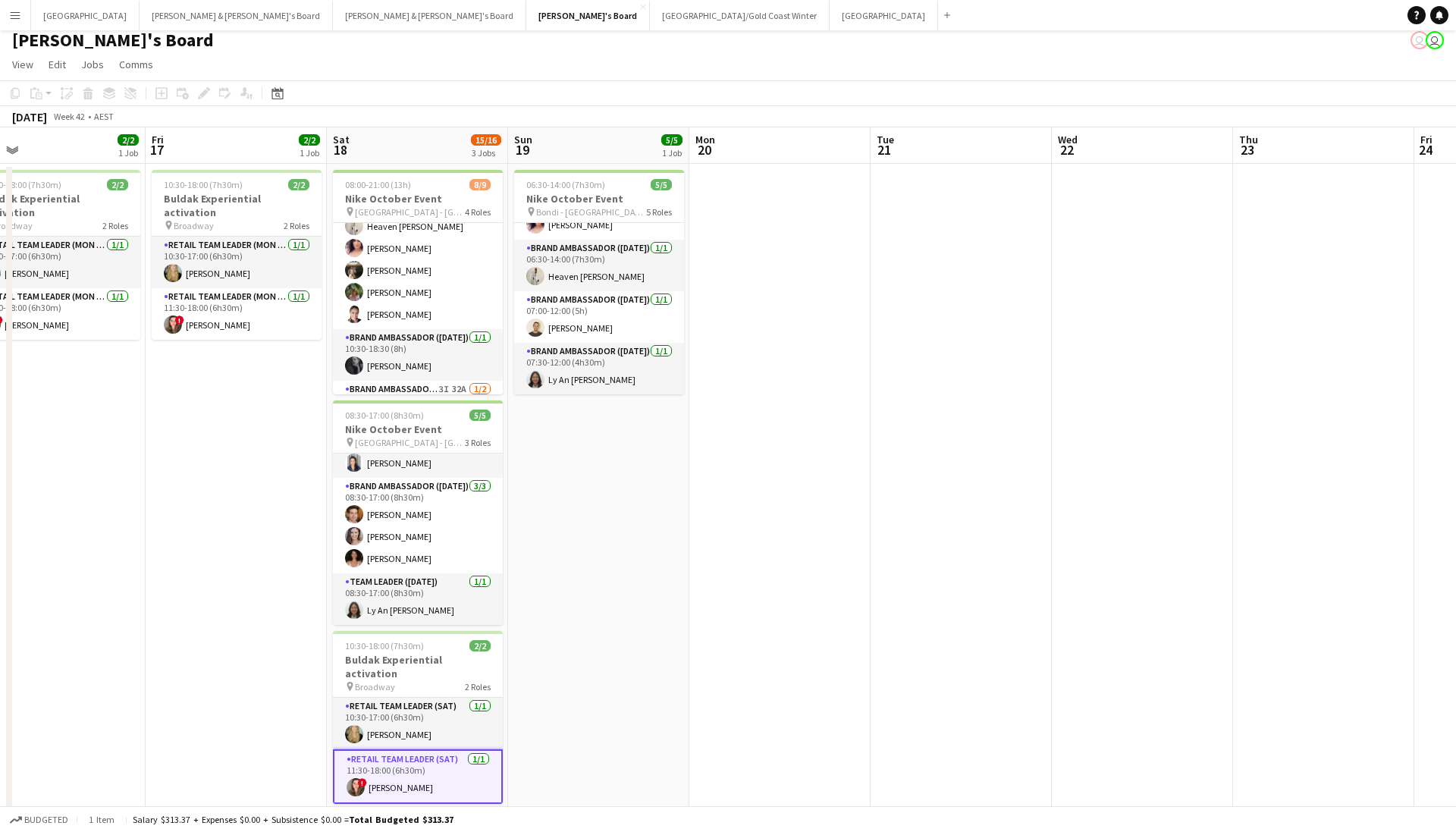
click at [393, 73] on app-page-menu "View Day view expanded Day view collapsed Month view Date picker Jump to [DATE]…" at bounding box center [728, 66] width 1456 height 29
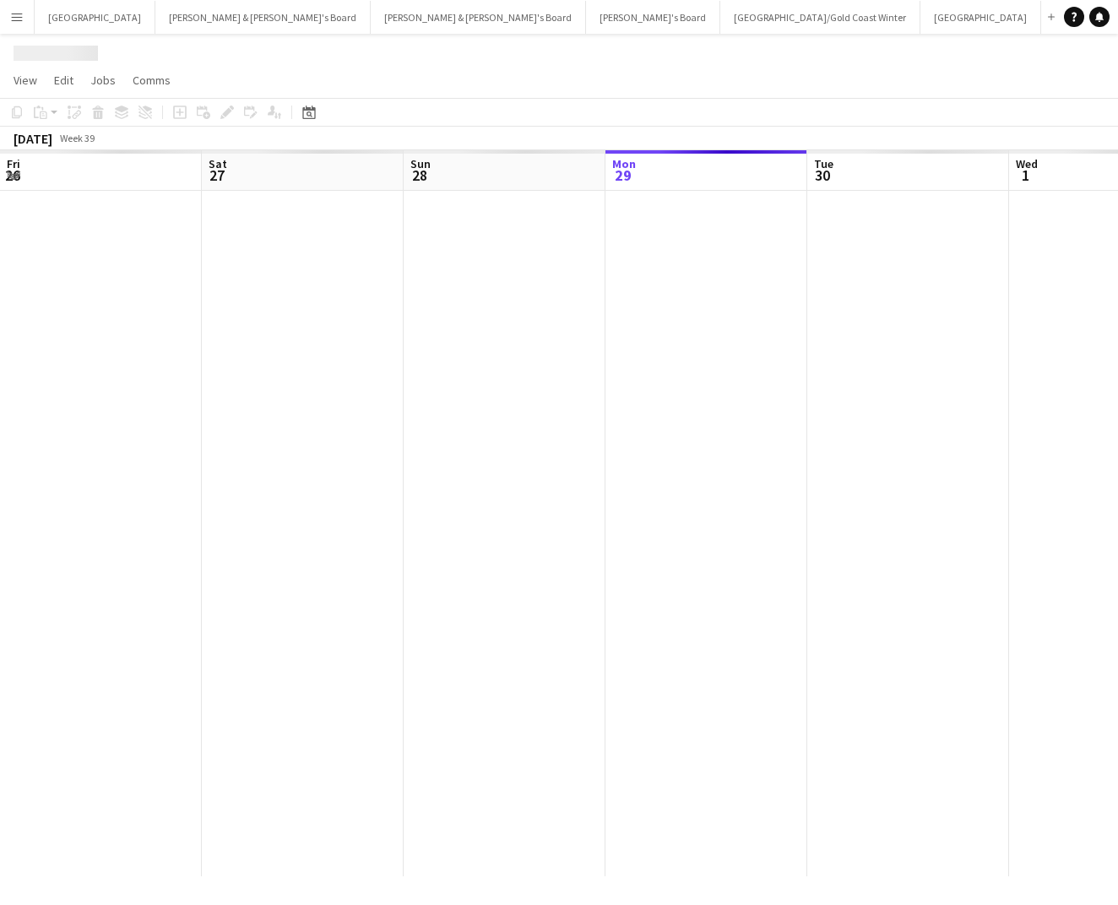
scroll to position [0, 404]
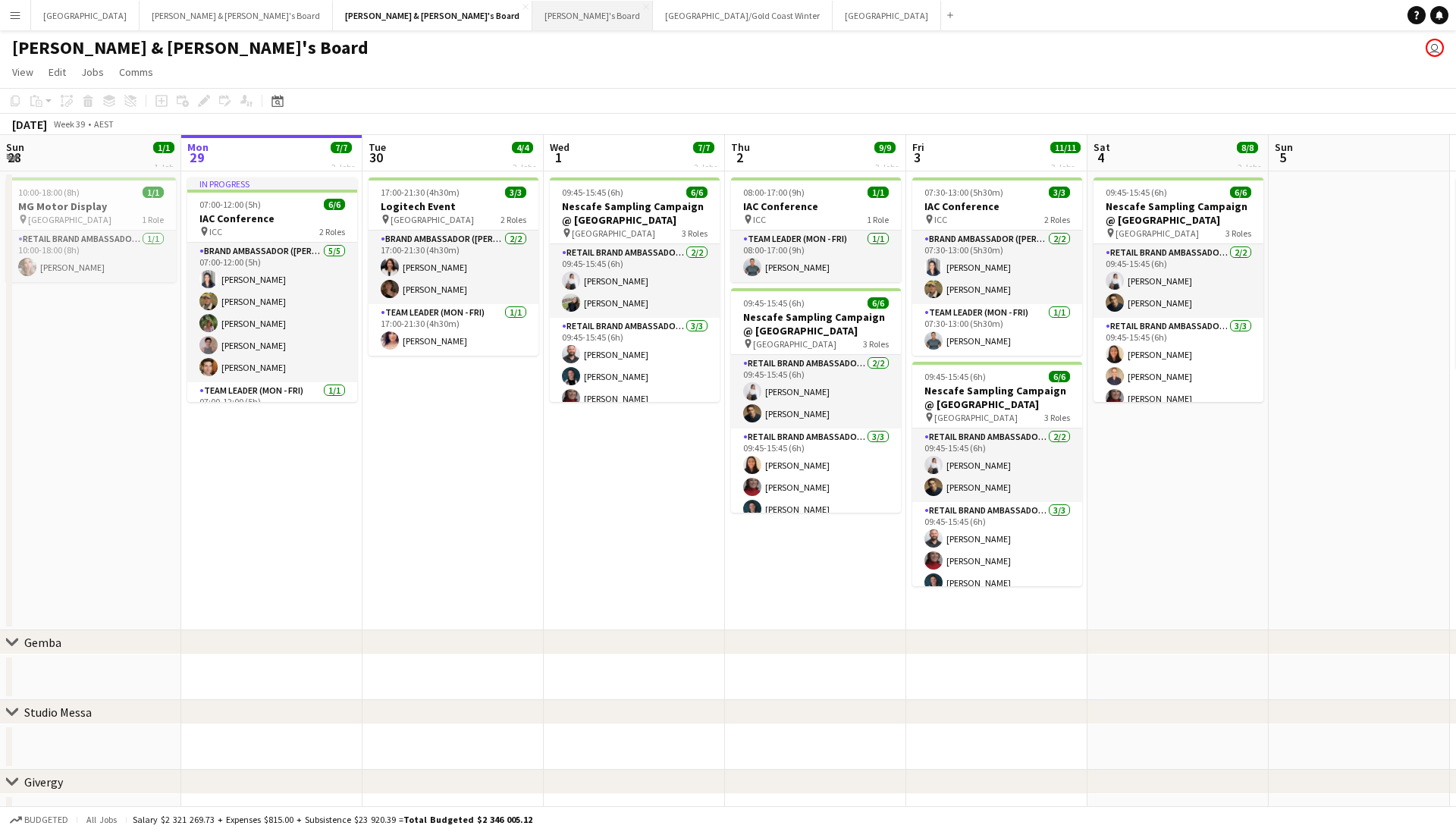
click at [533, 20] on button "Tennille's Board Close" at bounding box center [593, 15] width 120 height 30
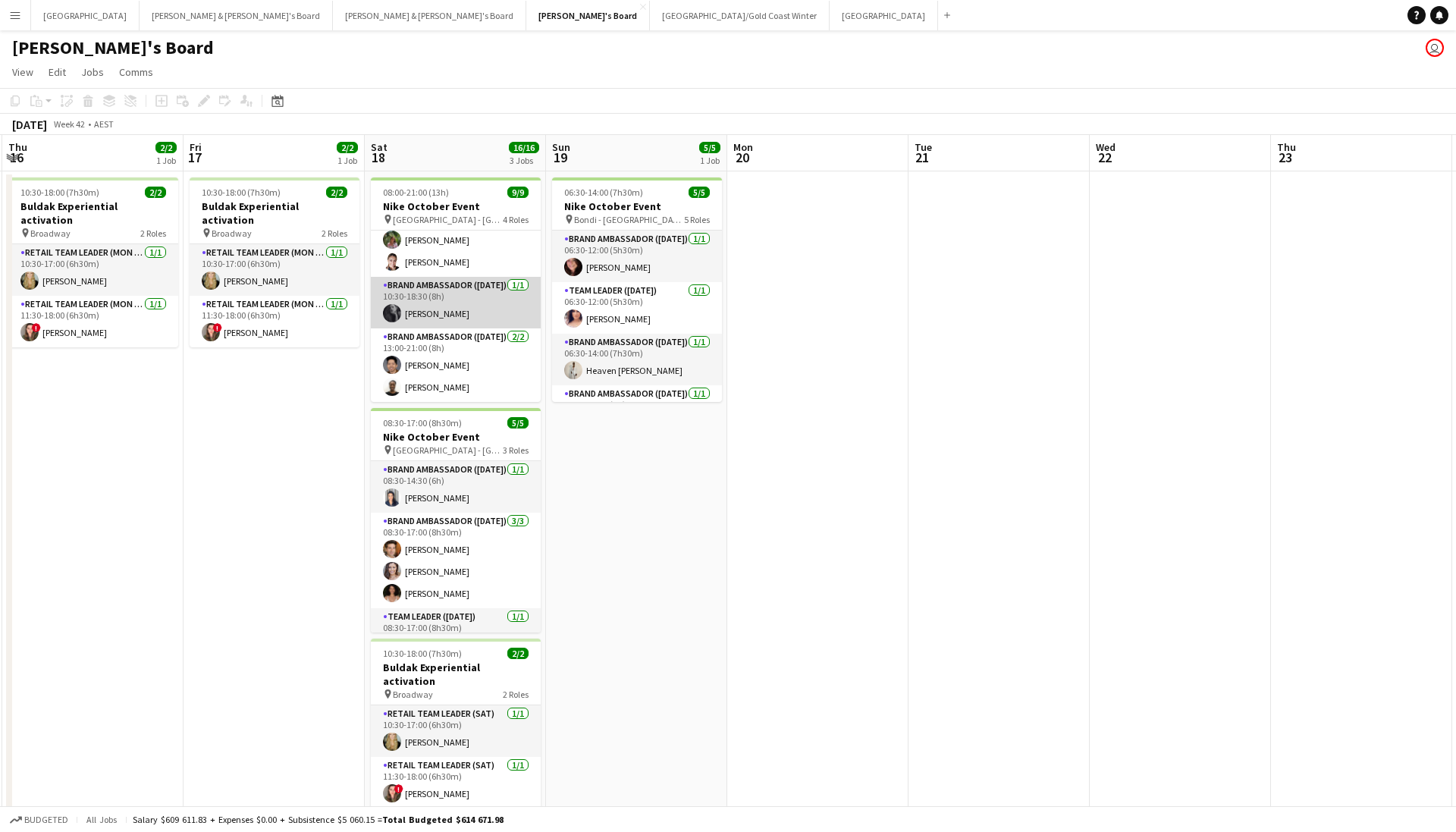
scroll to position [145, 0]
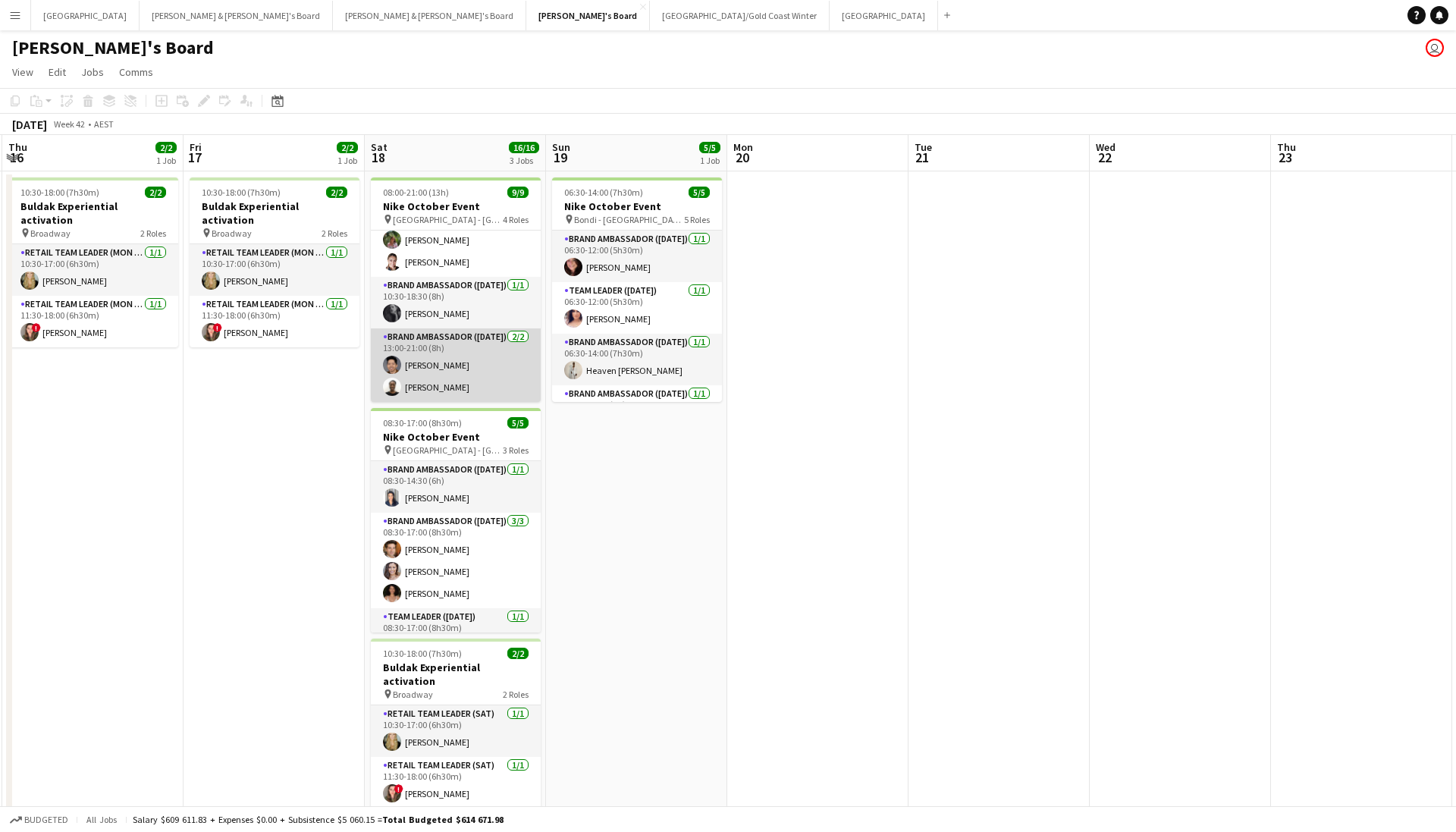
click at [442, 397] on app-card-role "Brand Ambassador ([DATE]) [DATE] 13:00-21:00 (8h) [PERSON_NAME] [PERSON_NAME]" at bounding box center [455, 366] width 170 height 74
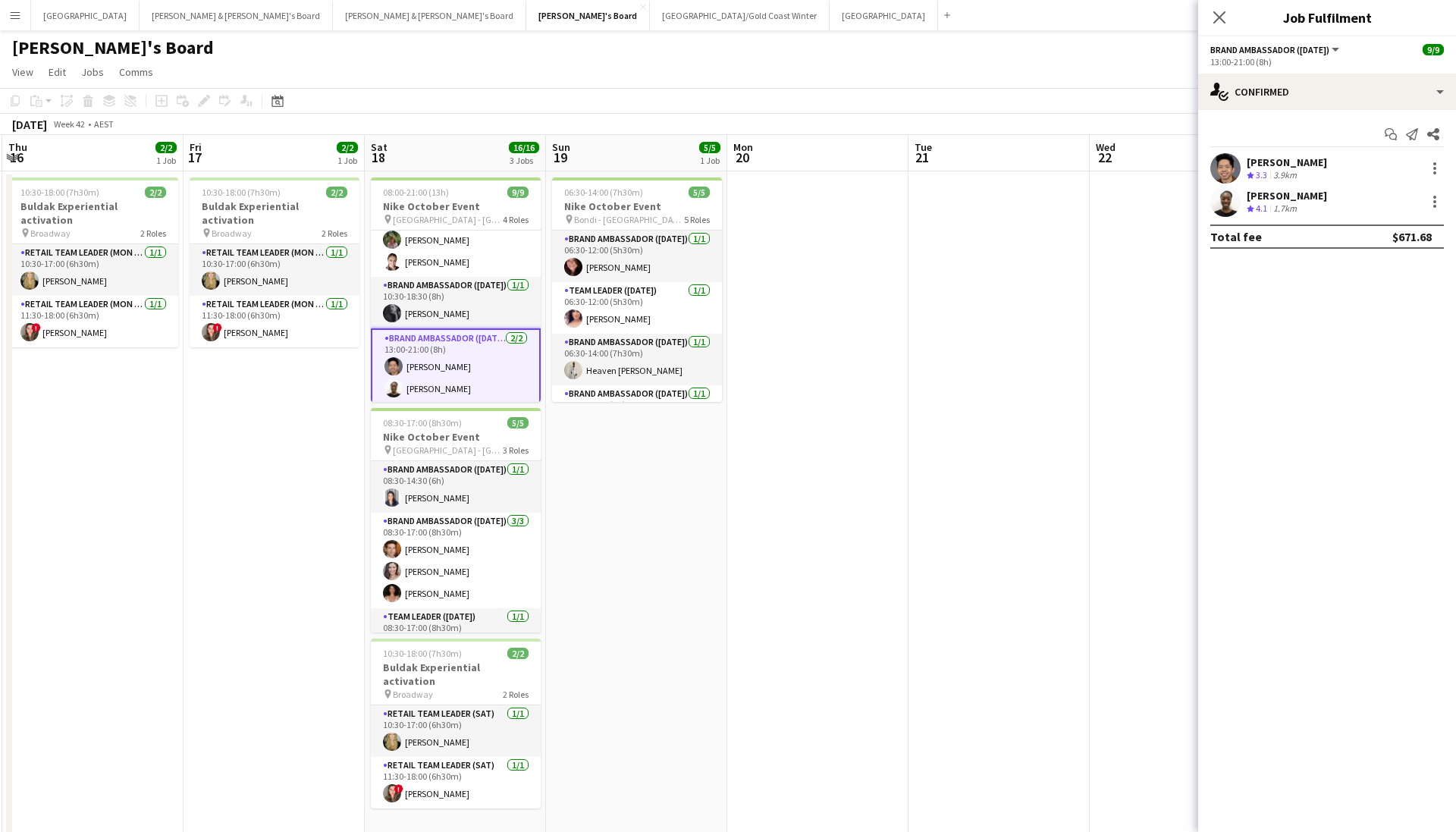
click at [1003, 182] on app-user-avatar at bounding box center [1226, 169] width 31 height 31
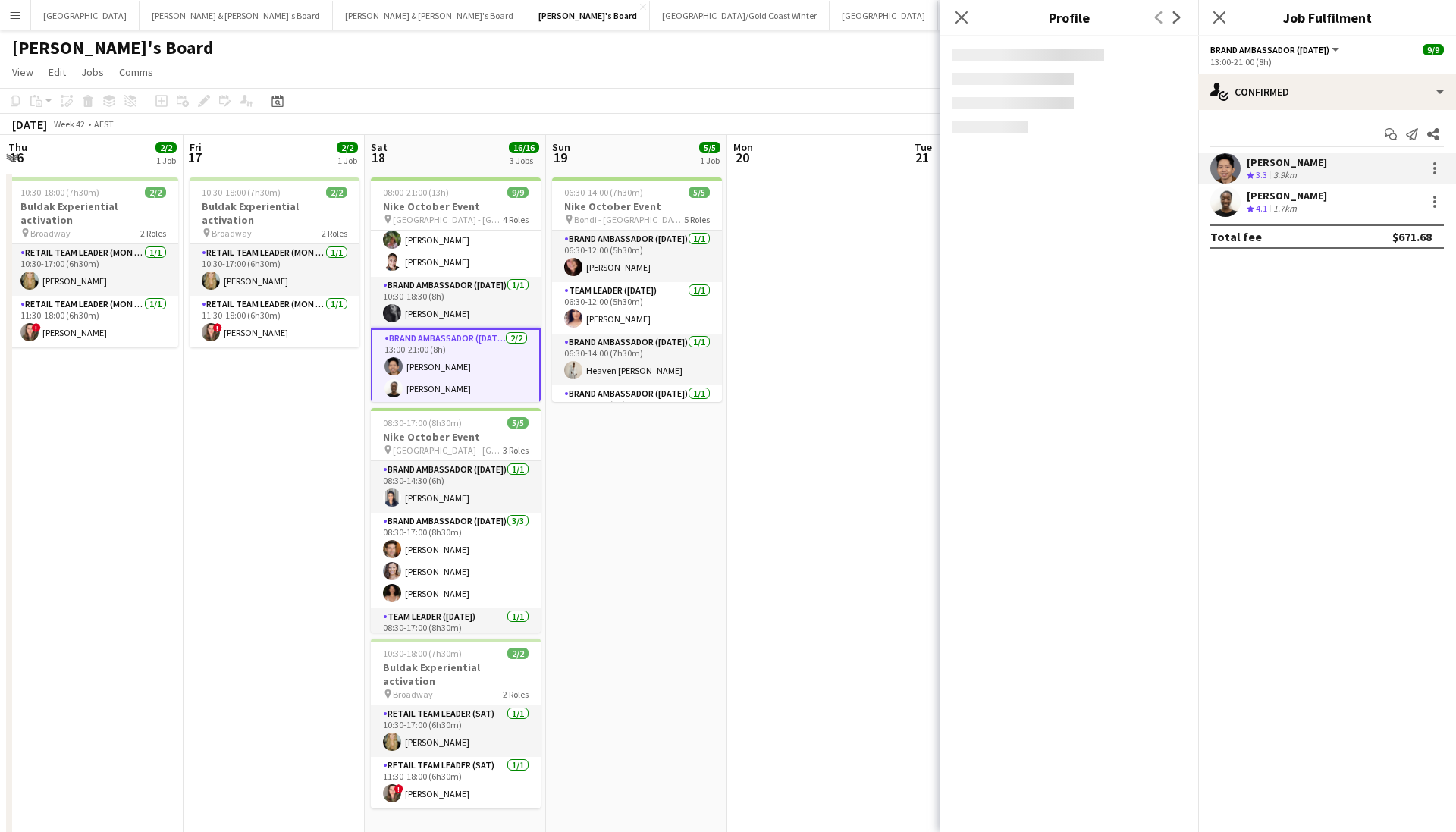
click at [1003, 202] on app-user-avatar at bounding box center [1226, 202] width 31 height 31
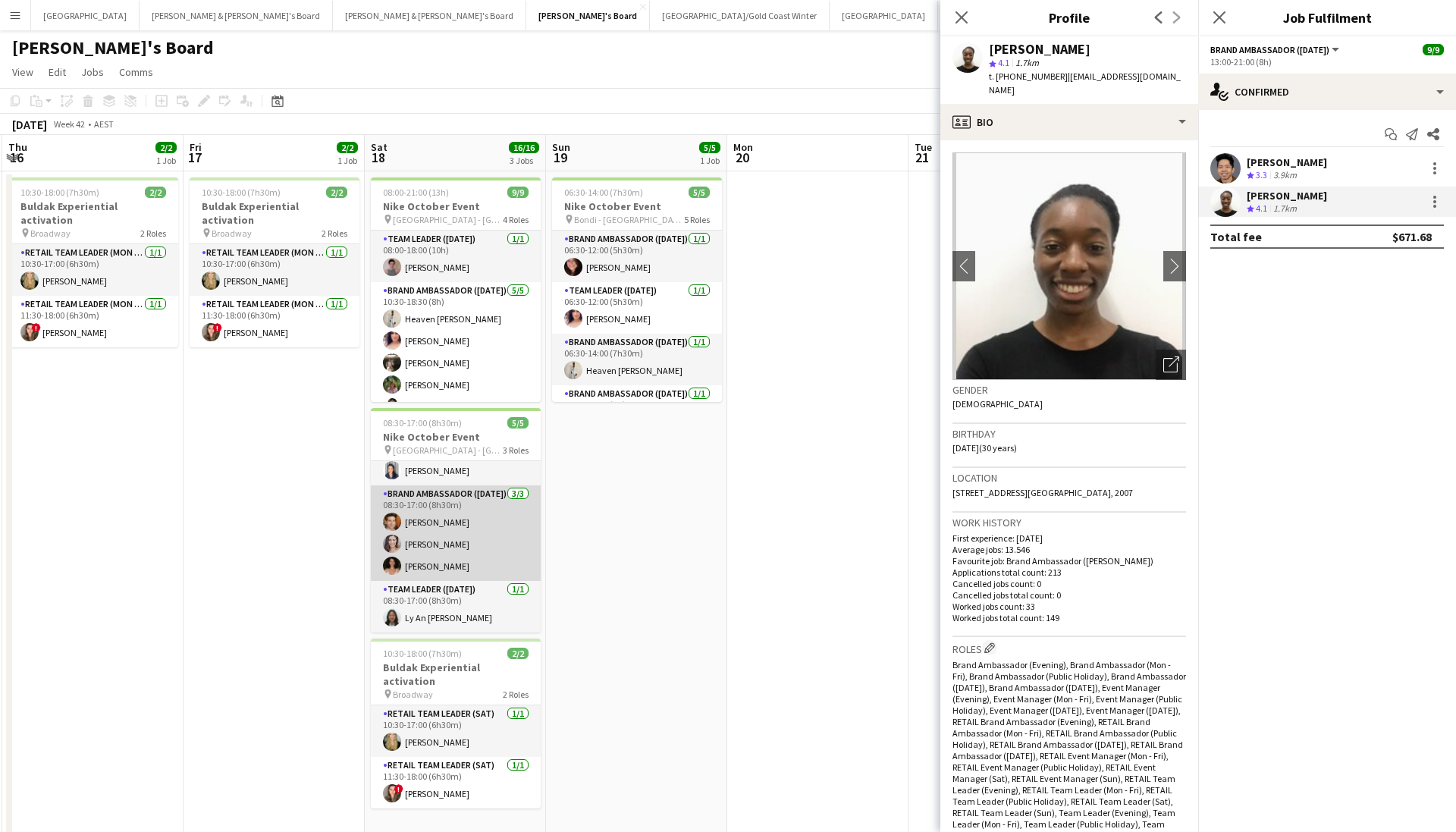
scroll to position [27, 0]
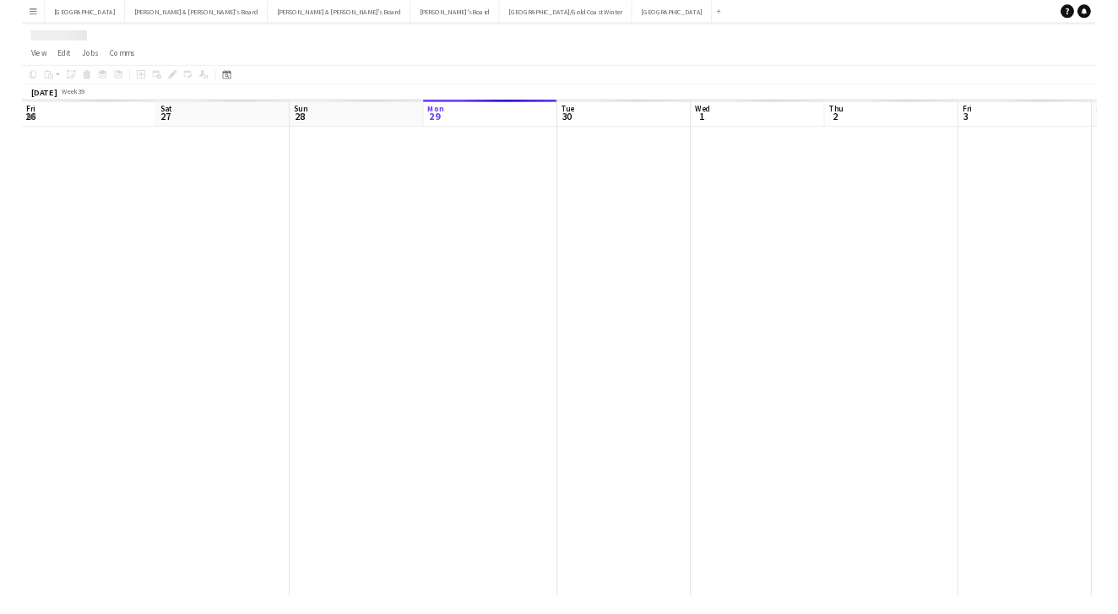
scroll to position [0, 404]
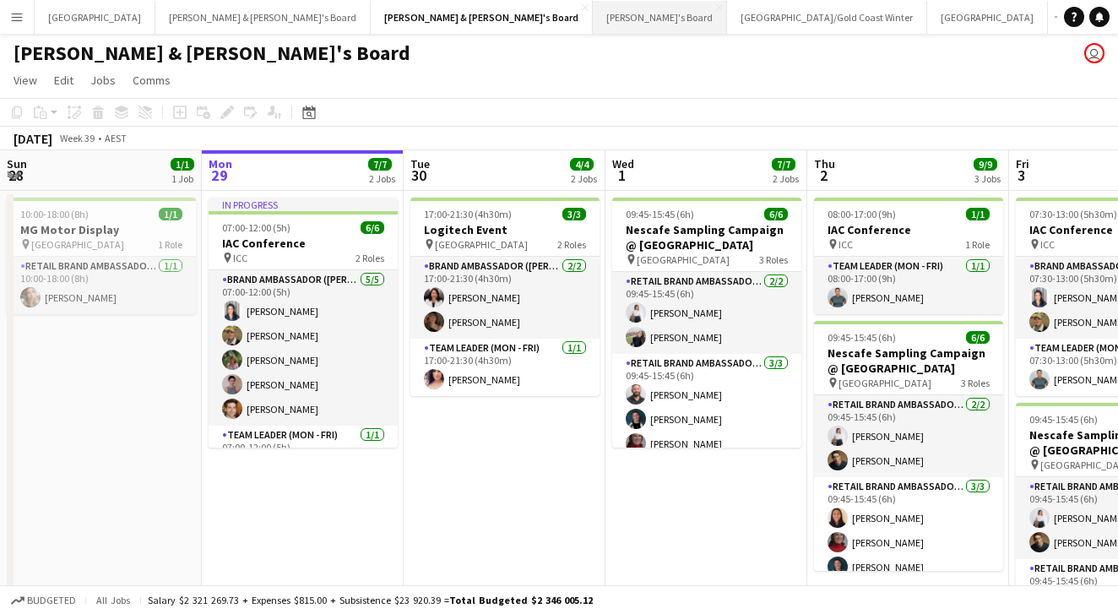
click at [593, 14] on button "Tennille's Board Close" at bounding box center [660, 17] width 134 height 33
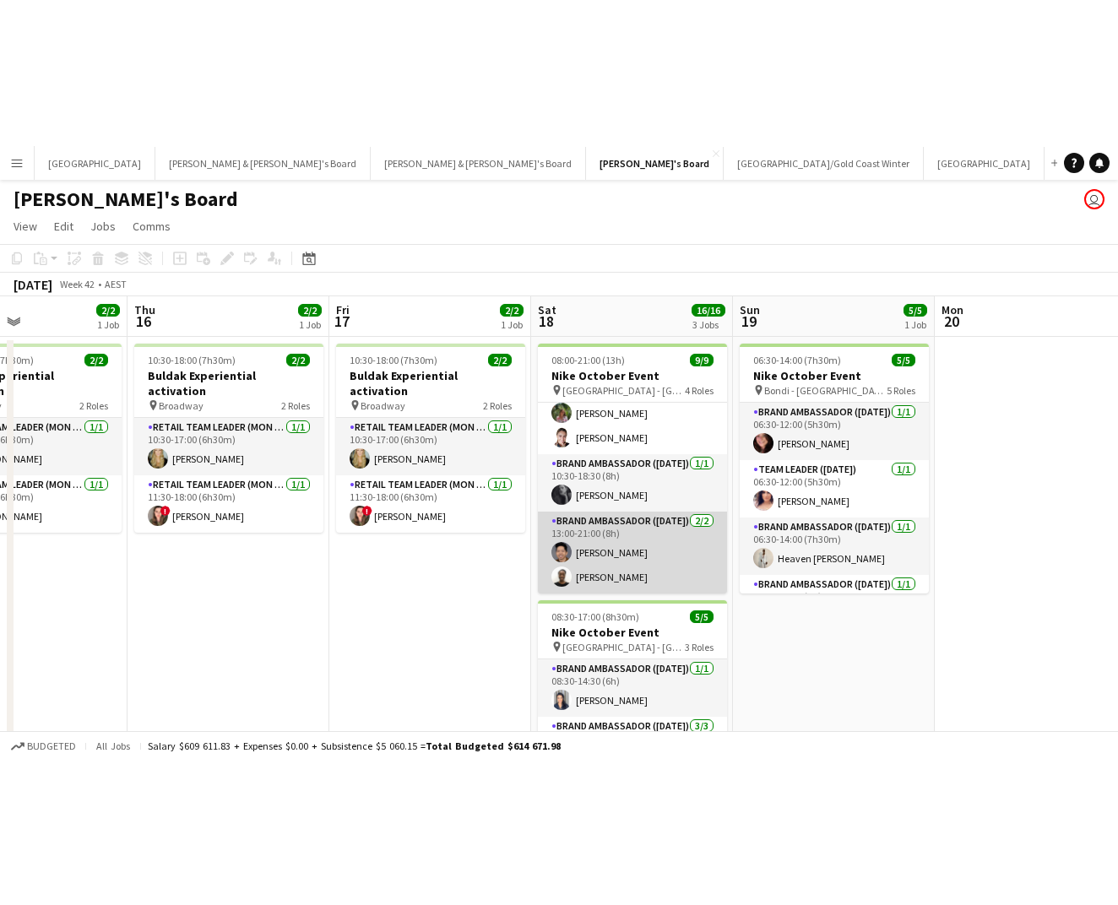
scroll to position [161, 0]
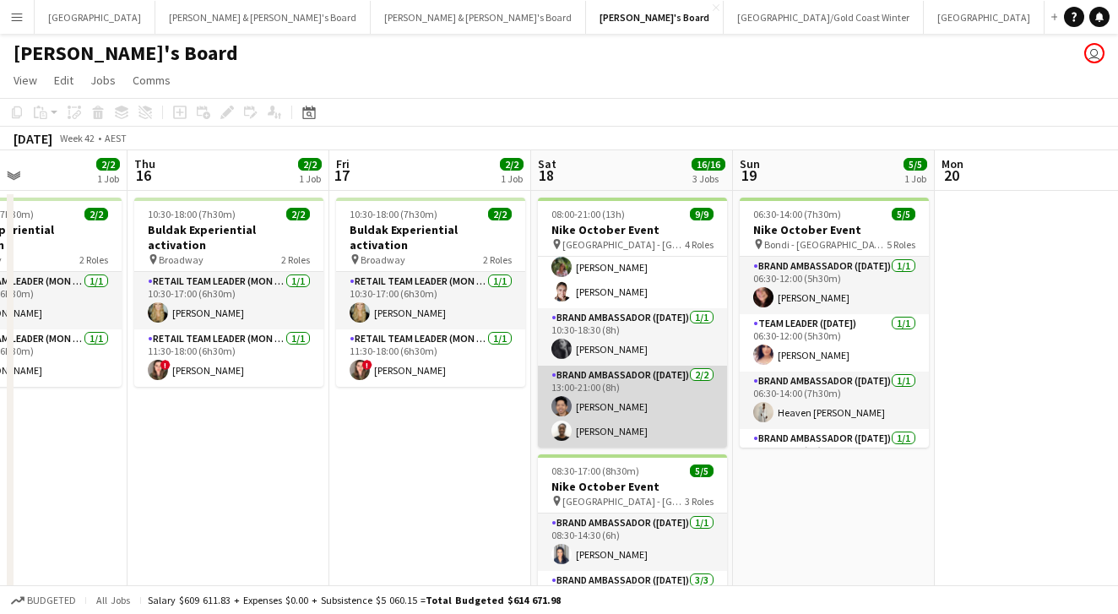
click at [628, 423] on app-card-role "Brand Ambassador (Saturday) 2/2 13:00-21:00 (8h) Raymond Padora Rhia Fraser" at bounding box center [632, 407] width 189 height 82
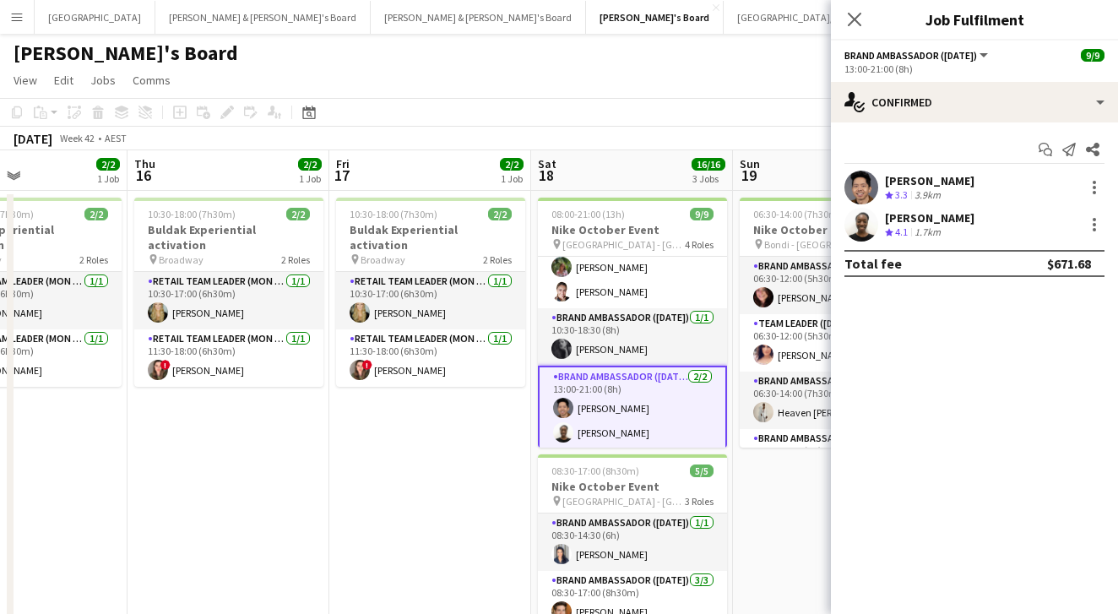
click at [871, 215] on app-user-avatar at bounding box center [862, 225] width 34 height 34
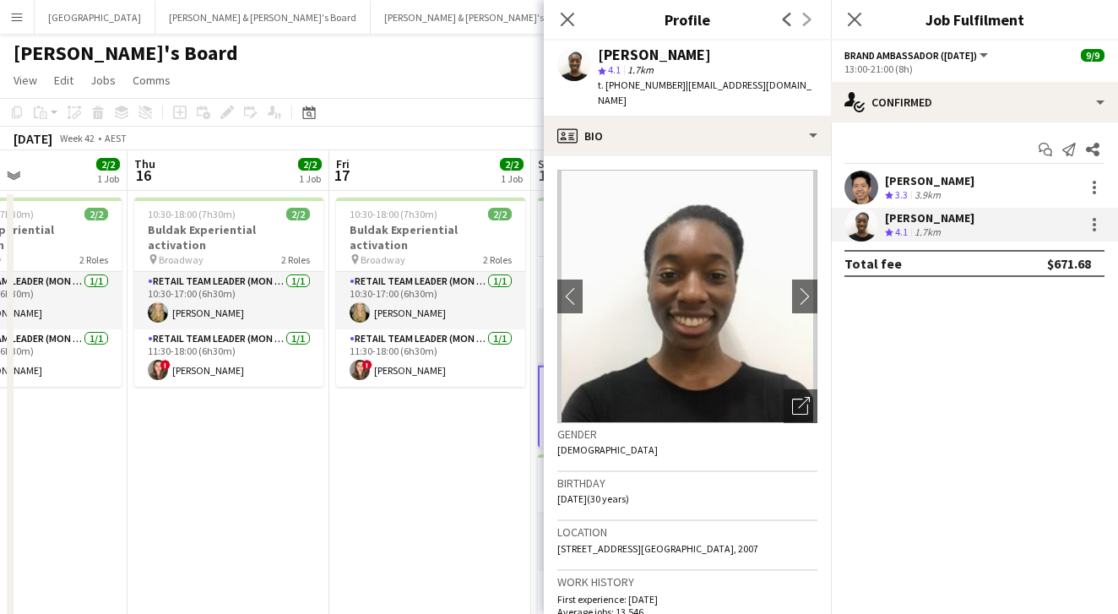
click at [611, 56] on div "[PERSON_NAME]" at bounding box center [654, 54] width 113 height 15
copy div "[PERSON_NAME]"
click at [631, 83] on span "t. +61449012863" at bounding box center [642, 85] width 88 height 13
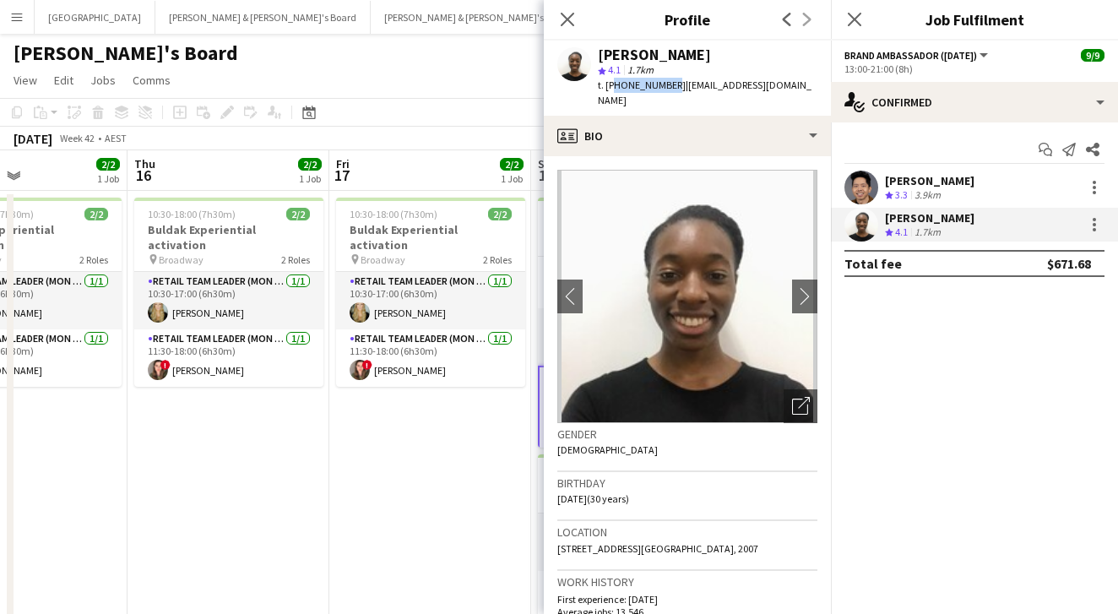
click at [631, 83] on span "t. +61449012863" at bounding box center [642, 85] width 88 height 13
copy span "61449012863"
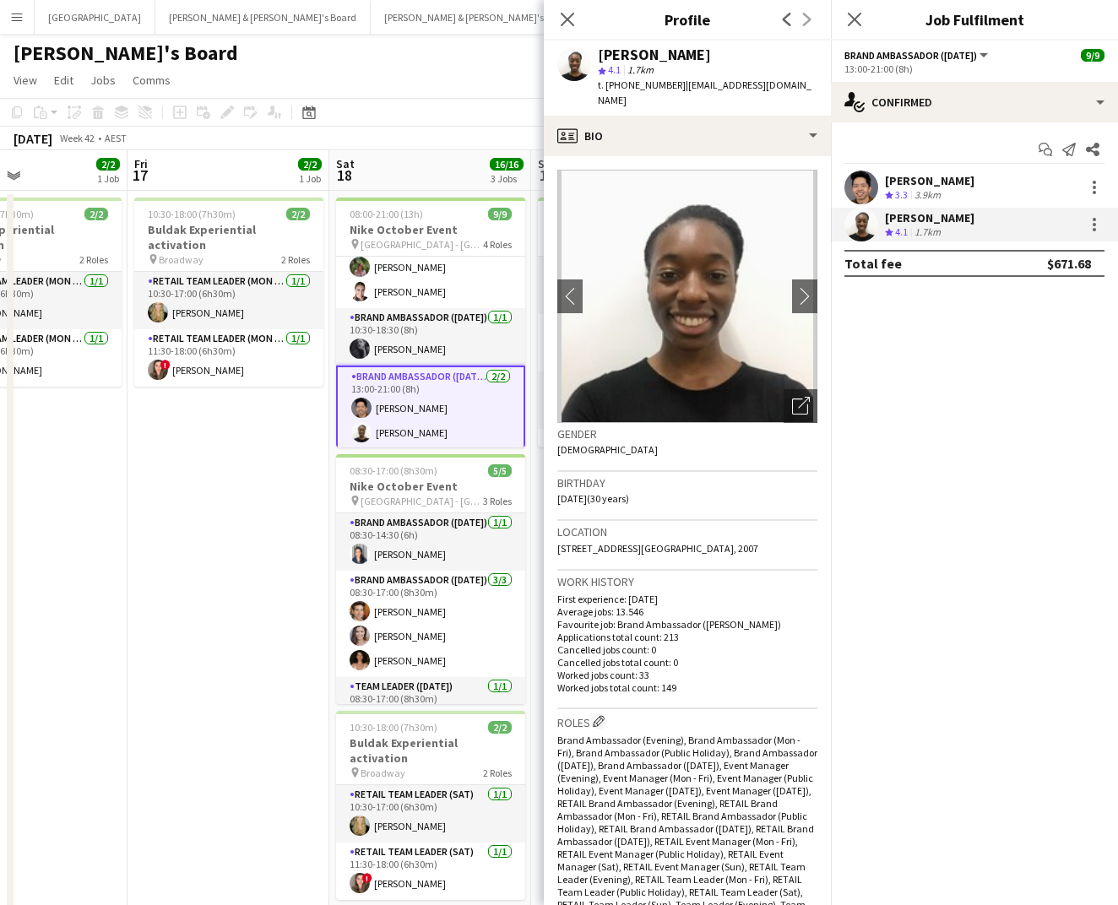
click at [578, 20] on div "Close pop-in" at bounding box center [567, 19] width 47 height 39
click at [570, 14] on icon "Close pop-in" at bounding box center [567, 19] width 16 height 16
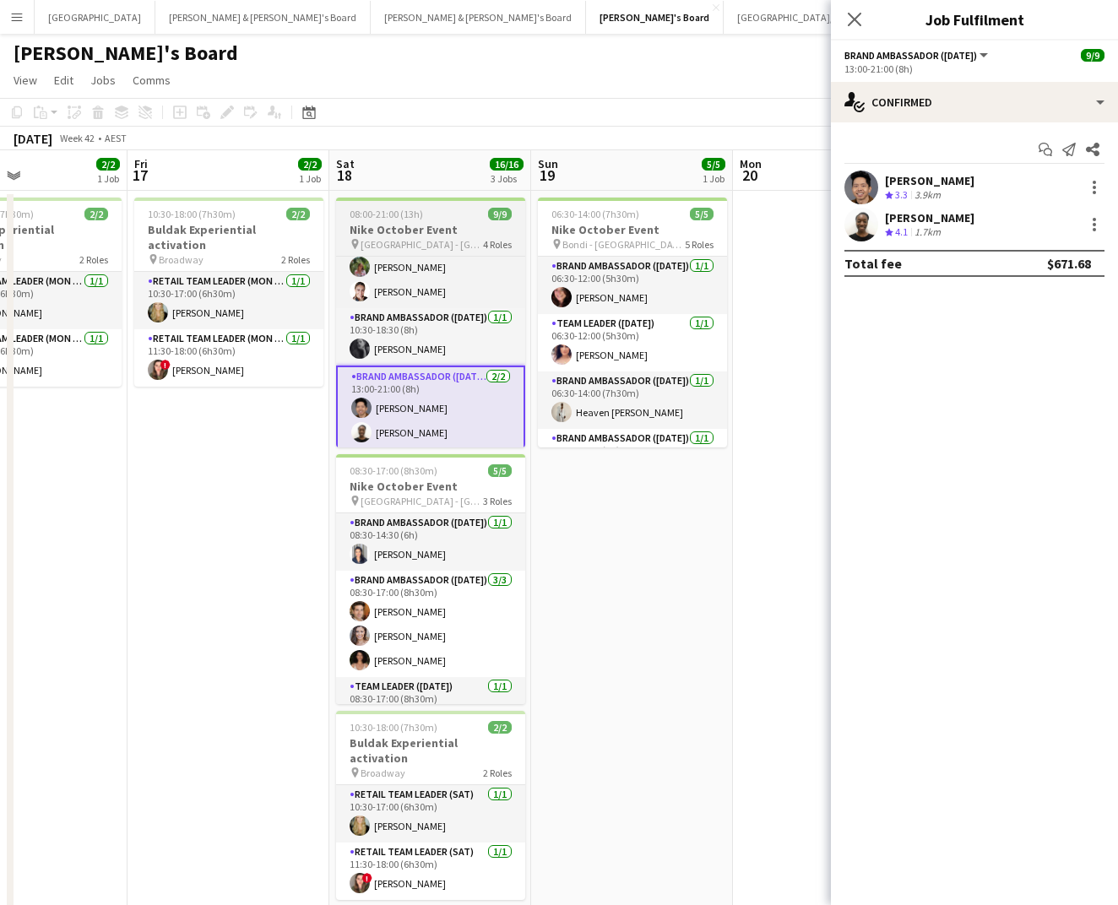
click at [485, 231] on h3 "Nike October Event" at bounding box center [430, 229] width 189 height 15
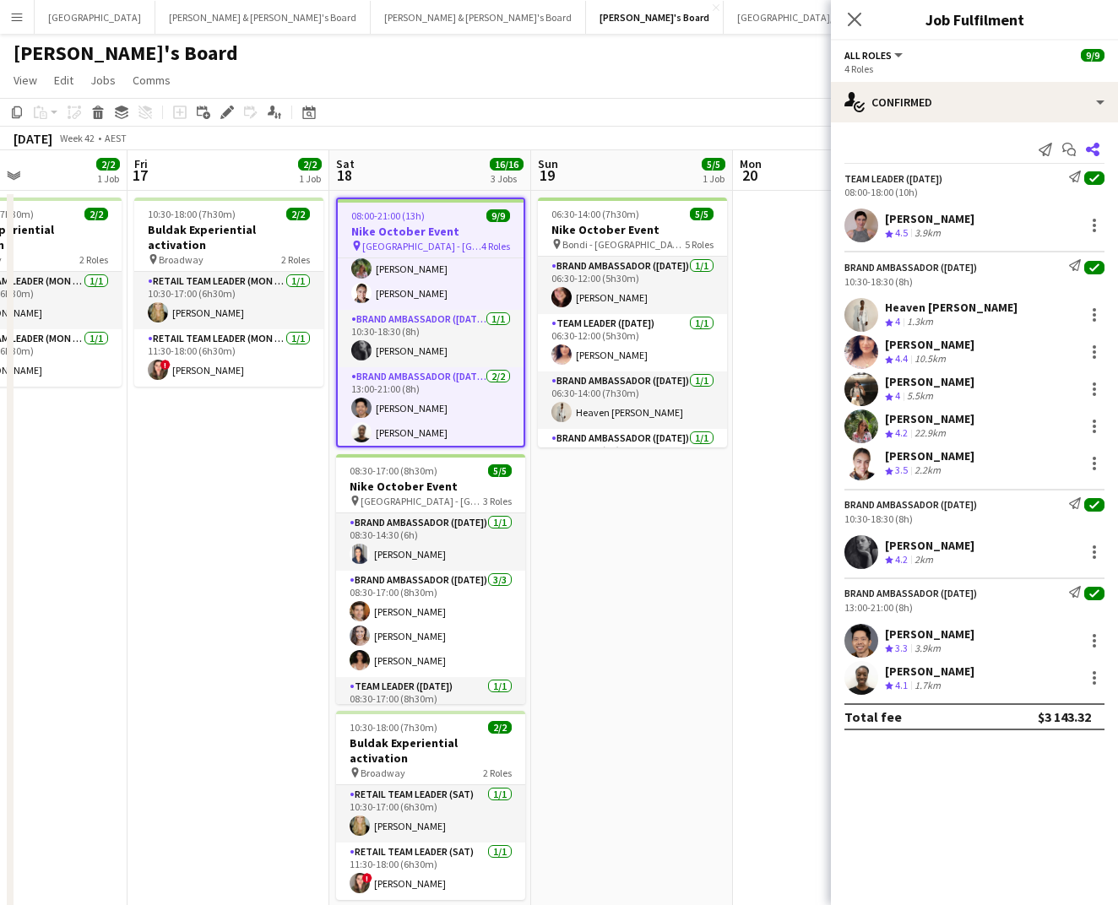
click at [1096, 157] on app-icon "Share" at bounding box center [1093, 150] width 24 height 24
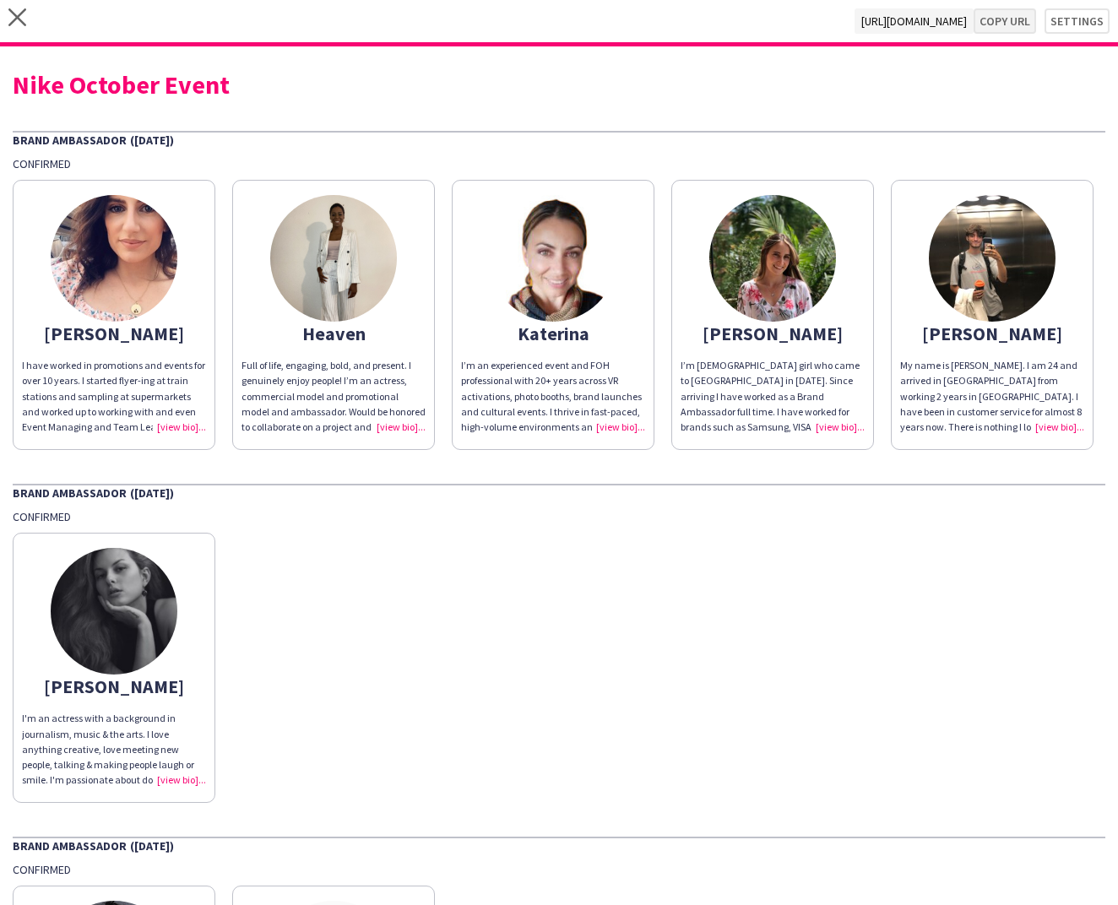
click at [1018, 20] on button "Copy url" at bounding box center [1005, 20] width 62 height 25
click at [15, 18] on icon "close" at bounding box center [17, 17] width 18 height 18
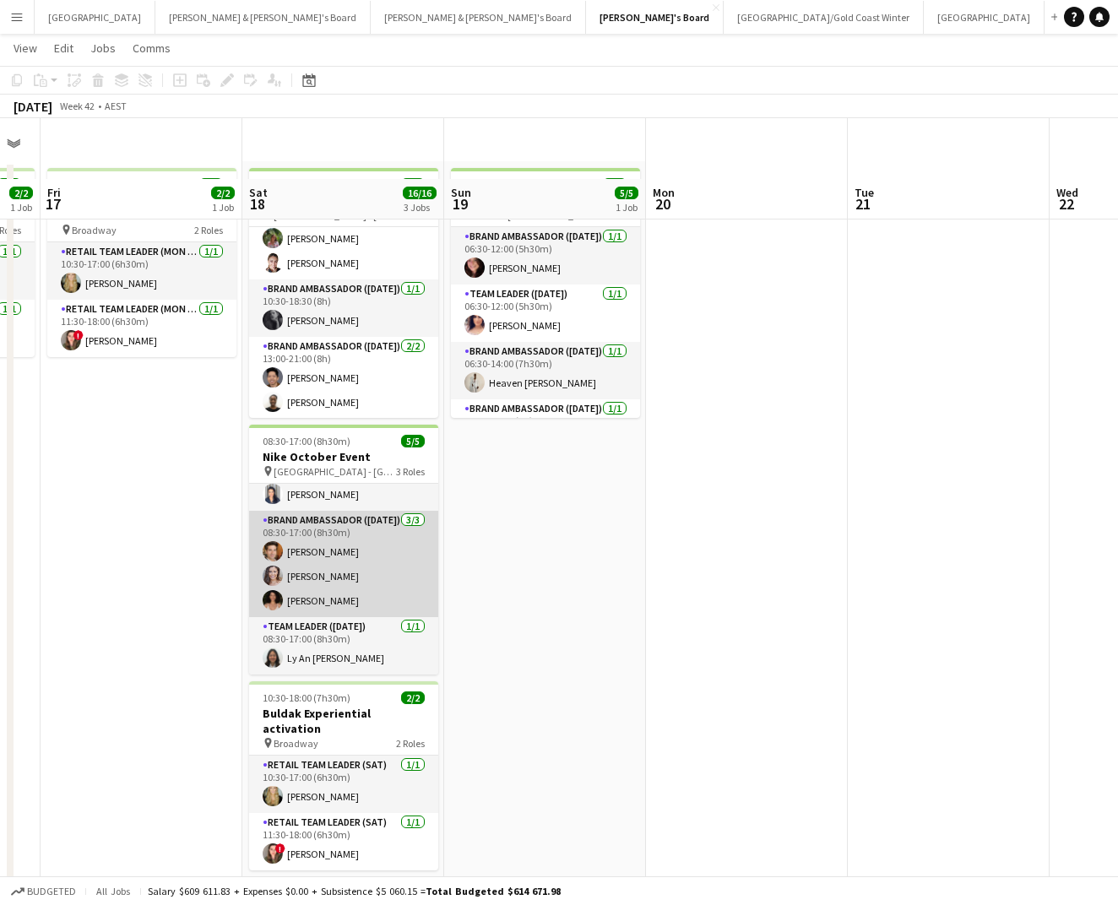
scroll to position [128, 0]
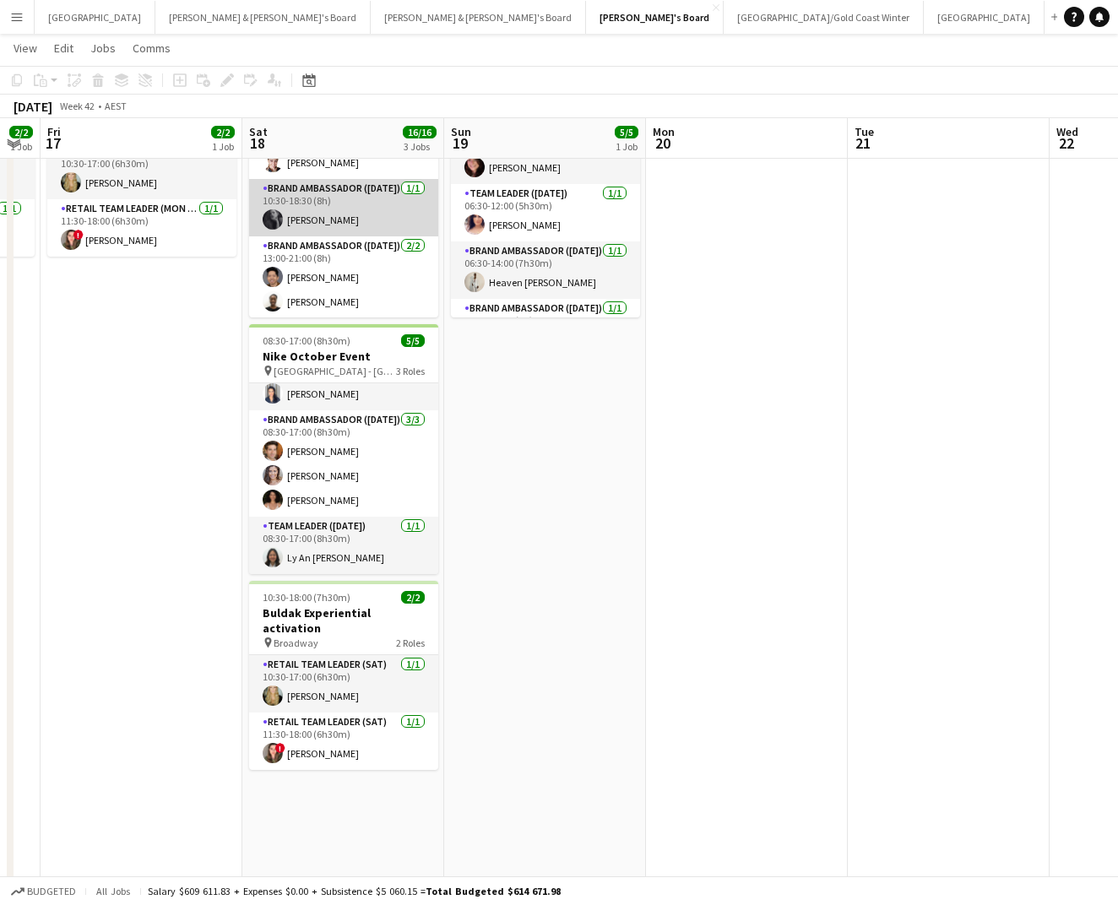
click at [353, 202] on app-card-role "Brand Ambassador (Saturday) 1/1 10:30-18:30 (8h) Beatrice McBride" at bounding box center [343, 207] width 189 height 57
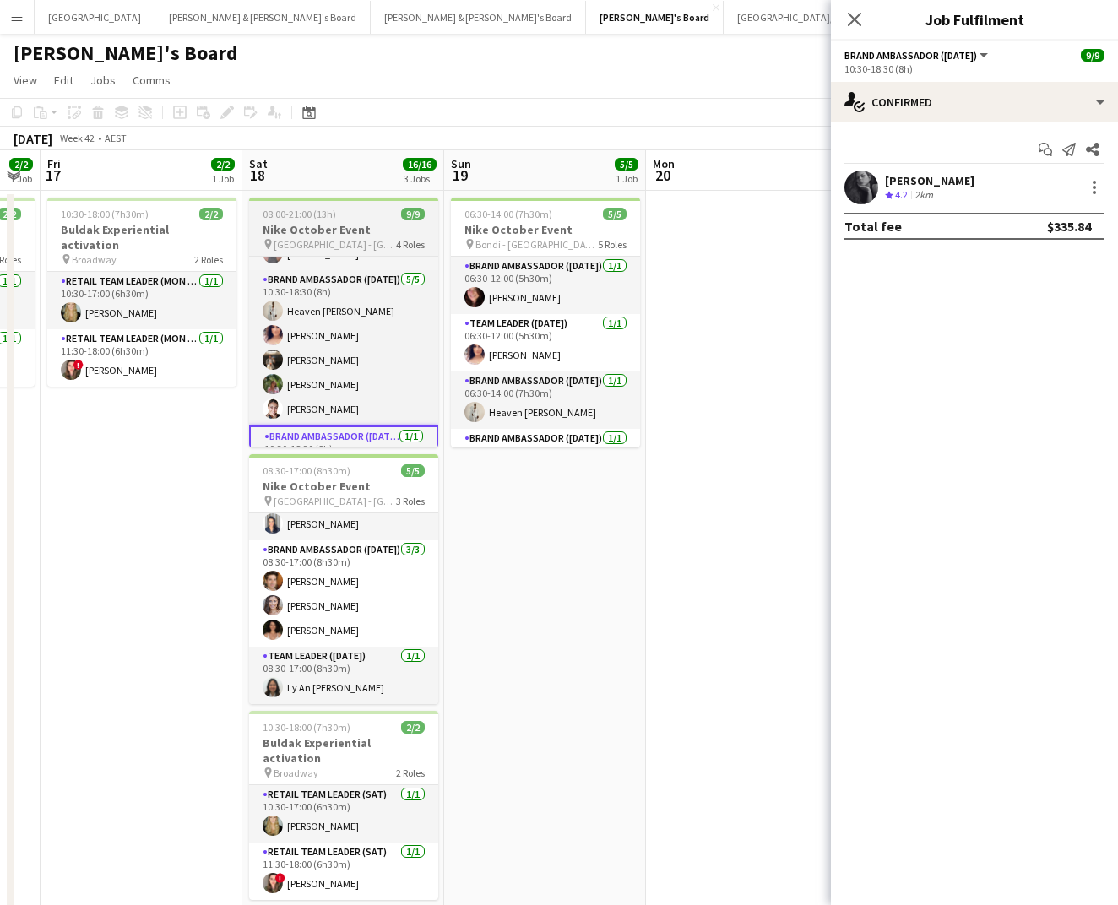
scroll to position [-1, 0]
click at [350, 225] on h3 "Nike October Event" at bounding box center [343, 229] width 189 height 15
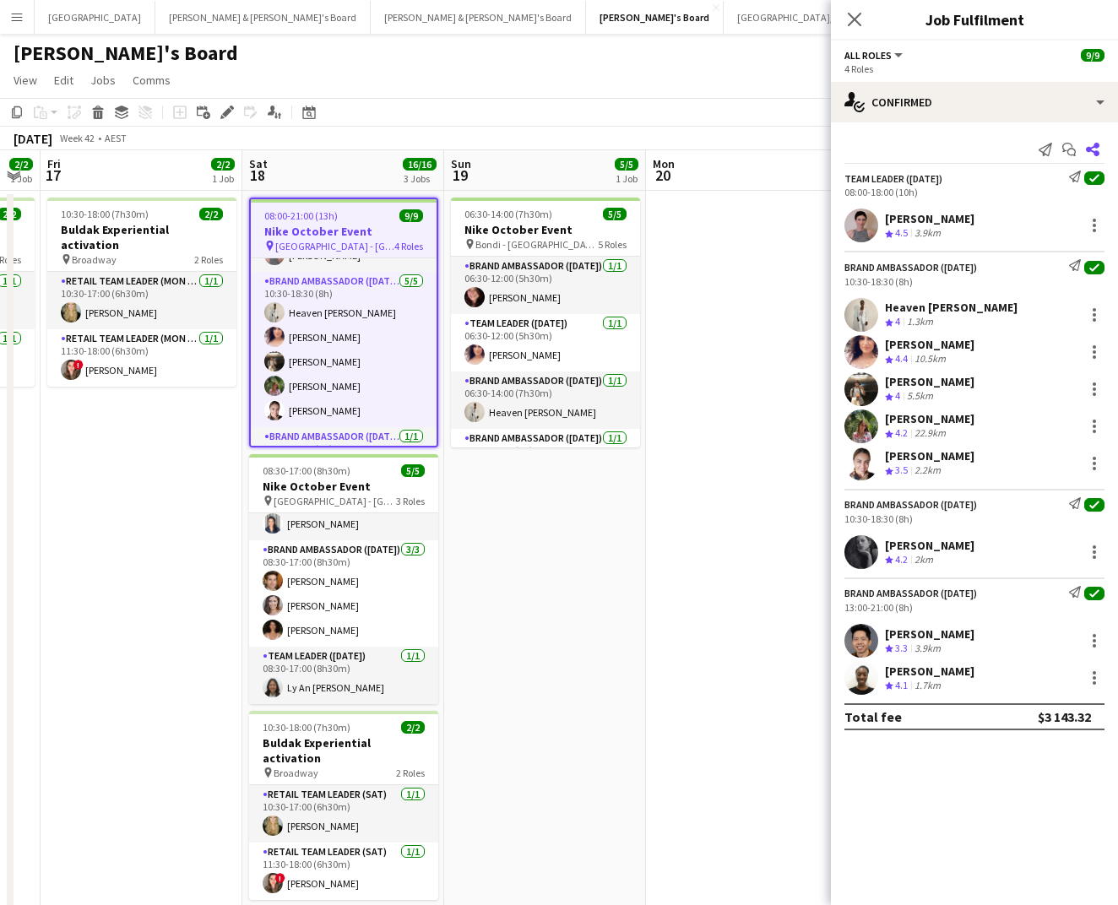
click at [1103, 155] on app-icon "Share" at bounding box center [1093, 150] width 24 height 24
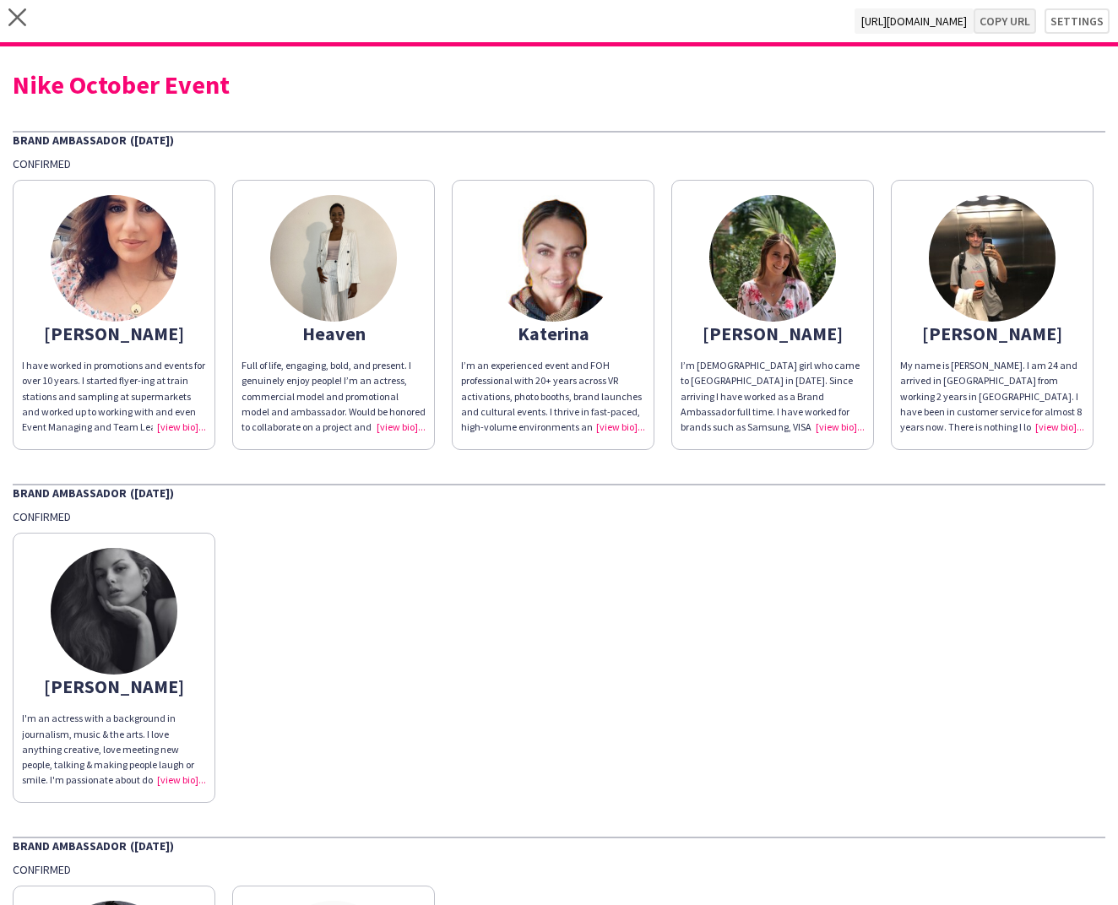
click at [1000, 21] on button "Copy url" at bounding box center [1005, 20] width 62 height 25
click at [1013, 24] on button "Copy url" at bounding box center [1005, 20] width 62 height 25
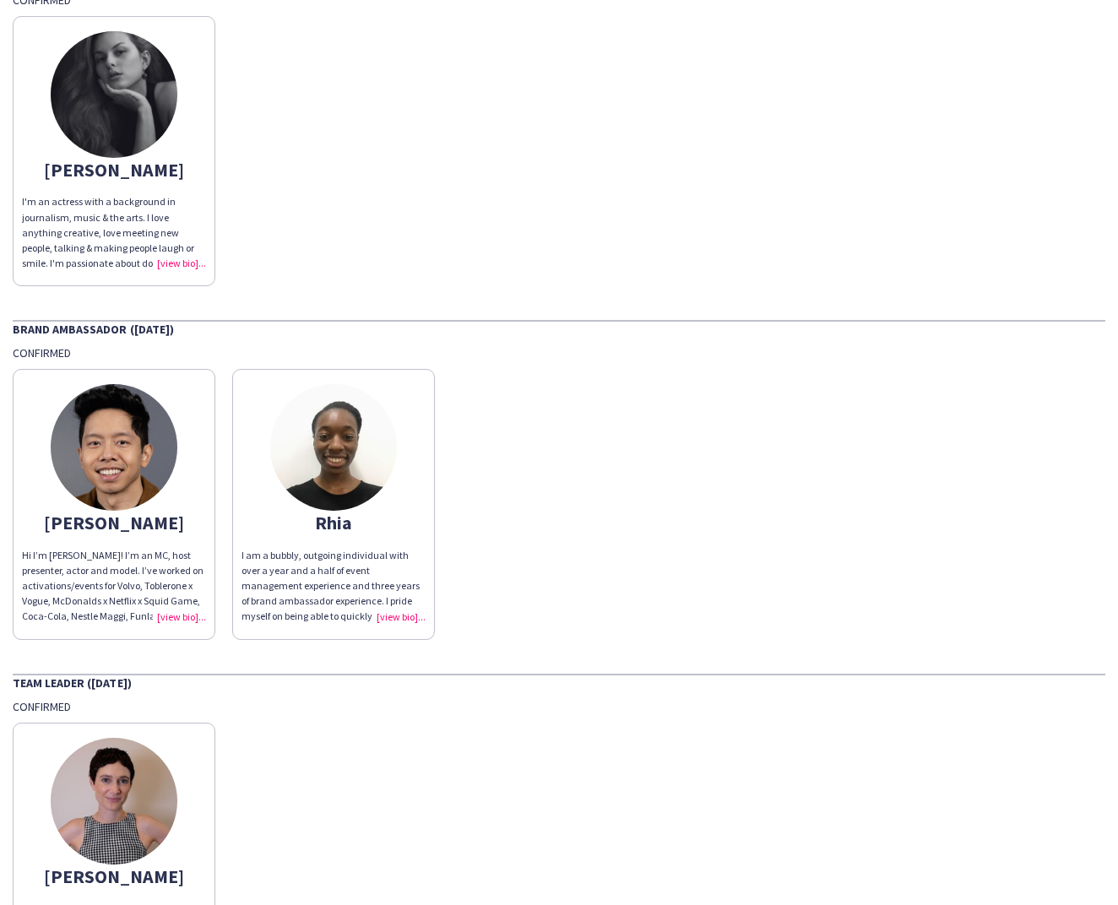
scroll to position [475, 0]
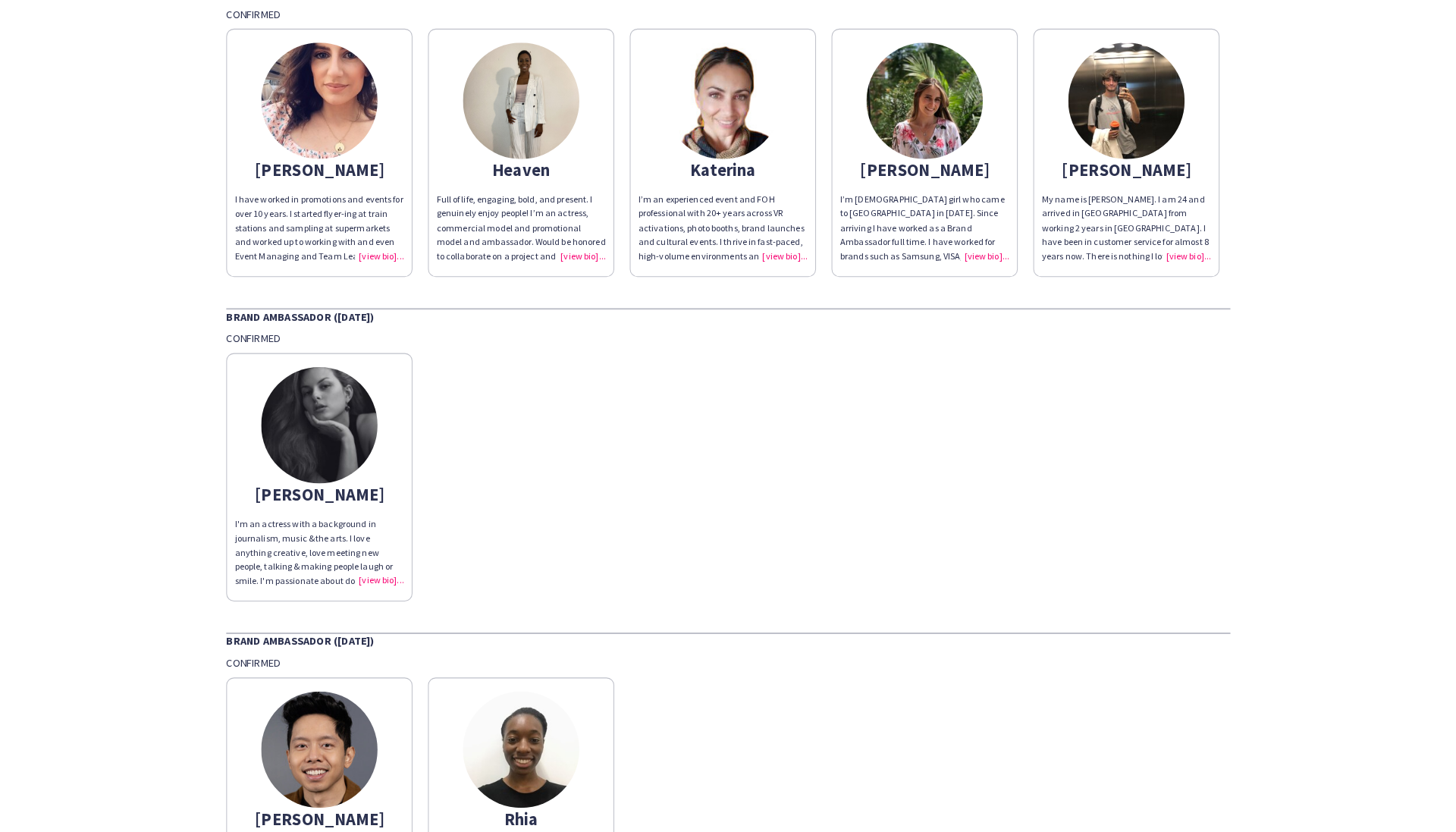
scroll to position [93, 0]
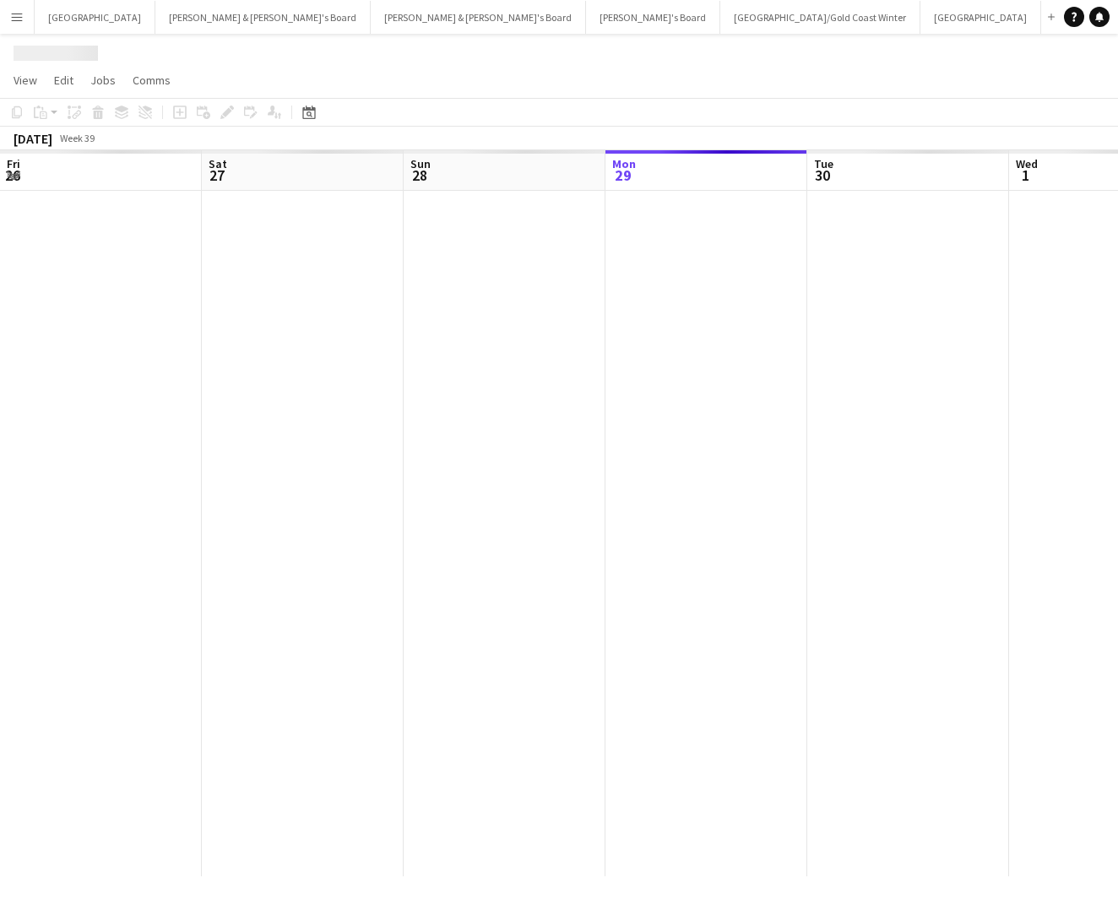
scroll to position [0, 404]
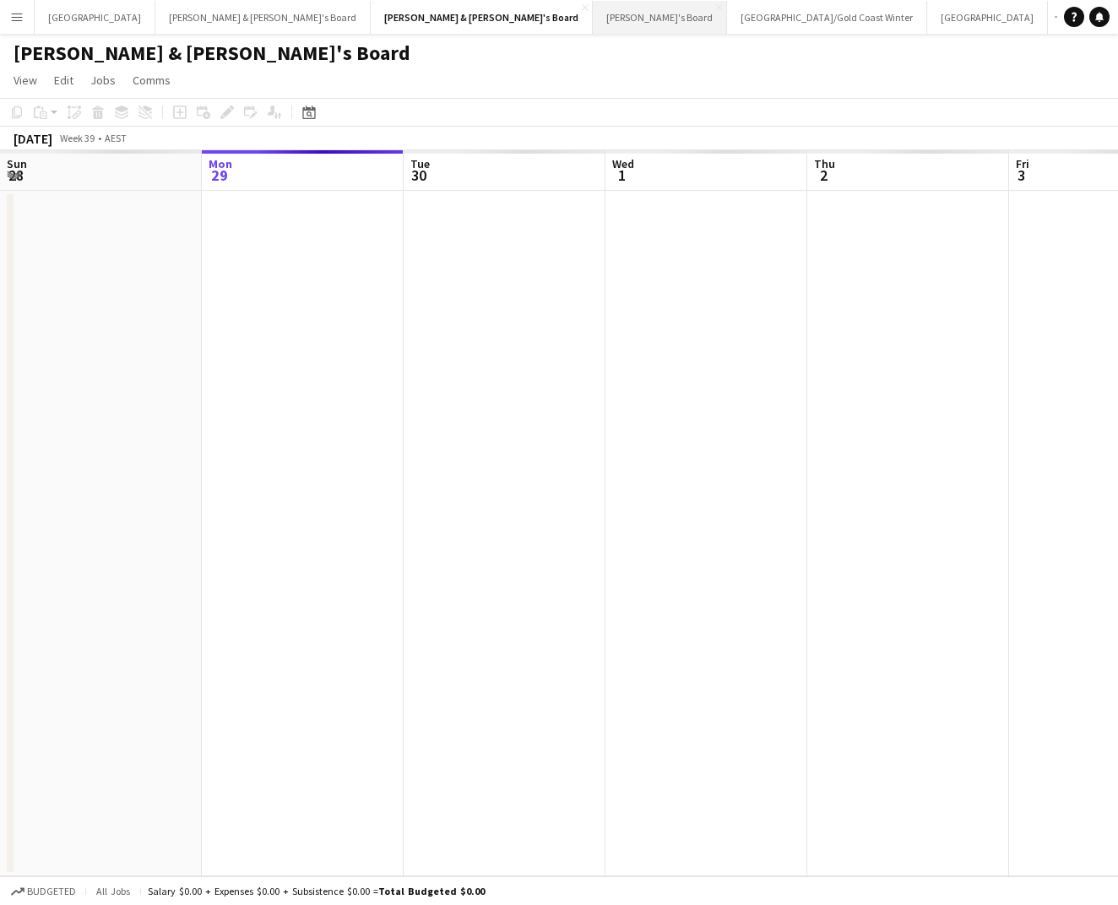
click at [593, 14] on button "Tennille's Board Close" at bounding box center [660, 17] width 134 height 33
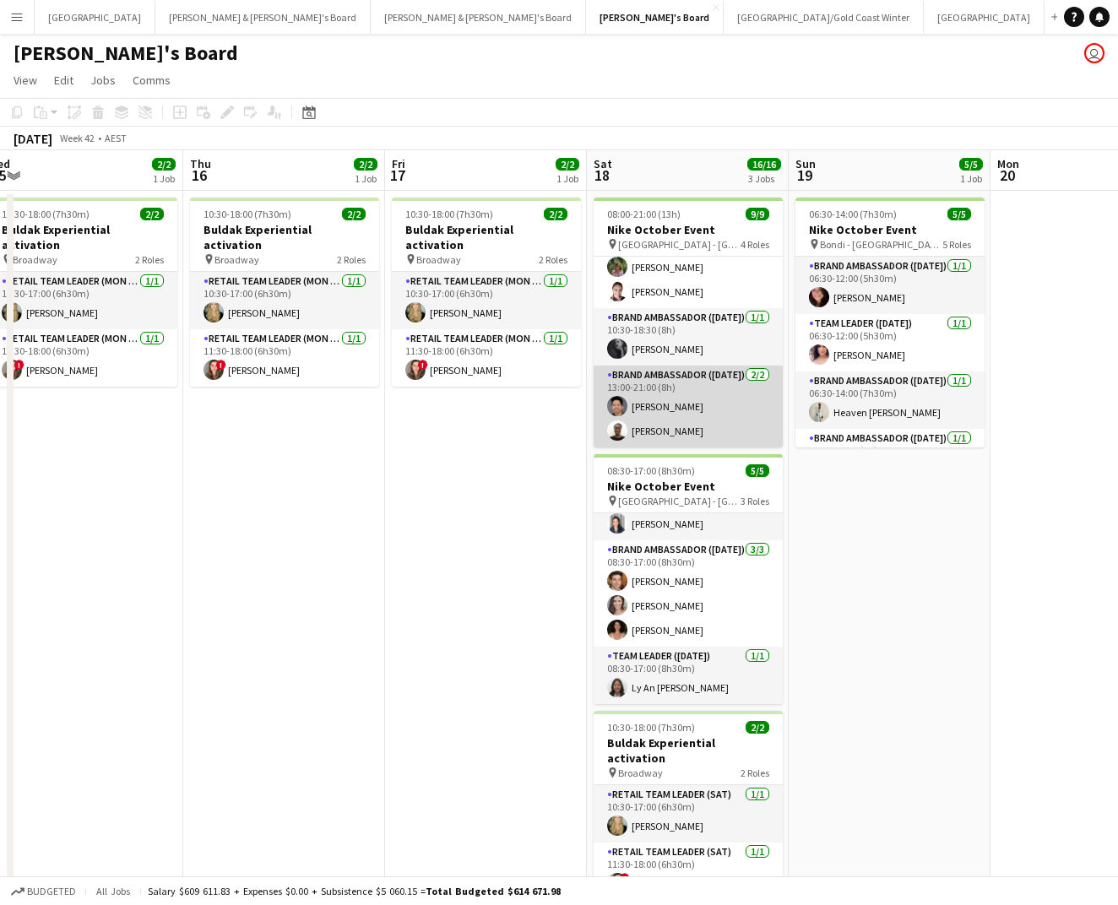
scroll to position [161, 0]
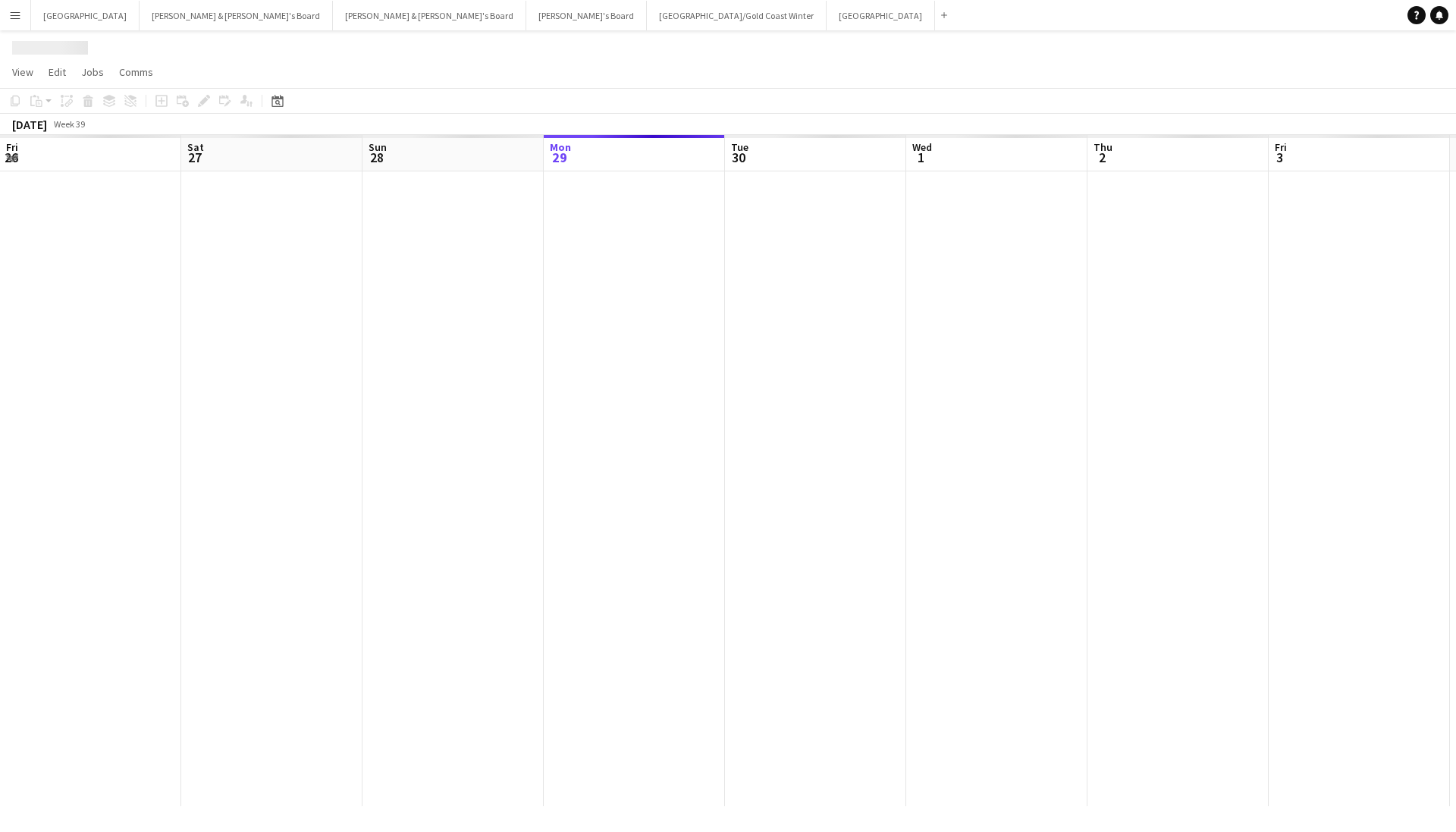
scroll to position [0, 363]
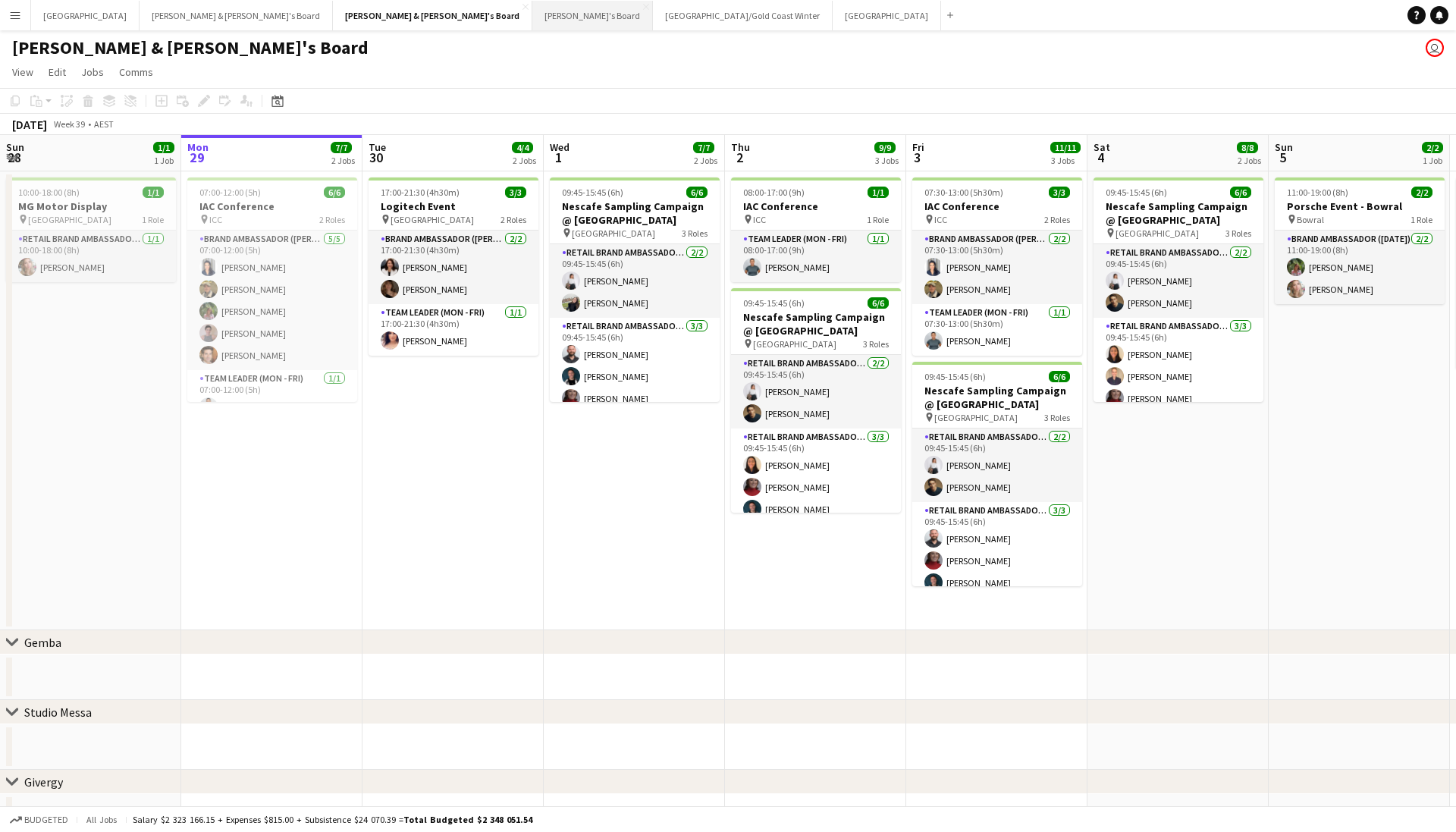
click at [533, 17] on button "Tennille's Board Close" at bounding box center [593, 15] width 120 height 30
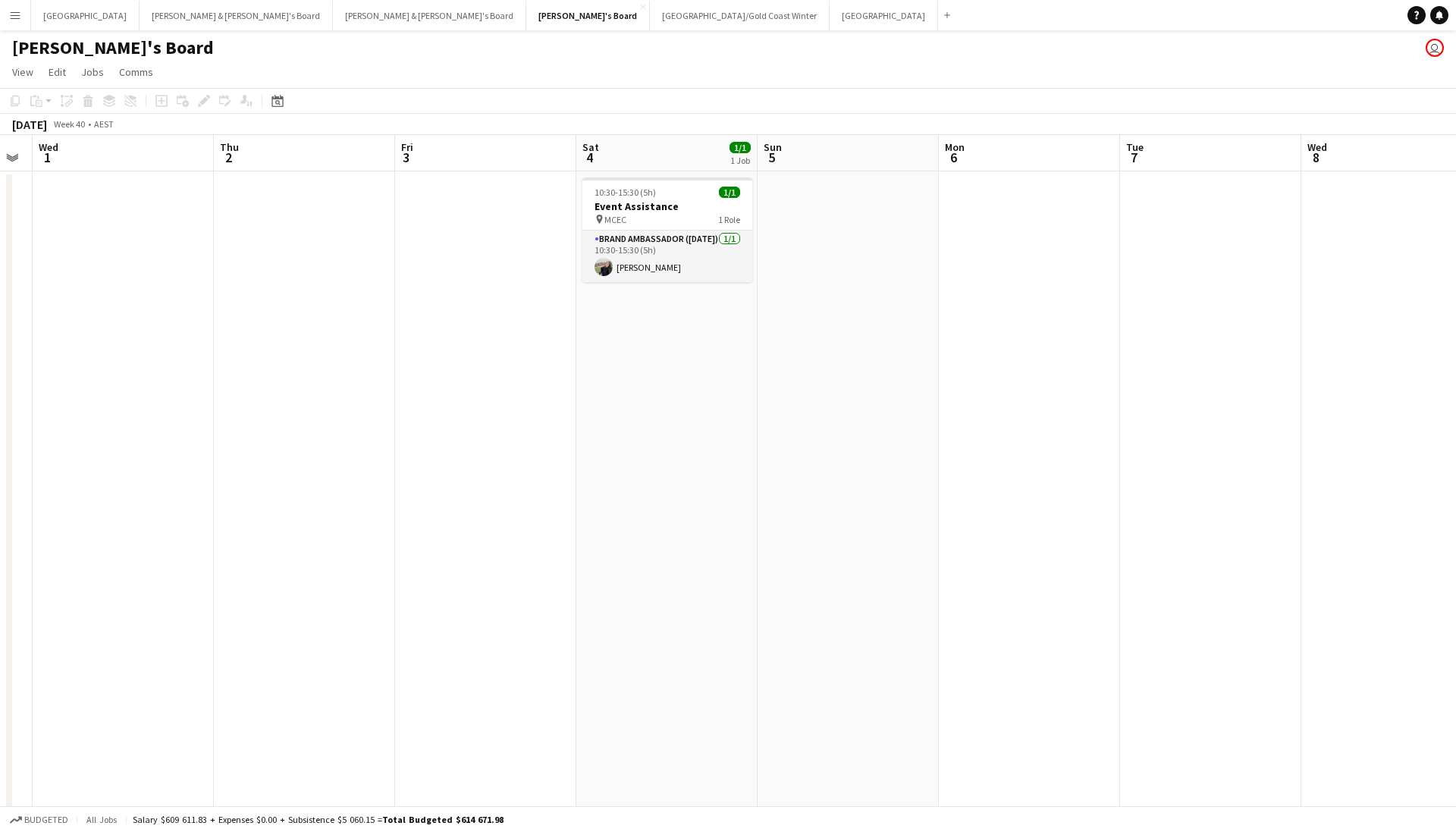
scroll to position [0, 522]
click at [449, 85] on app-page-menu "View Day view expanded Day view collapsed Month view Date picker Jump to [DATE]…" at bounding box center [728, 74] width 1456 height 29
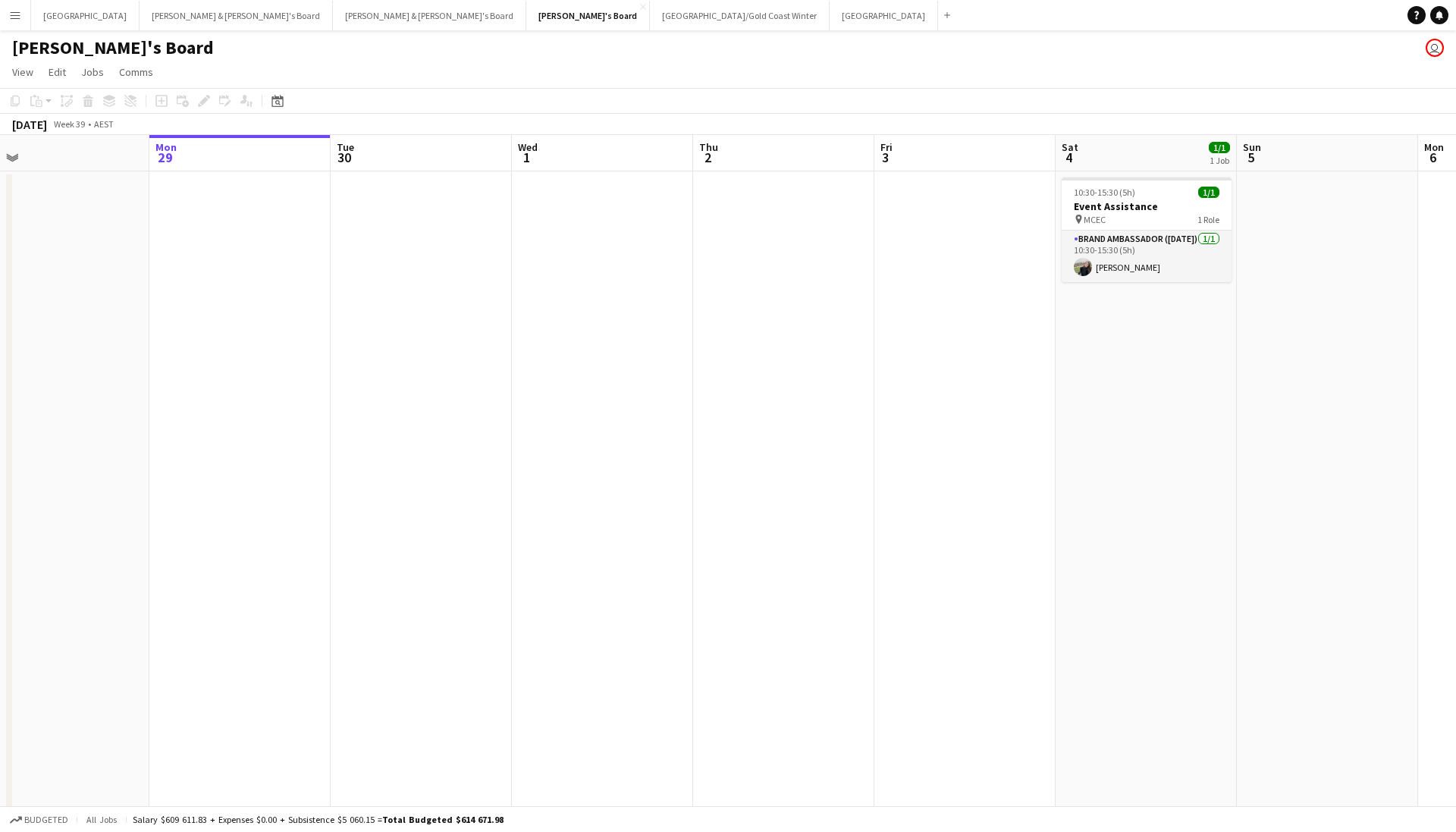
scroll to position [0, 385]
click at [322, 84] on app-page-menu "View Day view expanded Day view collapsed Month view Date picker Jump to [DATE]…" at bounding box center [728, 74] width 1456 height 29
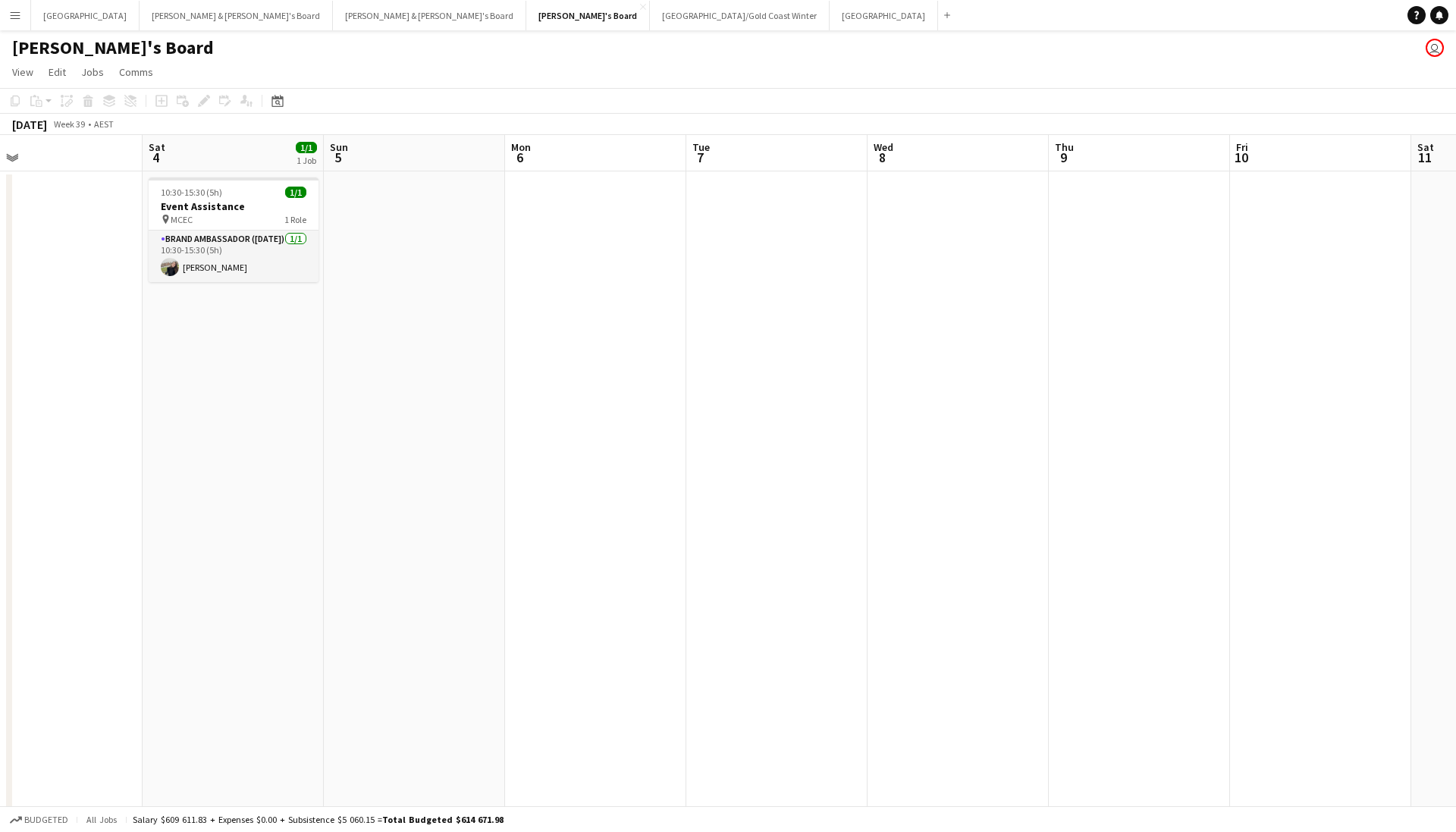
scroll to position [0, 612]
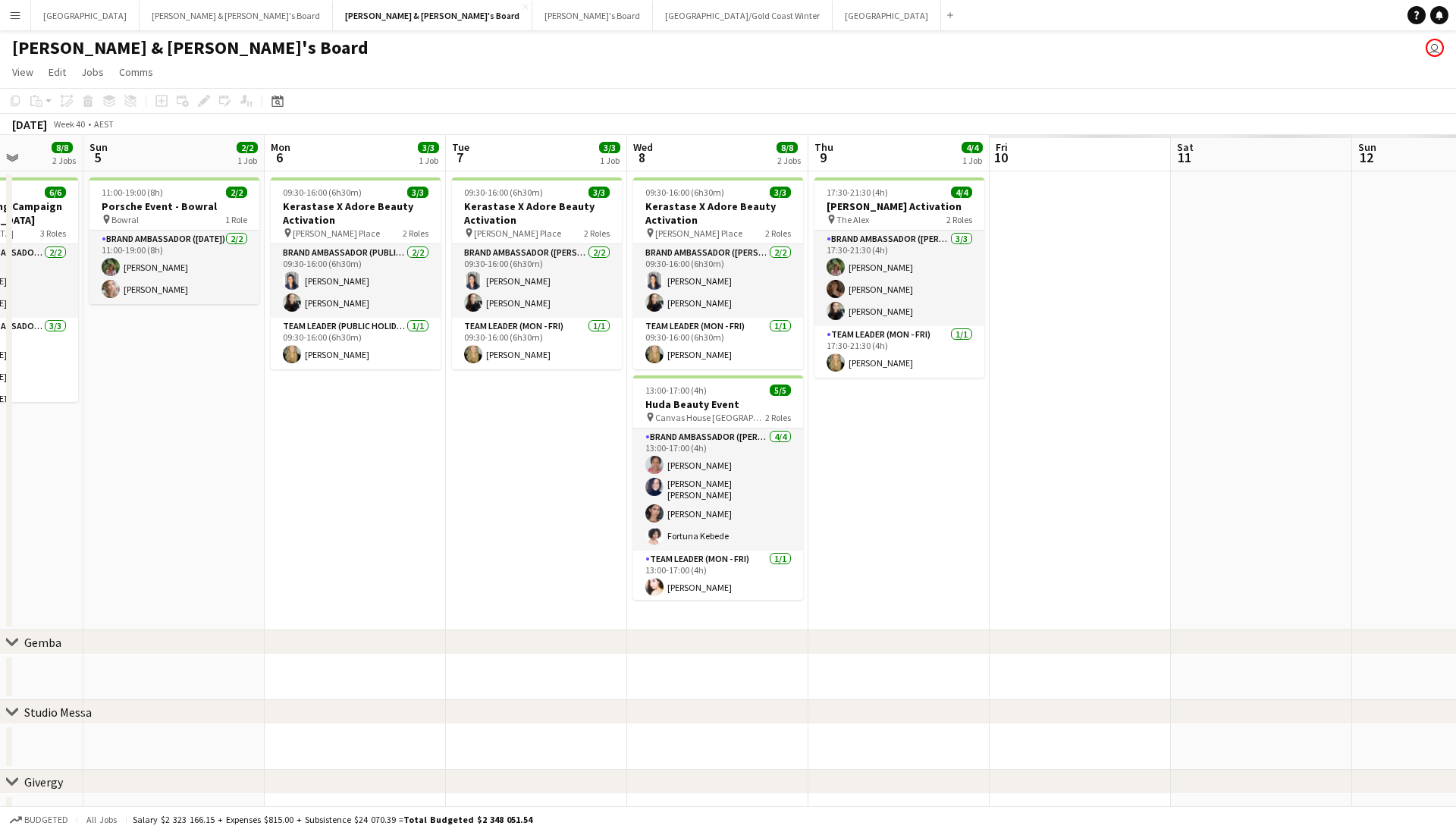
scroll to position [0, 485]
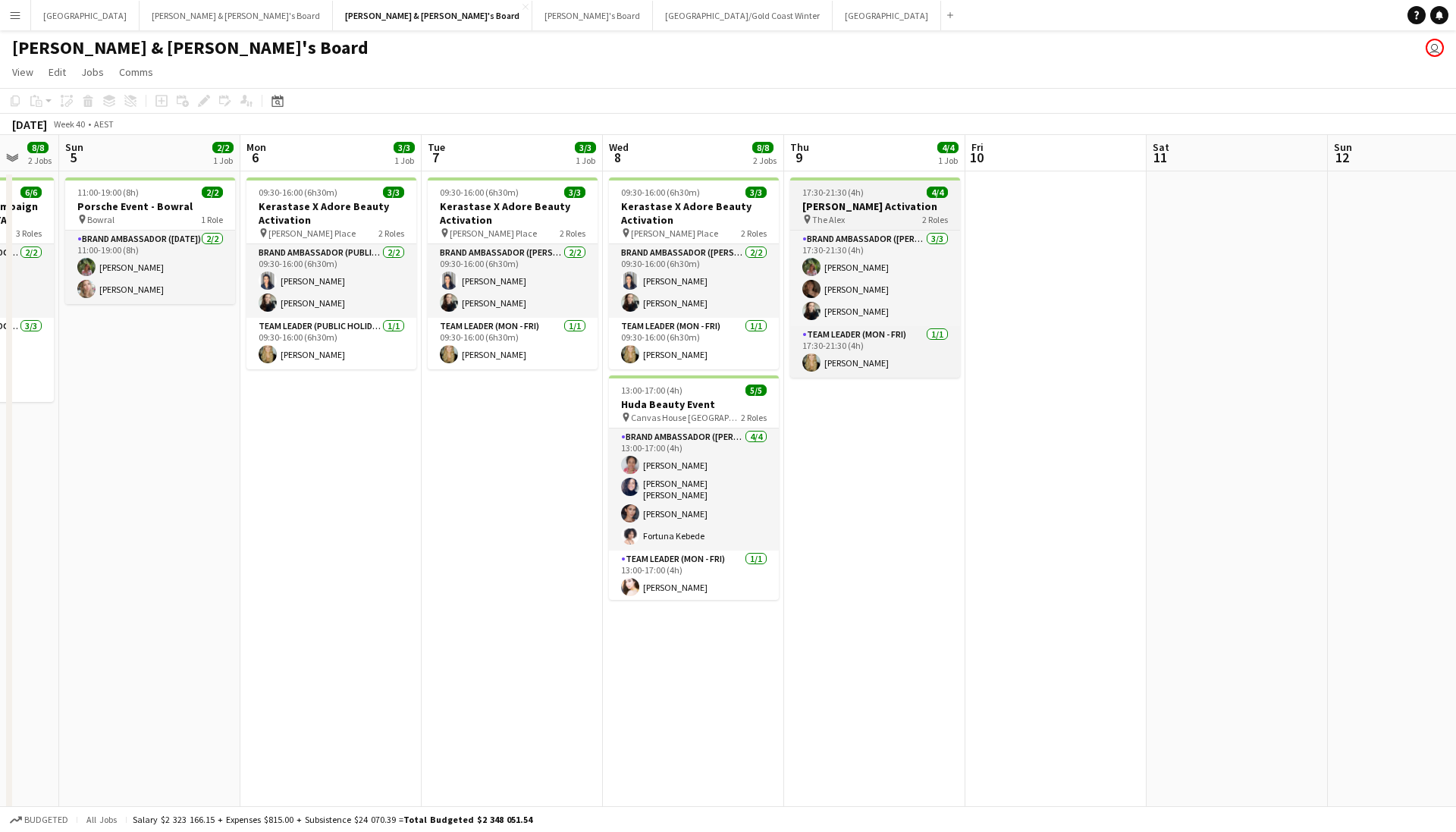
click at [886, 220] on div "pin The Alex 2 Roles" at bounding box center [875, 219] width 170 height 13
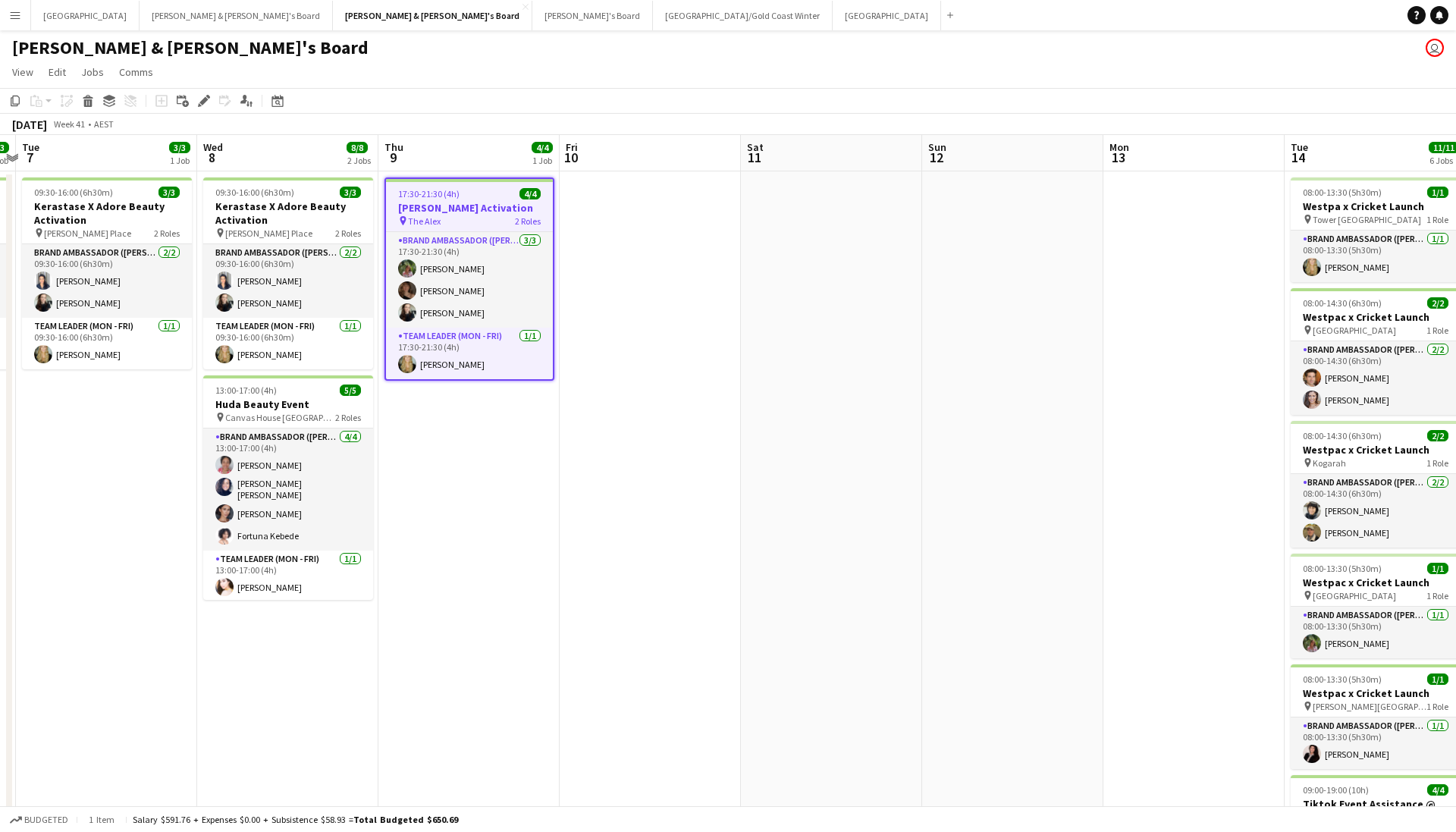
scroll to position [0, 346]
click at [480, 209] on h3 "[PERSON_NAME] Activation" at bounding box center [471, 208] width 167 height 13
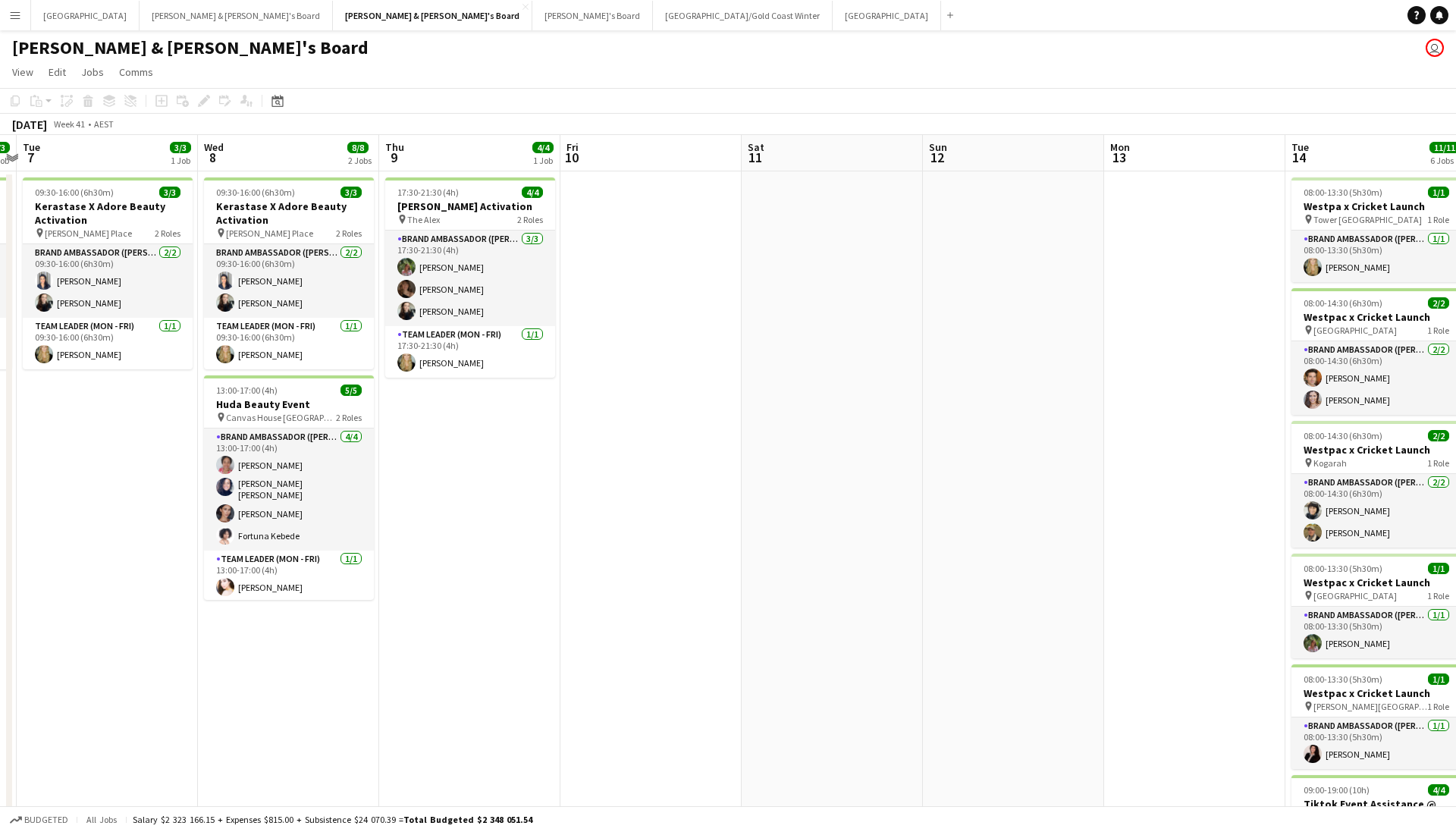
click at [472, 97] on app-toolbar "Copy Paste Paste Command V Paste with crew Command Shift V Paste linked Job [GE…" at bounding box center [728, 101] width 1456 height 26
click at [477, 188] on div "17:30-21:30 (4h) 4/4" at bounding box center [470, 192] width 170 height 12
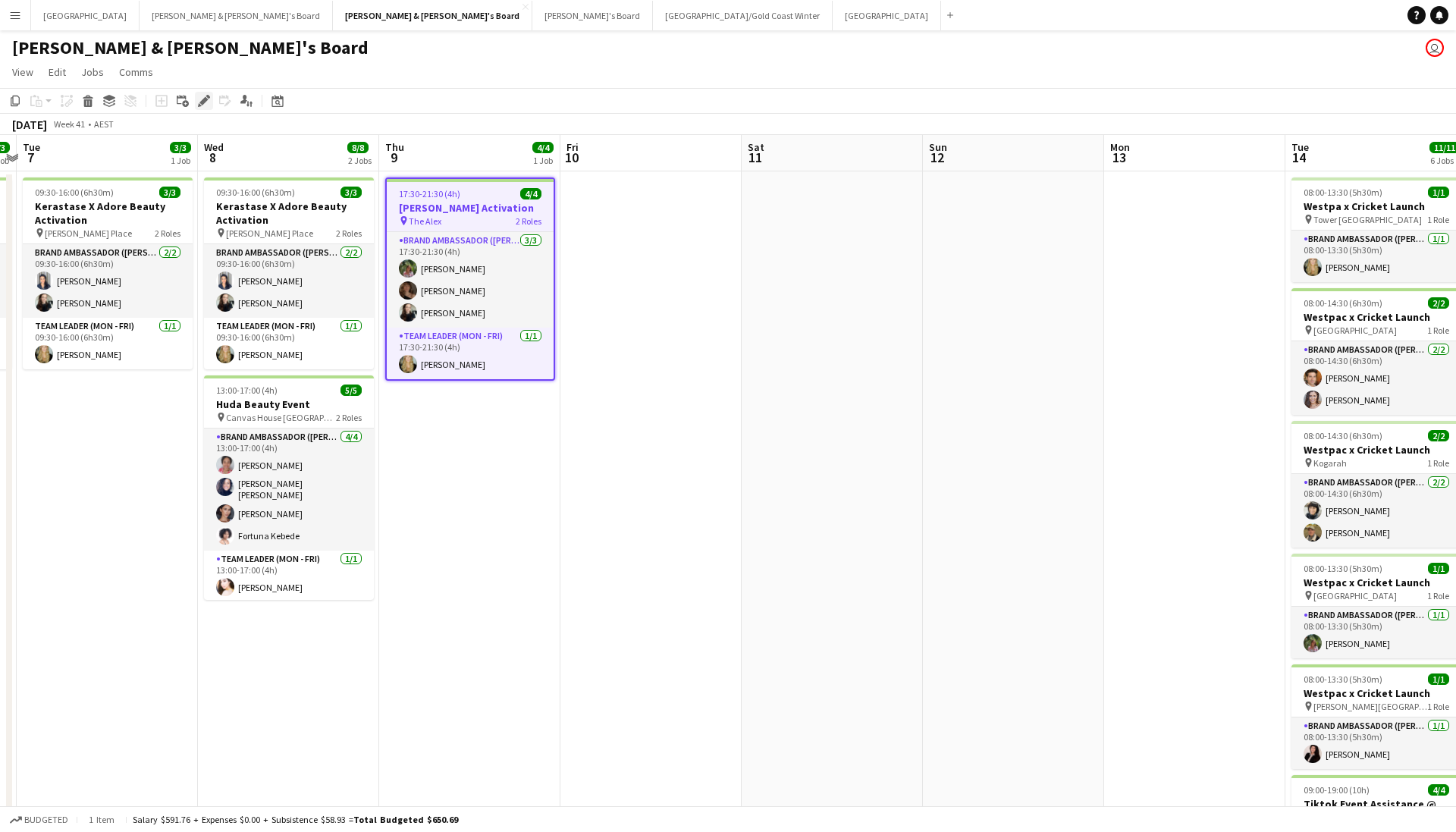
click at [207, 99] on icon at bounding box center [203, 101] width 8 height 8
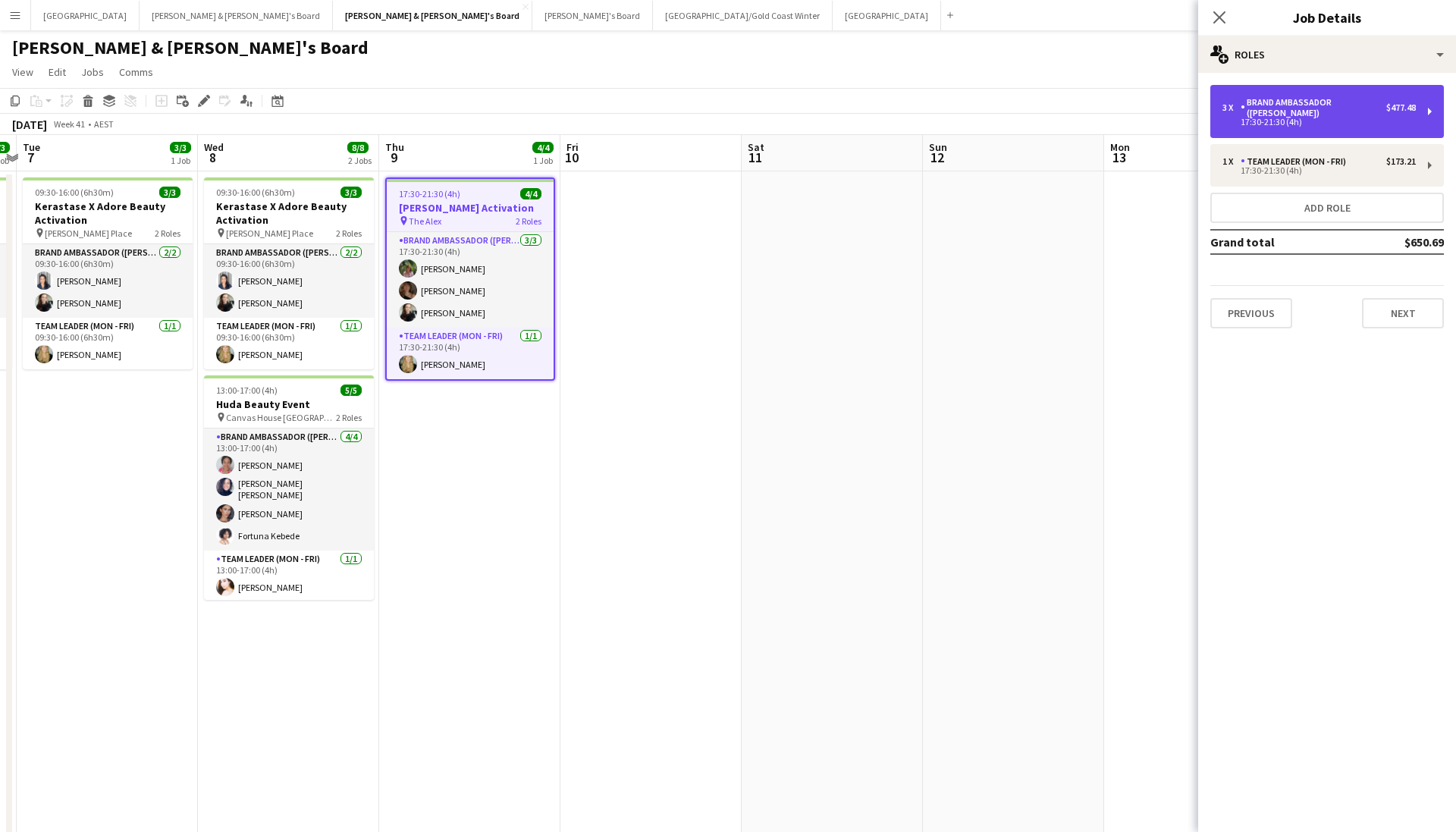
click at [1384, 119] on div "17:30-21:30 (4h)" at bounding box center [1319, 122] width 193 height 7
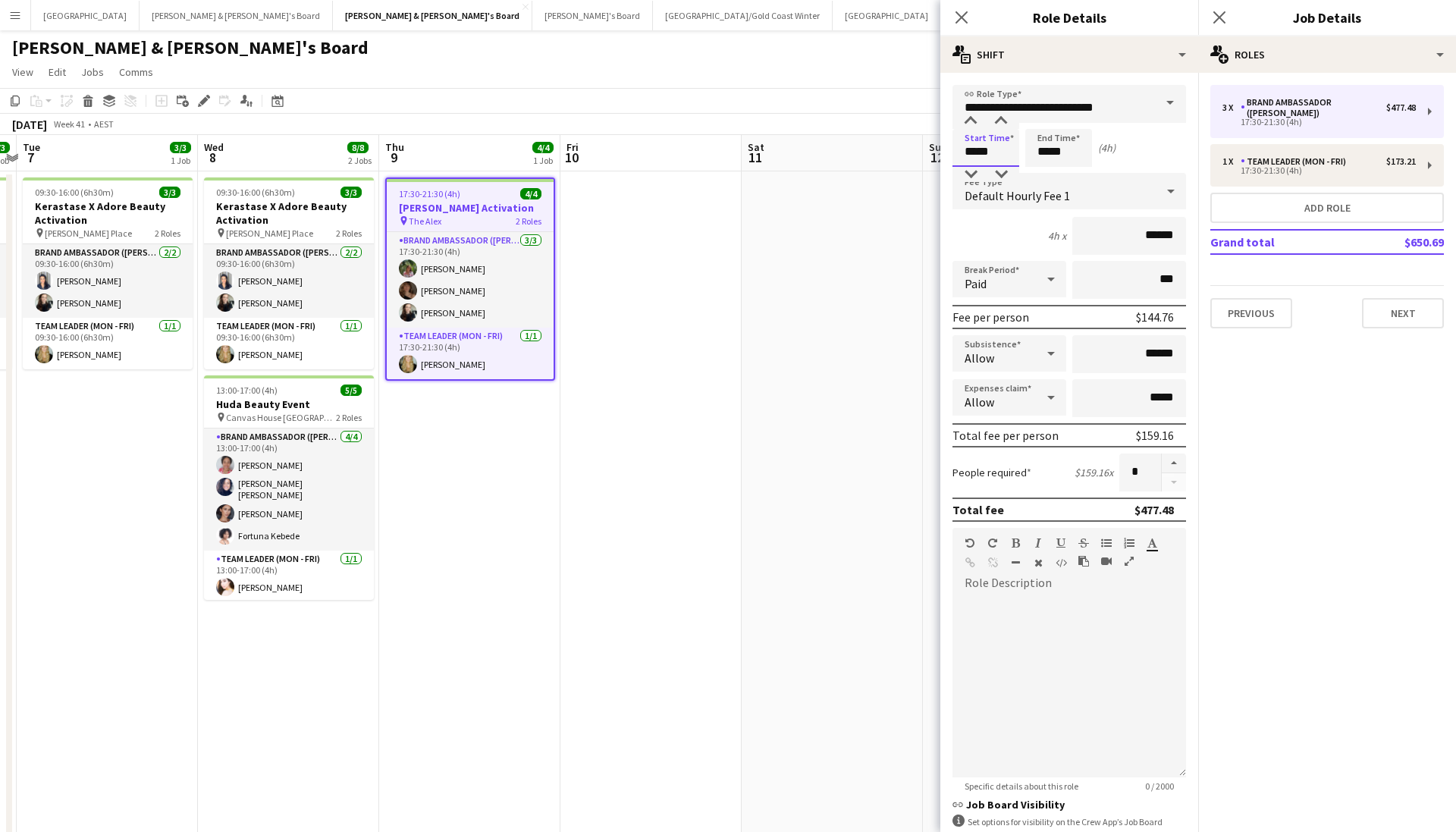
click at [1010, 153] on input "*****" at bounding box center [986, 148] width 66 height 38
click at [972, 119] on div at bounding box center [971, 121] width 31 height 15
click at [972, 164] on input "*****" at bounding box center [986, 148] width 66 height 38
click at [984, 168] on div at bounding box center [971, 174] width 31 height 15
type input "*****"
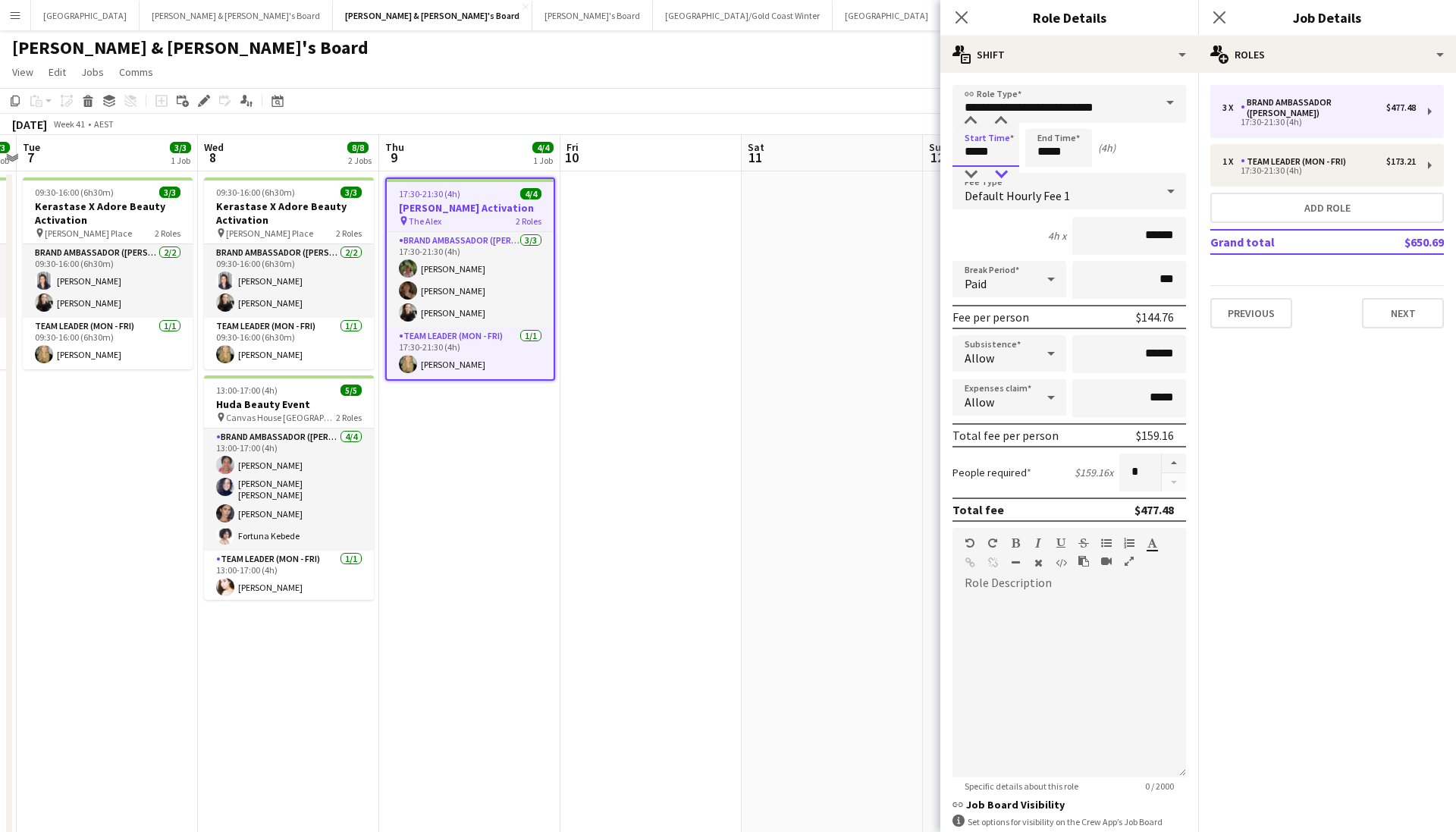
click at [993, 168] on div at bounding box center [1002, 174] width 31 height 15
click at [1074, 167] on form "**********" at bounding box center [1069, 557] width 258 height 943
click at [1071, 153] on input "*****" at bounding box center [1059, 148] width 66 height 38
type input "*****"
click at [1071, 173] on div at bounding box center [1074, 174] width 31 height 15
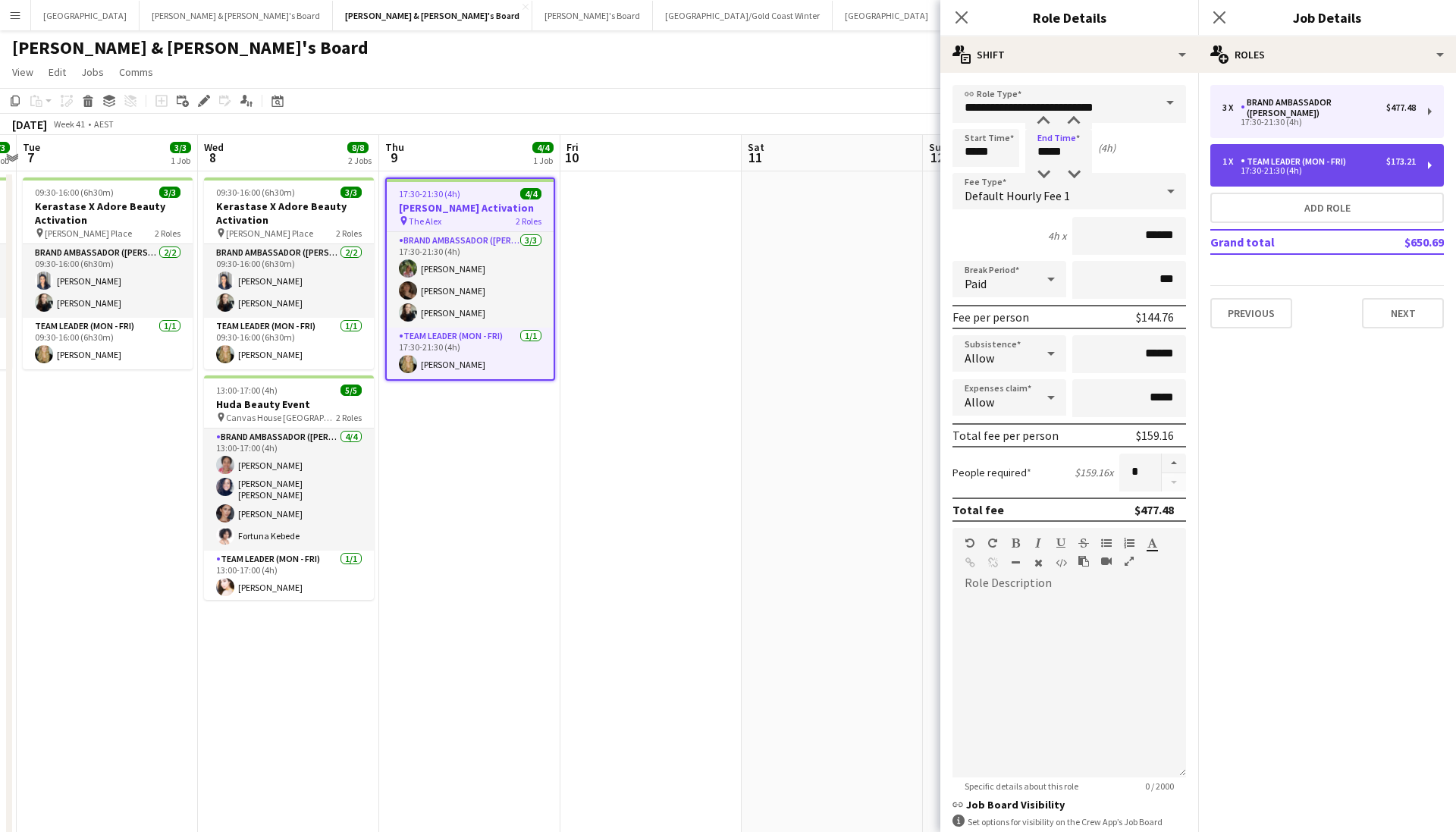
click at [1315, 167] on div "17:30-21:30 (4h)" at bounding box center [1319, 171] width 193 height 7
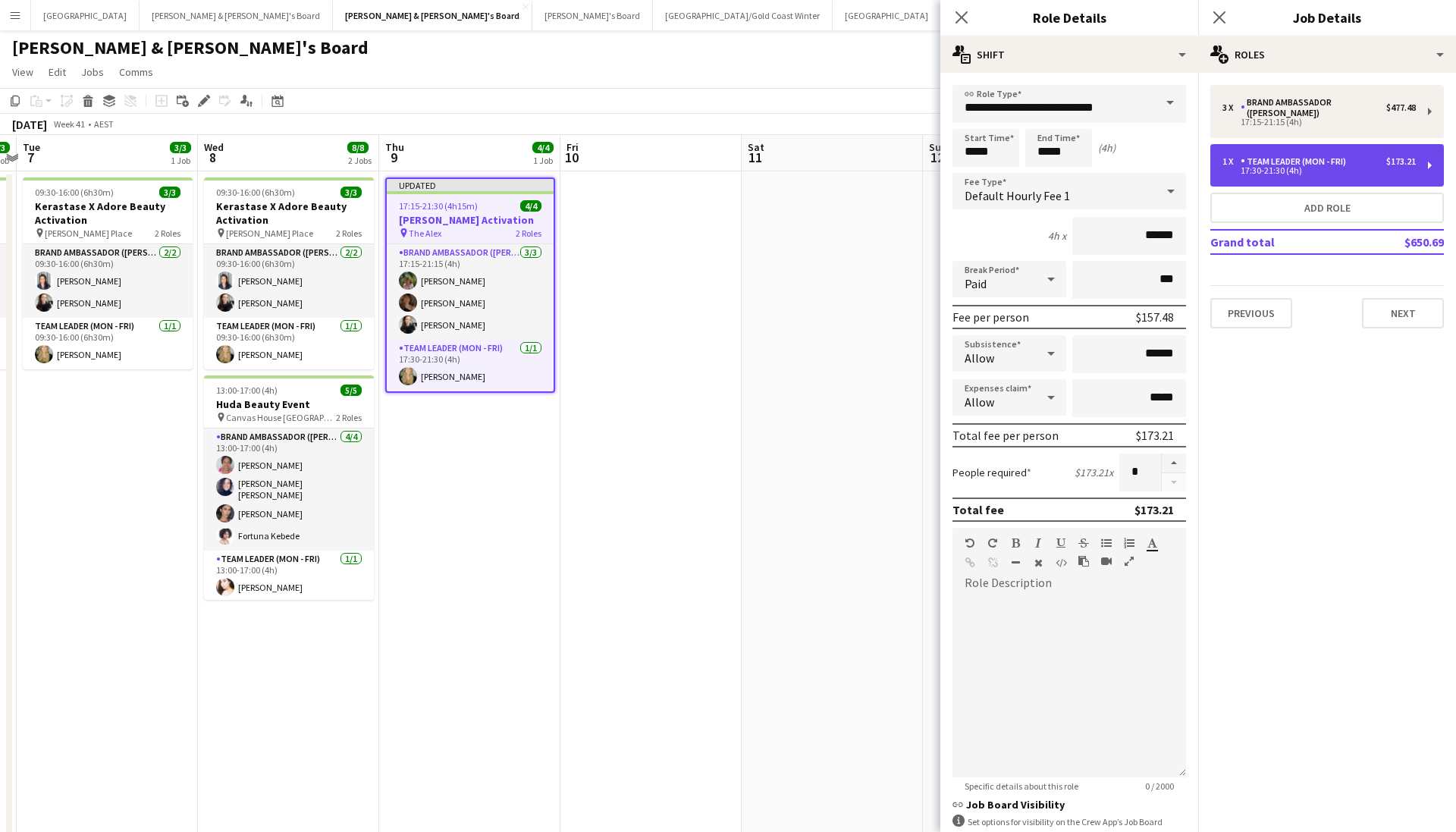
type input "**********"
type input "*****"
type input "******"
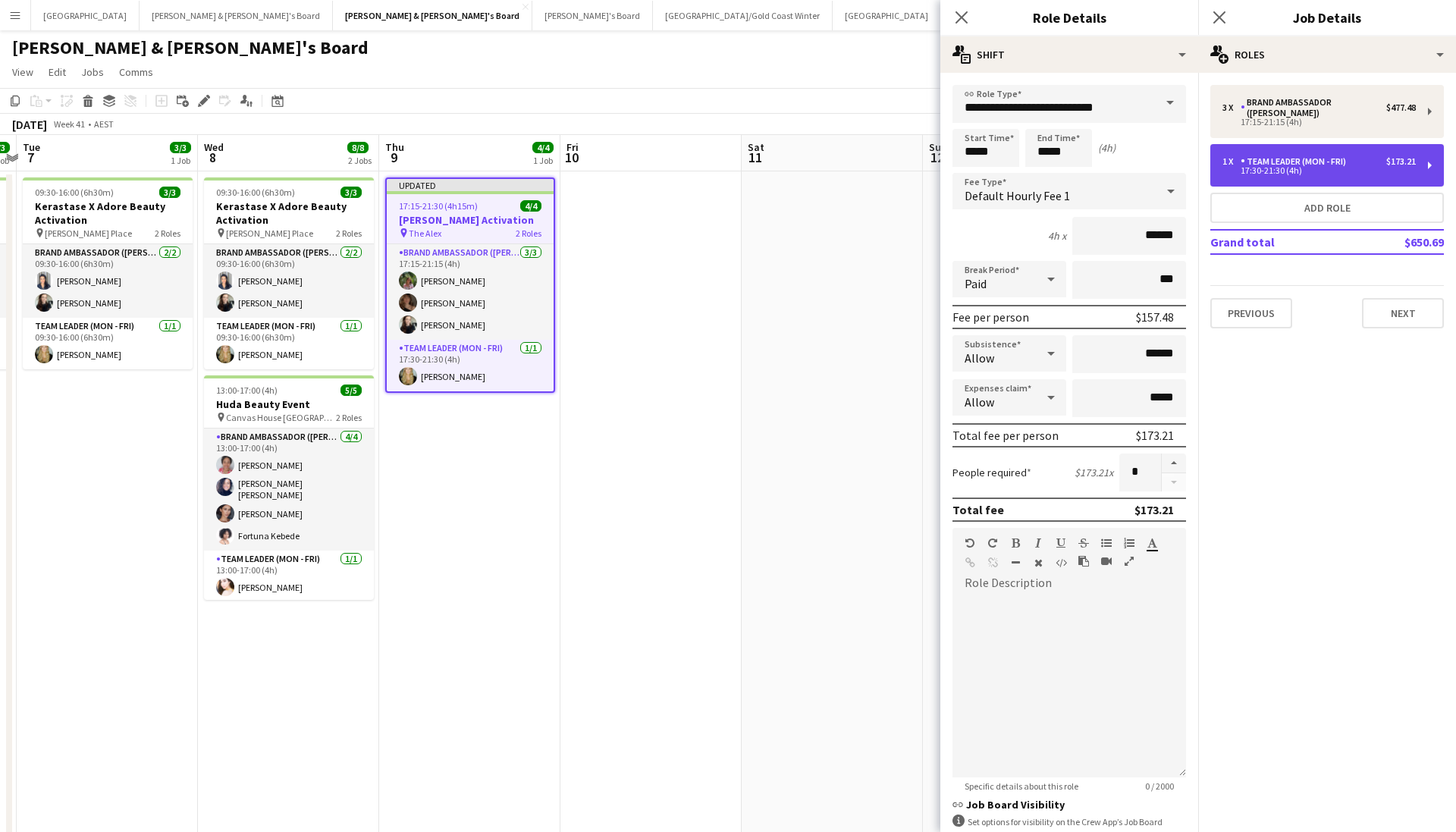
type input "*"
click at [1009, 150] on input "*****" at bounding box center [986, 148] width 66 height 38
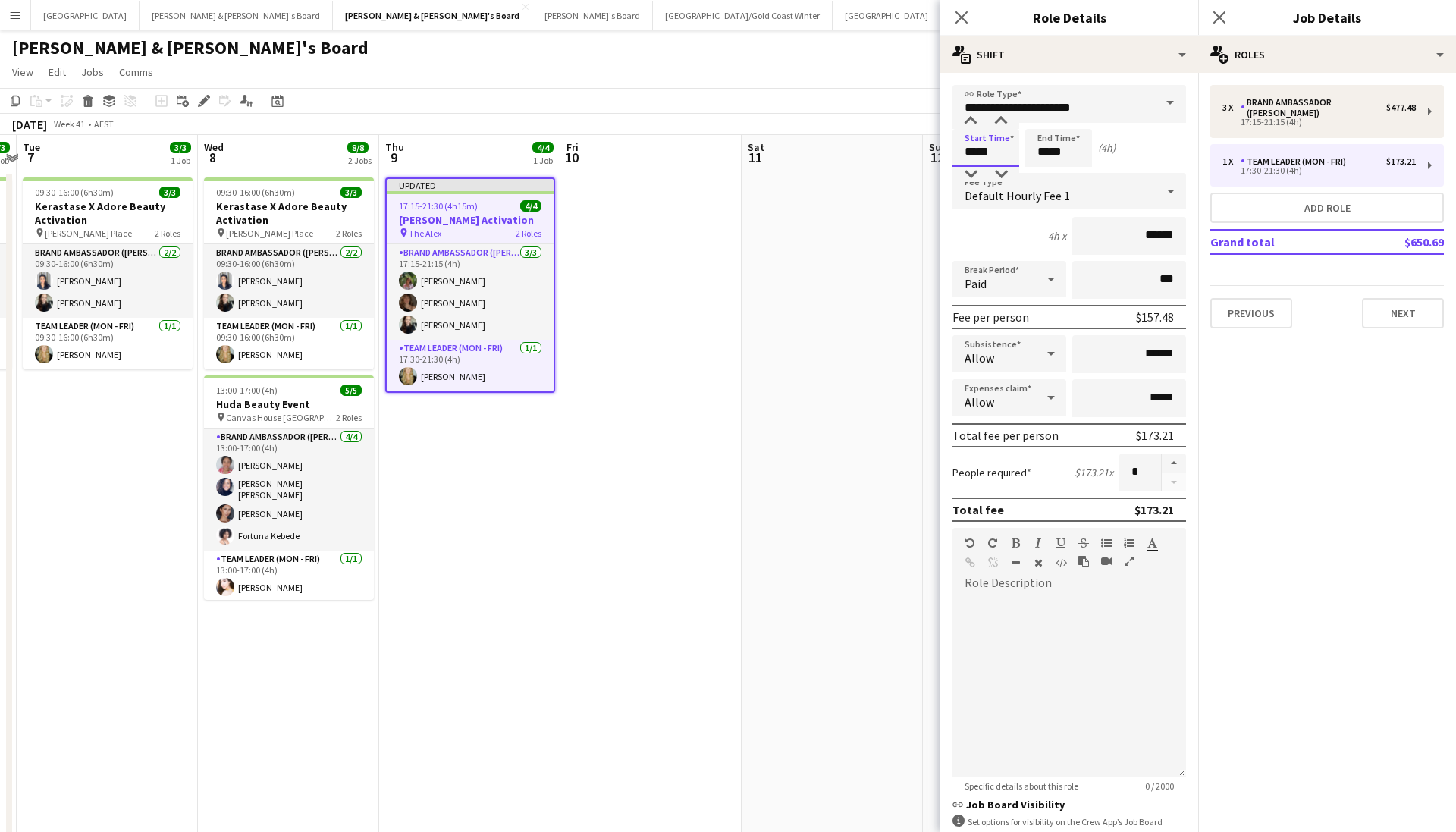
click at [1008, 166] on input "*****" at bounding box center [986, 148] width 66 height 38
type input "*****"
click at [1005, 176] on div at bounding box center [1002, 174] width 31 height 15
click at [1056, 158] on input "*****" at bounding box center [1059, 148] width 66 height 38
type input "*****"
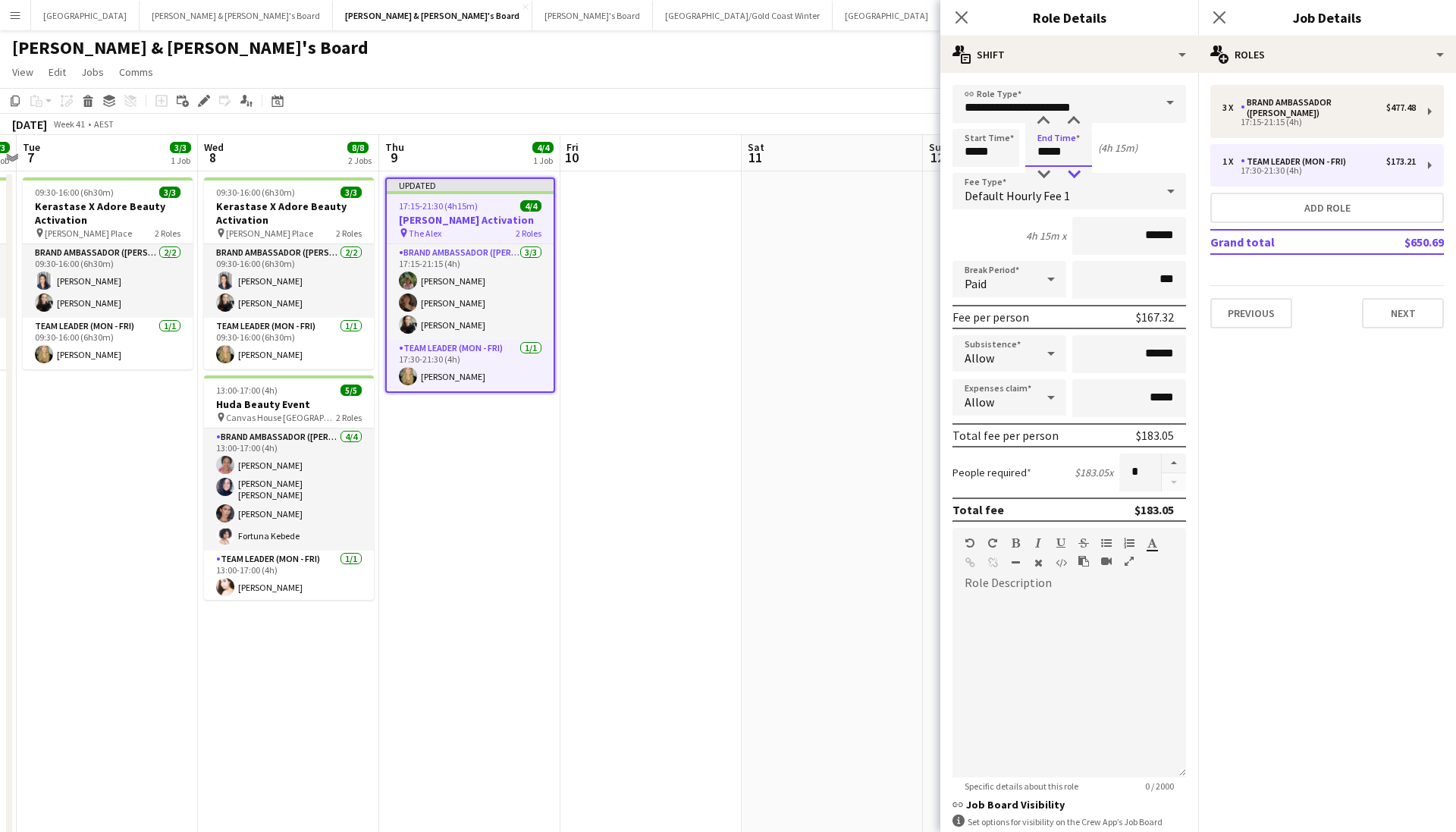
click at [1074, 177] on div at bounding box center [1074, 174] width 31 height 15
click at [971, 18] on div "Close pop-in" at bounding box center [961, 17] width 42 height 35
click at [1218, 24] on app-icon "Close pop-in" at bounding box center [1220, 18] width 22 height 22
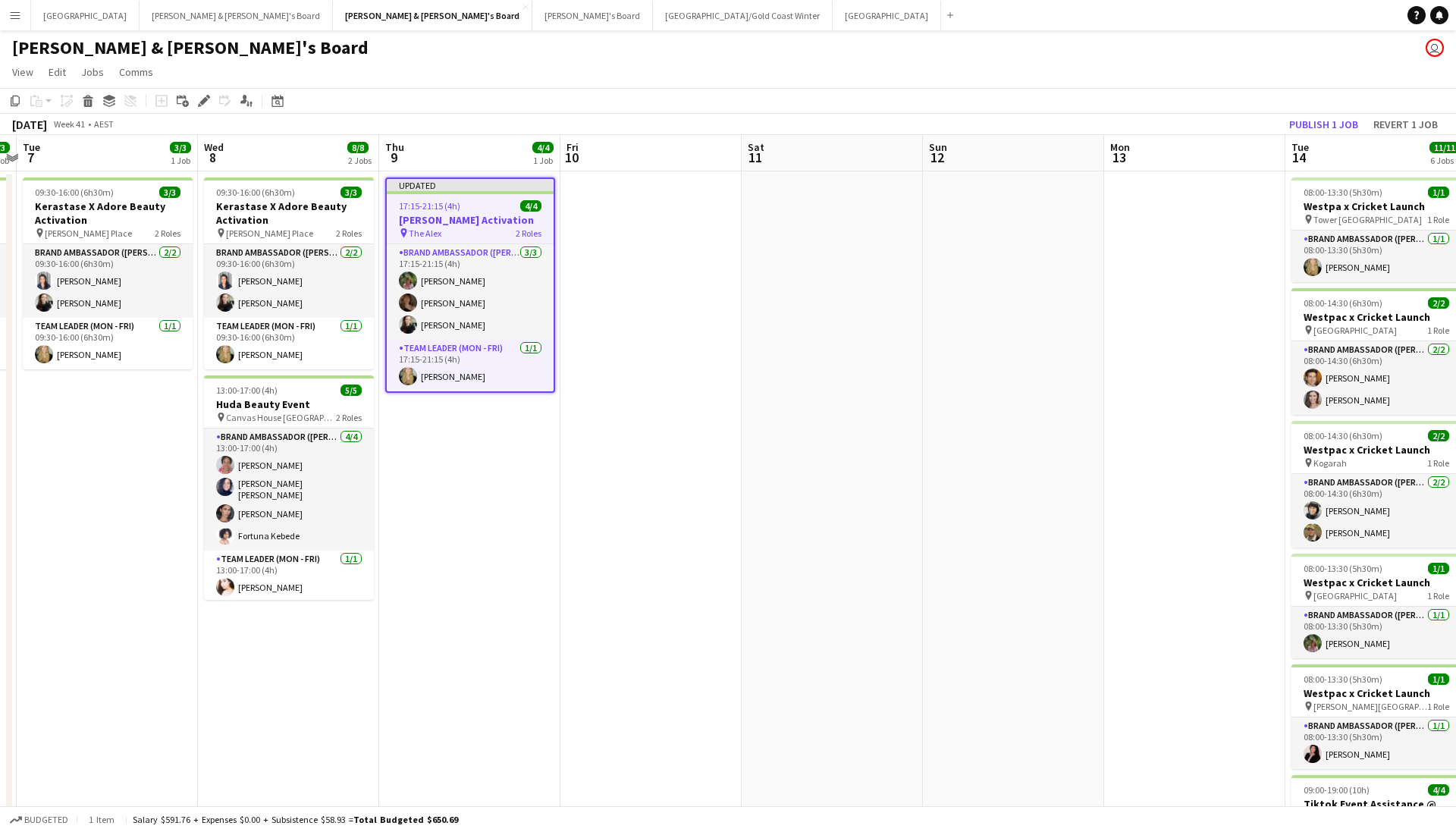
click at [1113, 66] on app-page-menu "View Day view expanded Day view collapsed Month view Date picker Jump to [DATE]…" at bounding box center [728, 74] width 1456 height 29
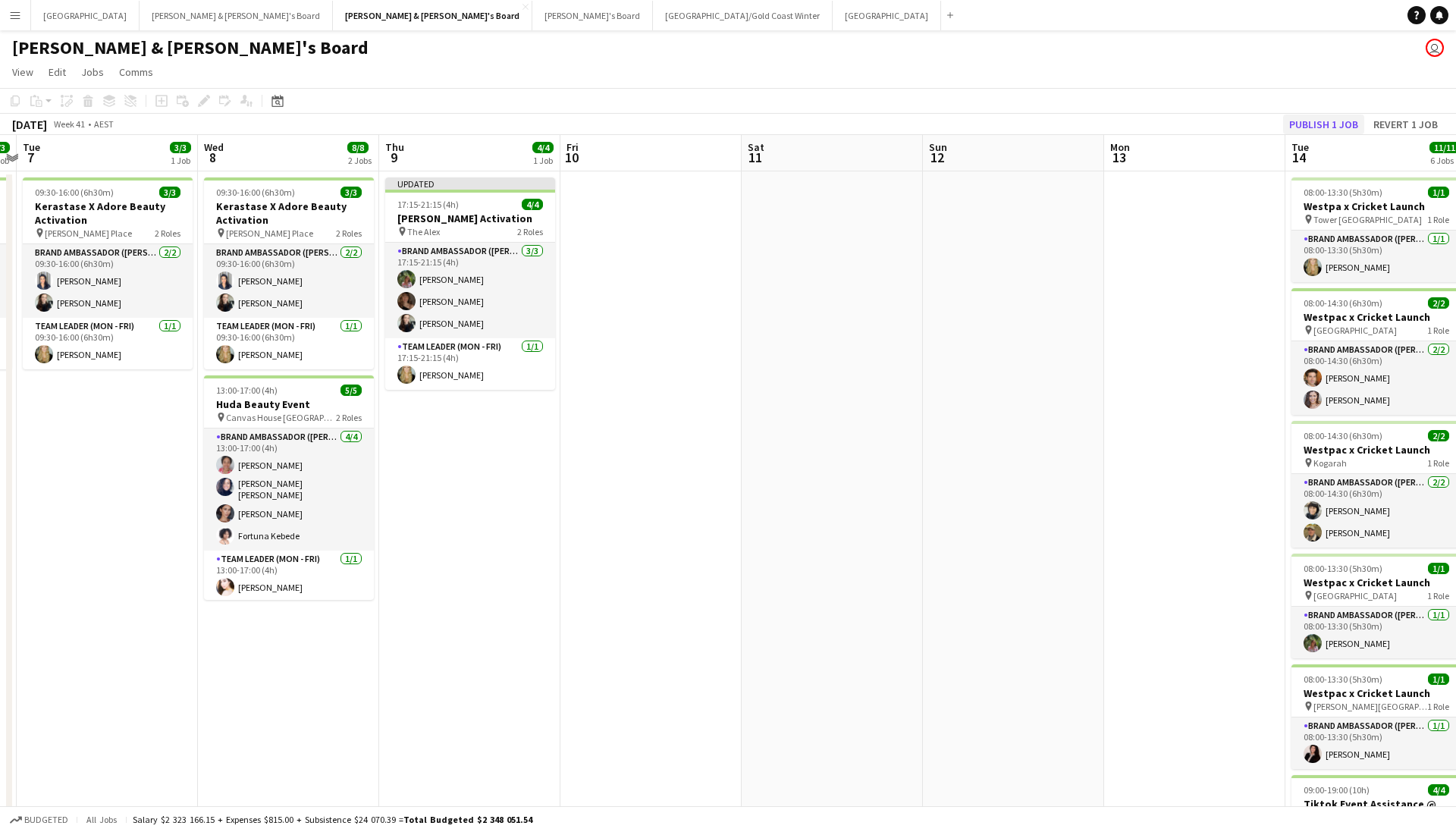
click at [1302, 120] on button "Publish 1 job" at bounding box center [1324, 125] width 81 height 20
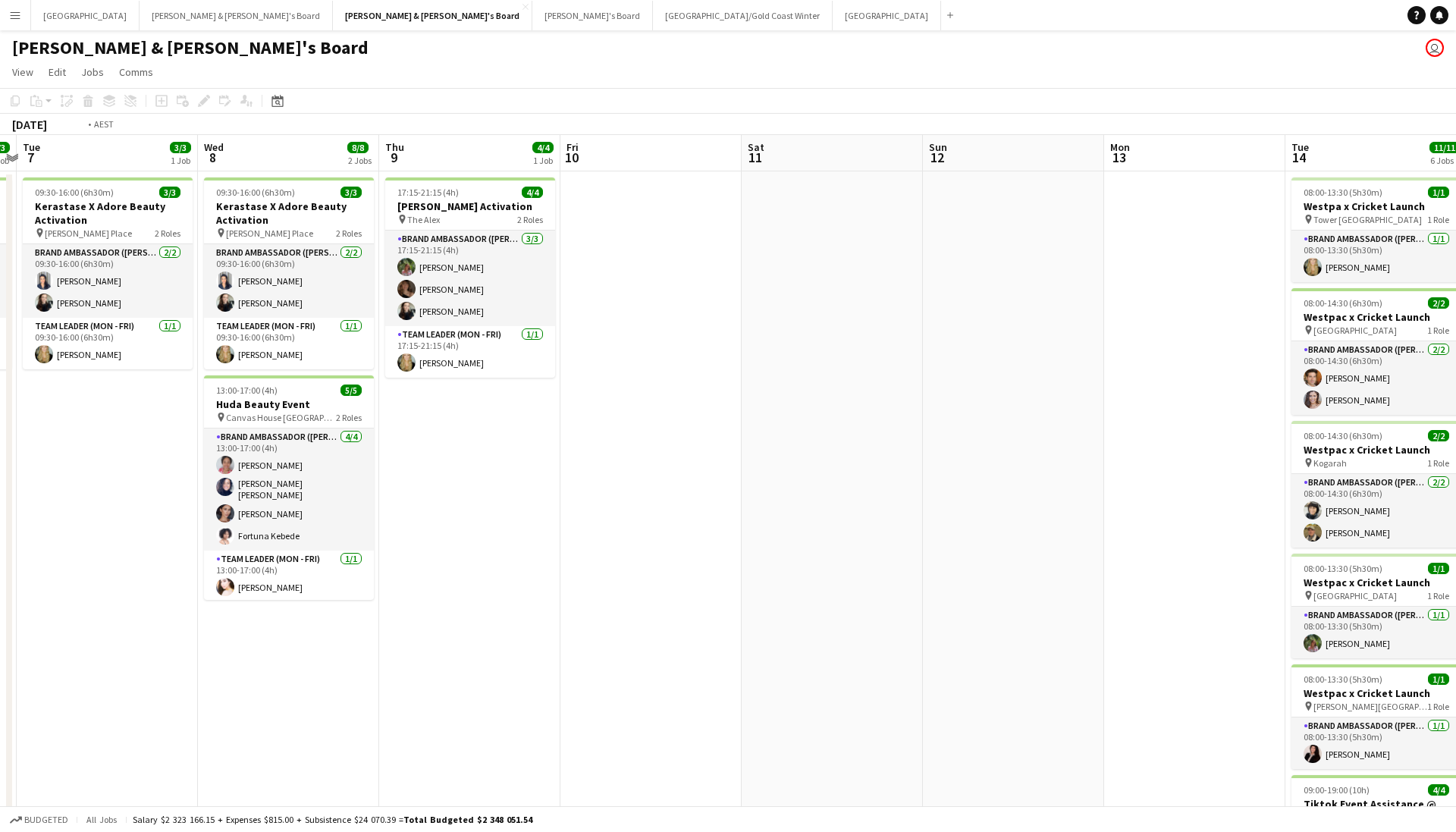
scroll to position [0, 475]
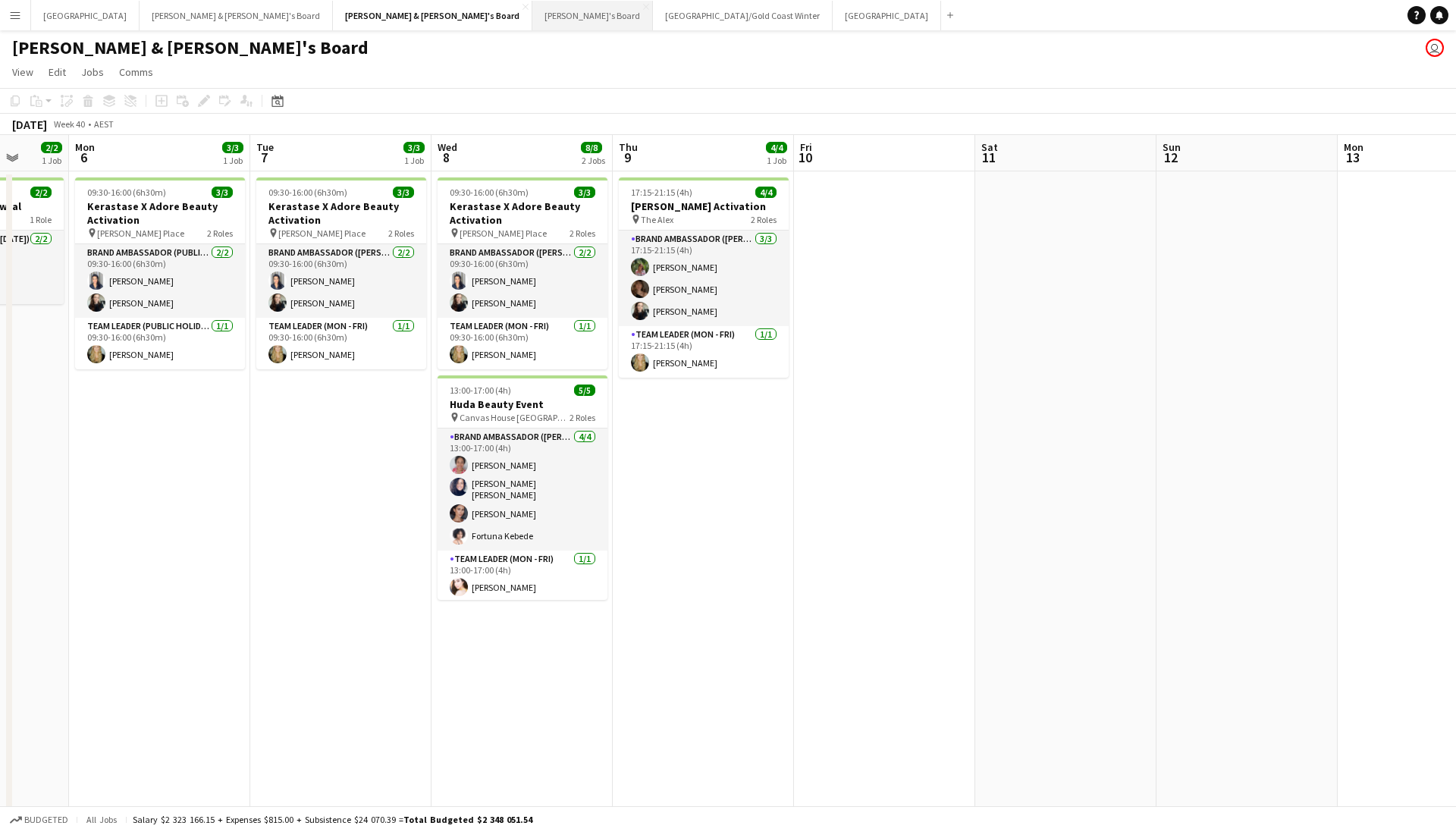
click at [533, 14] on button "Tennille's Board Close" at bounding box center [593, 15] width 120 height 30
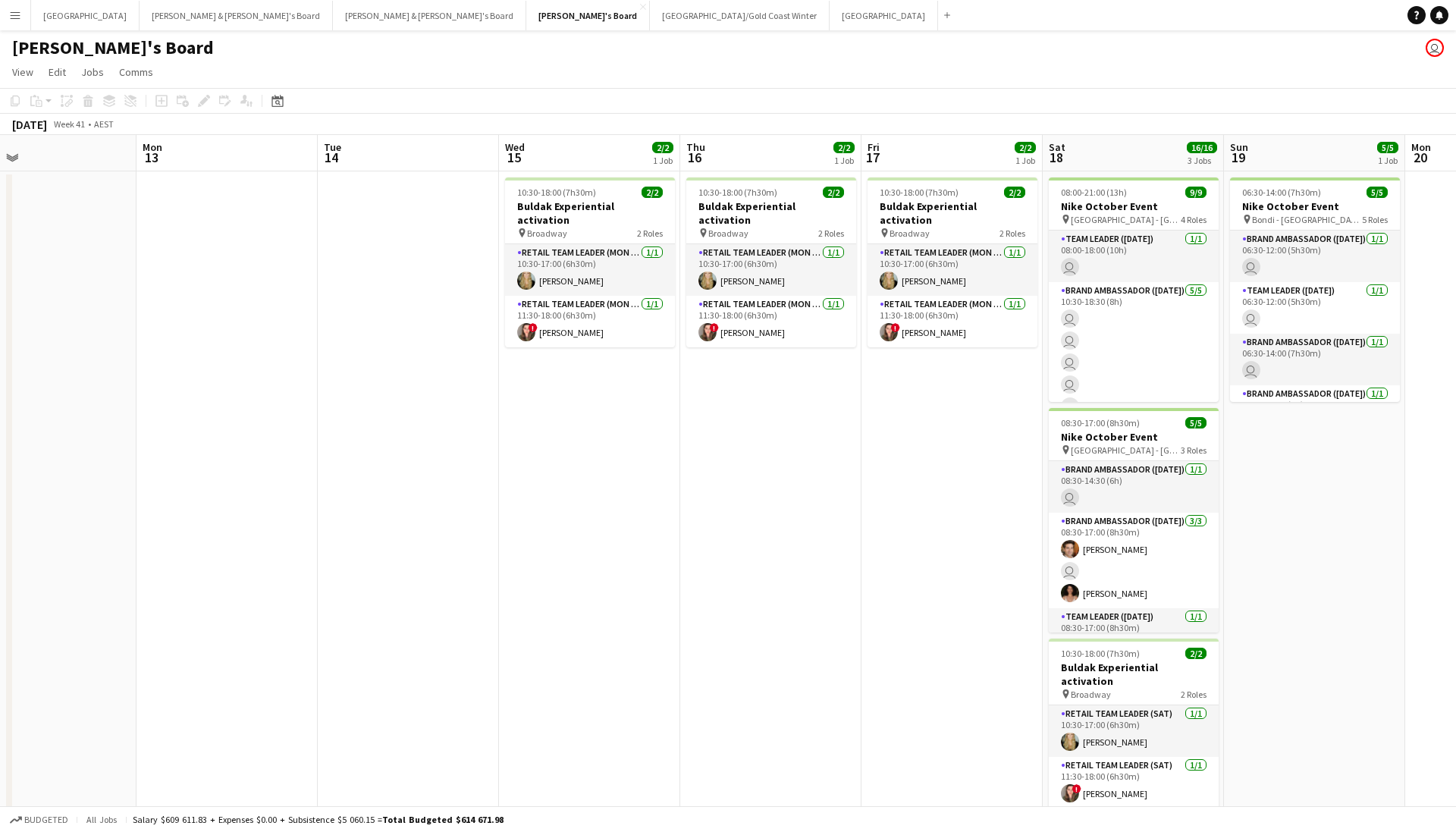
scroll to position [0, 766]
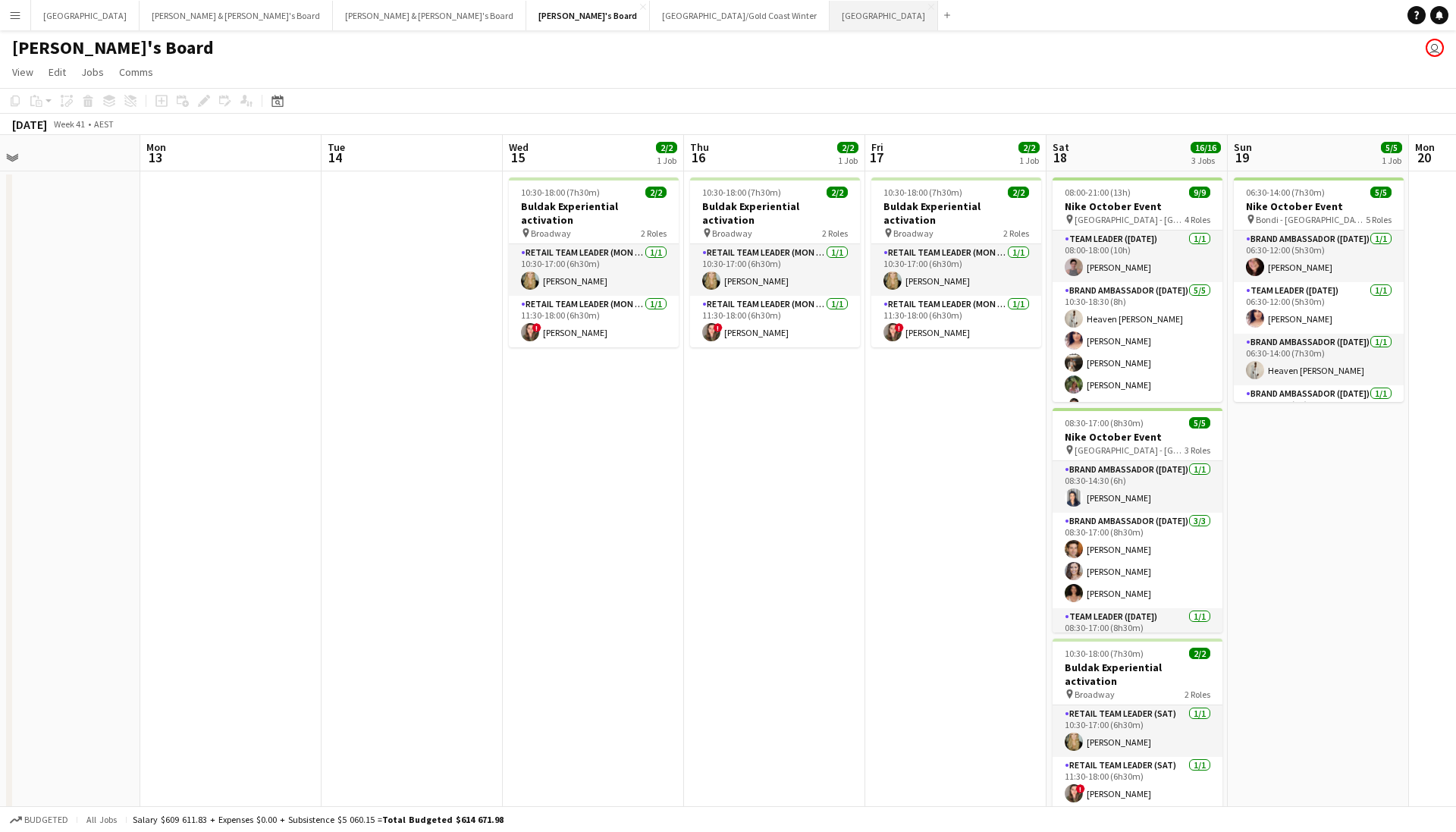
click at [830, 8] on button "Melbourne Close" at bounding box center [884, 15] width 109 height 30
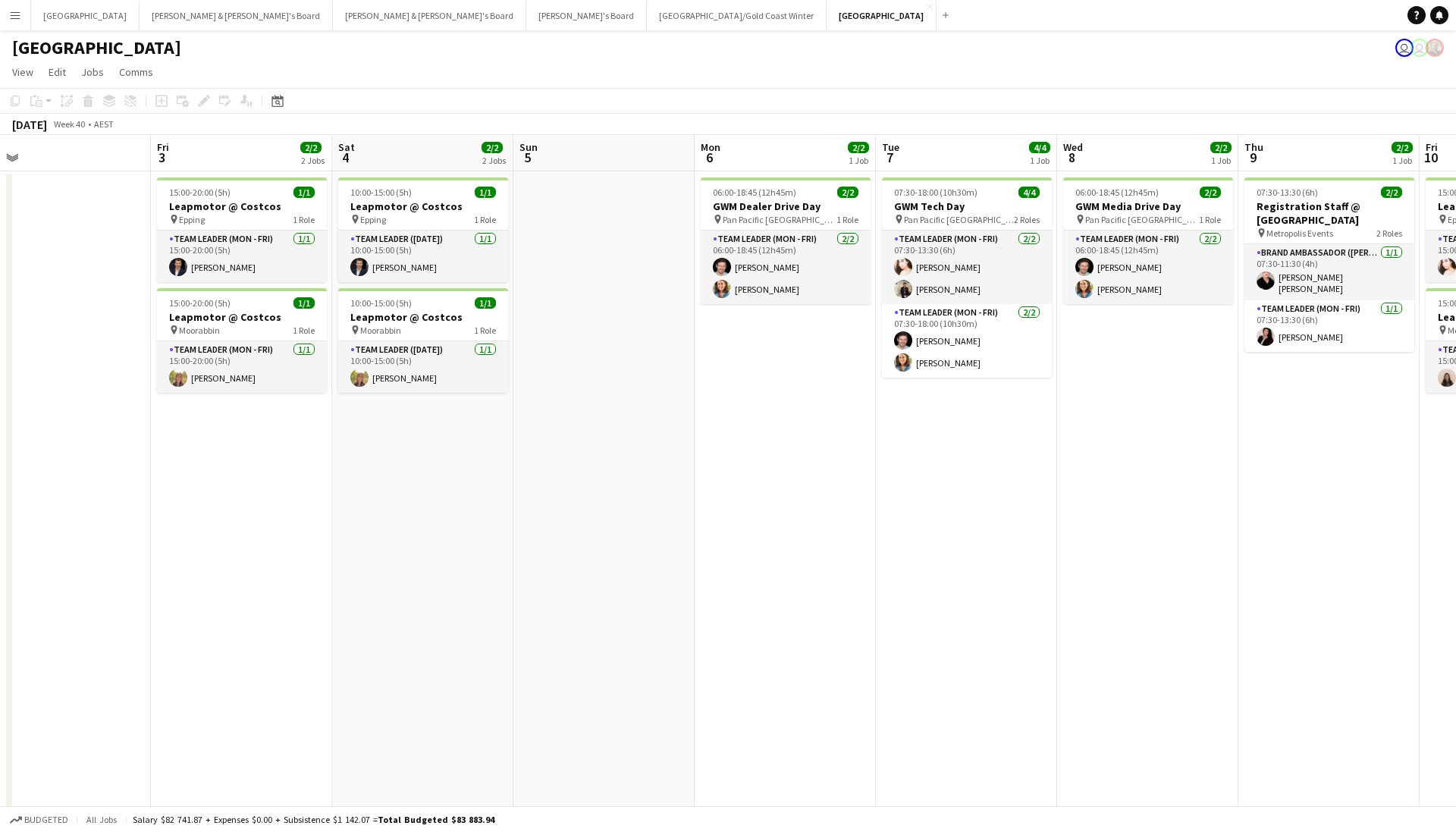
scroll to position [0, 754]
click at [1125, 198] on app-job-card "06:00-18:45 (12h45m) 2/2 GWM Media Drive Day pin Pan Pacific Melbourne 1 Role T…" at bounding box center [1149, 241] width 170 height 127
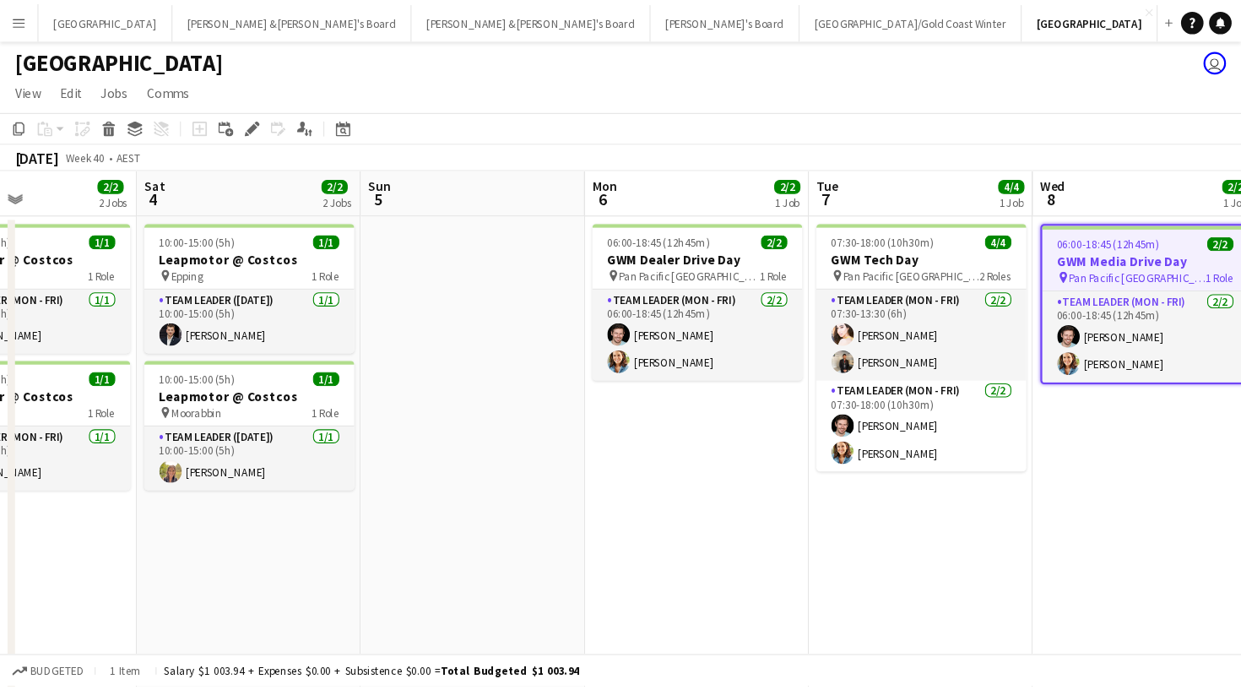
scroll to position [0, 481]
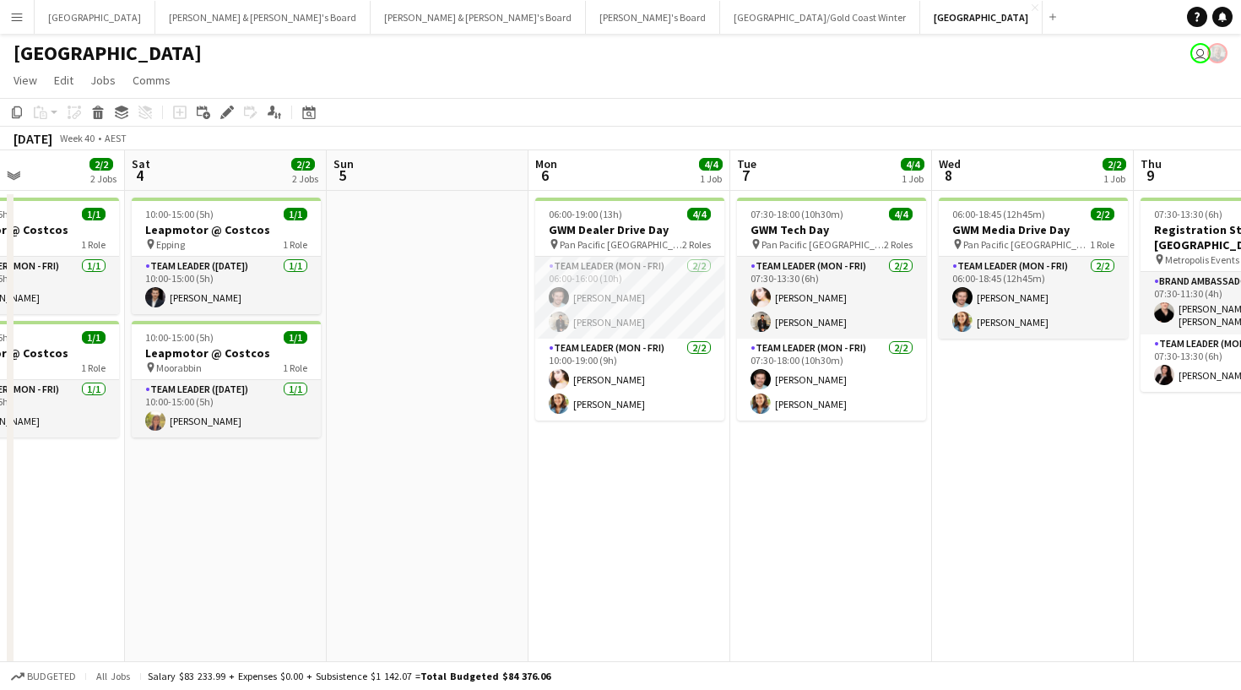
click at [577, 64] on div "[GEOGRAPHIC_DATA] user" at bounding box center [620, 50] width 1241 height 32
